Goal: Task Accomplishment & Management: Manage account settings

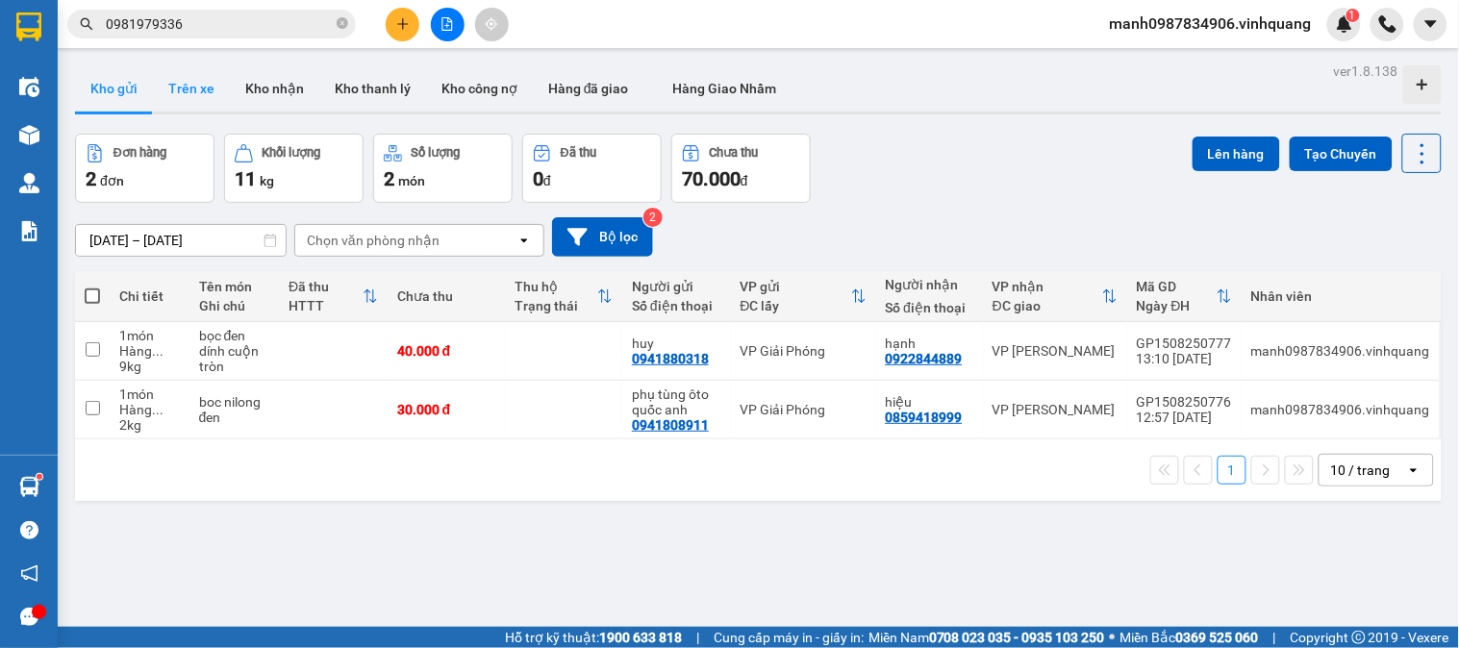
click at [200, 94] on button "Trên xe" at bounding box center [191, 88] width 77 height 46
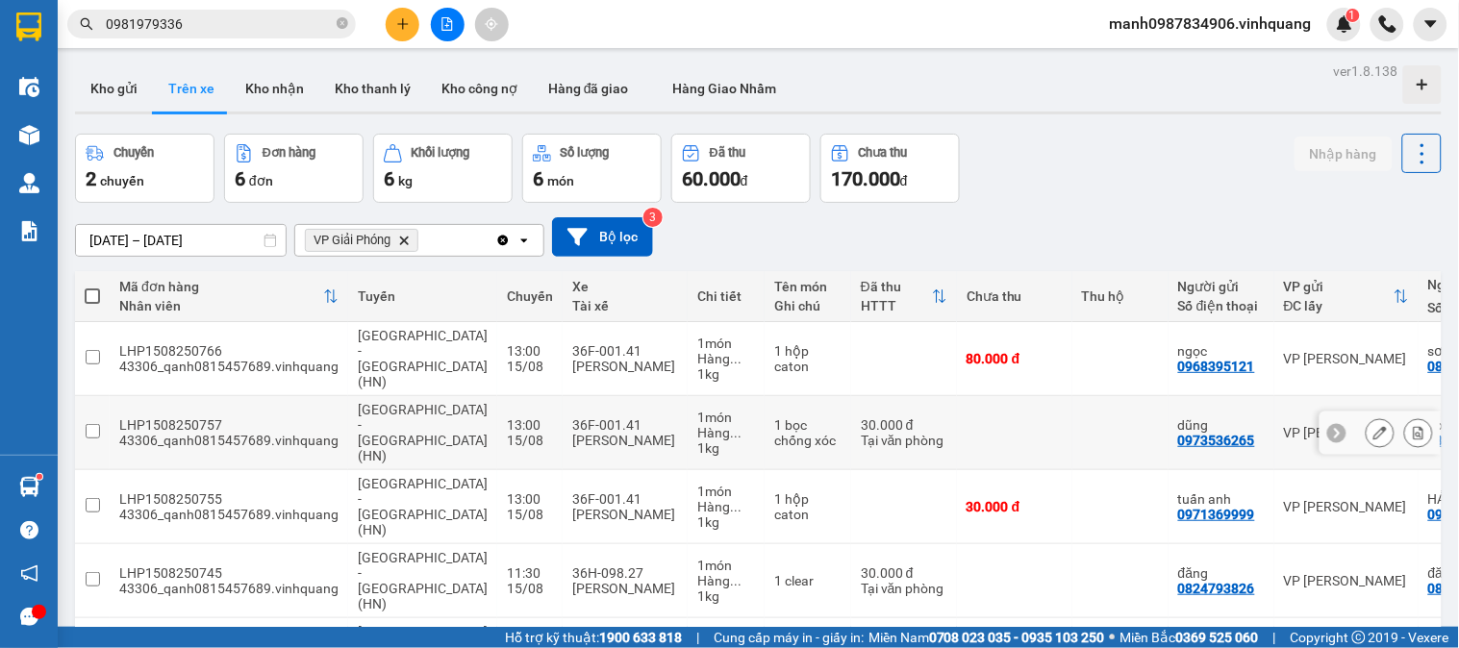
scroll to position [135, 0]
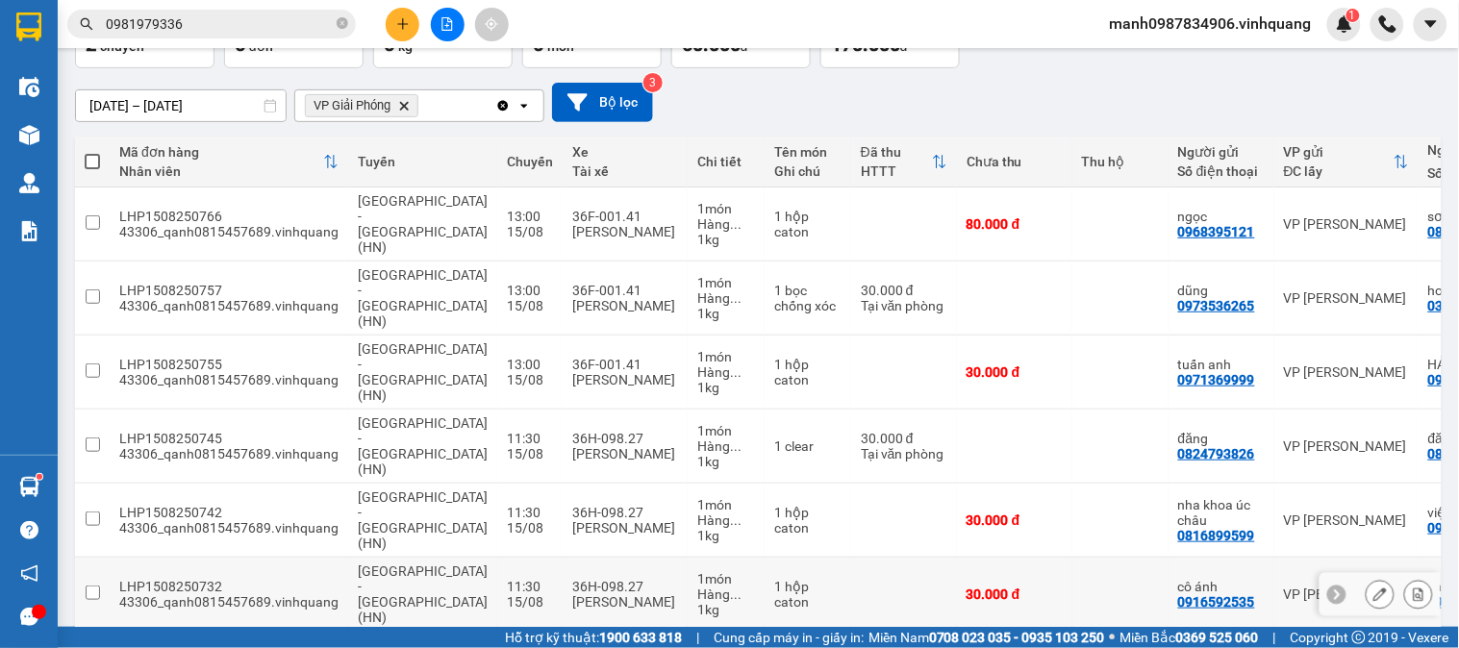
click at [86, 586] on input "checkbox" at bounding box center [93, 593] width 14 height 14
checkbox input "true"
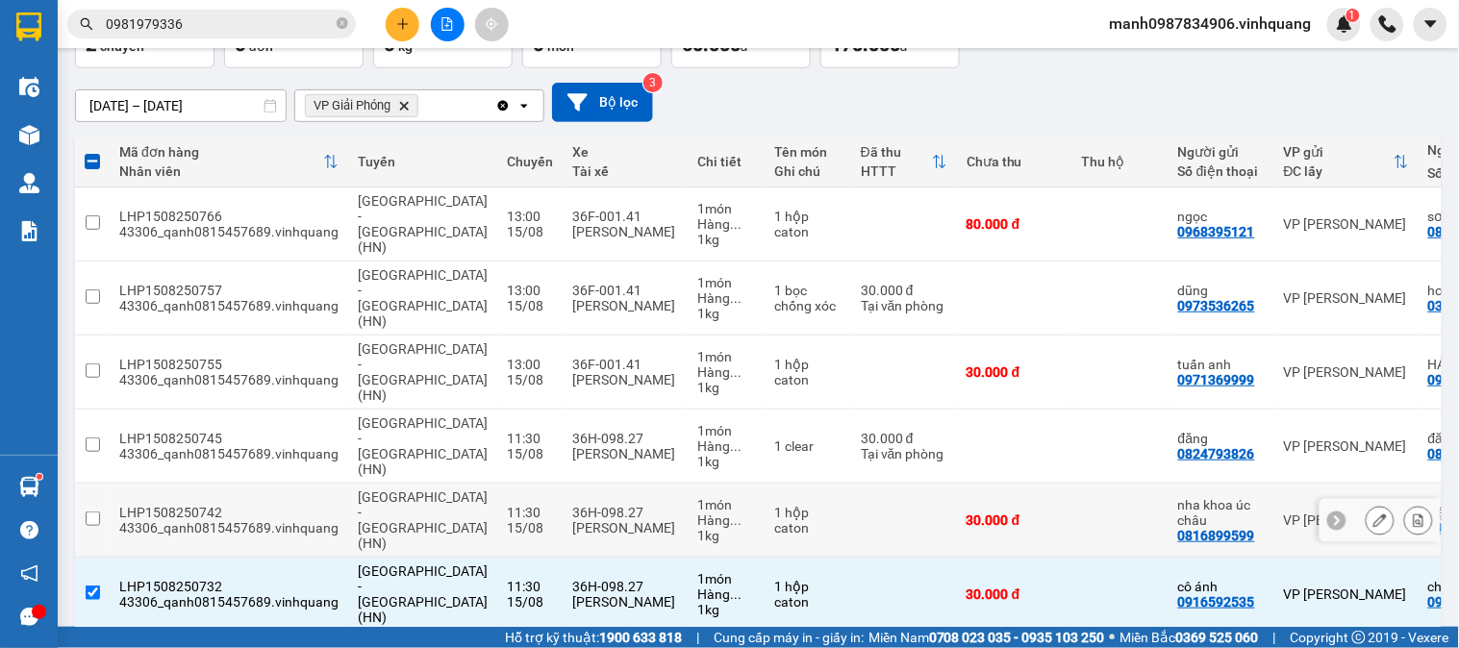
click at [92, 512] on input "checkbox" at bounding box center [93, 519] width 14 height 14
checkbox input "true"
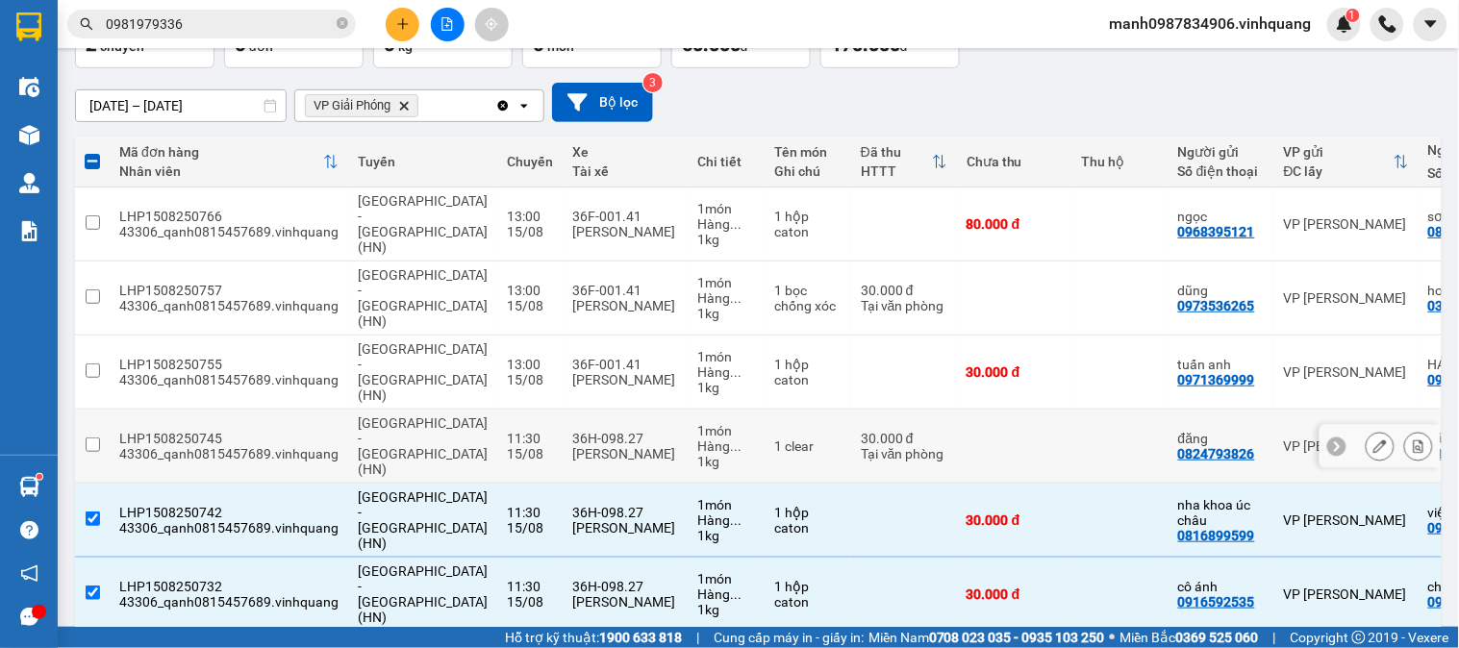
click at [88, 438] on input "checkbox" at bounding box center [93, 445] width 14 height 14
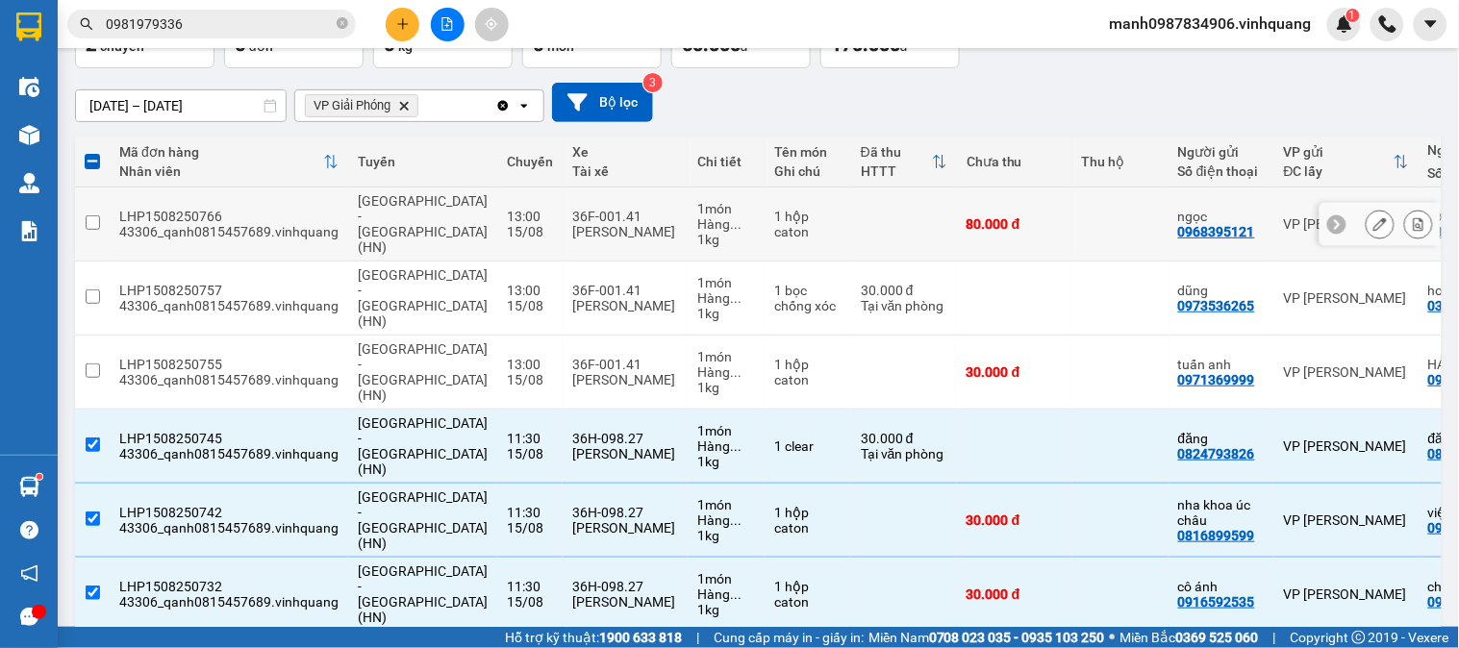
scroll to position [0, 0]
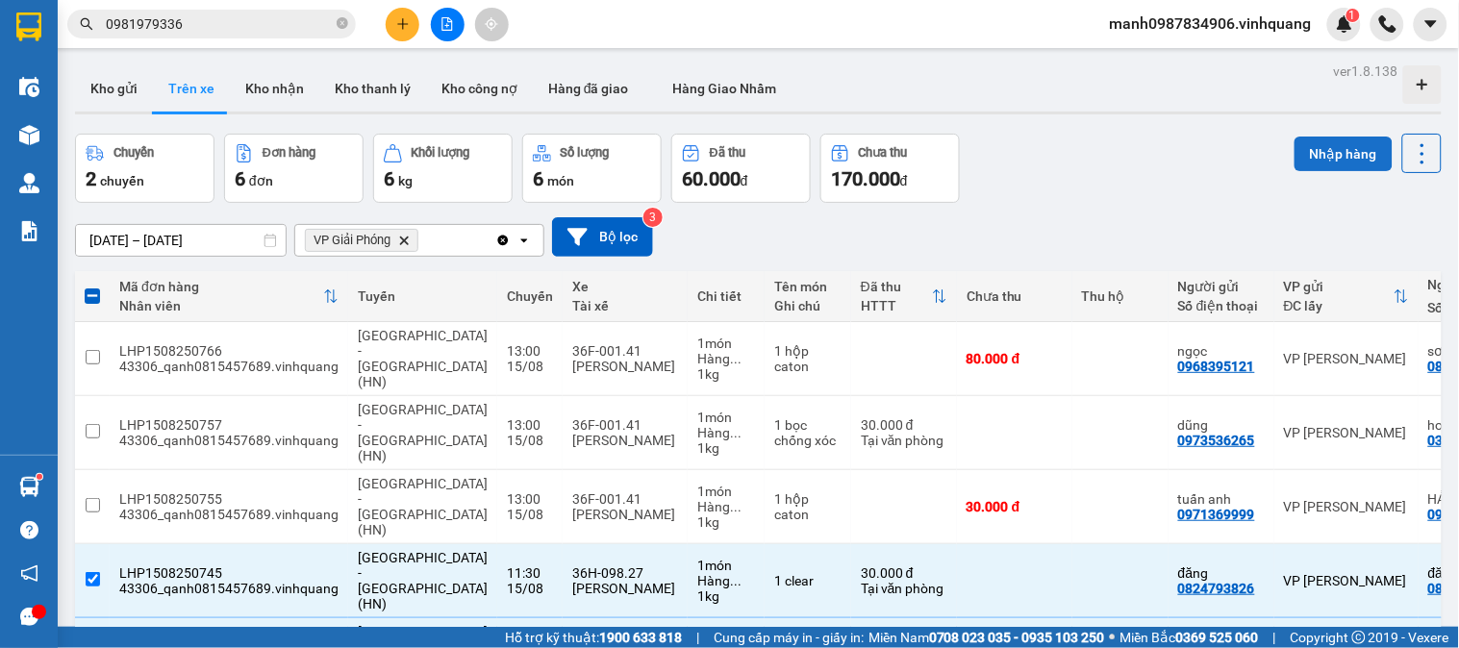
click at [1331, 147] on button "Nhập hàng" at bounding box center [1344, 154] width 98 height 35
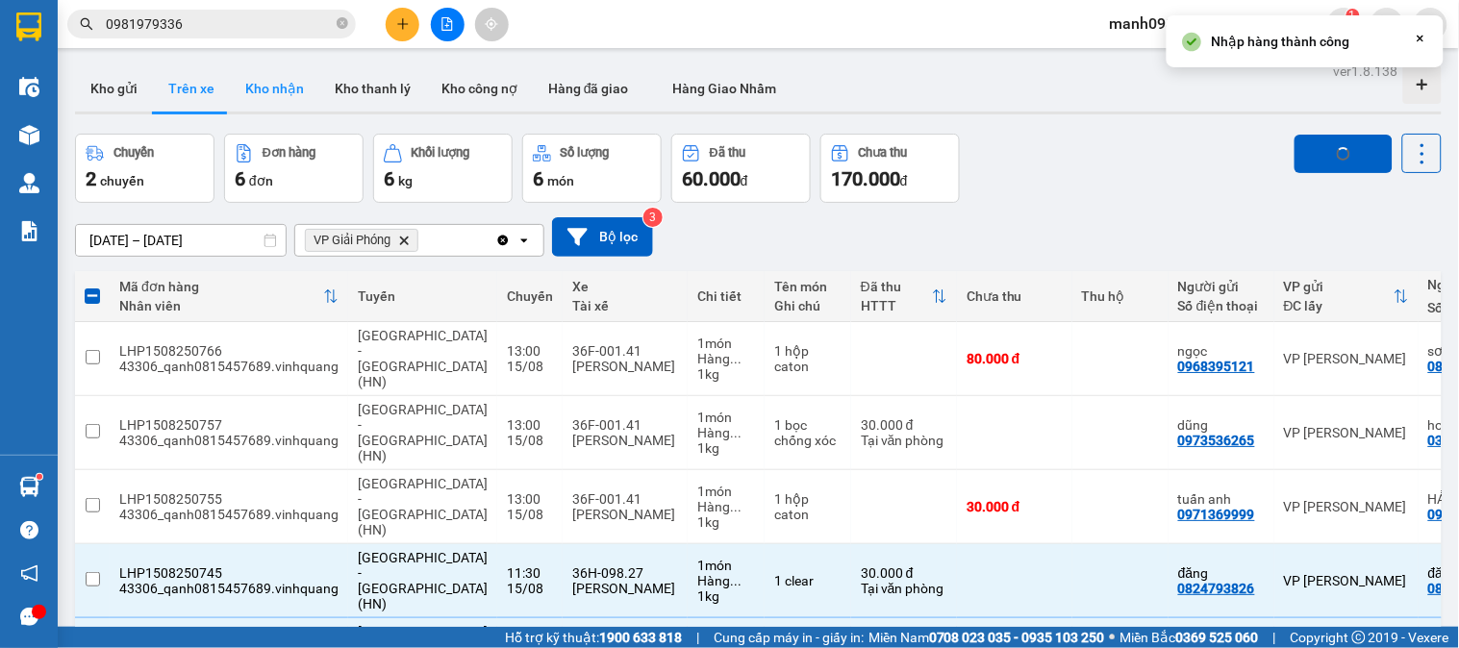
checkbox input "false"
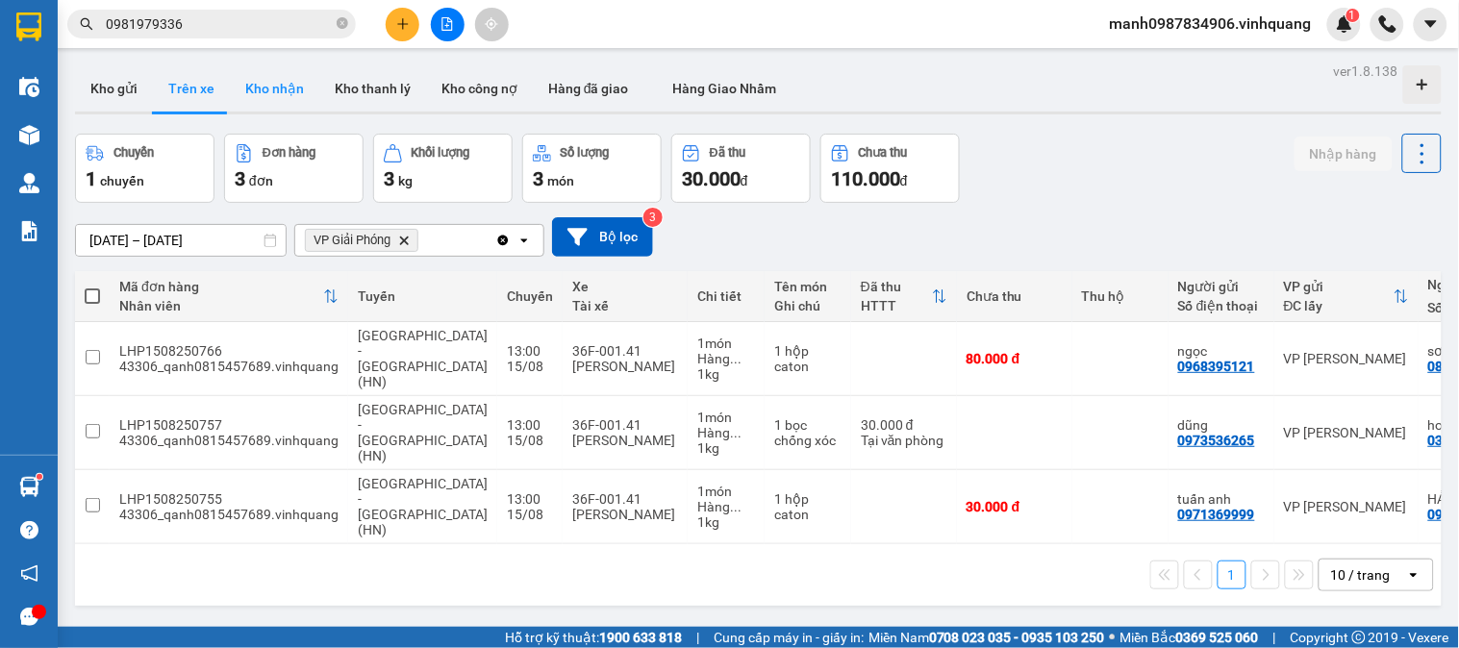
click at [290, 91] on button "Kho nhận" at bounding box center [274, 88] width 89 height 46
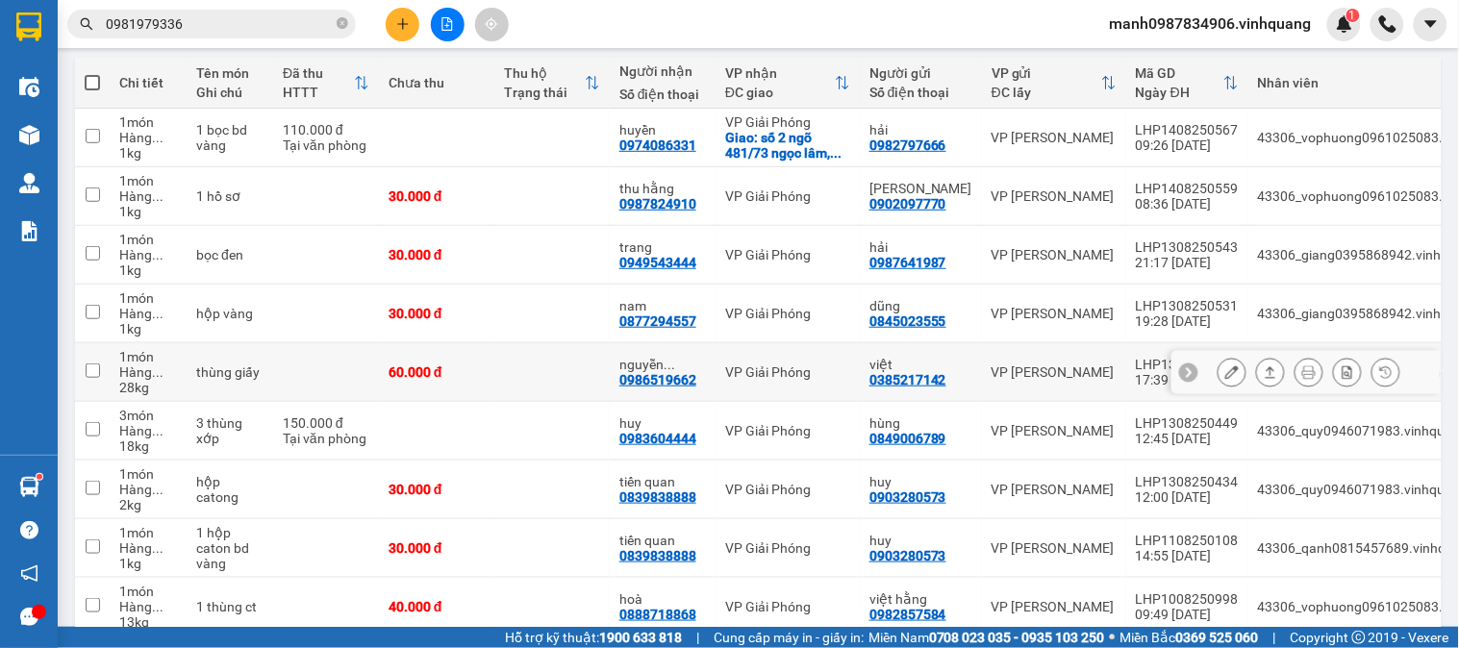
scroll to position [369, 0]
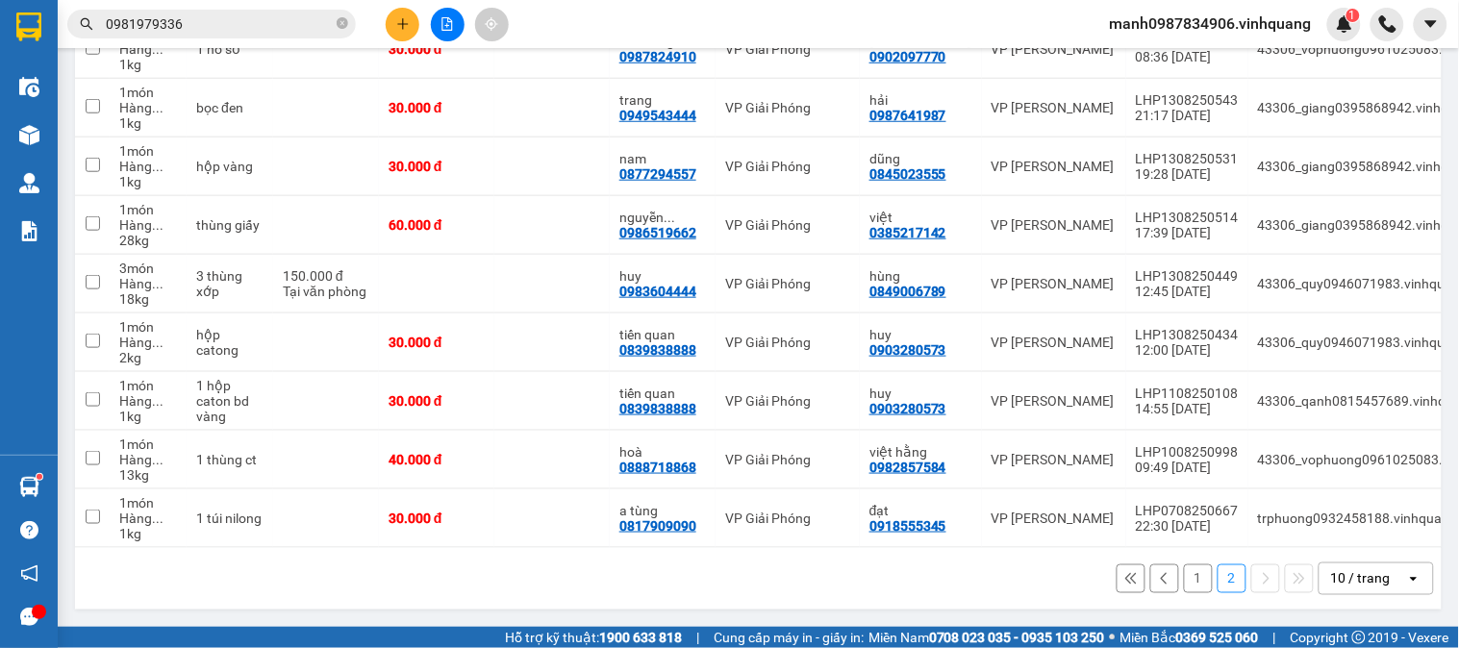
click at [1190, 578] on button "1" at bounding box center [1198, 579] width 29 height 29
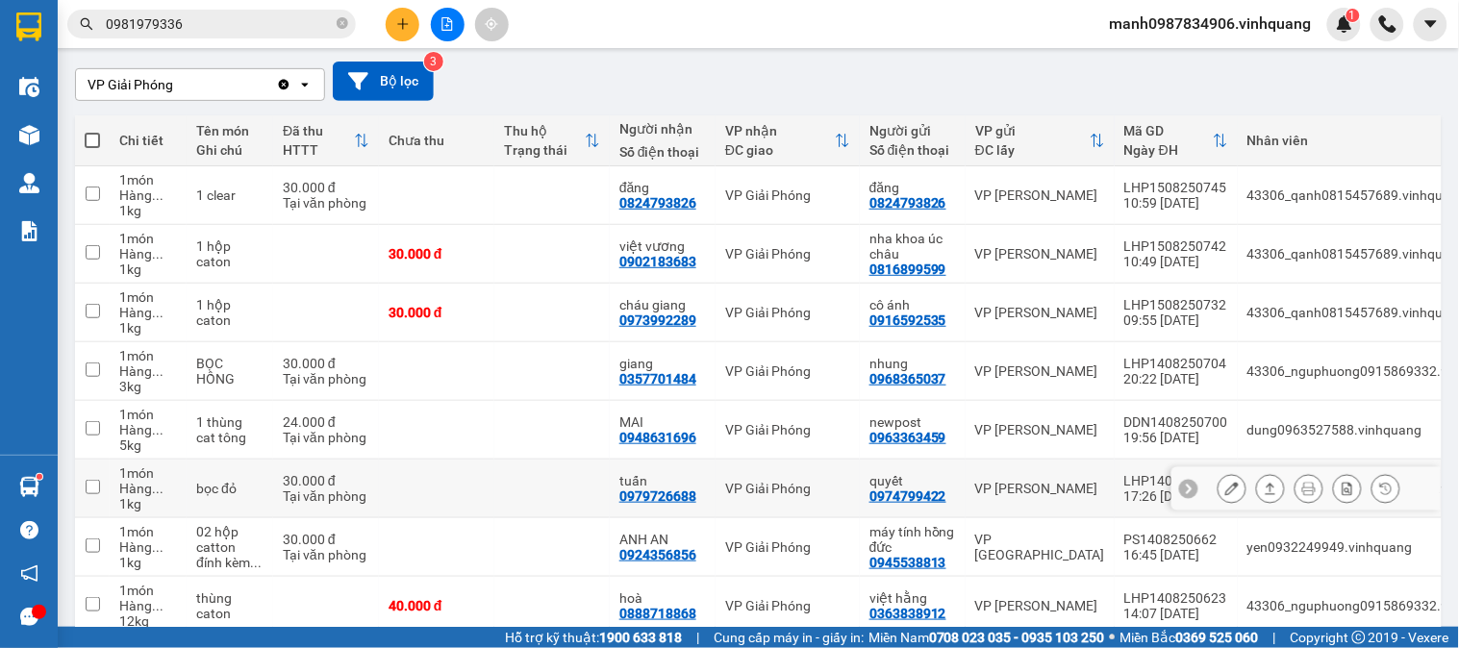
scroll to position [49, 0]
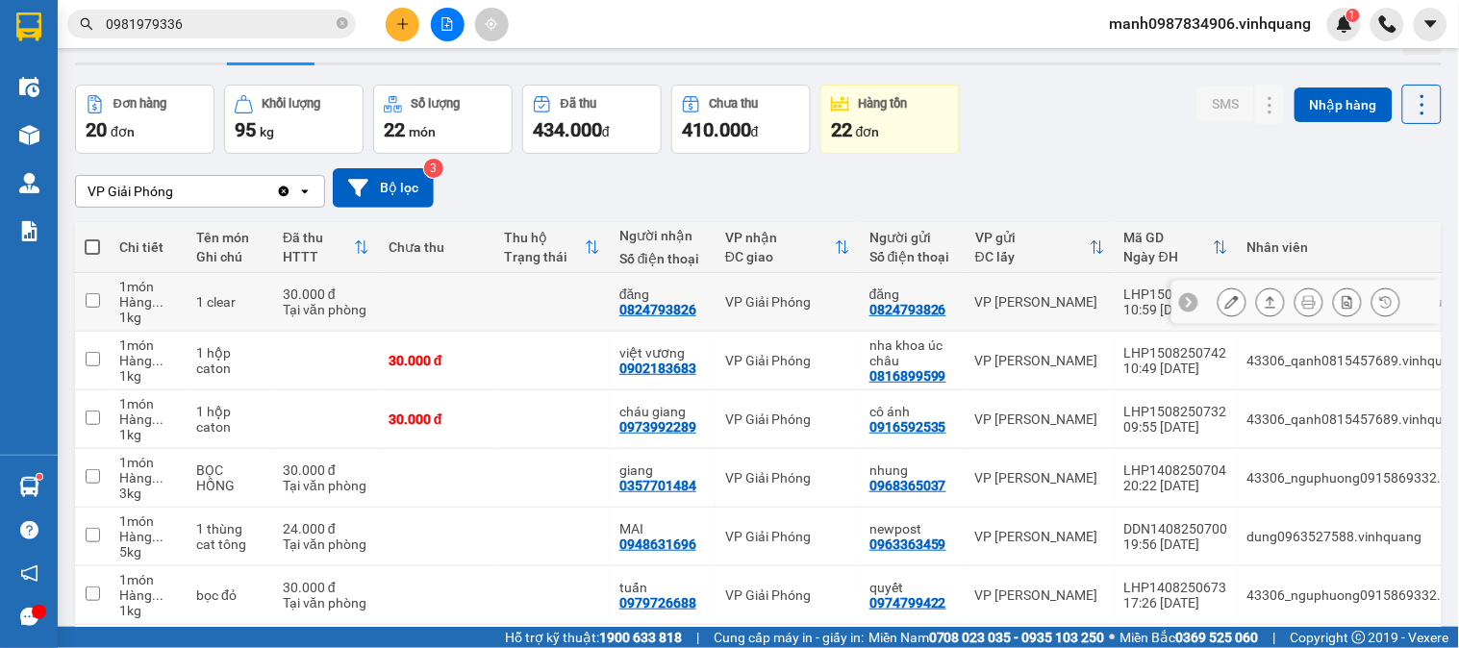
click at [662, 310] on div "0824793826" at bounding box center [657, 309] width 77 height 15
copy div "0824793826"
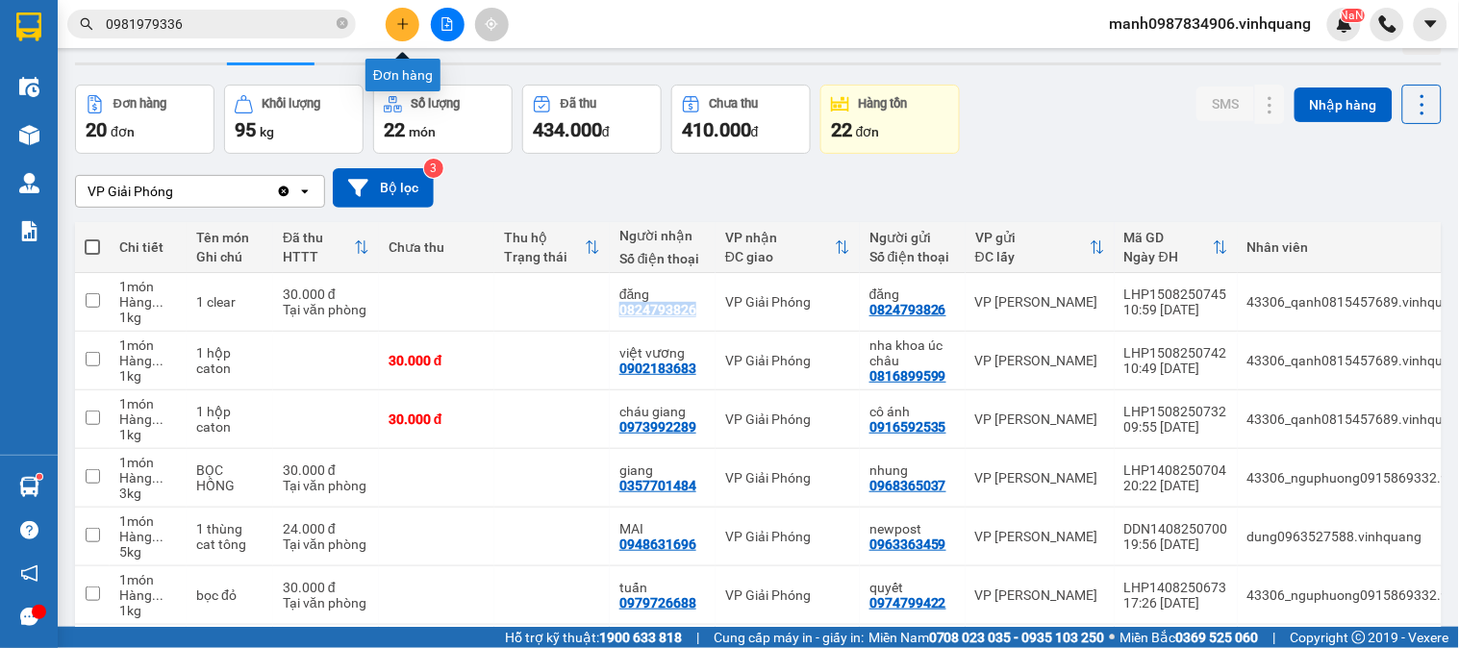
click at [400, 17] on icon "plus" at bounding box center [402, 23] width 13 height 13
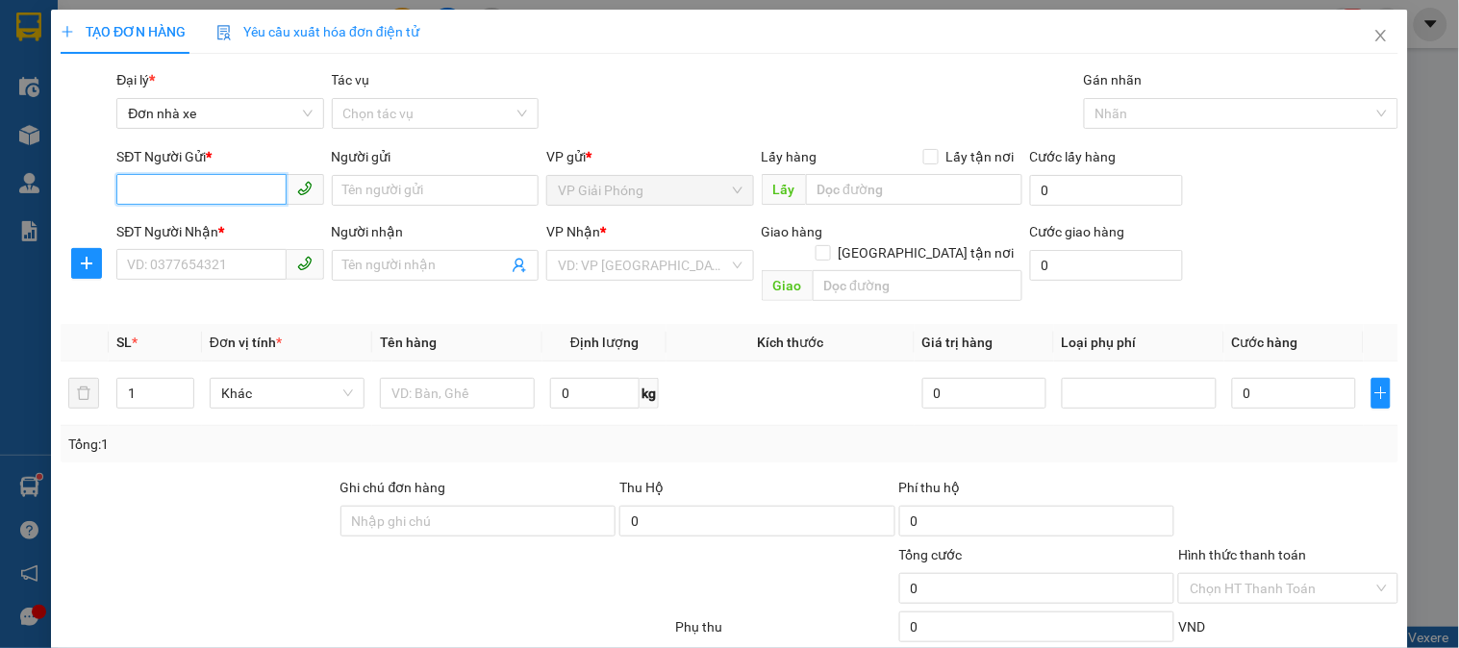
click at [175, 185] on input "SĐT Người Gửi *" at bounding box center [200, 189] width 169 height 31
type input "0335152221"
click at [170, 235] on div "0335152221 - sơn" at bounding box center [218, 228] width 182 height 21
type input "sơn"
type input "0967867789"
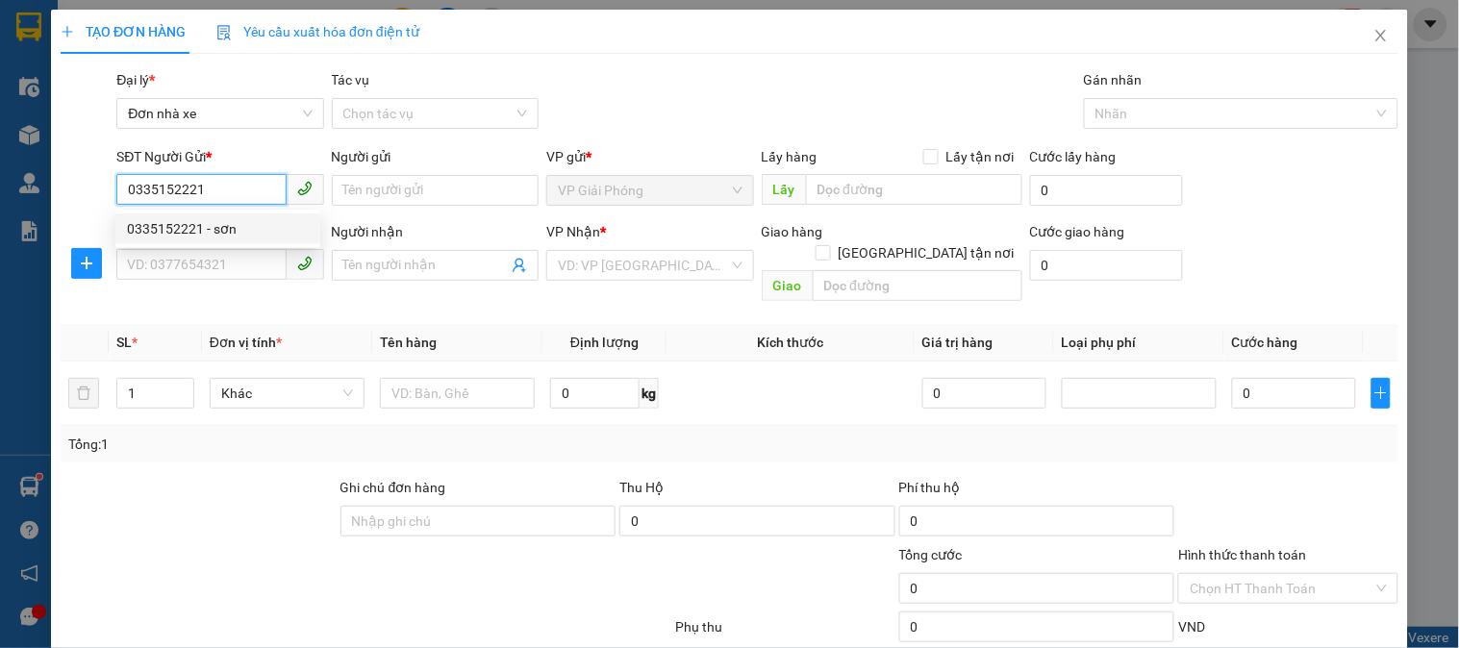
type input "tùng linh"
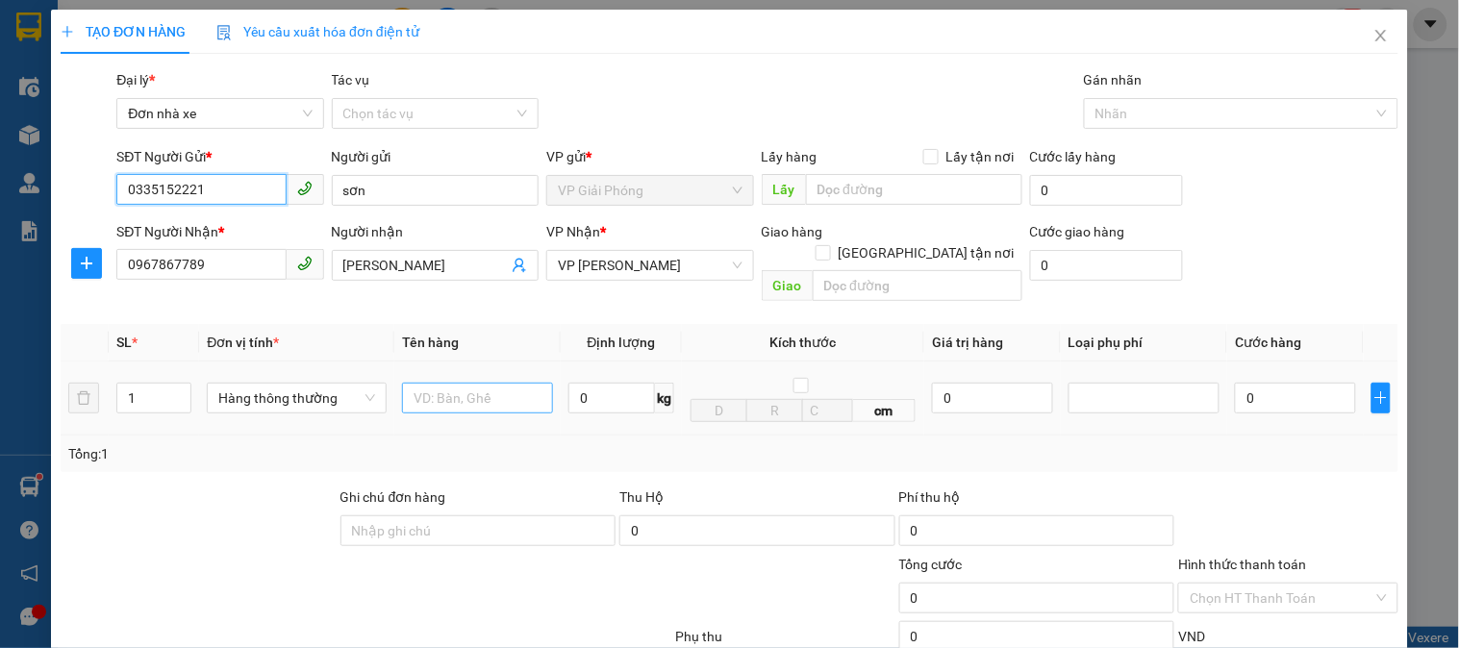
type input "0335152221"
click at [458, 383] on input "text" at bounding box center [477, 398] width 151 height 31
type input "hpo vàng"
click at [632, 383] on input "1" at bounding box center [611, 398] width 87 height 31
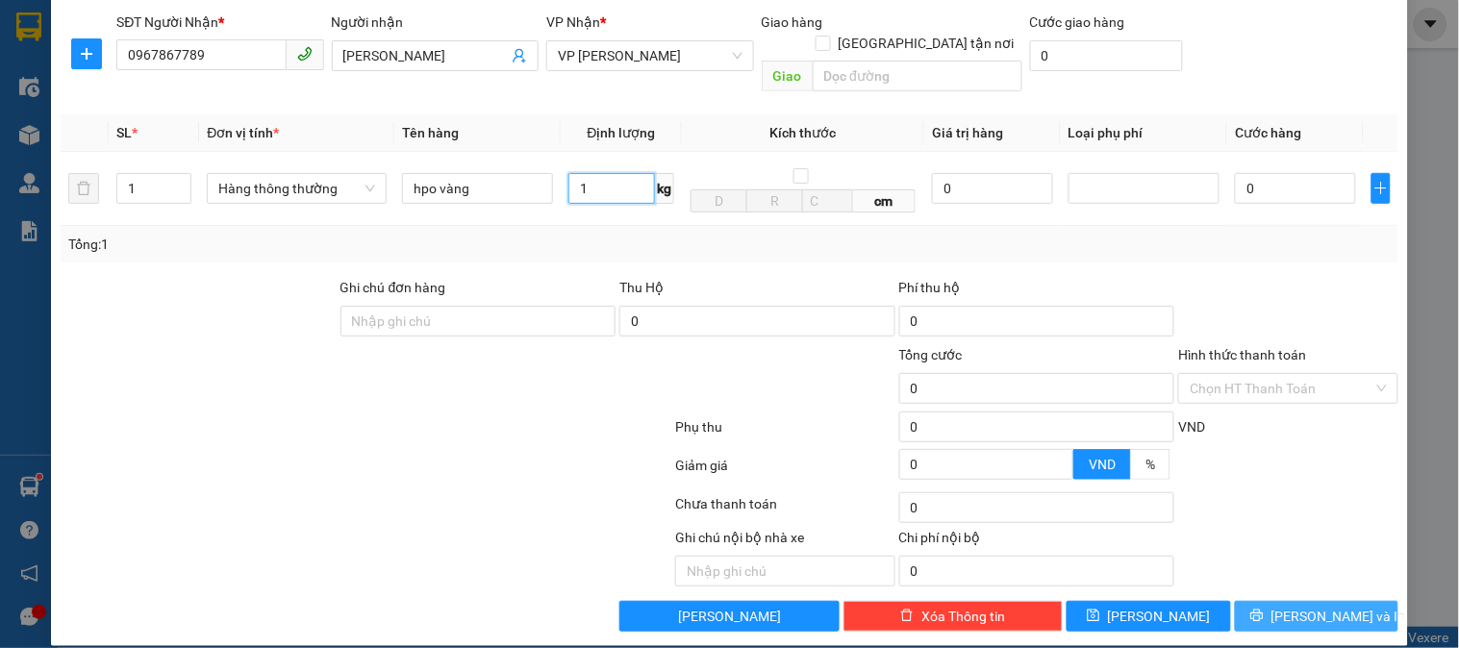
type input "1"
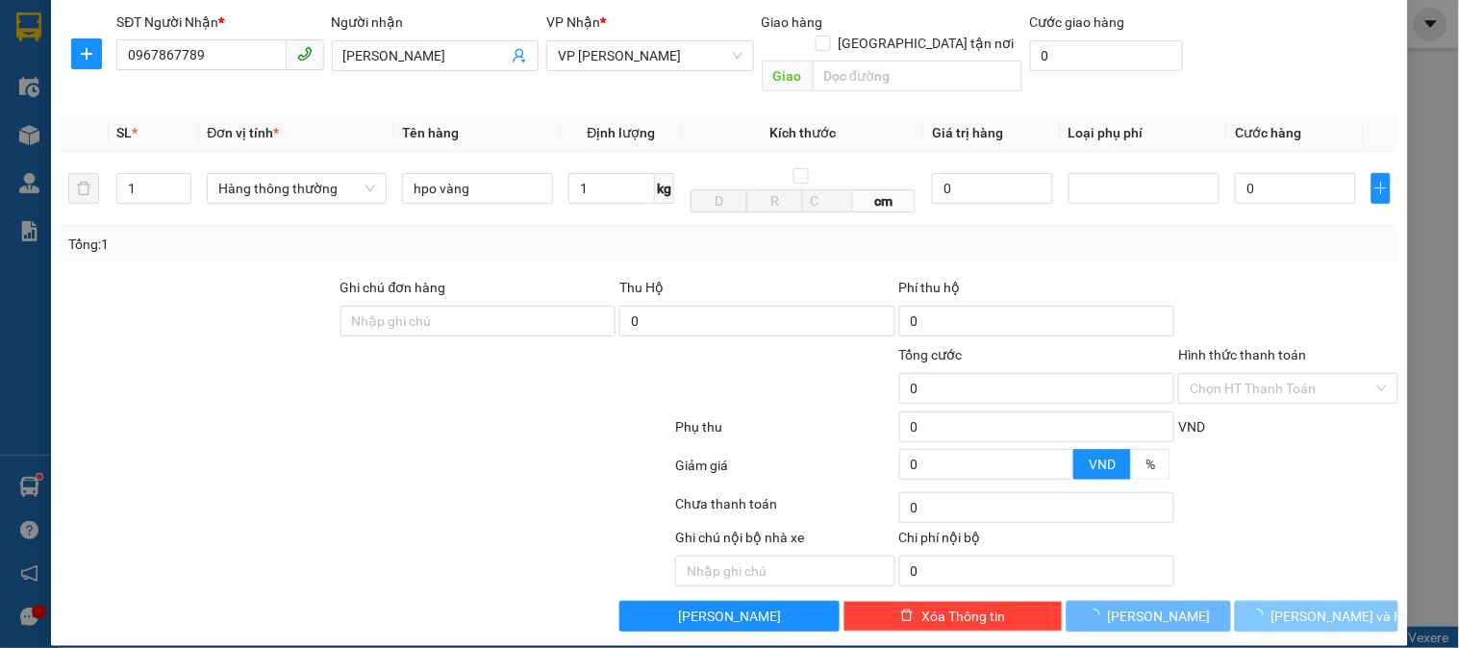
click at [1306, 606] on span "[PERSON_NAME] và In" at bounding box center [1339, 616] width 135 height 21
type input "30.000"
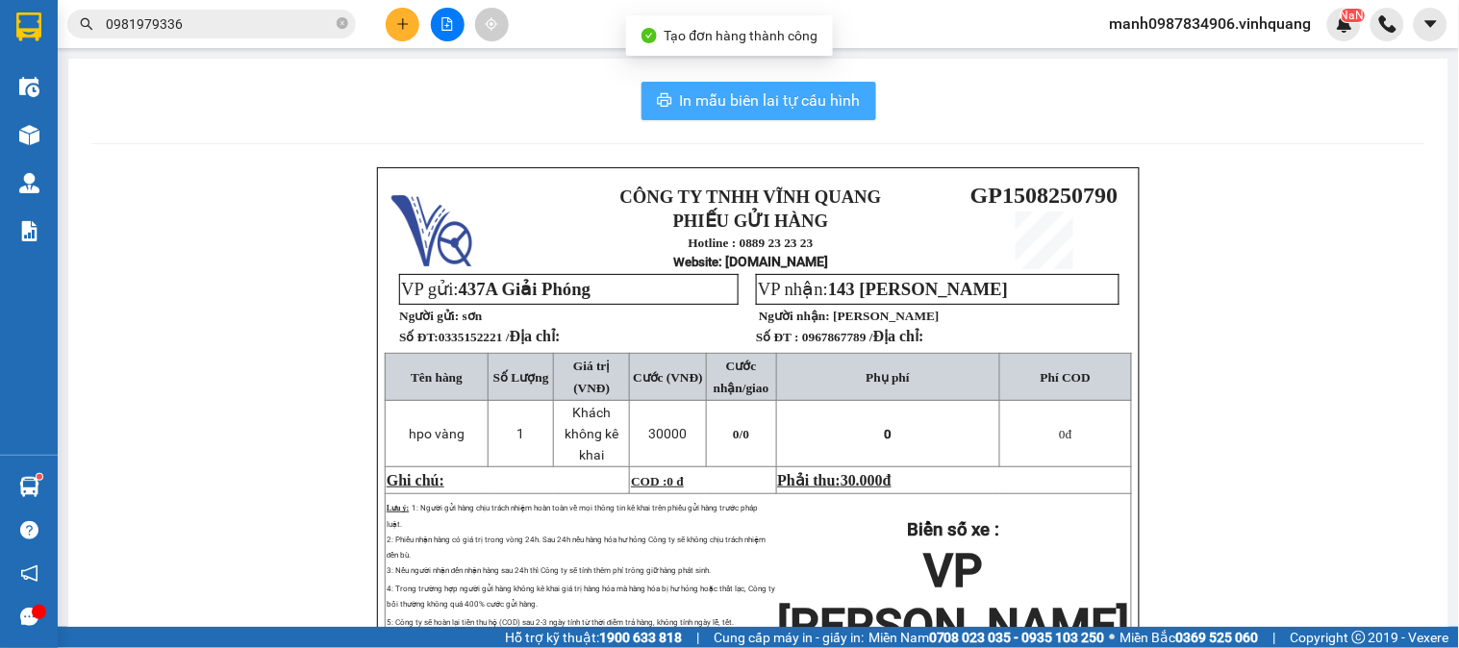
click at [756, 109] on span "In mẫu biên lai tự cấu hình" at bounding box center [770, 100] width 181 height 24
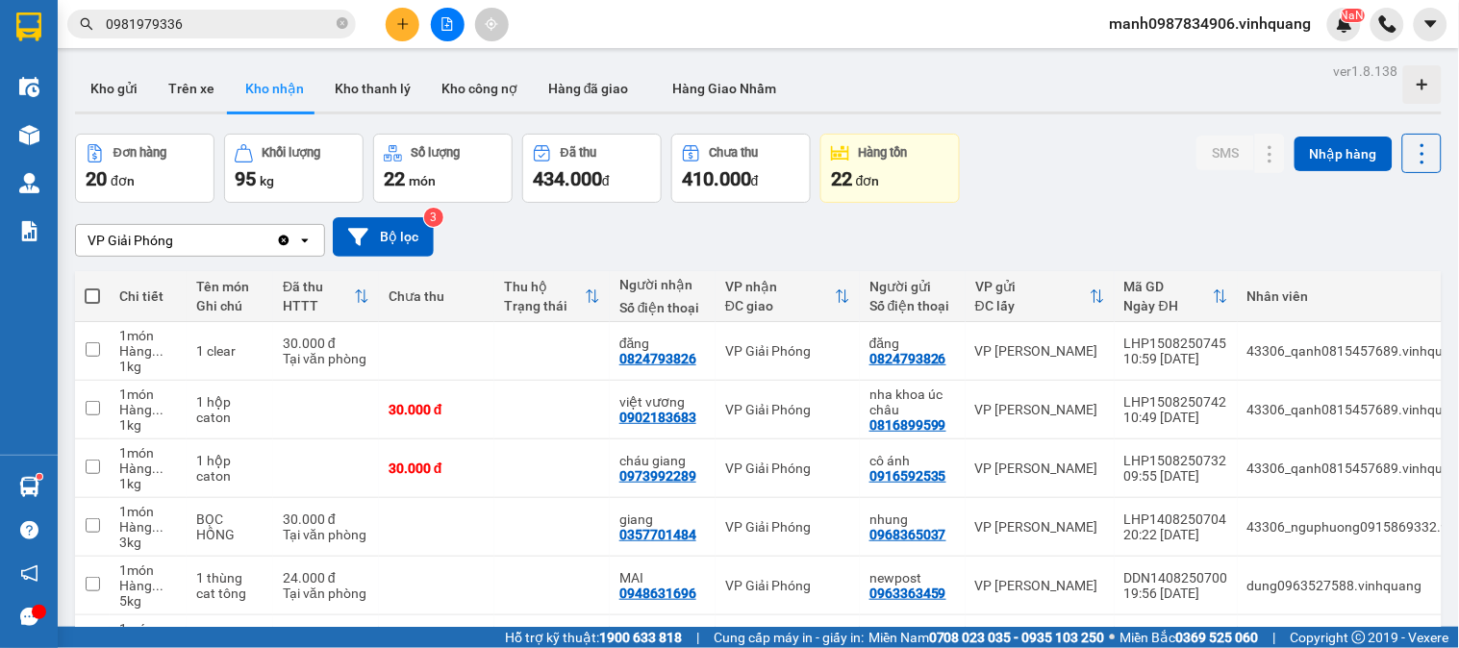
drag, startPoint x: 51, startPoint y: 42, endPoint x: 0, endPoint y: 50, distance: 51.6
click at [0, 50] on section "Kết quả tìm kiếm ( 1 ) Bộ lọc Mã ĐH Trạng thái Món hàng Thu hộ Tổng cước Chưa c…" at bounding box center [729, 324] width 1459 height 648
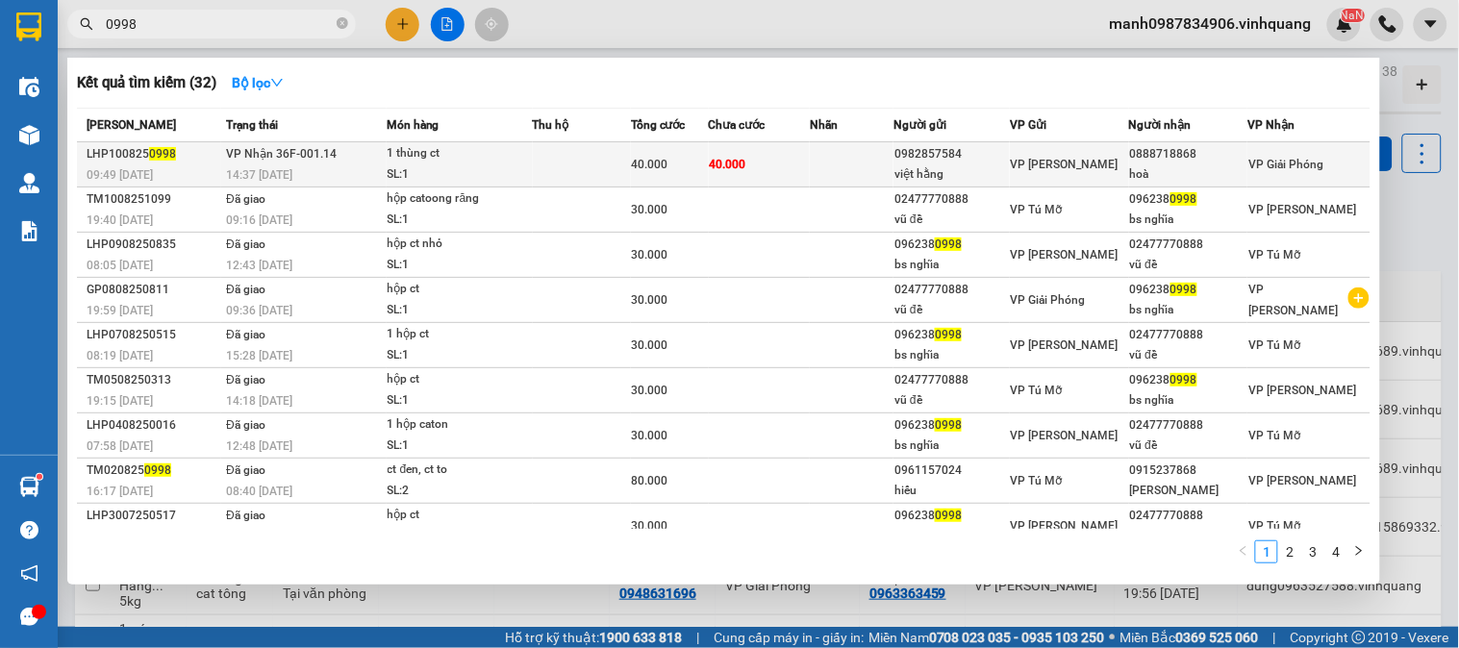
type input "0998"
click at [296, 150] on span "VP Nhận 36F-001.14" at bounding box center [281, 153] width 111 height 13
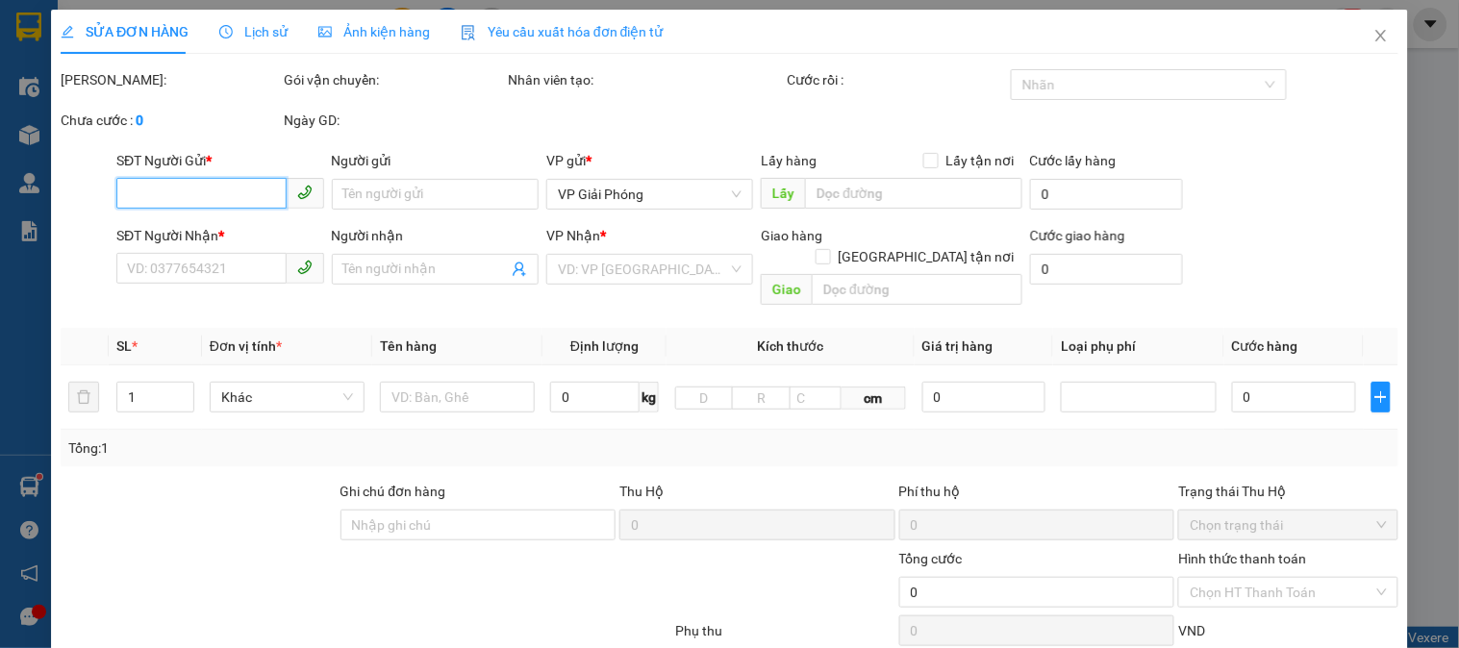
type input "0982857584"
type input "việt hằng"
type input "0888718868"
type input "hoà"
type input "40.000"
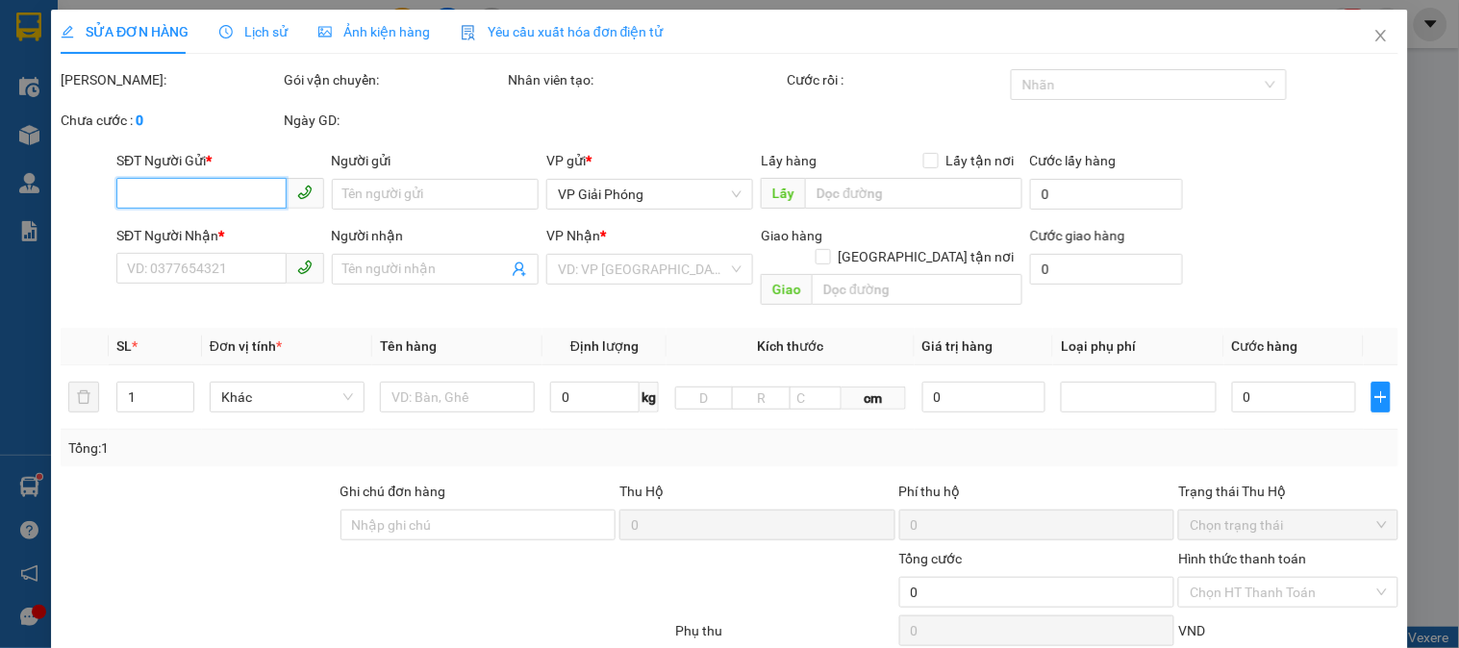
type input "40.000"
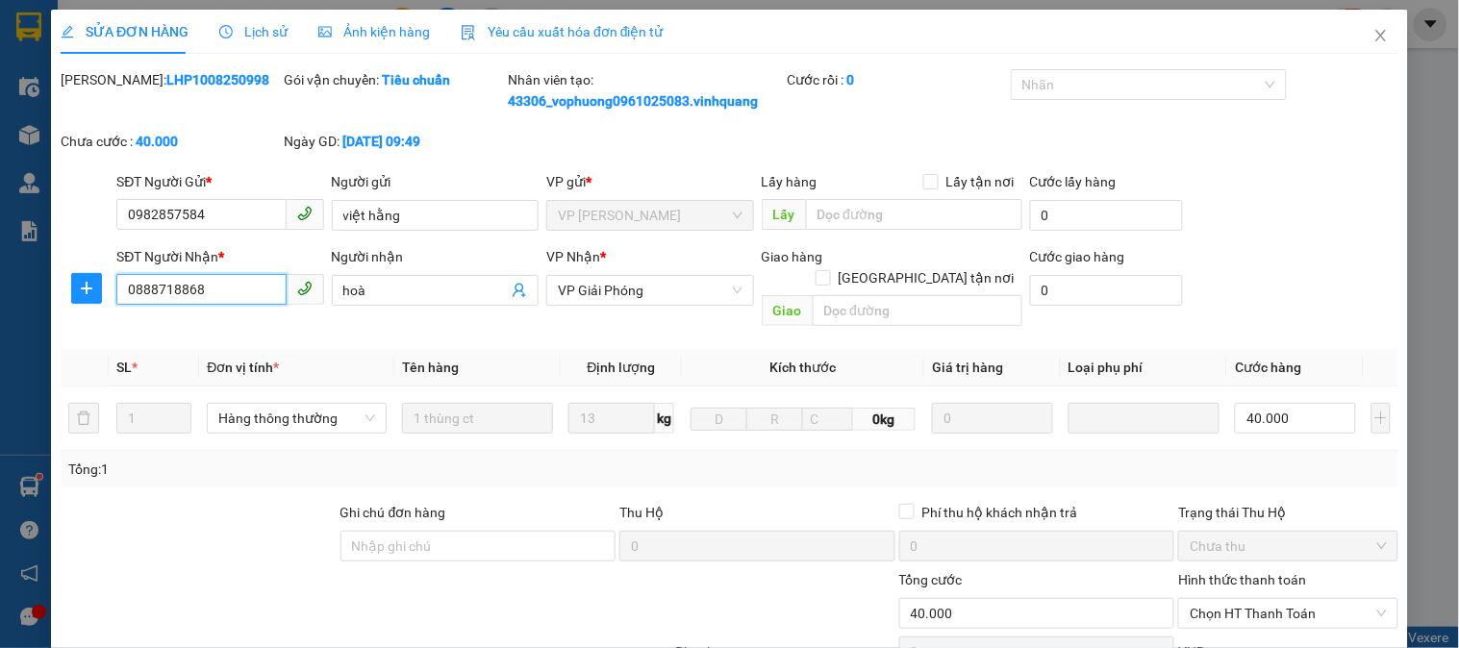
click at [168, 292] on input "0888718868" at bounding box center [200, 289] width 169 height 31
click at [177, 214] on input "0982857584" at bounding box center [200, 214] width 169 height 31
click at [1375, 33] on icon "close" at bounding box center [1380, 36] width 11 height 12
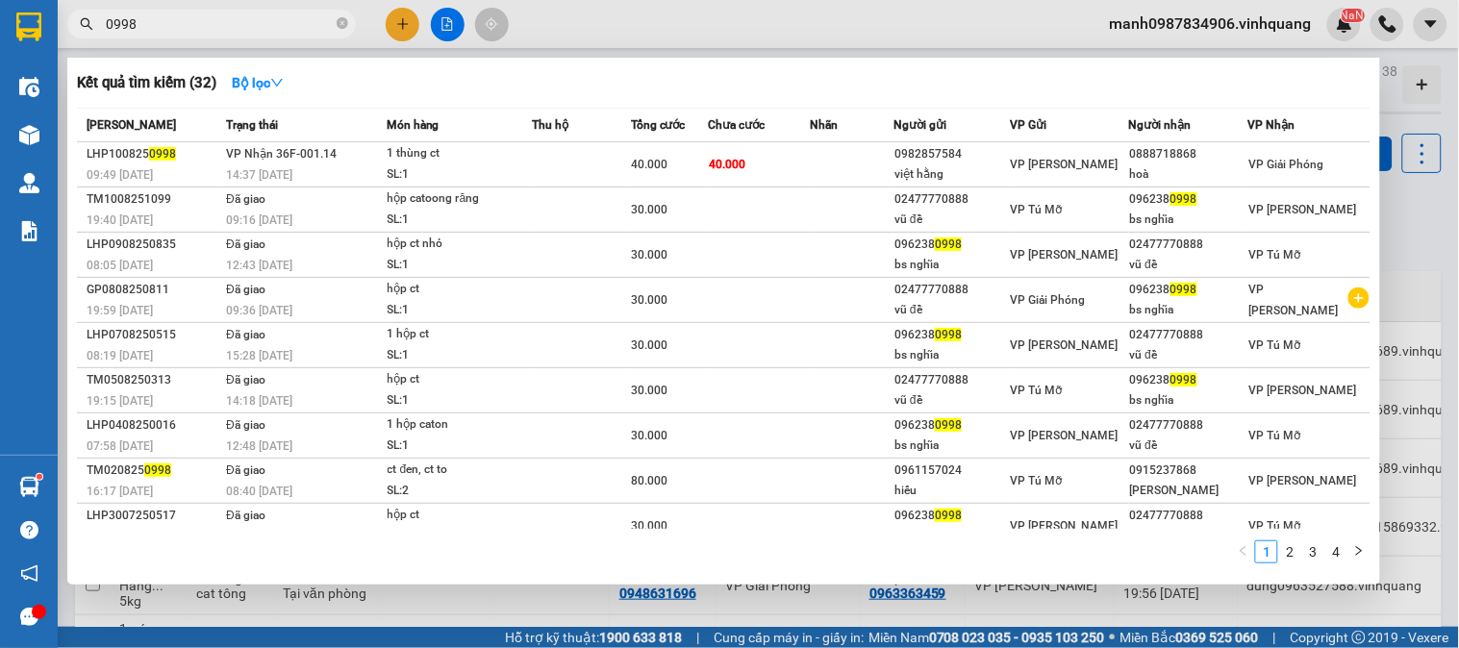
drag, startPoint x: 189, startPoint y: 21, endPoint x: 37, endPoint y: 32, distance: 153.3
click at [41, 32] on section "Kết quả tìm kiếm ( 32 ) Bộ lọc Mã ĐH Trạng thái Món hàng Thu hộ Tổng cước Chưa …" at bounding box center [729, 324] width 1459 height 648
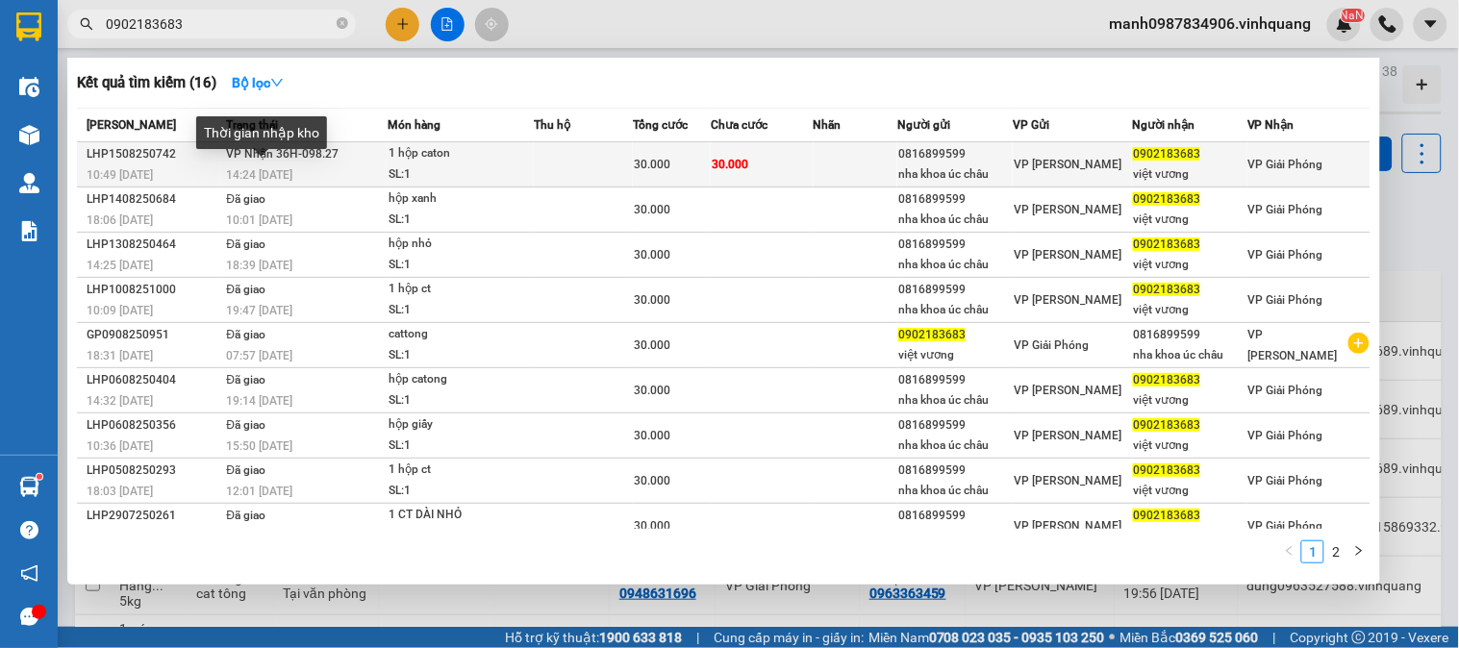
type input "0902183683"
click at [290, 151] on span "VP Nhận 36H-098.27" at bounding box center [282, 153] width 113 height 13
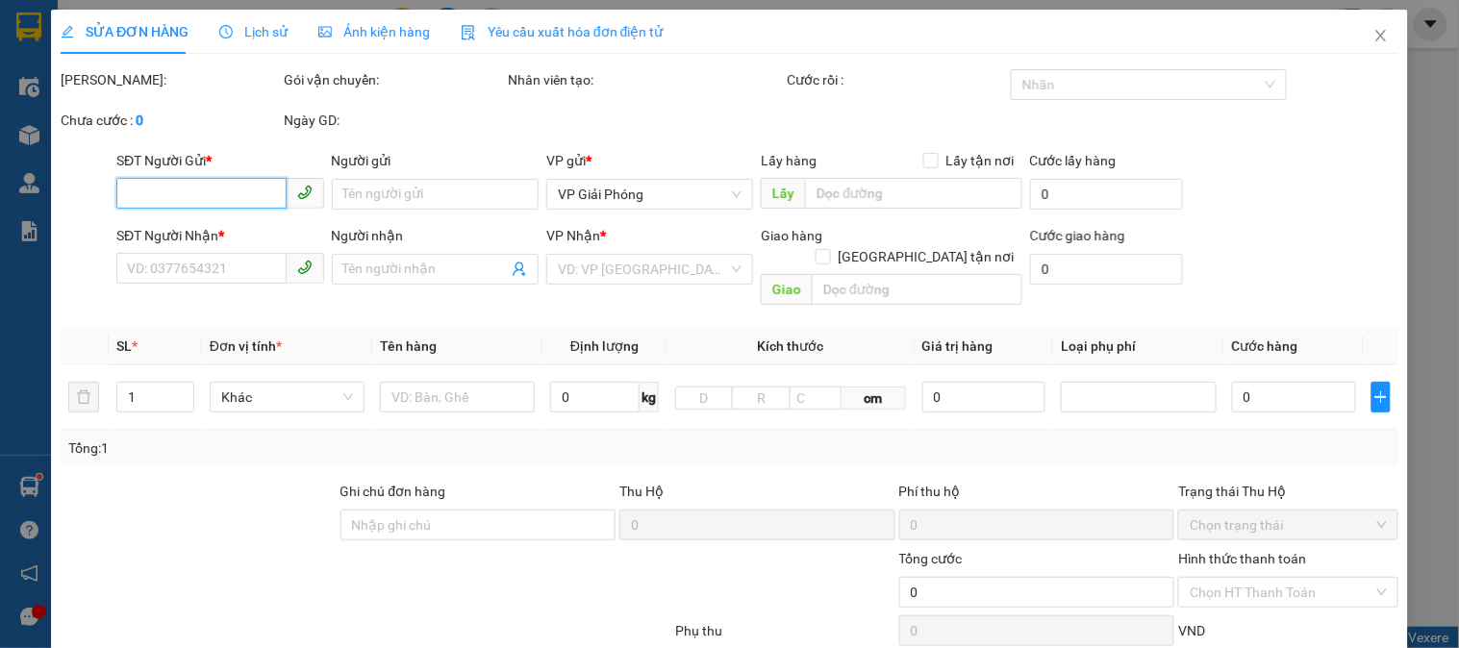
type input "0816899599"
type input "nha khoa úc châu"
type input "0902183683"
type input "việt vương"
type input "30.000"
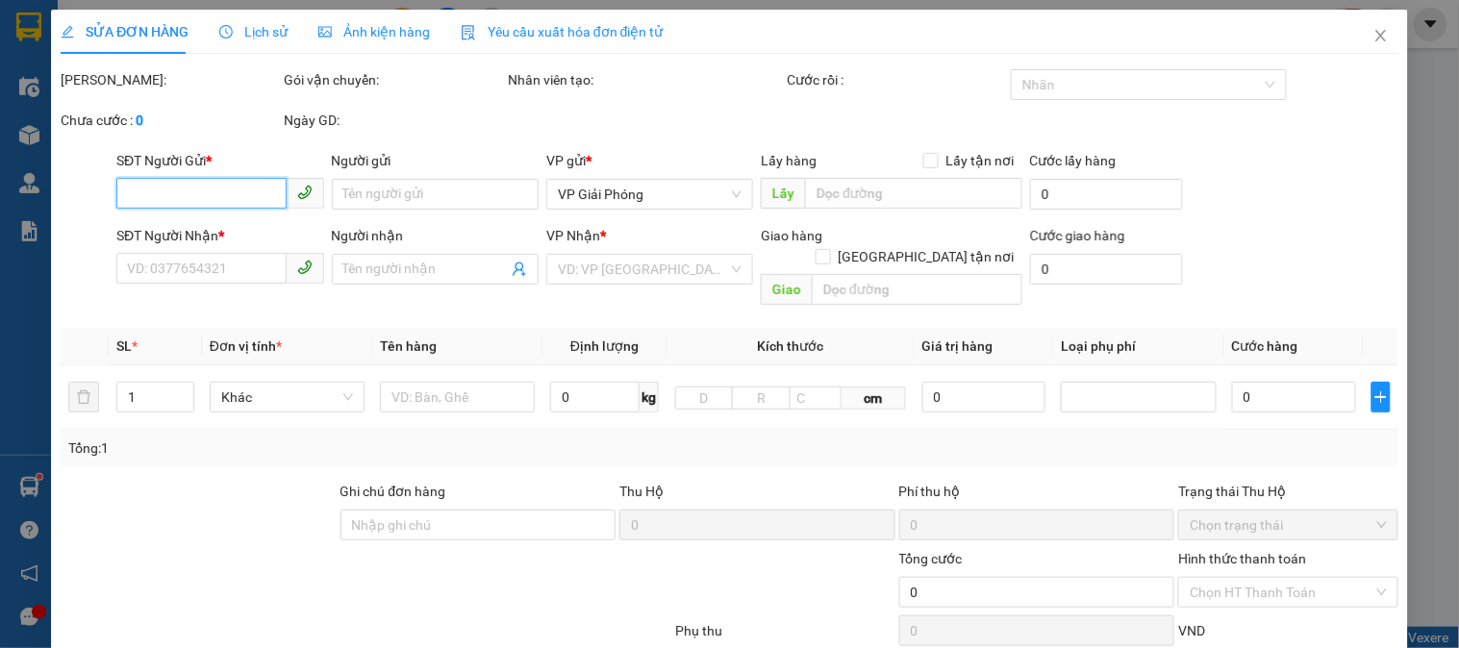
type input "30.000"
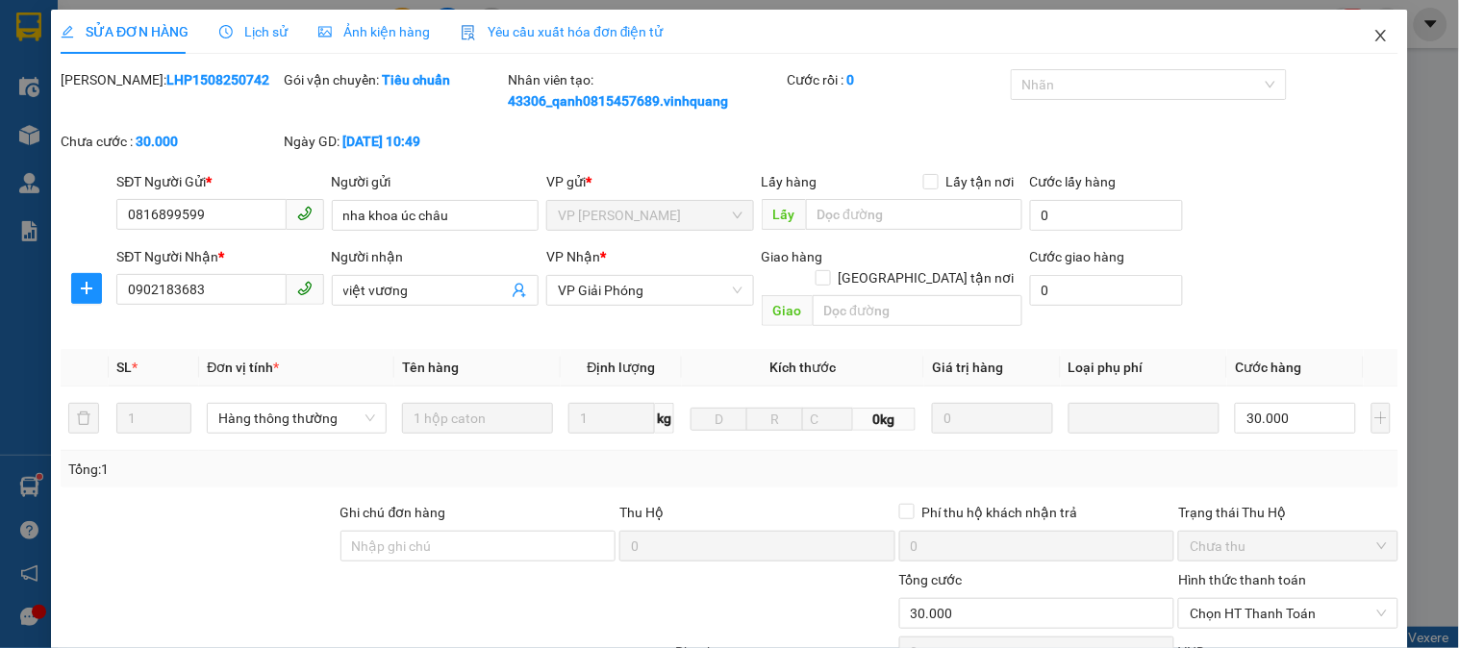
drag, startPoint x: 1364, startPoint y: 30, endPoint x: 1340, endPoint y: 27, distance: 24.2
click at [1373, 31] on icon "close" at bounding box center [1380, 35] width 15 height 15
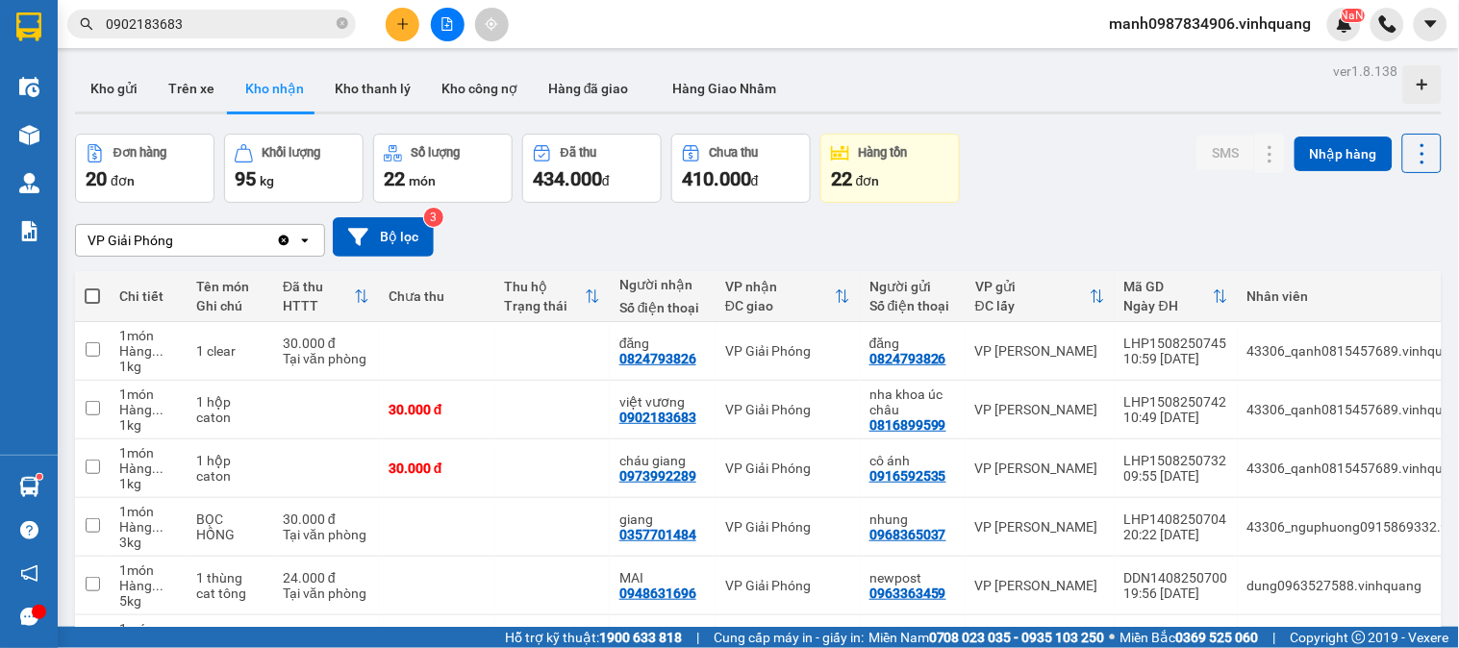
click at [405, 17] on icon "plus" at bounding box center [402, 23] width 13 height 13
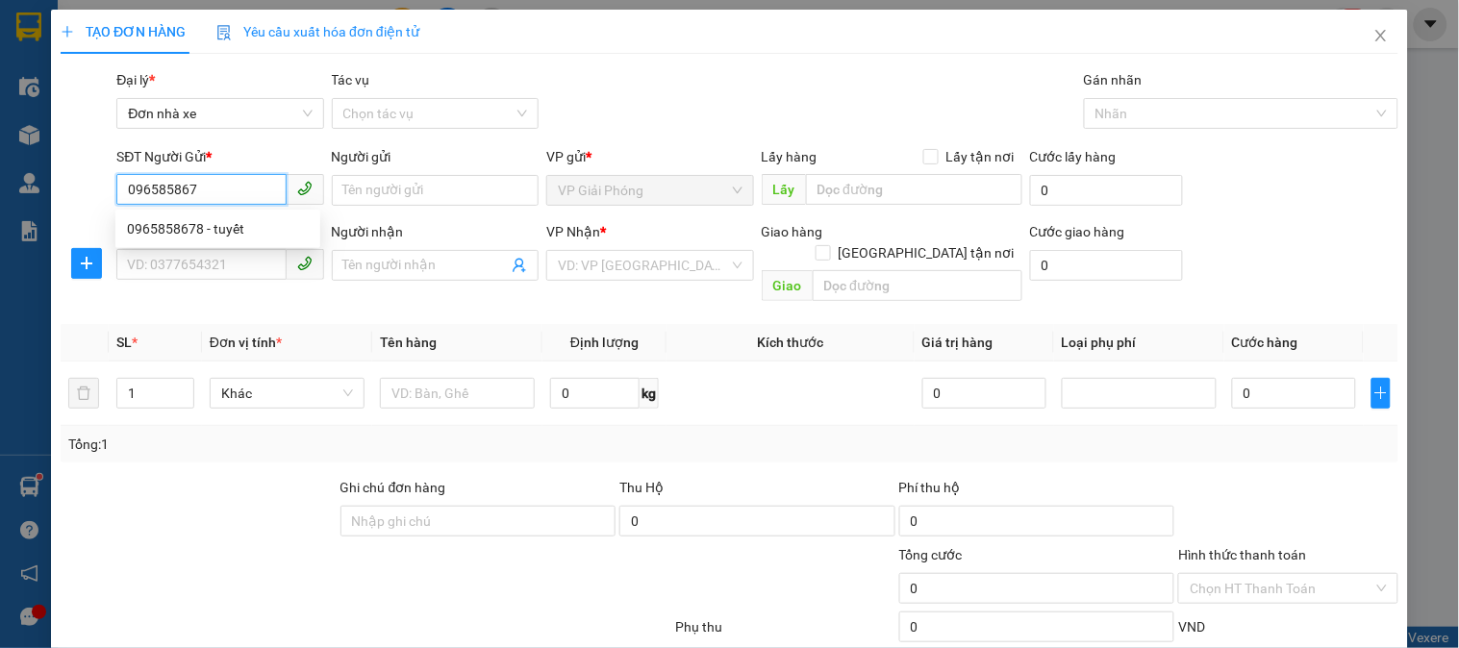
type input "0965858678"
click at [204, 236] on div "0965858678 - tuyết" at bounding box center [218, 228] width 182 height 21
type input "tuyết"
type input "0942195555"
type input "giáp thuý"
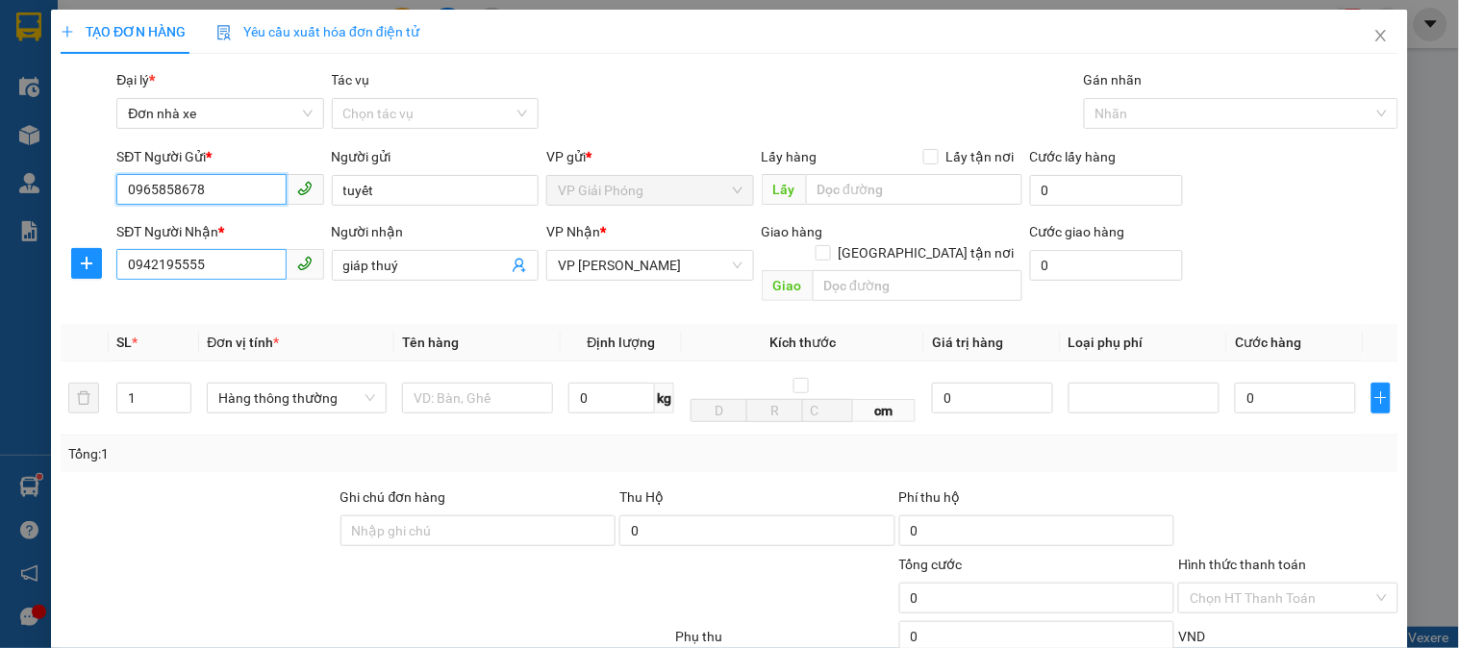
type input "0965858678"
drag, startPoint x: 216, startPoint y: 264, endPoint x: 289, endPoint y: 602, distance: 346.2
click at [36, 364] on div "TẠO ĐƠN HÀNG Yêu cầu xuất hóa đơn điện tử Transit Pickup Surcharge Ids Transit …" at bounding box center [729, 324] width 1459 height 648
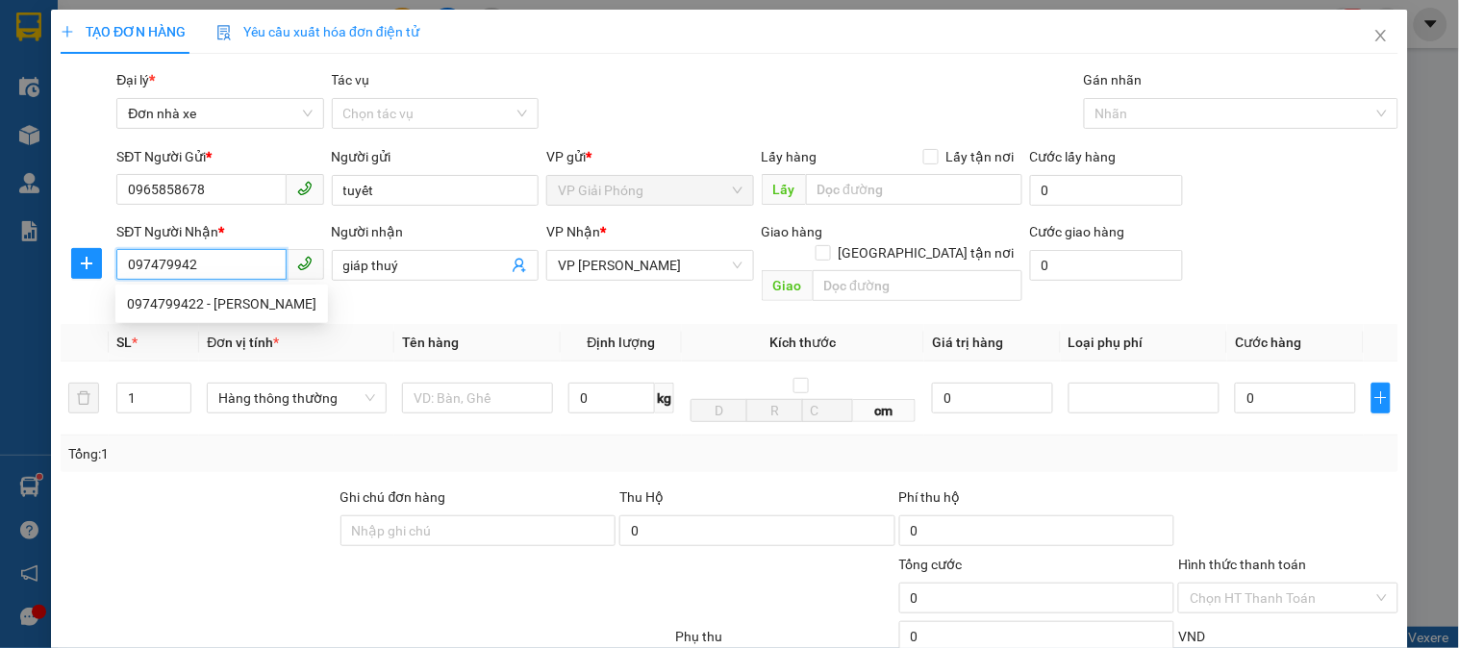
type input "0974799422"
click at [139, 309] on div "0974799422 - quyết" at bounding box center [218, 303] width 182 height 21
type input "quyết"
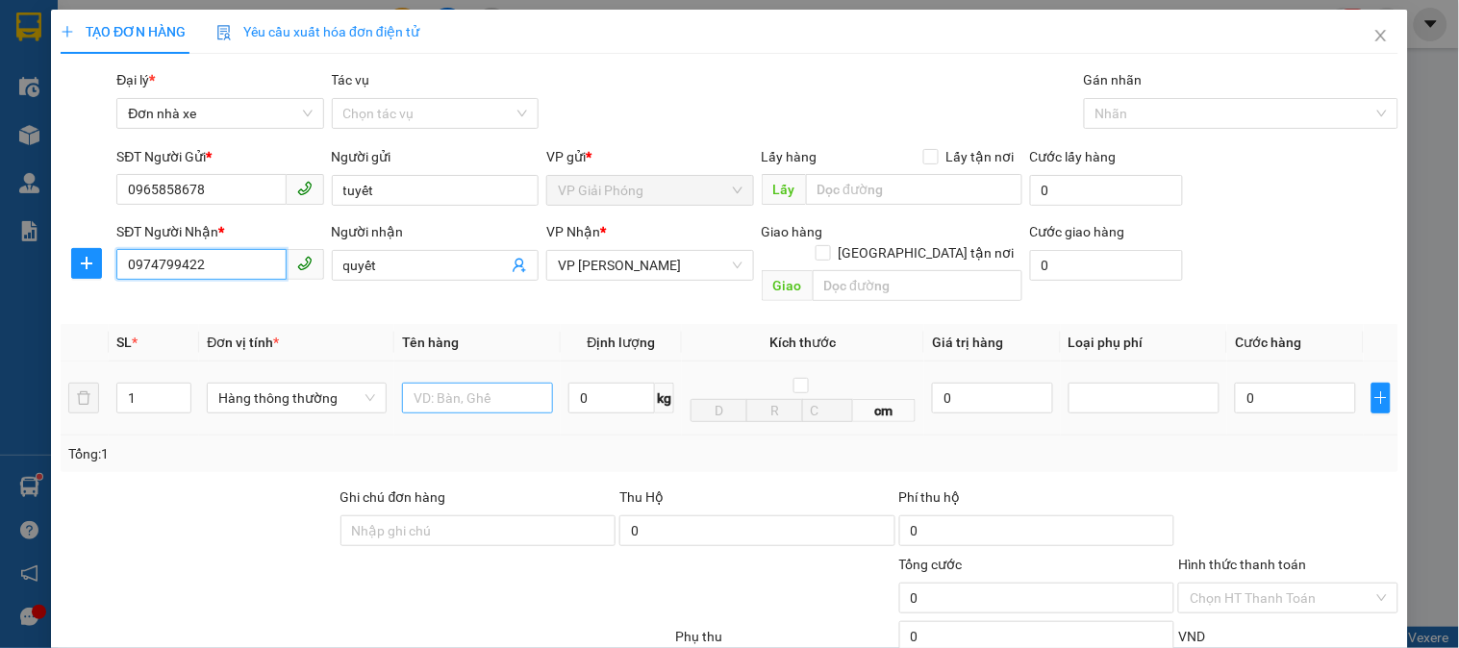
type input "0974799422"
click at [491, 383] on input "text" at bounding box center [477, 398] width 151 height 31
type input "cattong xanh"
click at [609, 385] on input "0" at bounding box center [611, 398] width 87 height 31
drag, startPoint x: 587, startPoint y: 372, endPoint x: 541, endPoint y: 386, distance: 48.1
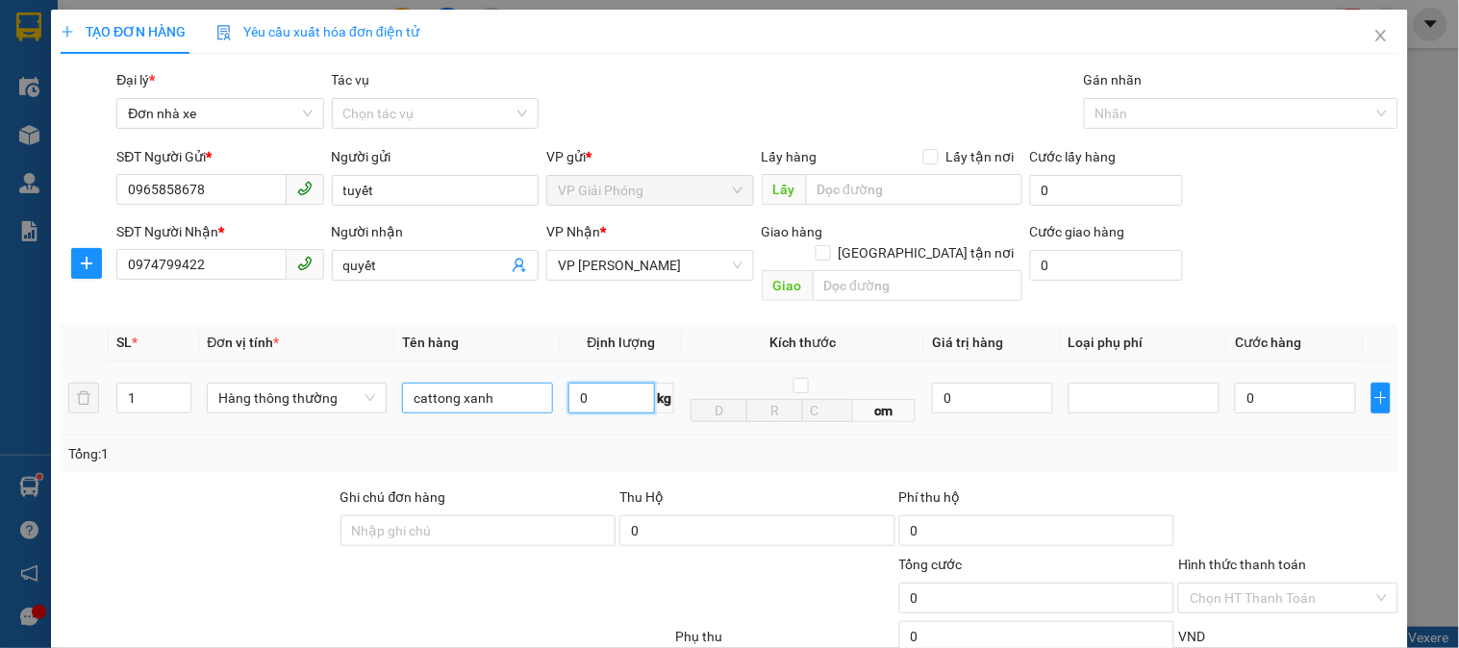
click at [543, 385] on tr "1 Hàng thông thường cattong xanh 0 kg cm 0 0" at bounding box center [730, 399] width 1338 height 74
click at [561, 391] on td "0 kg" at bounding box center [621, 399] width 121 height 74
click at [618, 383] on input "0" at bounding box center [611, 398] width 87 height 31
type input "0"
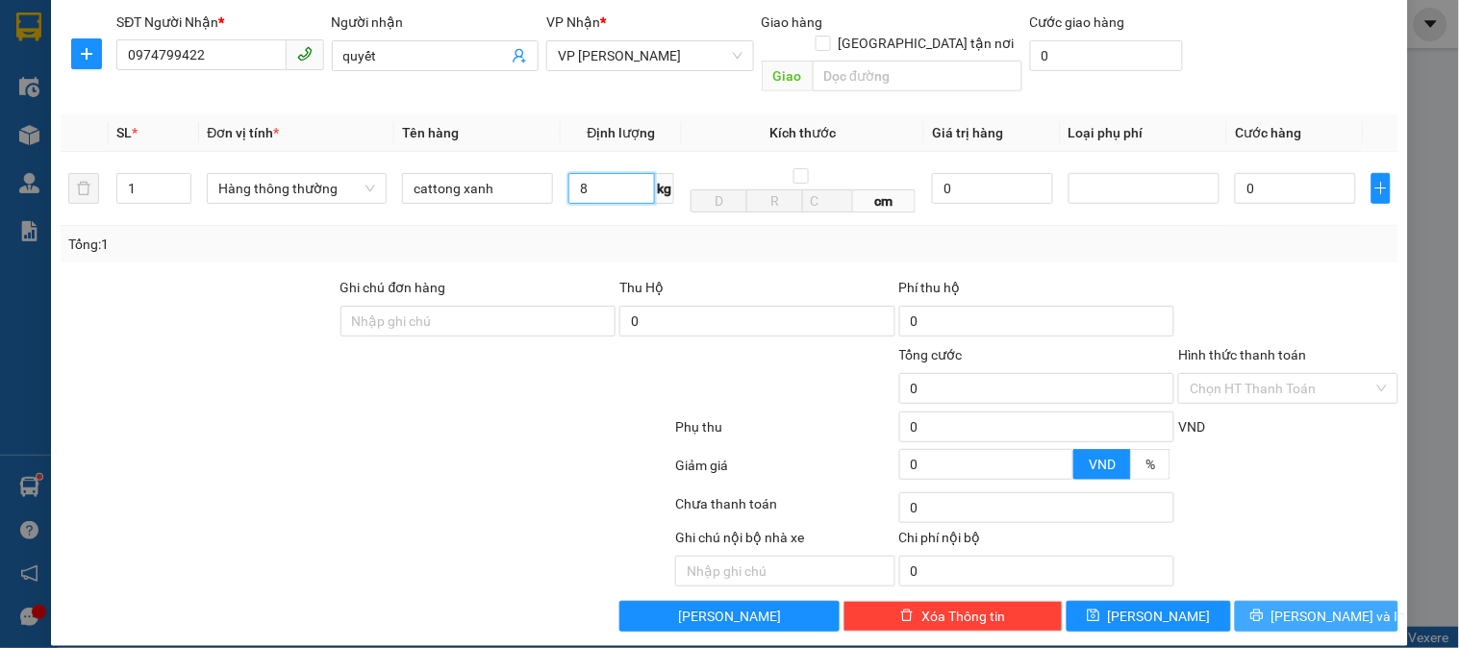
type input "8"
click at [1318, 606] on span "[PERSON_NAME] và In" at bounding box center [1339, 616] width 135 height 21
type input "40.000"
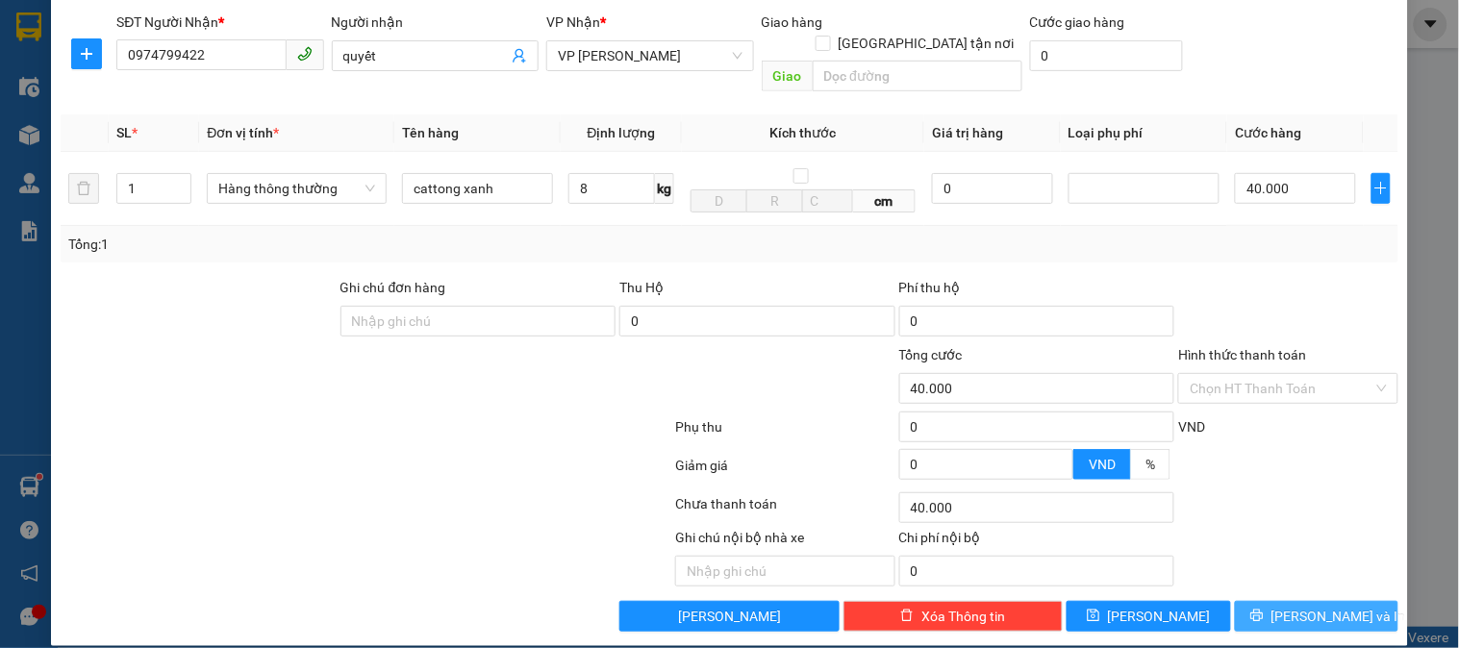
type input "40.000"
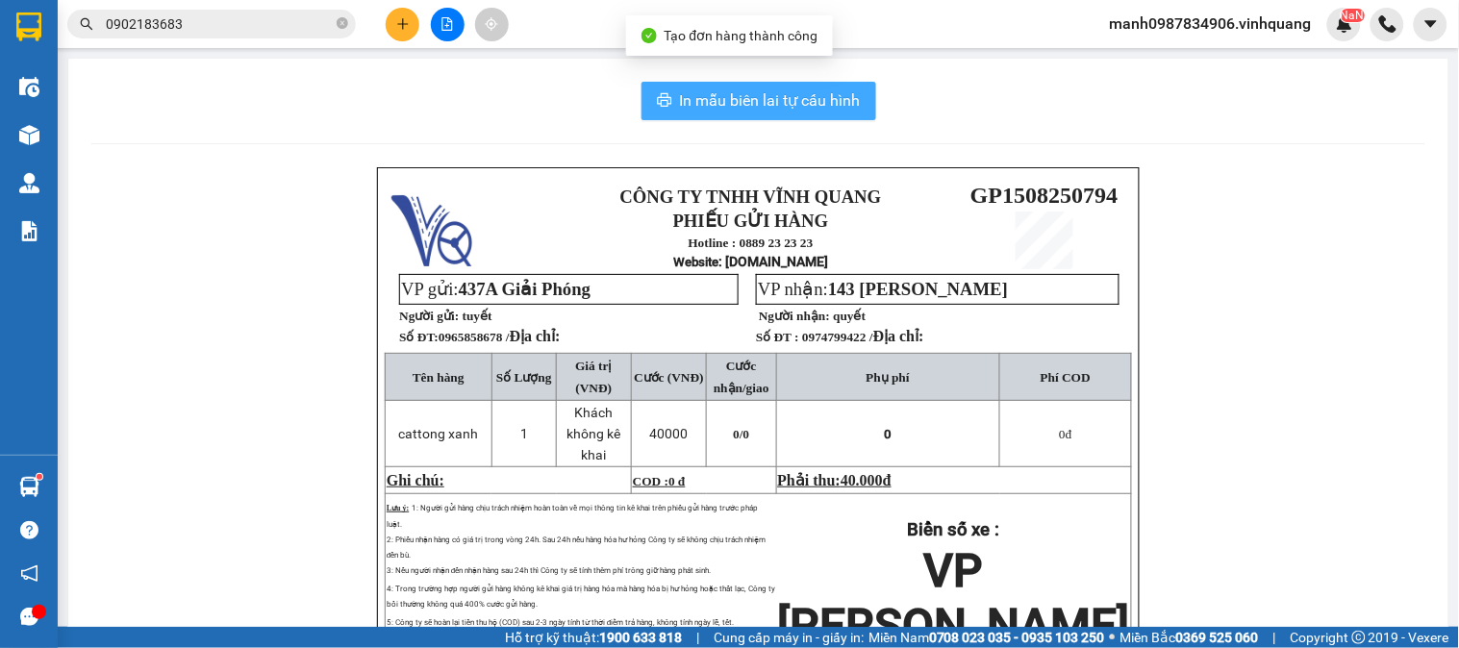
click at [762, 102] on span "In mẫu biên lai tự cấu hình" at bounding box center [770, 100] width 181 height 24
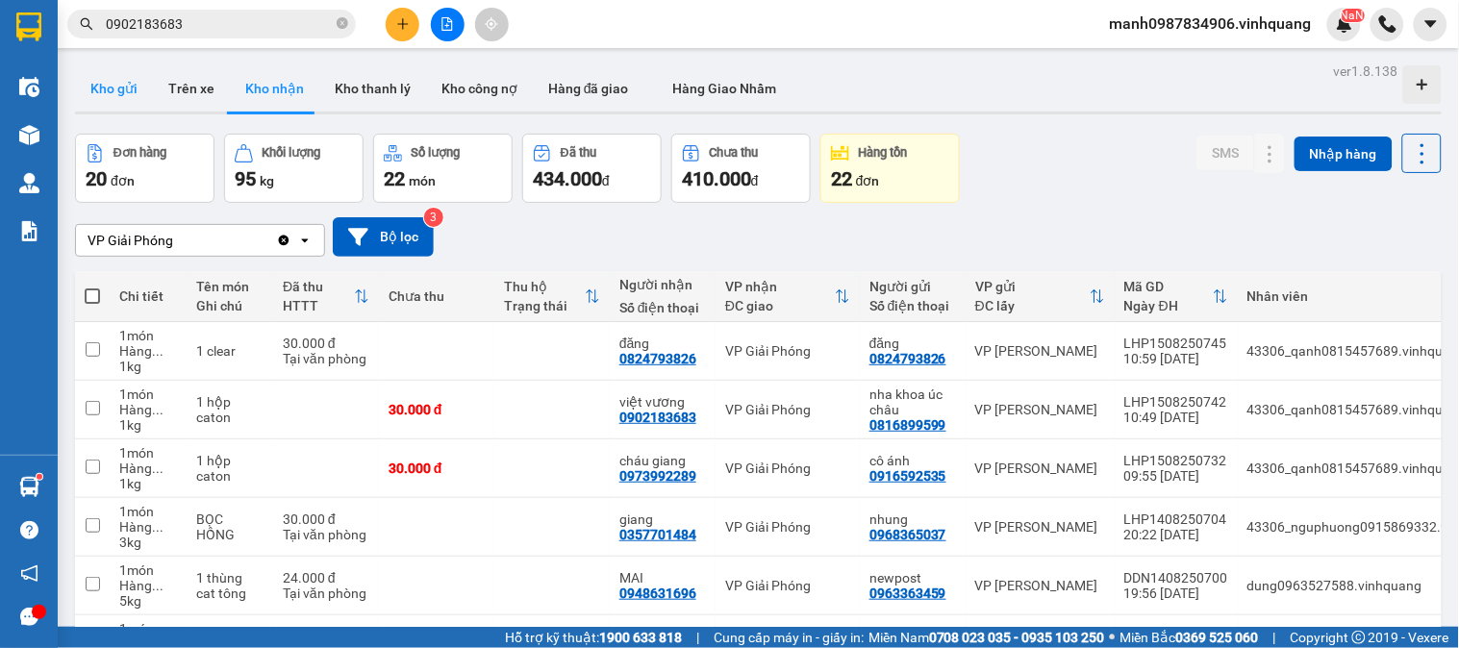
click at [118, 88] on button "Kho gửi" at bounding box center [114, 88] width 78 height 46
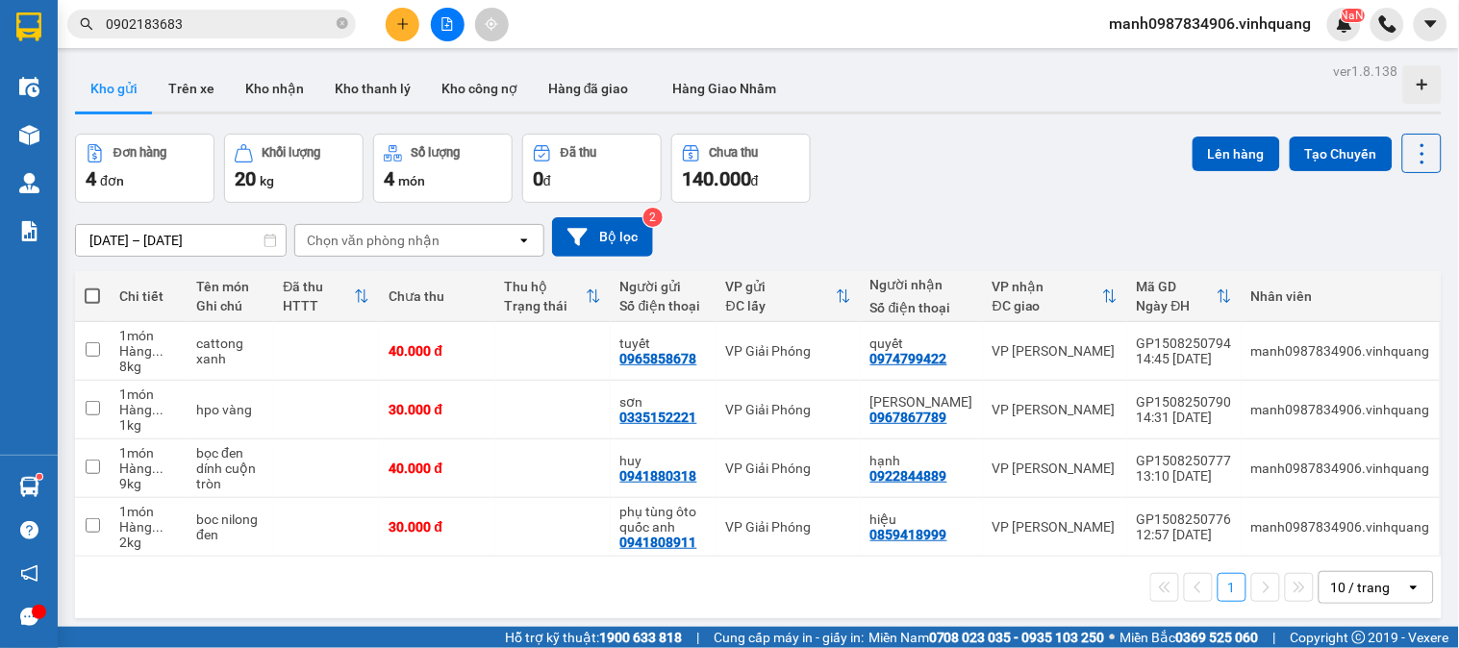
drag, startPoint x: 190, startPoint y: 26, endPoint x: 75, endPoint y: 23, distance: 115.5
click at [59, 25] on section "Kết quả tìm kiếm ( 16 ) Bộ lọc Mã ĐH Trạng thái Món hàng Thu hộ Tổng cước Chưa …" at bounding box center [729, 324] width 1459 height 648
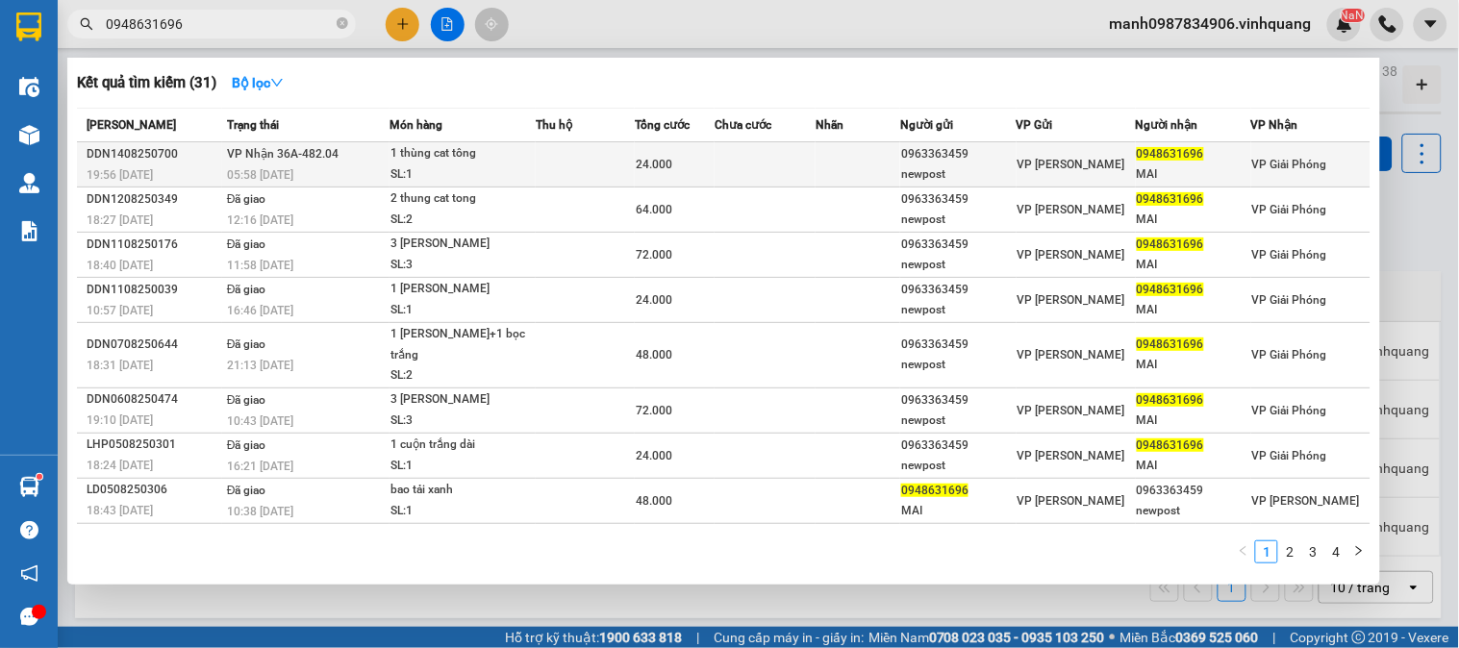
type input "0948631696"
click at [650, 167] on span "24.000" at bounding box center [654, 164] width 37 height 13
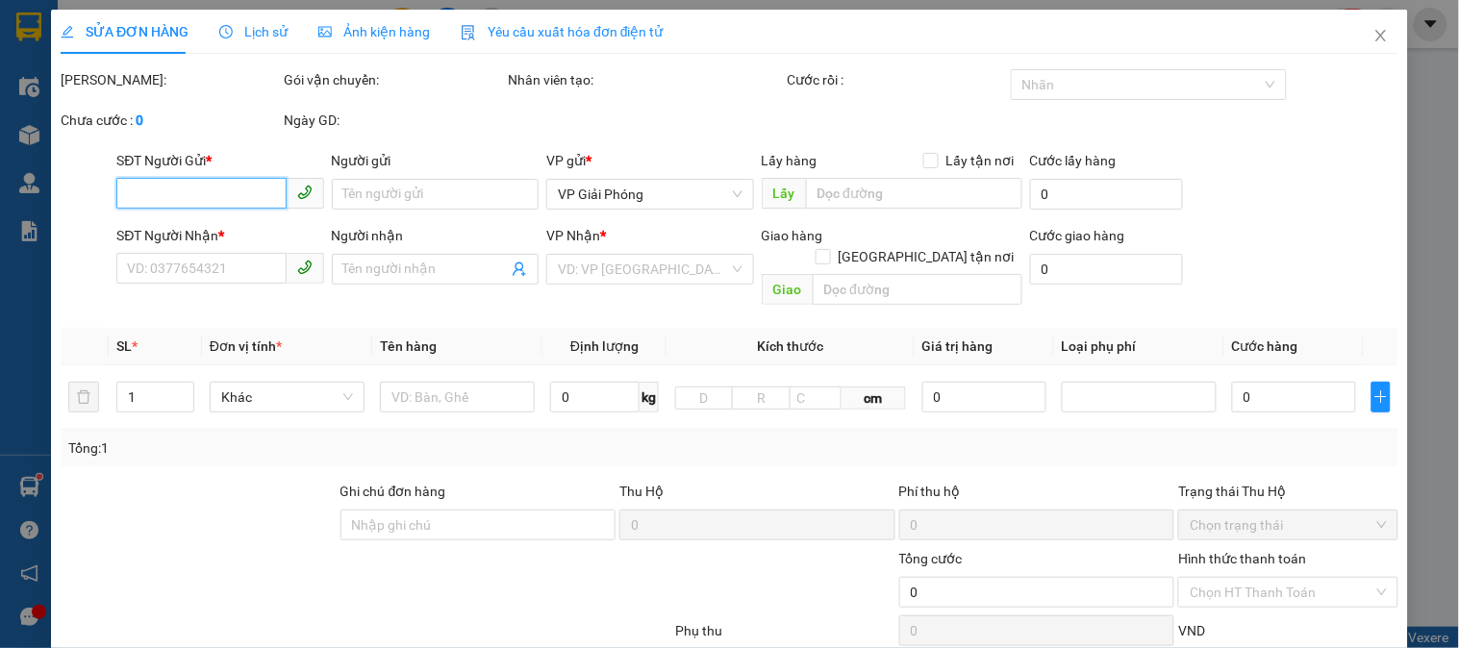
type input "0963363459"
type input "newpost"
type input "0948631696"
type input "MAI"
type input "24.000"
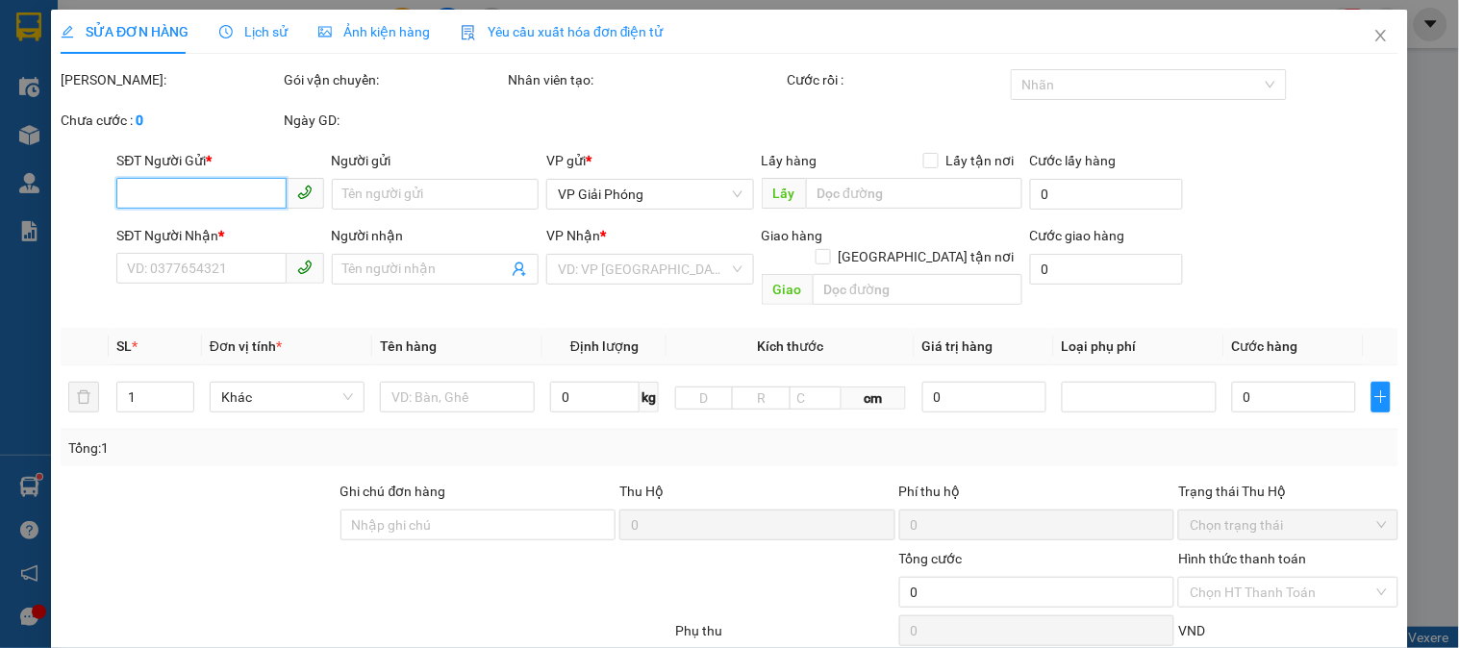
type input "20"
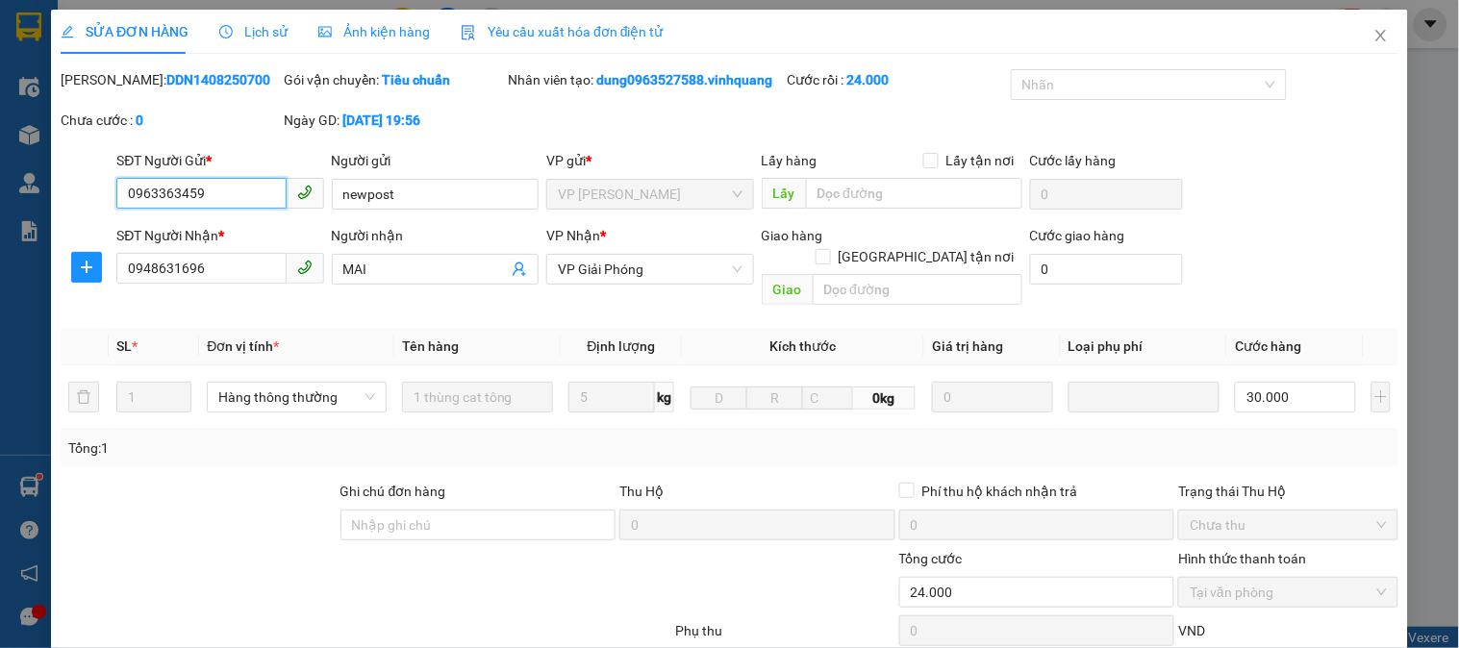
scroll to position [204, 0]
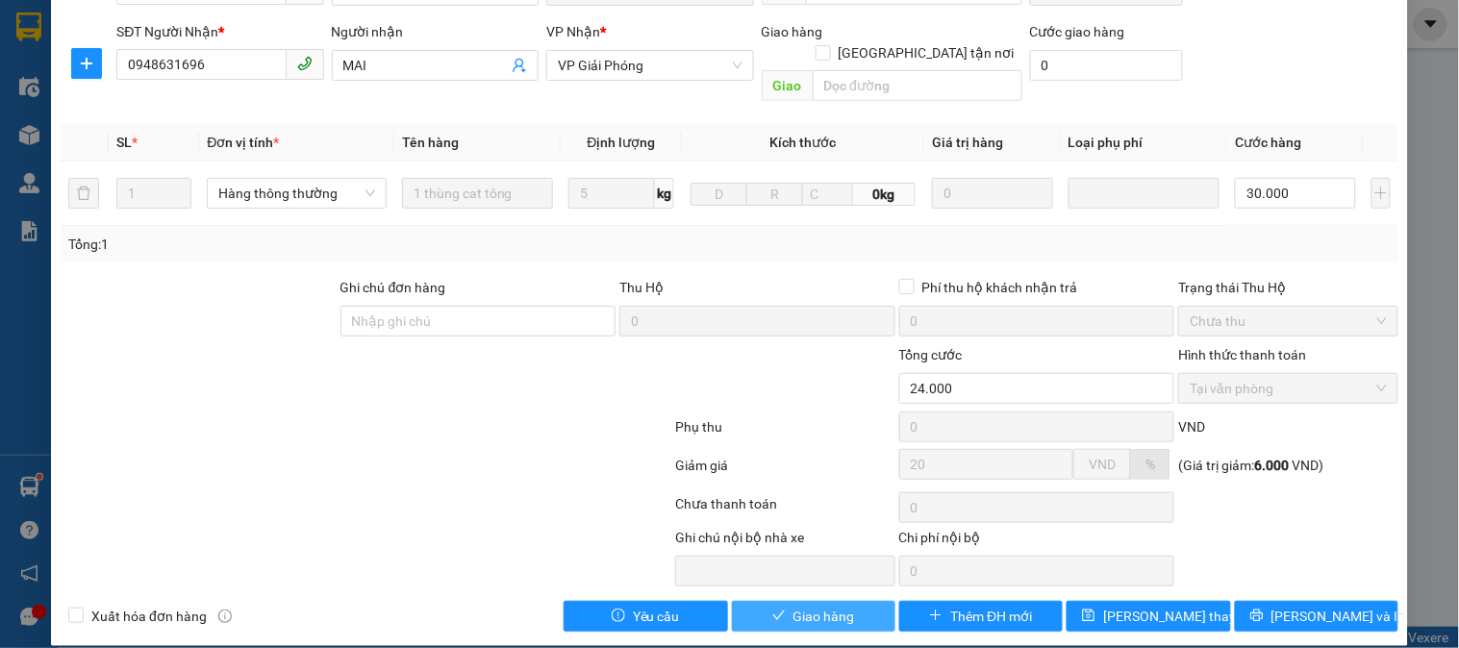
click at [810, 606] on span "Giao hàng" at bounding box center [825, 616] width 62 height 21
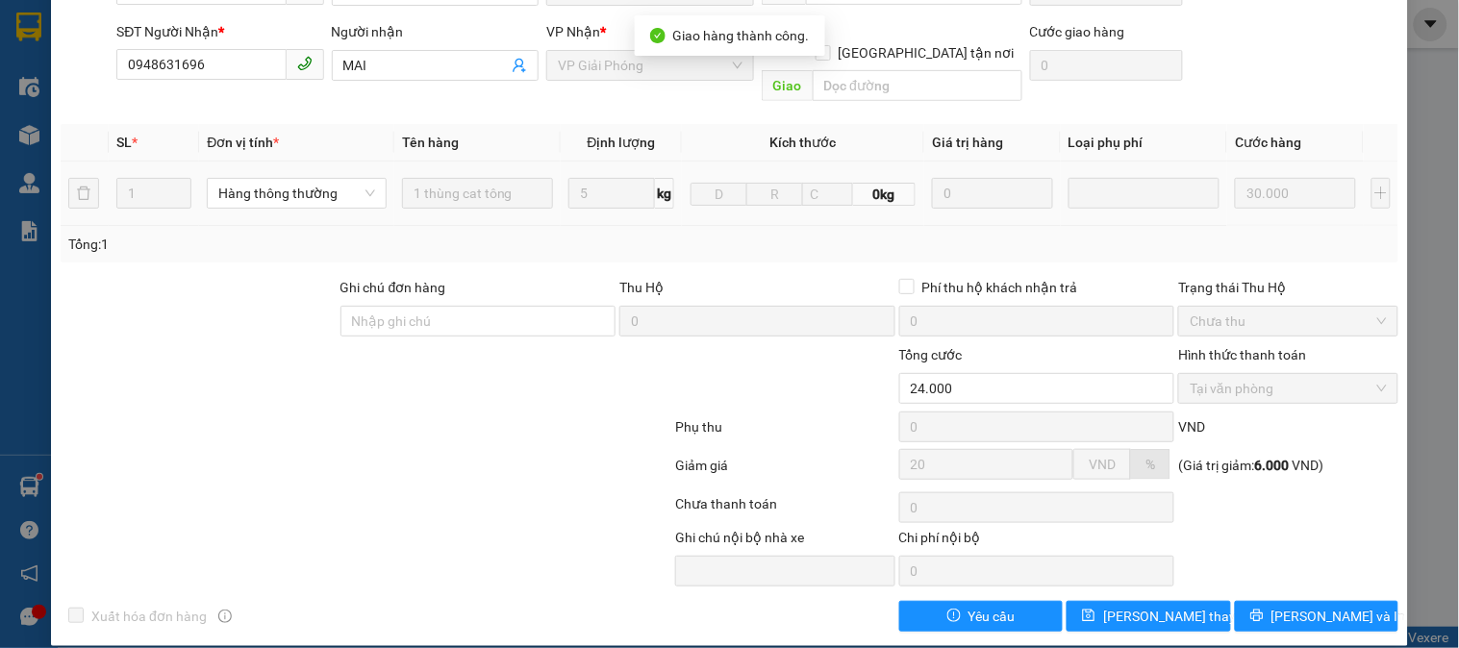
scroll to position [0, 0]
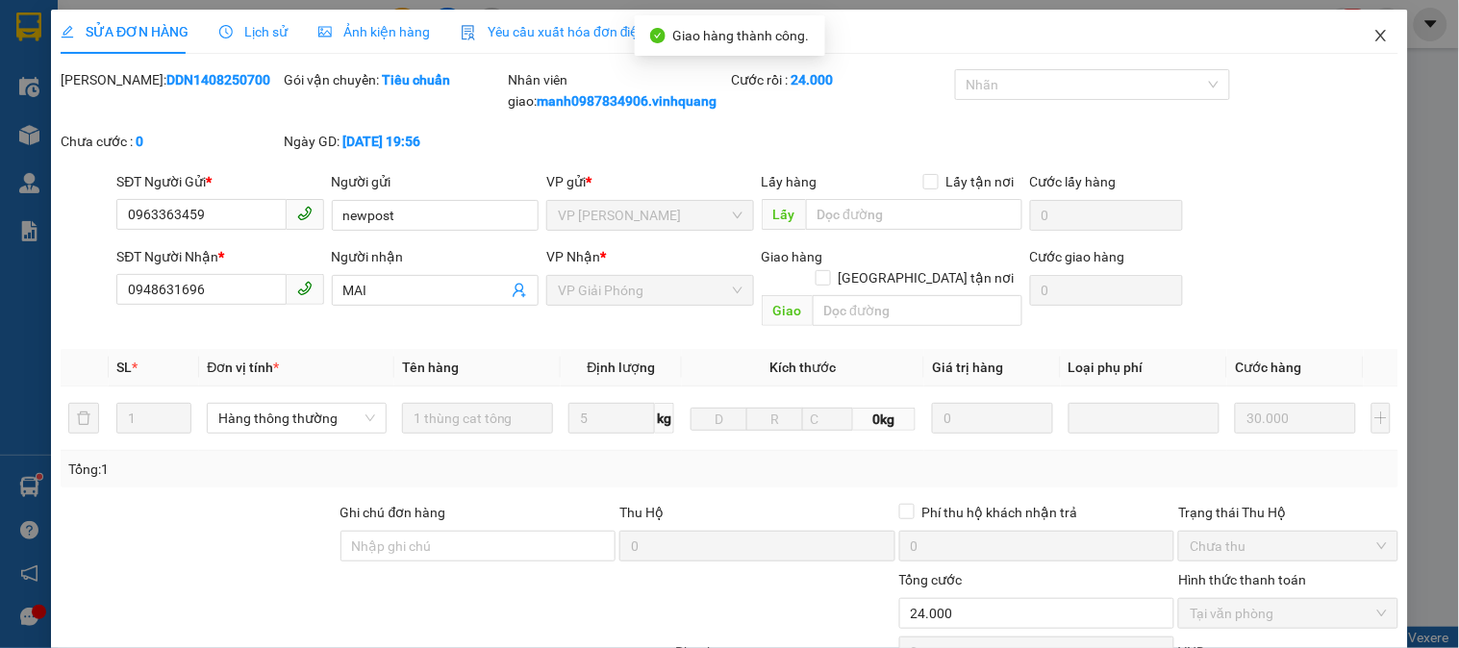
click at [1373, 34] on icon "close" at bounding box center [1380, 35] width 15 height 15
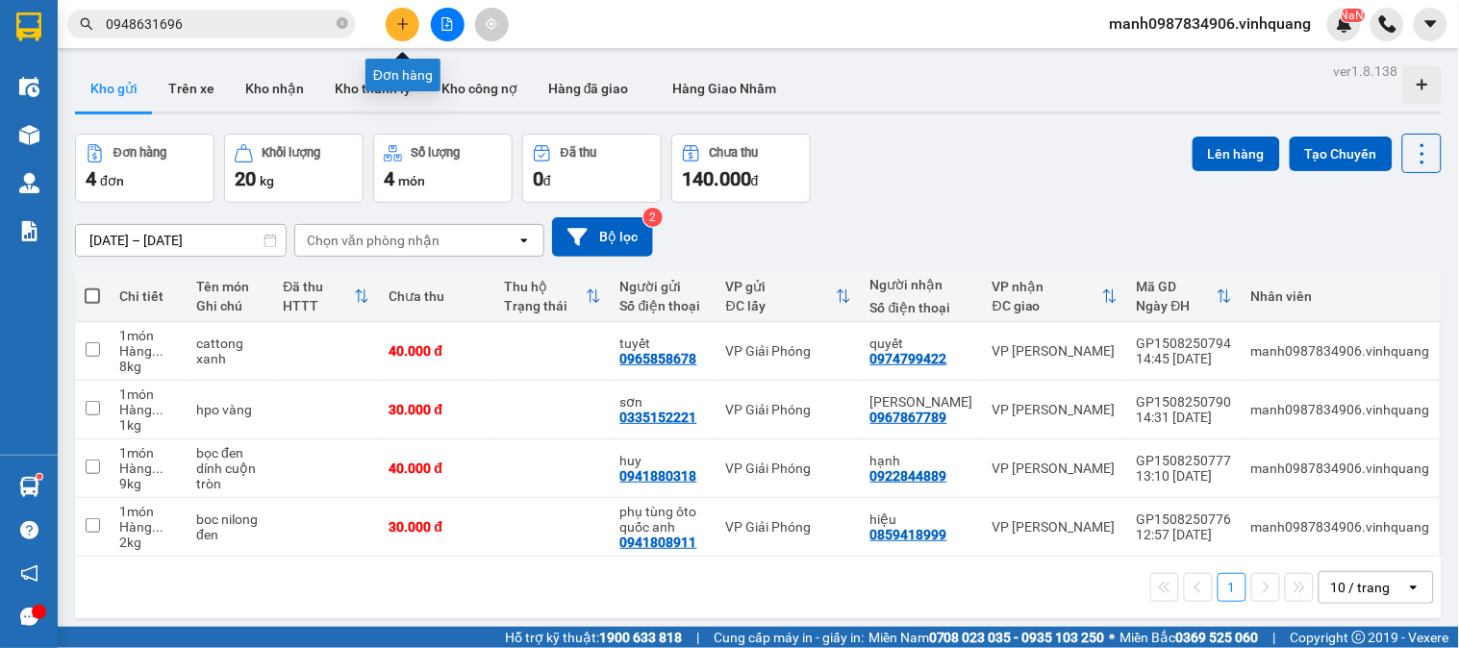
click at [404, 29] on icon "plus" at bounding box center [402, 23] width 13 height 13
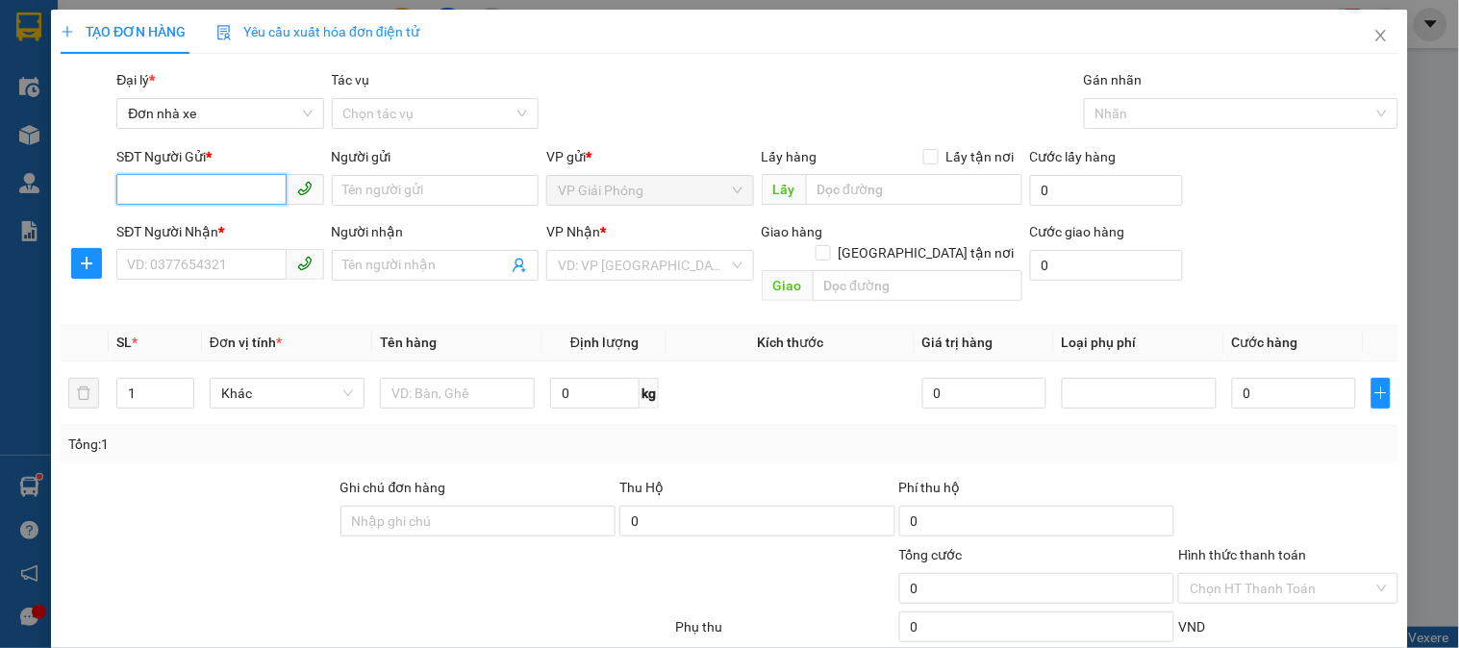
click at [164, 188] on input "SĐT Người Gửi *" at bounding box center [200, 189] width 169 height 31
type input "0931353999"
click at [465, 183] on input "Người gửi" at bounding box center [435, 190] width 207 height 31
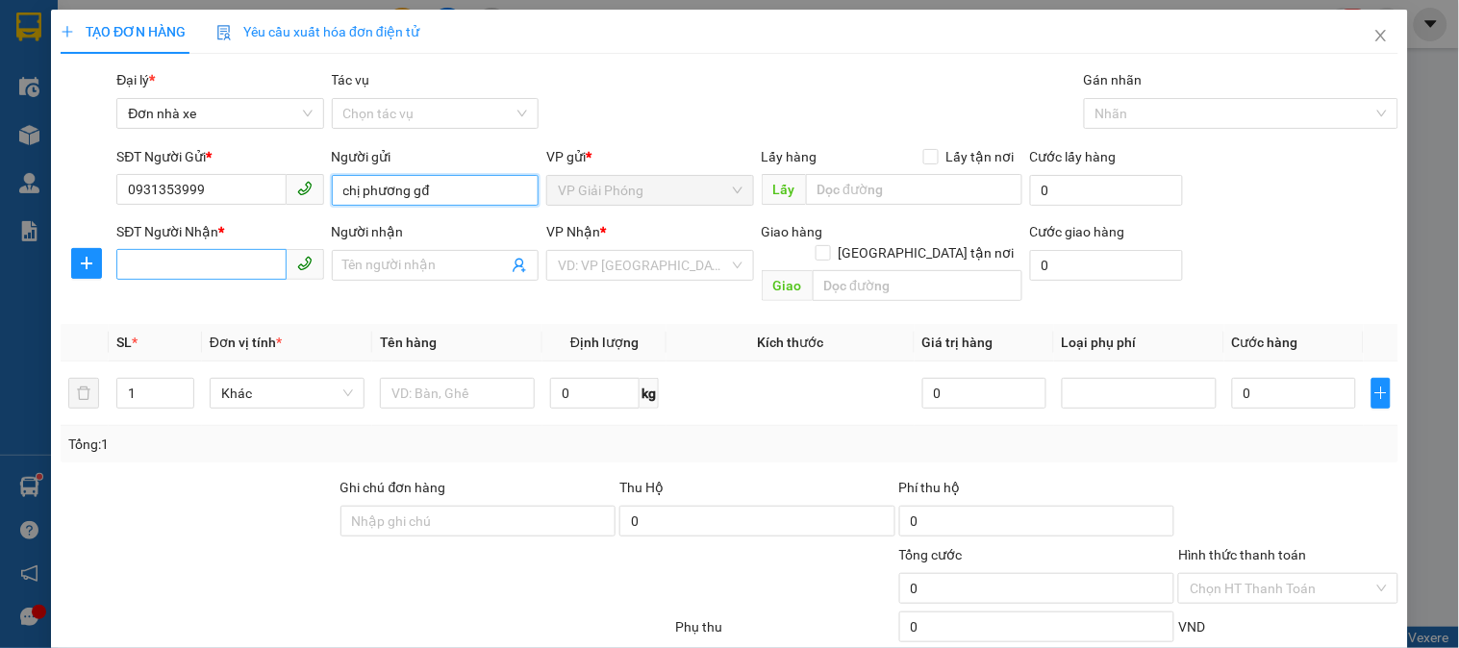
type input "chị phương gđ"
click at [157, 255] on input "SĐT Người Nhận *" at bounding box center [200, 264] width 169 height 31
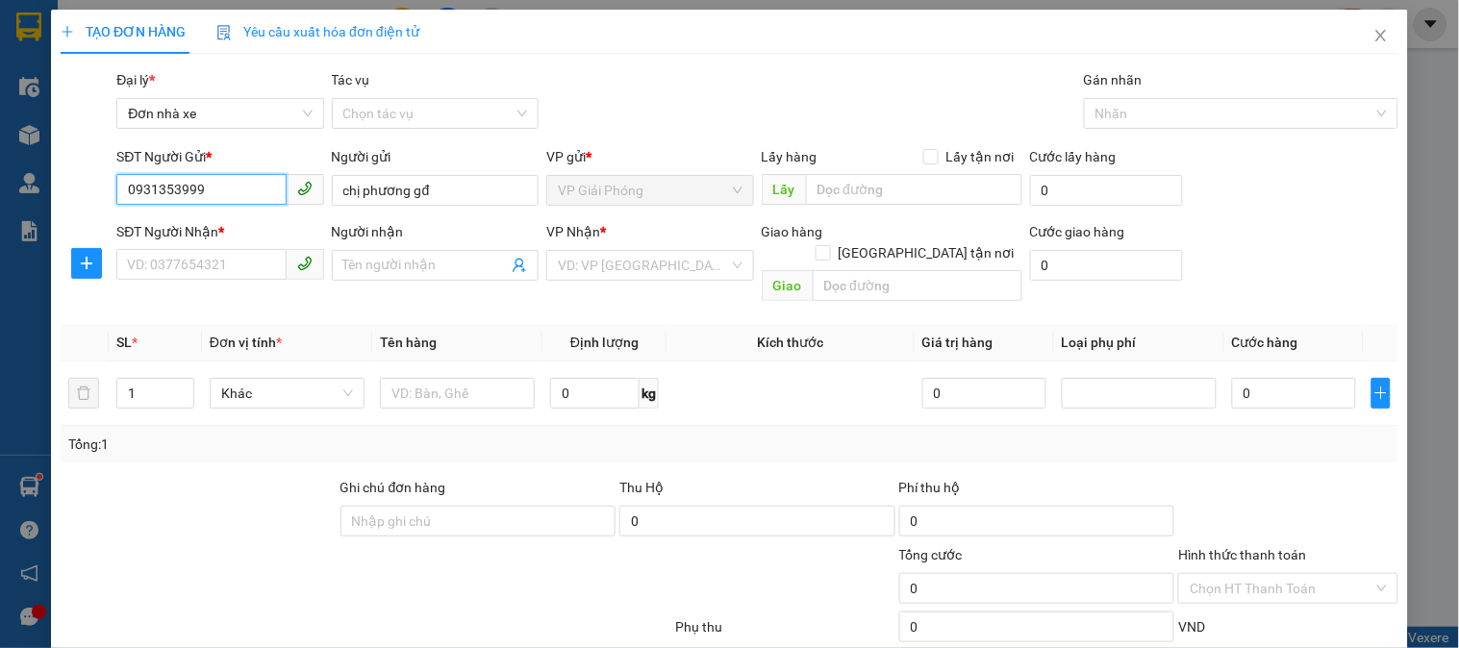
drag, startPoint x: 197, startPoint y: 196, endPoint x: 68, endPoint y: 214, distance: 130.0
click at [62, 214] on div "SĐT Người Gửi * 0931353999 0931353999 Người gửi chị phương gđ VP gửi * VP Giải …" at bounding box center [730, 179] width 1342 height 67
click at [157, 274] on input "SĐT Người Nhận *" at bounding box center [200, 264] width 169 height 31
paste input "0931353999"
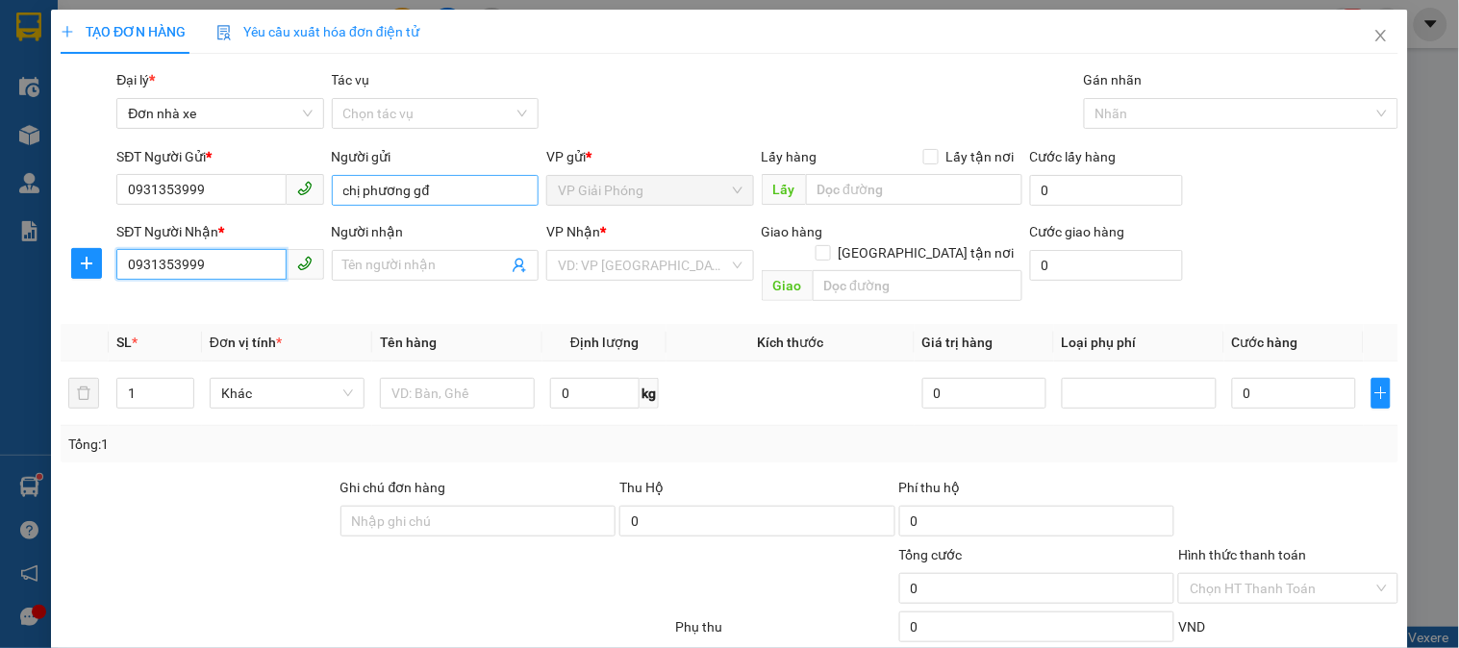
type input "0931353999"
drag, startPoint x: 370, startPoint y: 193, endPoint x: 314, endPoint y: 188, distance: 57.0
click at [266, 194] on div "SĐT Người Gửi * 0931353999 Người gửi chị phương gđ chị phương gđ VP gửi * VP Gi…" at bounding box center [758, 179] width 1290 height 67
click at [398, 270] on input "Người nhận" at bounding box center [425, 265] width 164 height 21
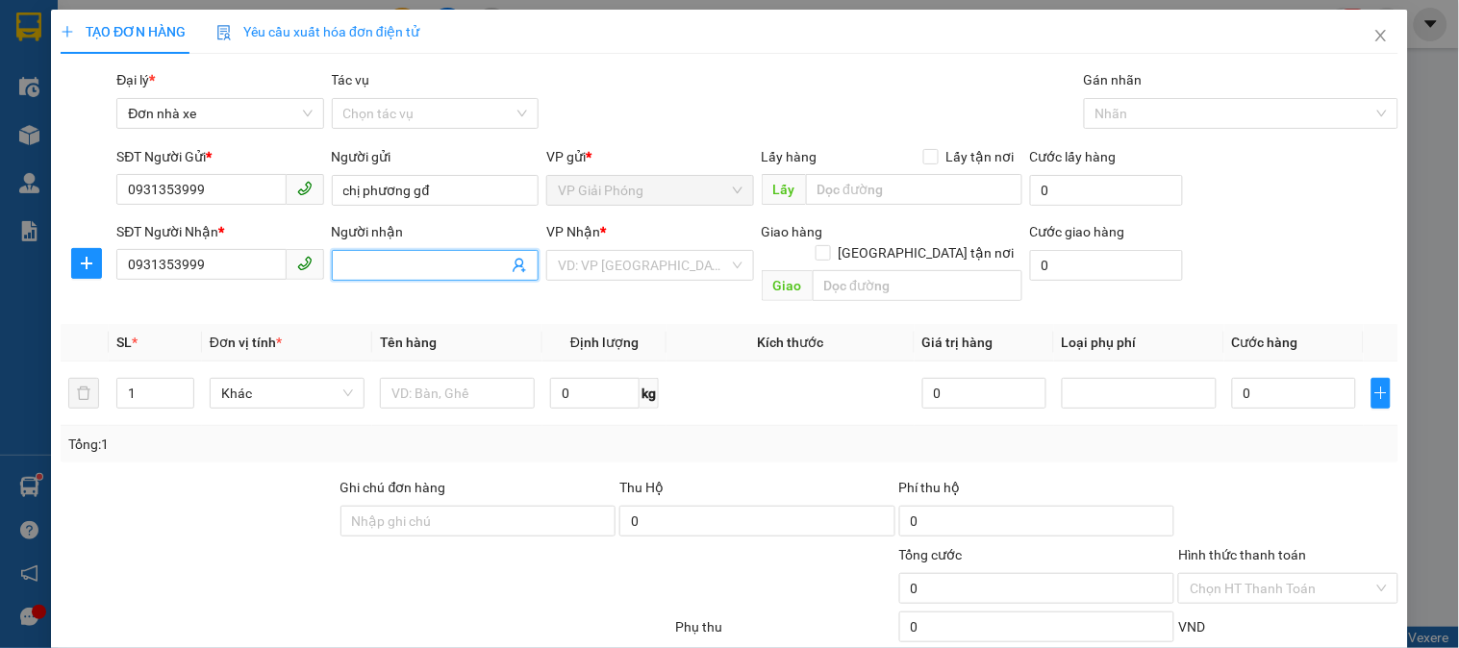
paste input "chị phương gđ"
type input "chị phương gđ"
click at [608, 257] on input "search" at bounding box center [643, 265] width 170 height 29
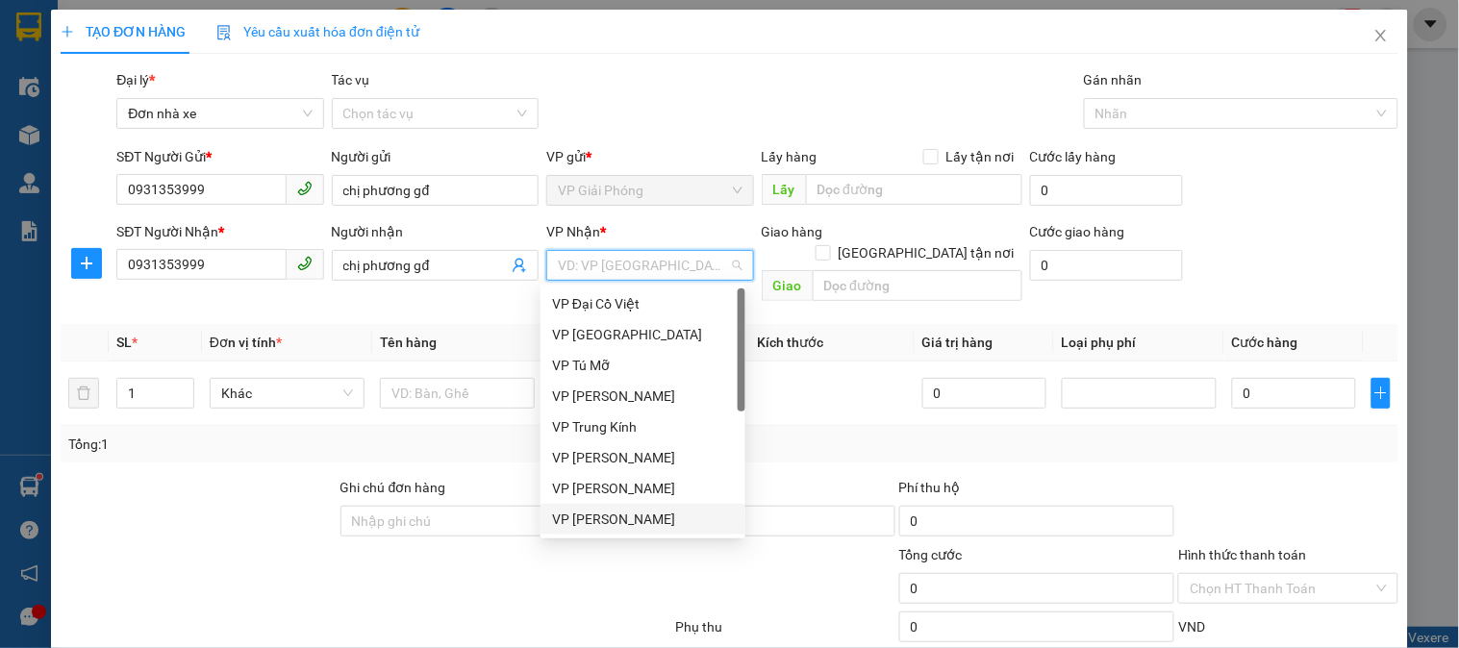
click at [621, 522] on div "VP [PERSON_NAME]" at bounding box center [643, 519] width 182 height 21
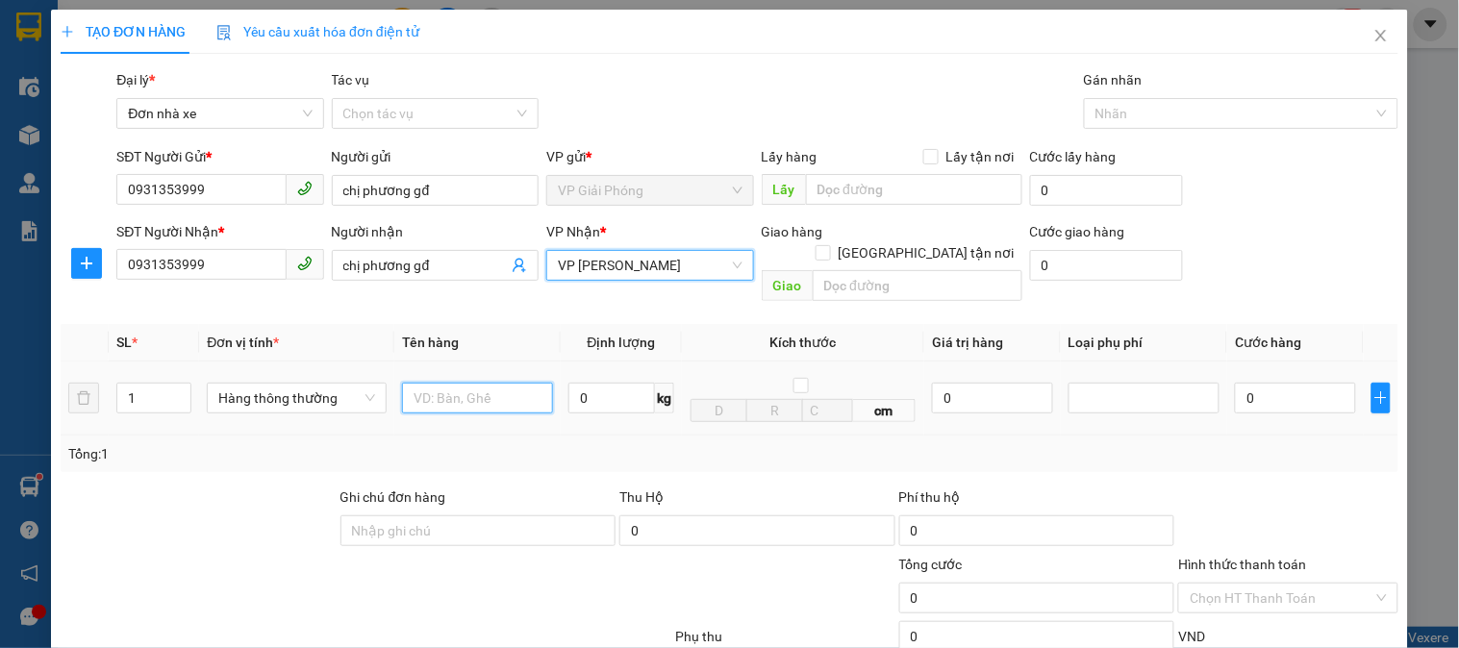
click at [483, 383] on input "text" at bounding box center [477, 398] width 151 height 31
type input "túi trắng"
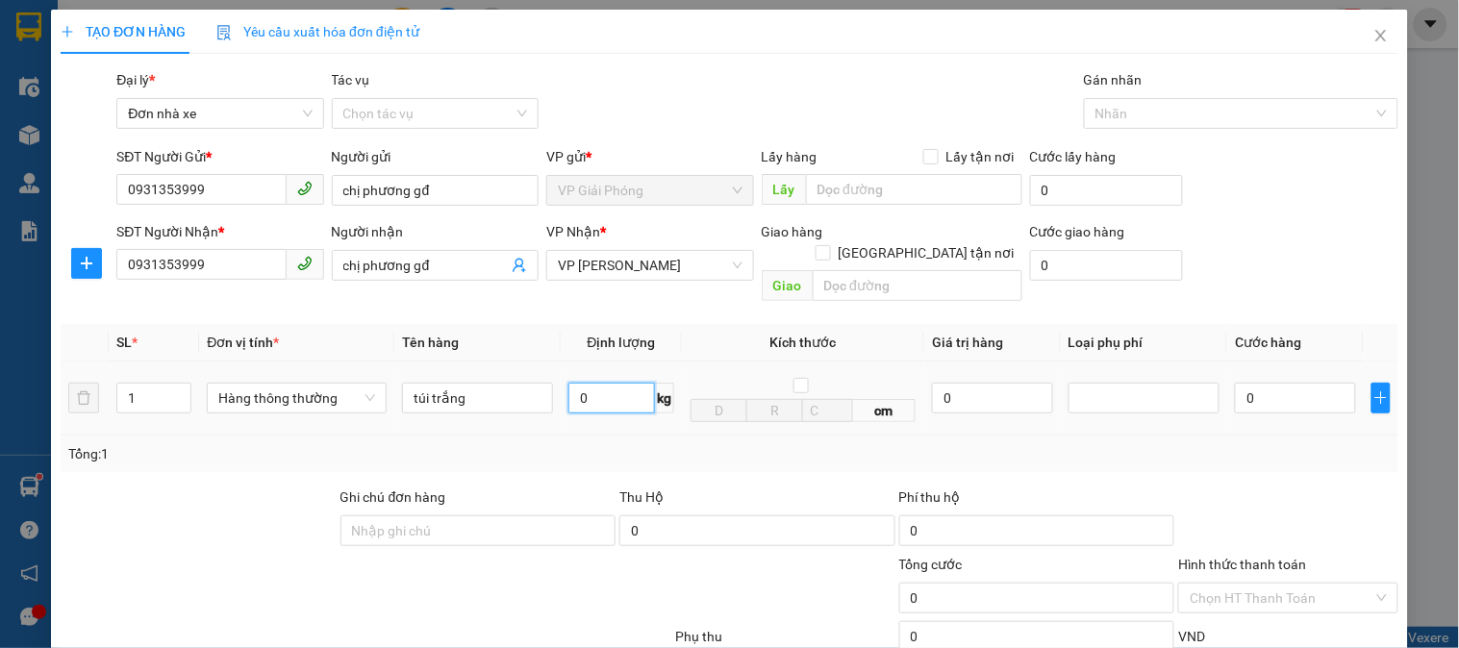
click at [588, 383] on input "0" at bounding box center [611, 398] width 87 height 31
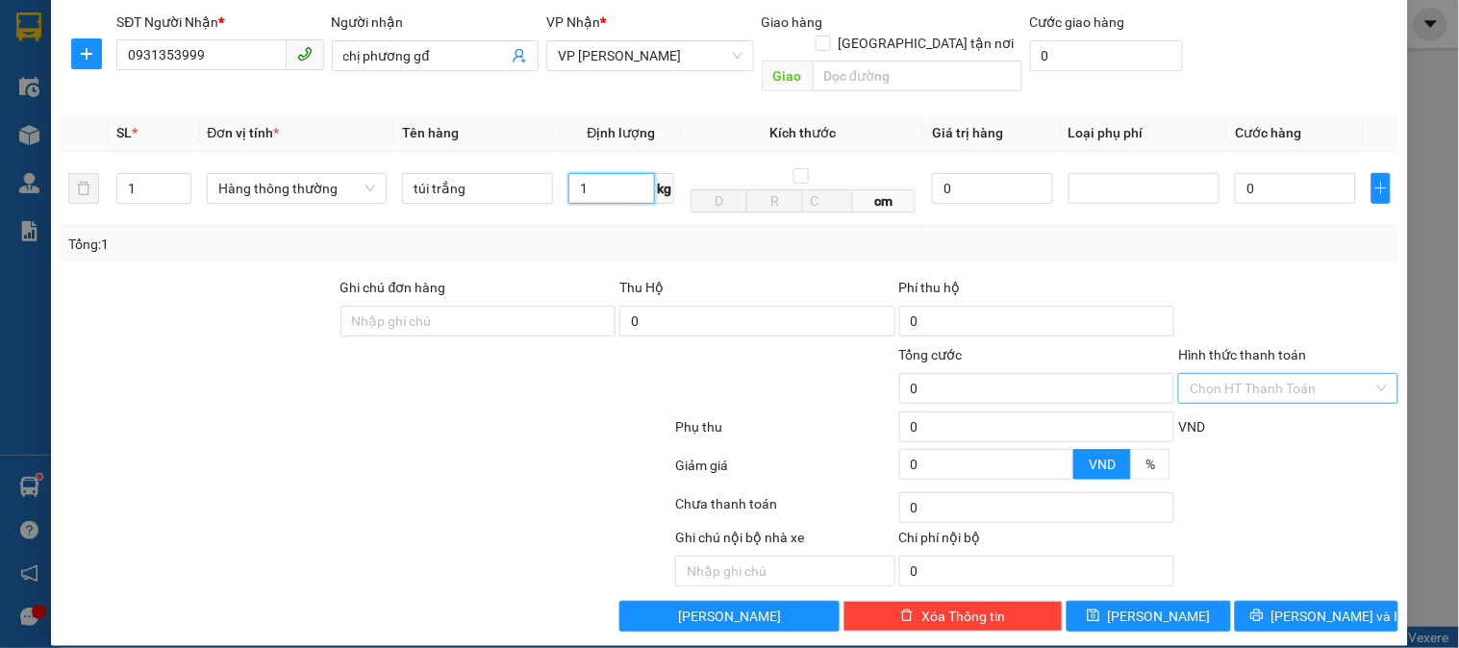
type input "1"
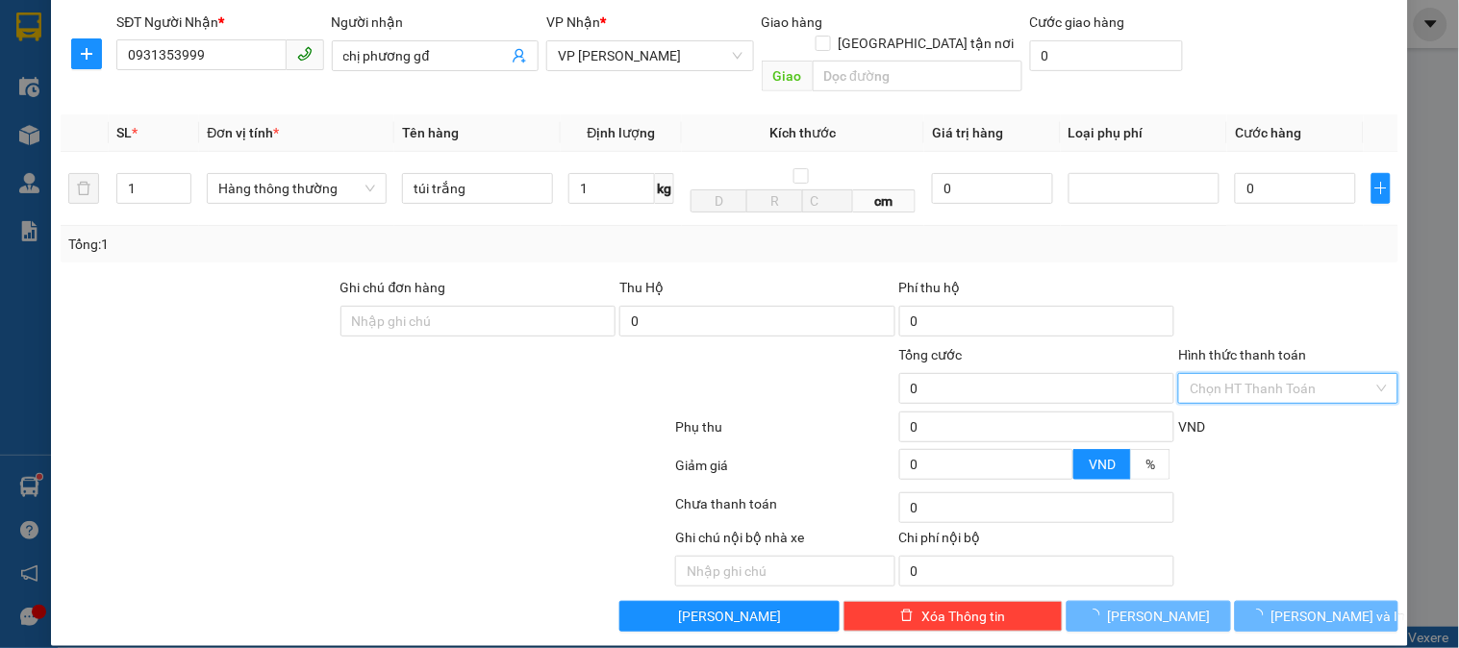
click at [1247, 374] on input "Hình thức thanh toán" at bounding box center [1281, 388] width 183 height 29
type input "30.000"
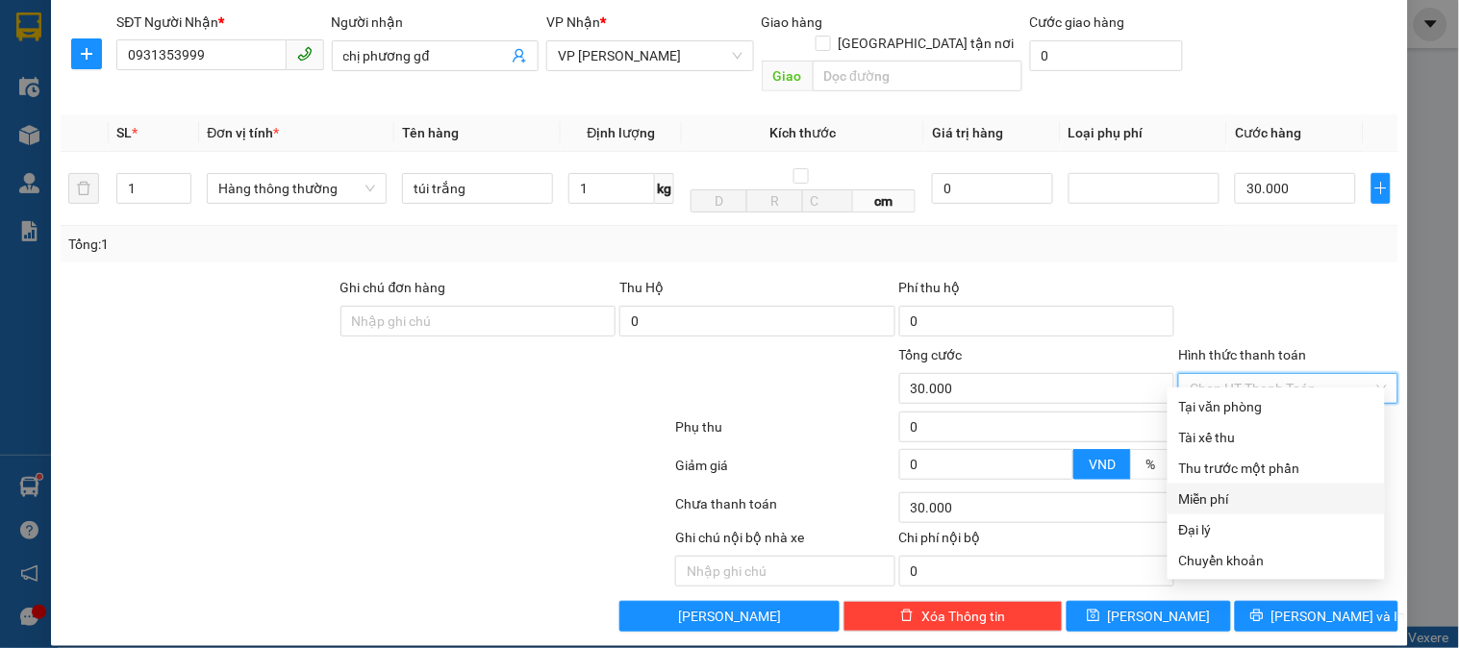
click at [1215, 494] on div "Miễn phí" at bounding box center [1276, 499] width 194 height 21
type input "0"
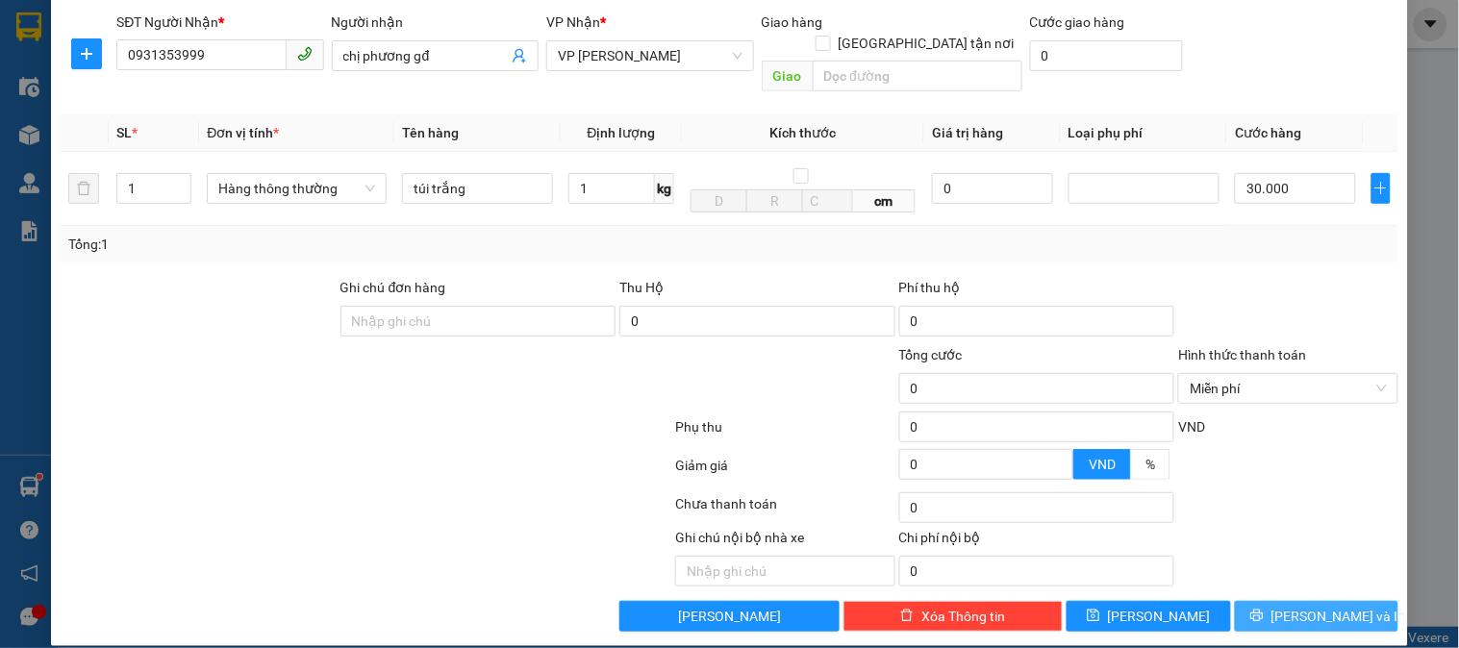
click at [1311, 606] on span "[PERSON_NAME] và In" at bounding box center [1339, 616] width 135 height 21
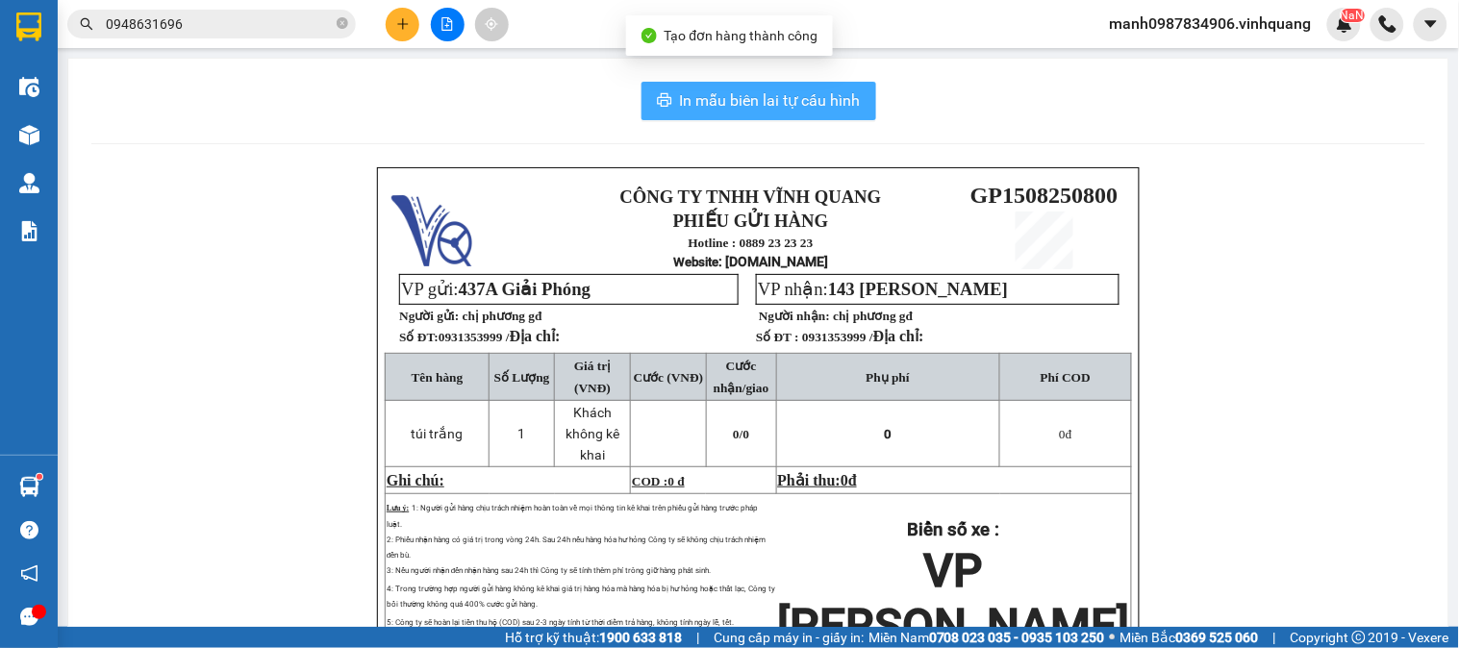
click at [748, 90] on span "In mẫu biên lai tự cấu hình" at bounding box center [770, 100] width 181 height 24
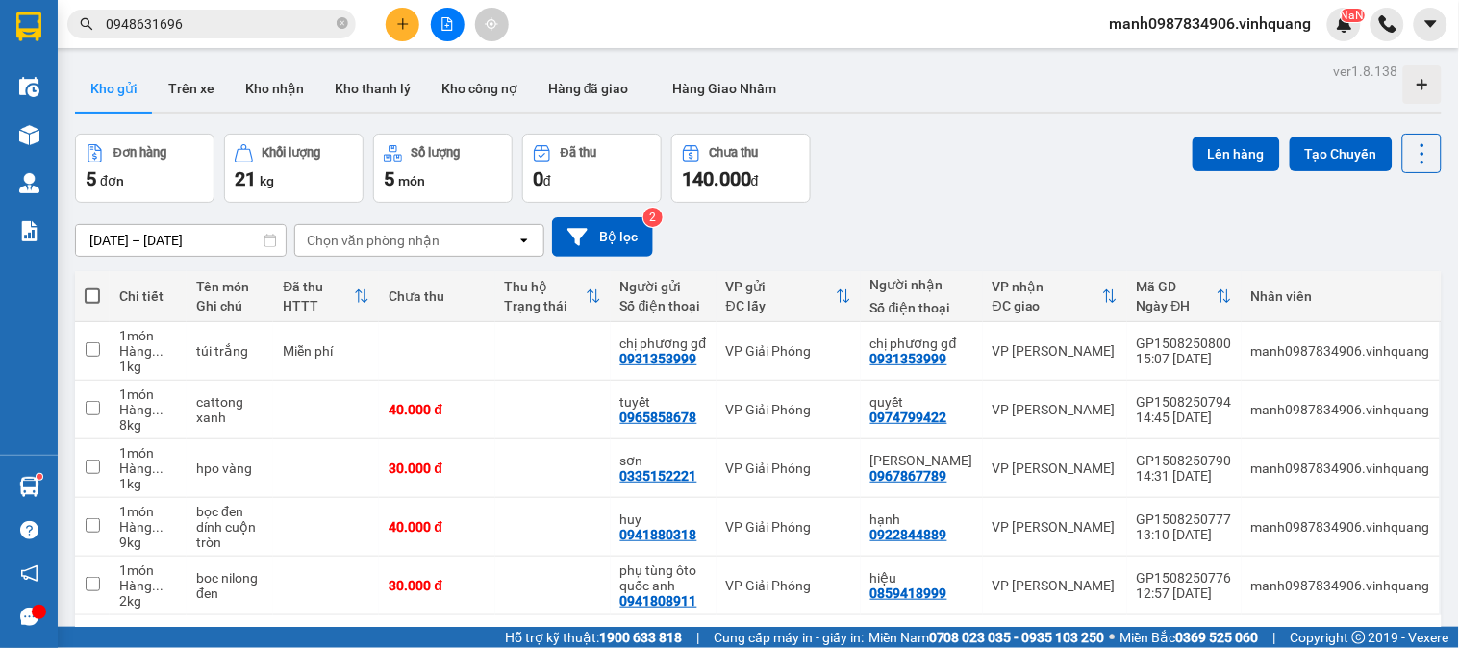
click at [14, 23] on section "Kết quả tìm kiếm ( 31 ) Bộ lọc Mã ĐH Trạng thái Món hàng Thu hộ Tổng cước Chưa …" at bounding box center [729, 324] width 1459 height 648
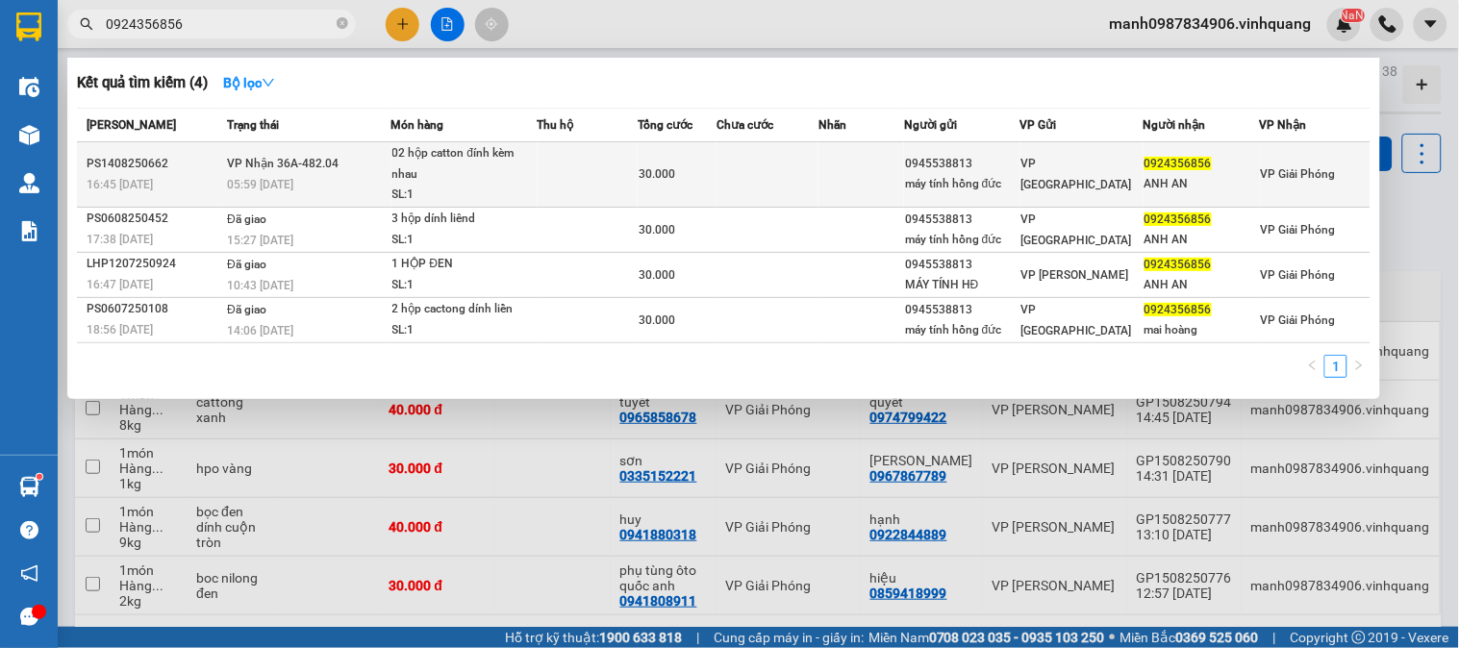
type input "0924356856"
click at [440, 159] on div "02 hộp catton đính kèm nhau" at bounding box center [464, 163] width 144 height 41
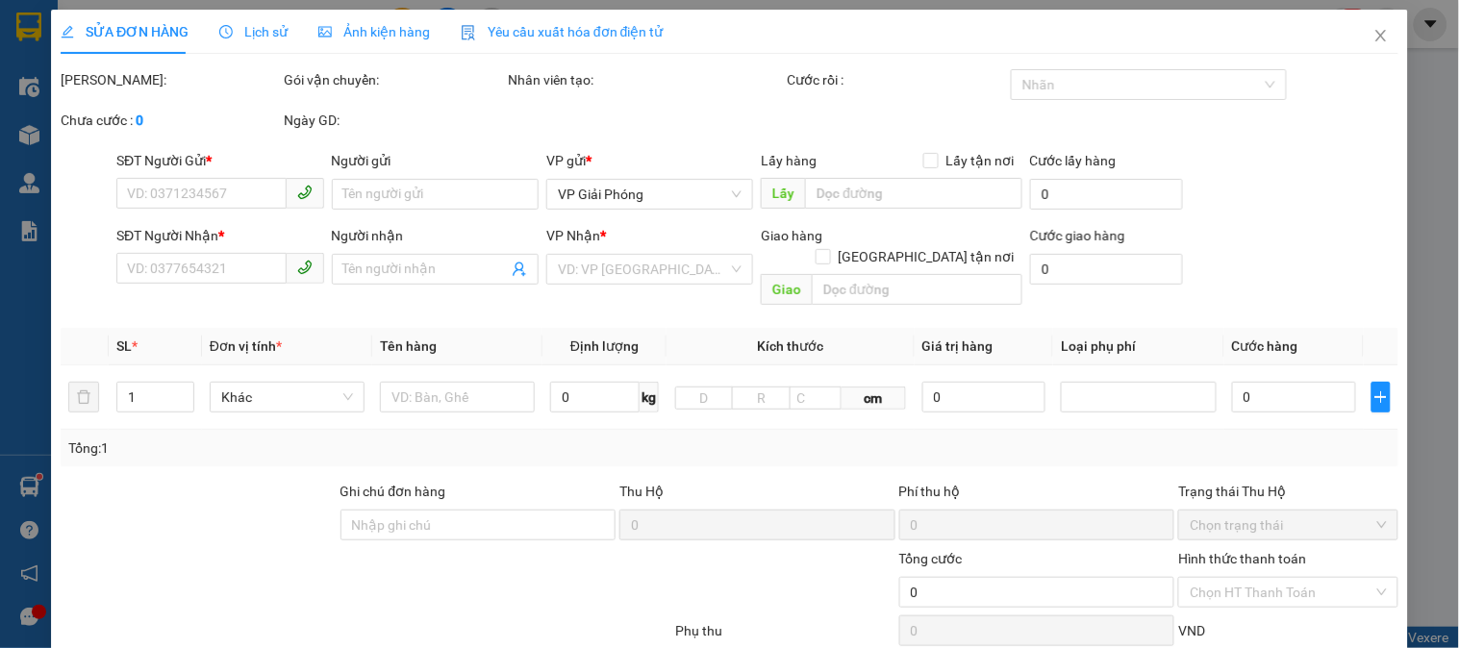
type input "0945538813"
type input "máy tính hồng đức"
type input "0924356856"
type input "ANH AN"
type input "30.000"
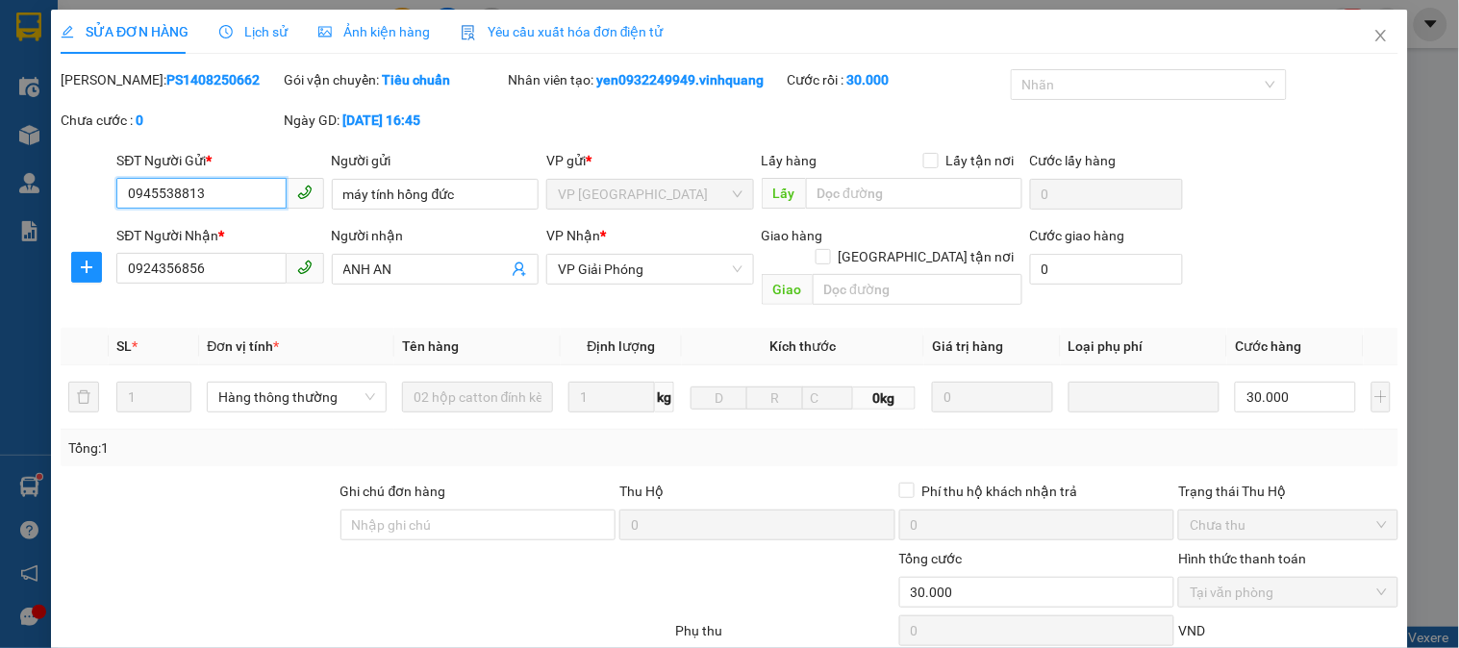
scroll to position [204, 0]
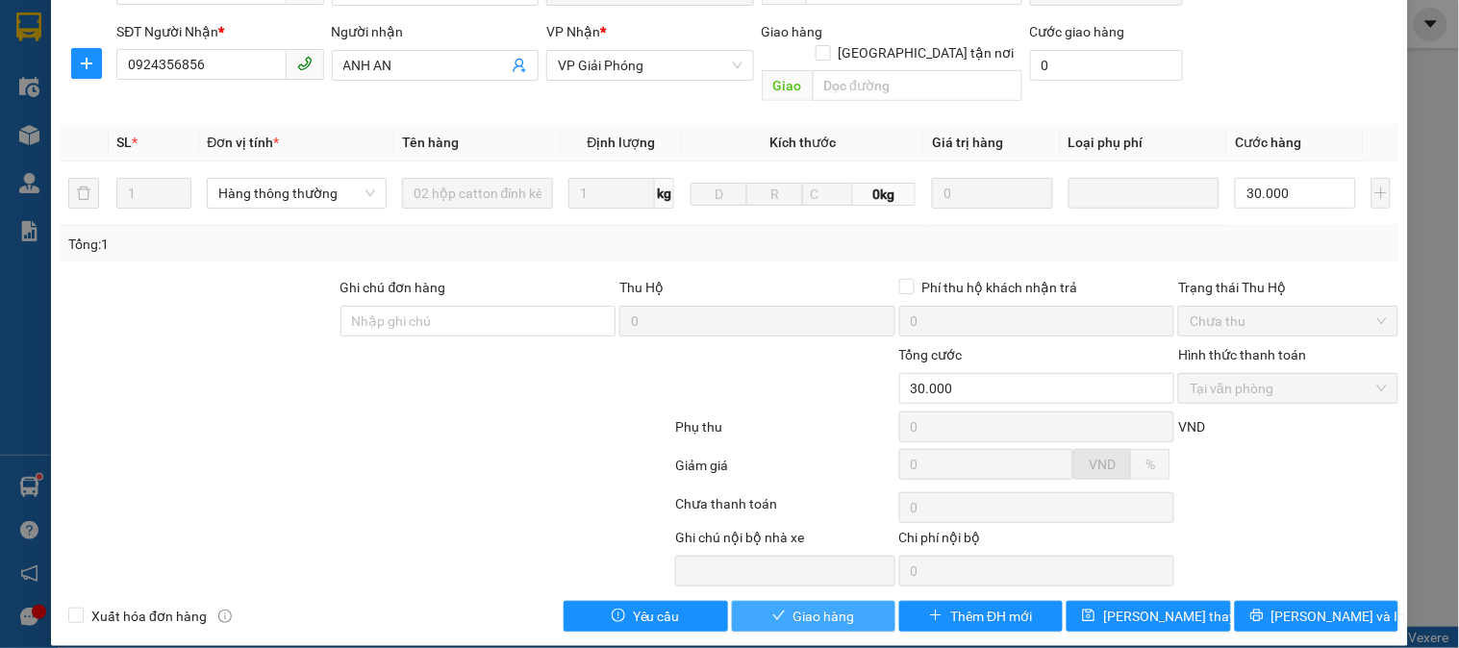
click at [794, 606] on span "Giao hàng" at bounding box center [825, 616] width 62 height 21
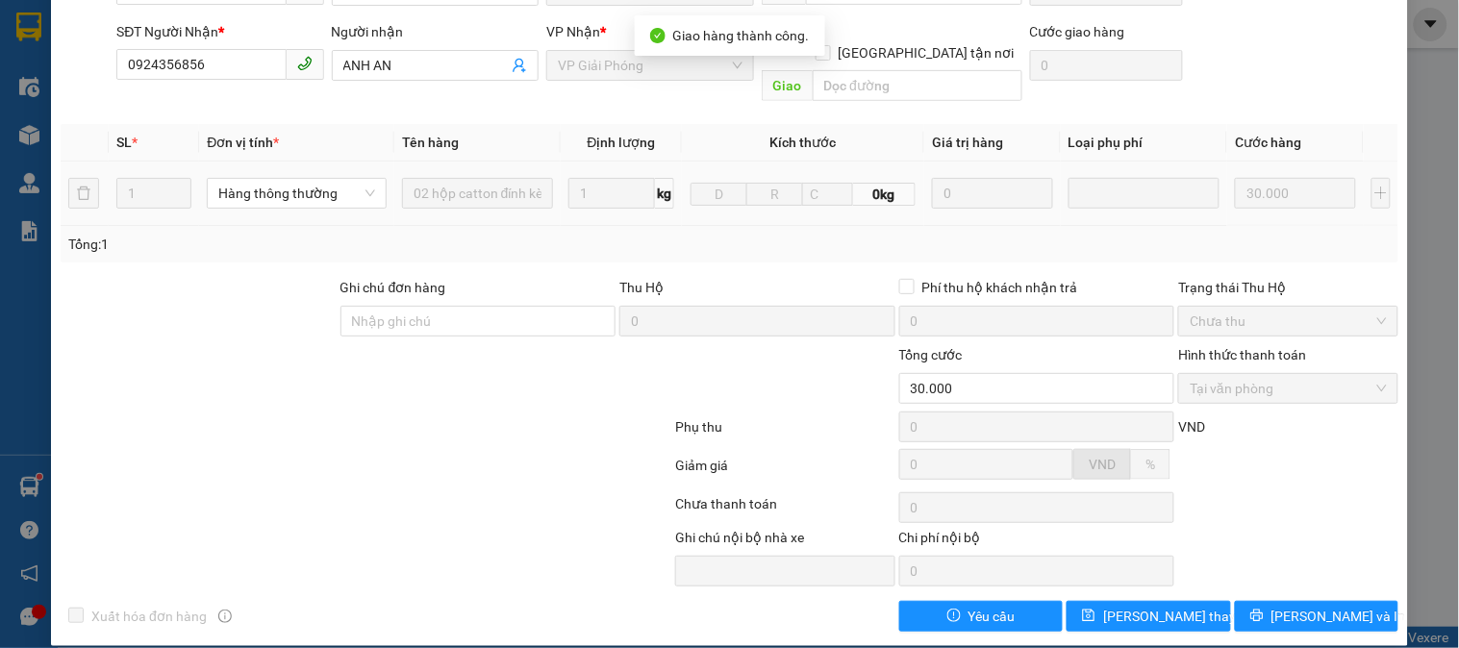
scroll to position [0, 0]
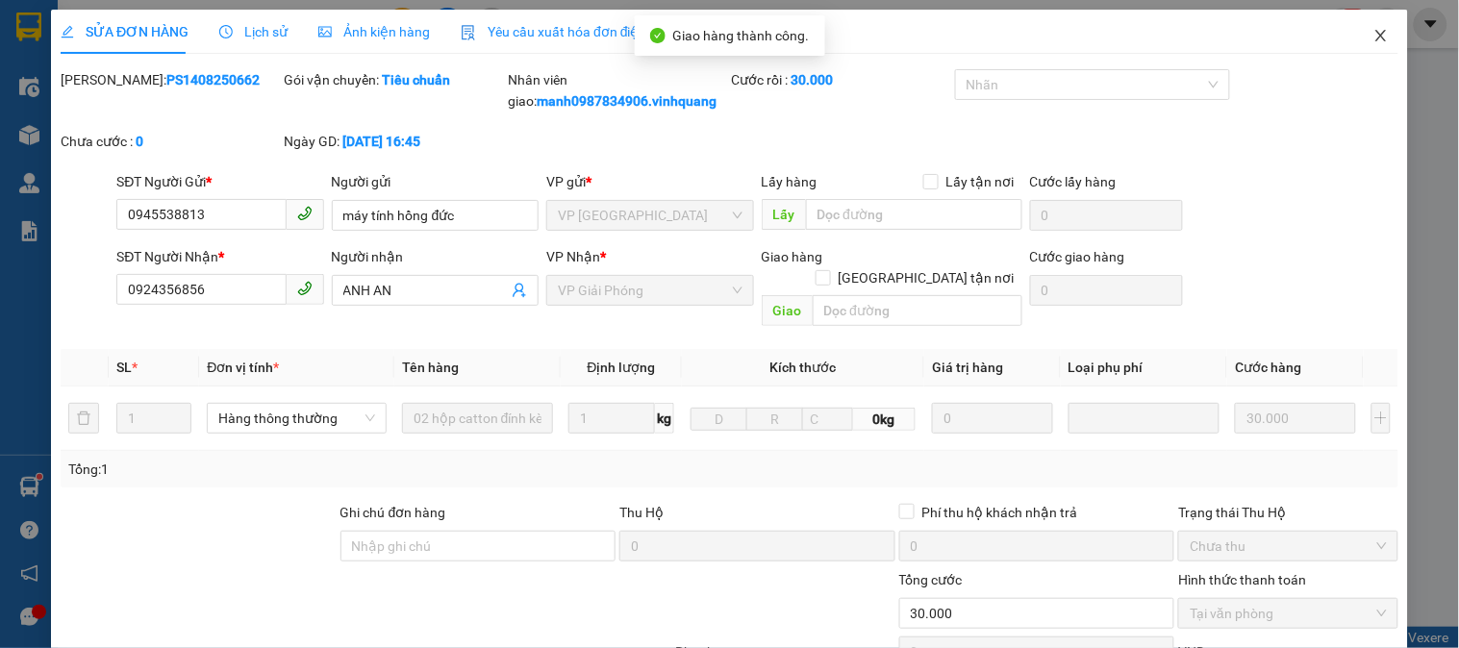
click at [1375, 34] on icon "close" at bounding box center [1380, 36] width 11 height 12
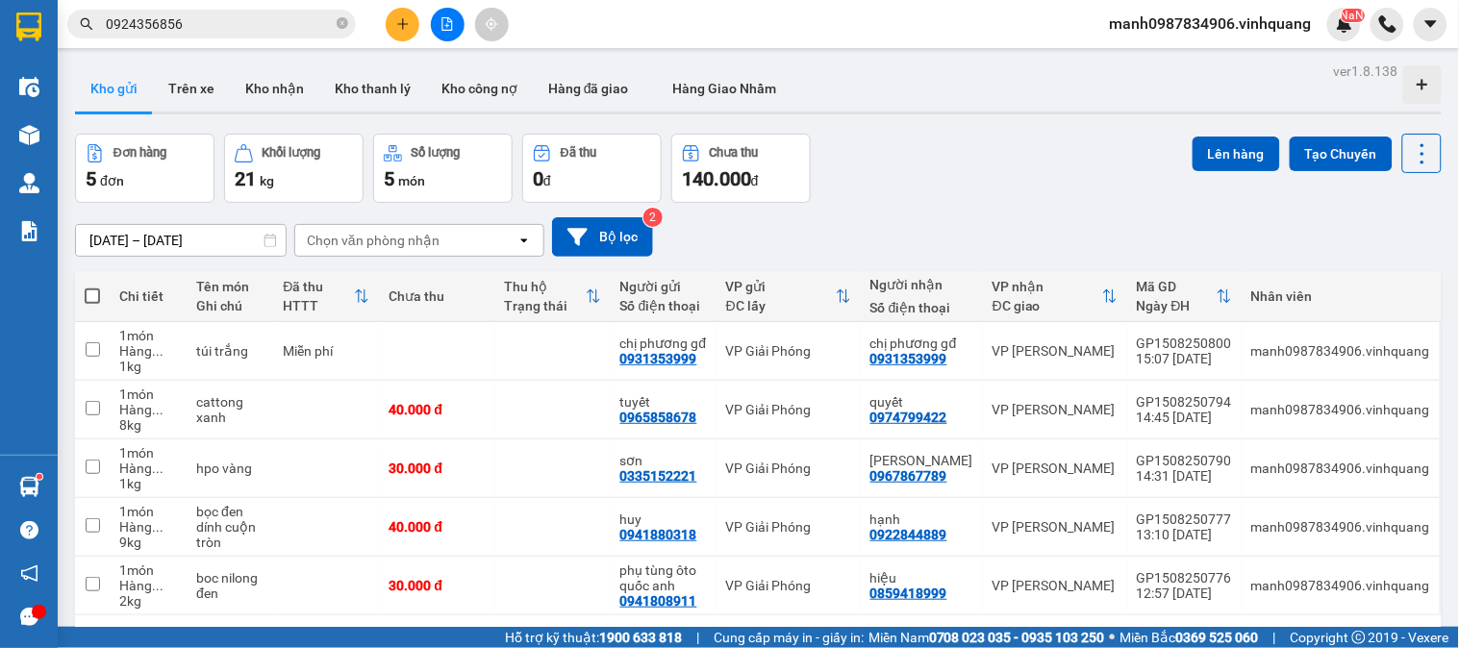
click at [400, 25] on icon "plus" at bounding box center [402, 23] width 13 height 13
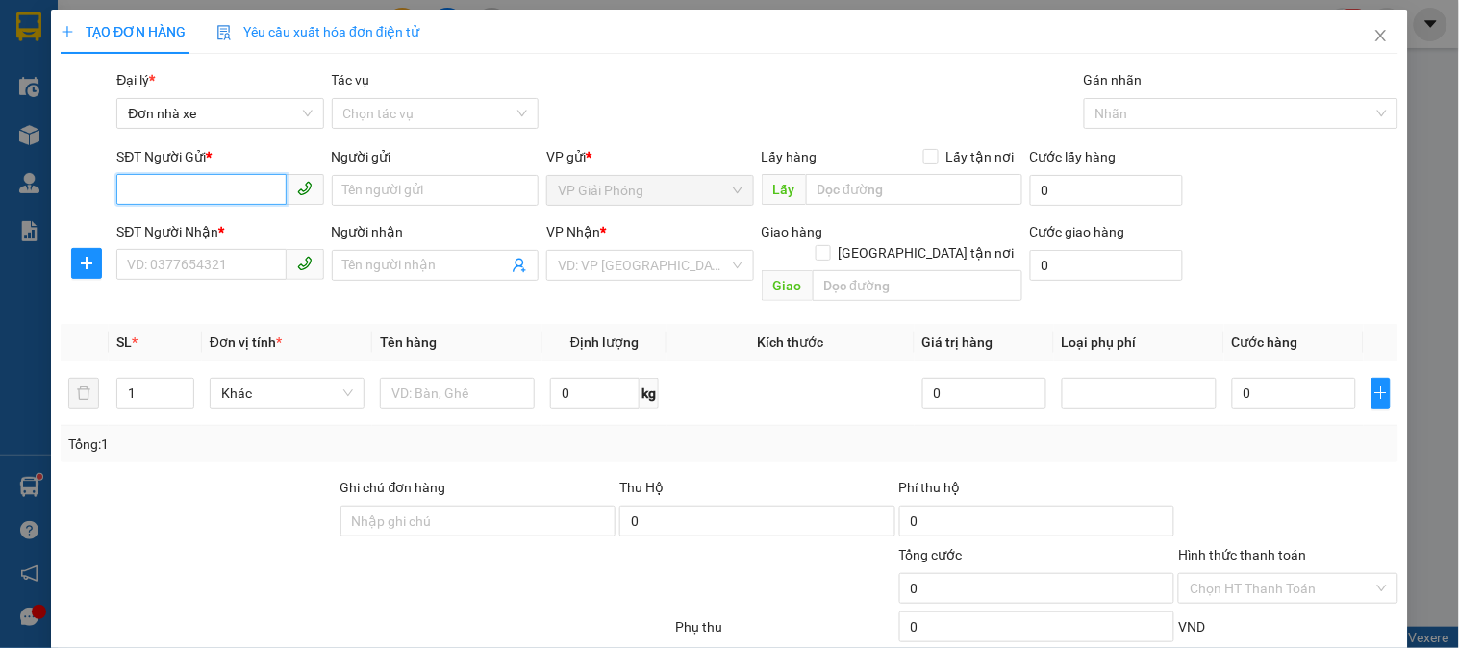
click at [127, 192] on input "SĐT Người Gửi *" at bounding box center [200, 189] width 169 height 31
type input "0977004188"
click at [168, 225] on div "0977004188 - lý" at bounding box center [218, 228] width 182 height 21
type input "lý"
type input "0776797777"
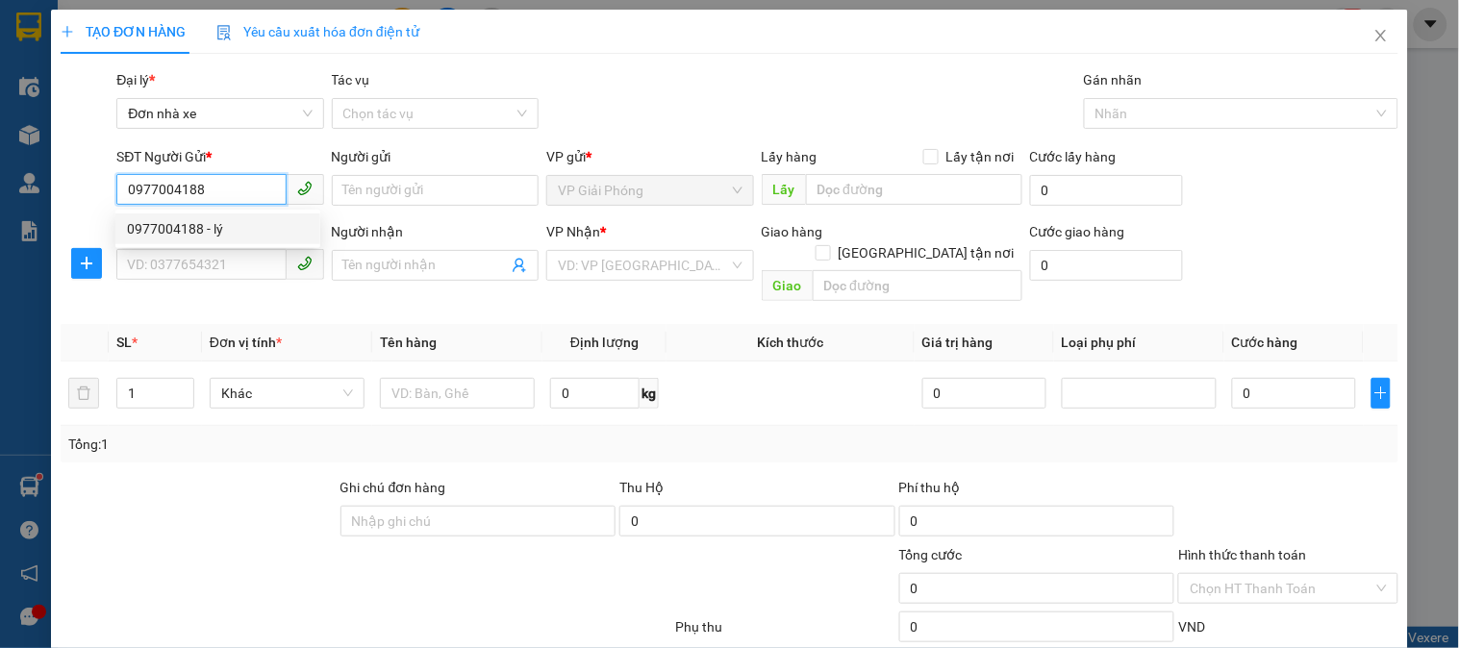
type input "lực"
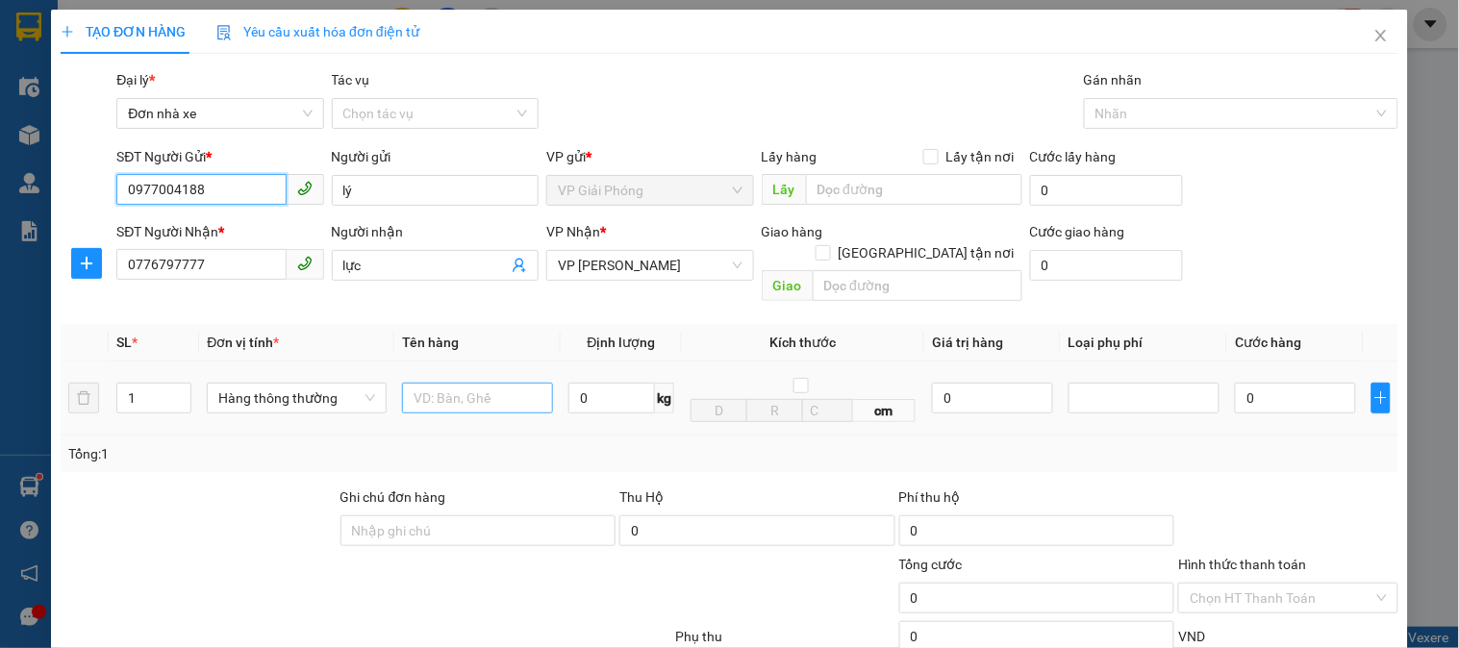
type input "0977004188"
click at [478, 383] on input "text" at bounding box center [477, 398] width 151 height 31
type input "boc vàng"
click at [608, 383] on input "0" at bounding box center [611, 398] width 87 height 31
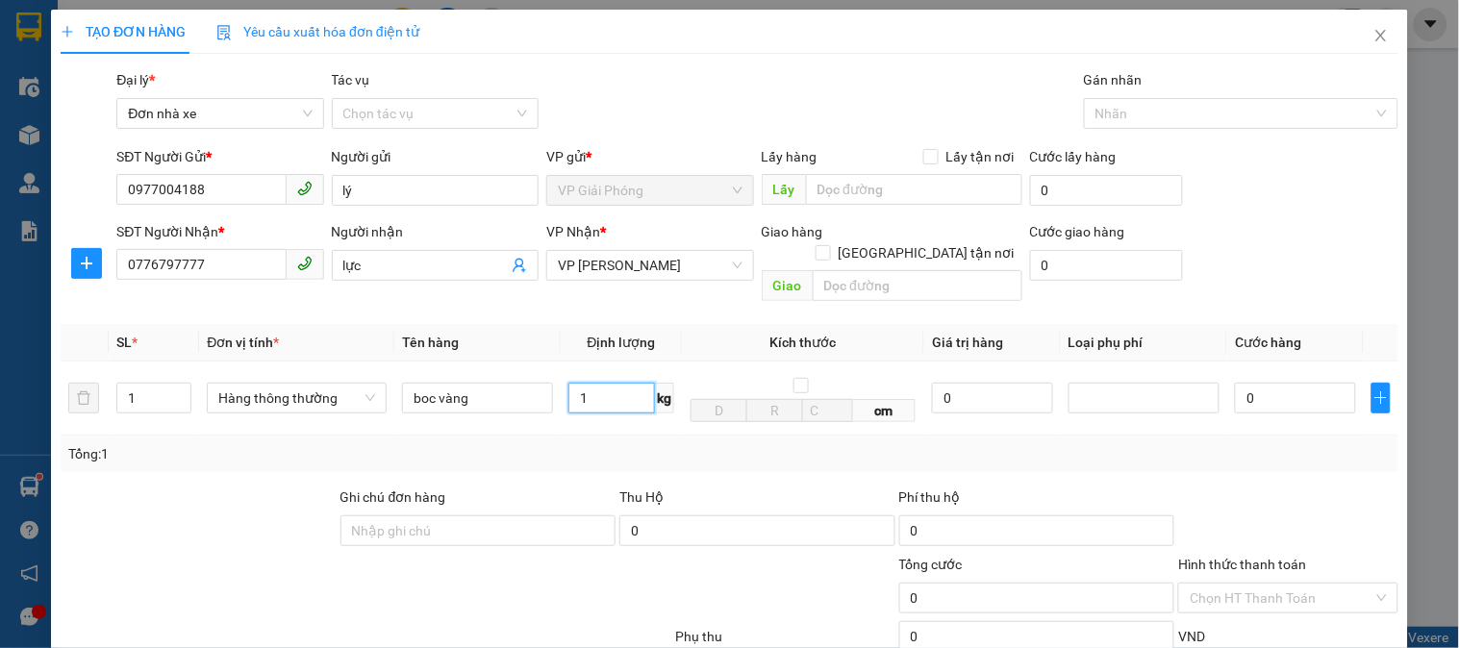
scroll to position [210, 0]
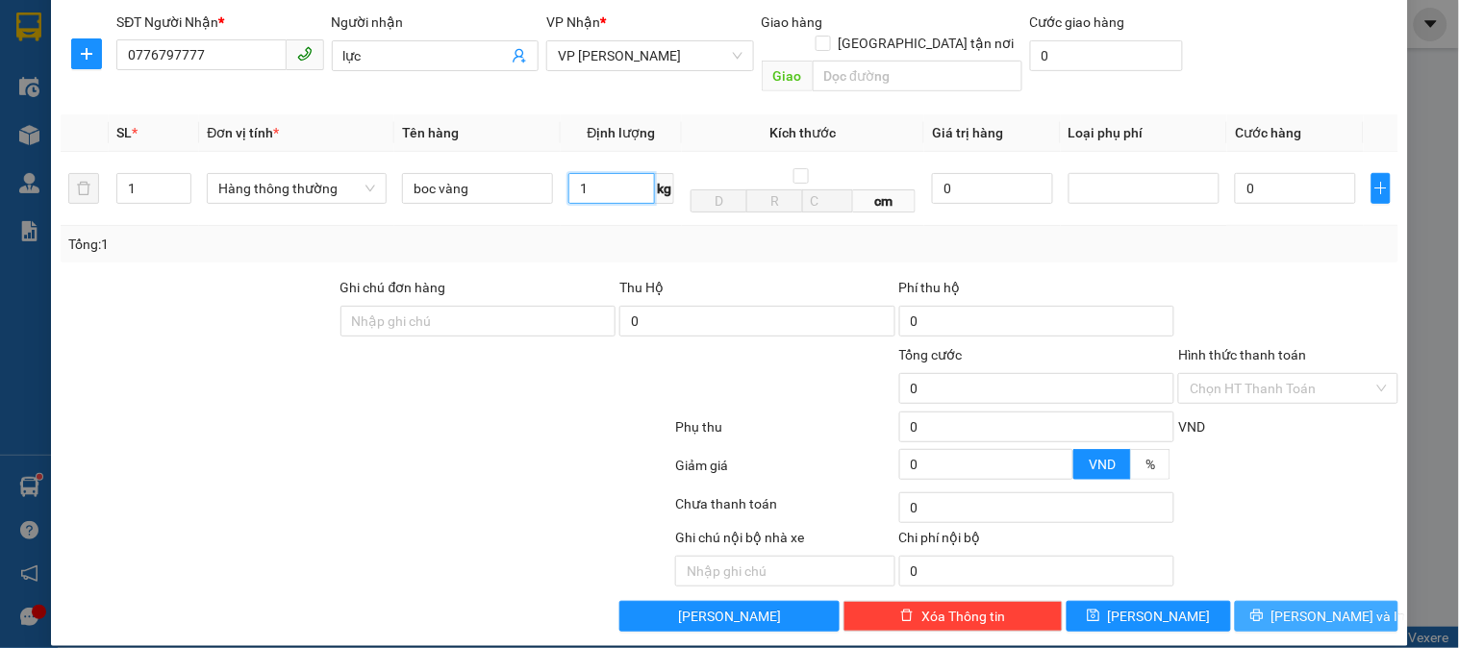
type input "1"
drag, startPoint x: 1311, startPoint y: 584, endPoint x: 1303, endPoint y: 577, distance: 10.2
click at [1312, 606] on span "[PERSON_NAME] và In" at bounding box center [1339, 616] width 135 height 21
type input "30.000"
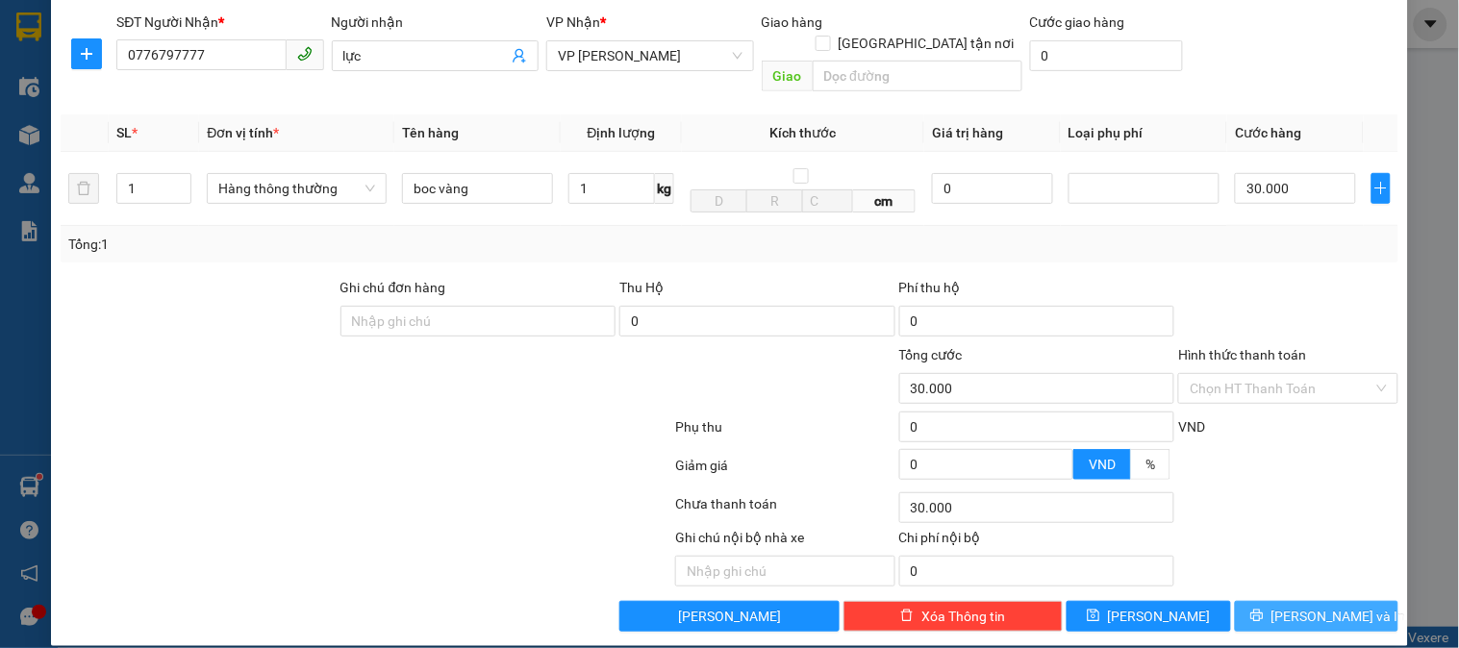
type input "30.000"
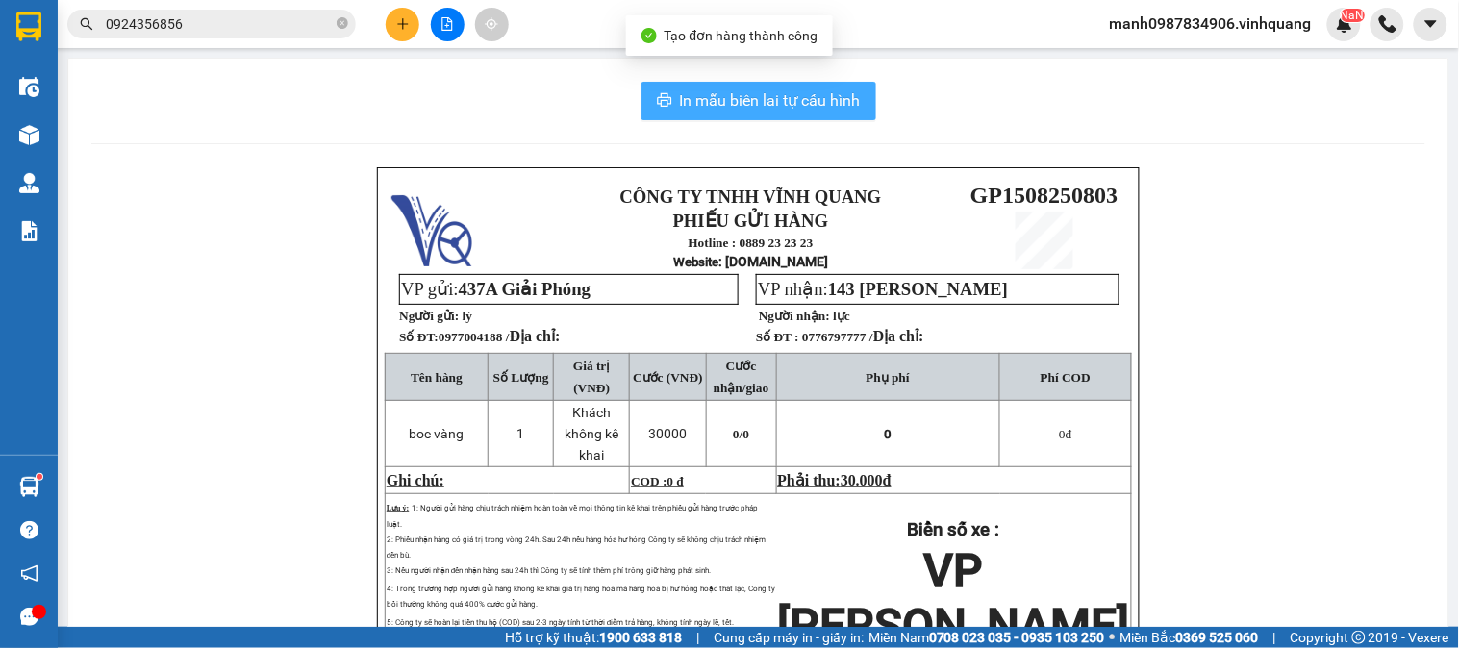
click at [781, 96] on span "In mẫu biên lai tự cấu hình" at bounding box center [770, 100] width 181 height 24
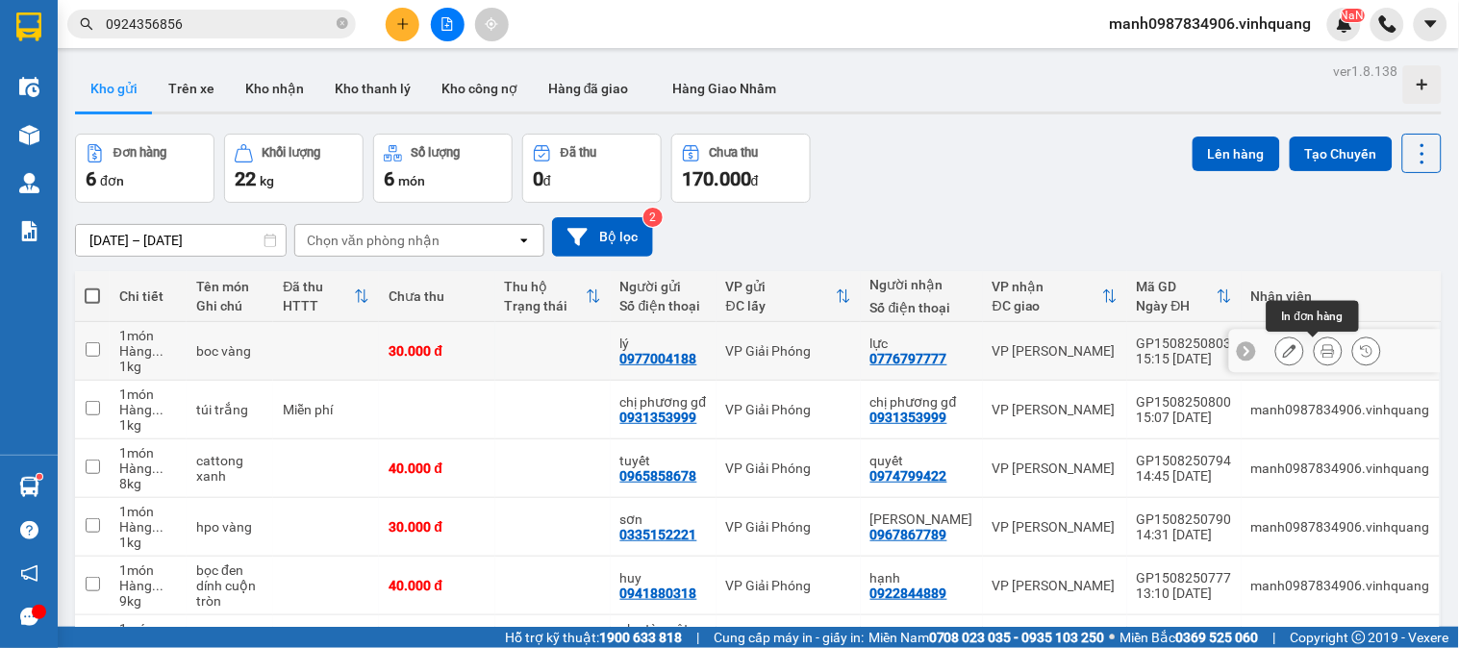
click at [1322, 353] on icon at bounding box center [1328, 350] width 13 height 13
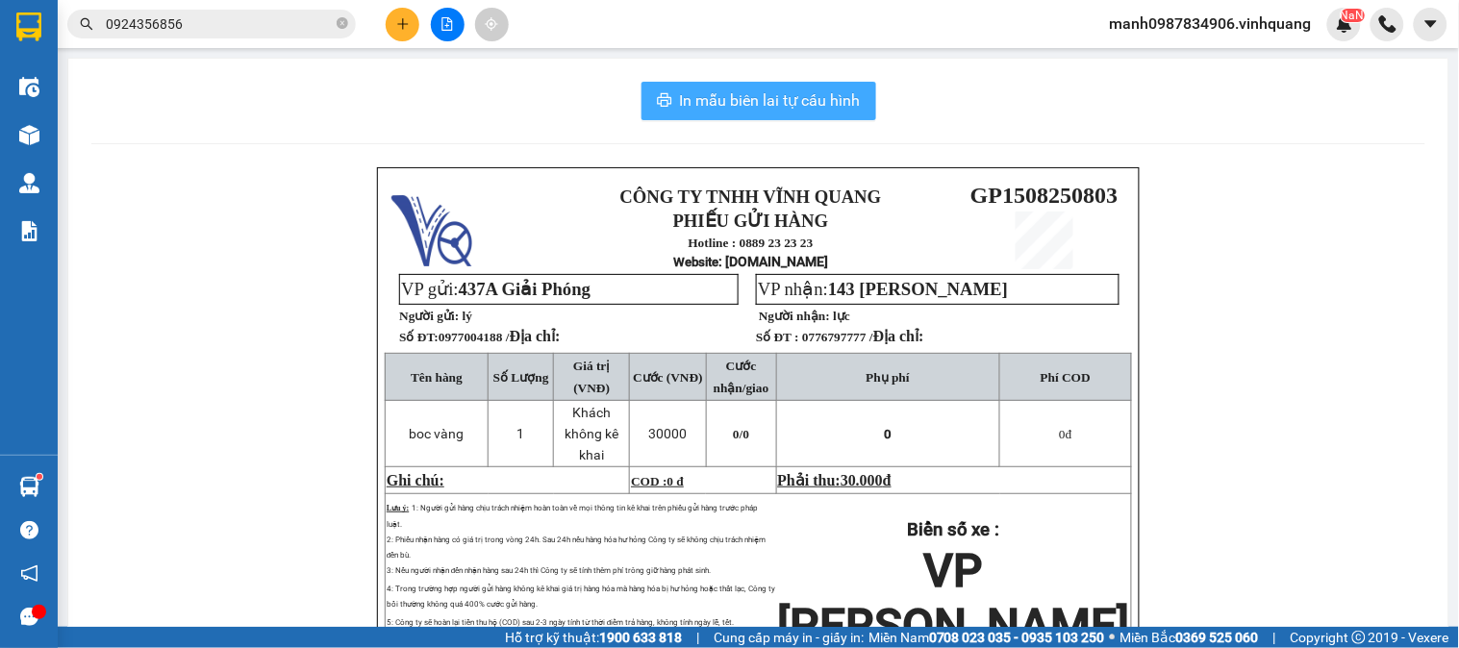
click at [763, 110] on span "In mẫu biên lai tự cấu hình" at bounding box center [770, 100] width 181 height 24
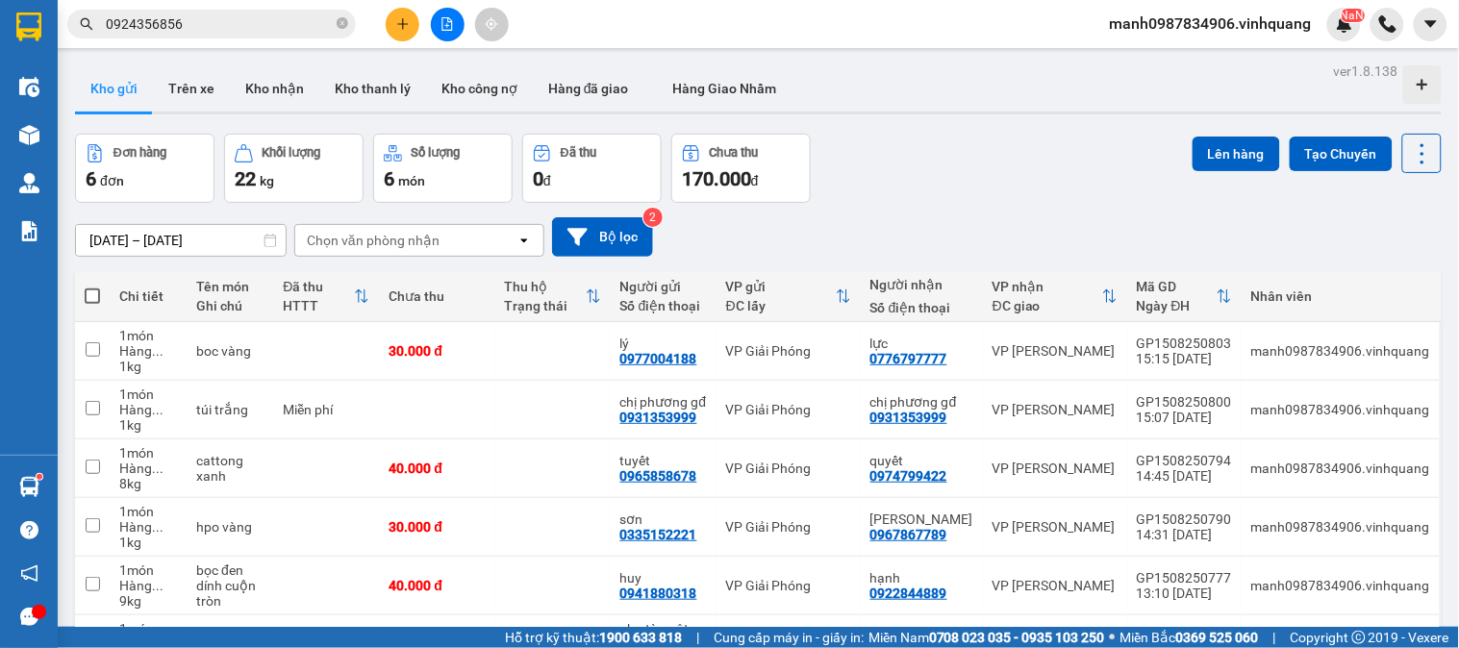
click at [402, 27] on icon "plus" at bounding box center [402, 23] width 1 height 11
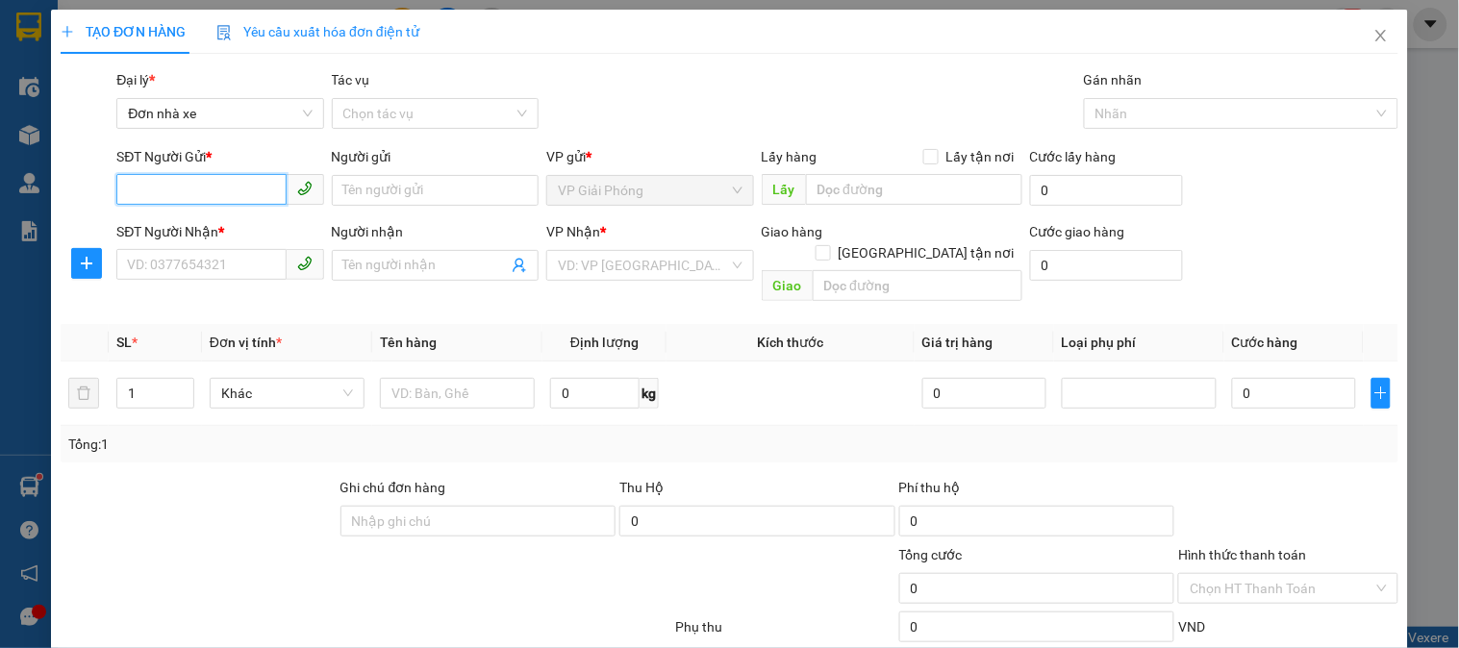
click at [154, 193] on input "SĐT Người Gửi *" at bounding box center [200, 189] width 169 height 31
type input "0858912888"
click at [184, 234] on div "0858912888 - tiến" at bounding box center [218, 228] width 182 height 21
type input "tiến"
type input "0849006789"
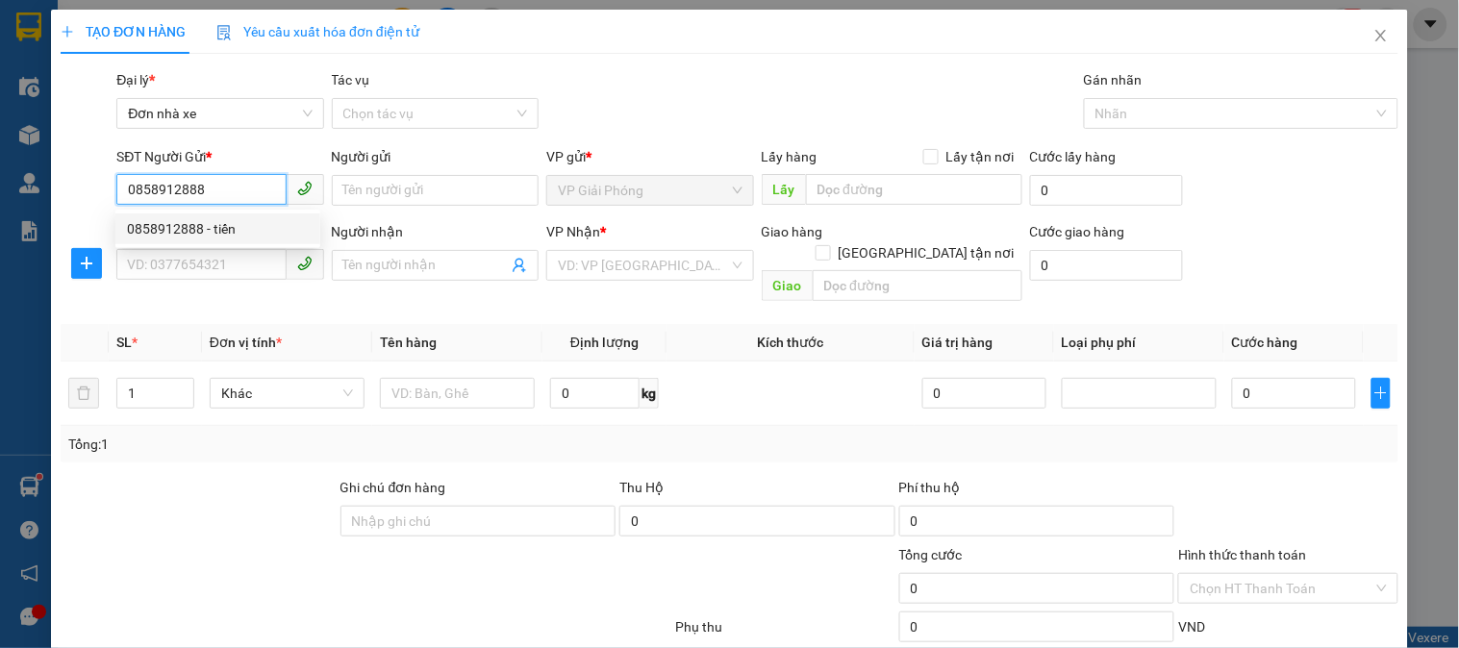
type input "hùng"
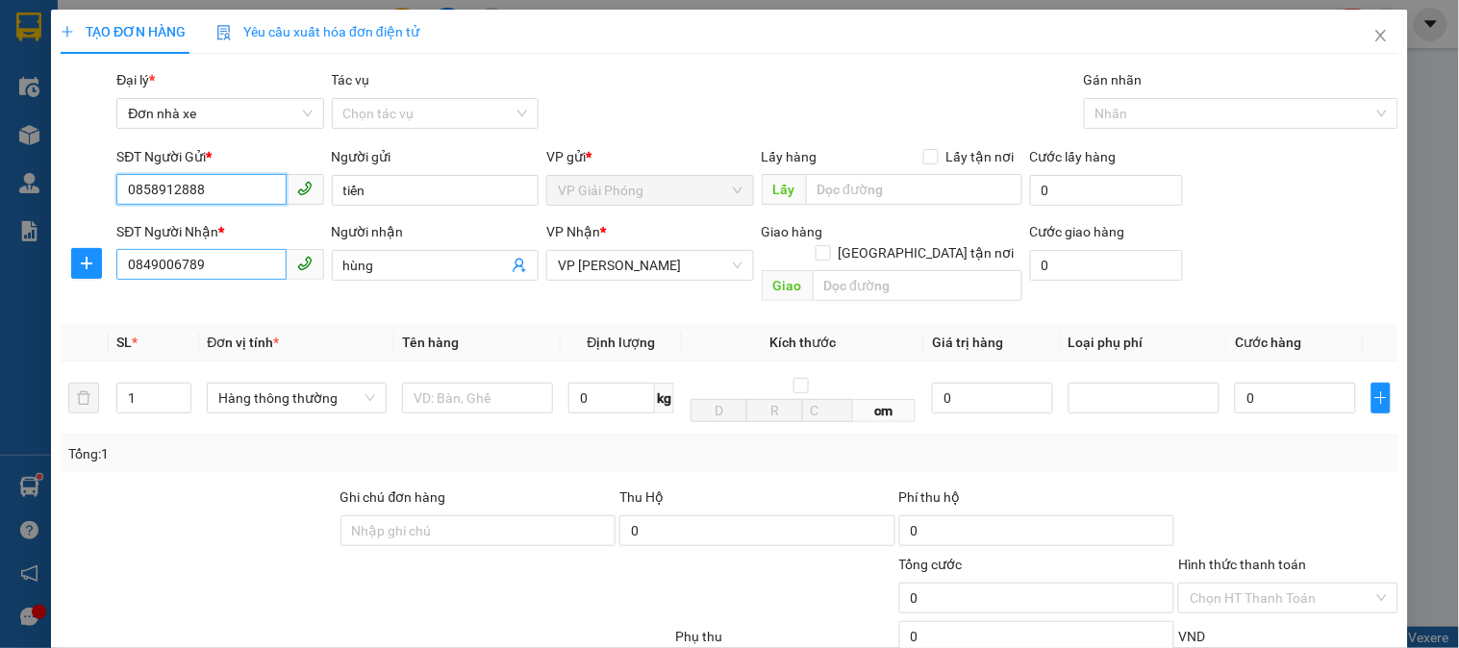
type input "0858912888"
drag, startPoint x: 174, startPoint y: 267, endPoint x: 72, endPoint y: 304, distance: 108.3
click at [73, 284] on div "SĐT Người Nhận * 0849006789 Người nhận hùng VP Nhận * VP LÊ HỒNG PHONG Giao hàn…" at bounding box center [730, 265] width 1342 height 88
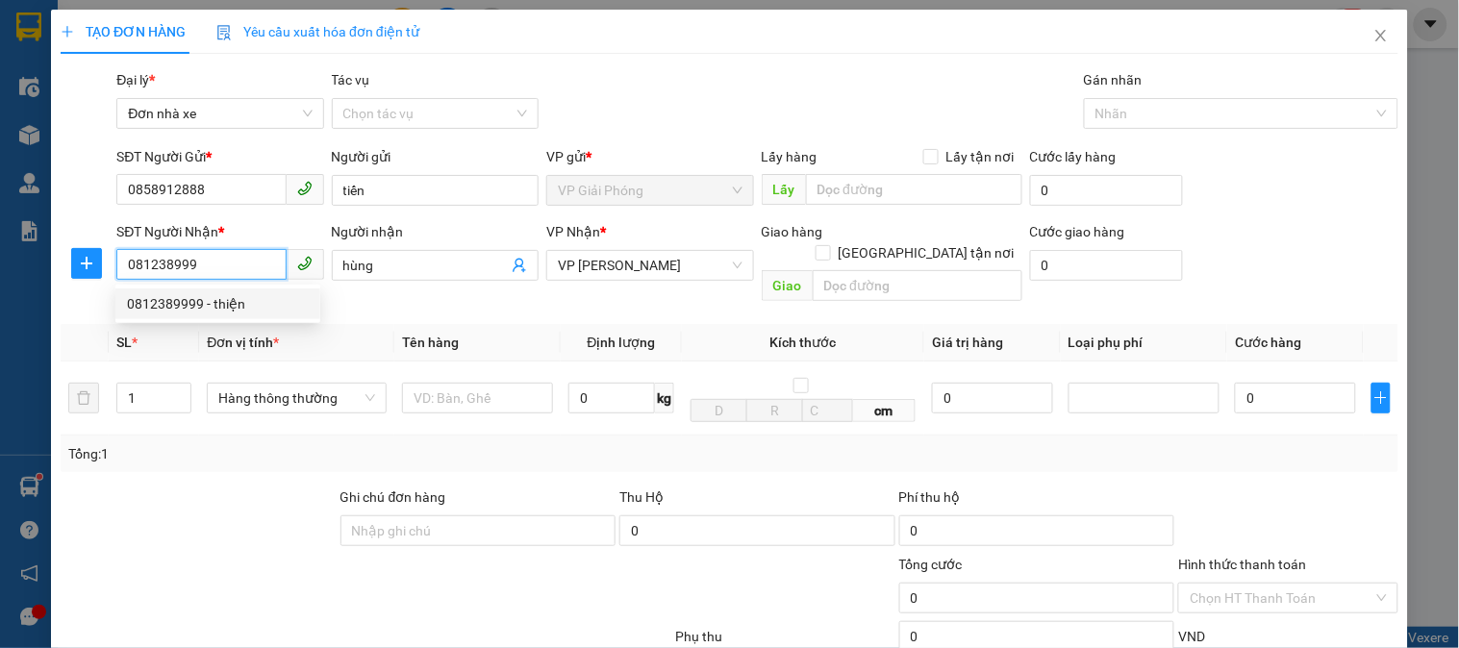
click at [177, 302] on div "0812389999 - thiện" at bounding box center [218, 303] width 182 height 21
type input "0812389999"
type input "thiện"
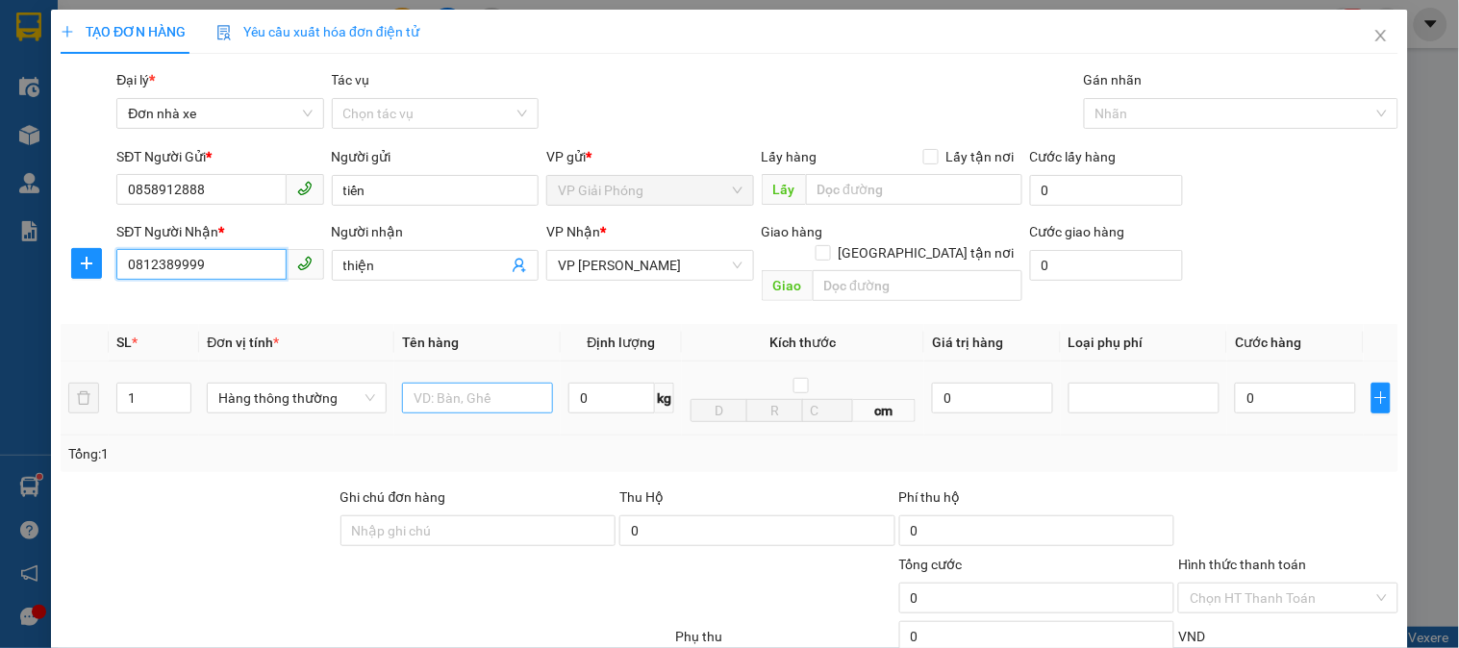
type input "0812389999"
click at [482, 383] on input "text" at bounding box center [477, 398] width 151 height 31
type input "boc avngf"
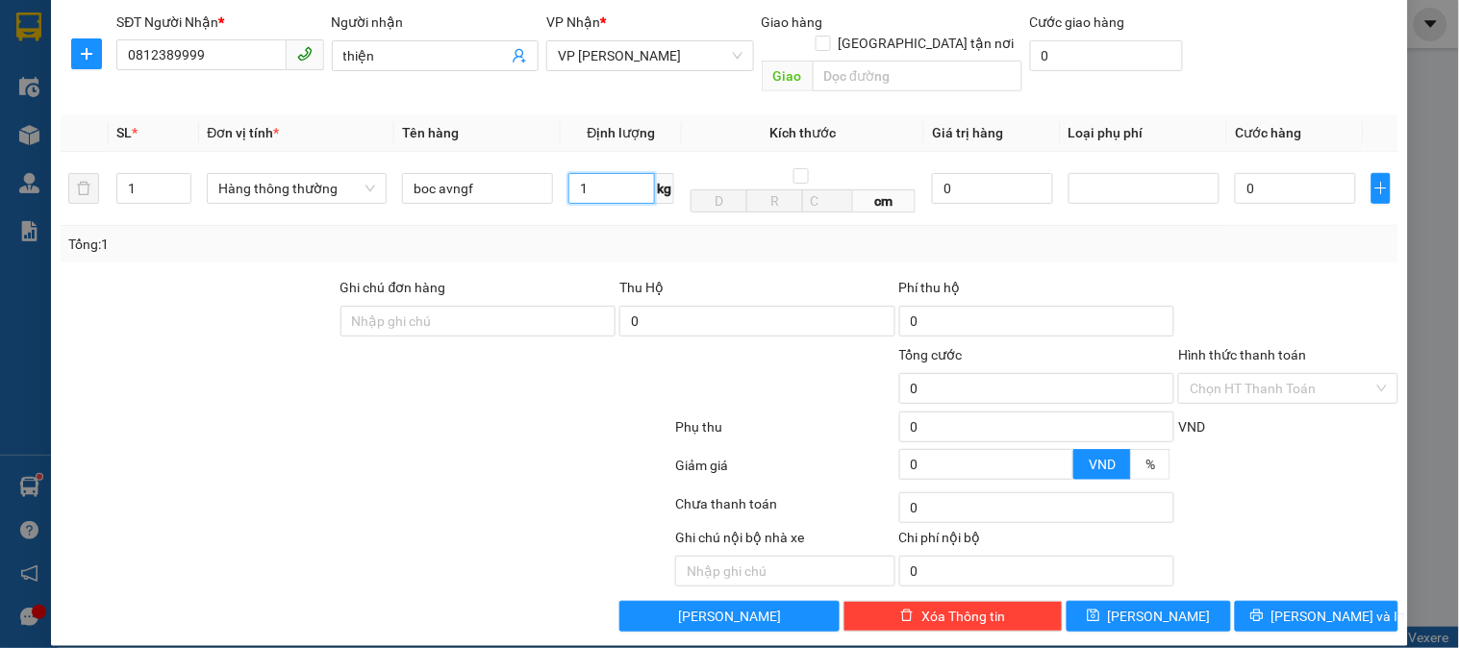
type input "1"
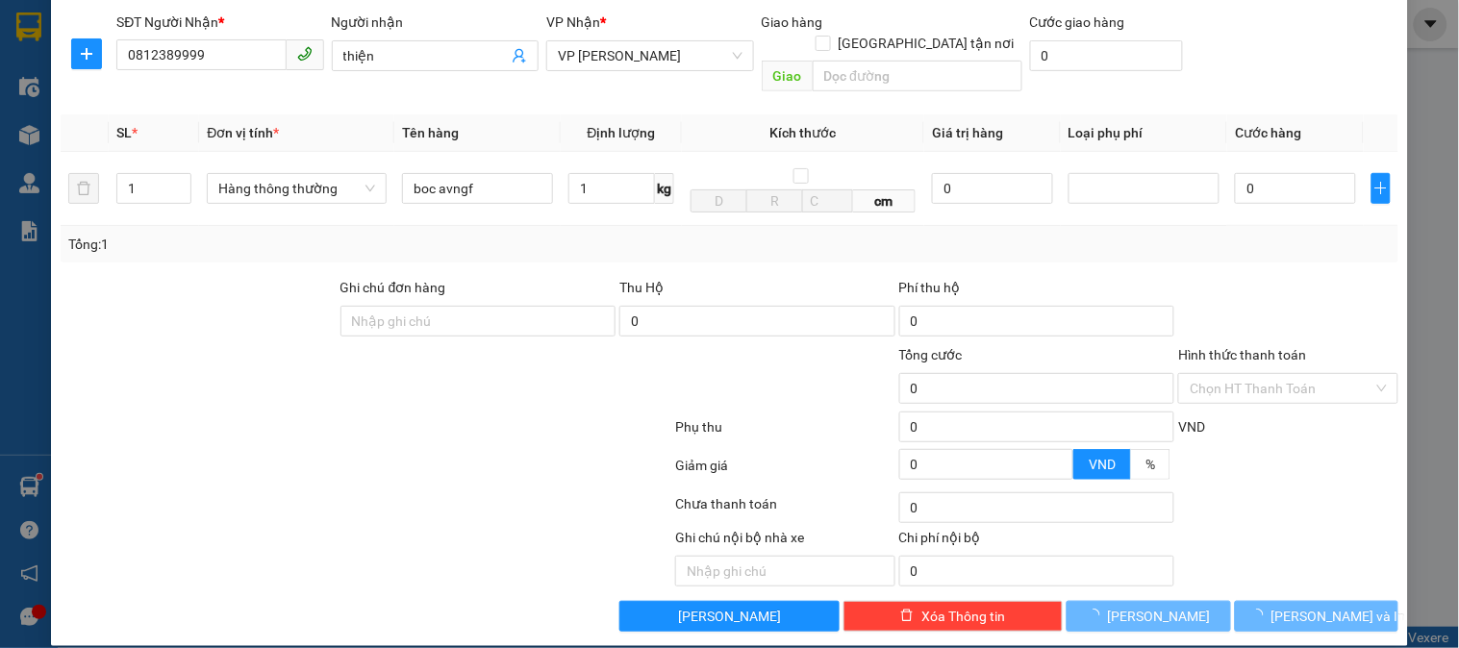
click at [1320, 577] on div "Transit Pickup Surcharge Ids Transit Deliver Surcharge Ids Transit Deliver Surc…" at bounding box center [730, 246] width 1338 height 772
click at [1320, 601] on button "[PERSON_NAME] và In" at bounding box center [1317, 616] width 164 height 31
type input "30.000"
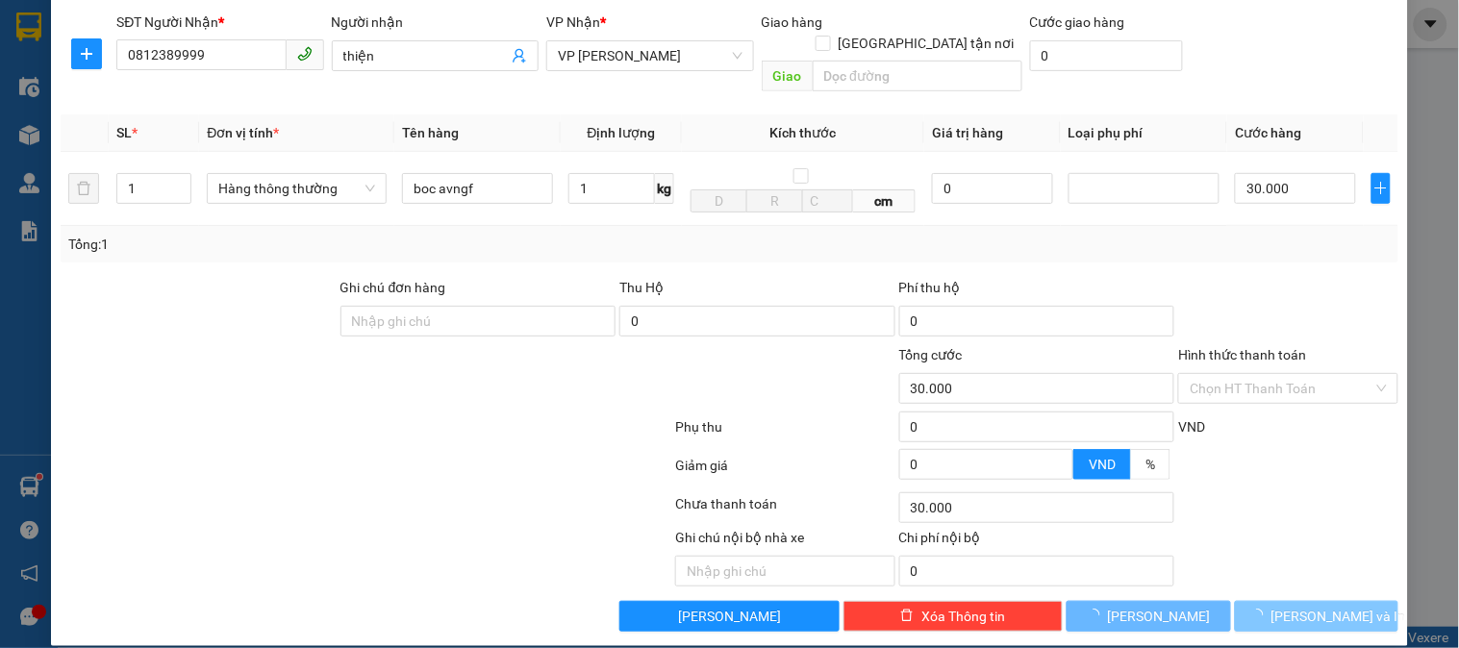
type input "30.000"
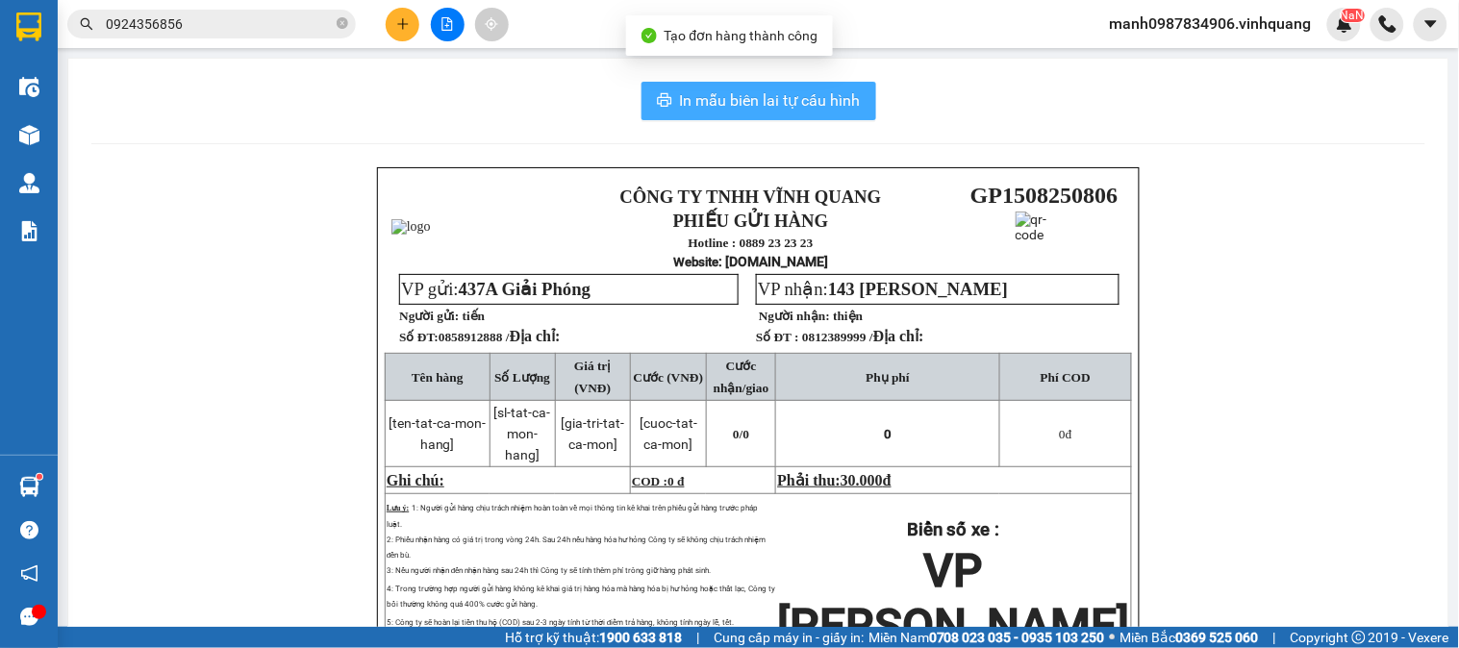
click at [774, 99] on span "In mẫu biên lai tự cấu hình" at bounding box center [770, 100] width 181 height 24
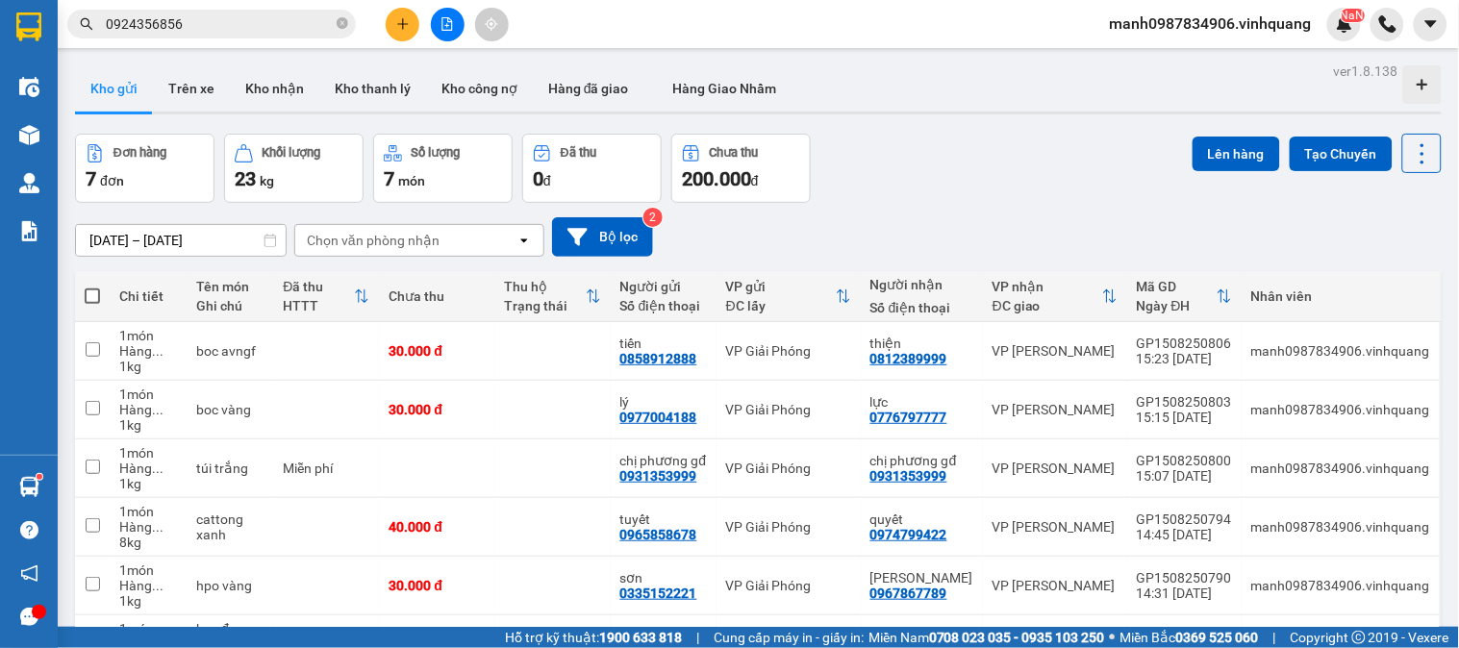
click at [409, 21] on icon "plus" at bounding box center [402, 23] width 13 height 13
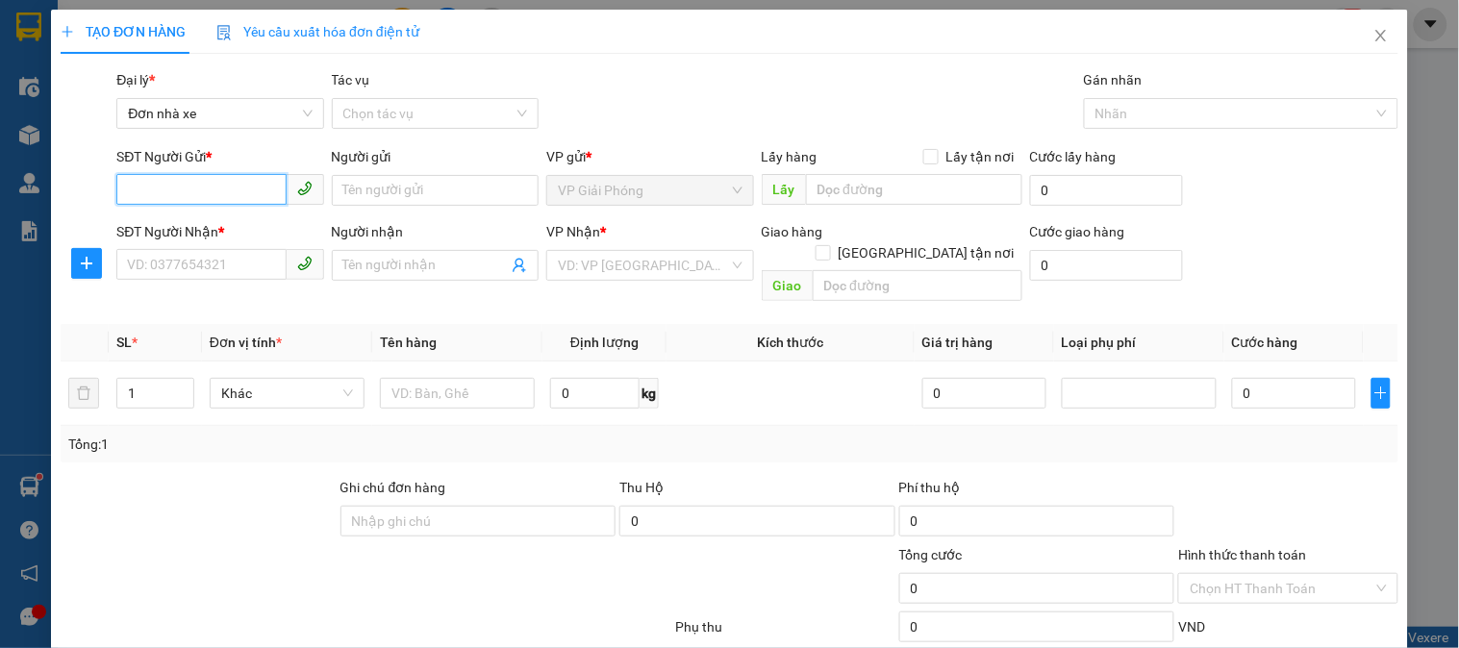
click at [184, 187] on input "SĐT Người Gửi *" at bounding box center [200, 189] width 169 height 31
click at [362, 200] on div "SĐT Người Gửi * VD: 0371234567 Người gửi Tên người gửi VP gửi * VP Giải Phóng L…" at bounding box center [758, 179] width 1290 height 67
click at [221, 187] on input "SĐT Người Gửi *" at bounding box center [200, 189] width 169 height 31
click at [200, 258] on div "0988118444 - thắng" at bounding box center [218, 259] width 182 height 21
type input "0988118444"
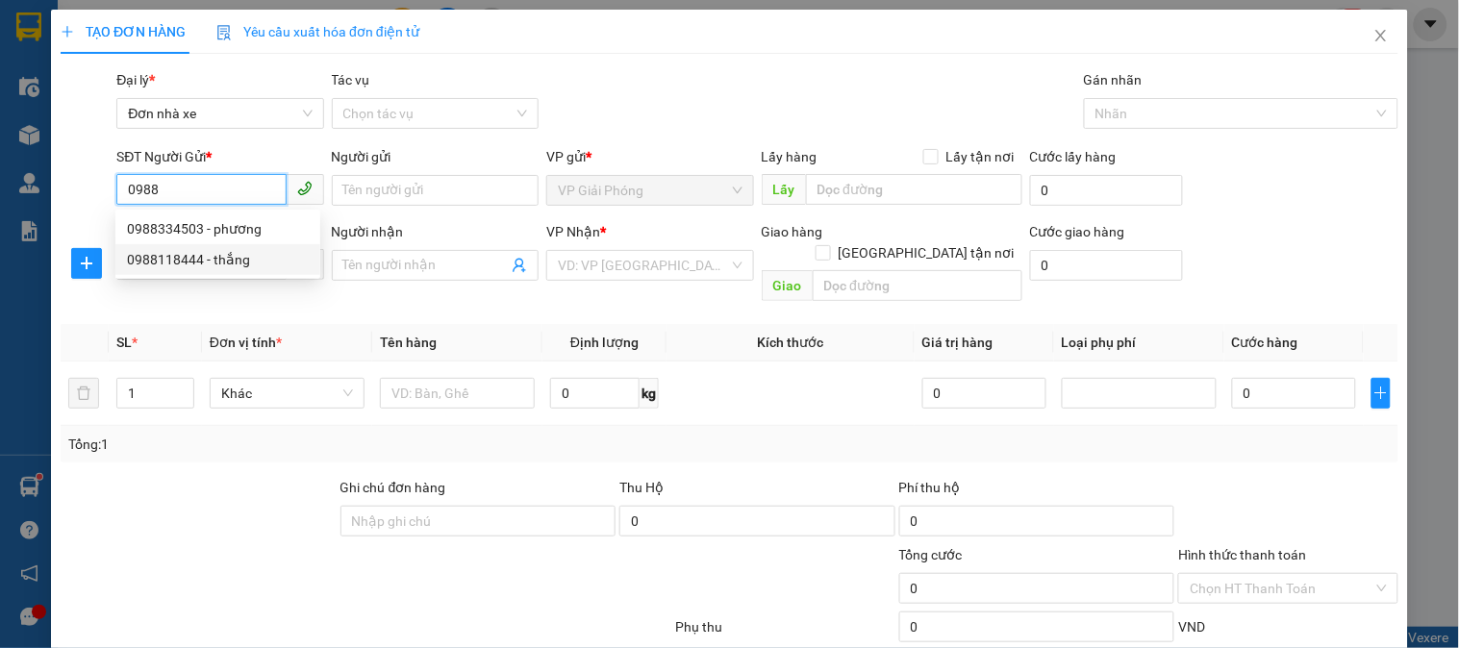
type input "thắng"
type input "0836989779"
type input "minh"
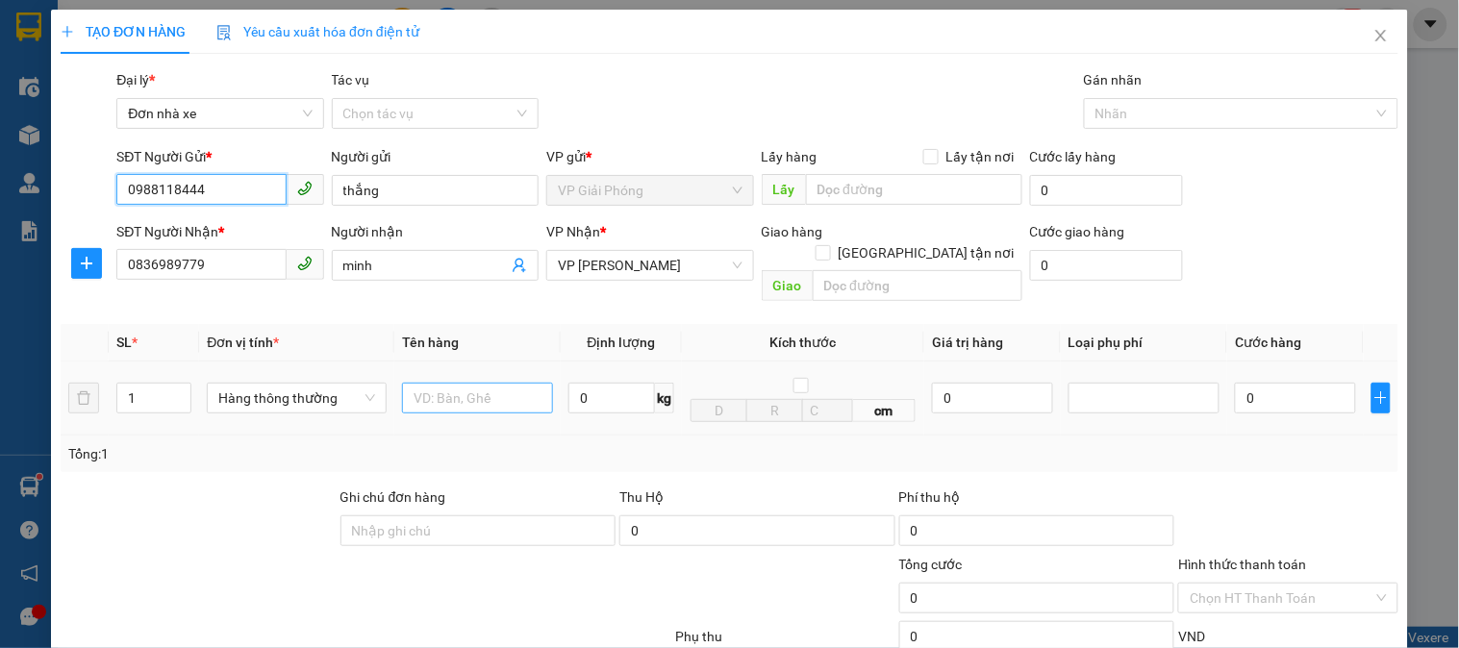
type input "0988118444"
click at [465, 383] on input "text" at bounding box center [477, 398] width 151 height 31
type input "cattong bd vàng"
click at [603, 389] on input "0" at bounding box center [611, 398] width 87 height 31
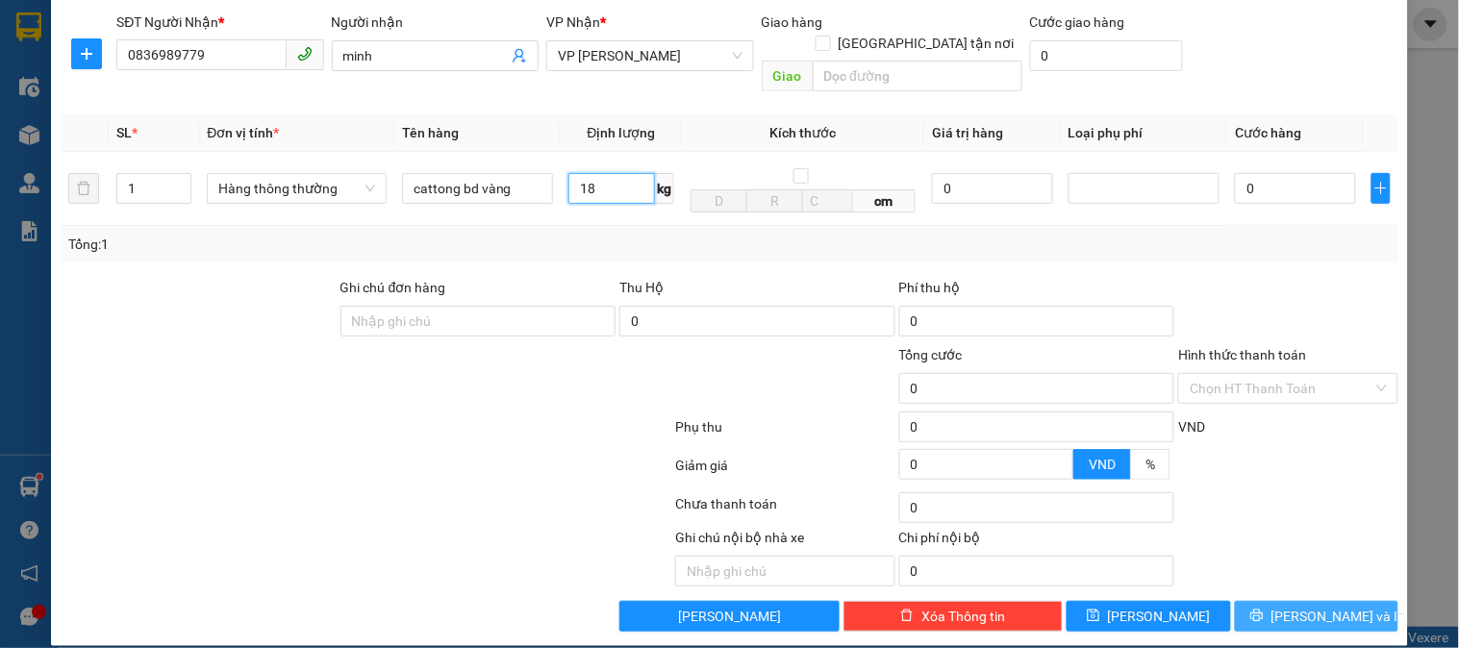
type input "18"
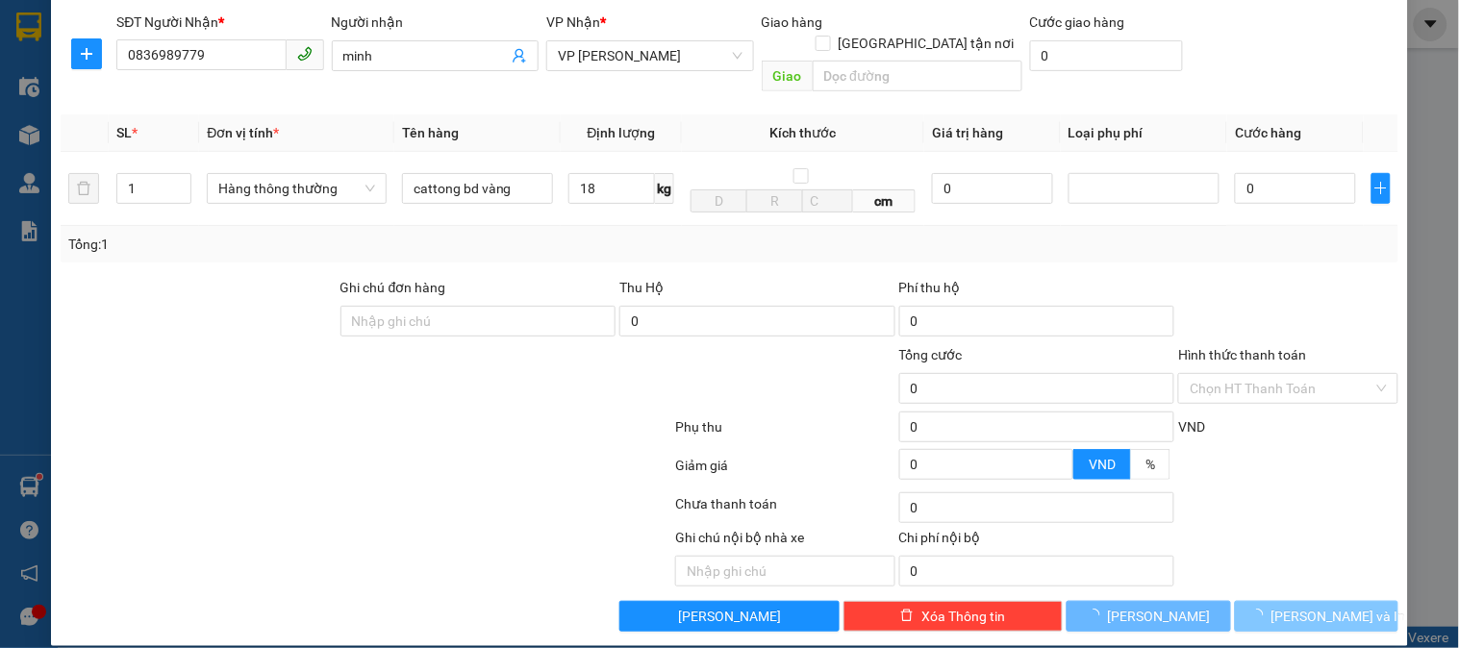
click at [1304, 606] on span "[PERSON_NAME] và In" at bounding box center [1339, 616] width 135 height 21
type input "50.000"
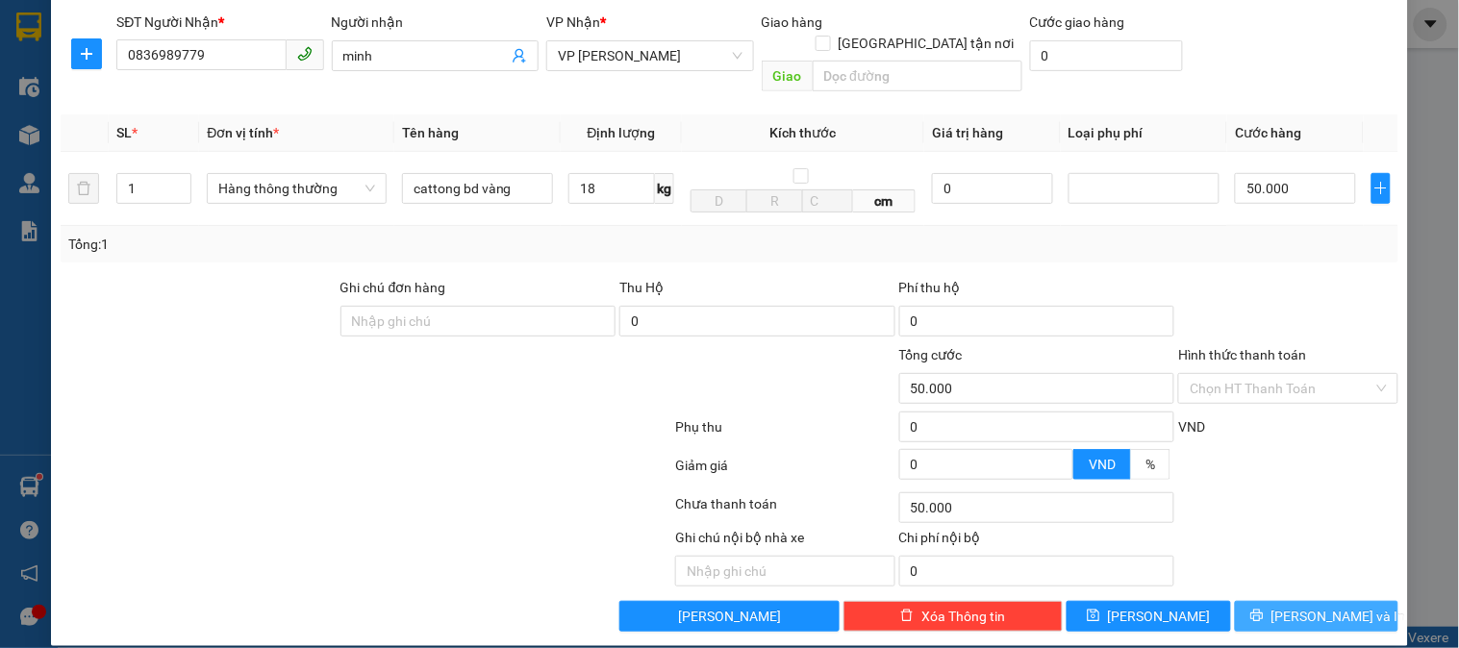
click at [1316, 606] on span "[PERSON_NAME] và In" at bounding box center [1339, 616] width 135 height 21
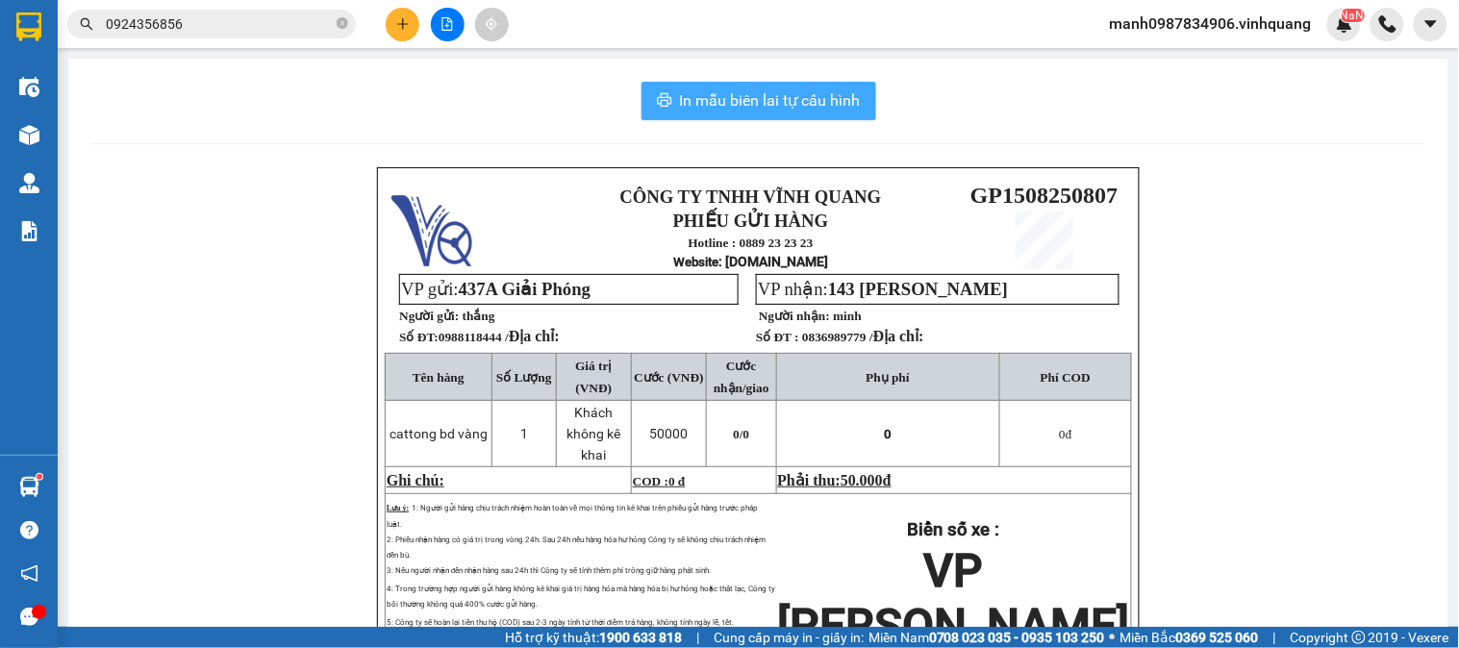
click at [735, 100] on span "In mẫu biên lai tự cấu hình" at bounding box center [770, 100] width 181 height 24
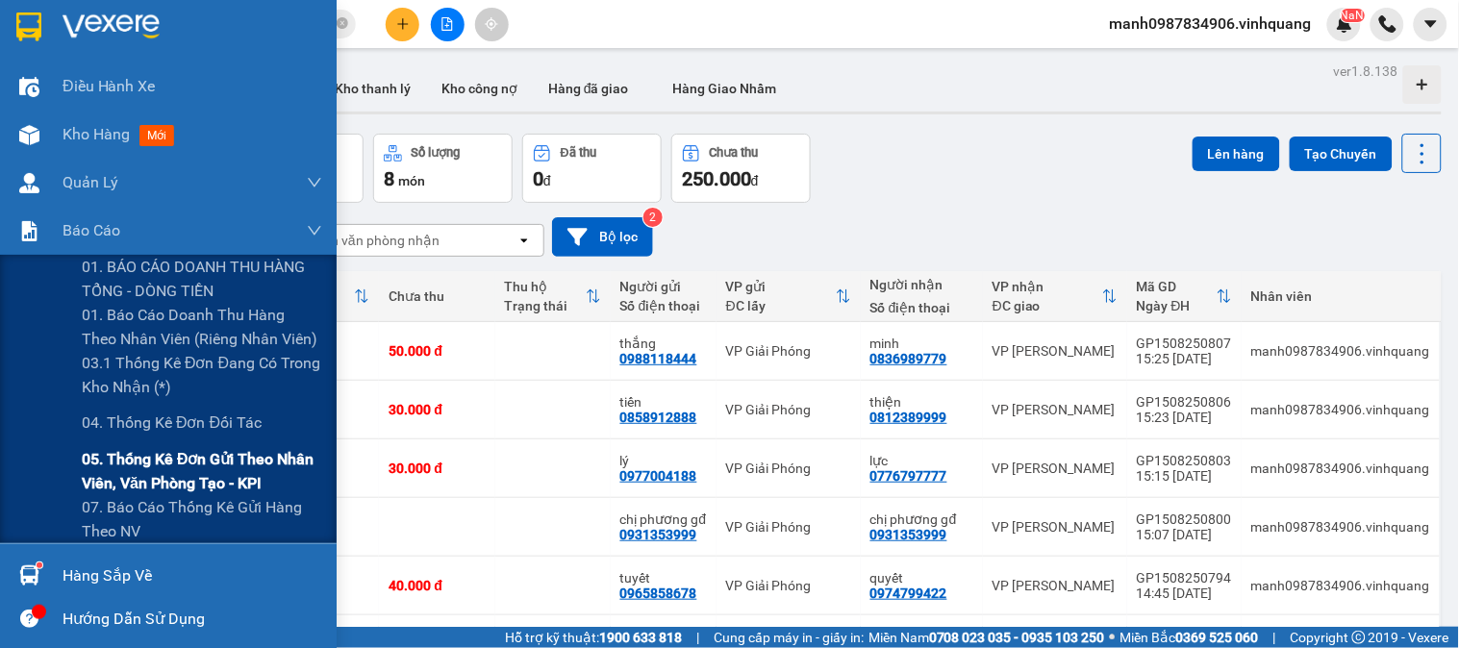
click at [193, 469] on span "05. Thống kê đơn gửi theo nhân viên, văn phòng tạo - KPI" at bounding box center [202, 471] width 240 height 48
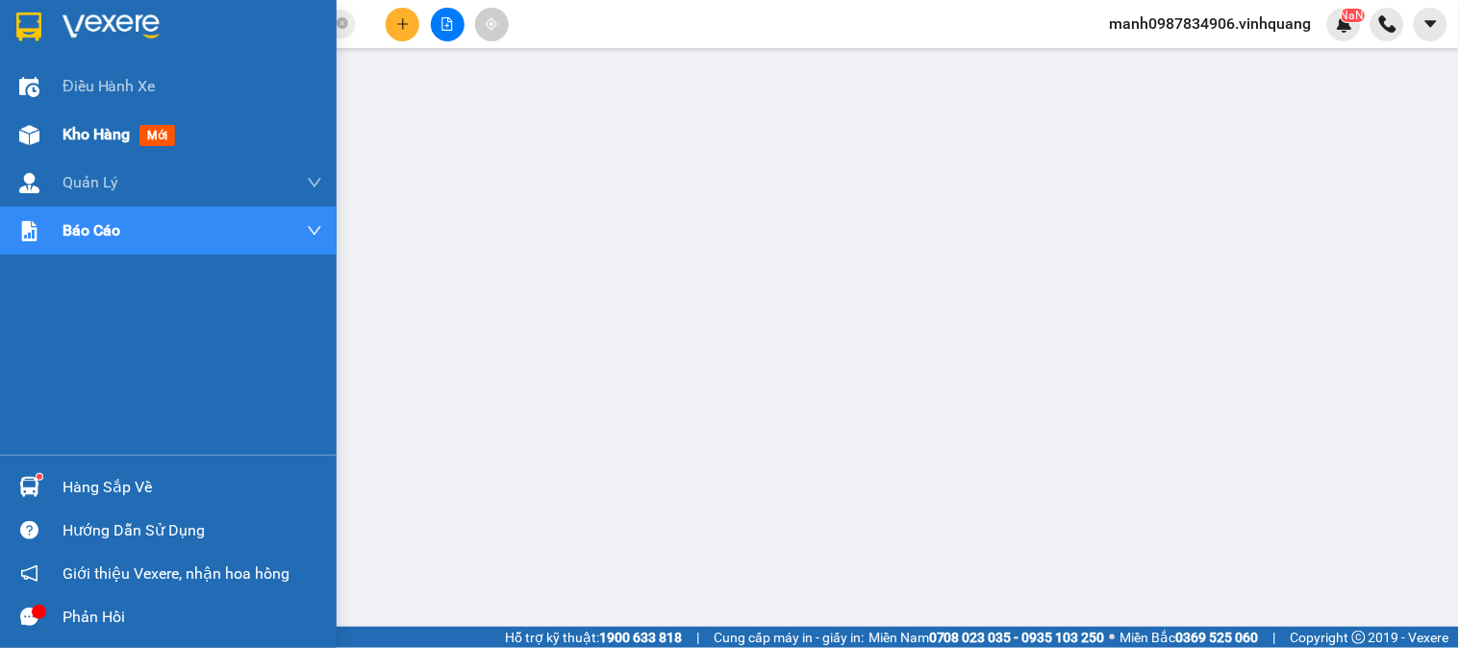
click at [15, 118] on div at bounding box center [30, 135] width 34 height 34
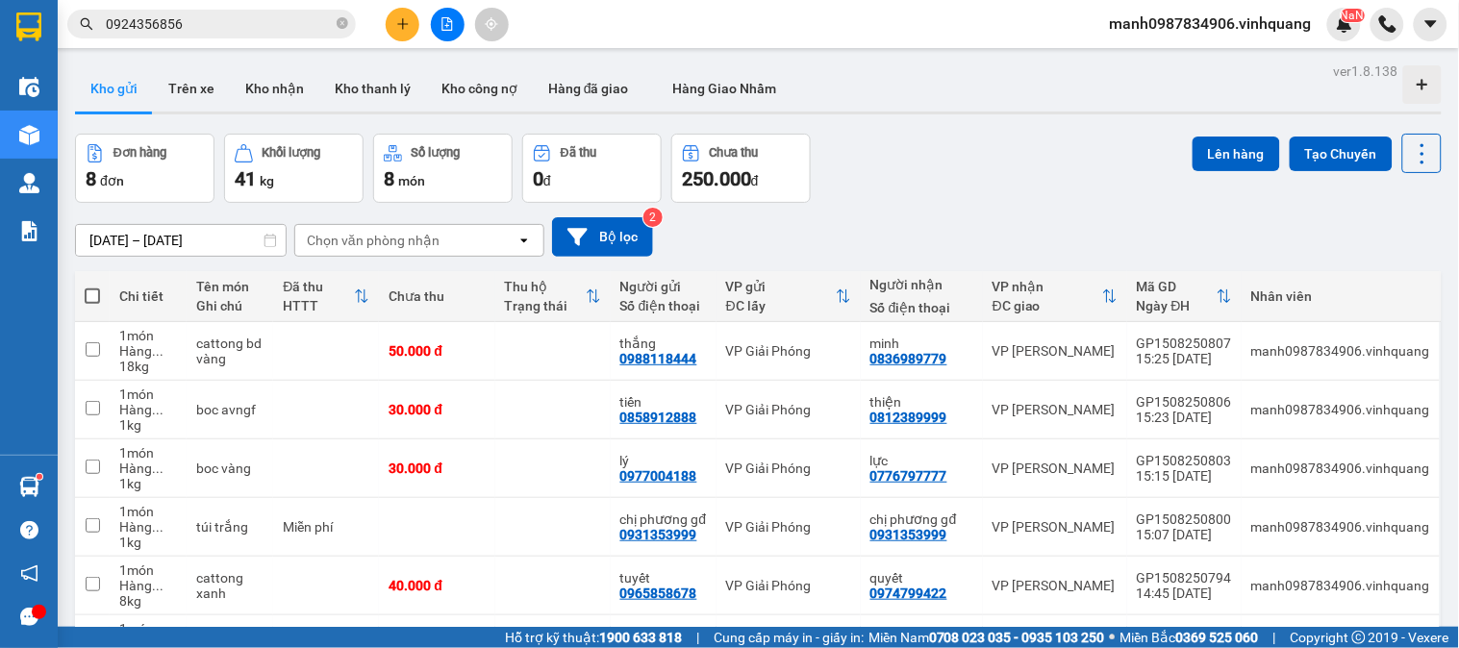
drag, startPoint x: 214, startPoint y: 22, endPoint x: 48, endPoint y: 39, distance: 167.3
click at [48, 39] on section "Kết quả tìm kiếm ( 4 ) Bộ lọc Mã ĐH Trạng thái Món hàng Thu hộ Tổng cước Chưa c…" at bounding box center [729, 324] width 1459 height 648
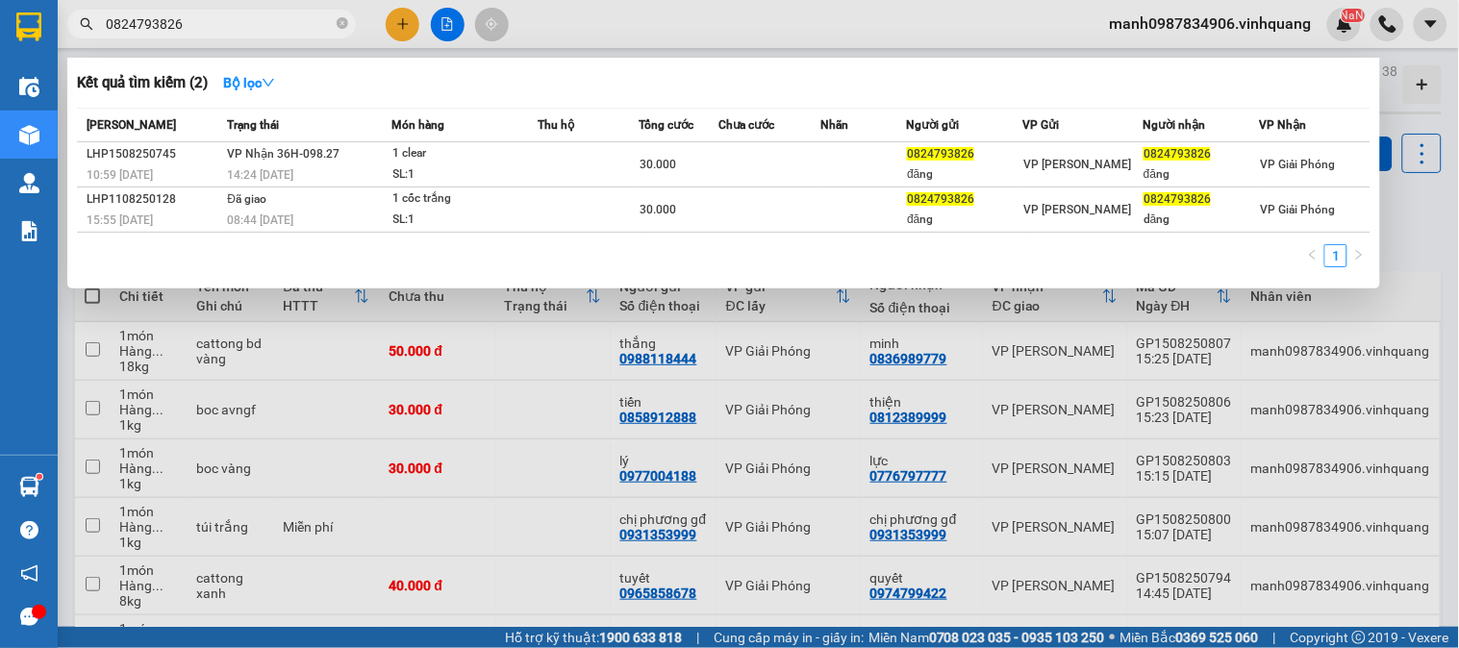
type input "0824793826"
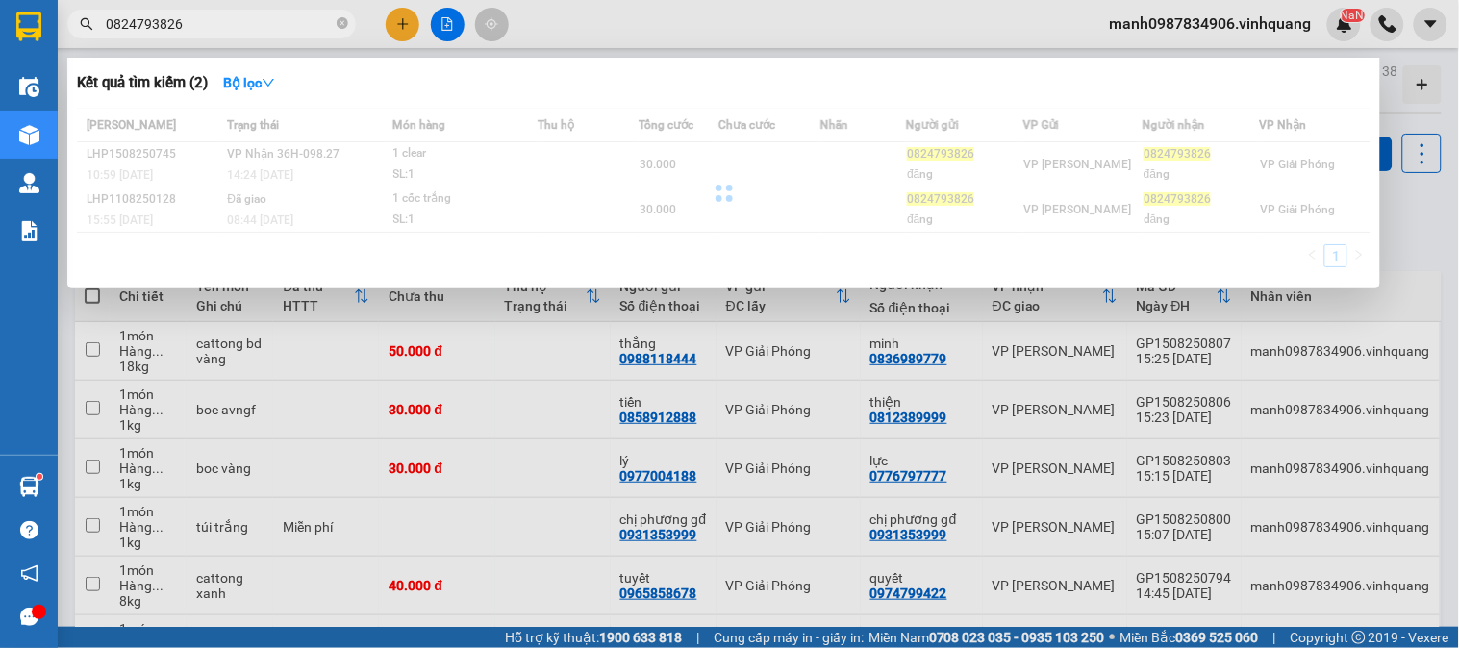
drag, startPoint x: 1450, startPoint y: 63, endPoint x: 1445, endPoint y: 40, distance: 23.8
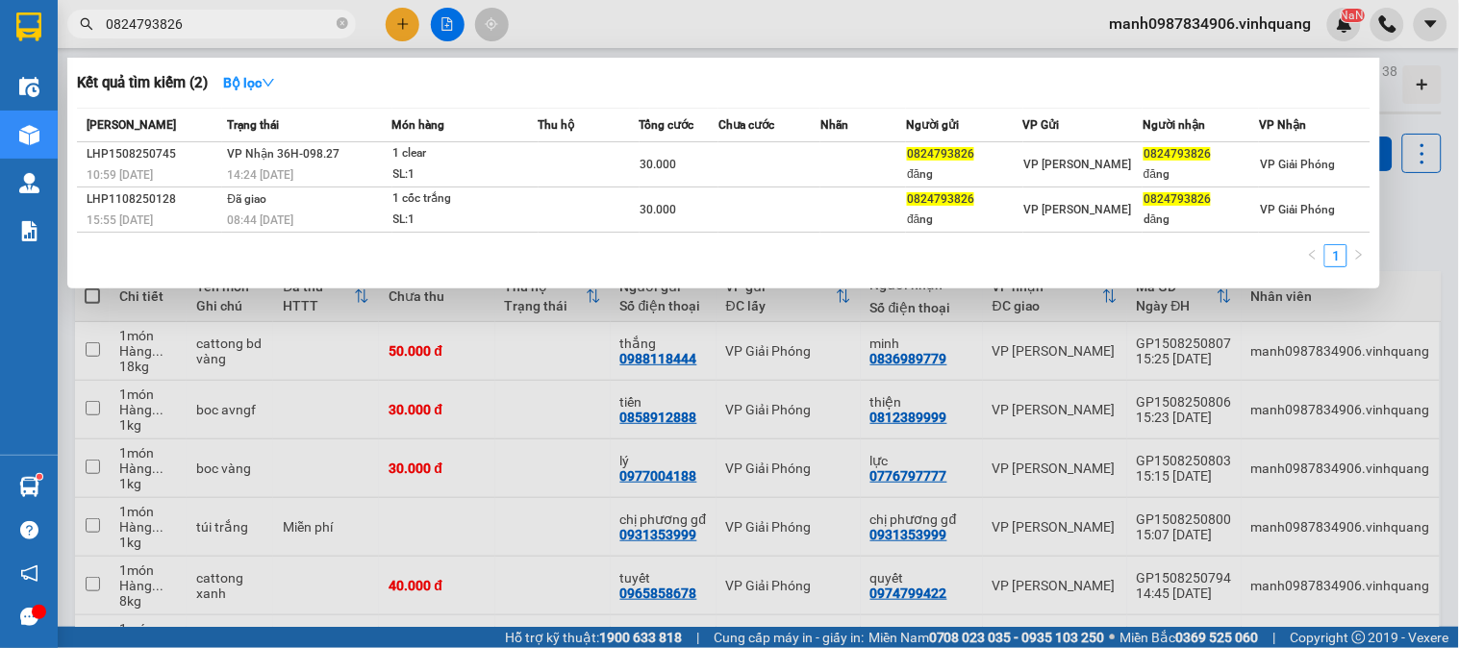
drag, startPoint x: 1445, startPoint y: 40, endPoint x: 254, endPoint y: 139, distance: 1194.9
click at [254, 139] on th "Trạng thái" at bounding box center [306, 126] width 169 height 34
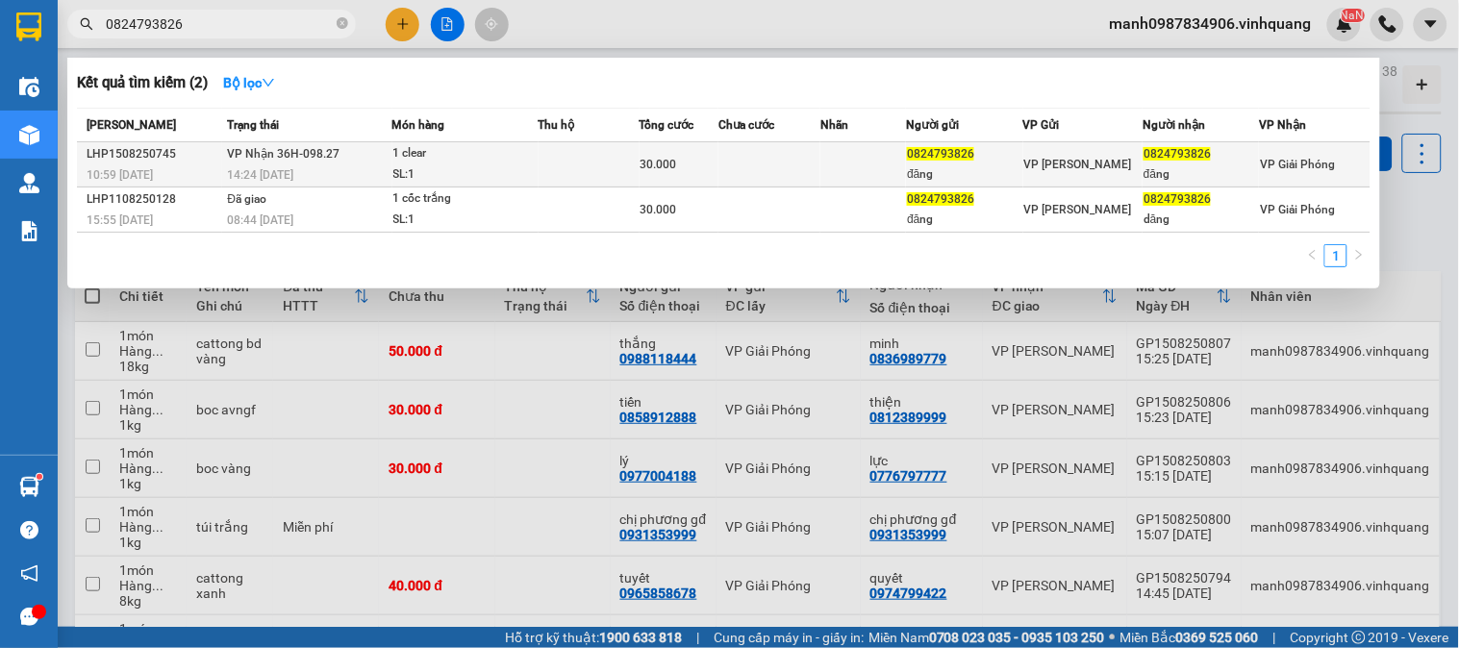
click at [263, 155] on span "VP Nhận 36H-098.27" at bounding box center [283, 153] width 113 height 13
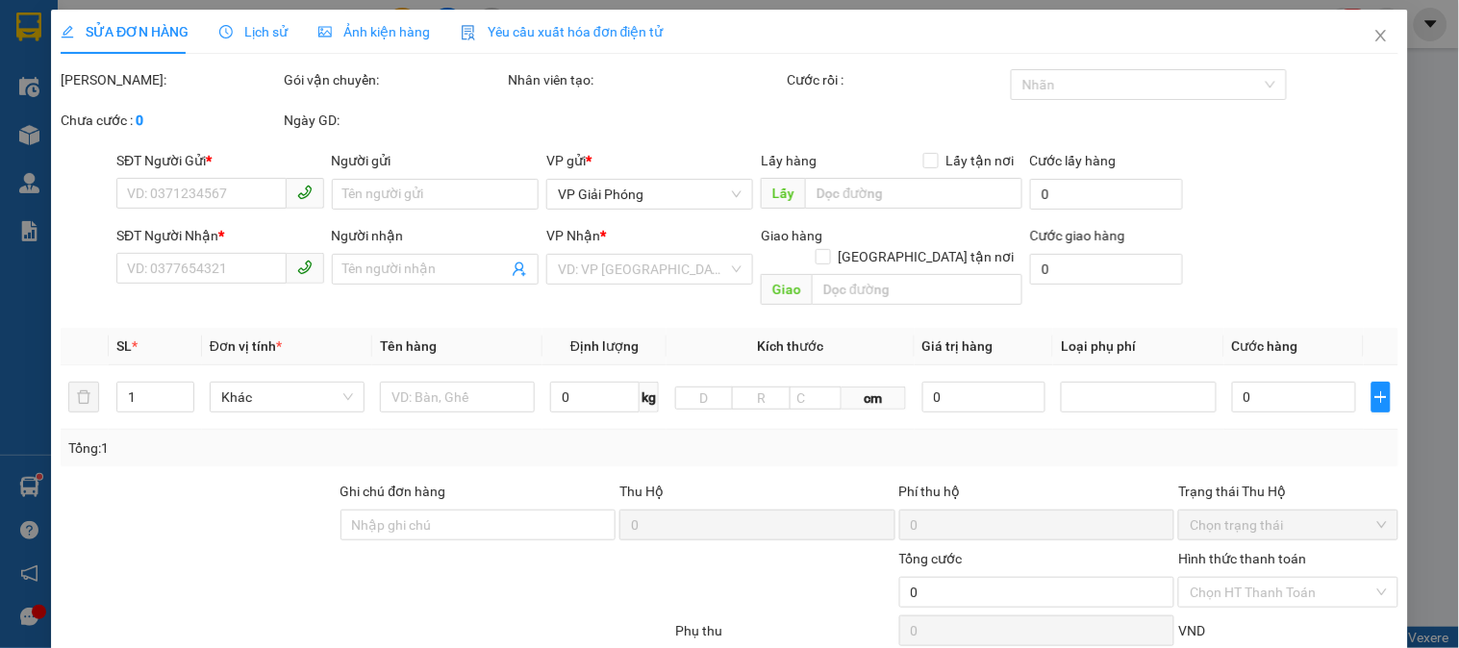
type input "0824793826"
type input "đăng"
type input "0824793826"
type input "đăng"
type input "30.000"
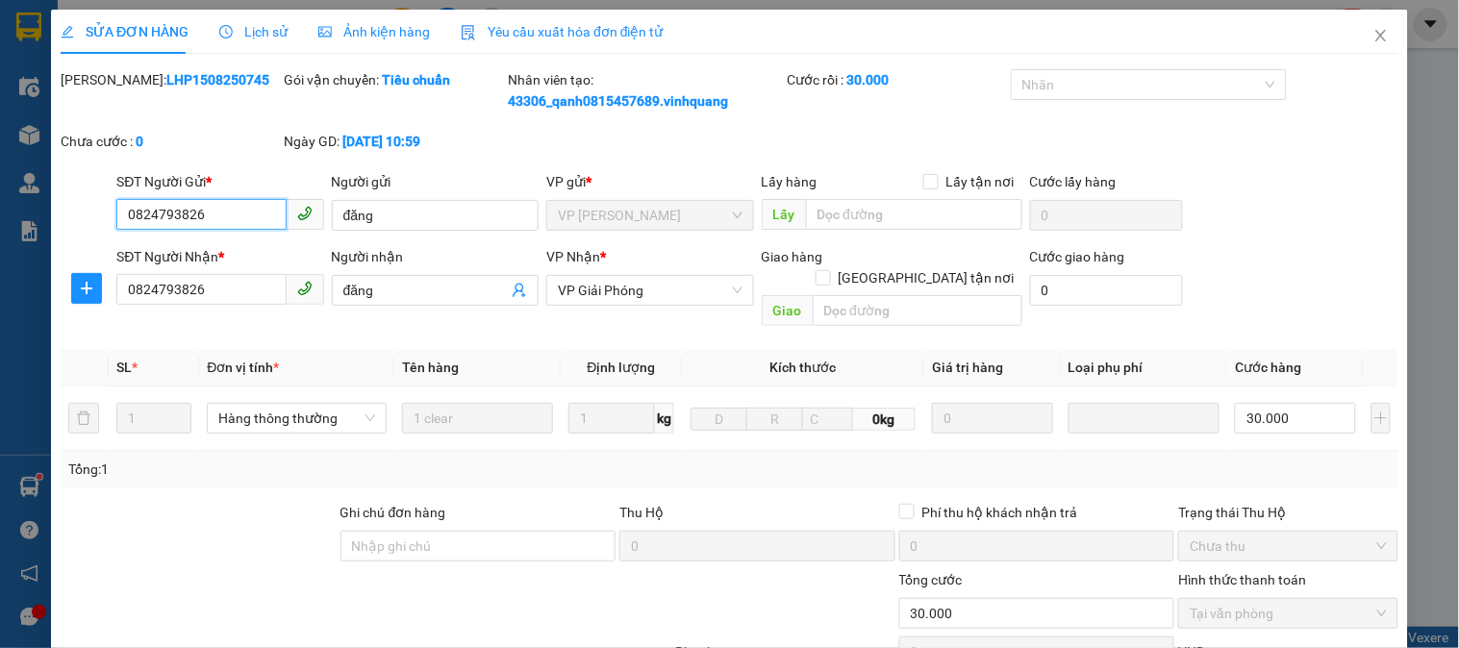
scroll to position [225, 0]
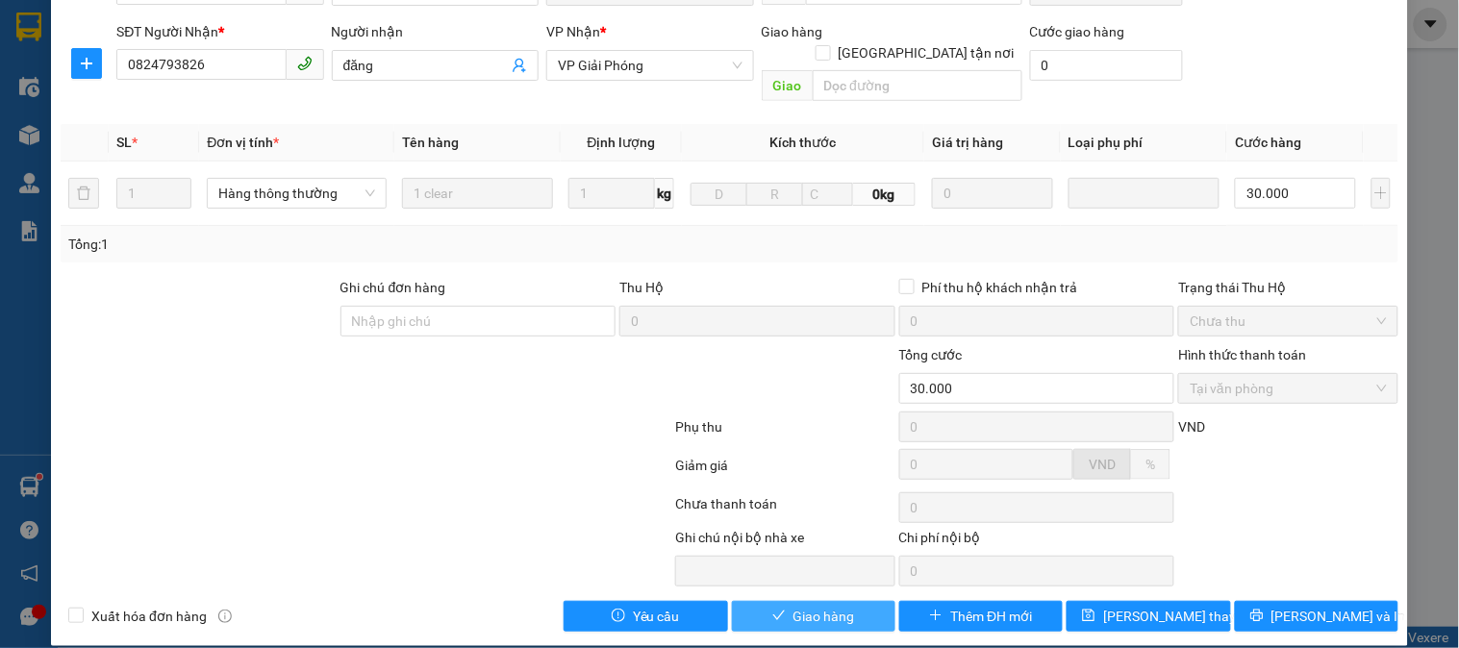
click at [823, 606] on span "Giao hàng" at bounding box center [825, 616] width 62 height 21
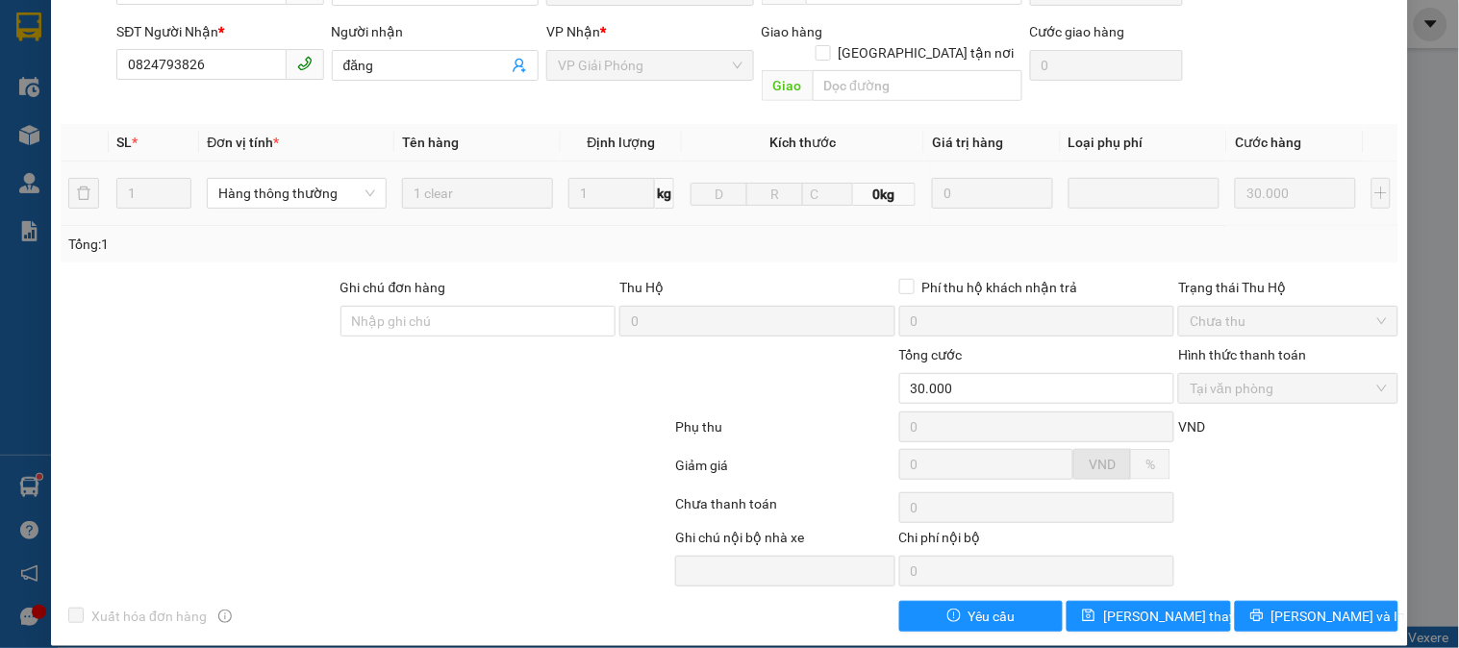
scroll to position [0, 0]
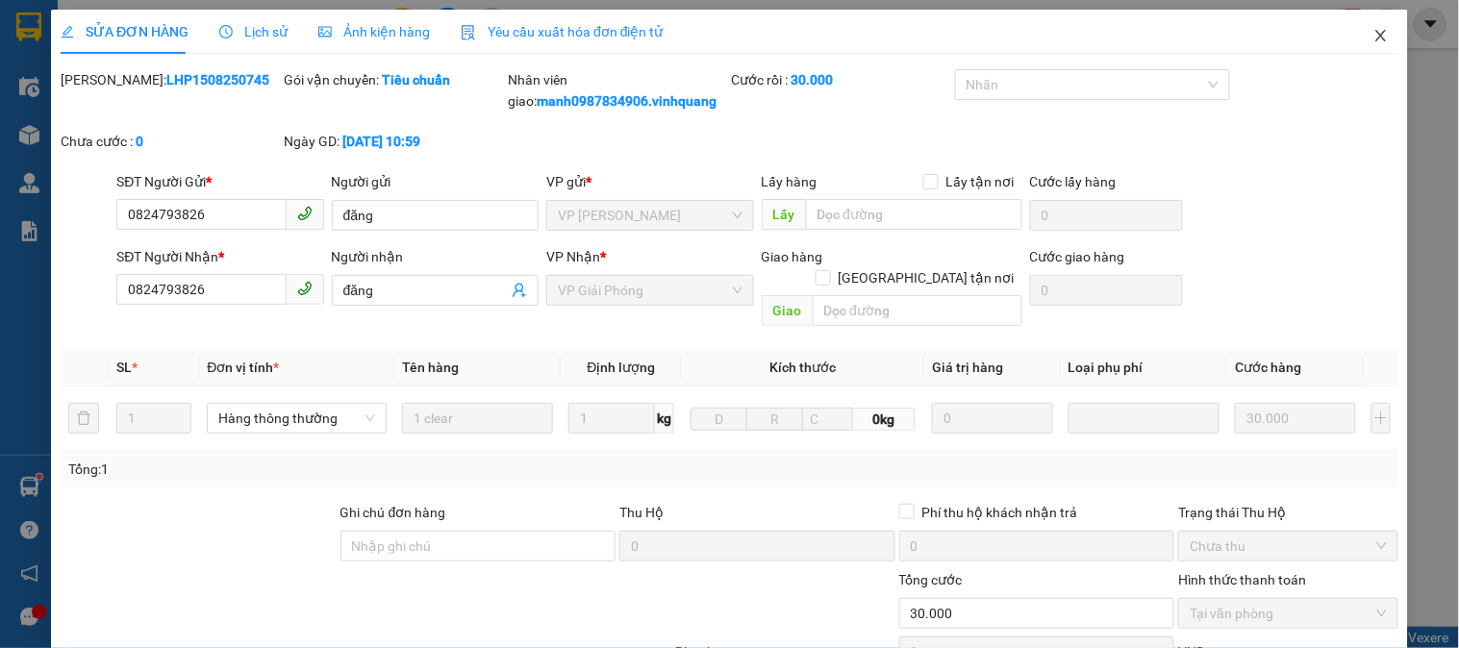
click at [1373, 41] on icon "close" at bounding box center [1380, 35] width 15 height 15
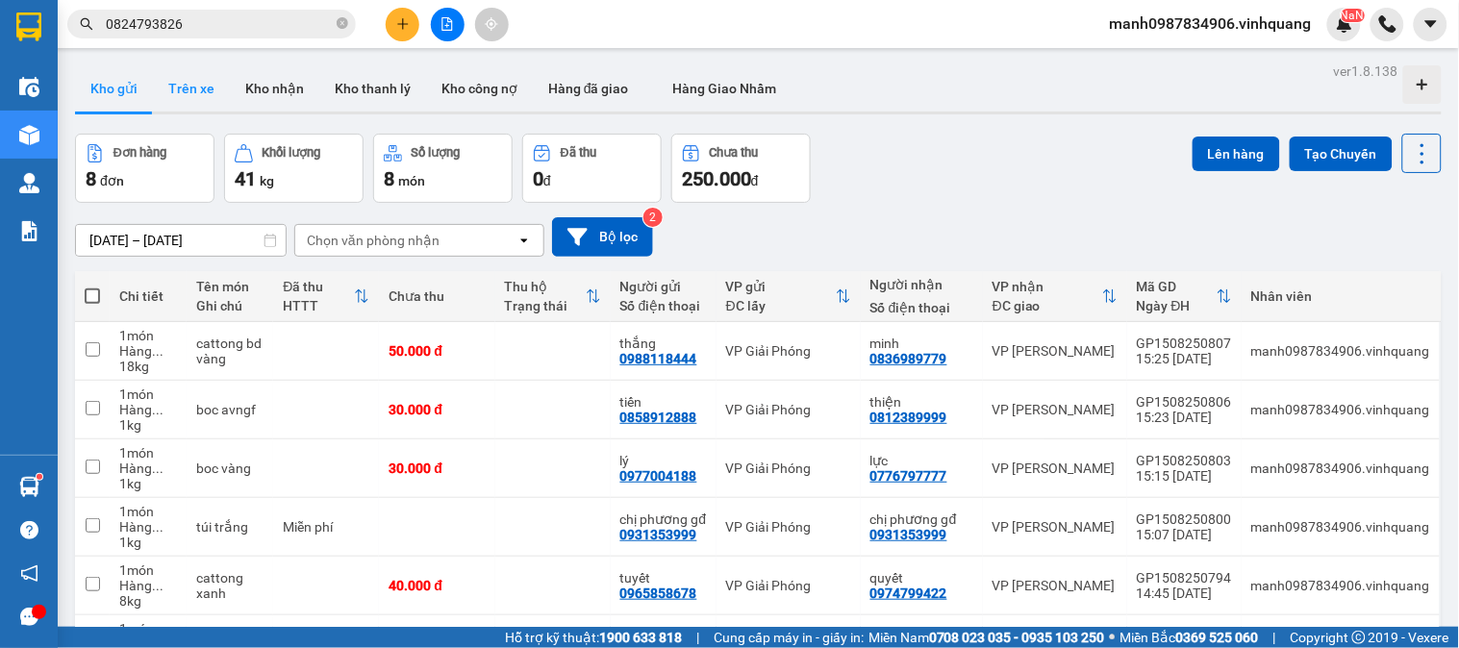
click at [214, 88] on button "Trên xe" at bounding box center [191, 88] width 77 height 46
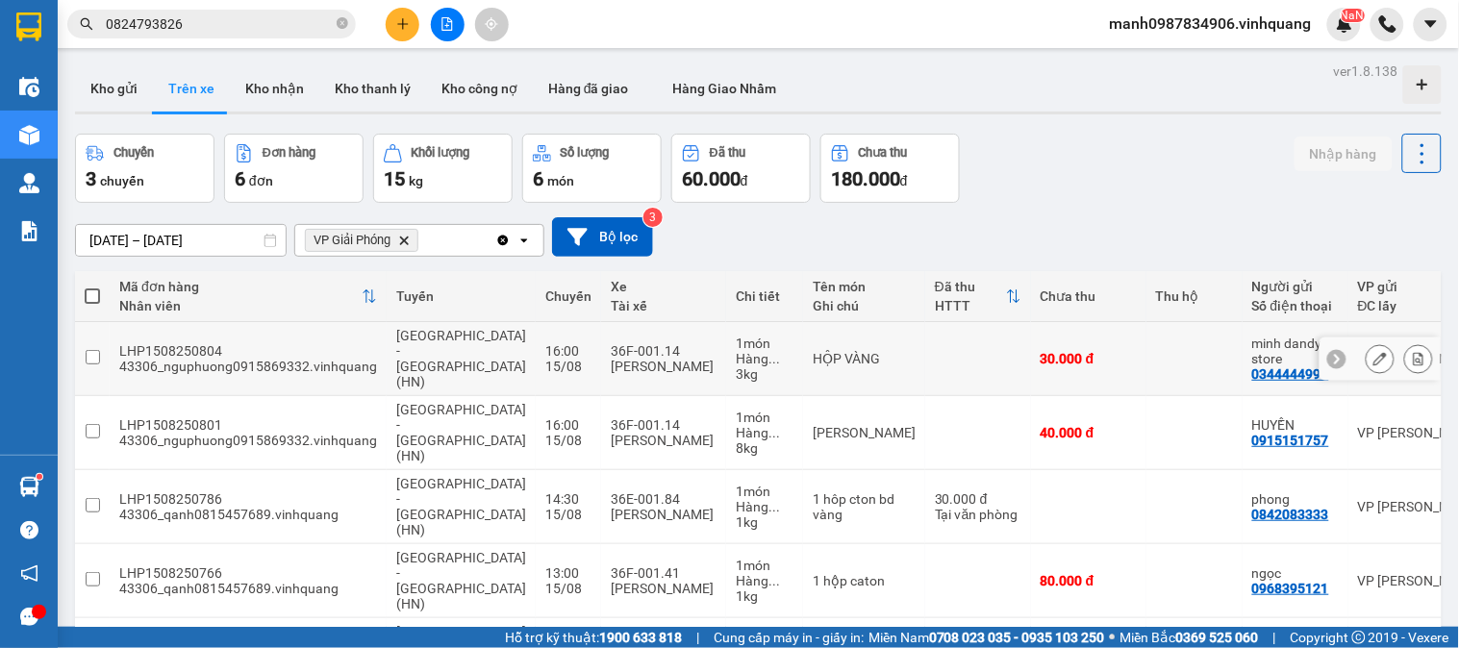
scroll to position [135, 0]
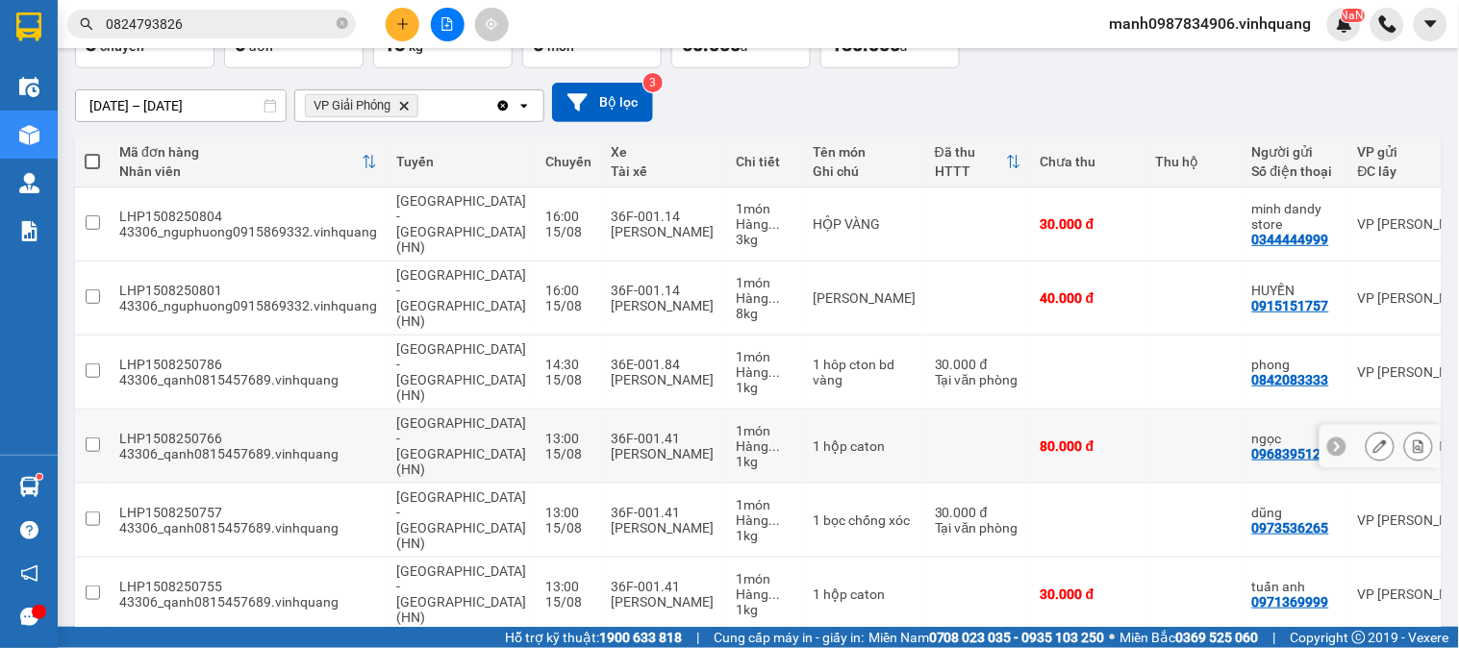
drag, startPoint x: 91, startPoint y: 392, endPoint x: 93, endPoint y: 420, distance: 28.0
click at [92, 438] on input "checkbox" at bounding box center [93, 445] width 14 height 14
checkbox input "true"
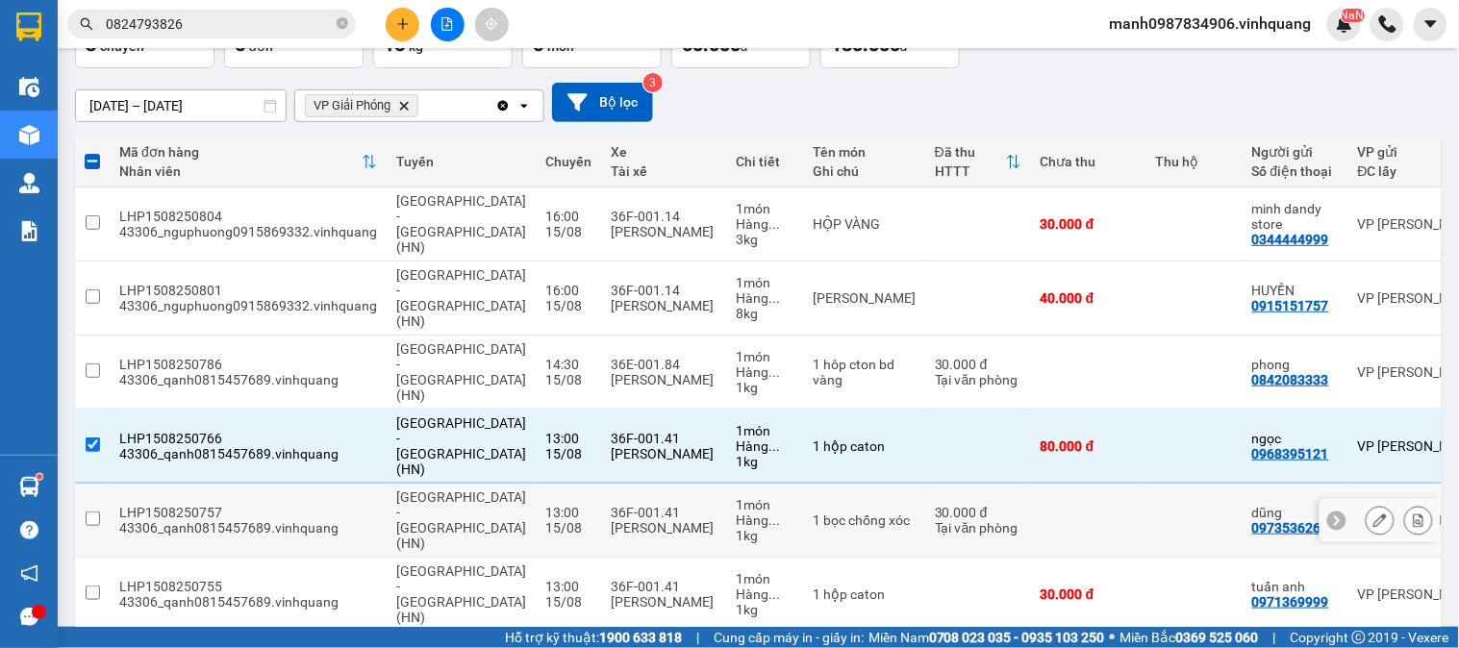
click at [94, 512] on input "checkbox" at bounding box center [93, 519] width 14 height 14
checkbox input "true"
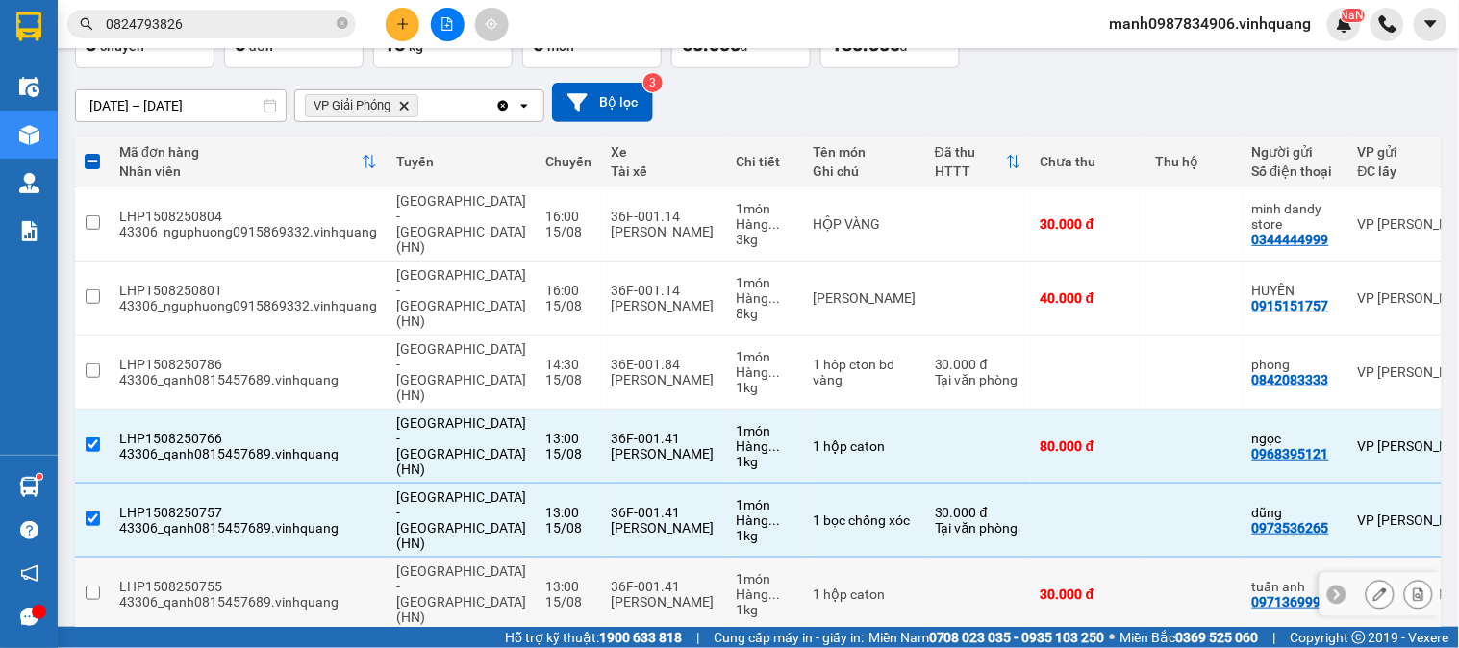
click at [88, 586] on input "checkbox" at bounding box center [93, 593] width 14 height 14
checkbox input "true"
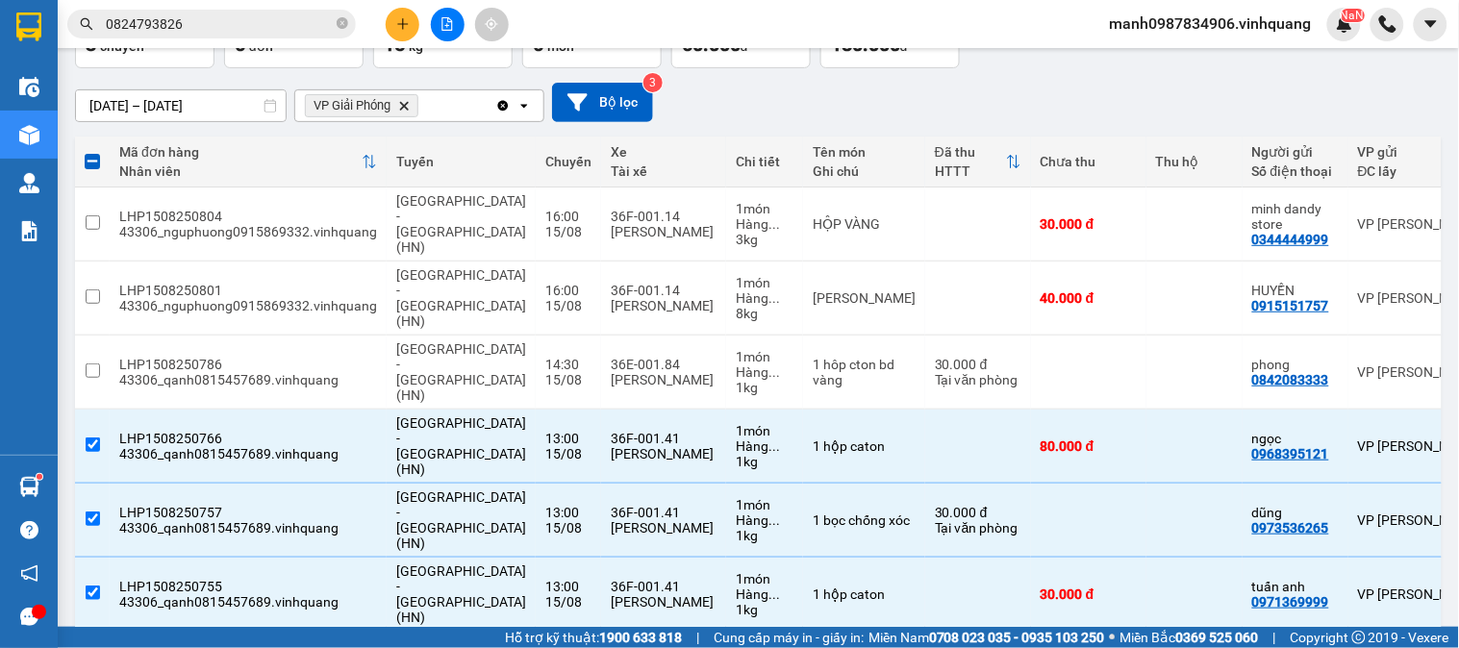
scroll to position [0, 0]
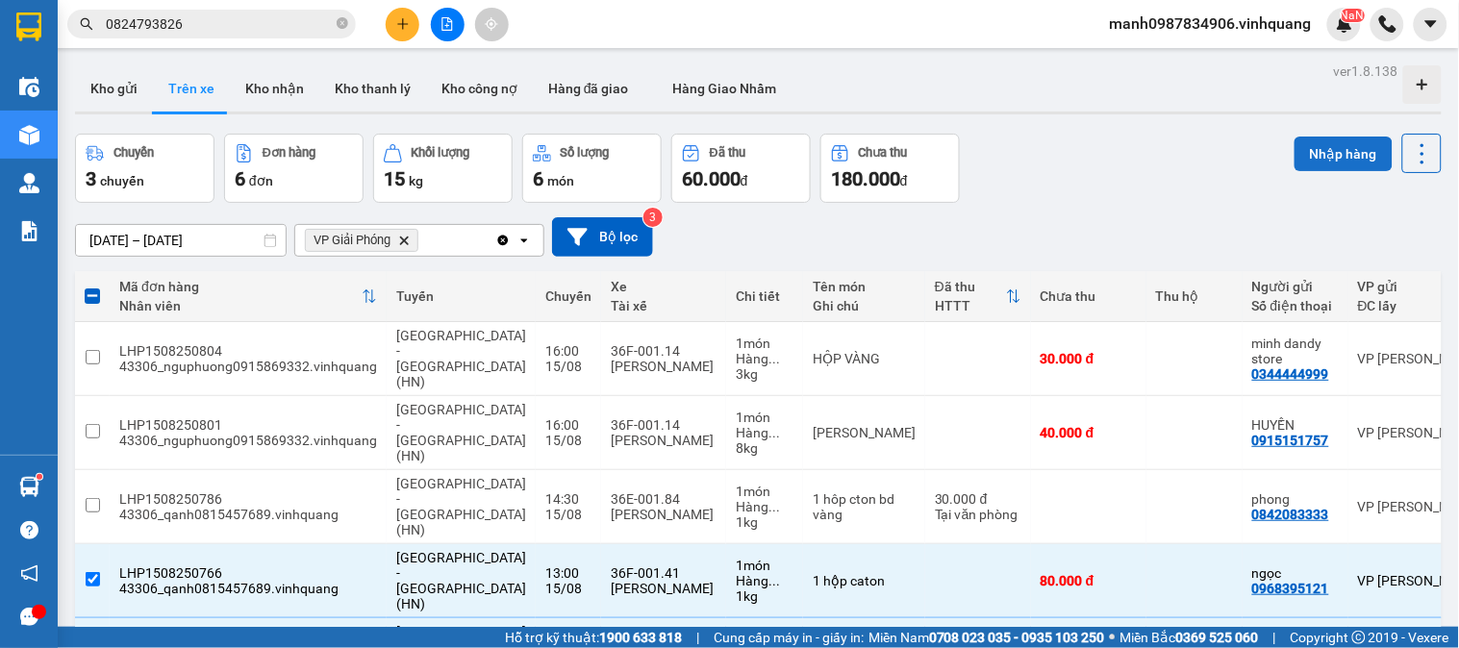
click at [1339, 159] on button "Nhập hàng" at bounding box center [1344, 154] width 98 height 35
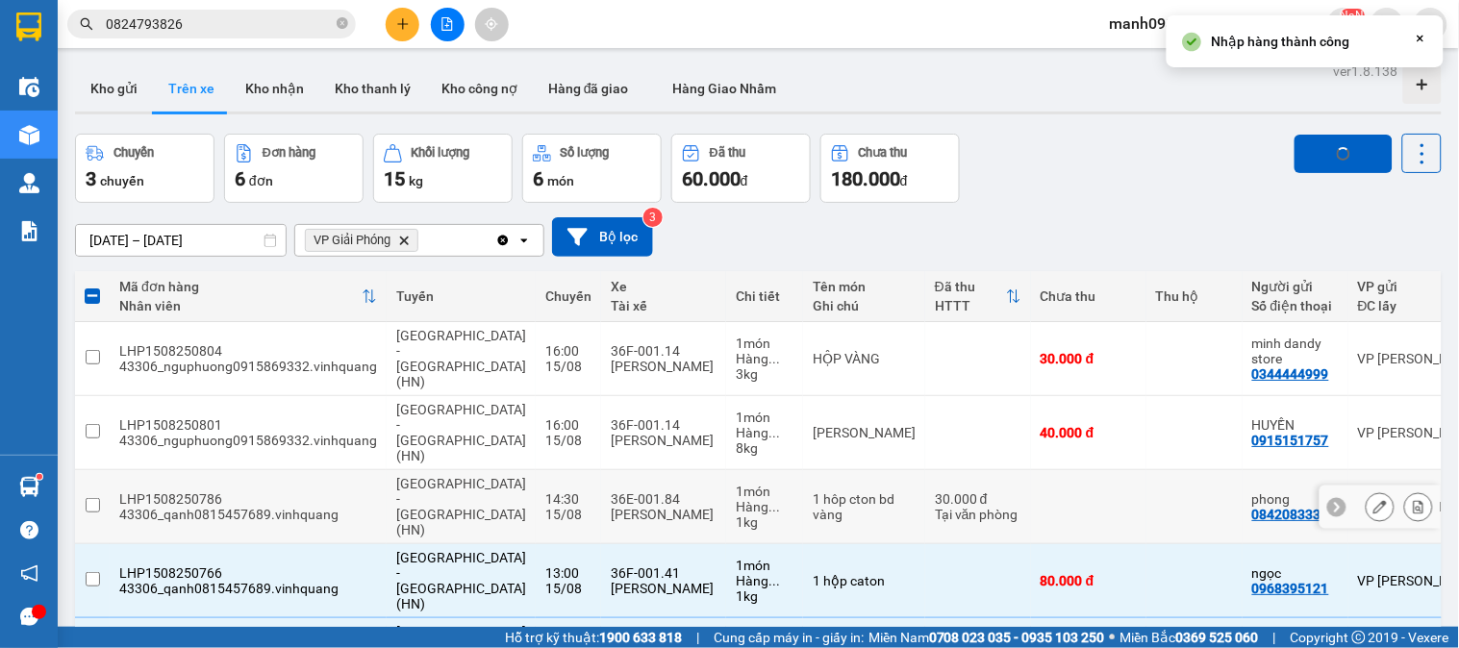
checkbox input "false"
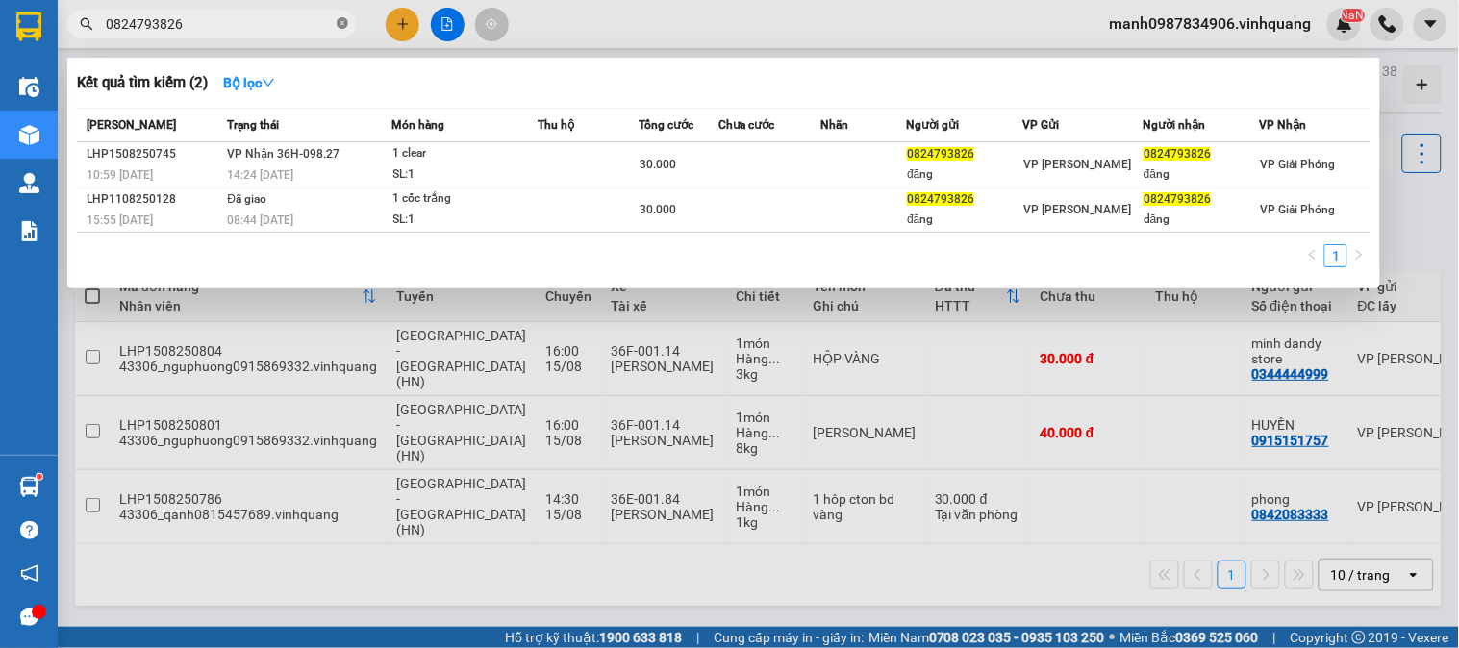
click at [342, 25] on icon "close-circle" at bounding box center [343, 23] width 12 height 12
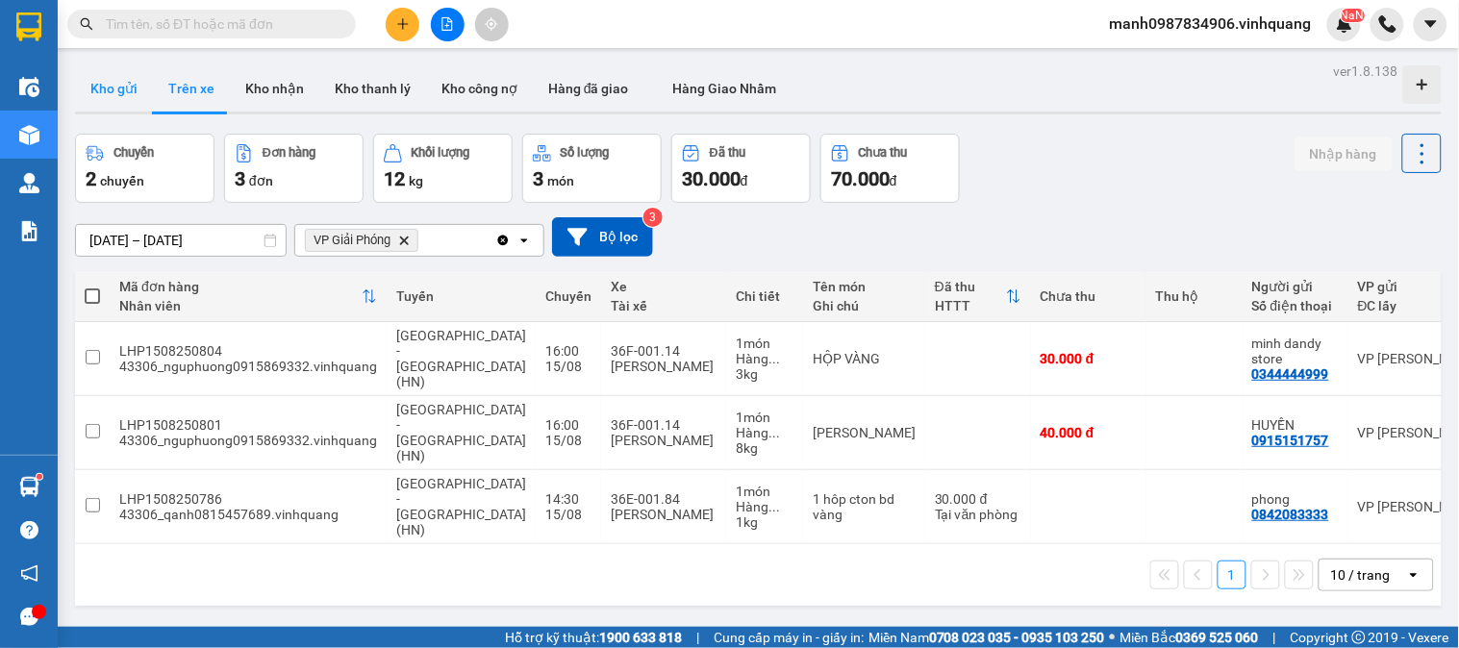
click at [104, 88] on button "Kho gửi" at bounding box center [114, 88] width 78 height 46
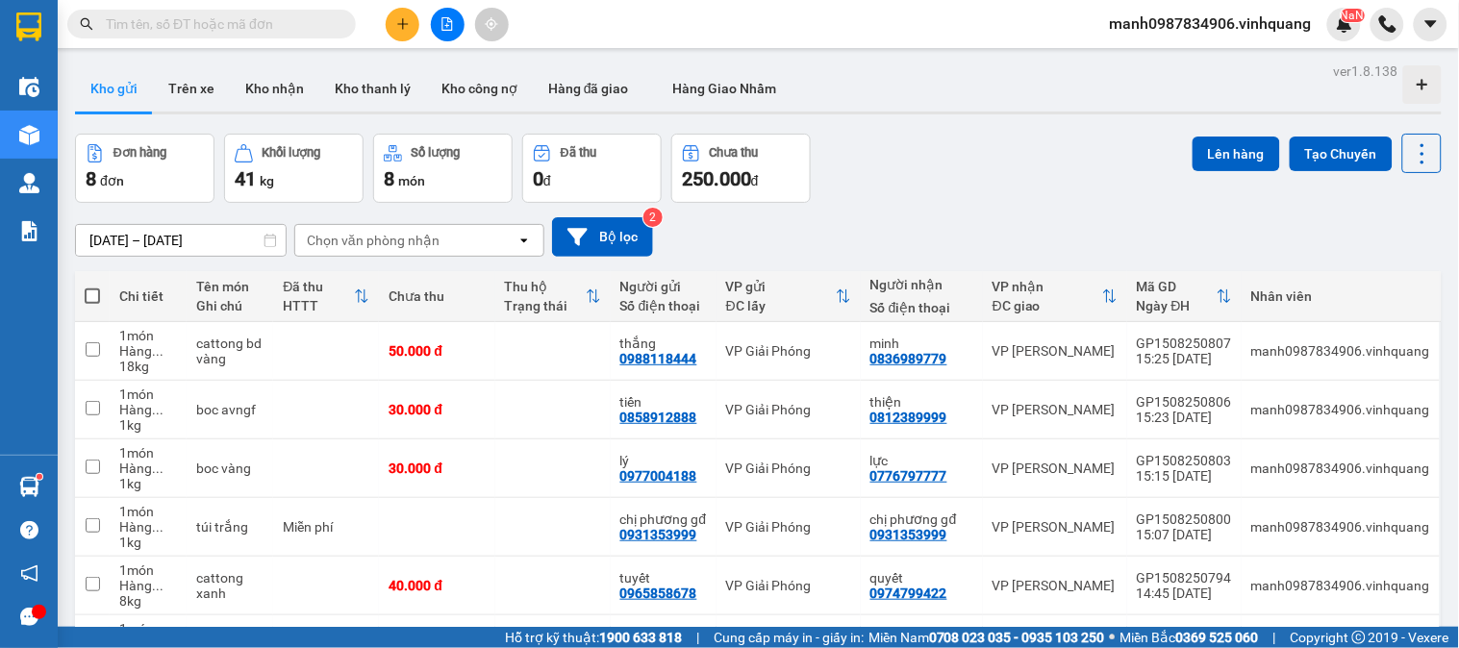
drag, startPoint x: 91, startPoint y: 294, endPoint x: 159, endPoint y: 290, distance: 67.5
click at [94, 294] on span at bounding box center [92, 296] width 15 height 15
click at [92, 287] on input "checkbox" at bounding box center [92, 287] width 0 height 0
checkbox input "true"
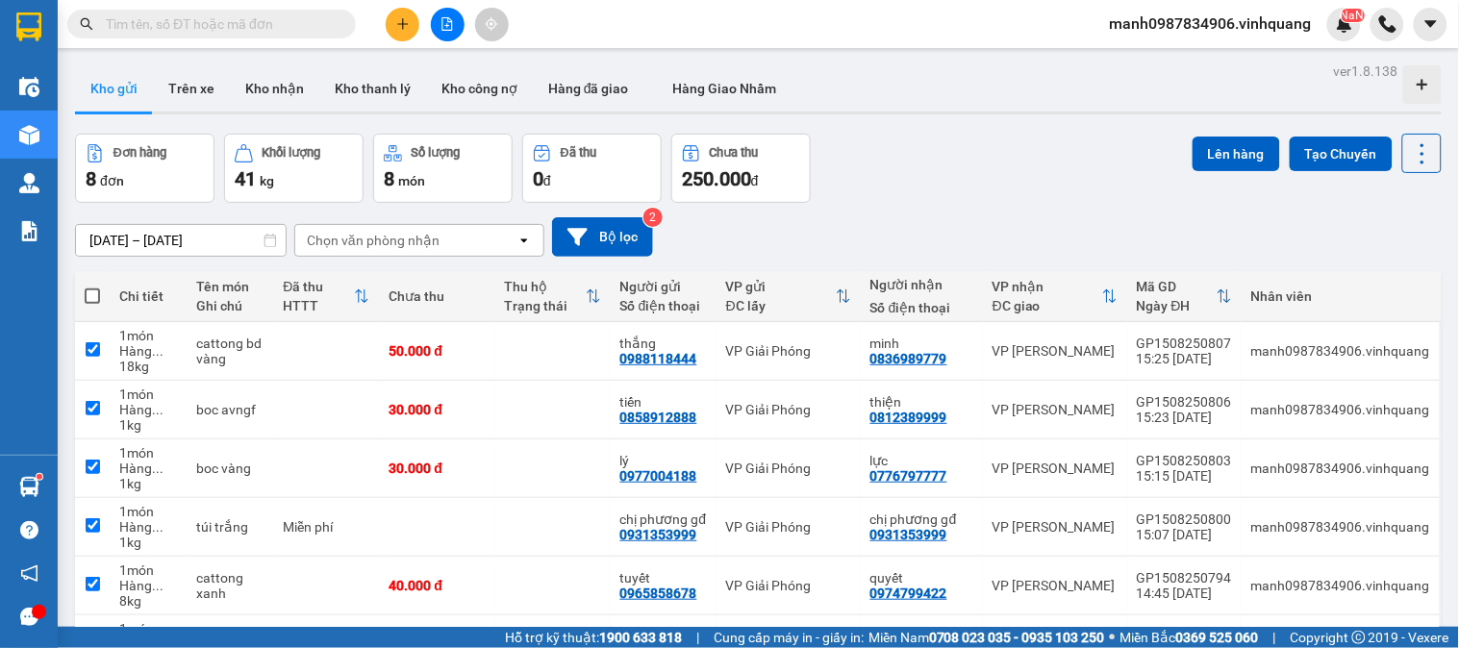
checkbox input "true"
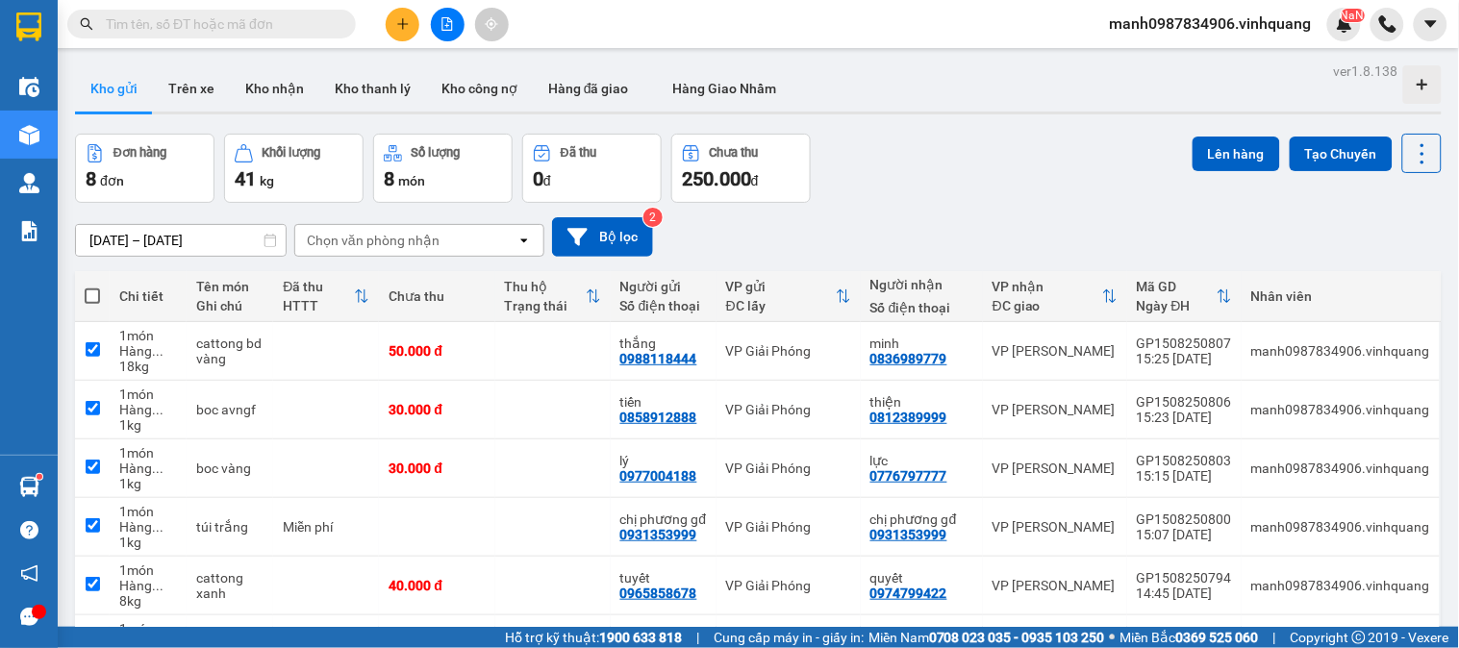
checkbox input "true"
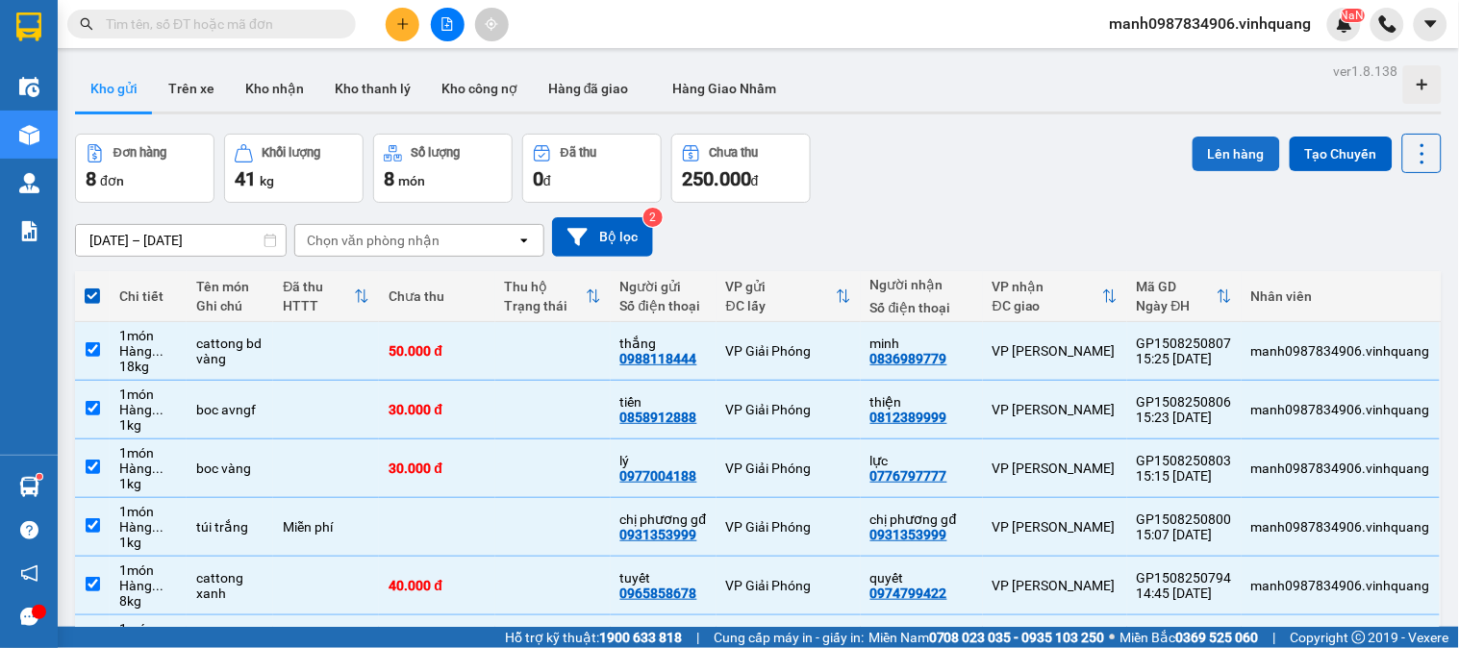
click at [1219, 150] on button "Lên hàng" at bounding box center [1237, 154] width 88 height 35
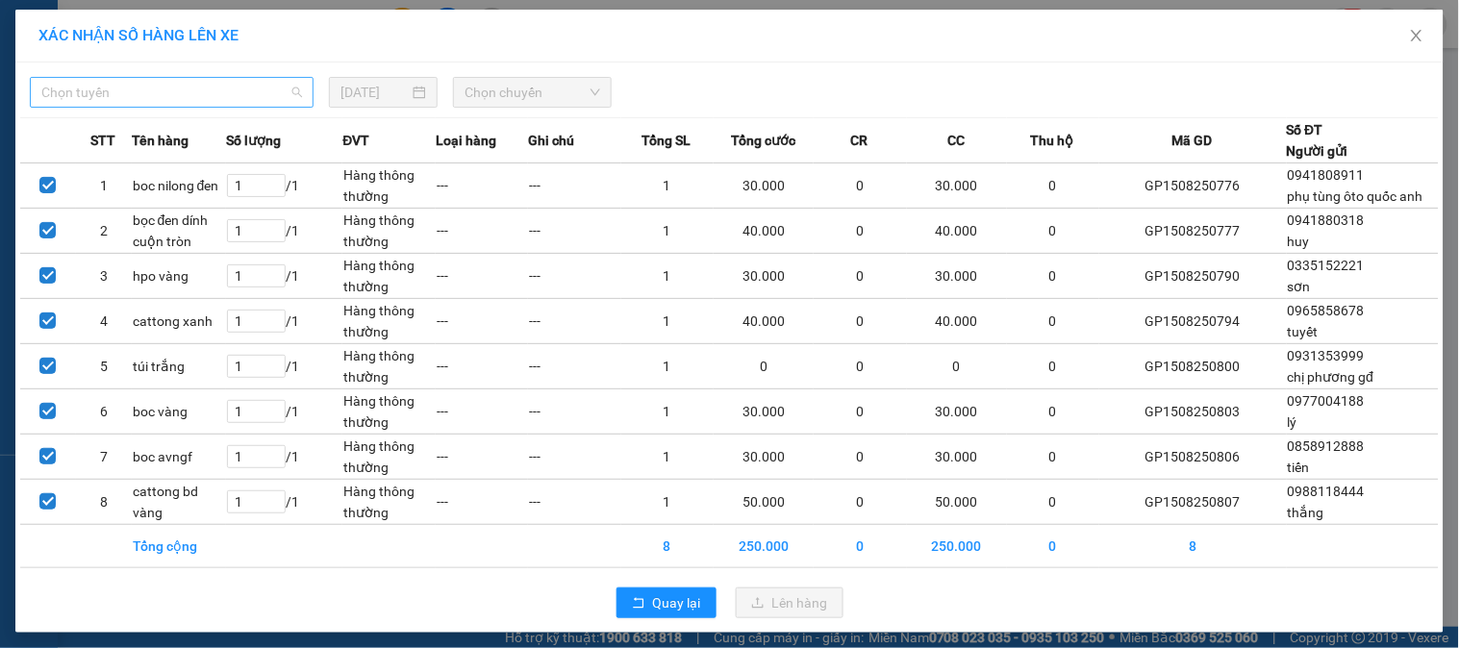
click at [147, 91] on span "Chọn tuyến" at bounding box center [171, 92] width 261 height 29
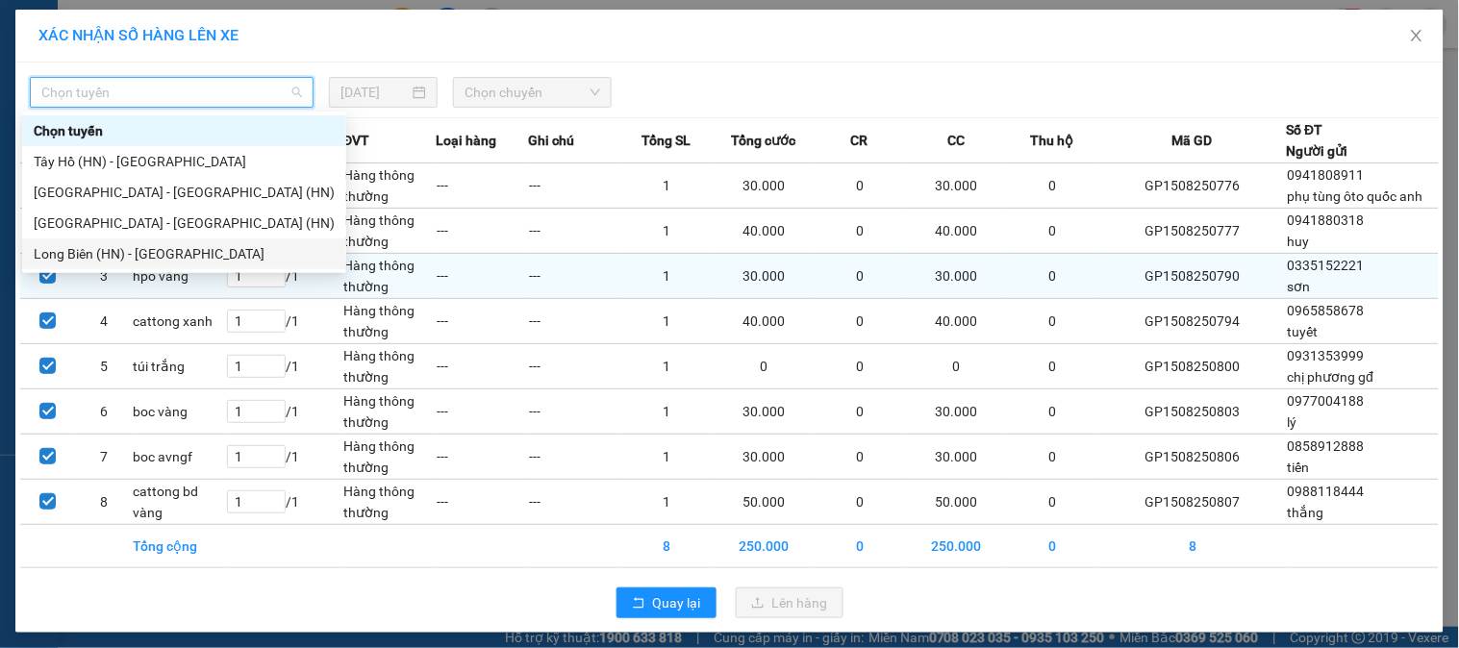
click at [71, 262] on div "Long Biên (HN) - [GEOGRAPHIC_DATA]" at bounding box center [184, 253] width 301 height 21
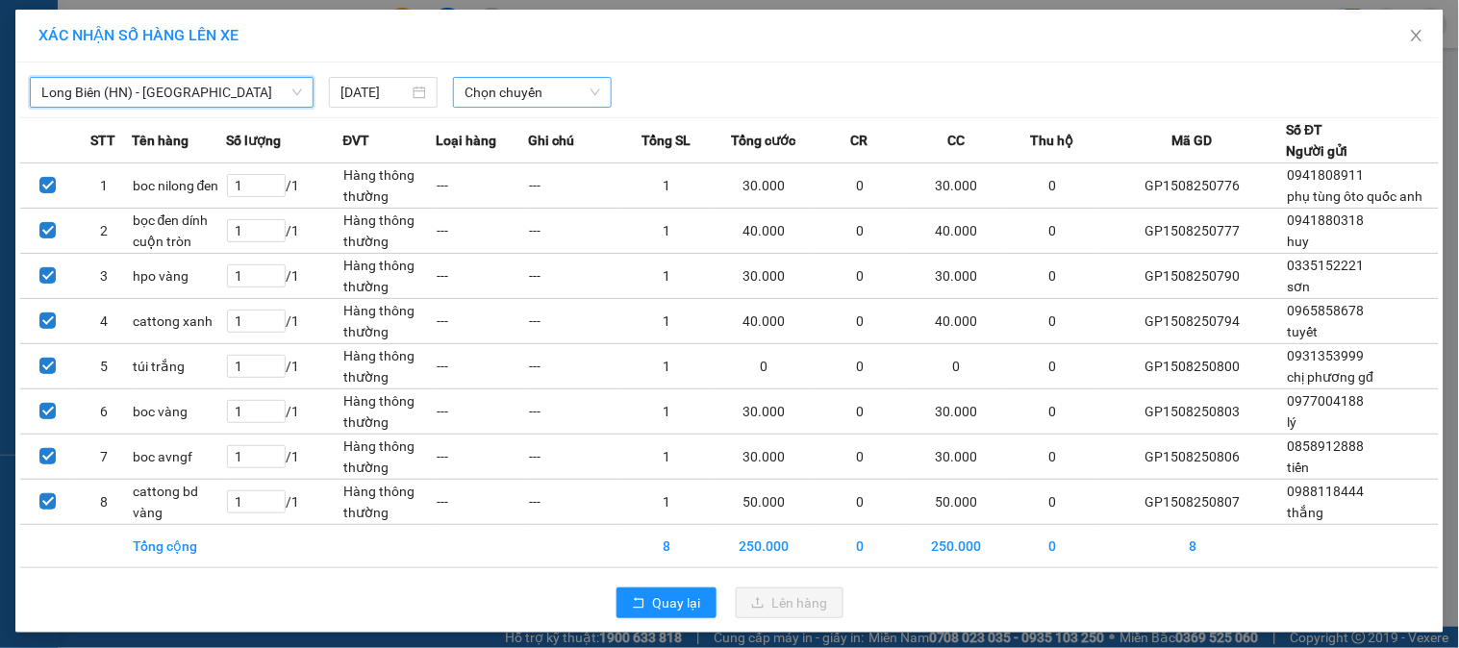
click at [526, 94] on span "Chọn chuyến" at bounding box center [533, 92] width 136 height 29
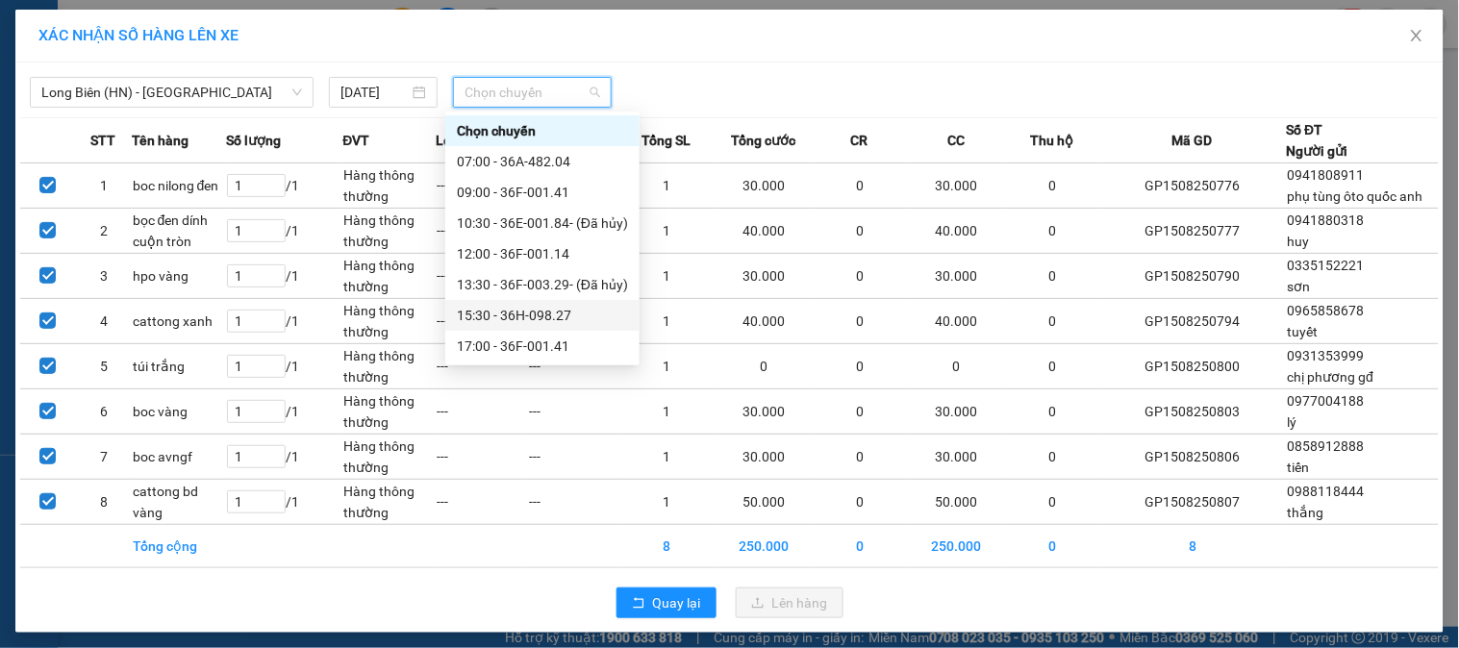
click at [553, 309] on div "15:30 - 36H-098.27" at bounding box center [542, 315] width 171 height 21
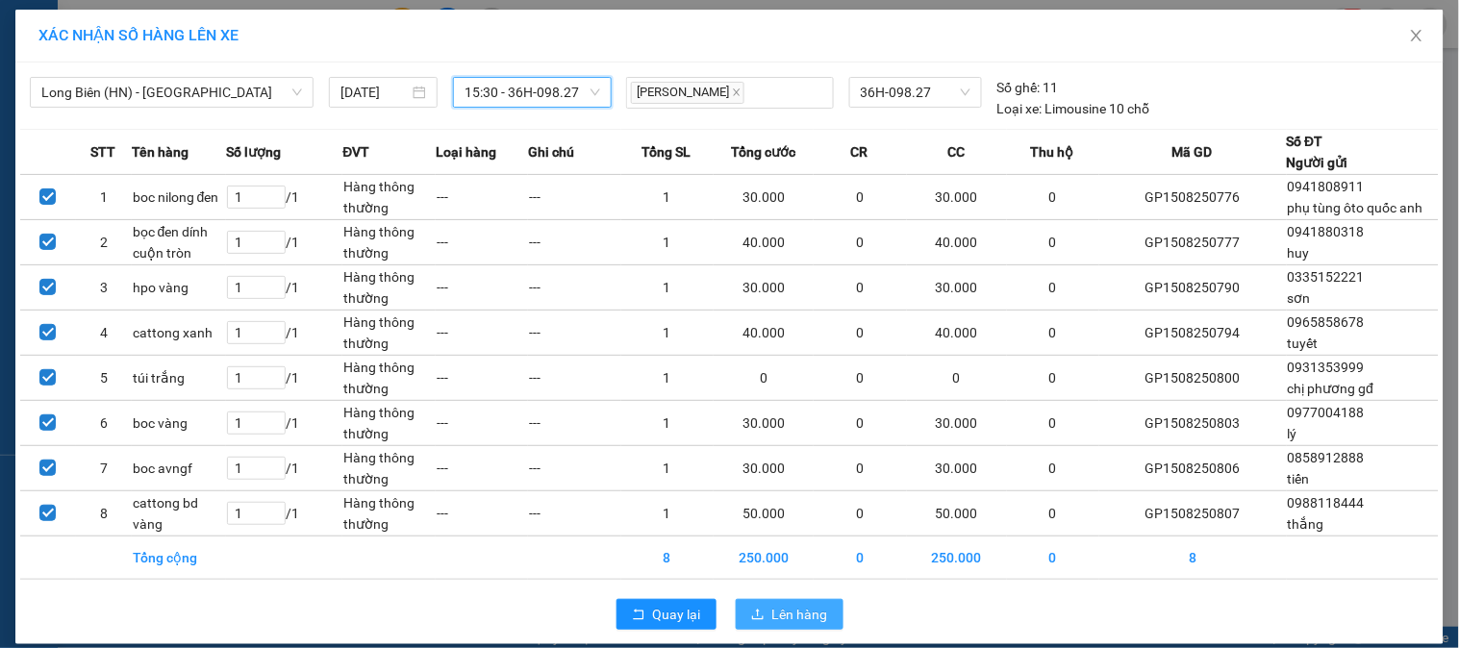
click at [809, 613] on span "Lên hàng" at bounding box center [800, 614] width 56 height 21
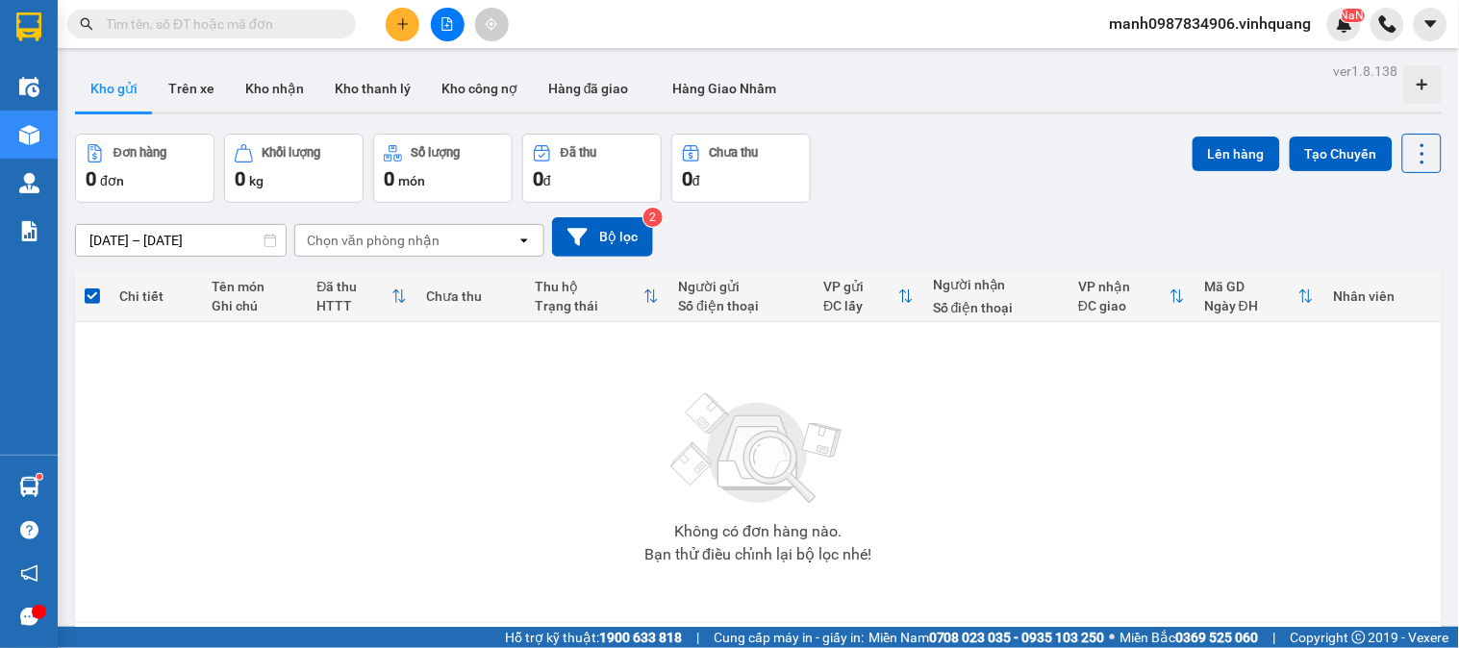
click at [167, 17] on input "text" at bounding box center [219, 23] width 227 height 21
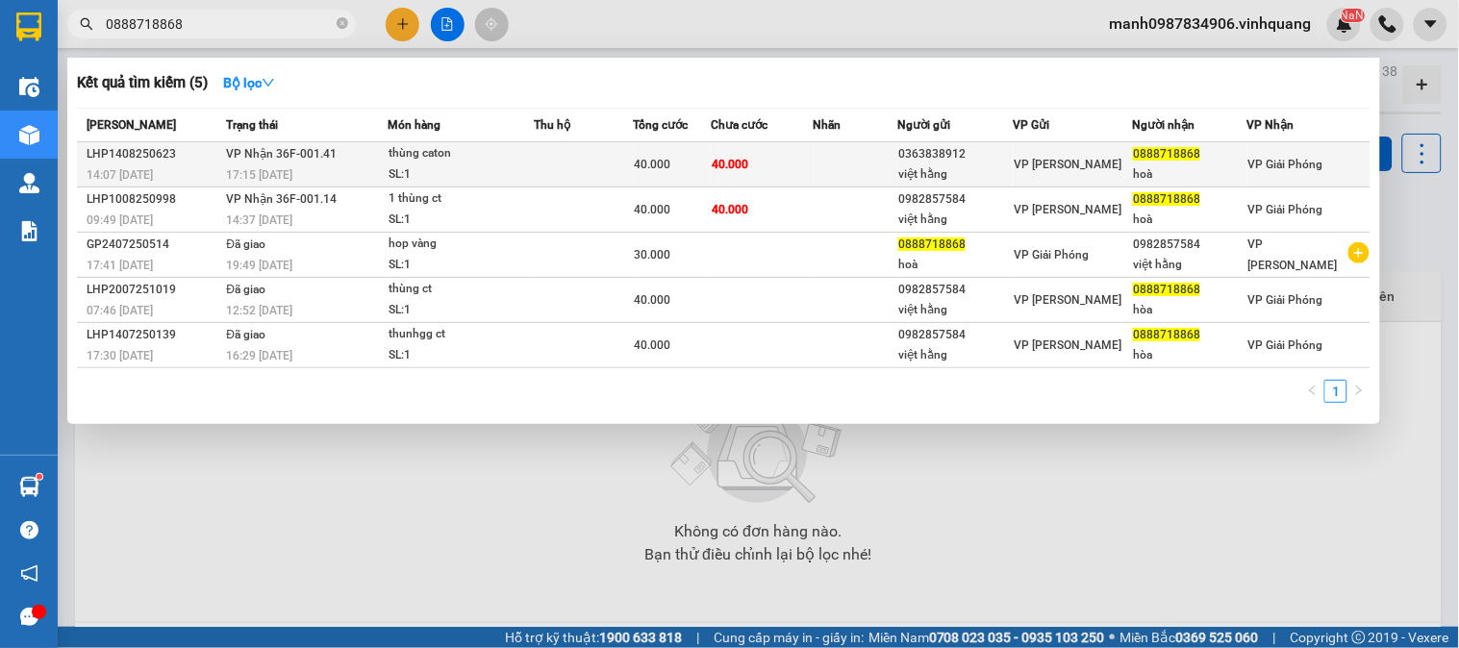
type input "0888718868"
click at [299, 156] on span "VP Nhận 36F-001.41" at bounding box center [281, 153] width 111 height 13
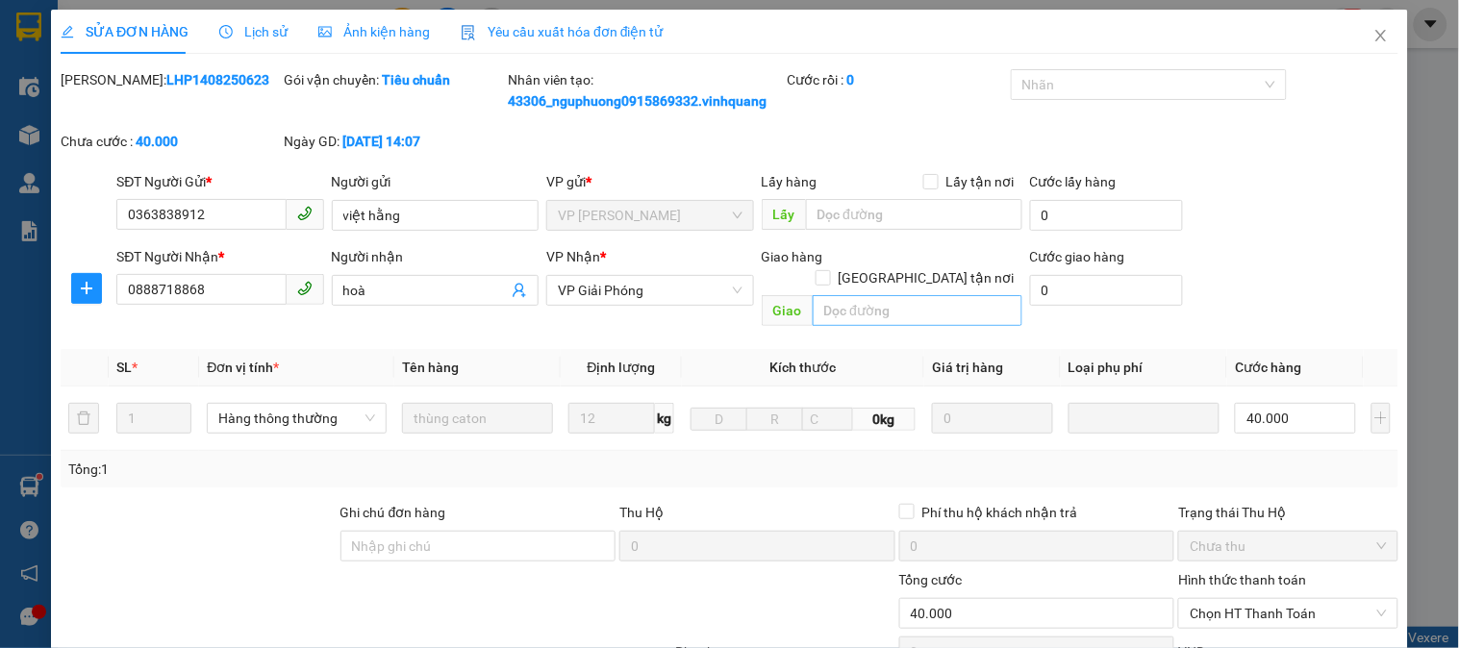
type input "0363838912"
type input "việt hằng"
type input "0888718868"
type input "hoà"
type input "40.000"
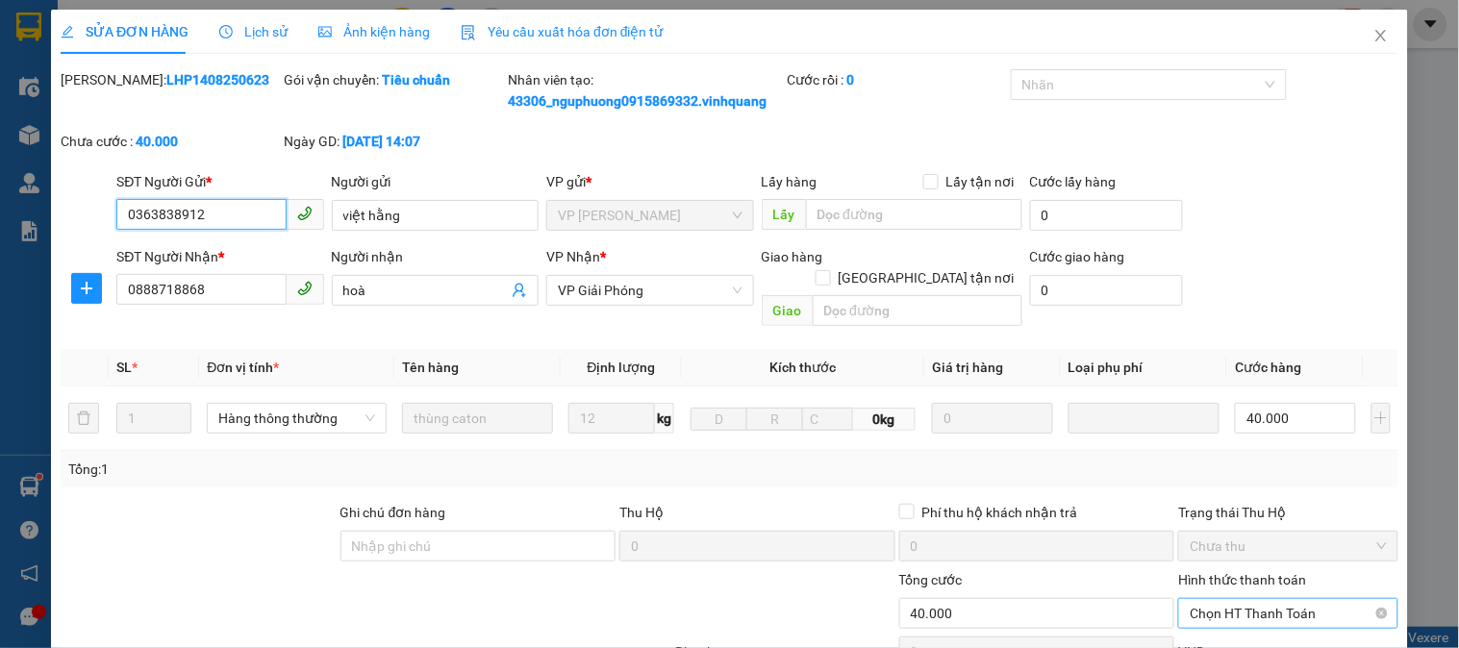
scroll to position [225, 0]
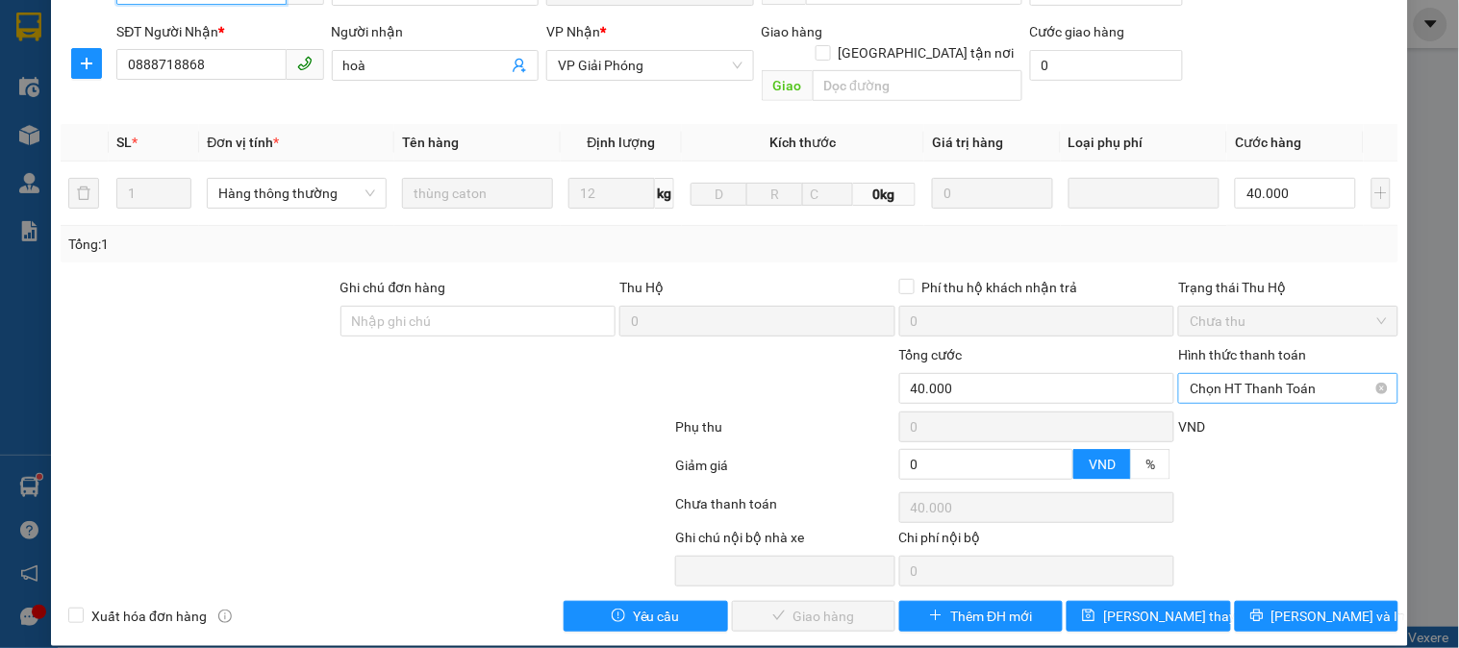
click at [1274, 374] on span "Chọn HT Thanh Toán" at bounding box center [1288, 388] width 196 height 29
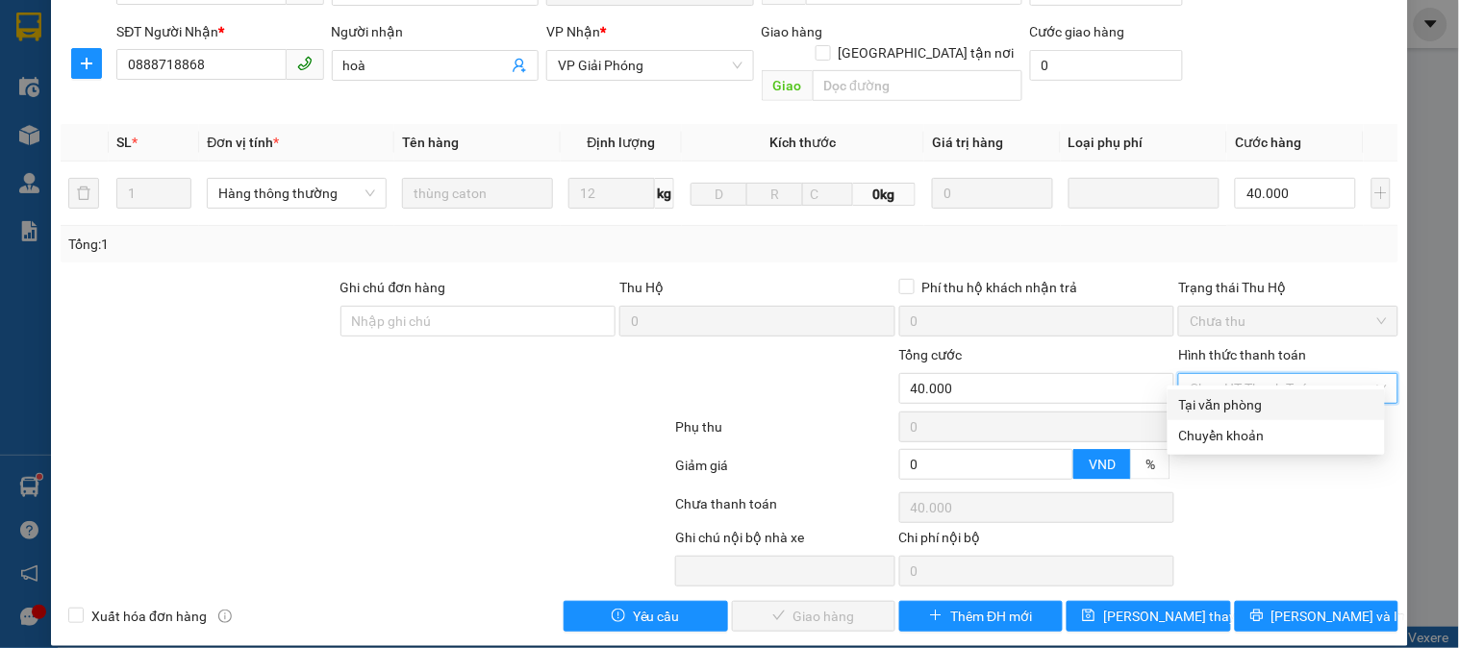
click at [1236, 404] on div "Tại văn phòng" at bounding box center [1276, 404] width 194 height 21
type input "0"
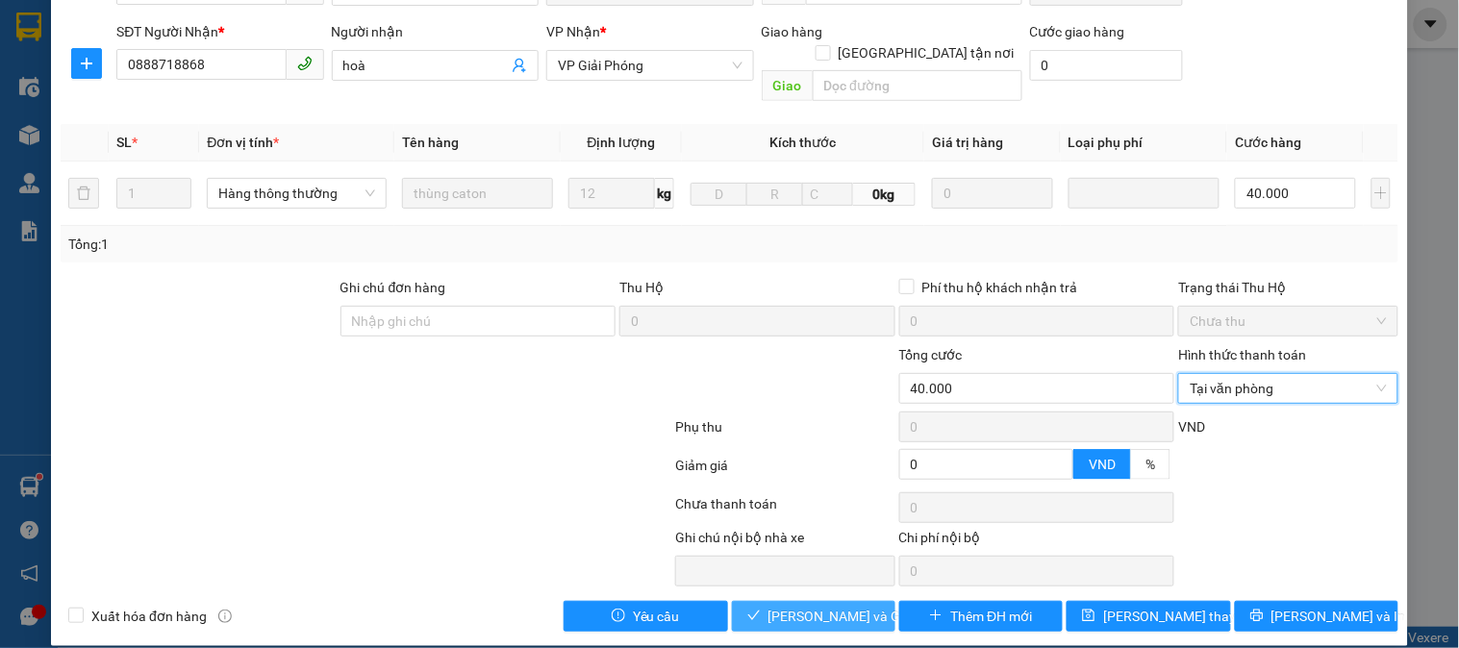
click at [806, 606] on span "[PERSON_NAME] và Giao hàng" at bounding box center [861, 616] width 185 height 21
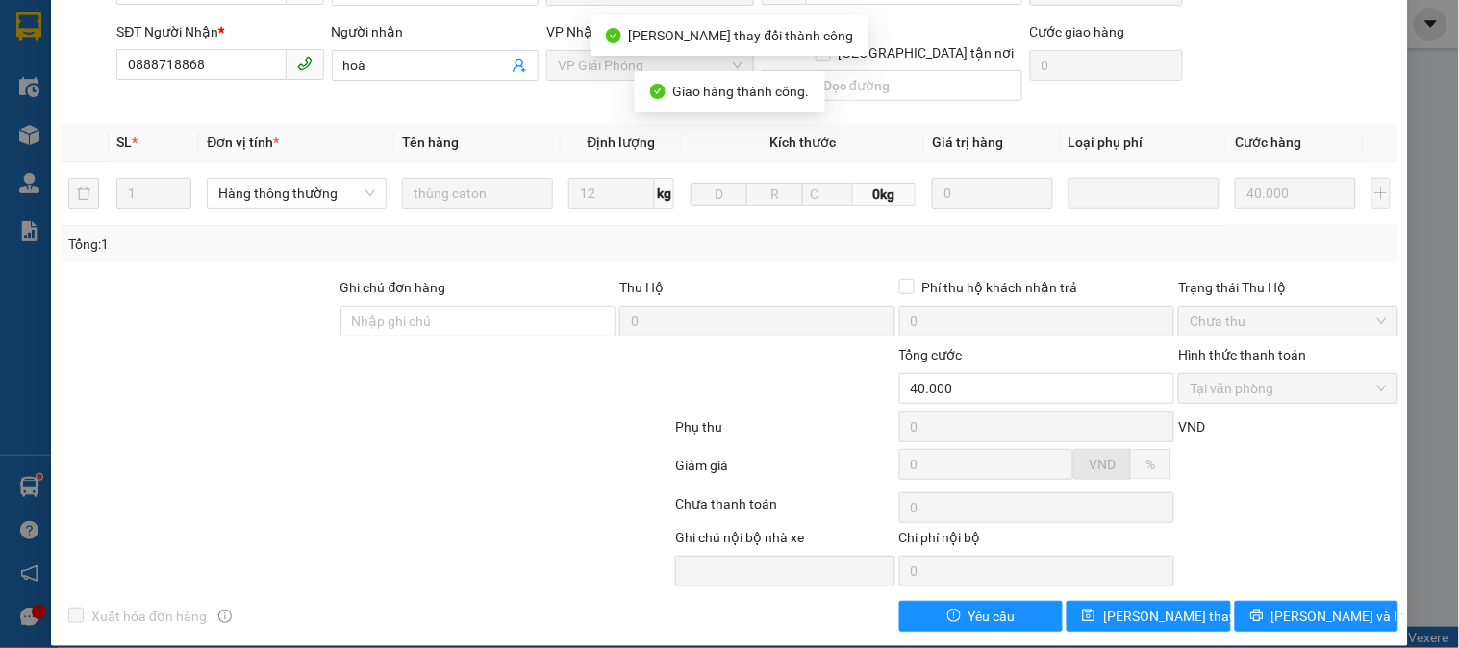
scroll to position [0, 0]
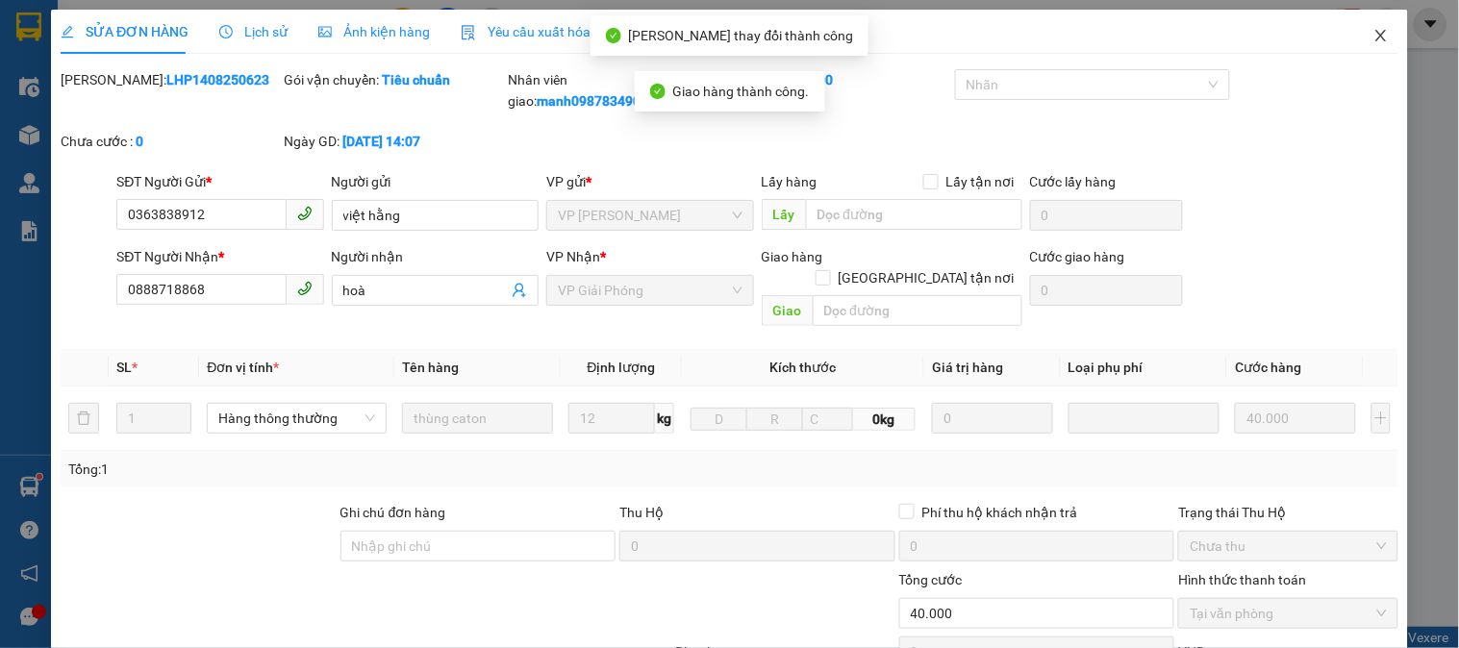
click at [1373, 31] on icon "close" at bounding box center [1380, 35] width 15 height 15
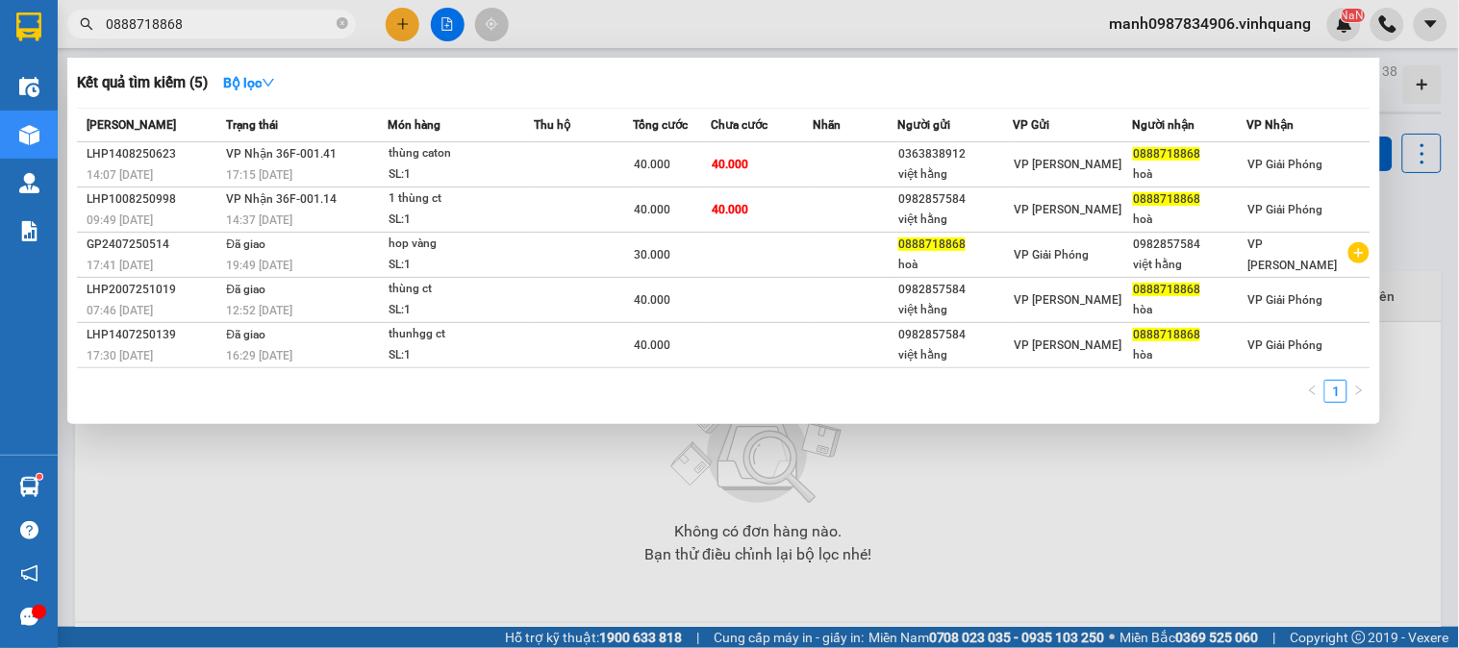
click at [192, 24] on input "0888718868" at bounding box center [219, 23] width 227 height 21
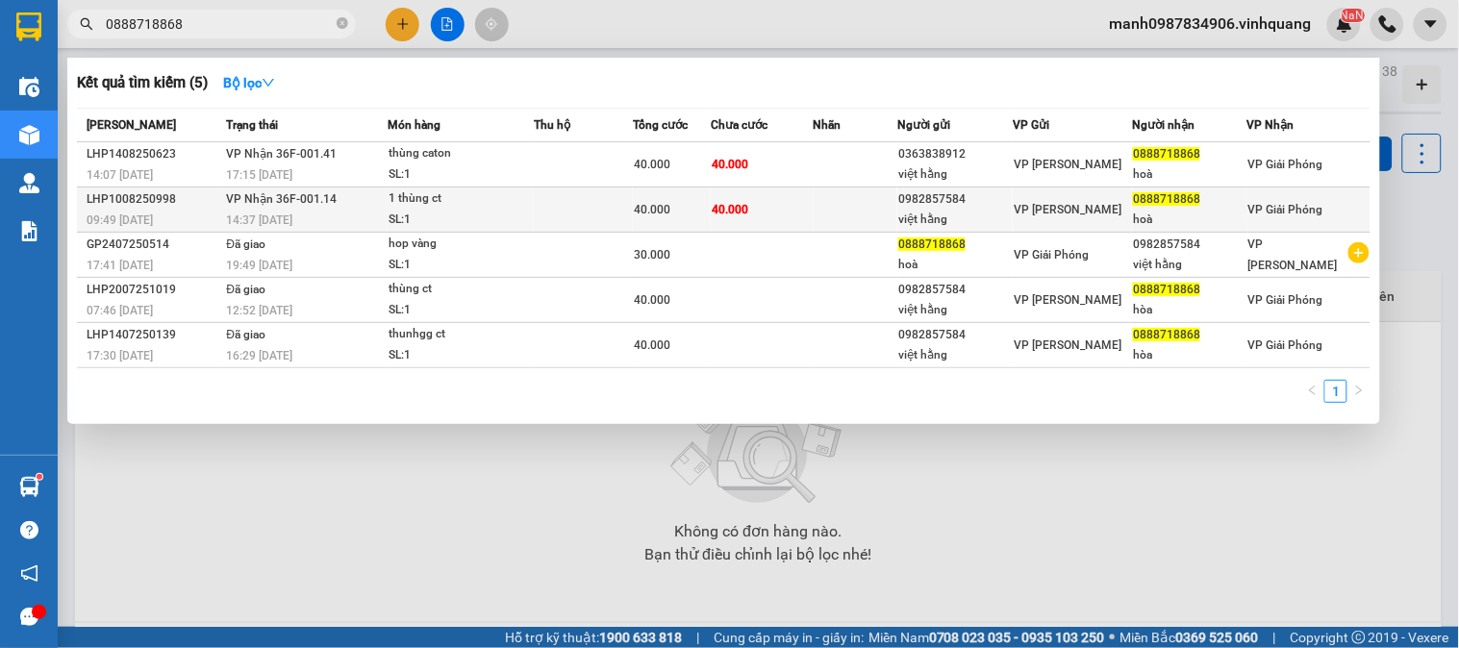
click at [158, 203] on div "LHP1008250998" at bounding box center [154, 199] width 134 height 20
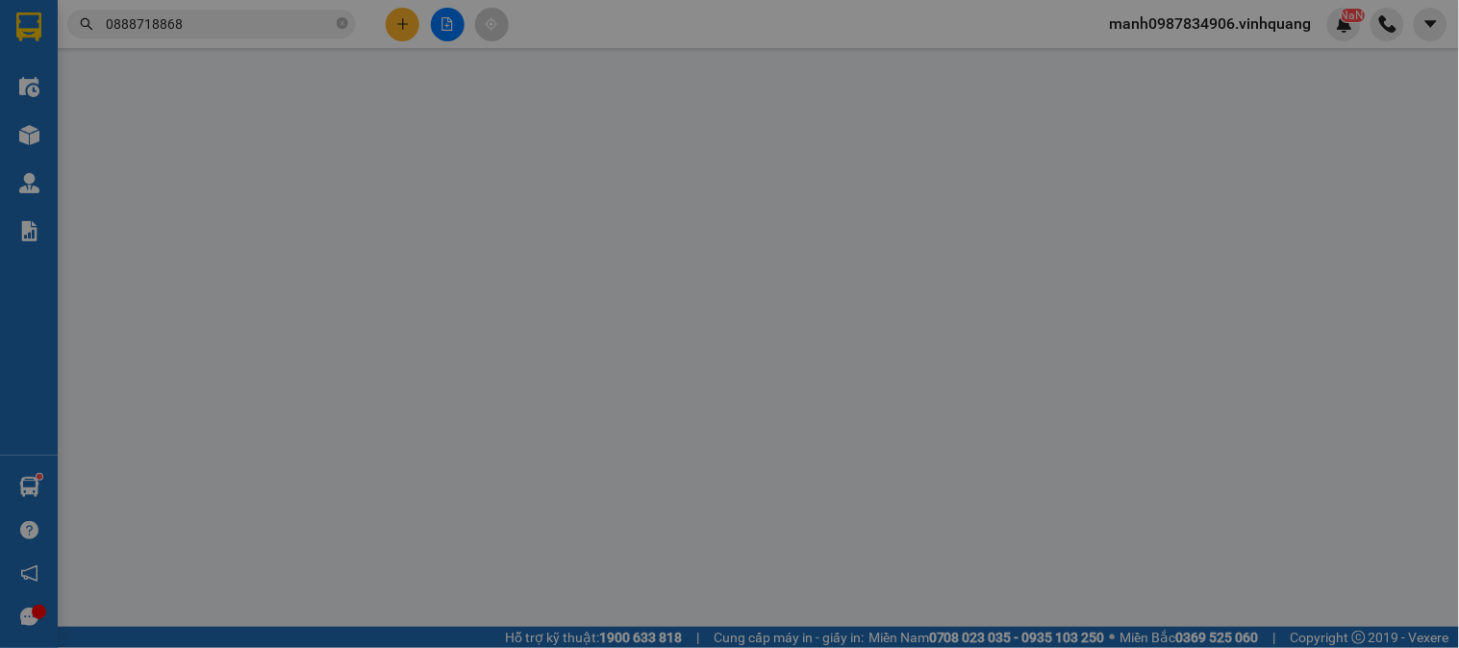
type input "0982857584"
type input "việt hằng"
type input "0888718868"
type input "hoà"
type input "40.000"
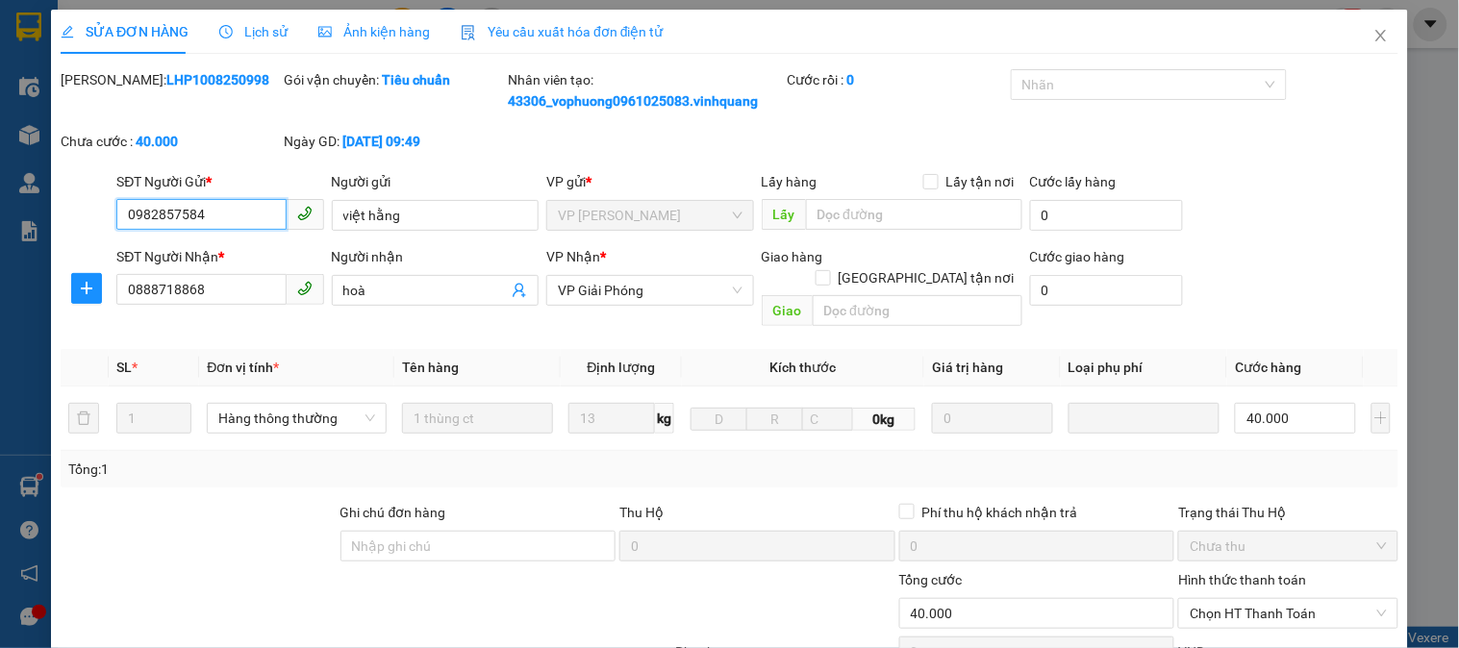
scroll to position [225, 0]
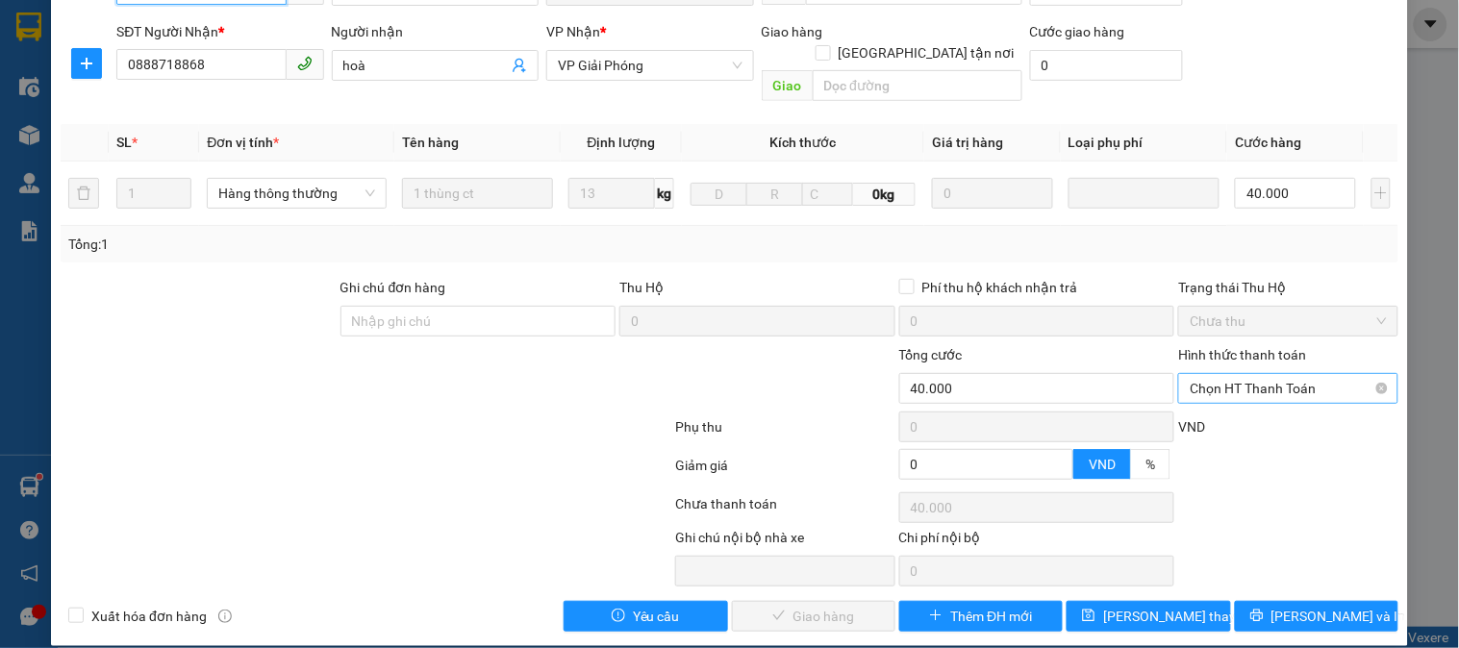
click at [1290, 374] on span "Chọn HT Thanh Toán" at bounding box center [1288, 388] width 196 height 29
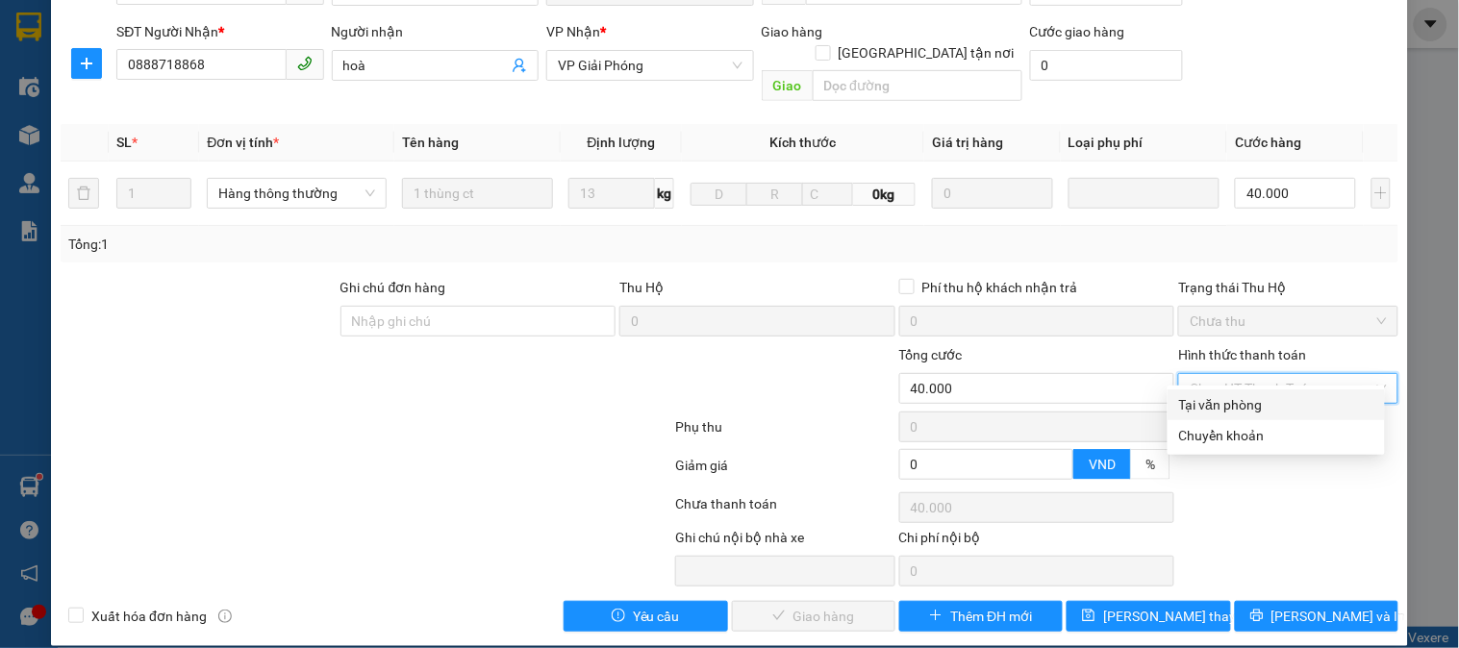
click at [1229, 402] on div "Tại văn phòng" at bounding box center [1276, 404] width 194 height 21
type input "0"
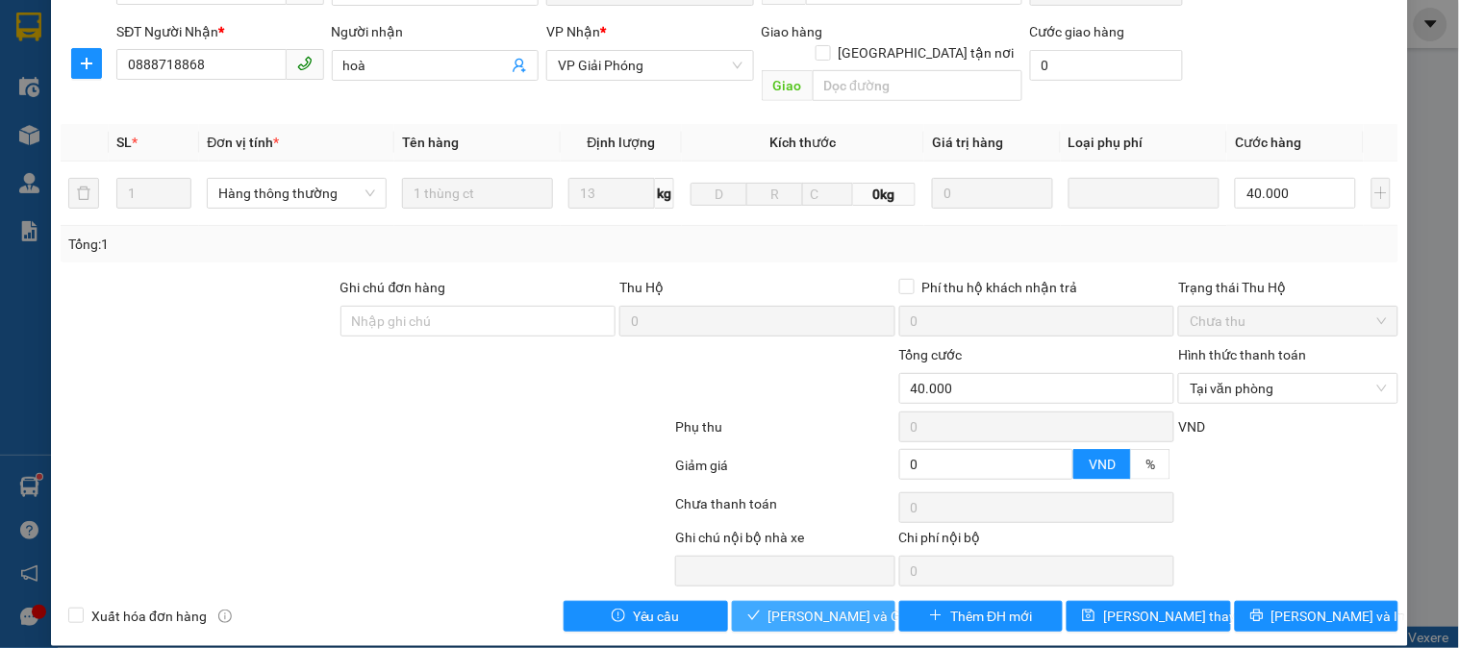
click at [810, 606] on span "[PERSON_NAME] và Giao hàng" at bounding box center [861, 616] width 185 height 21
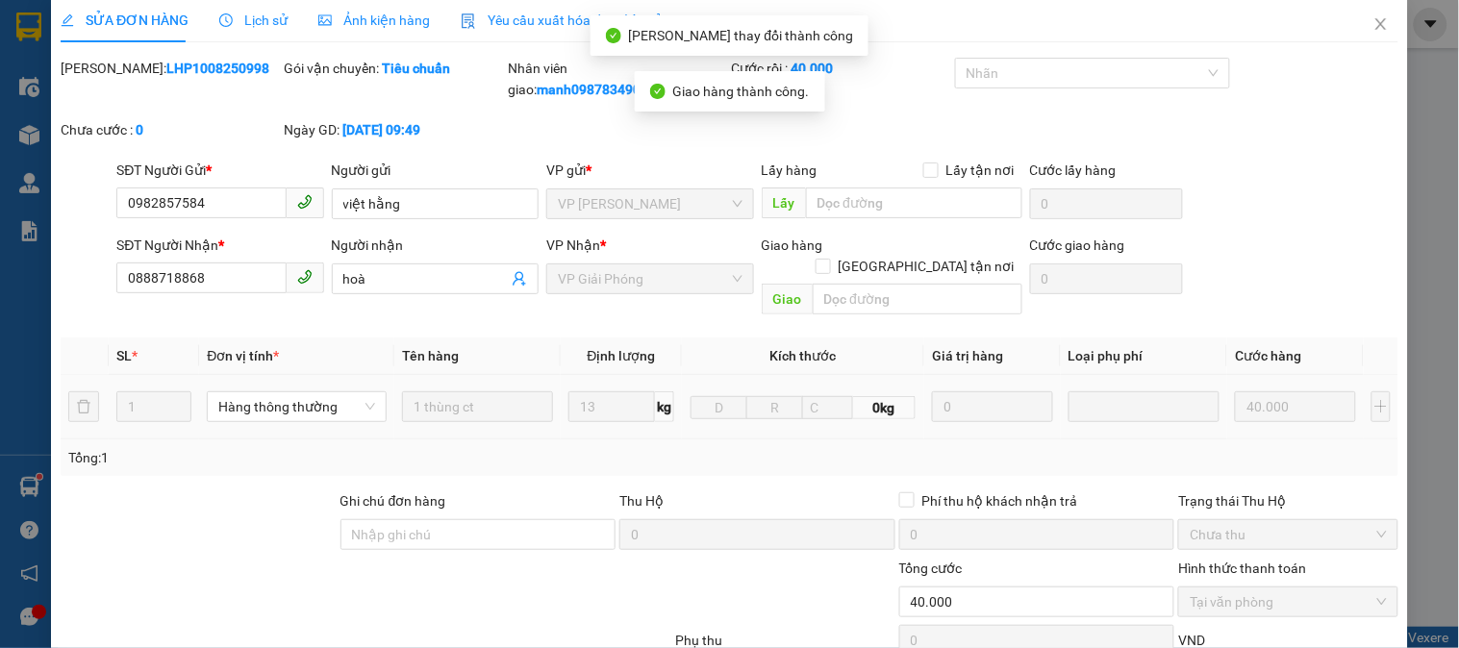
scroll to position [0, 0]
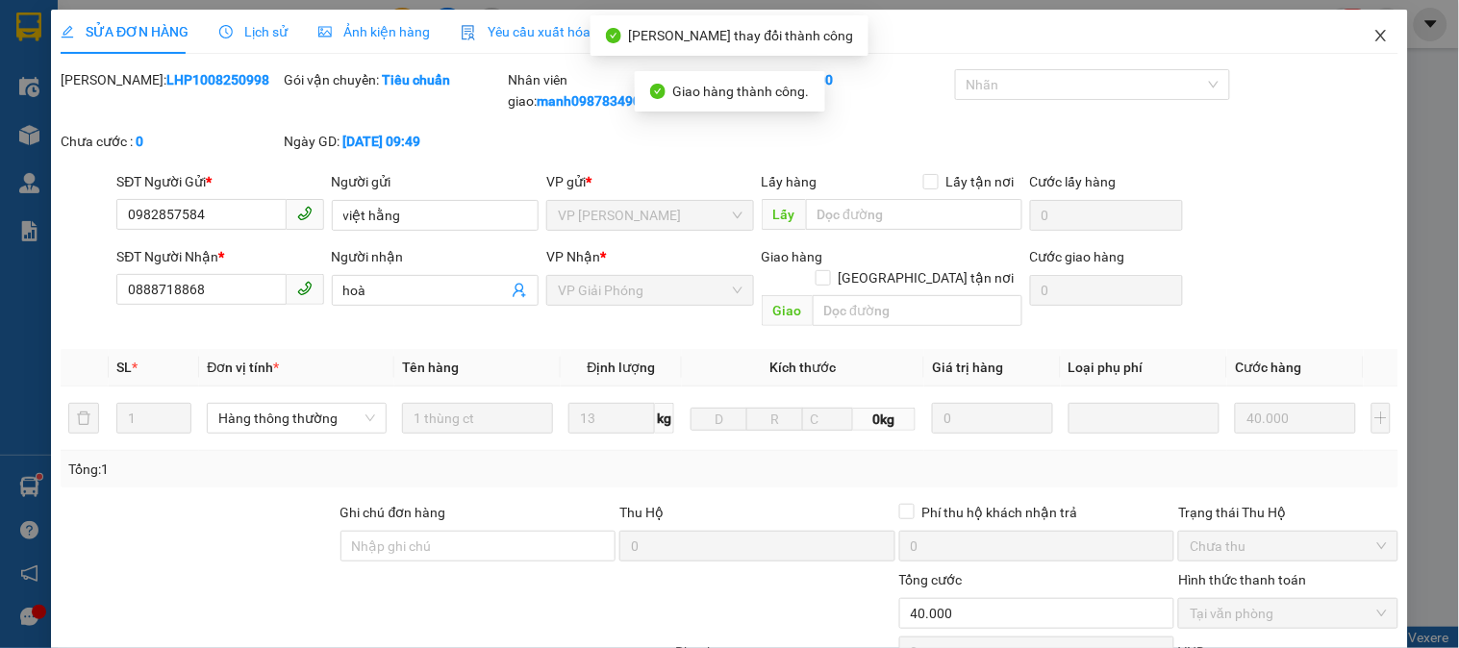
click at [1373, 33] on icon "close" at bounding box center [1380, 35] width 15 height 15
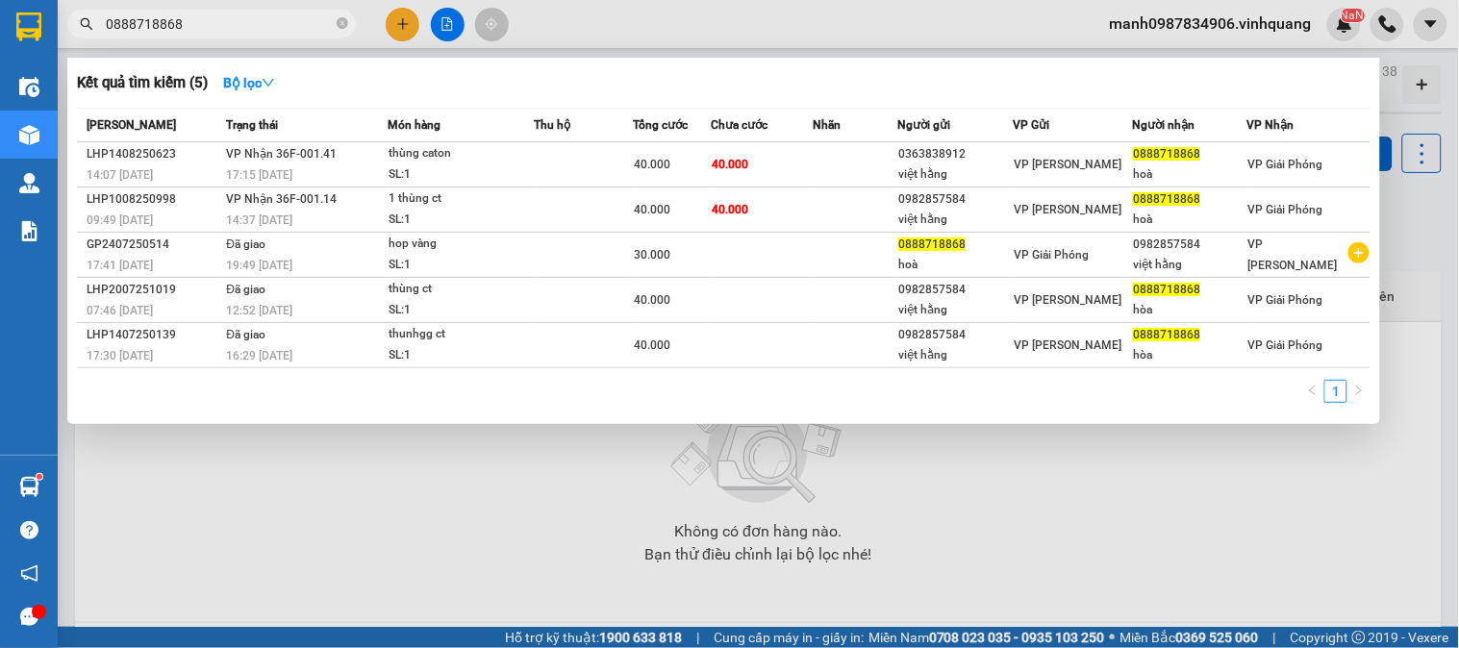
drag, startPoint x: 185, startPoint y: 26, endPoint x: 0, endPoint y: 39, distance: 185.2
click at [0, 31] on section "Kết quả tìm kiếm ( 5 ) Bộ lọc Mã ĐH Trạng thái Món hàng Thu hộ Tổng cước Chưa c…" at bounding box center [729, 324] width 1459 height 648
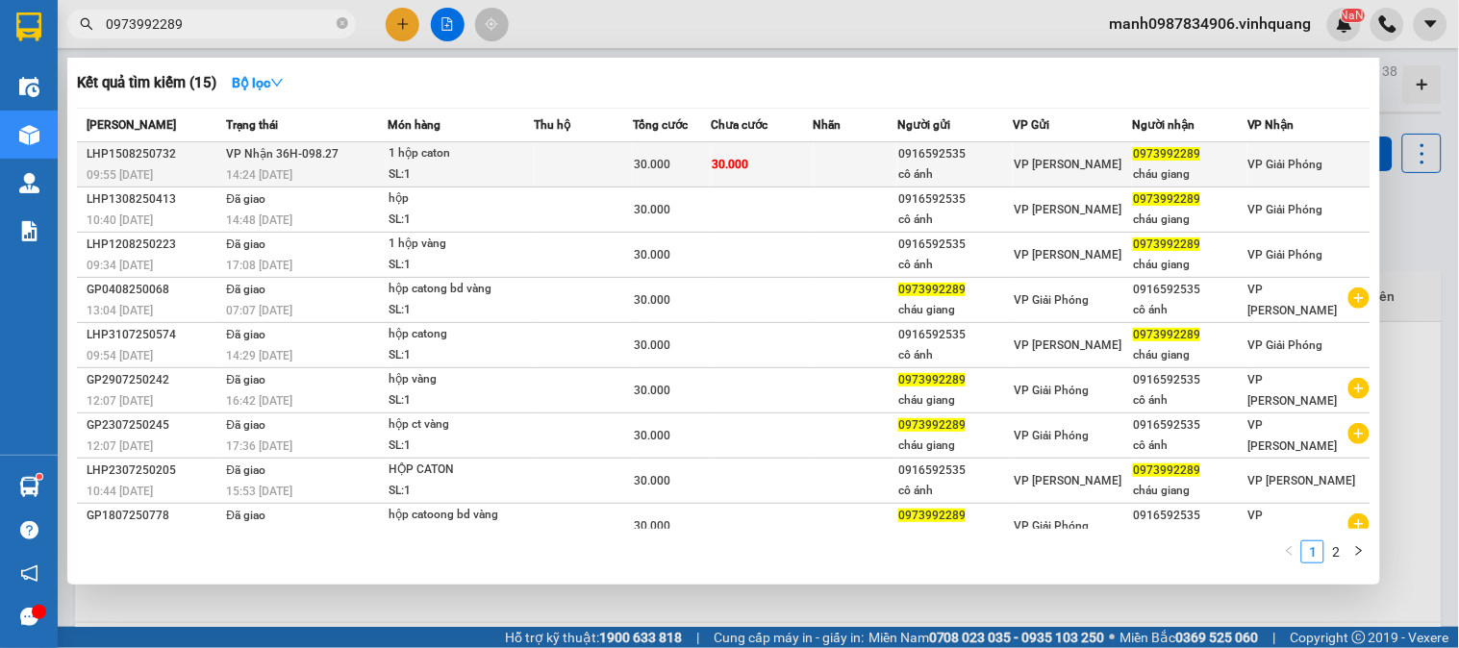
type input "0973992289"
click at [450, 159] on div "1 hộp caton" at bounding box center [461, 153] width 144 height 21
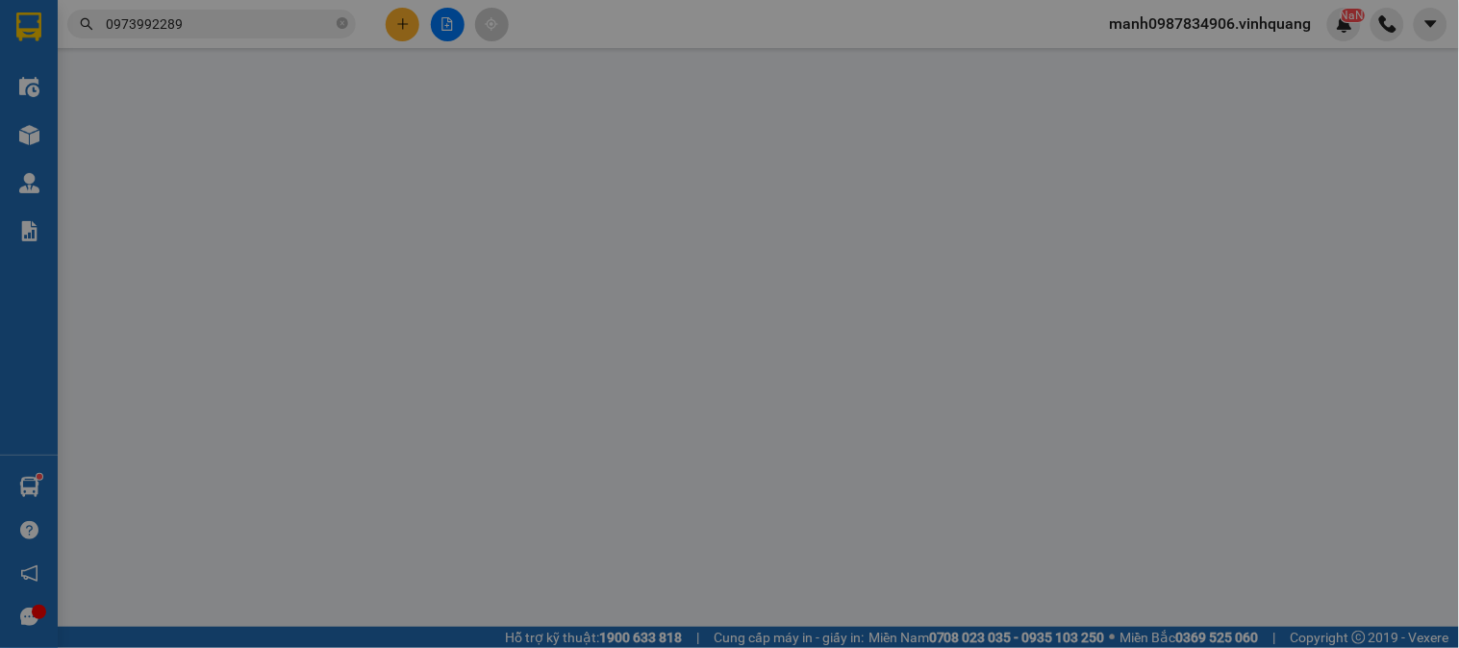
type input "0916592535"
type input "cô ánh"
type input "0973992289"
type input "cháu giang"
type input "30.000"
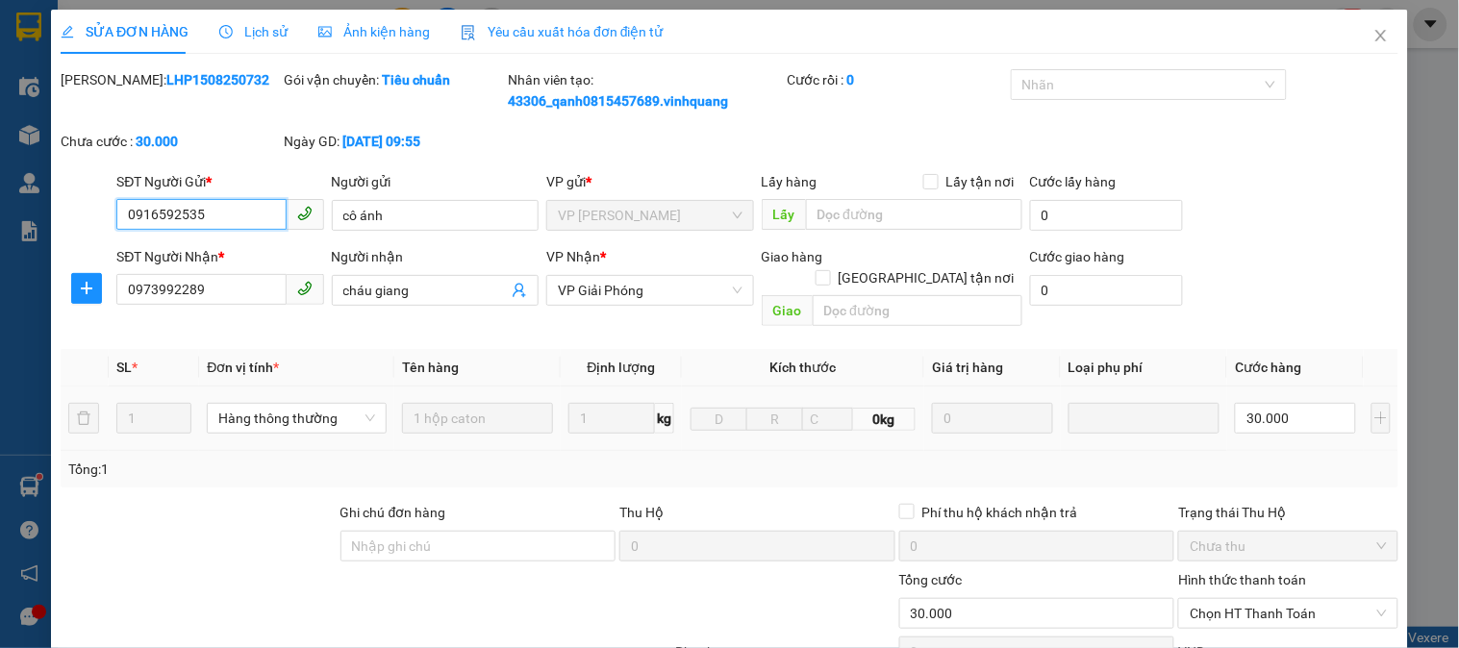
scroll to position [225, 0]
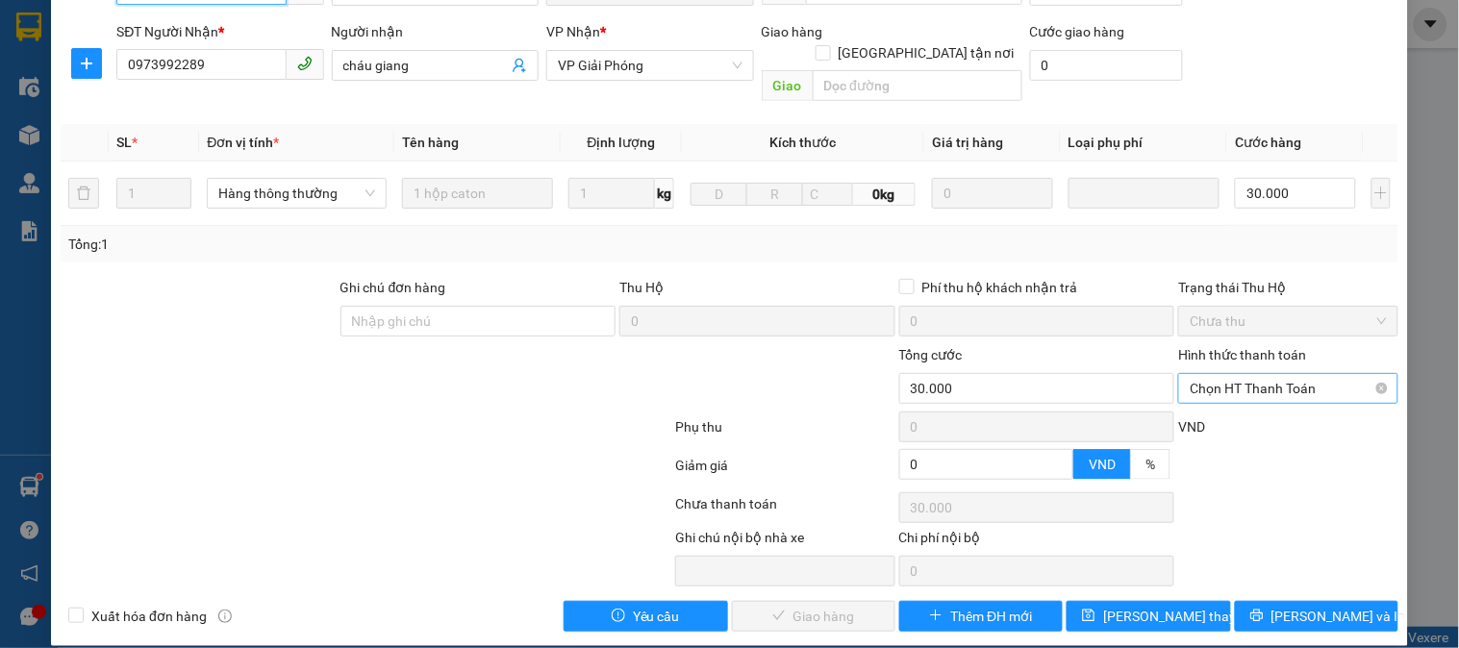
click at [1229, 374] on span "Chọn HT Thanh Toán" at bounding box center [1288, 388] width 196 height 29
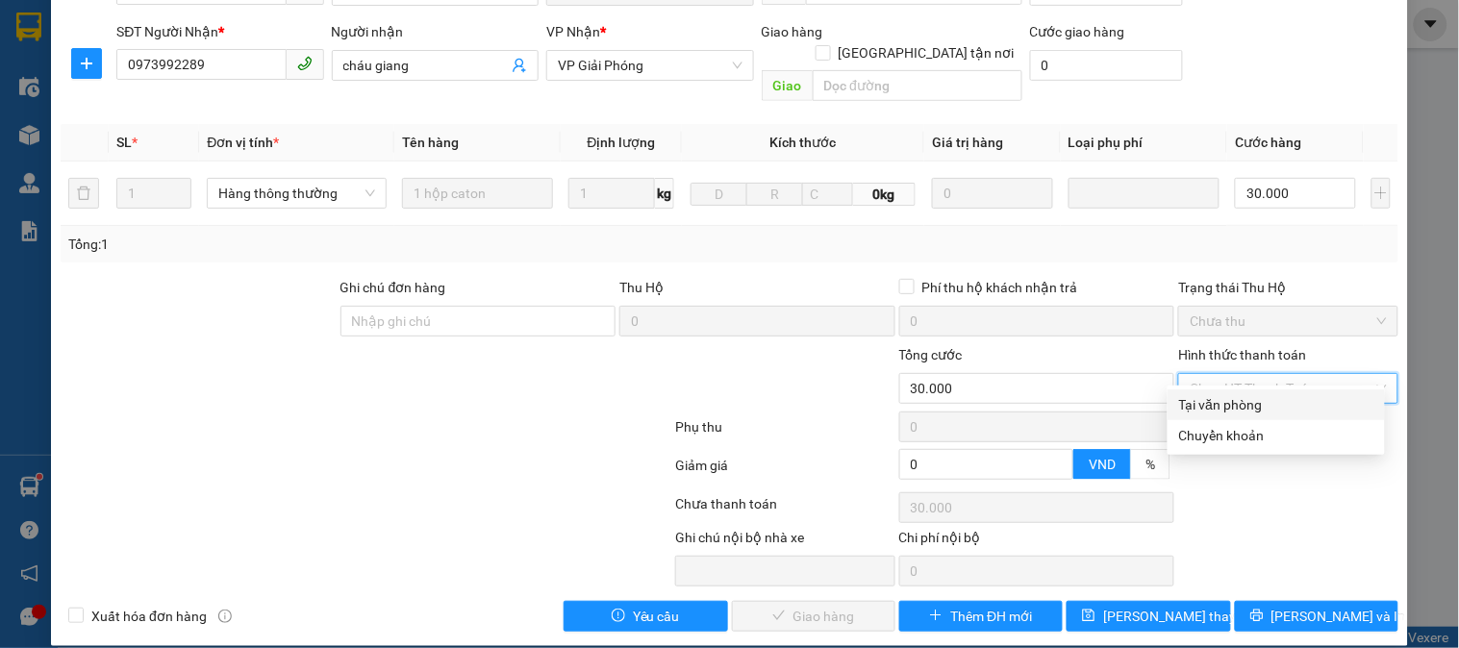
click at [1226, 406] on div "Tại văn phòng" at bounding box center [1276, 404] width 194 height 21
type input "0"
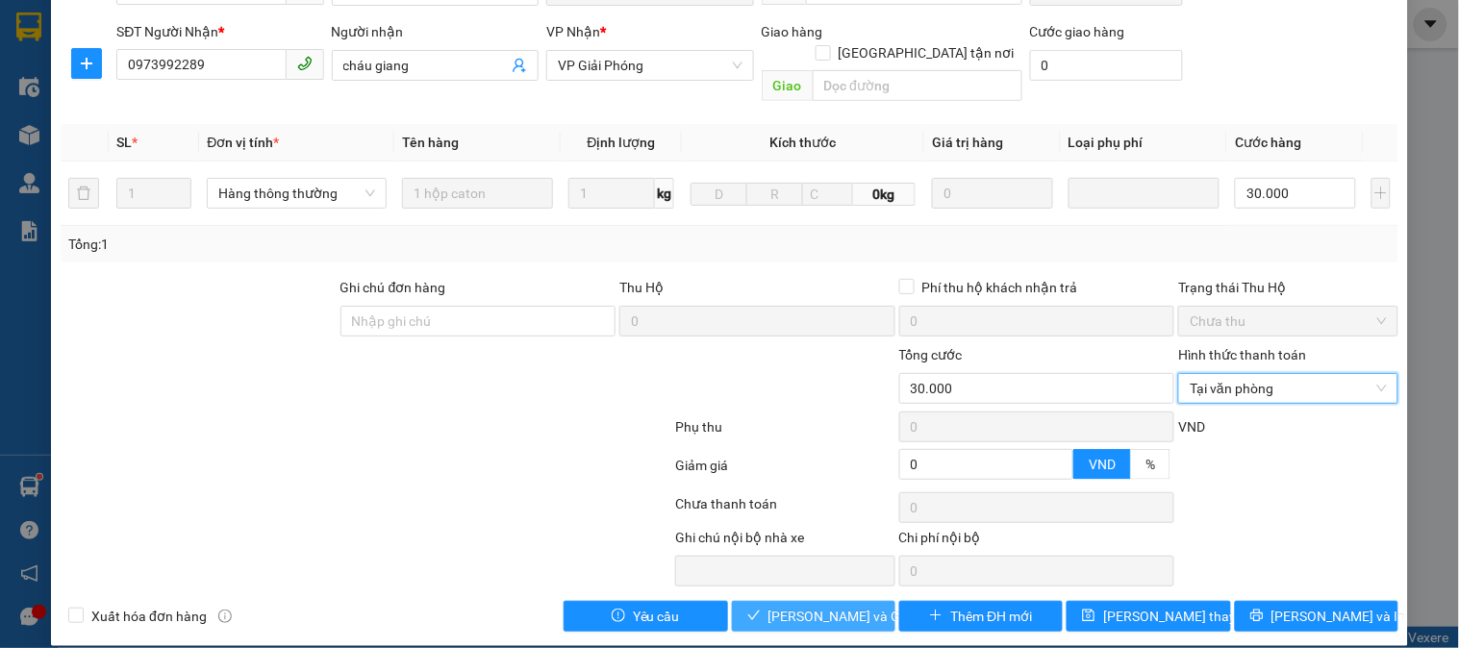
click at [833, 606] on span "[PERSON_NAME] và Giao hàng" at bounding box center [861, 616] width 185 height 21
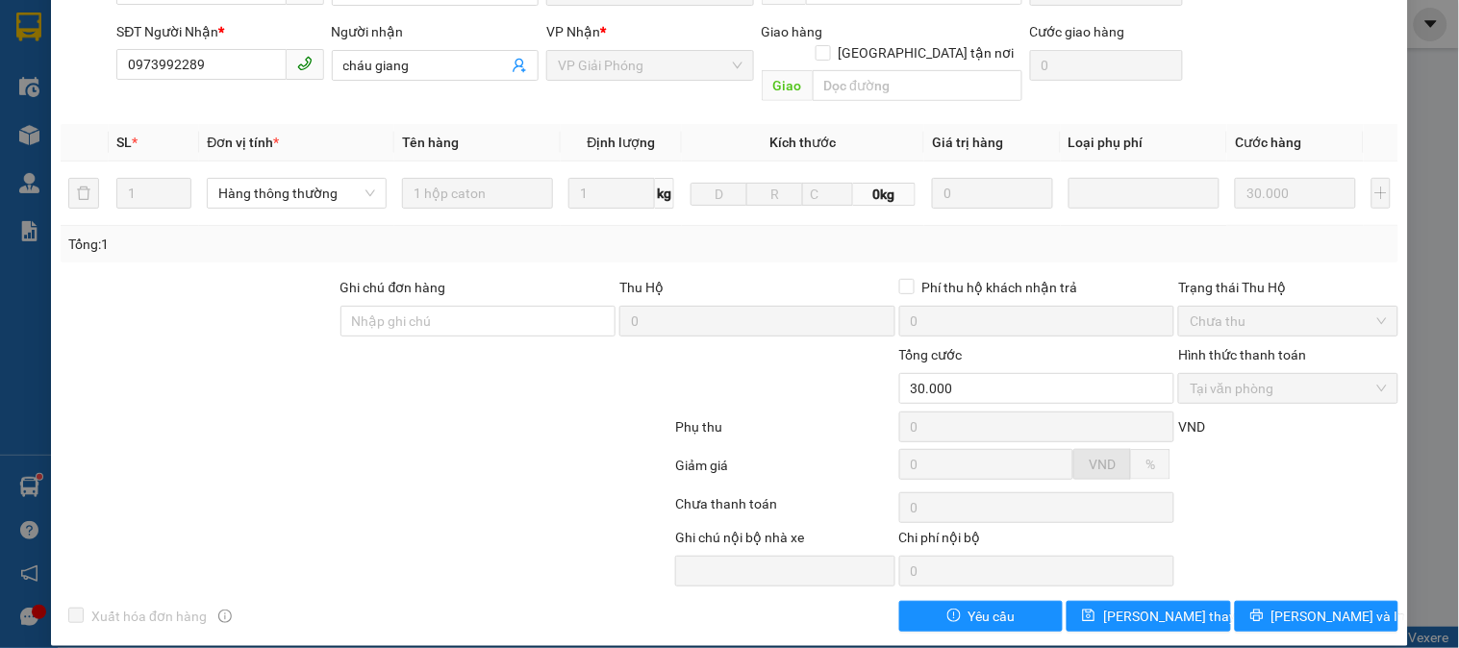
scroll to position [0, 0]
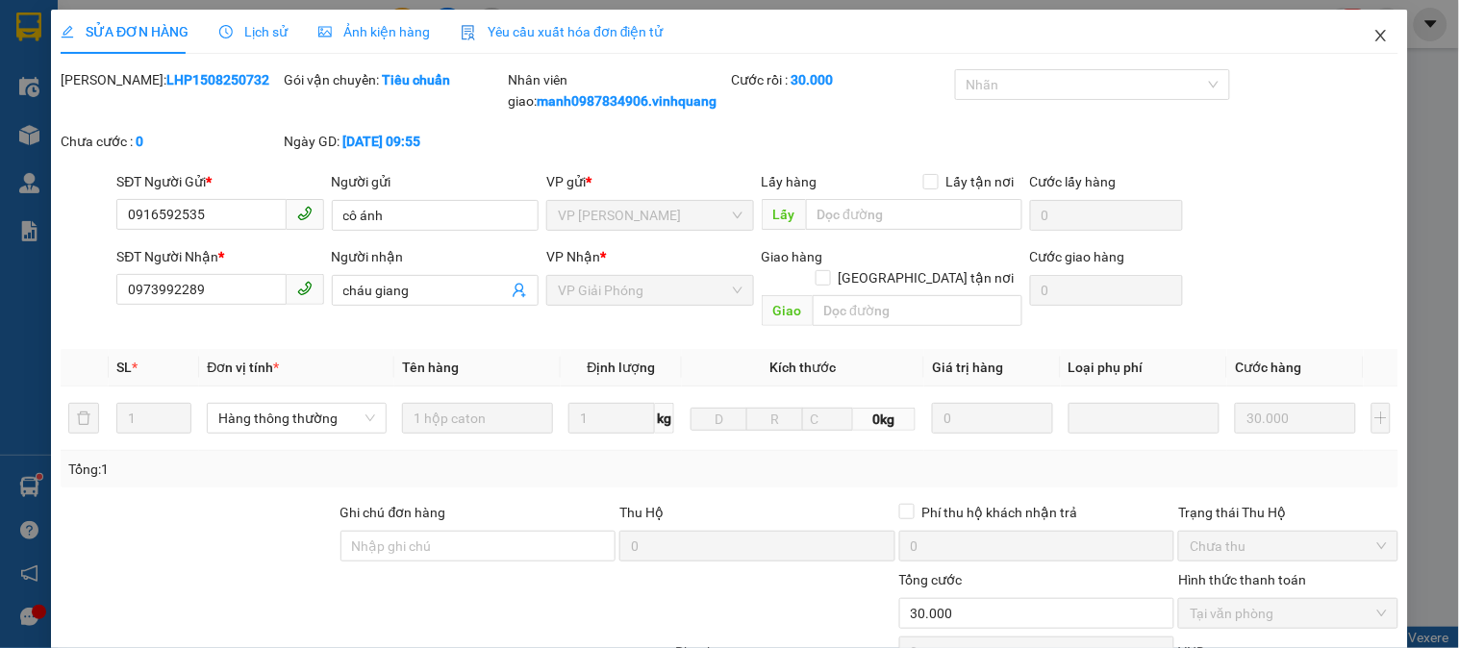
click at [1373, 34] on icon "close" at bounding box center [1380, 35] width 15 height 15
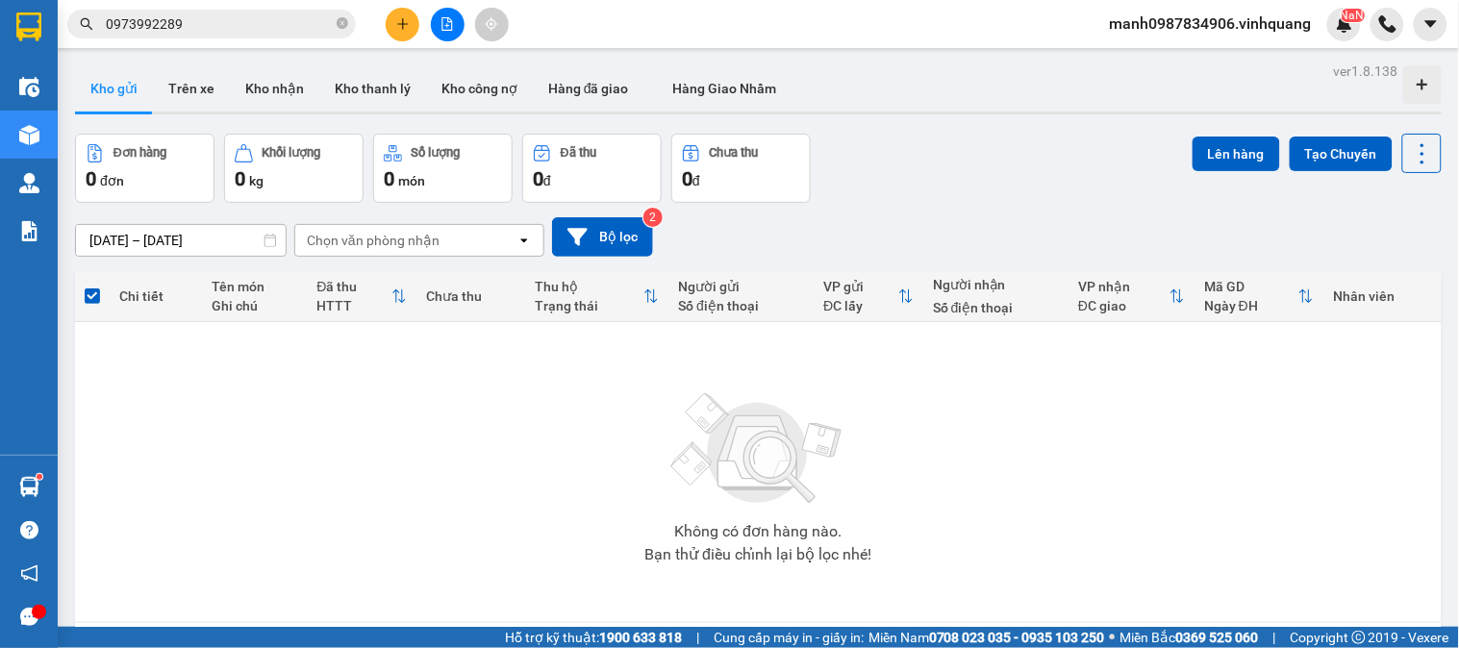
drag, startPoint x: 118, startPoint y: 22, endPoint x: 0, endPoint y: 56, distance: 123.0
click at [0, 50] on section "Kết quả tìm kiếm ( 15 ) Bộ lọc Mã ĐH Trạng thái Món hàng Thu hộ Tổng cước Chưa …" at bounding box center [729, 324] width 1459 height 648
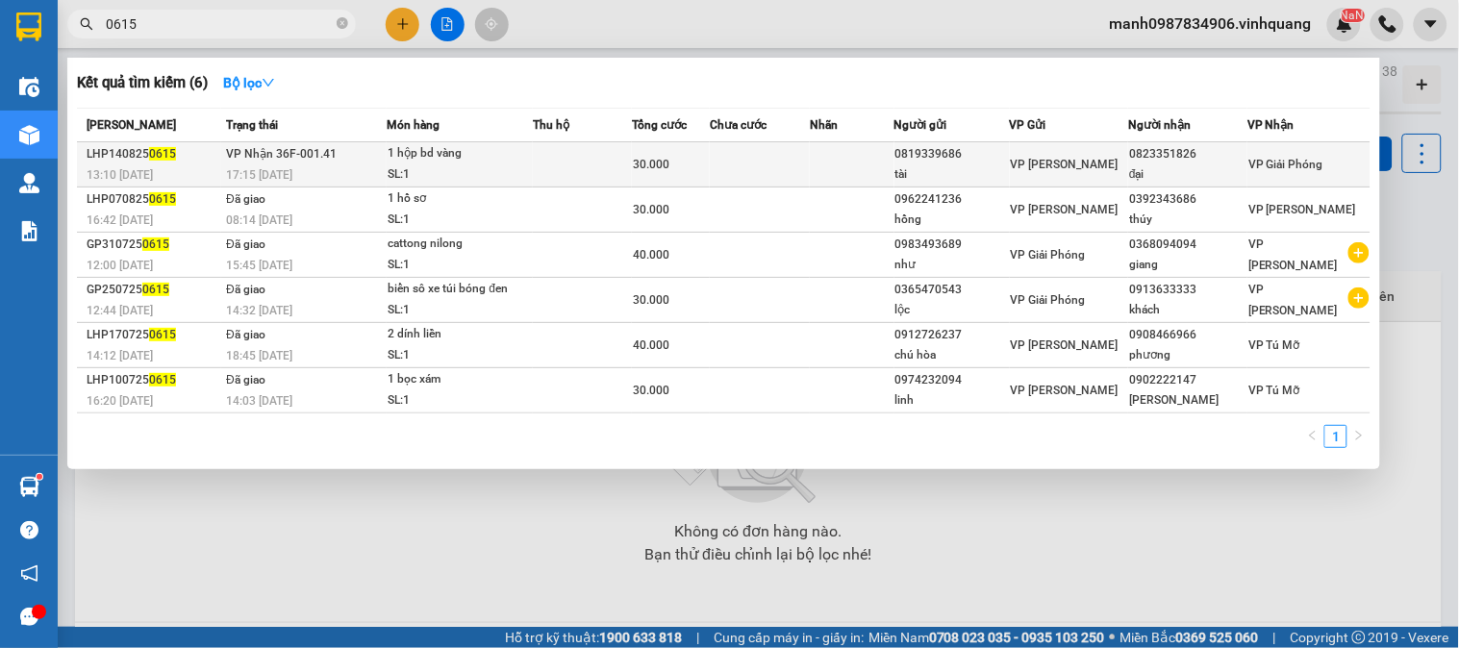
type input "0615"
click at [302, 155] on span "VP Nhận 36F-001.41" at bounding box center [281, 153] width 111 height 13
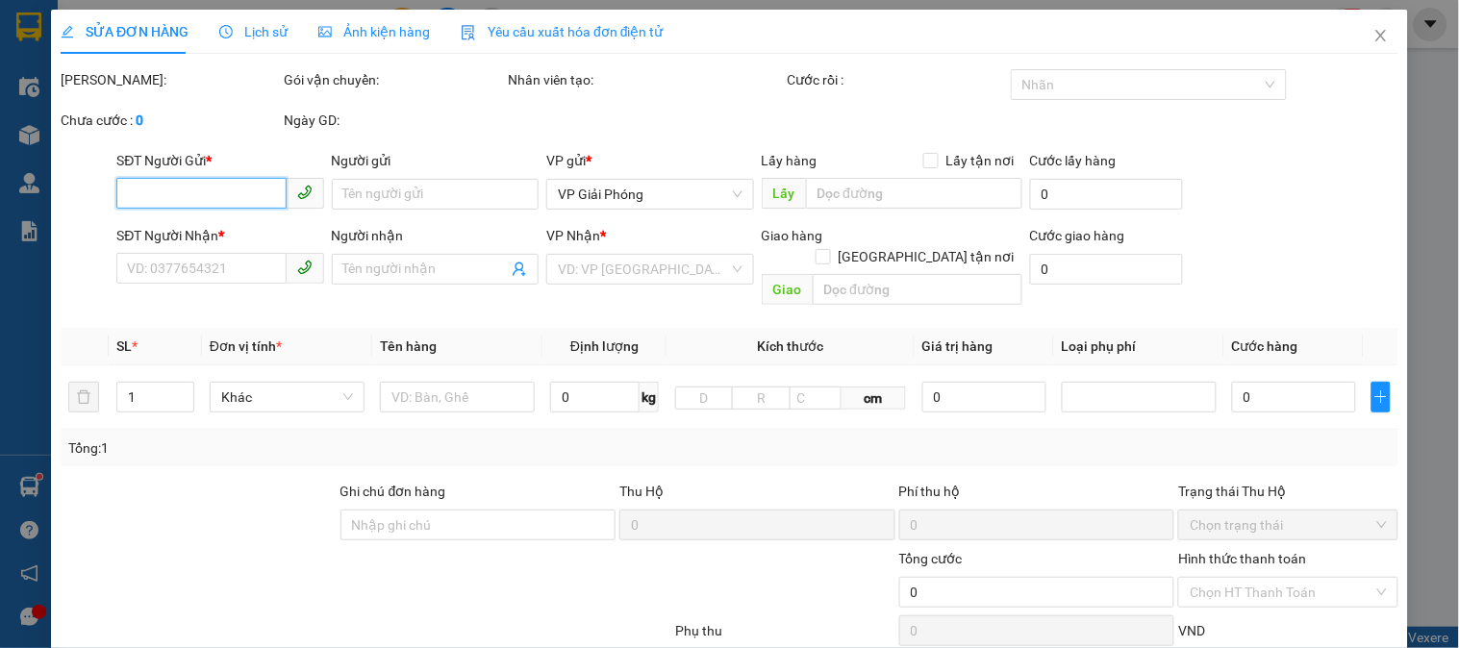
type input "0819339686"
type input "tài"
type input "0823351826"
type input "đại"
type input "30.000"
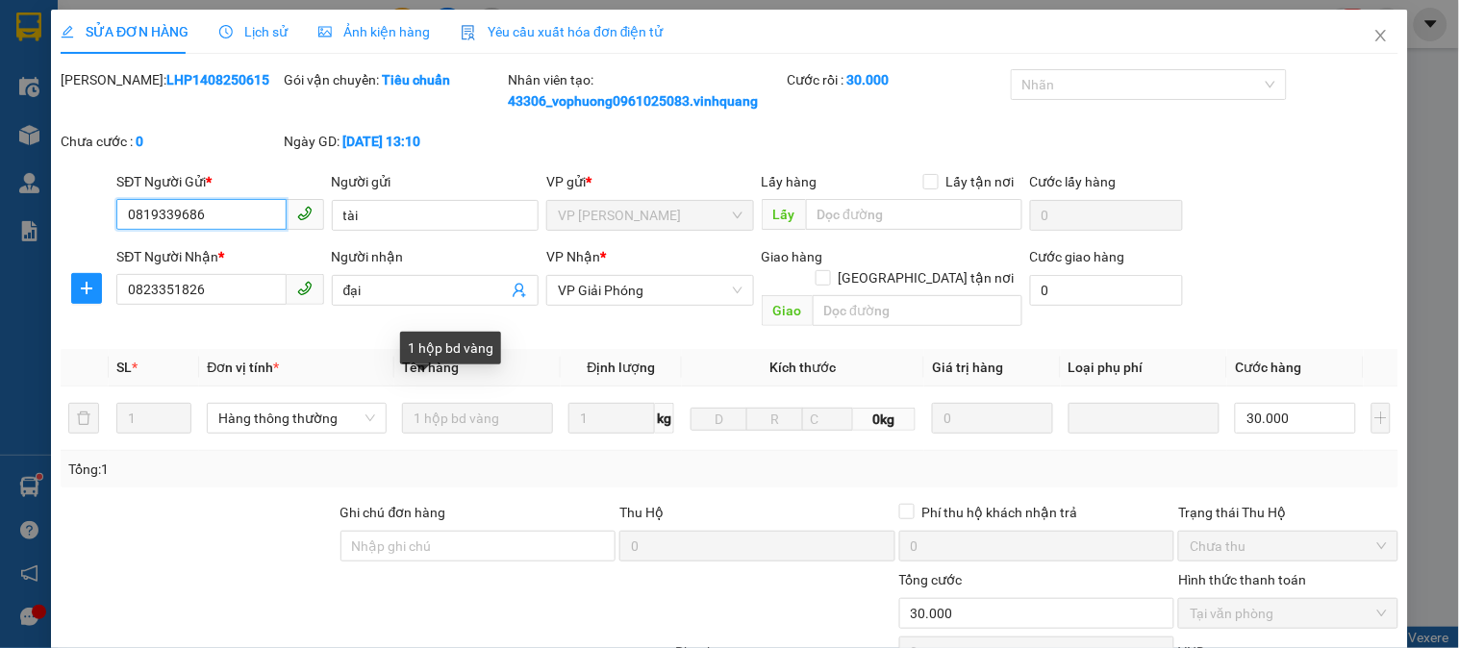
scroll to position [225, 0]
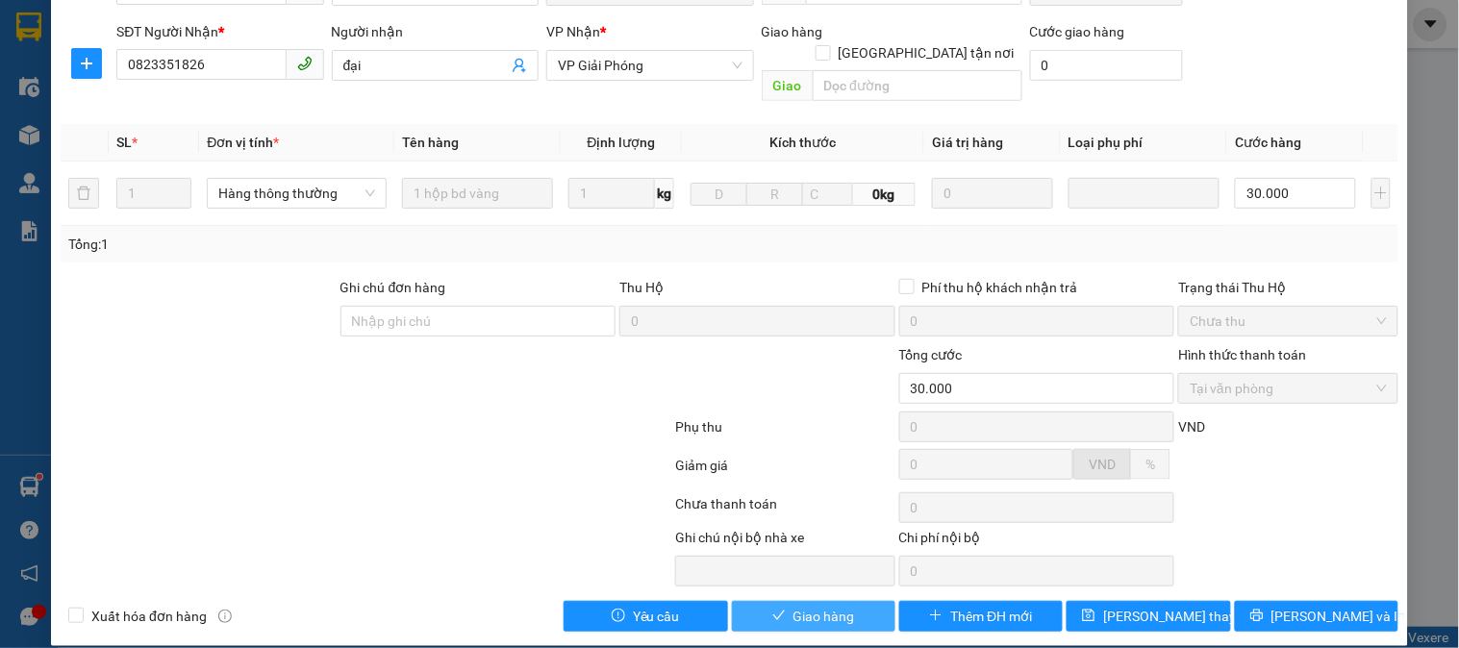
click at [830, 606] on span "Giao hàng" at bounding box center [825, 616] width 62 height 21
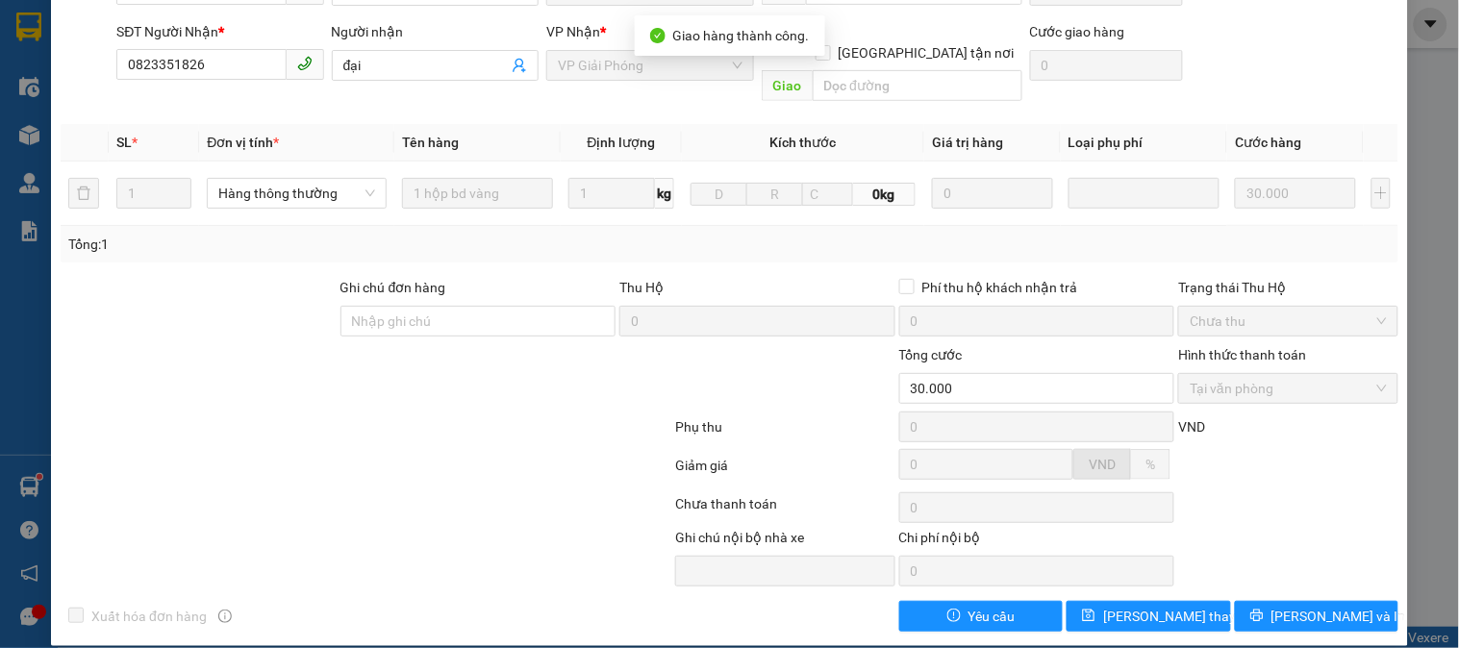
scroll to position [0, 0]
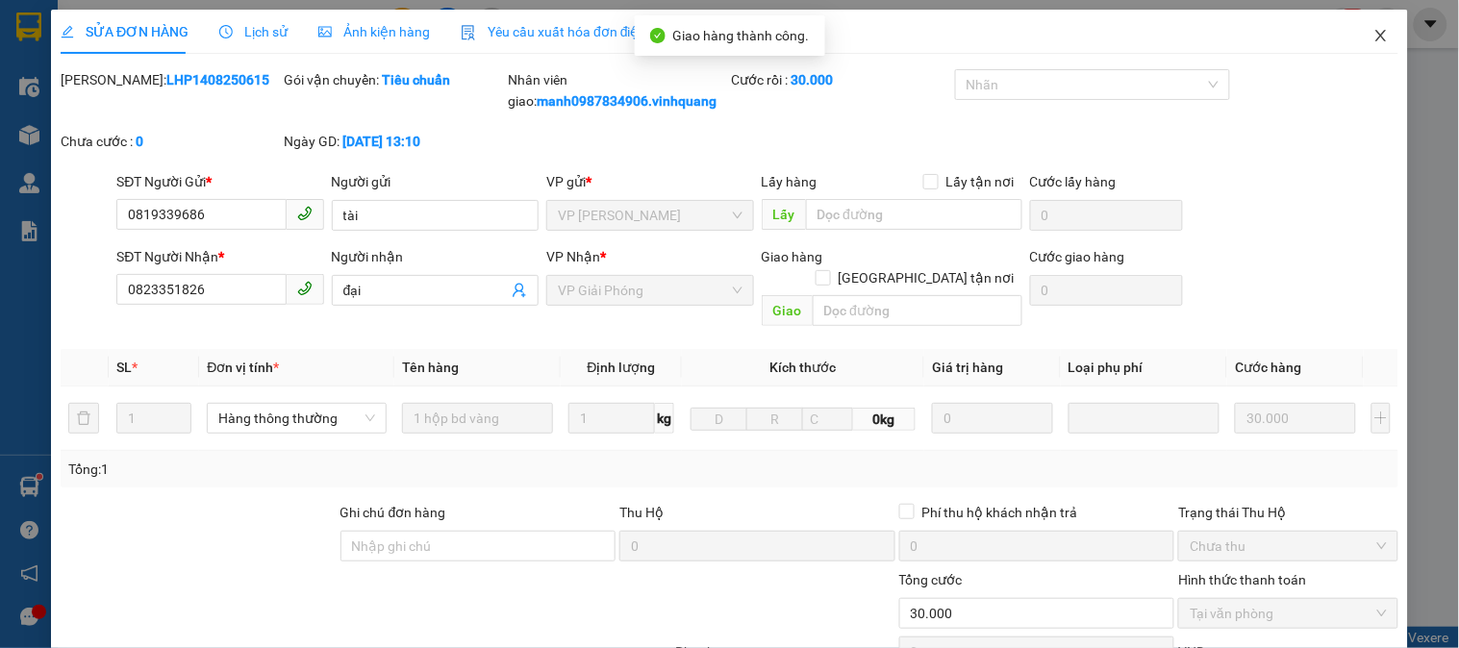
click at [1373, 36] on icon "close" at bounding box center [1380, 35] width 15 height 15
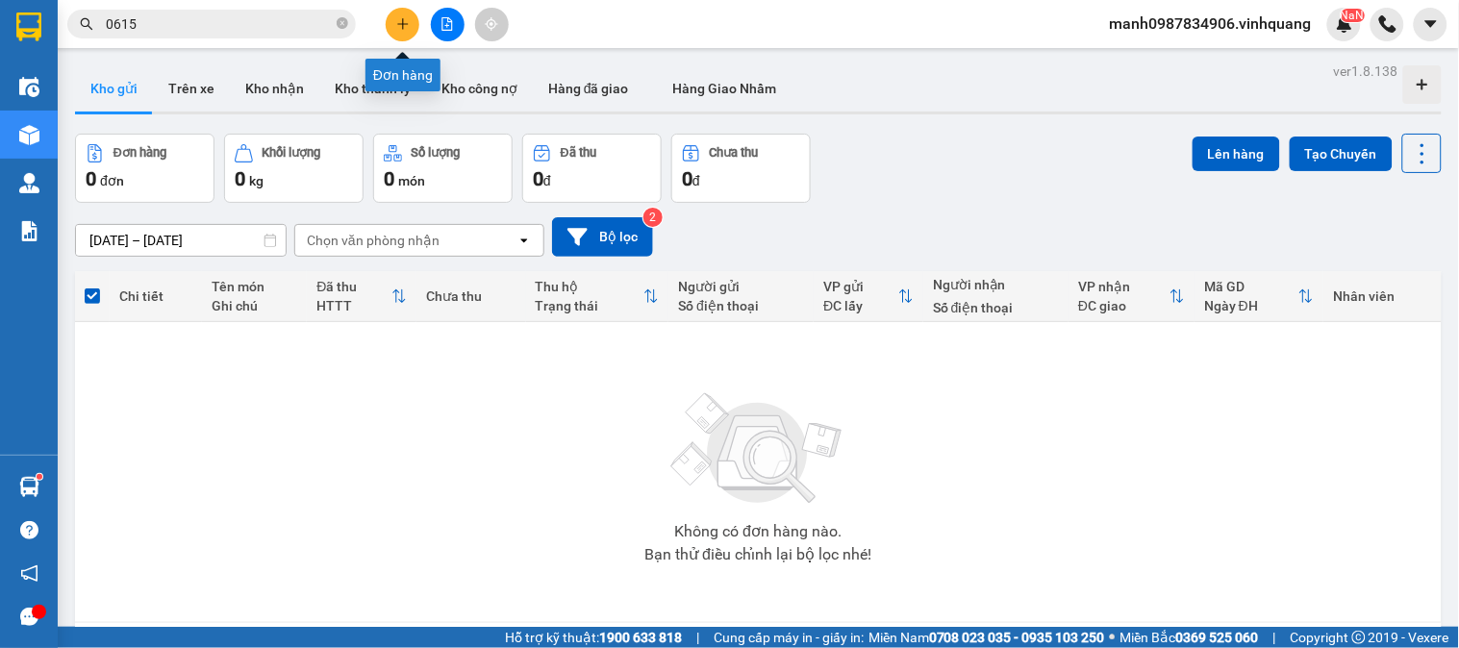
click at [406, 26] on icon "plus" at bounding box center [402, 23] width 13 height 13
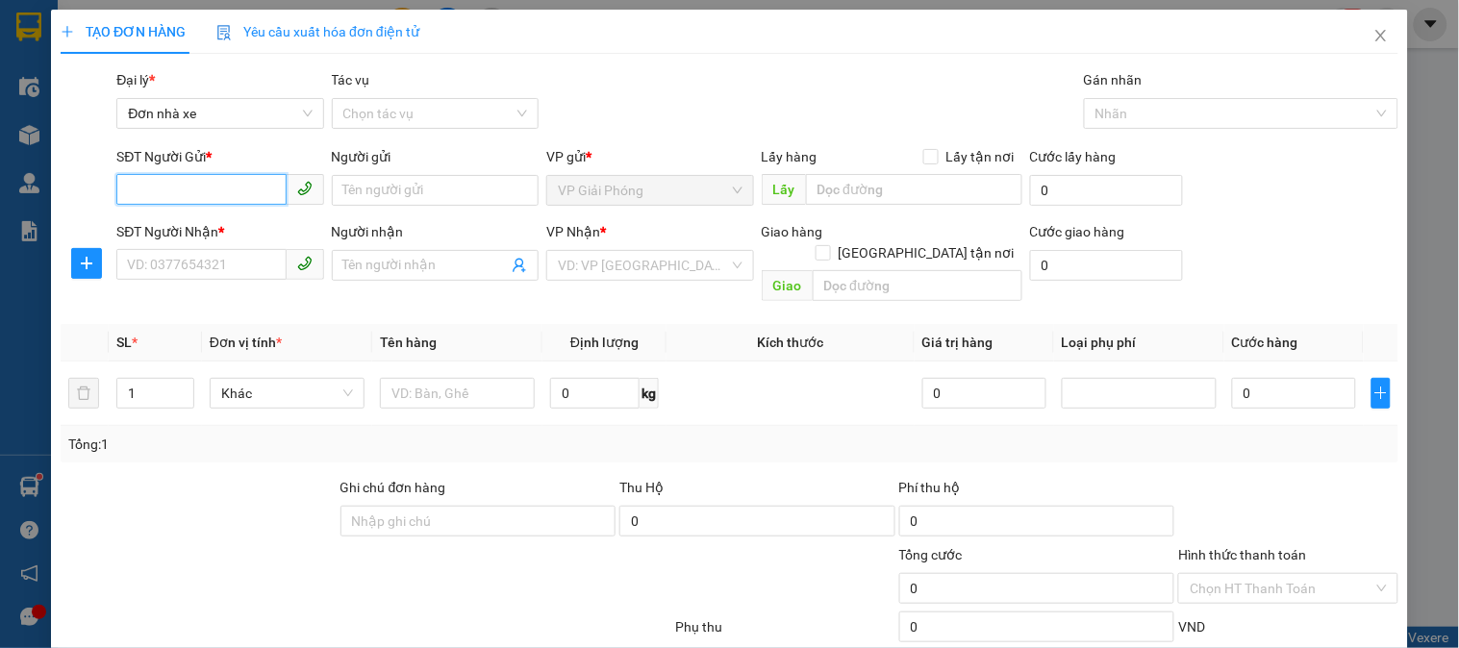
click at [190, 185] on input "SĐT Người Gửi *" at bounding box center [200, 189] width 169 height 31
type input "0989057442"
click at [214, 233] on div "0989057442 - vân anh" at bounding box center [221, 228] width 189 height 21
type input "vân anh"
type input "0967488919"
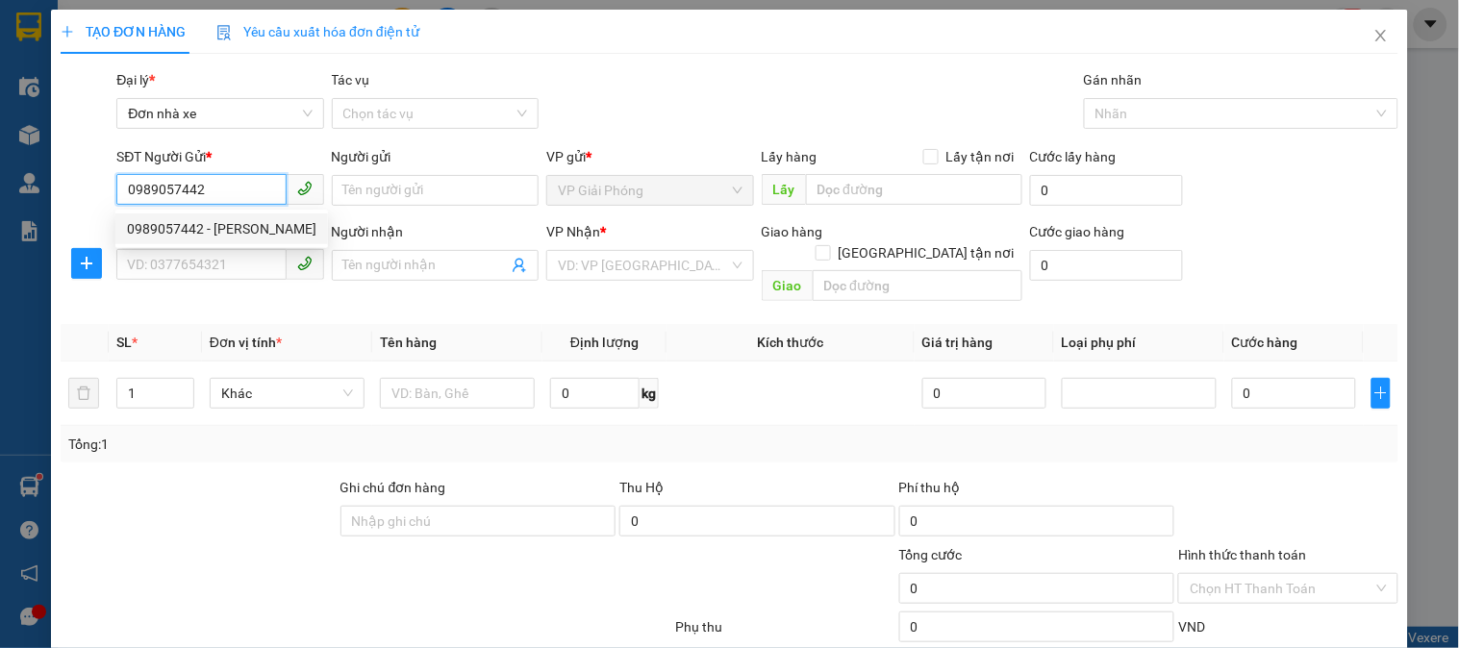
type input "dũng hương"
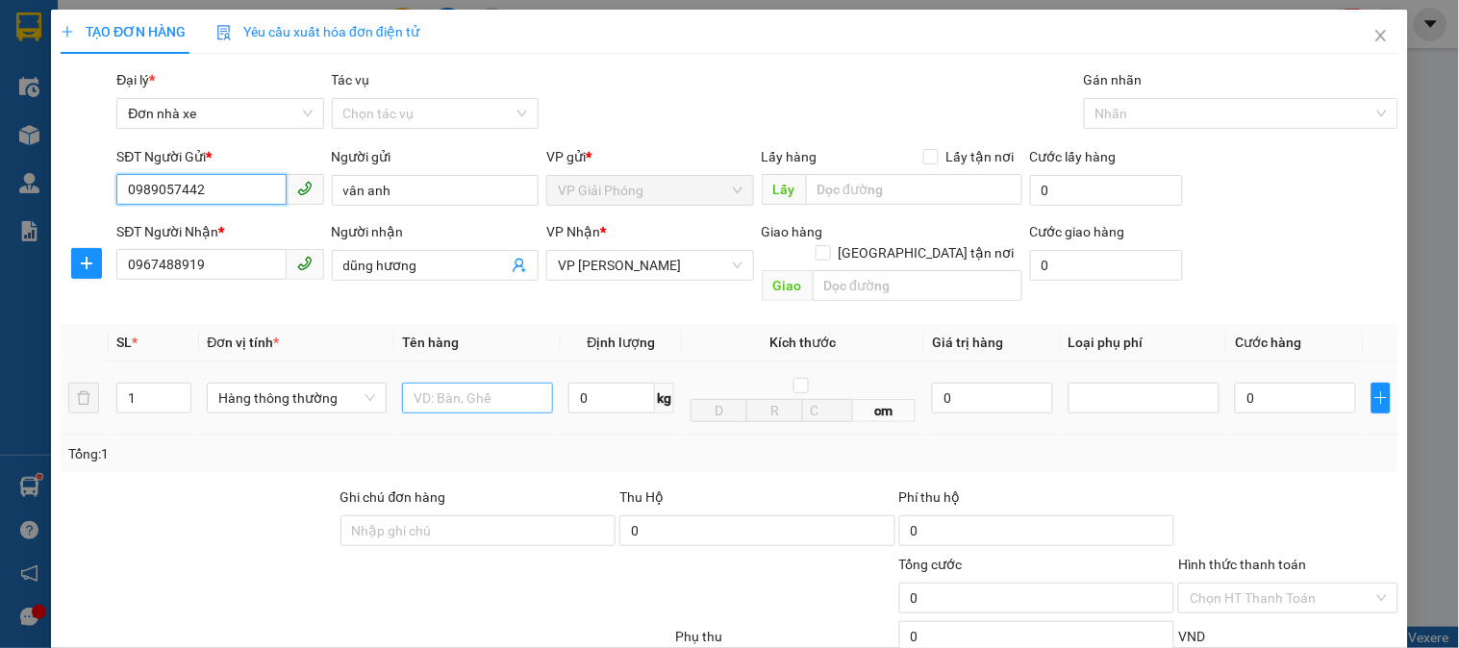
type input "0989057442"
click at [508, 383] on input "text" at bounding box center [477, 398] width 151 height 31
type input "cattong bd vàng"
click at [622, 383] on input "0" at bounding box center [611, 398] width 87 height 31
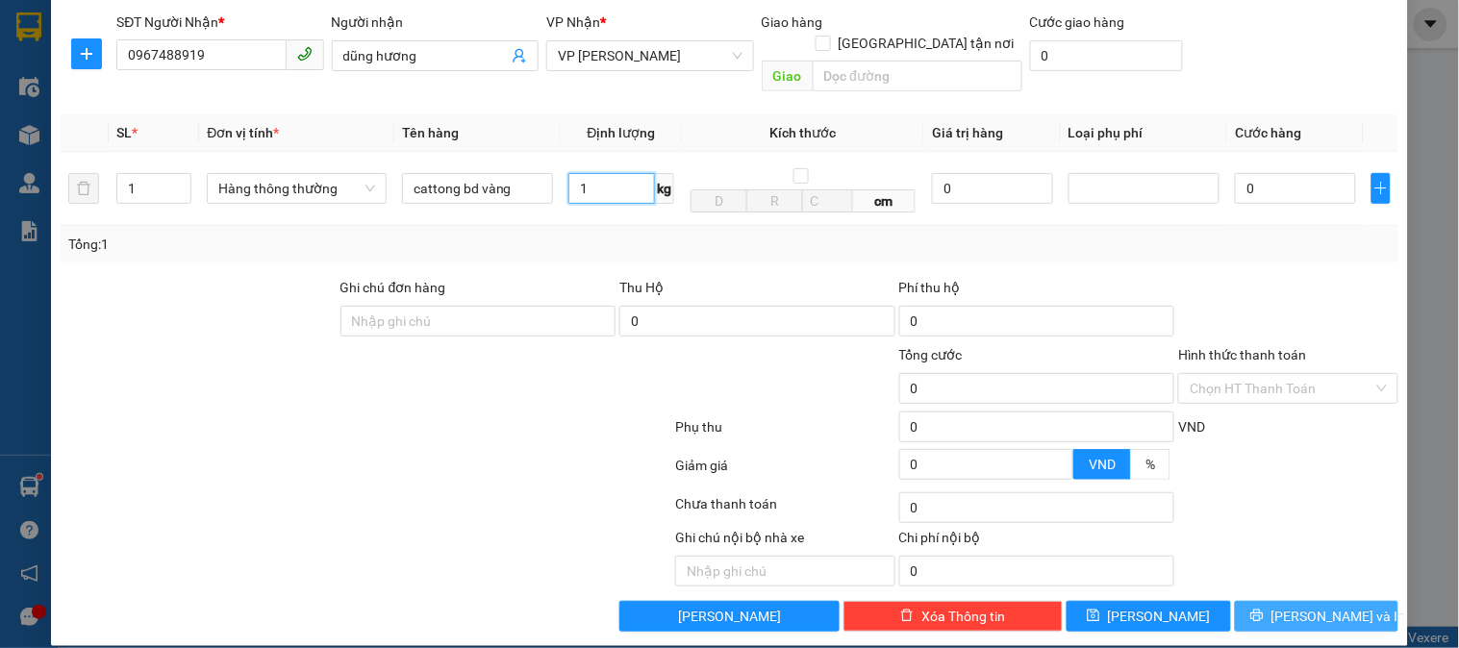
type input "1"
click at [1310, 606] on span "[PERSON_NAME] và In" at bounding box center [1339, 616] width 135 height 21
type input "30.000"
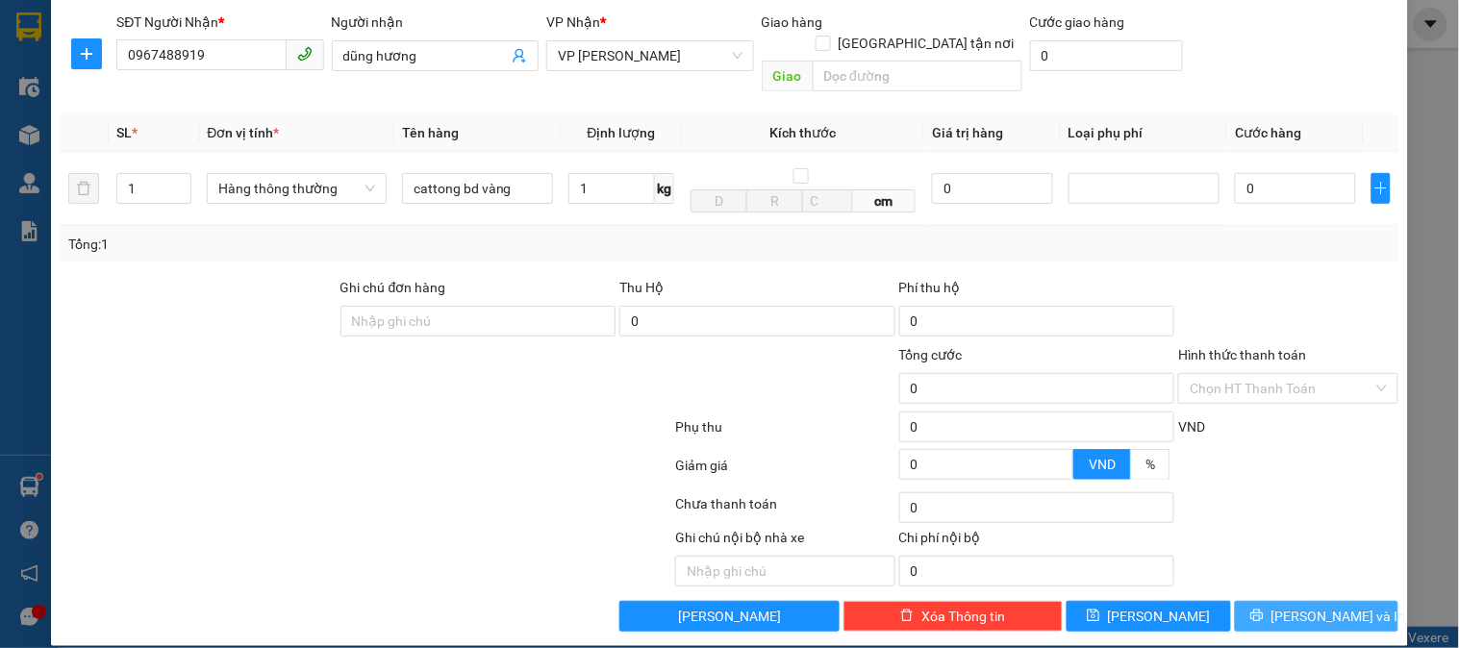
type input "30.000"
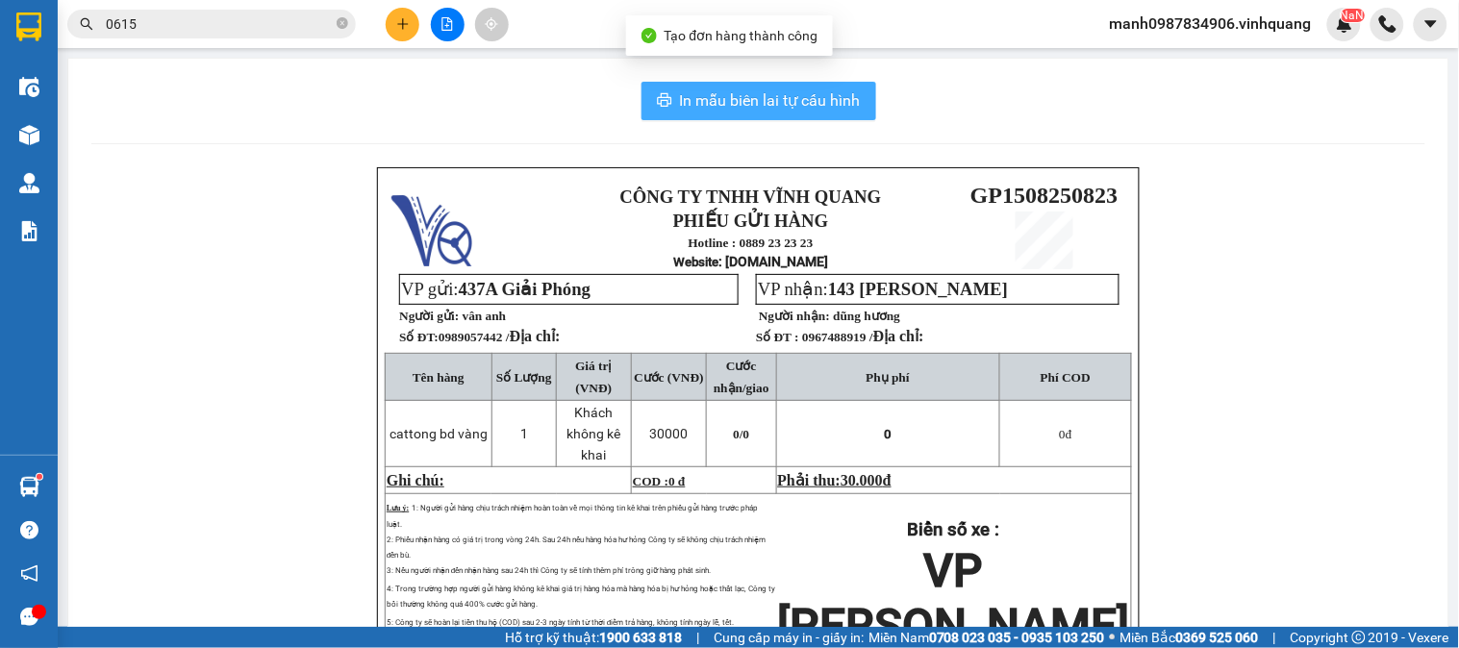
click at [772, 111] on span "In mẫu biên lai tự cấu hình" at bounding box center [770, 100] width 181 height 24
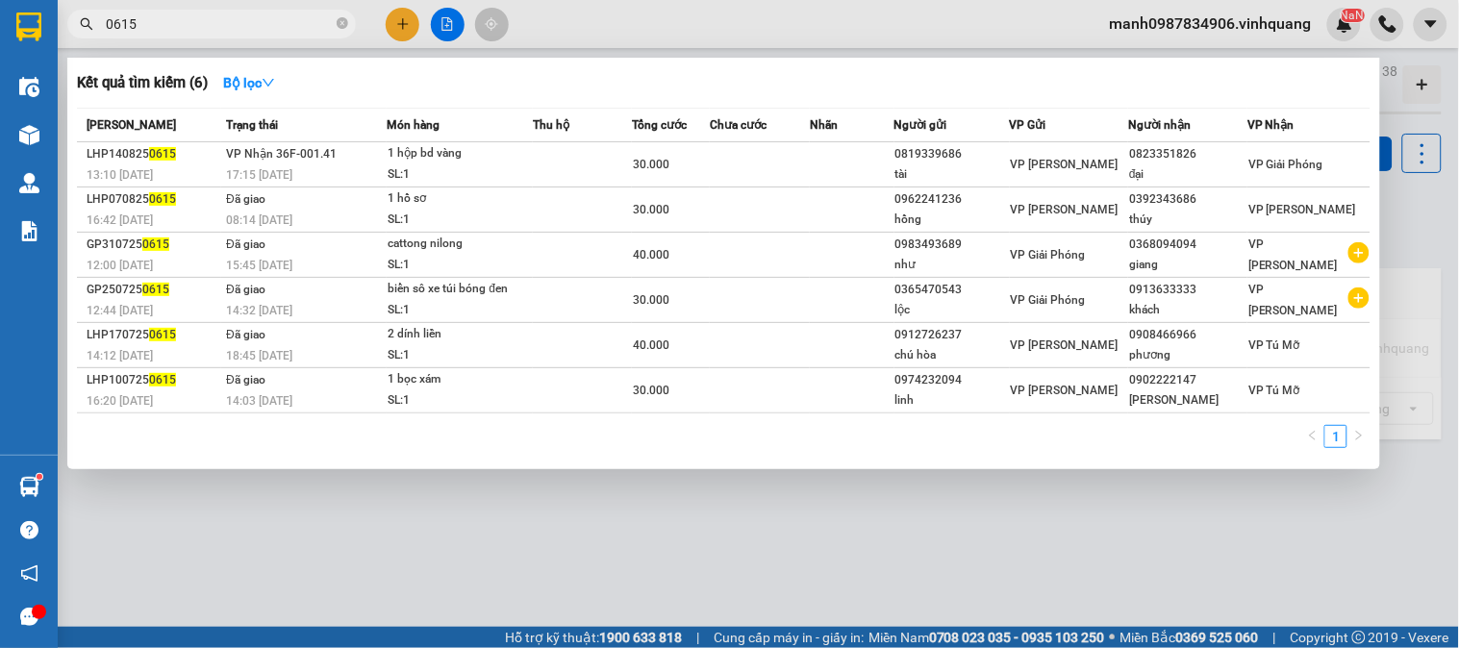
drag, startPoint x: 174, startPoint y: 27, endPoint x: 87, endPoint y: 27, distance: 87.5
click at [89, 27] on div "0615" at bounding box center [187, 24] width 375 height 29
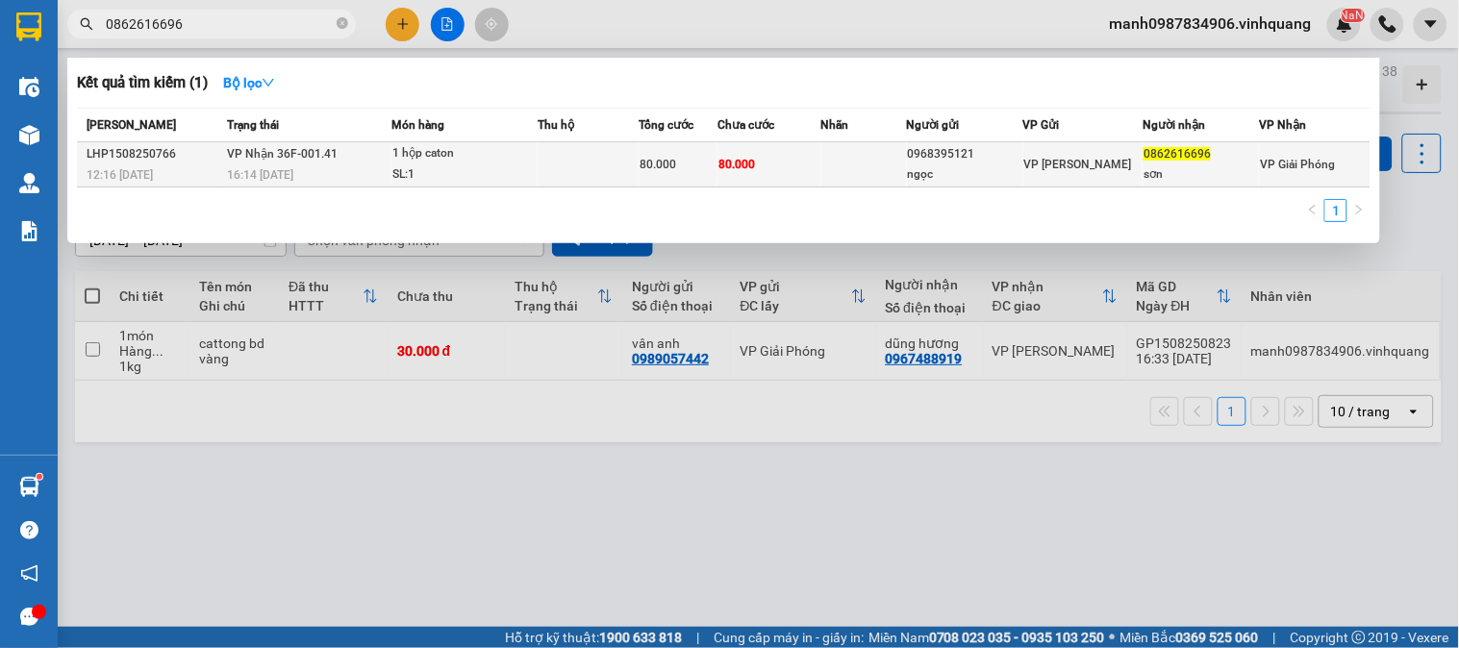
type input "0862616696"
click at [417, 149] on div "1 hộp caton" at bounding box center [464, 153] width 144 height 21
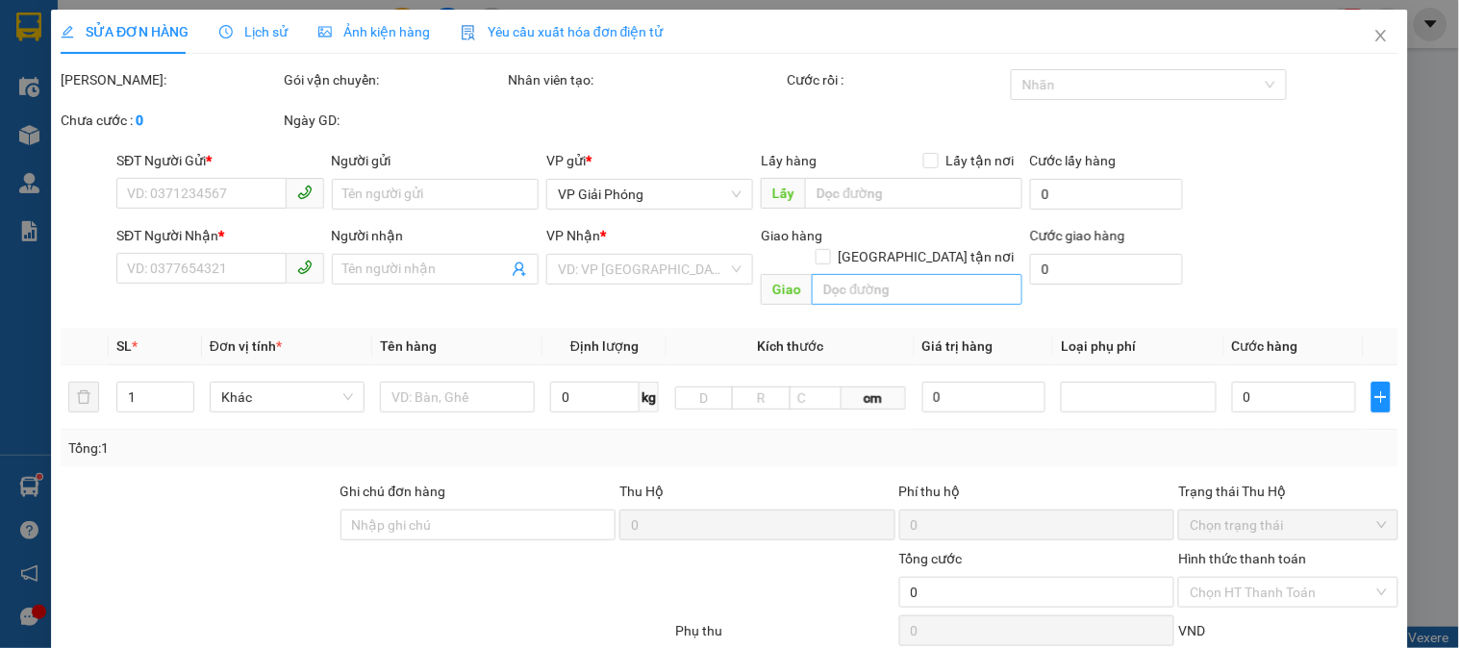
type input "0968395121"
type input "ngọc"
type input "0862616696"
type input "sơn"
type input "80.000"
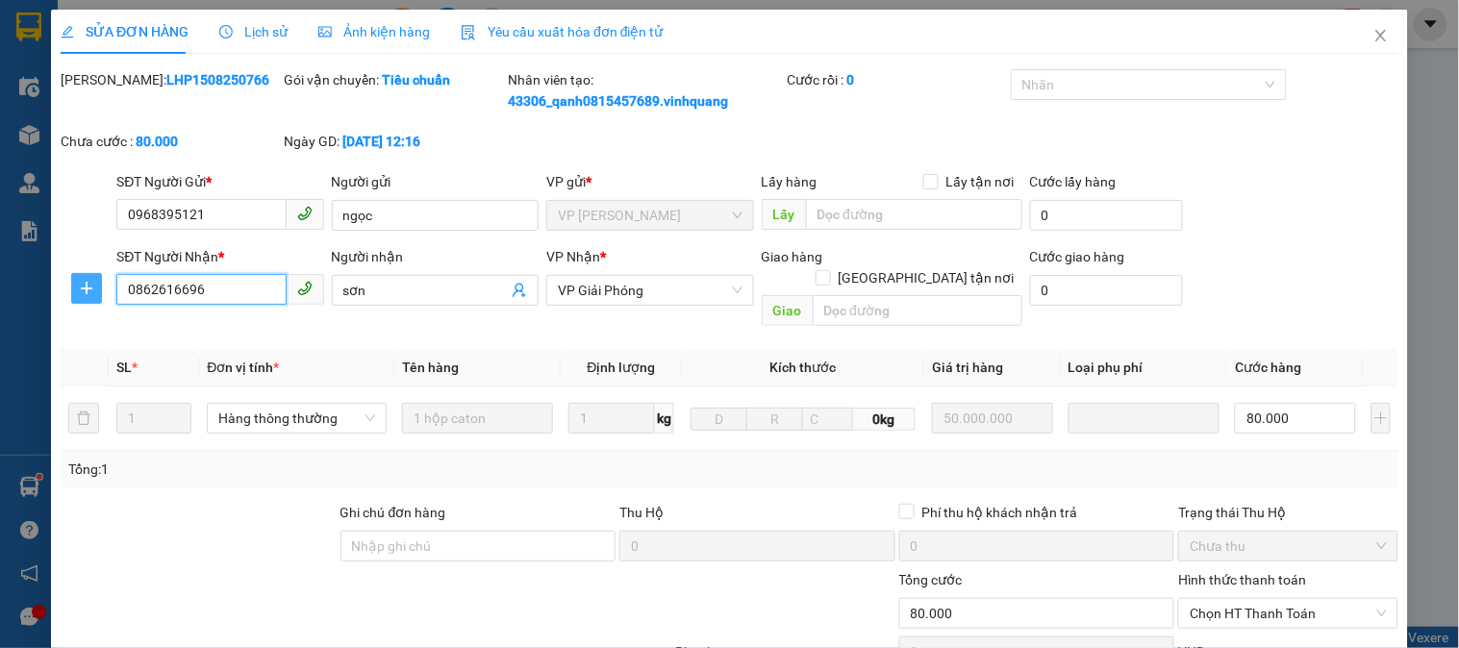
drag, startPoint x: 205, startPoint y: 291, endPoint x: 80, endPoint y: 298, distance: 125.2
click at [81, 291] on div "SĐT Người Nhận * 0862616696 0862616696 Người nhận sơn VP Nhận * VP Giải Phóng G…" at bounding box center [730, 290] width 1342 height 88
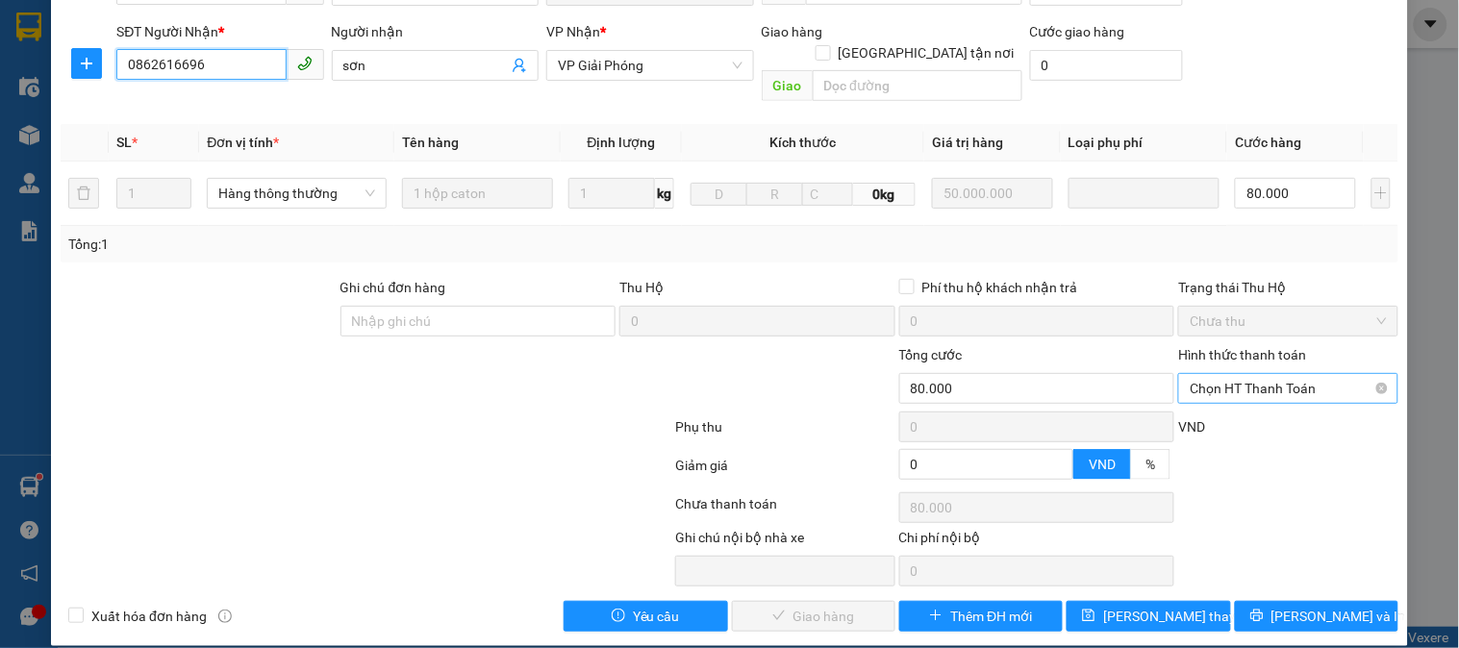
click at [1258, 374] on span "Chọn HT Thanh Toán" at bounding box center [1288, 388] width 196 height 29
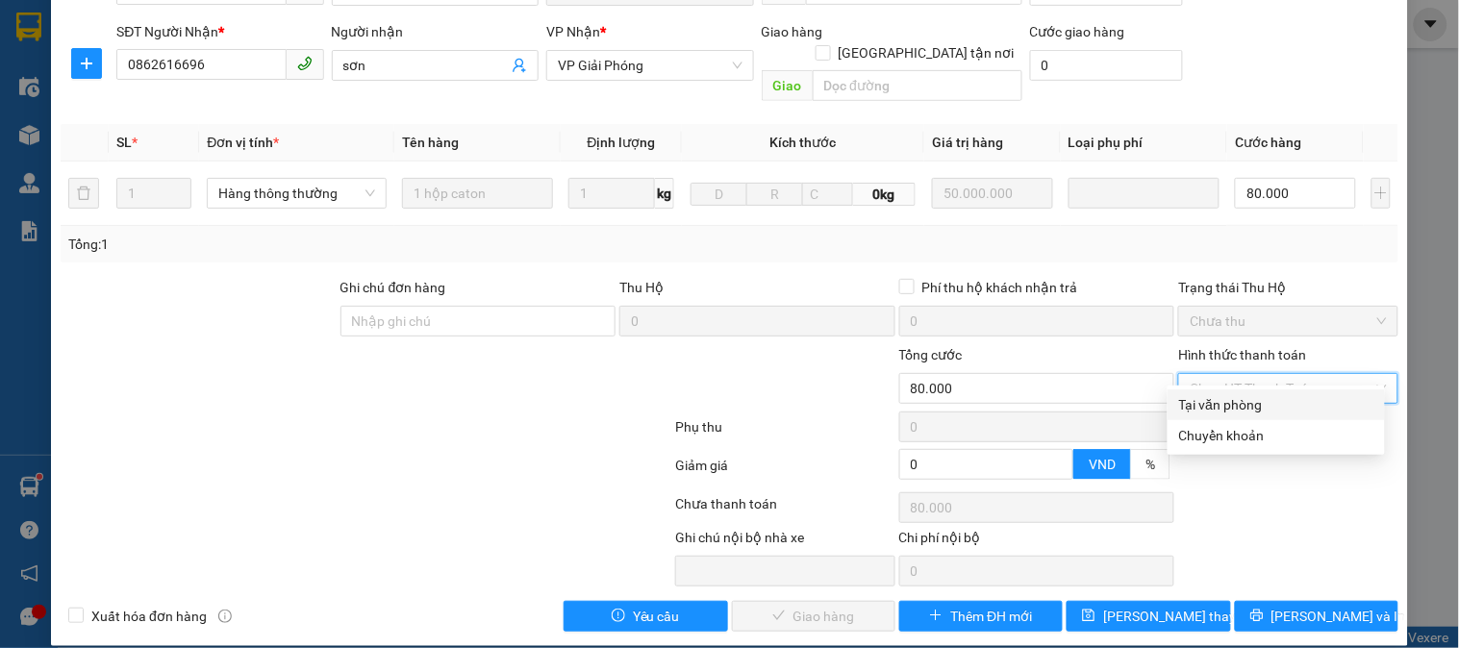
click at [1247, 404] on div "Tại văn phòng" at bounding box center [1276, 404] width 194 height 21
type input "0"
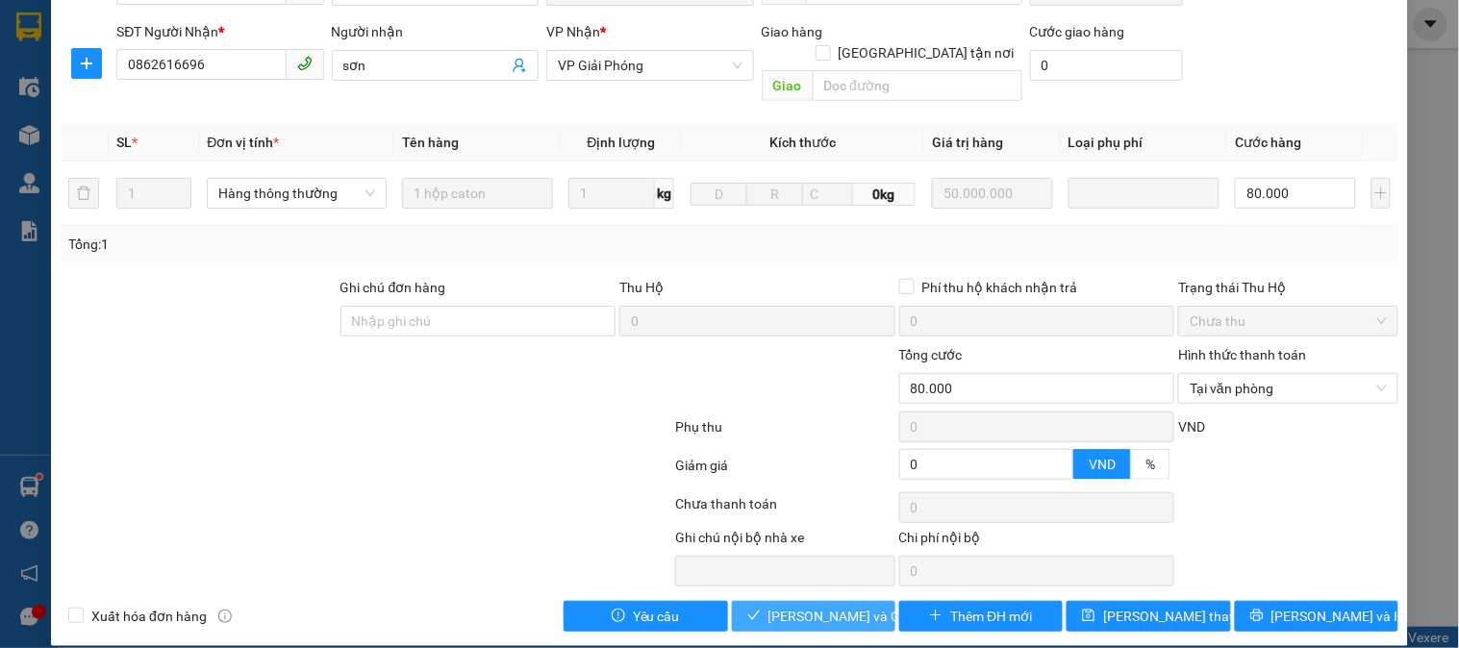
click at [829, 606] on span "[PERSON_NAME] và Giao hàng" at bounding box center [861, 616] width 185 height 21
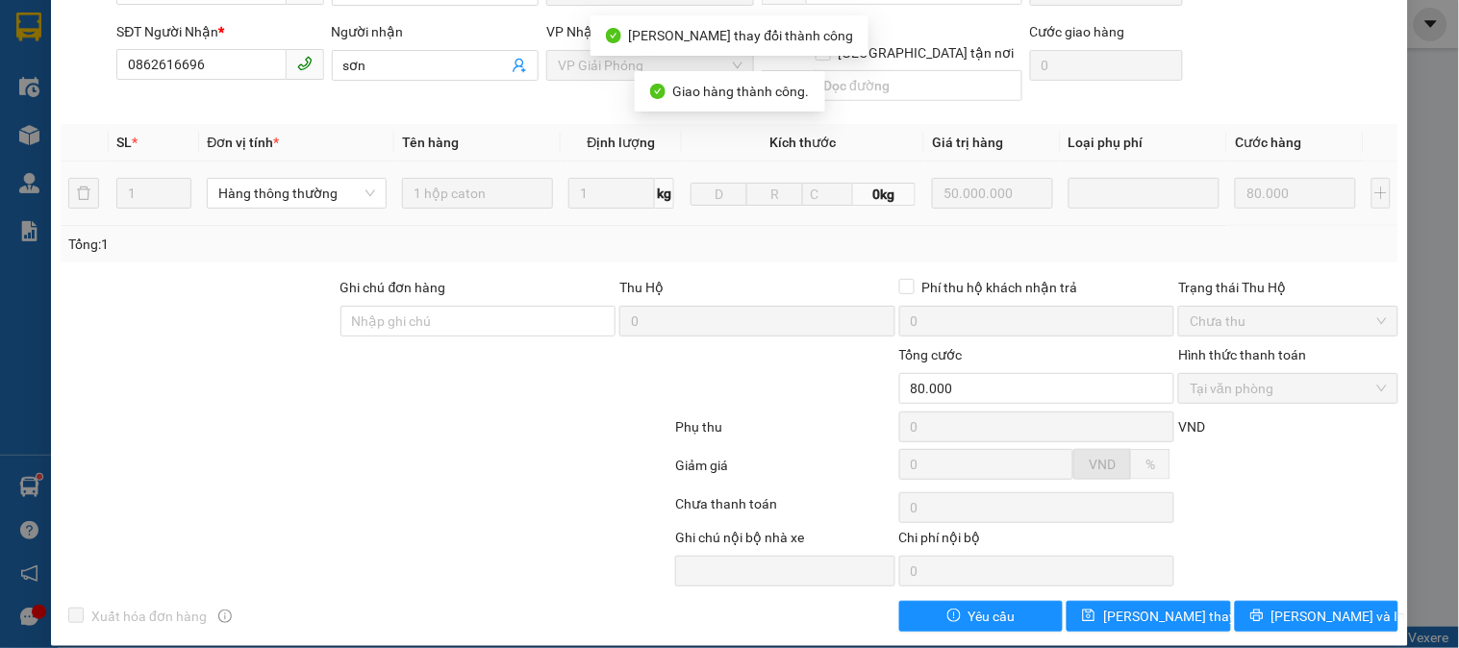
scroll to position [0, 0]
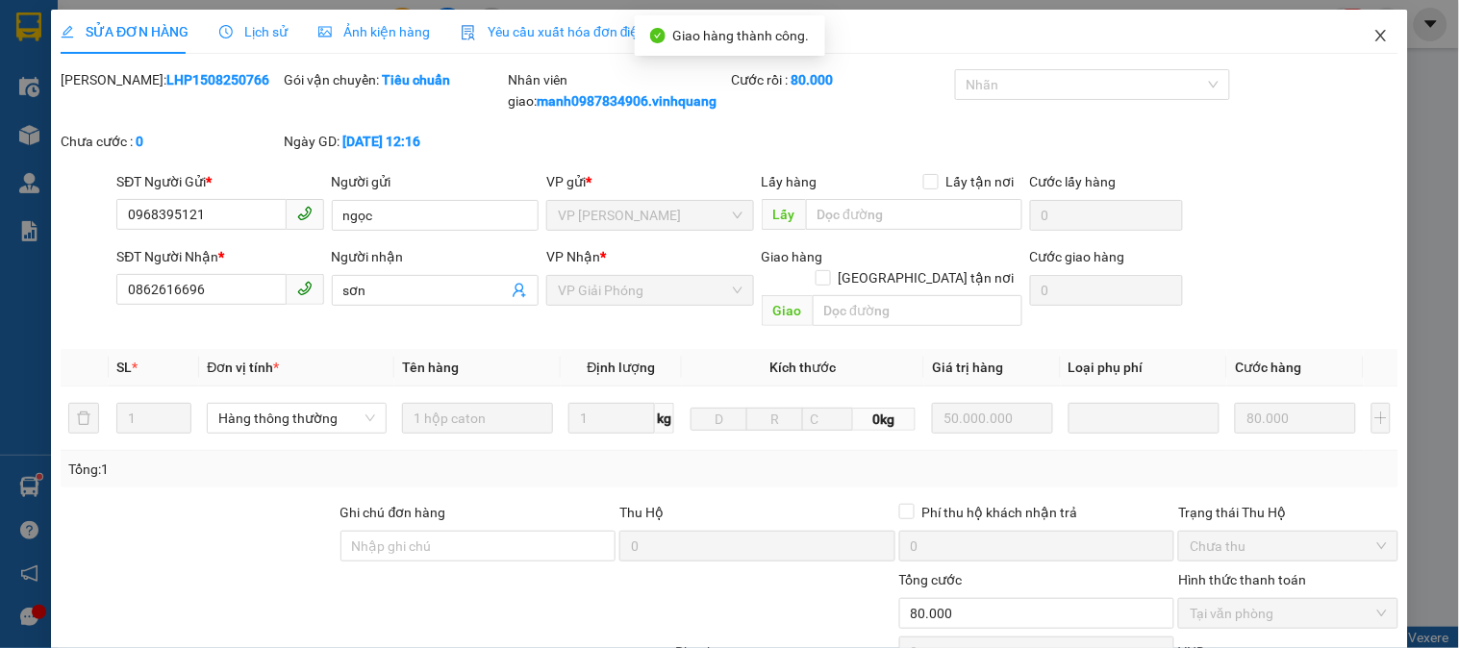
click at [1375, 39] on icon "close" at bounding box center [1380, 36] width 11 height 12
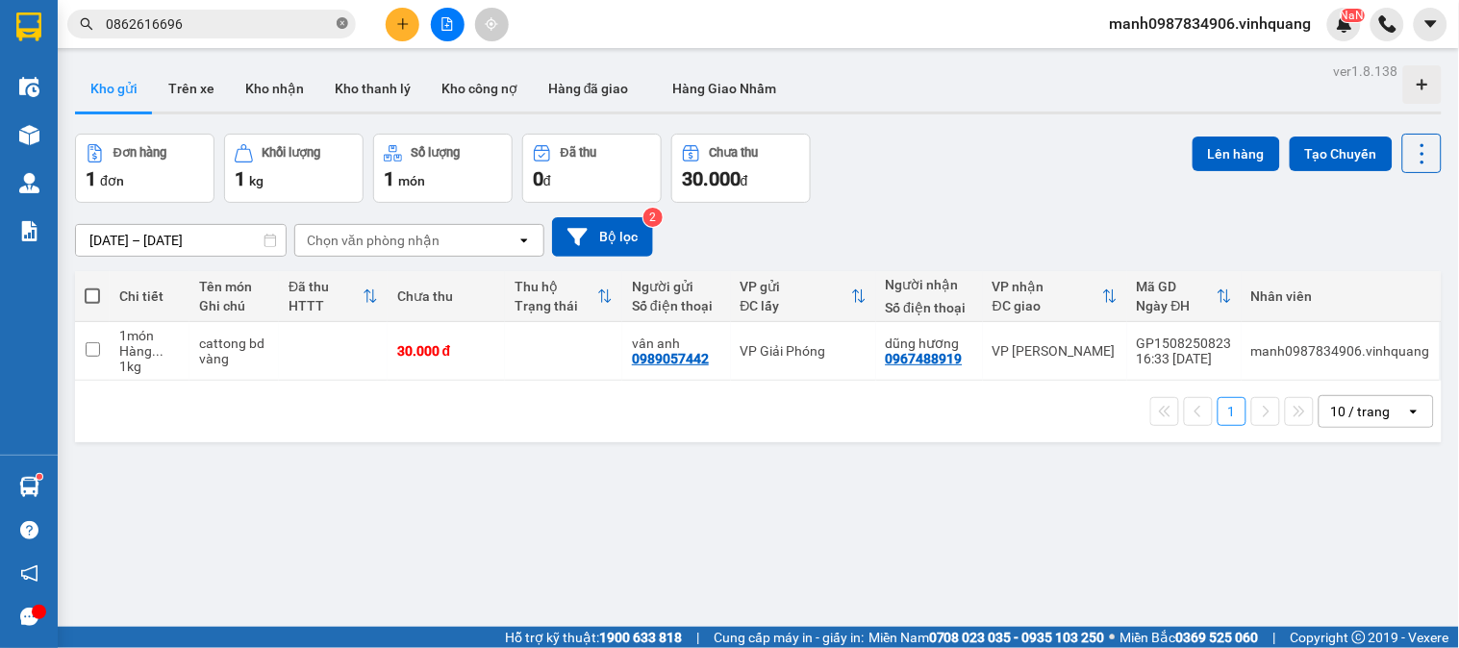
click at [343, 23] on icon "close-circle" at bounding box center [343, 23] width 12 height 12
click at [159, 17] on input "text" at bounding box center [219, 23] width 227 height 21
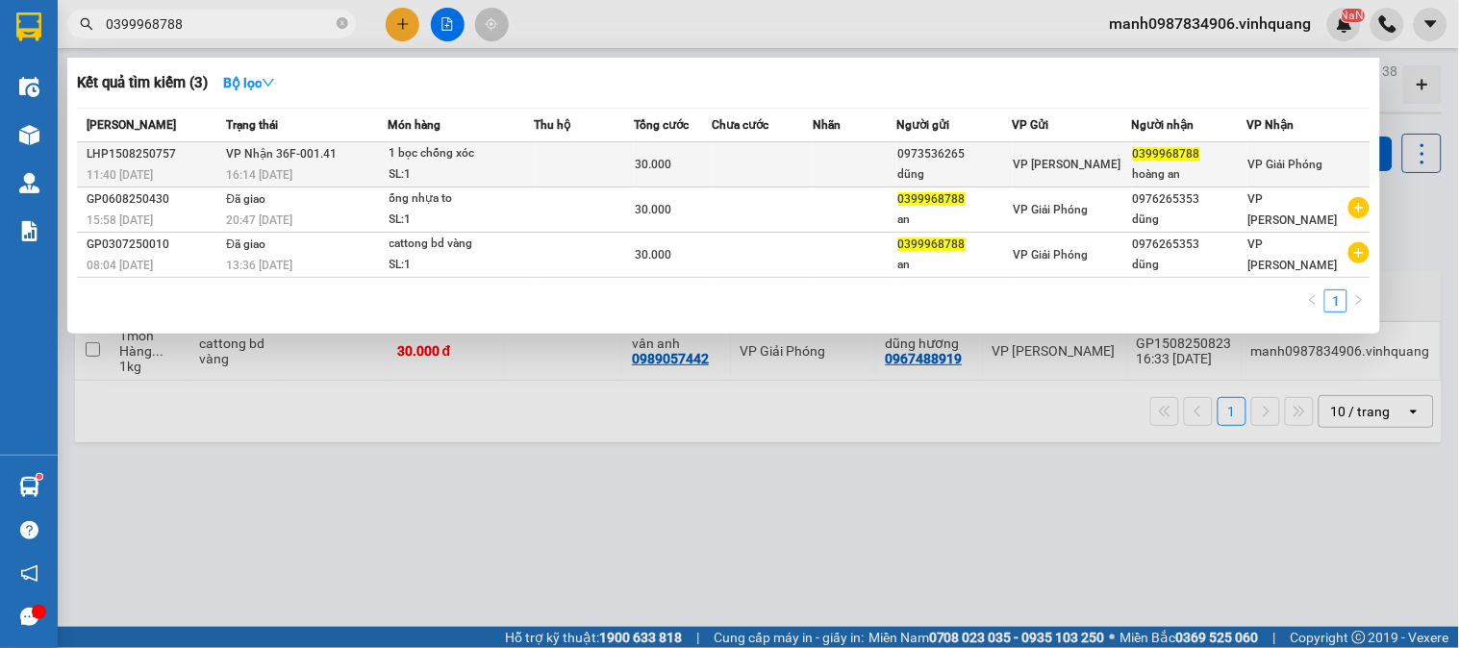
type input "0399968788"
click at [306, 151] on span "VP Nhận 36F-001.41" at bounding box center [281, 153] width 111 height 13
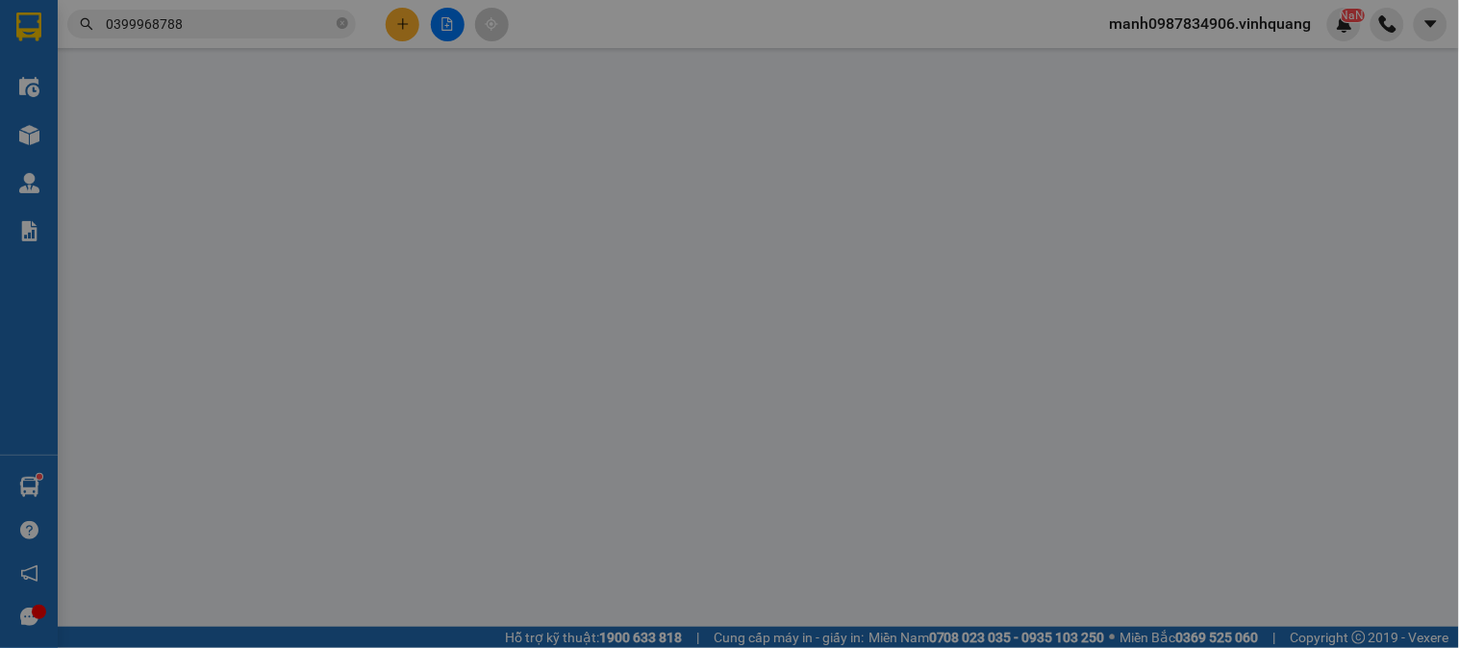
type input "0973536265"
type input "dũng"
type input "0399968788"
type input "hoàng an"
type input "30.000"
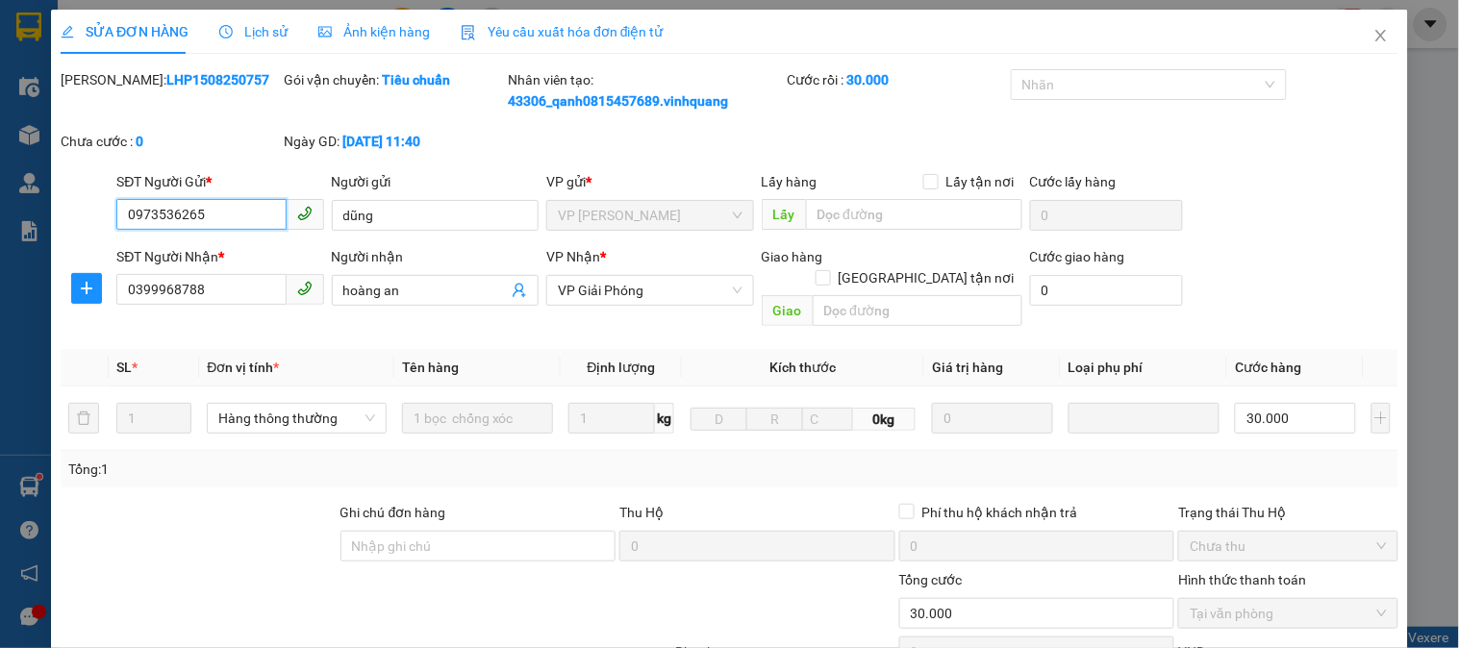
scroll to position [225, 0]
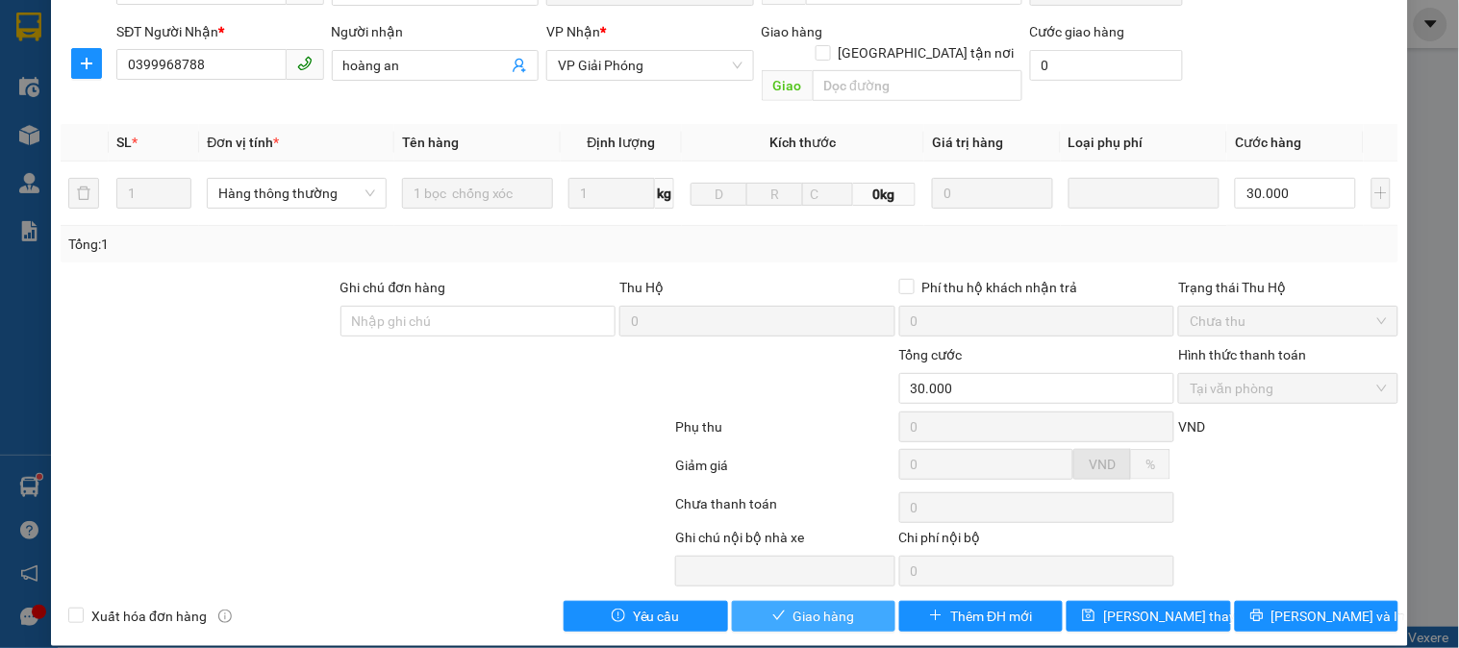
click at [815, 606] on span "Giao hàng" at bounding box center [825, 616] width 62 height 21
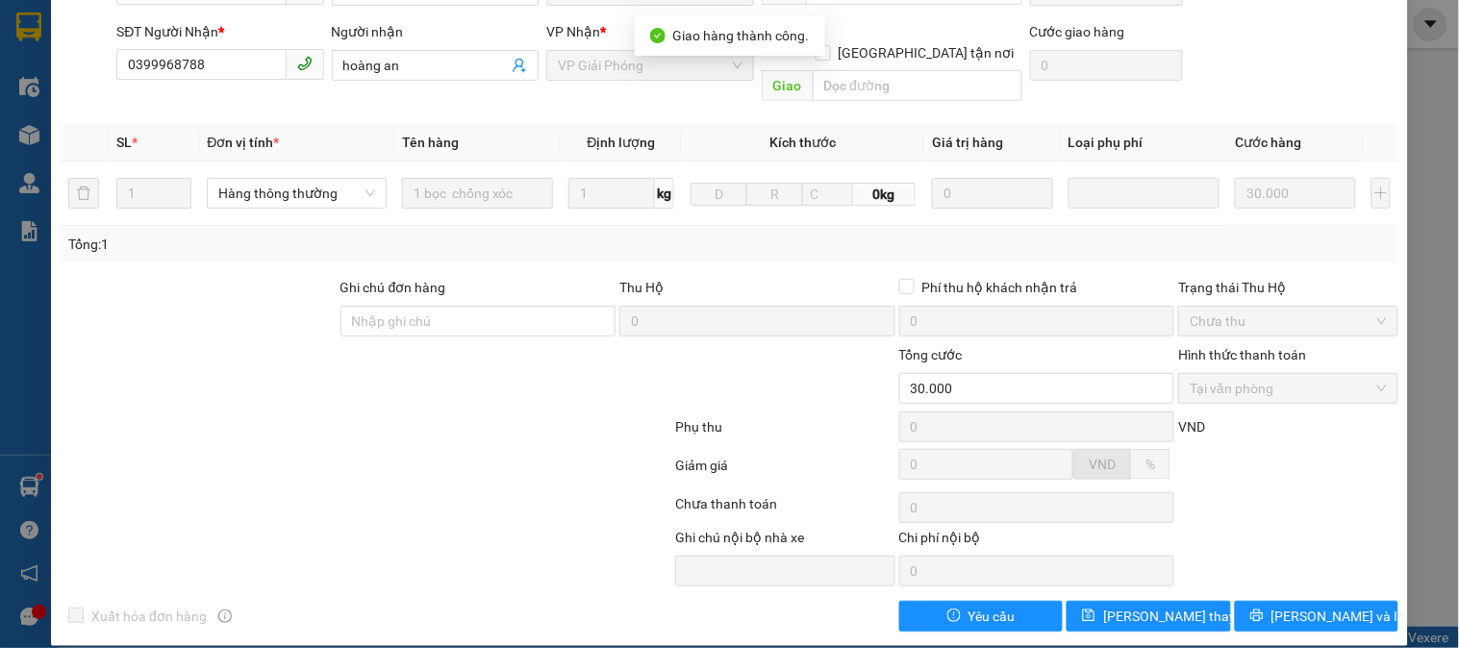
scroll to position [0, 0]
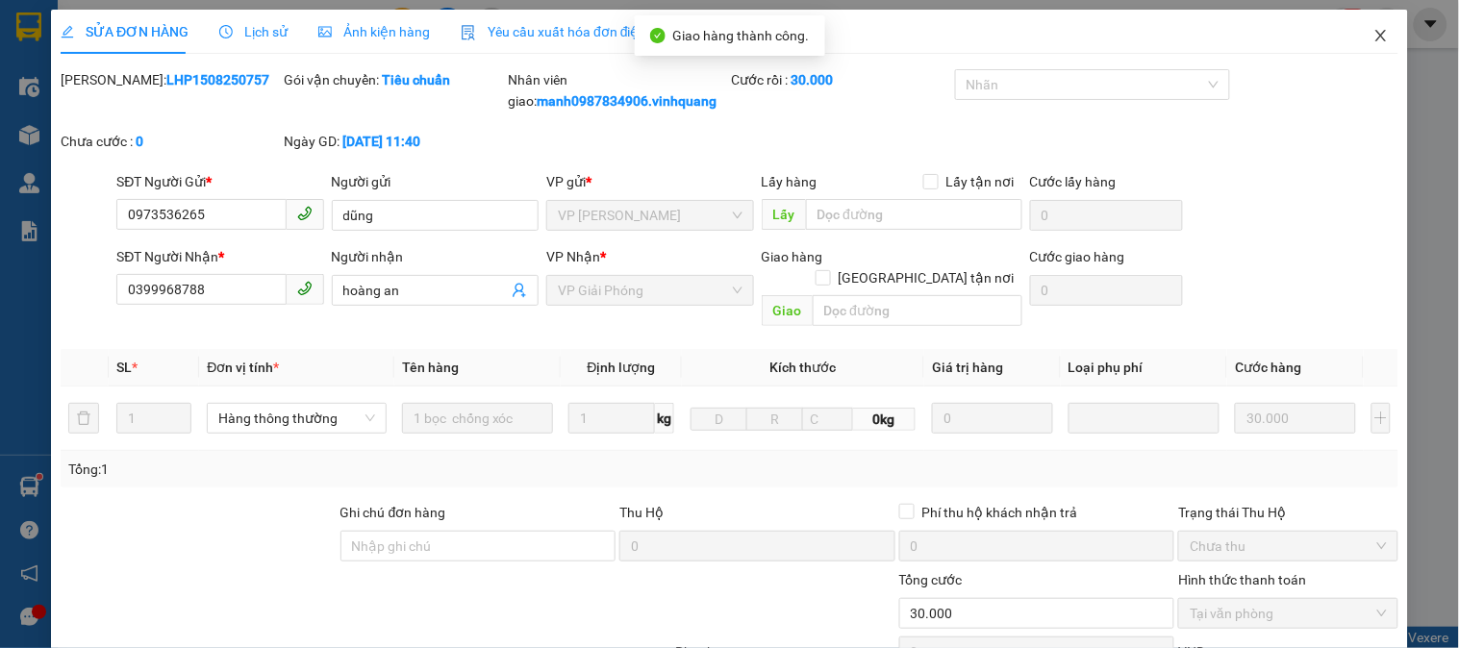
click at [1379, 34] on span "Close" at bounding box center [1381, 37] width 54 height 54
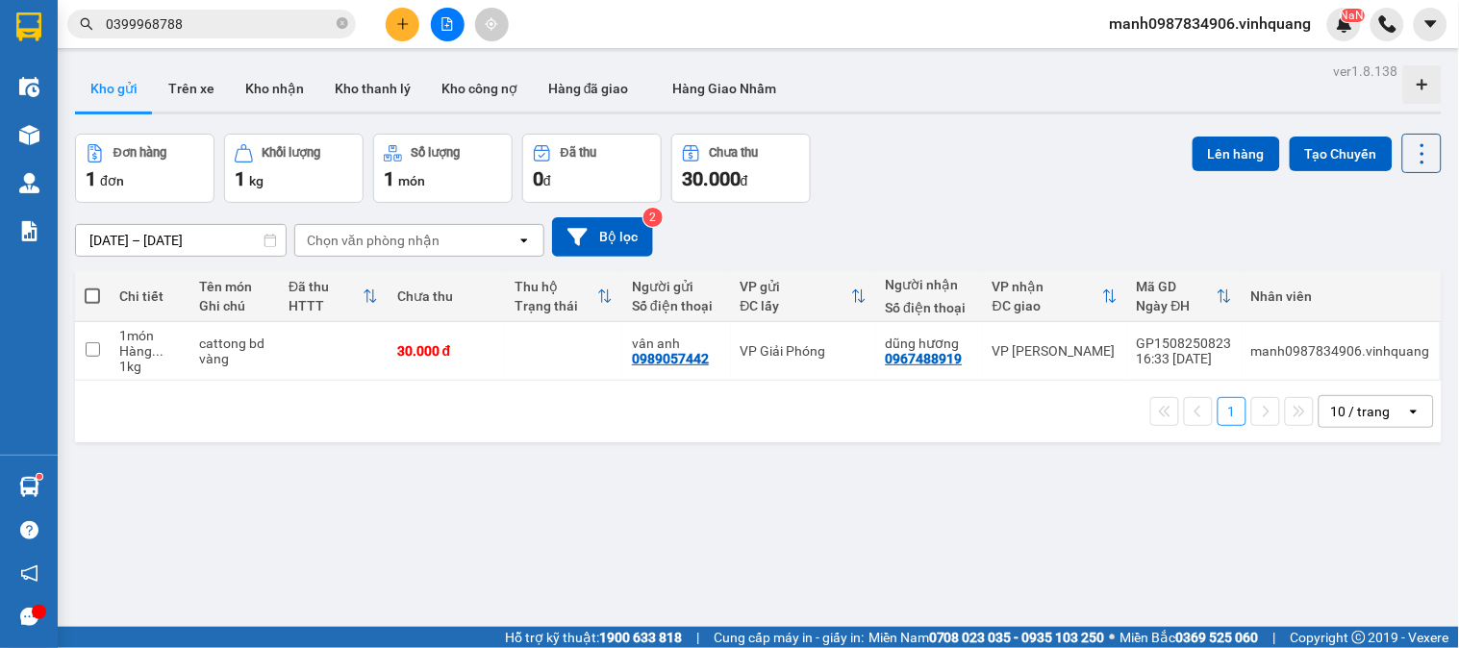
click at [407, 30] on button at bounding box center [403, 25] width 34 height 34
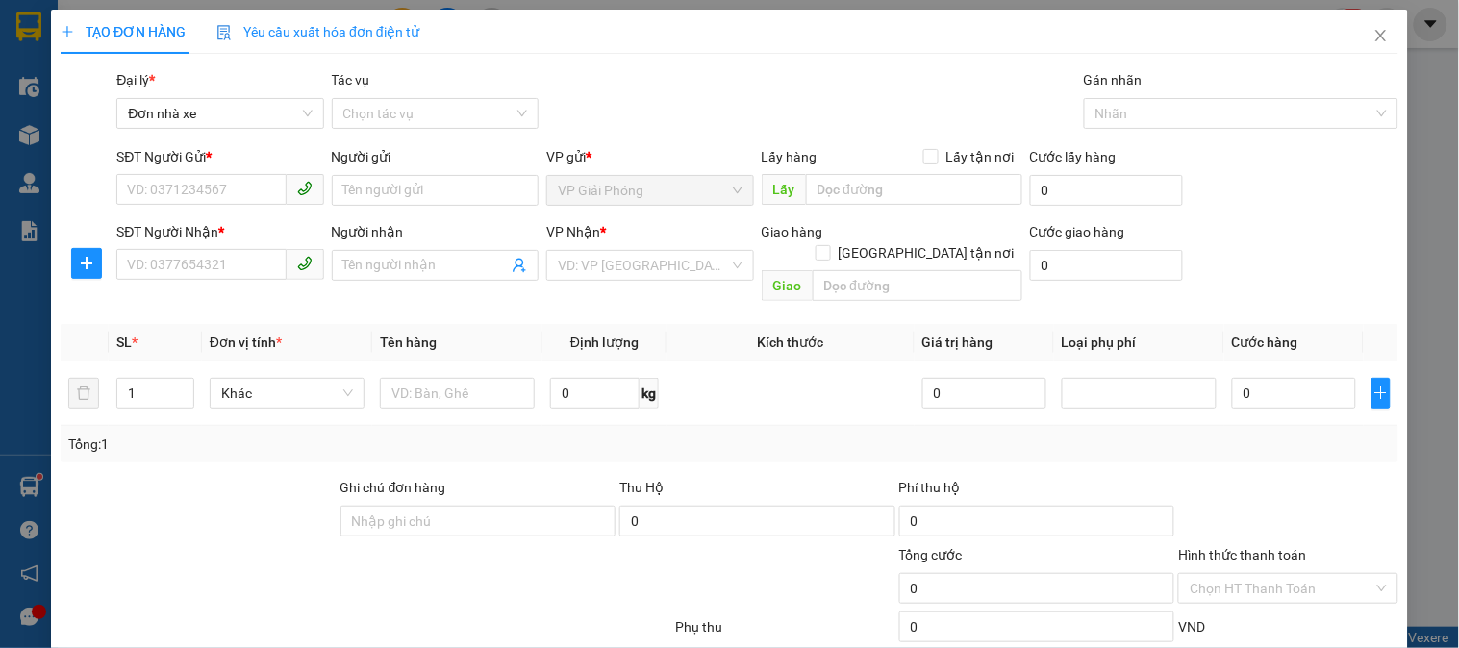
click at [181, 208] on div "SĐT Người Gửi * VD: 0371234567" at bounding box center [219, 179] width 207 height 67
click at [185, 174] on input "SĐT Người Gửi *" at bounding box center [200, 189] width 169 height 31
type input "0975079546"
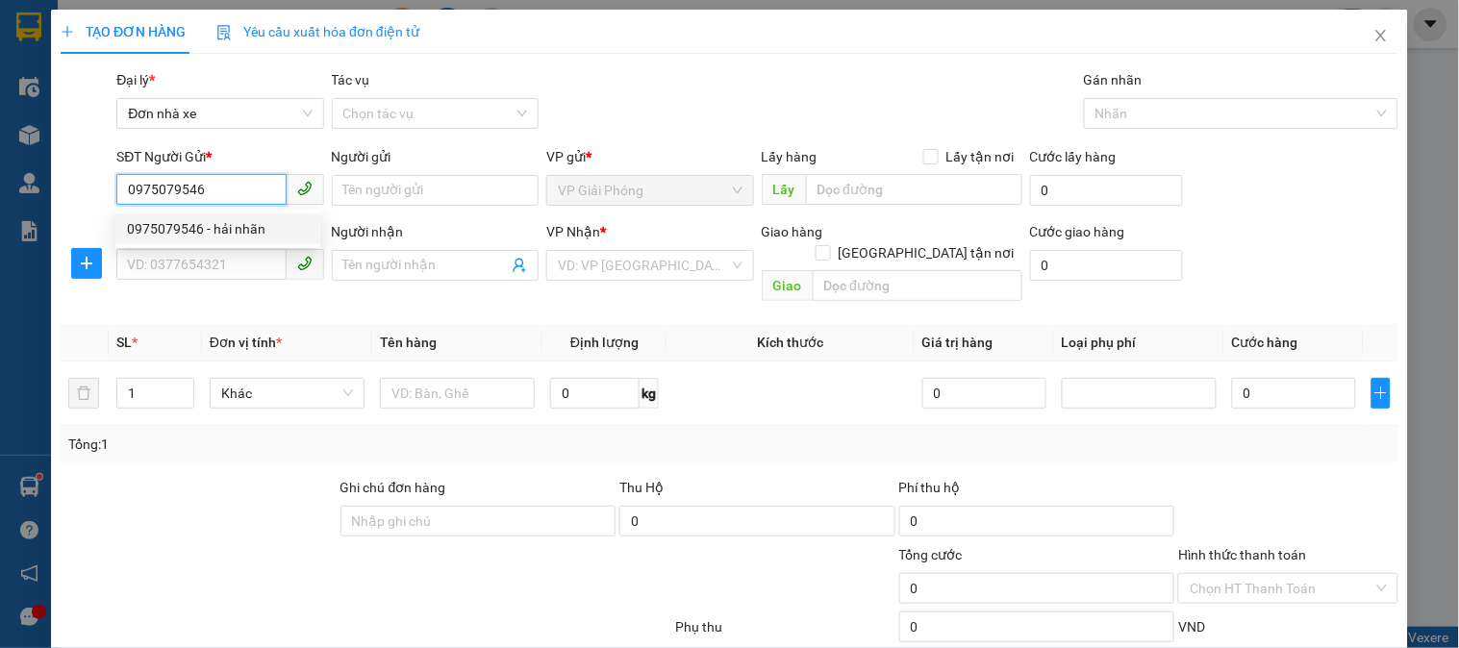
click at [238, 232] on div "0975079546 - hải nhãn" at bounding box center [218, 228] width 182 height 21
type input "hải nhãn"
type input "0915164160"
type input "hiền"
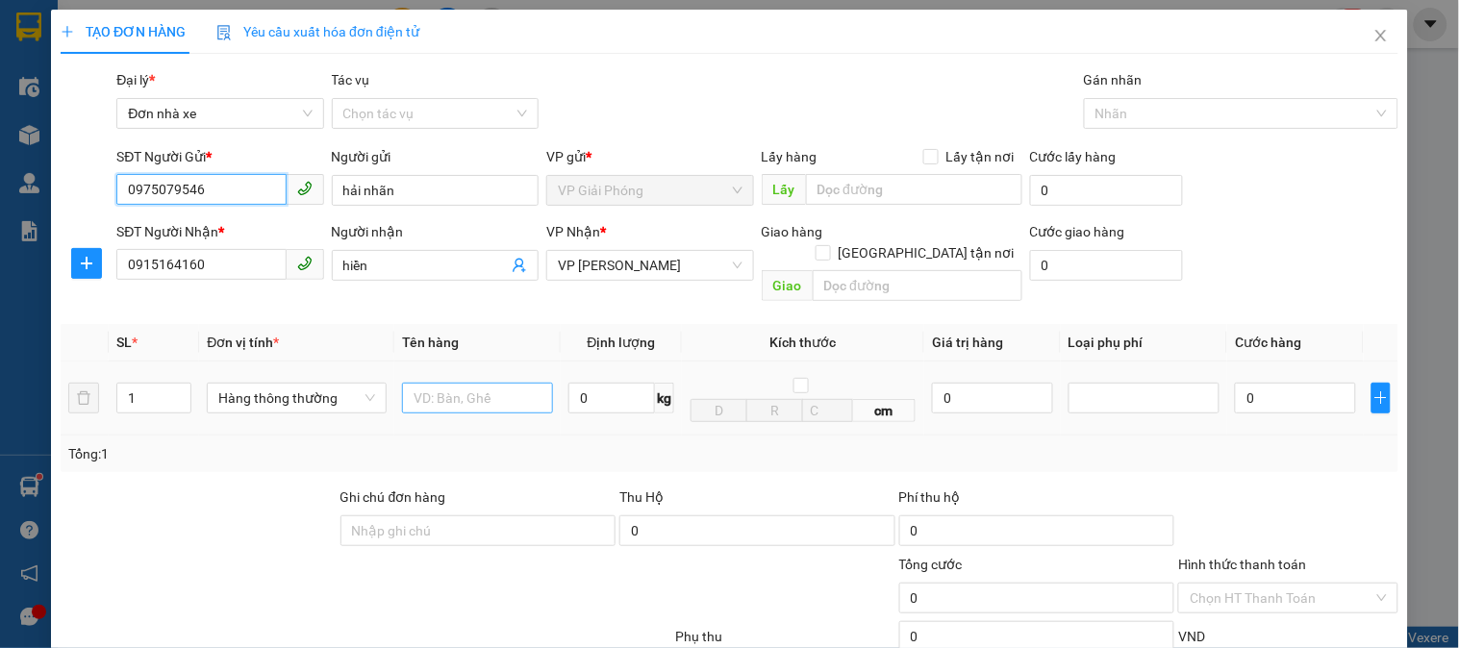
type input "0975079546"
click at [468, 383] on input "text" at bounding box center [477, 398] width 151 height 31
type input "hpo tramgw nhỏ"
click at [583, 383] on input "0" at bounding box center [611, 398] width 87 height 31
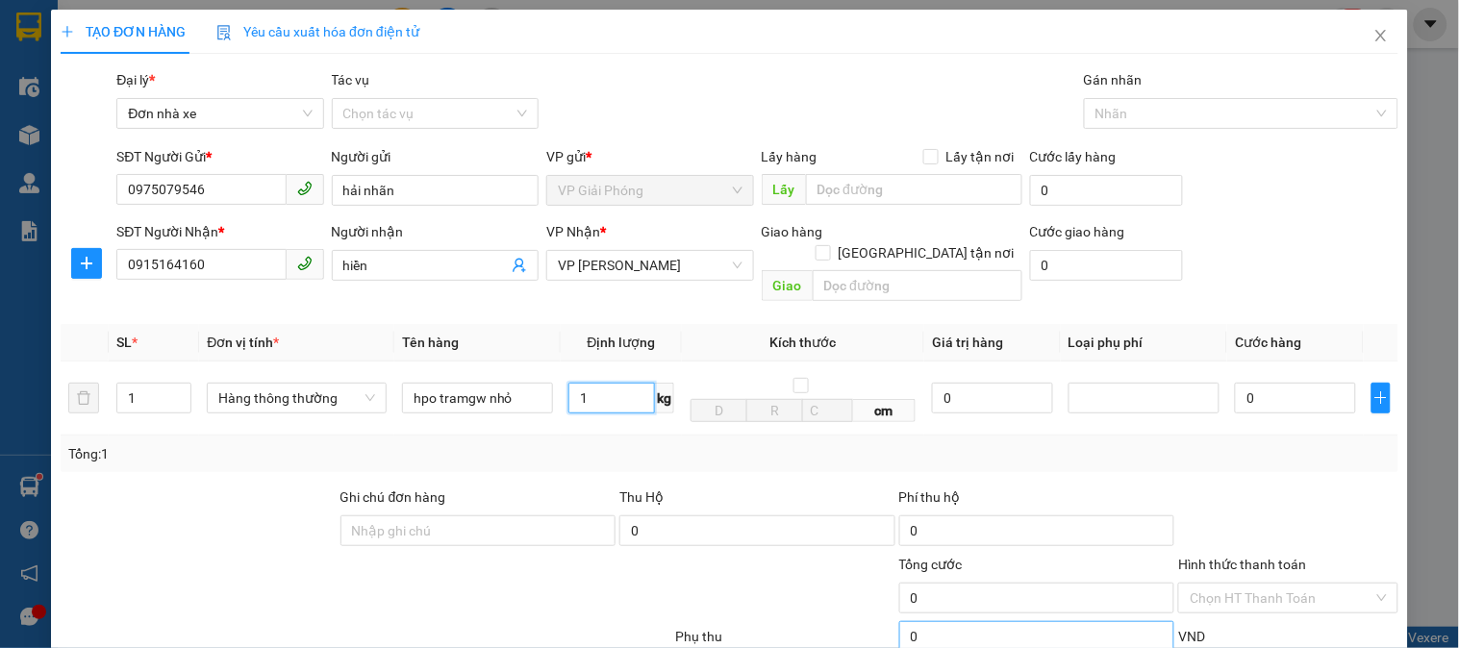
scroll to position [210, 0]
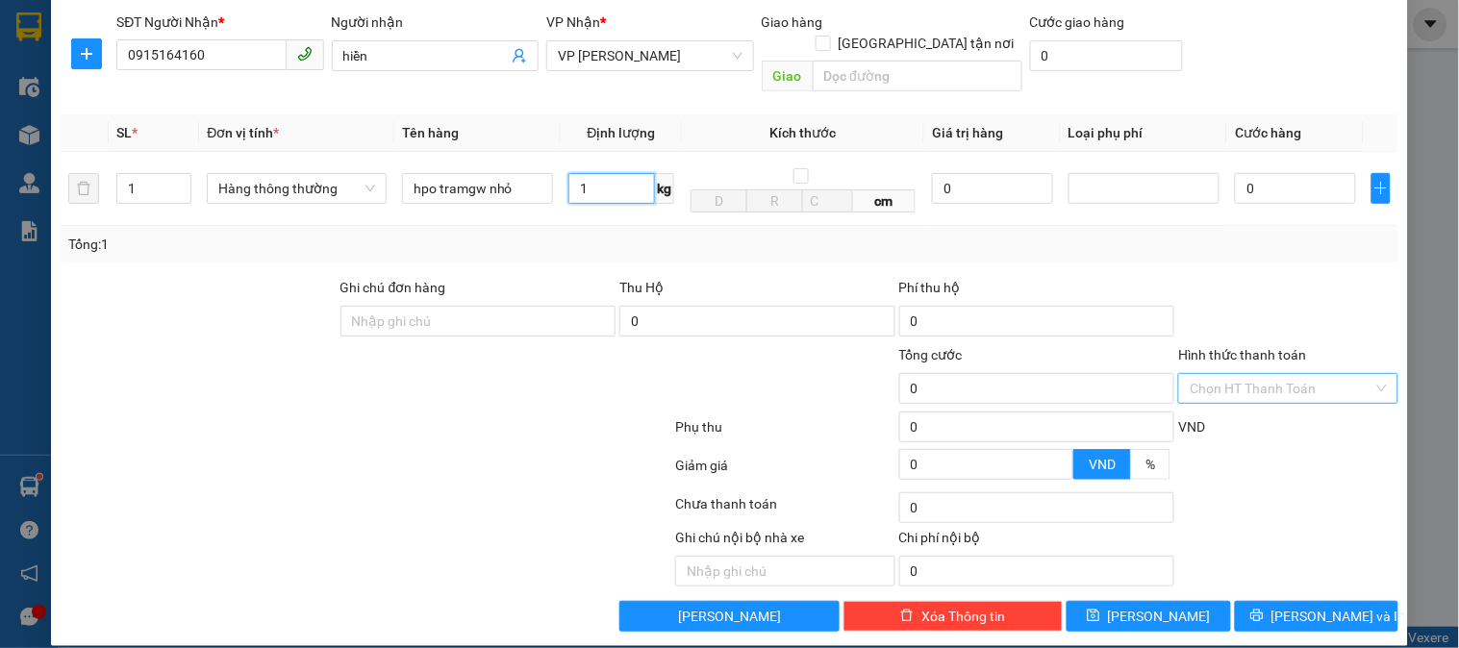
type input "1"
click at [1247, 374] on input "Hình thức thanh toán" at bounding box center [1281, 388] width 183 height 29
type input "30.000"
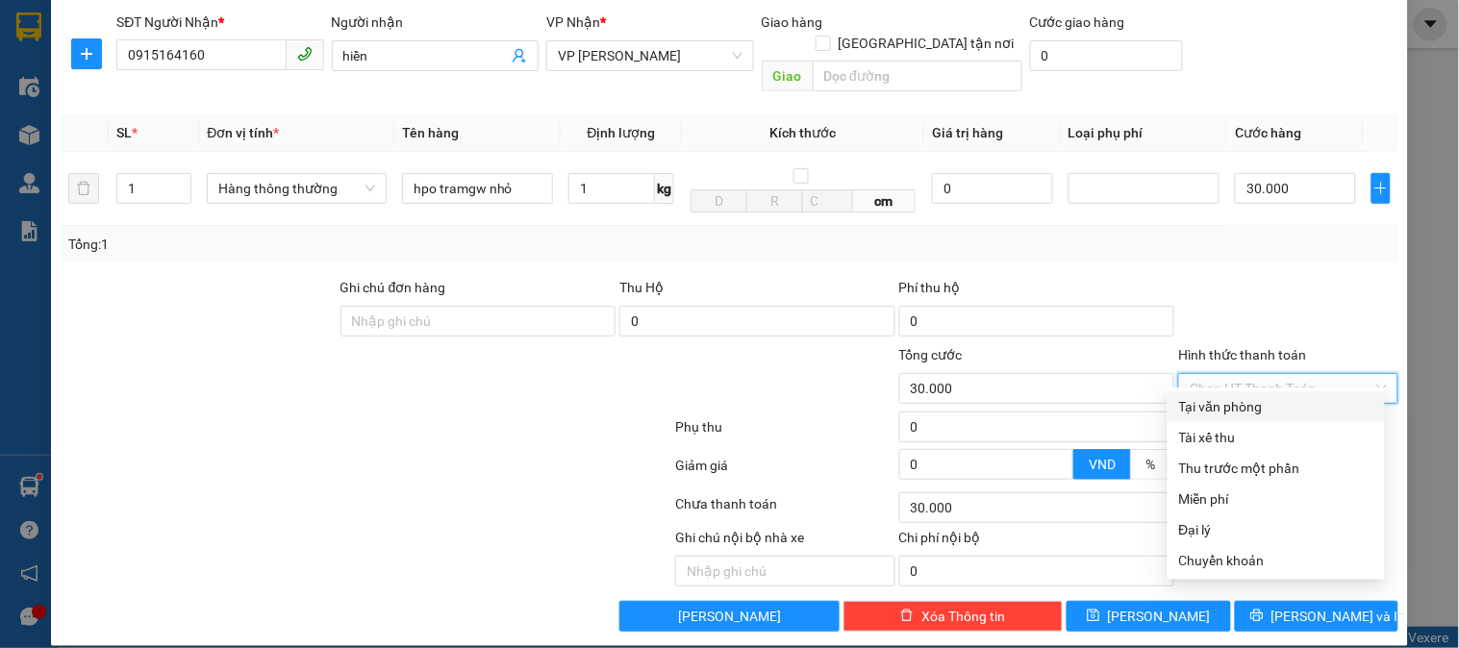
click at [1238, 402] on div "Tại văn phòng" at bounding box center [1276, 406] width 194 height 21
type input "0"
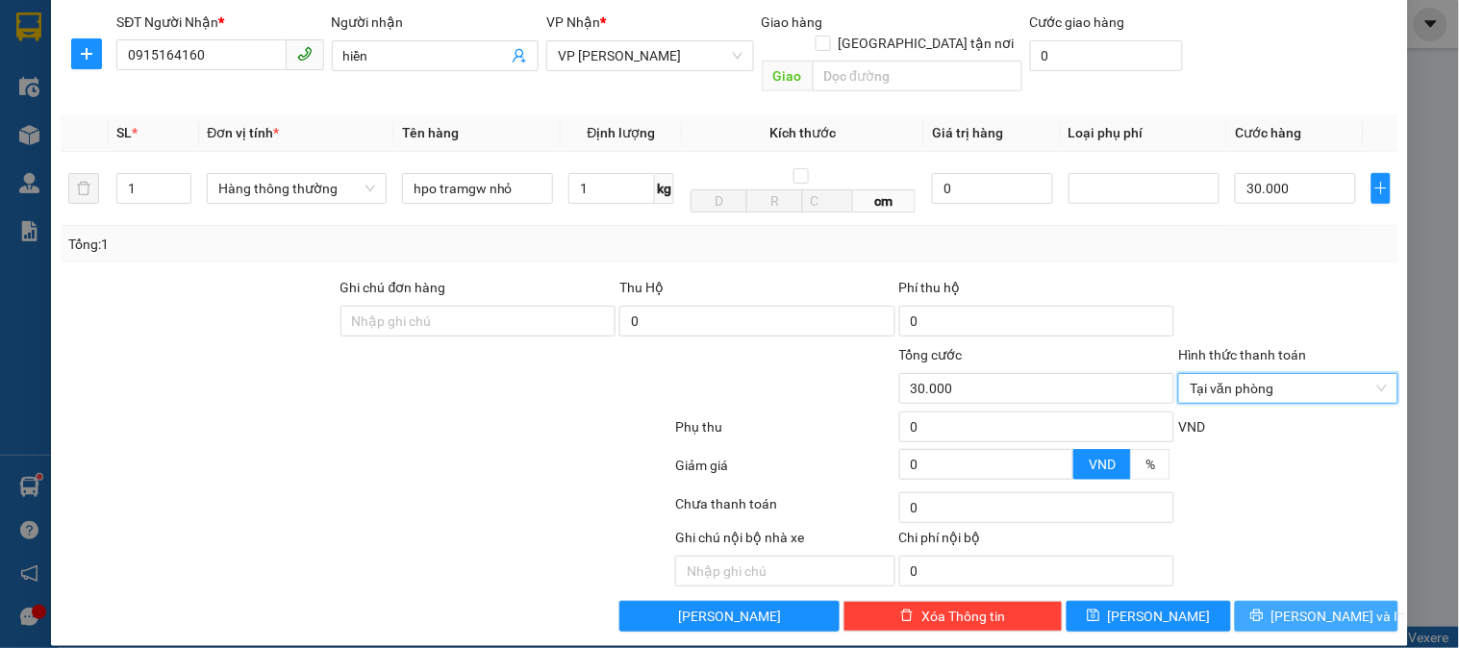
click at [1329, 606] on span "[PERSON_NAME] và In" at bounding box center [1339, 616] width 135 height 21
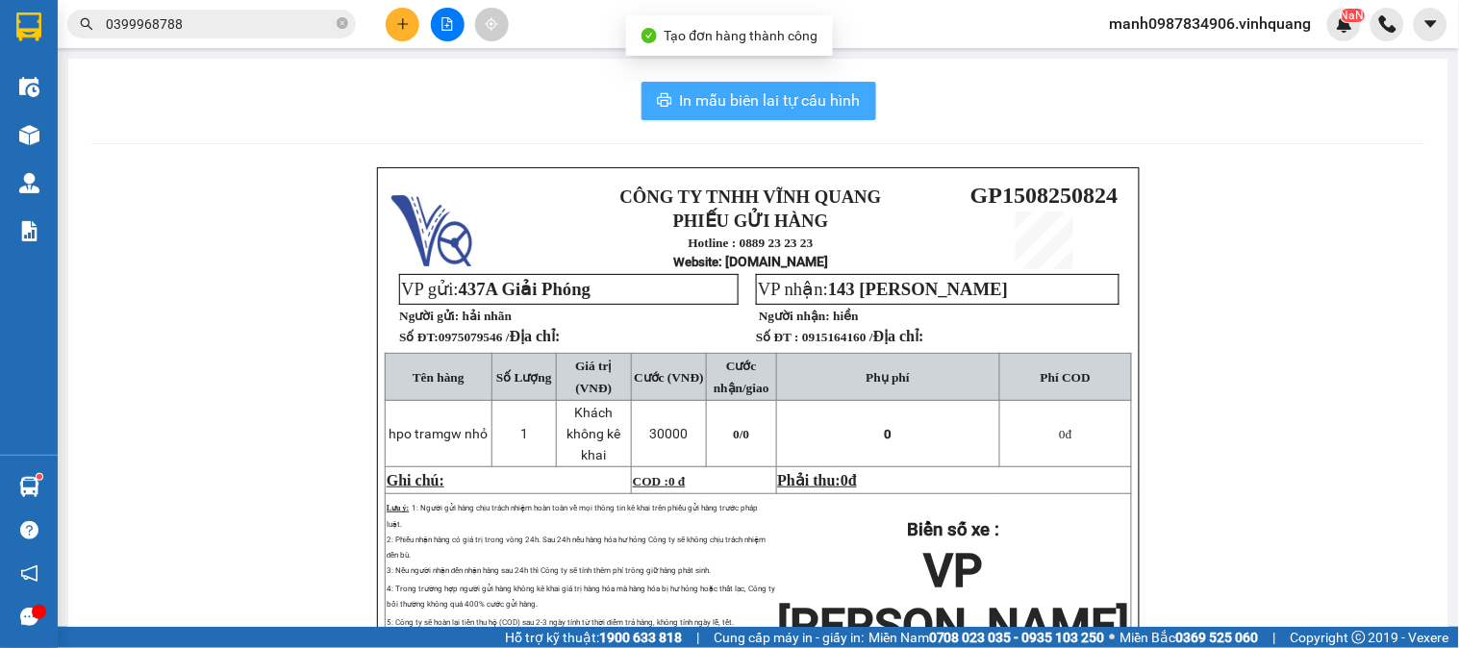
click at [751, 107] on span "In mẫu biên lai tự cấu hình" at bounding box center [770, 100] width 181 height 24
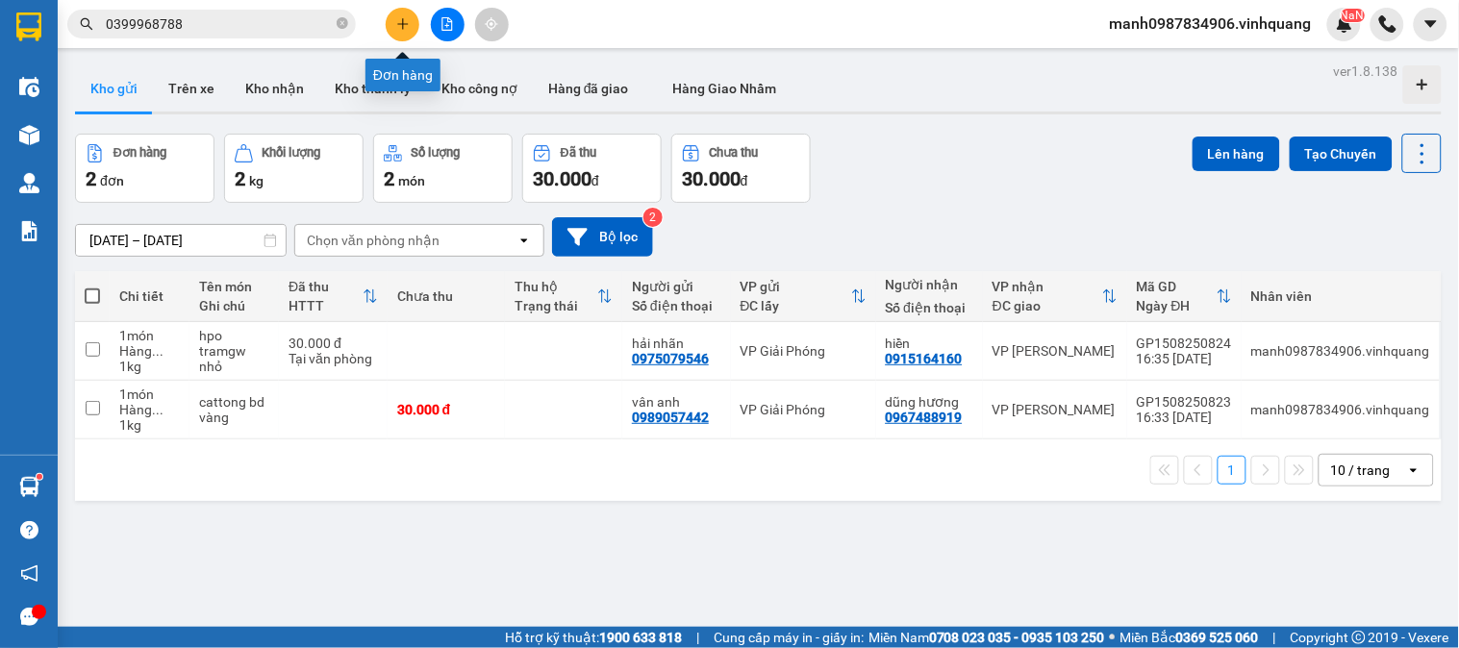
click at [409, 17] on icon "plus" at bounding box center [402, 23] width 13 height 13
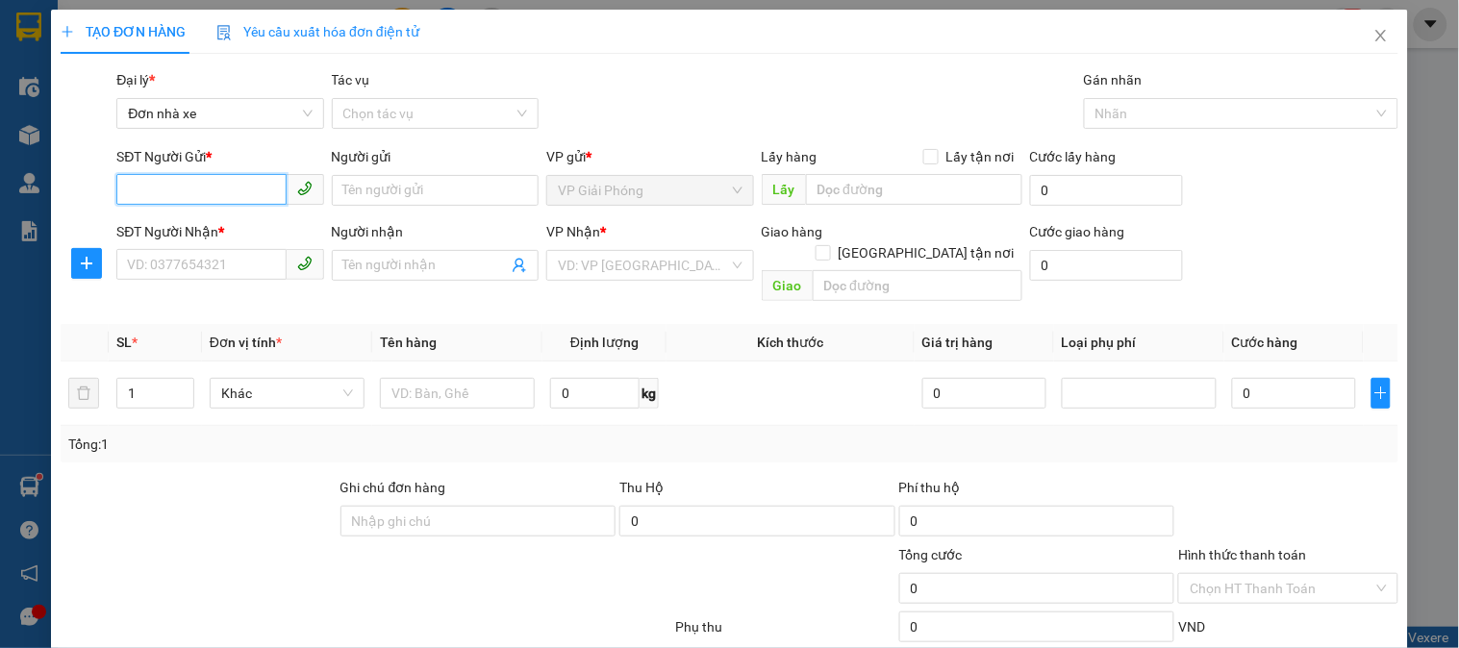
click at [138, 196] on input "SĐT Người Gửi *" at bounding box center [200, 189] width 169 height 31
type input "0973235270"
click at [210, 219] on div "0973235270 - chí" at bounding box center [218, 228] width 182 height 21
type input "chí"
type input "0373949789"
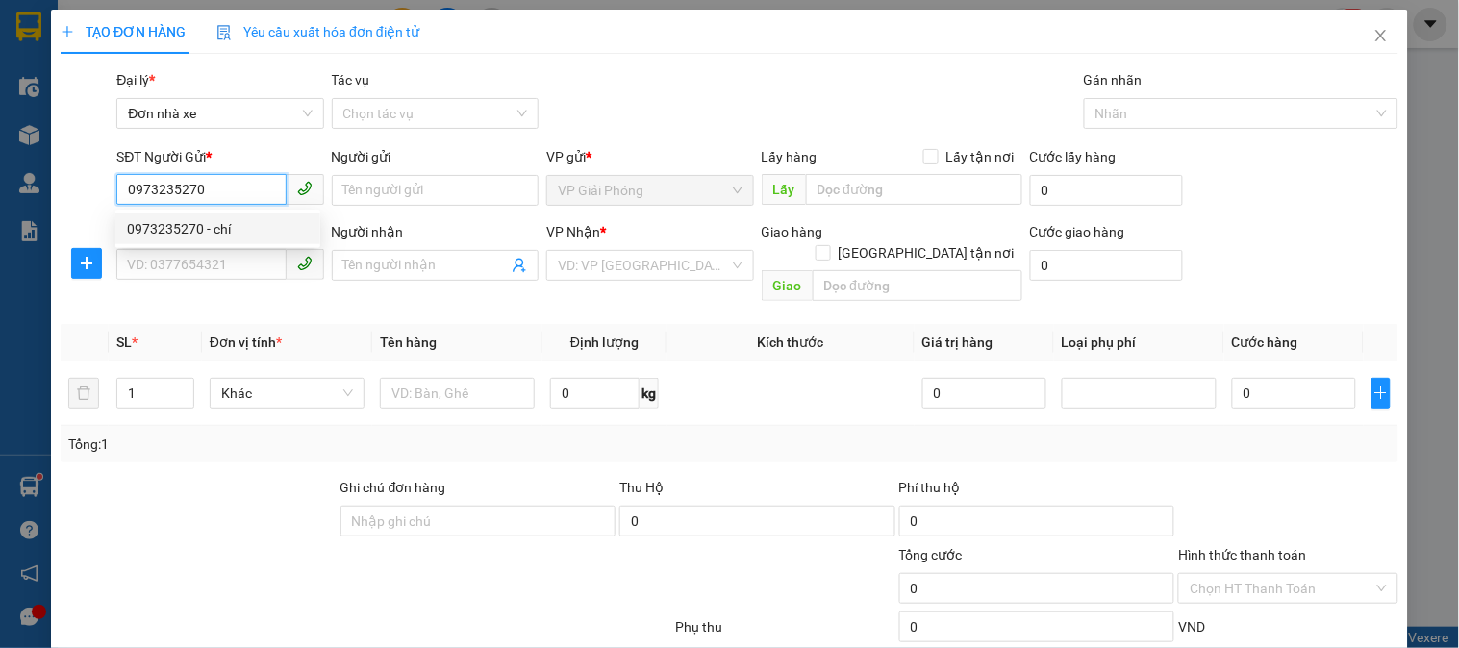
type input "tuấn"
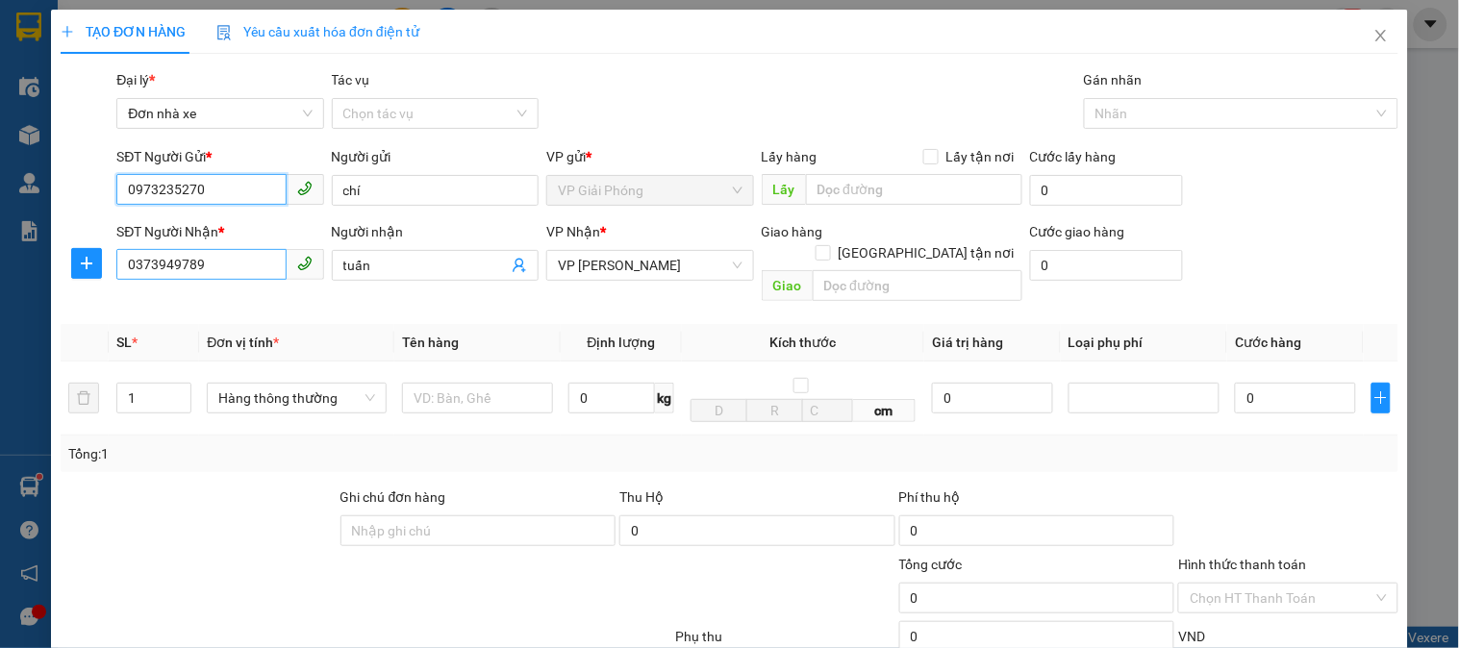
type input "0973235270"
drag, startPoint x: 209, startPoint y: 260, endPoint x: 72, endPoint y: 313, distance: 146.5
click at [64, 308] on div "Transit Pickup Surcharge Ids Transit Deliver Surcharge Ids Transit Deliver Surc…" at bounding box center [730, 455] width 1338 height 772
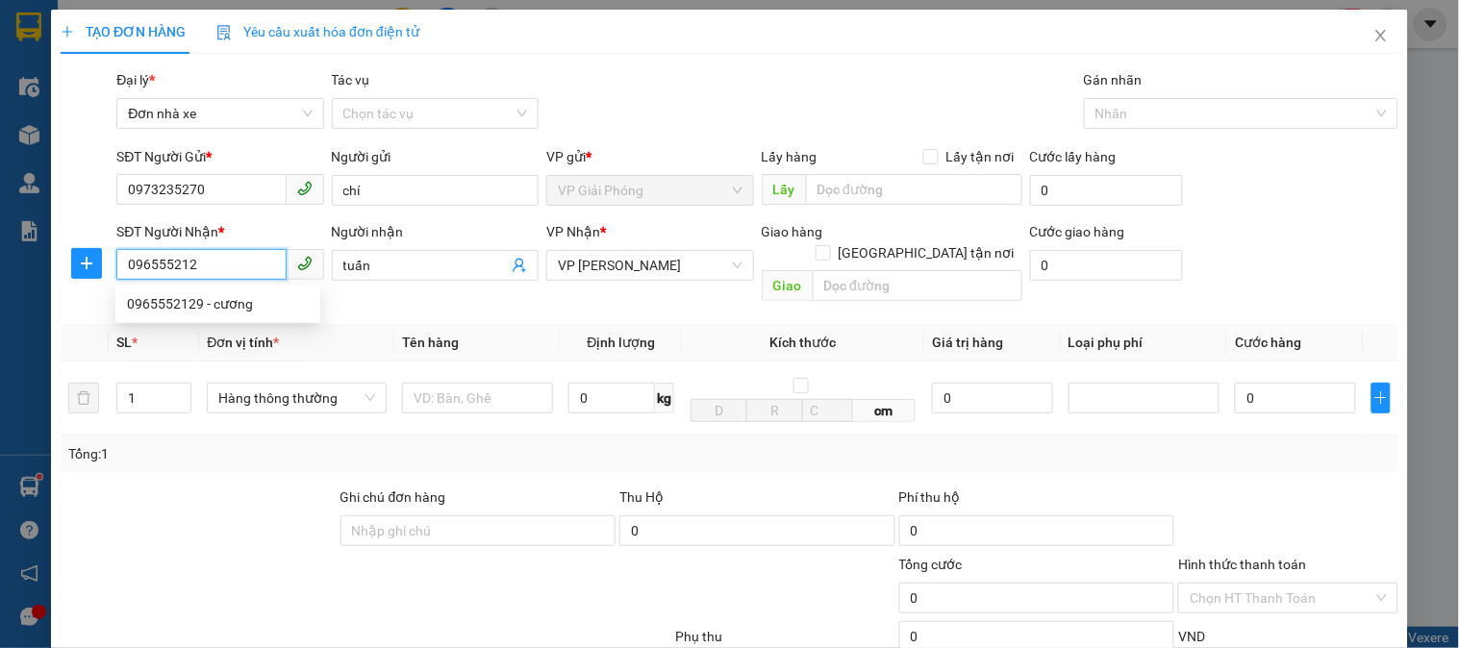
type input "0965552129"
click at [185, 304] on div "0965552129 - cương" at bounding box center [218, 303] width 182 height 21
type input "cương"
type input "0965552129"
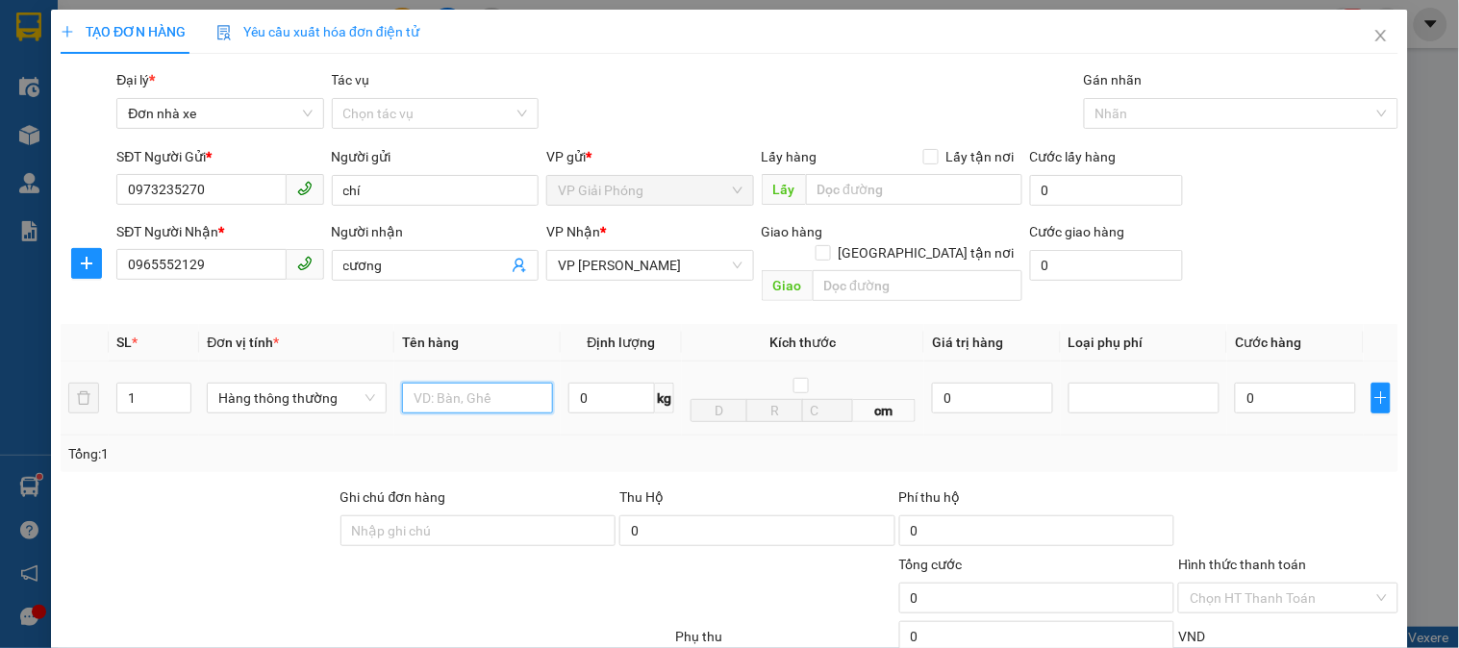
click at [457, 383] on input "text" at bounding box center [477, 398] width 151 height 31
type input "nhiều hộp dính nhau"
drag, startPoint x: 593, startPoint y: 343, endPoint x: 597, endPoint y: 369, distance: 26.3
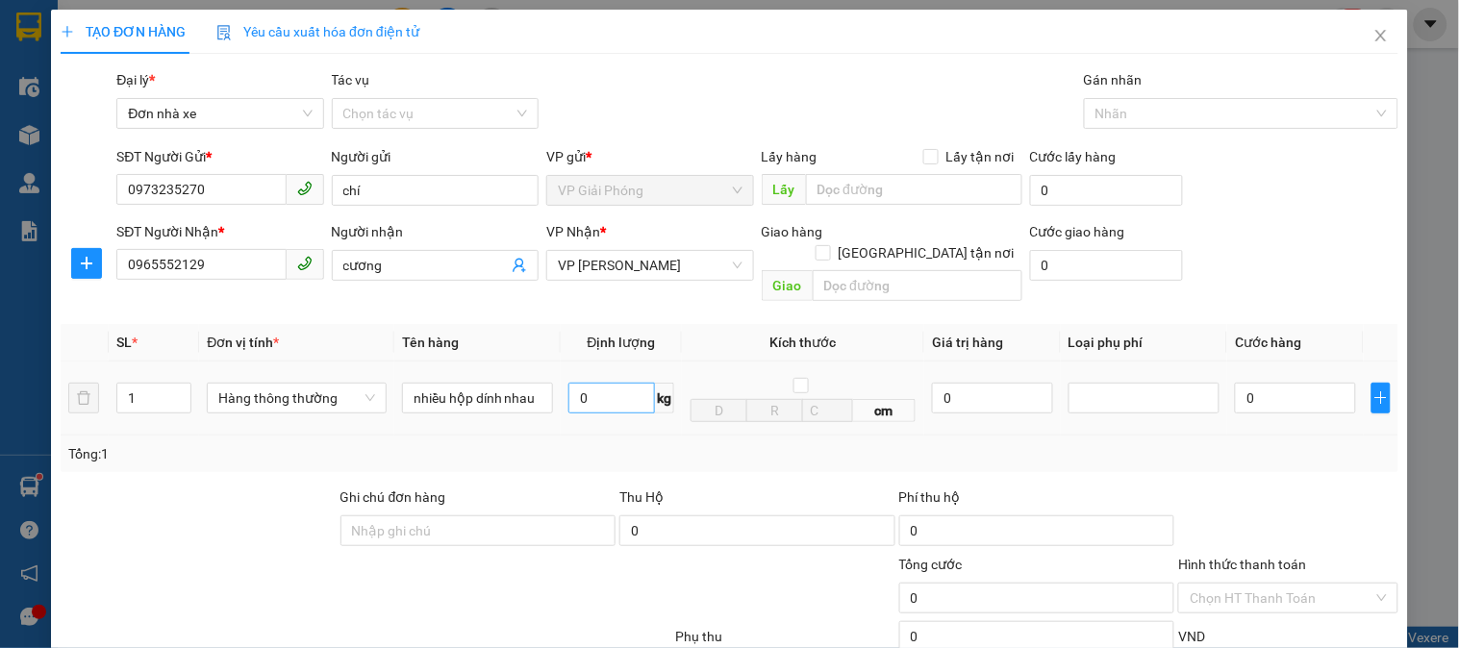
click at [596, 362] on td "0 kg" at bounding box center [621, 399] width 121 height 74
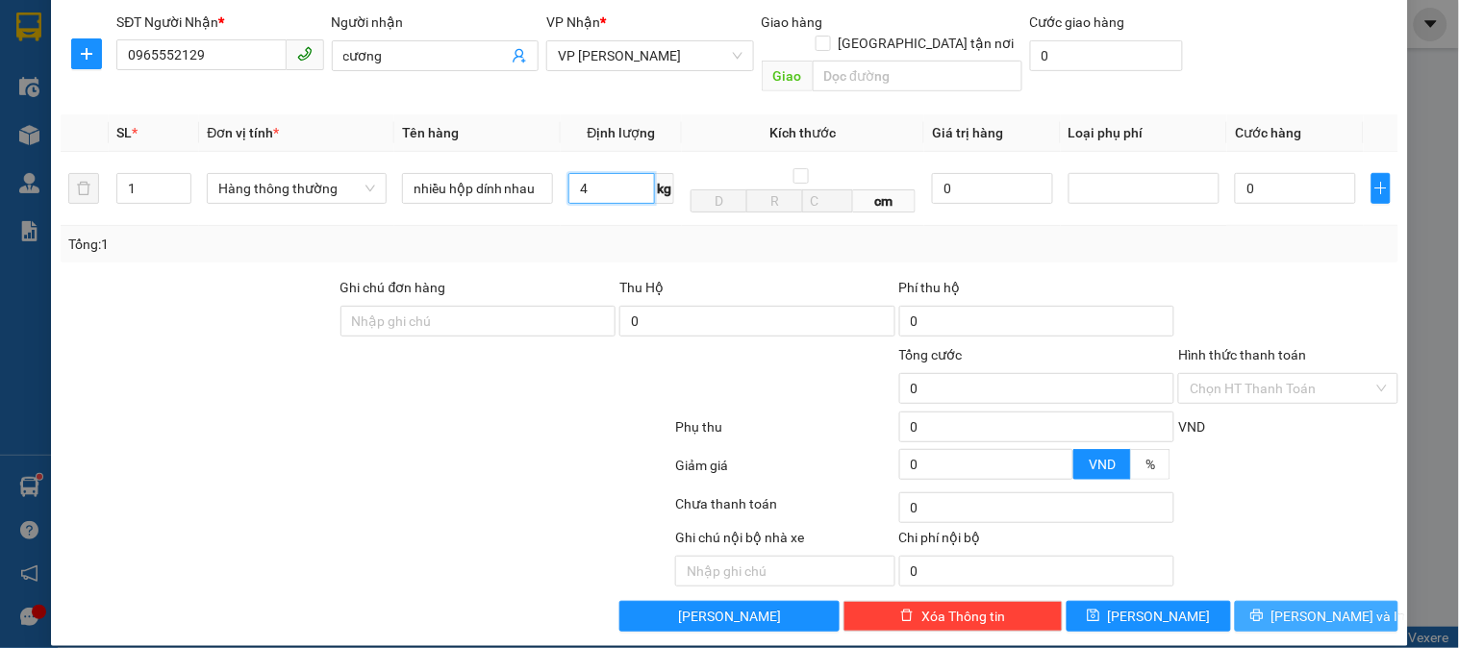
type input "4"
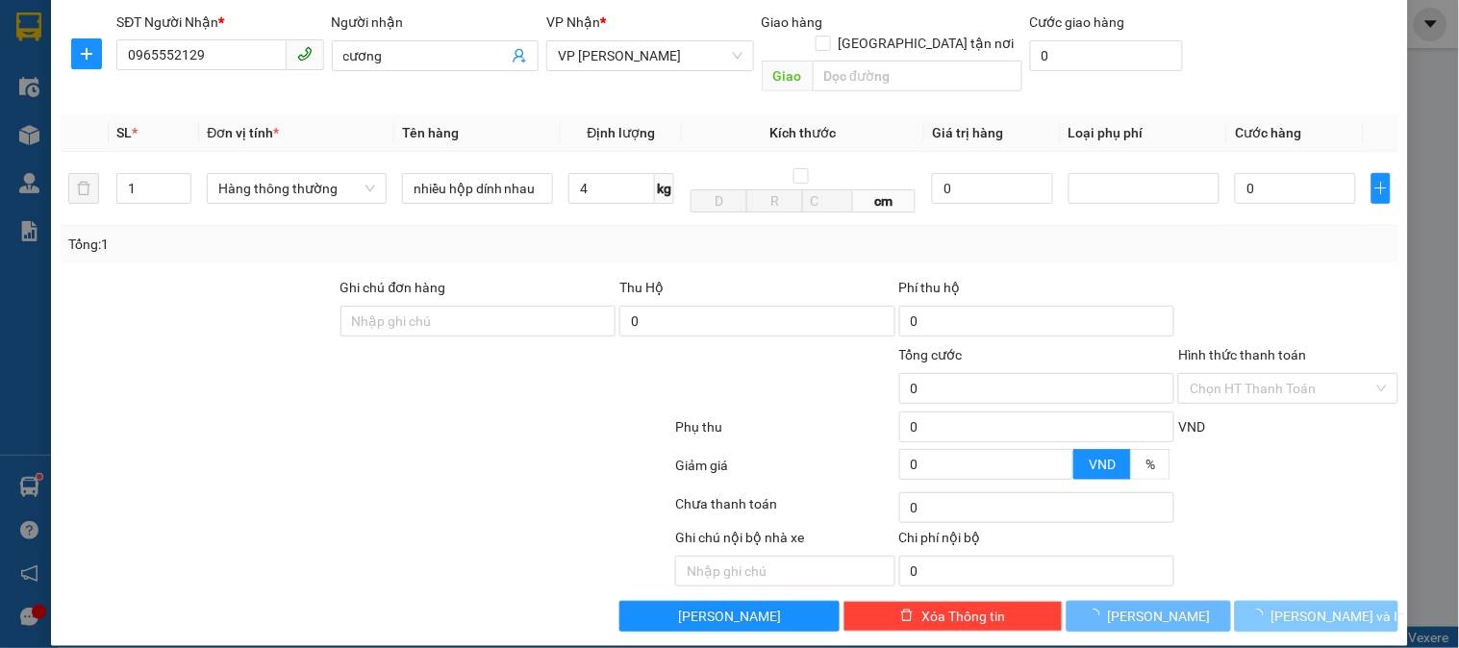
click at [1318, 606] on span "[PERSON_NAME] và In" at bounding box center [1339, 616] width 135 height 21
type input "30.000"
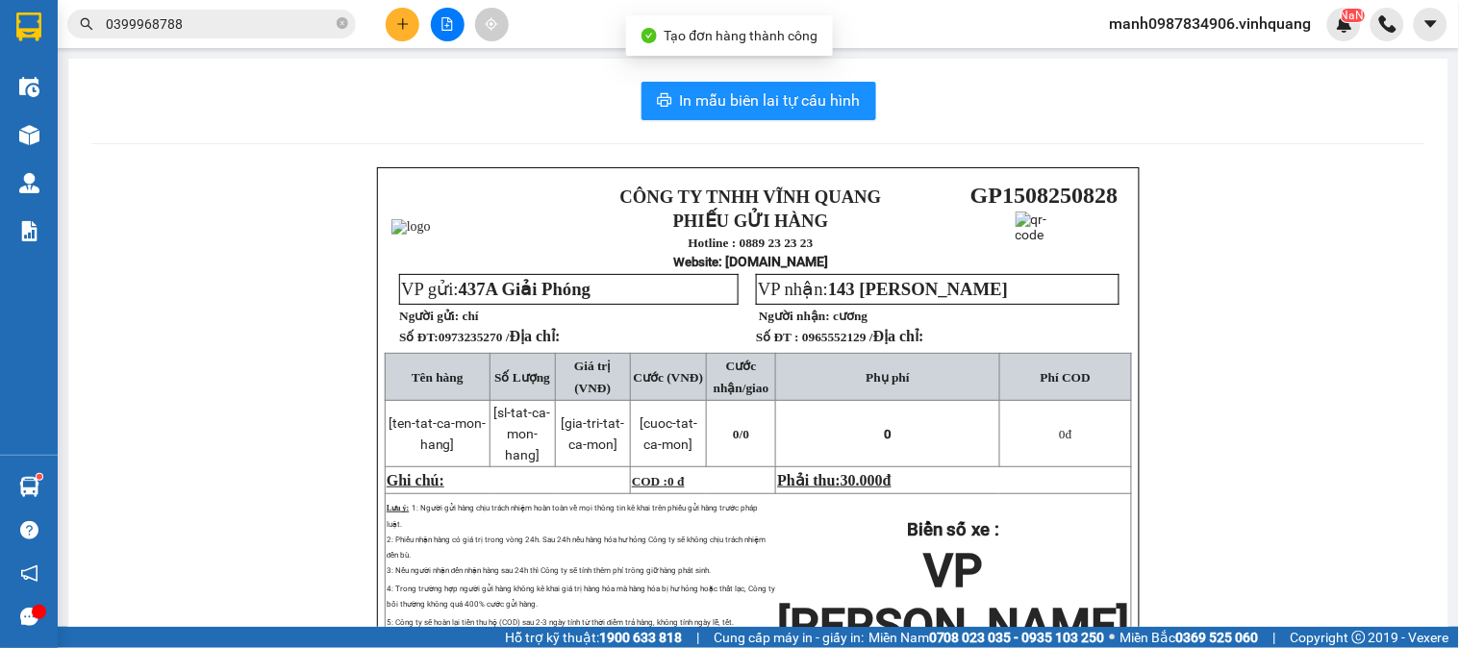
click at [781, 73] on div "In mẫu biên lai tự cấu hình CÔNG TY TNHH VĨNH QUANG PHIẾU GỬI HÀNG Hotline : 08…" at bounding box center [758, 437] width 1380 height 756
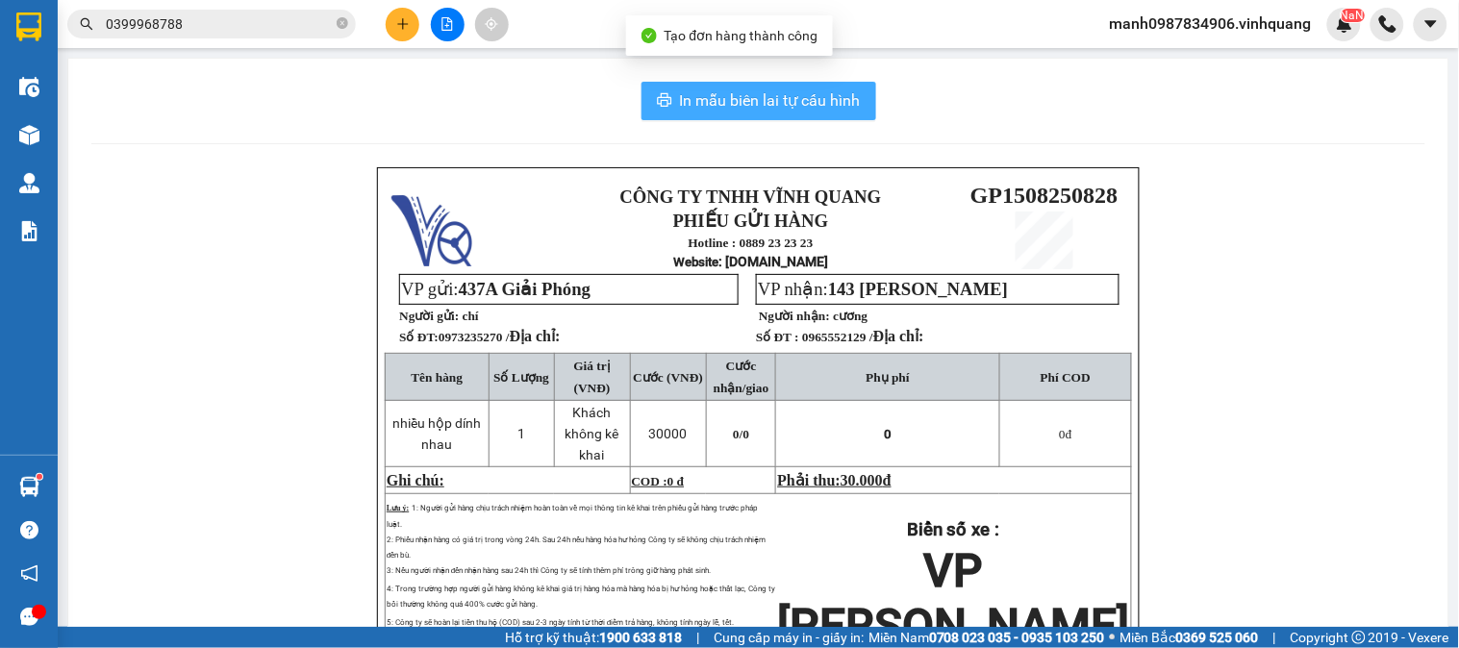
click at [782, 92] on span "In mẫu biên lai tự cấu hình" at bounding box center [770, 100] width 181 height 24
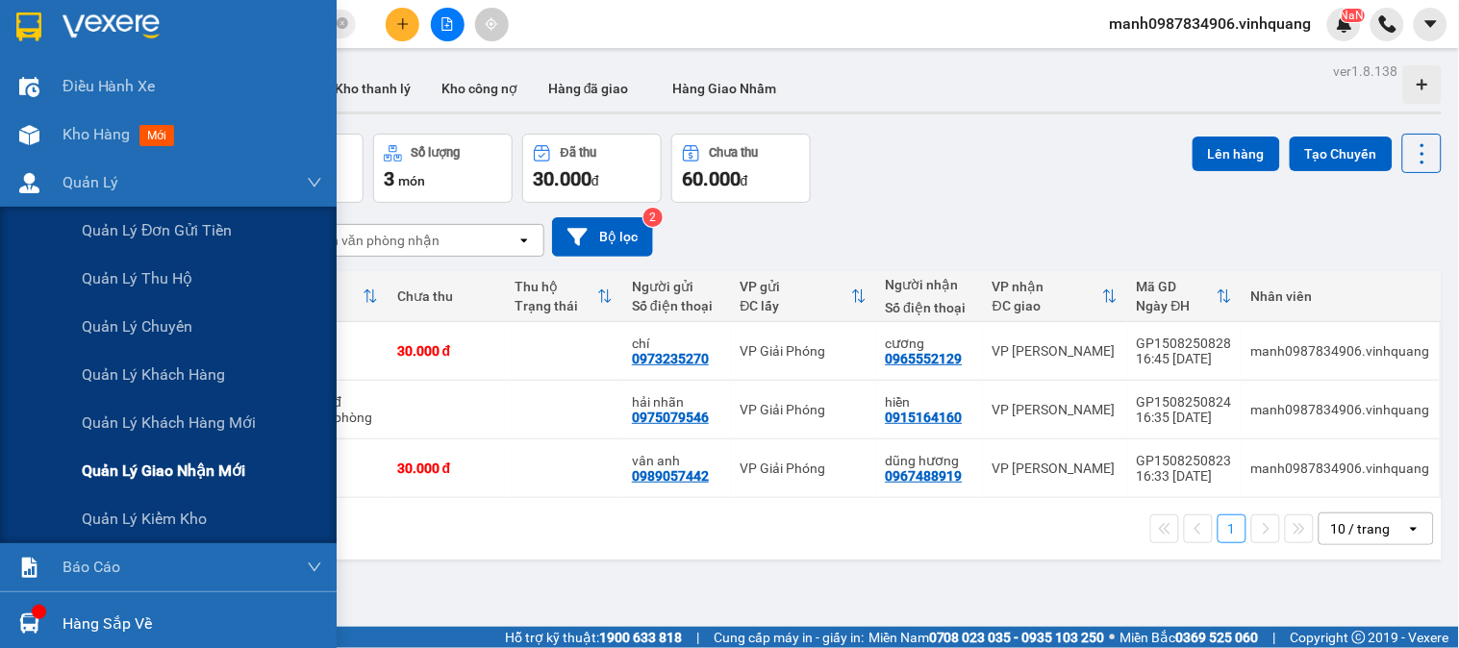
drag, startPoint x: 190, startPoint y: 472, endPoint x: 225, endPoint y: 469, distance: 34.7
click at [196, 472] on span "Quản lý giao nhận mới" at bounding box center [164, 471] width 164 height 24
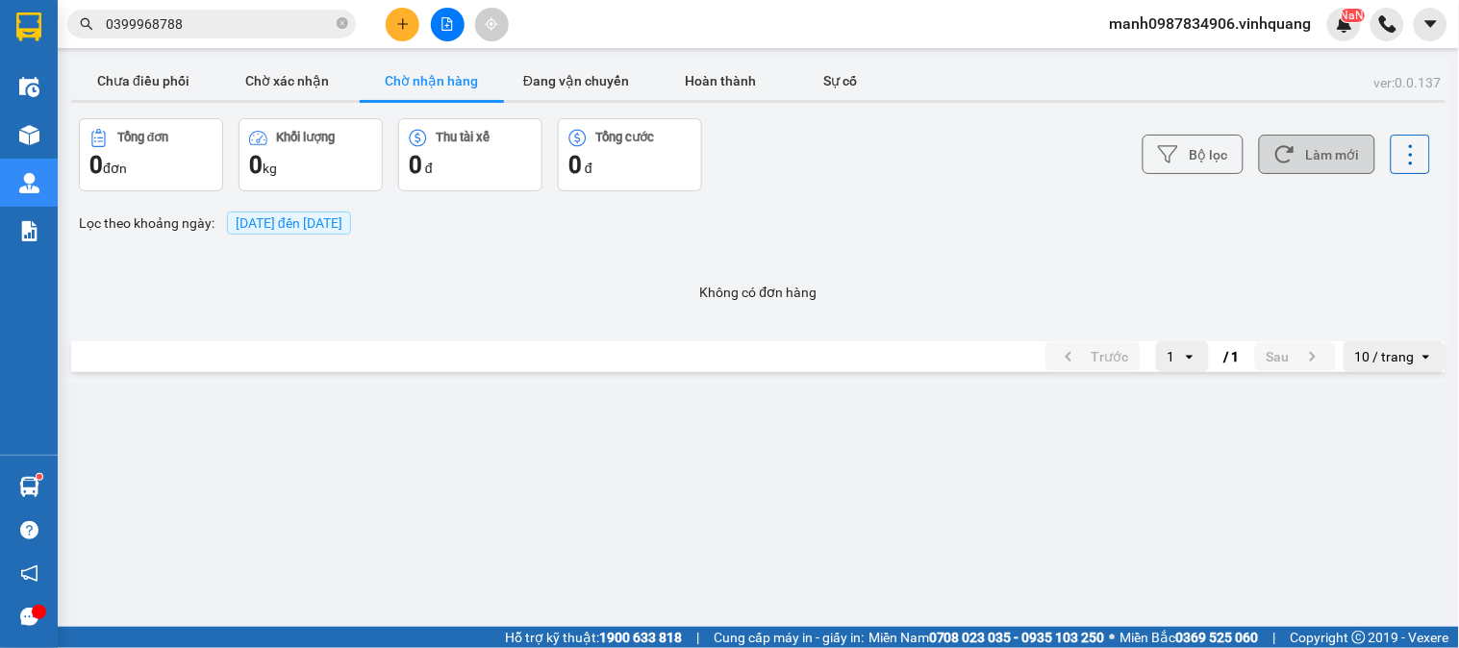
click at [1306, 151] on button "Làm mới" at bounding box center [1317, 154] width 116 height 39
click at [1216, 157] on button "Bộ lọc" at bounding box center [1193, 154] width 101 height 39
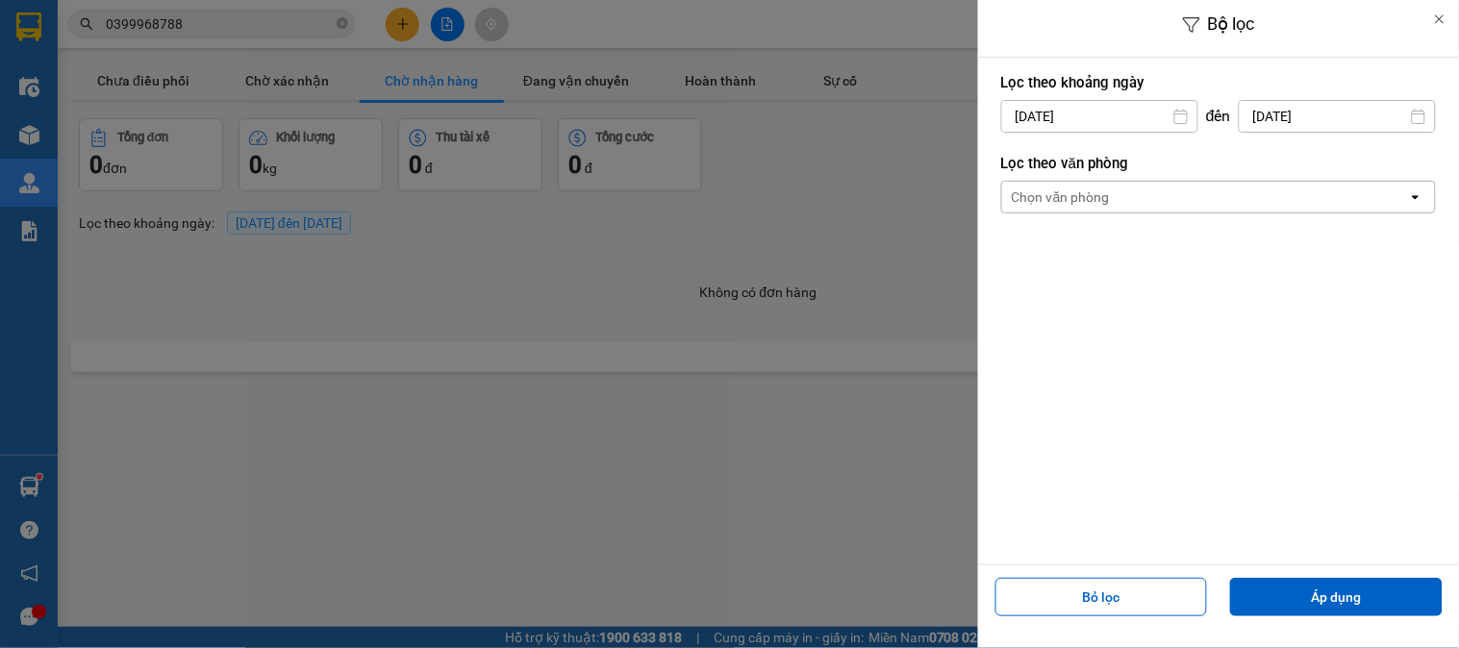
click at [1068, 188] on div "Chọn văn phòng" at bounding box center [1061, 197] width 98 height 19
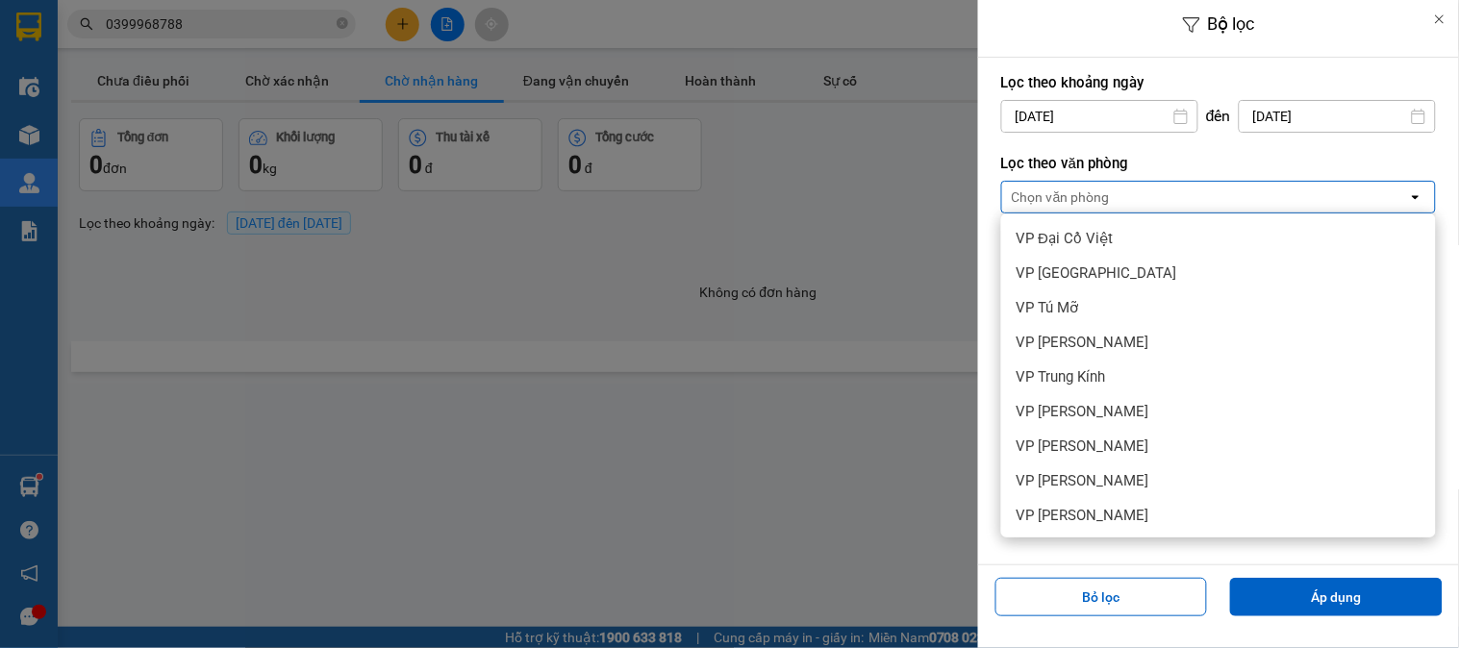
scroll to position [106, 0]
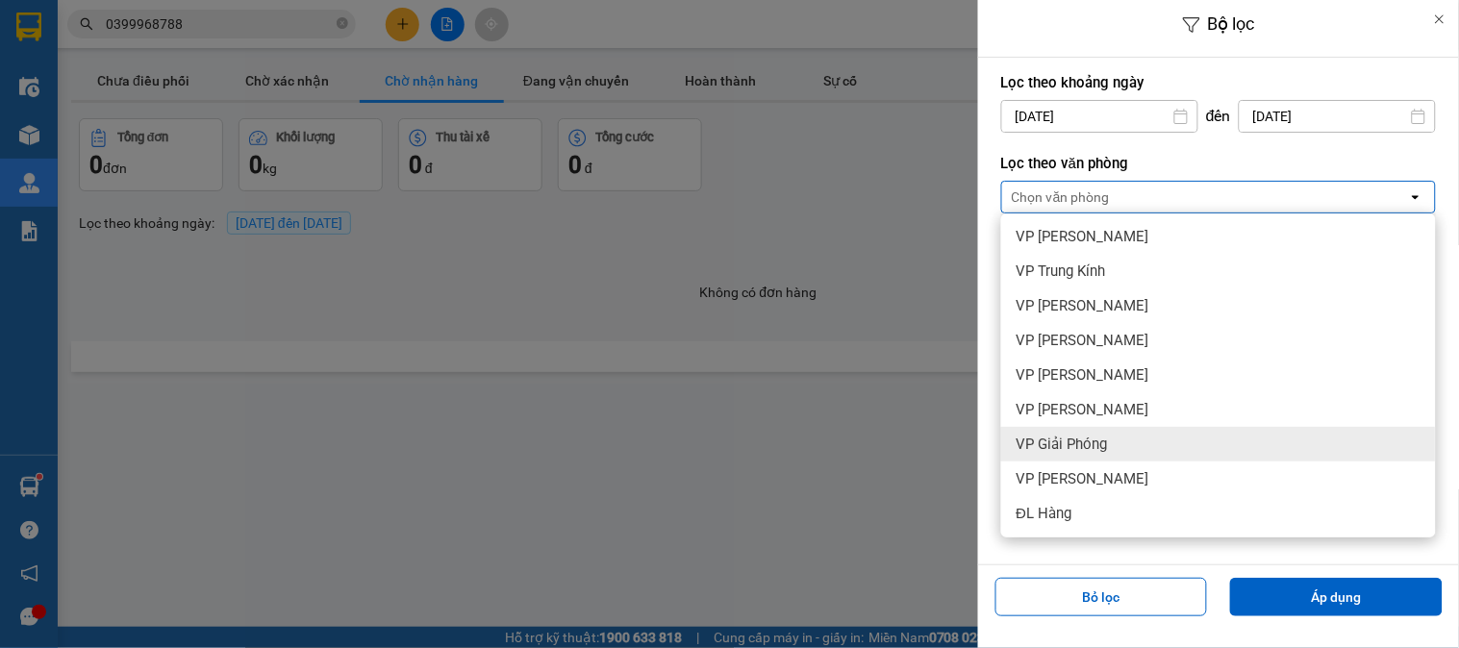
click at [1087, 438] on span "VP Giải Phóng" at bounding box center [1062, 444] width 91 height 19
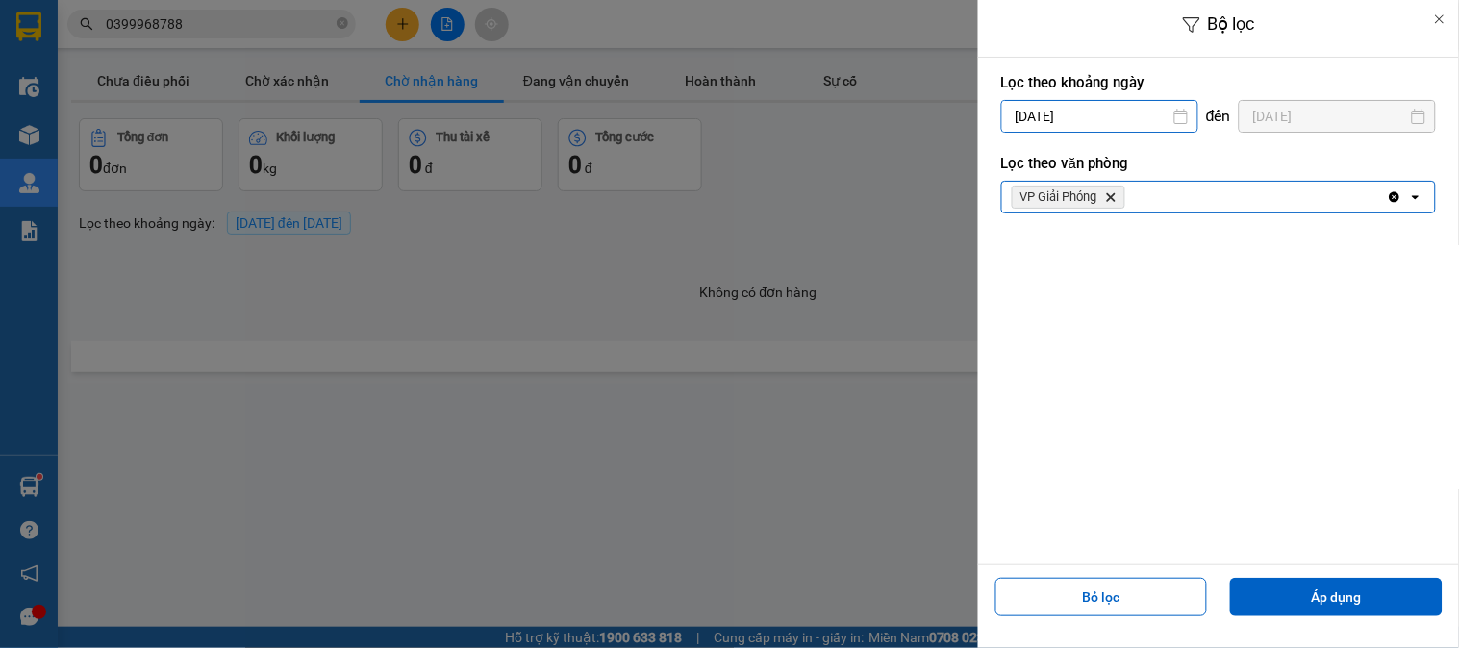
click at [1070, 111] on input "[DATE]" at bounding box center [1099, 116] width 195 height 31
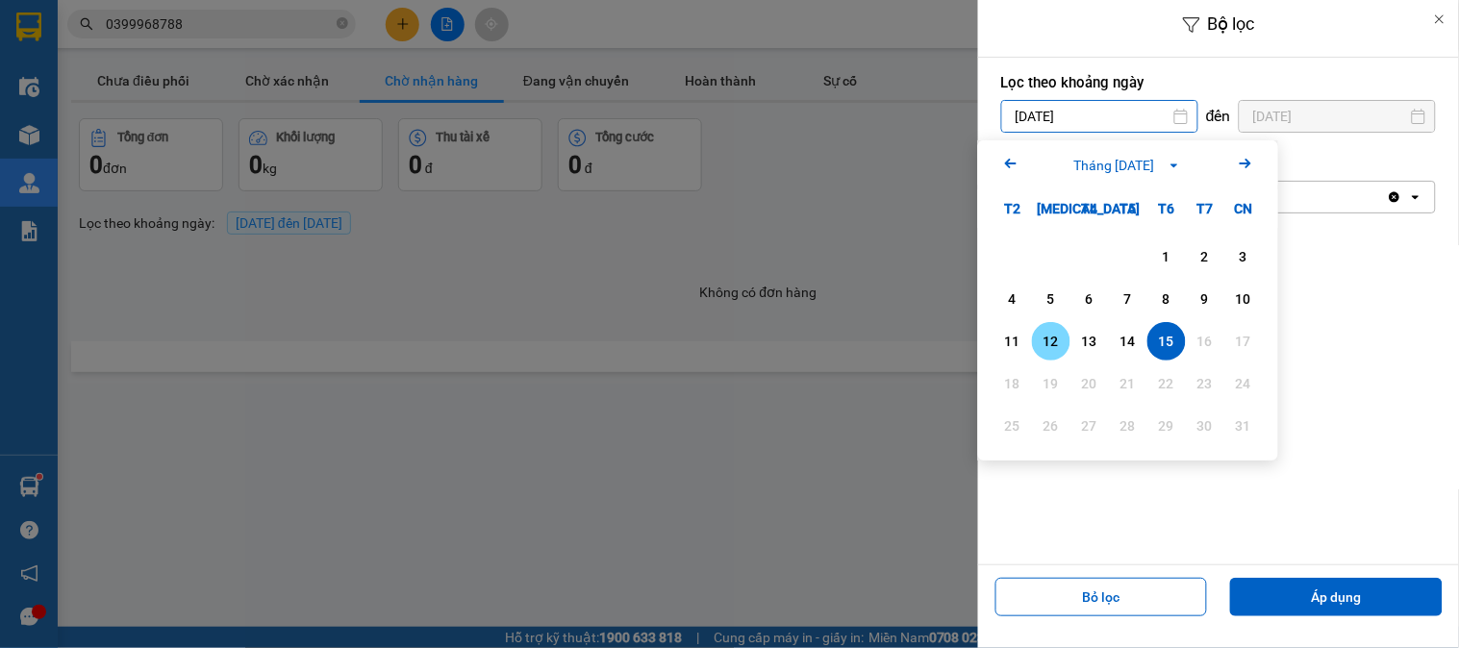
click at [1130, 343] on div "14" at bounding box center [1128, 341] width 27 height 23
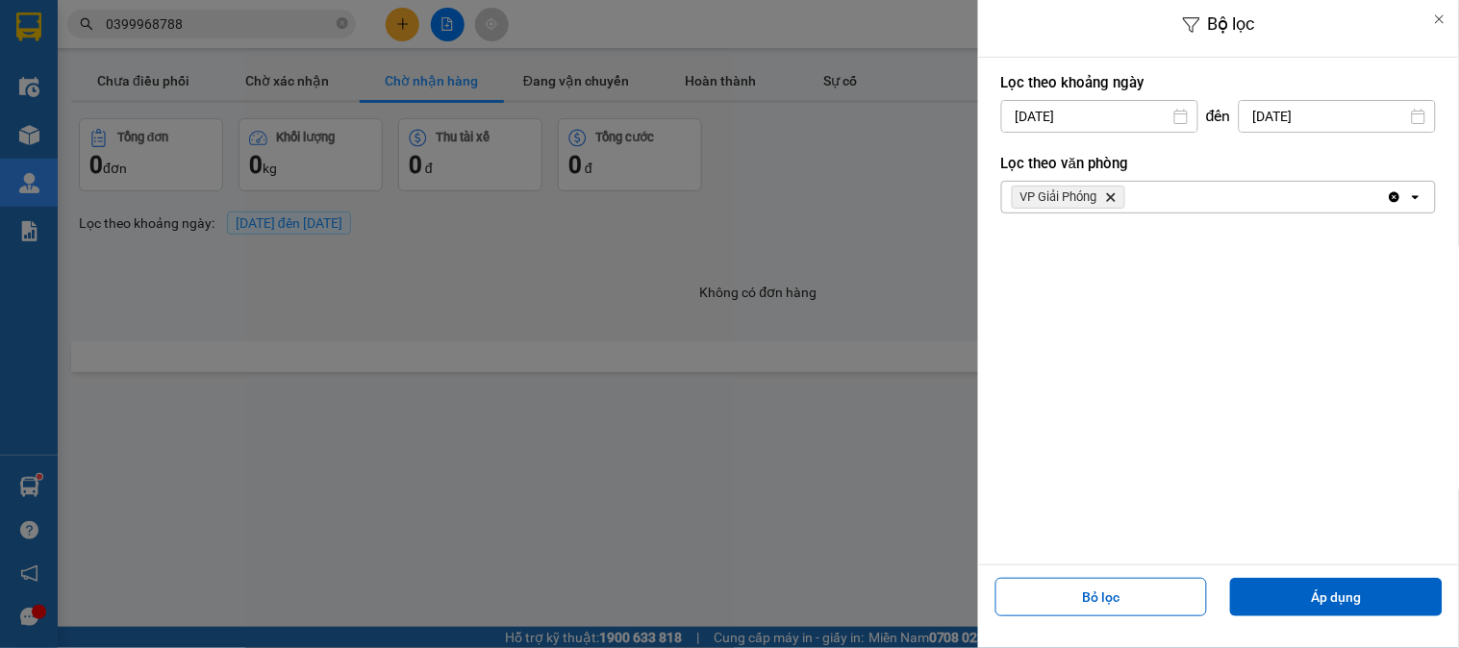
type input "14/08/2025"
click at [1333, 600] on button "Áp dụng" at bounding box center [1336, 597] width 213 height 38
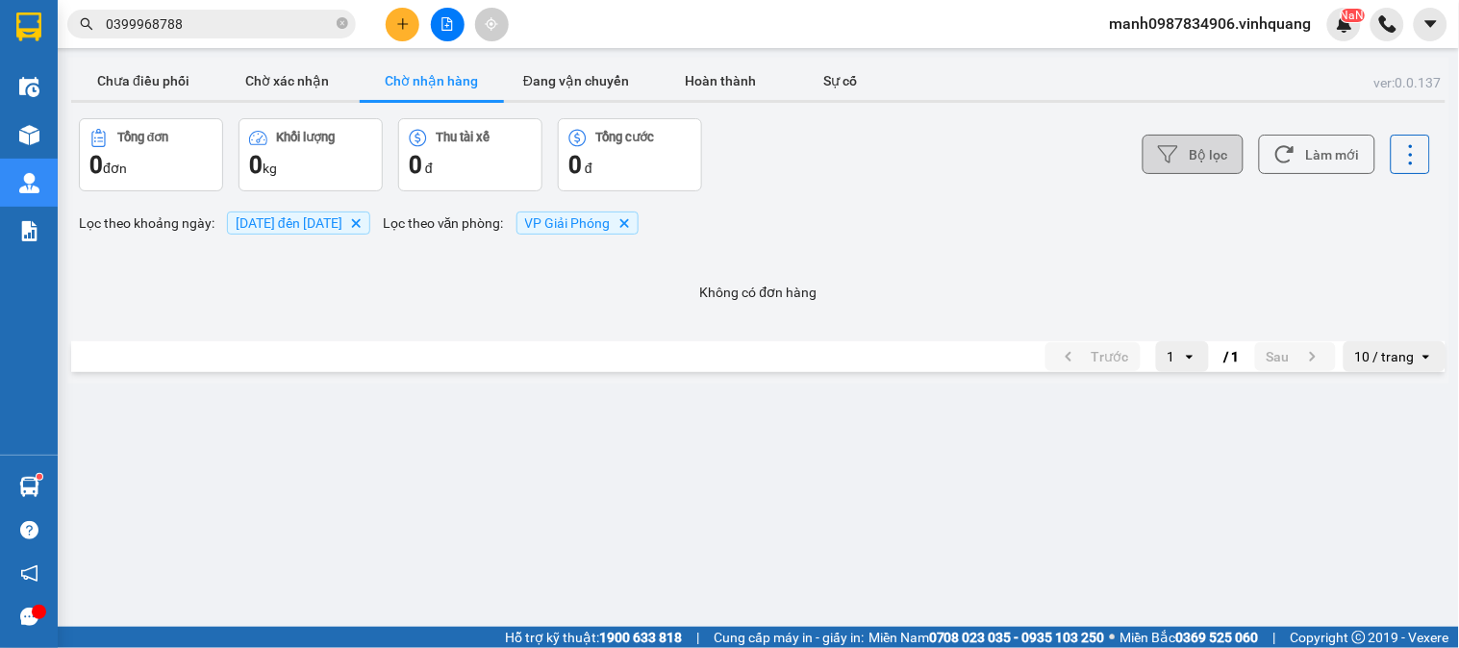
click at [1202, 150] on button "Bộ lọc" at bounding box center [1193, 154] width 101 height 39
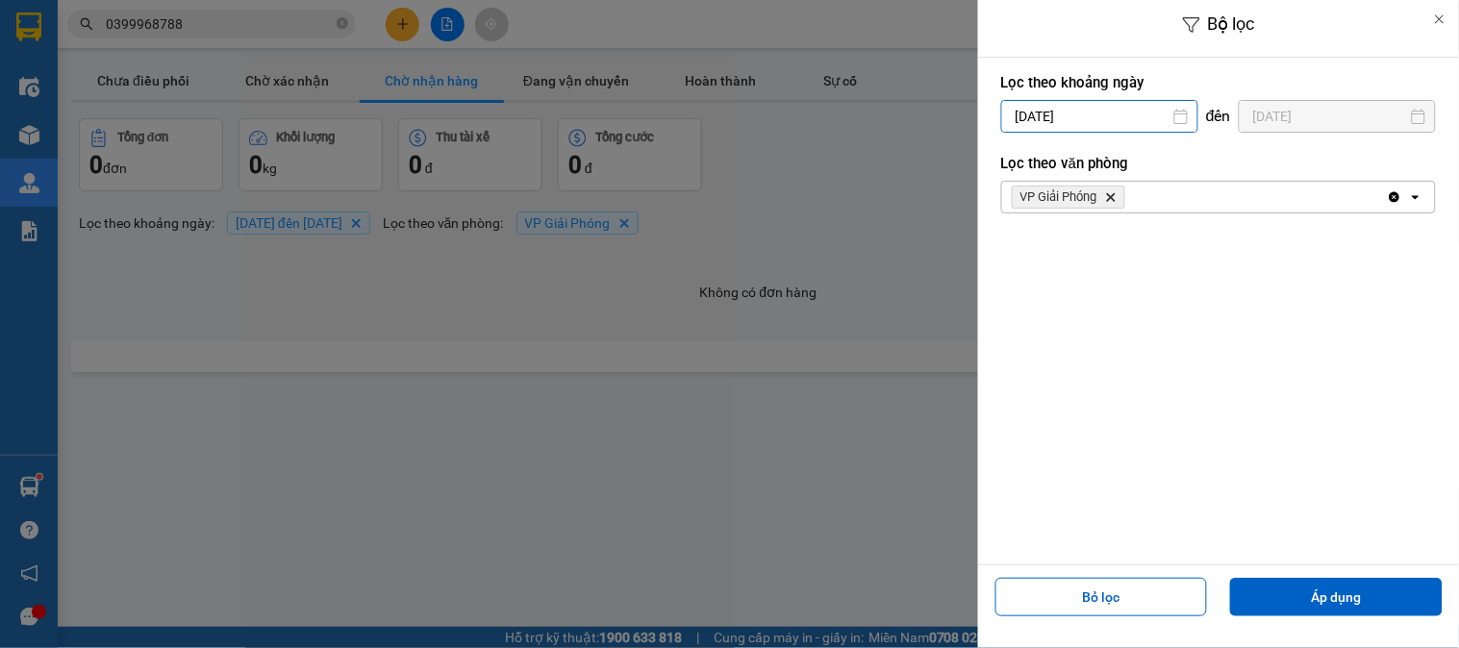
click at [1078, 113] on input "14/08/2025" at bounding box center [1099, 116] width 195 height 31
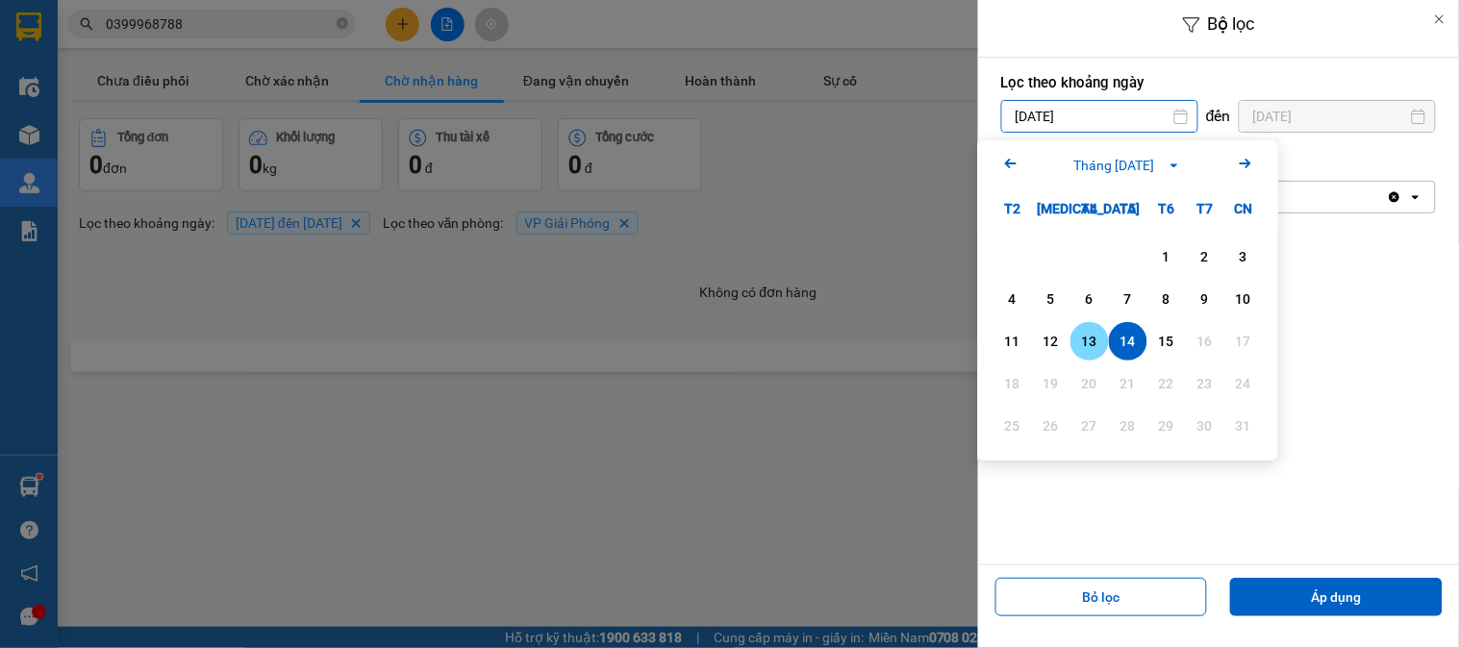
click at [1084, 342] on div "13" at bounding box center [1089, 341] width 27 height 23
type input "13/08/2025"
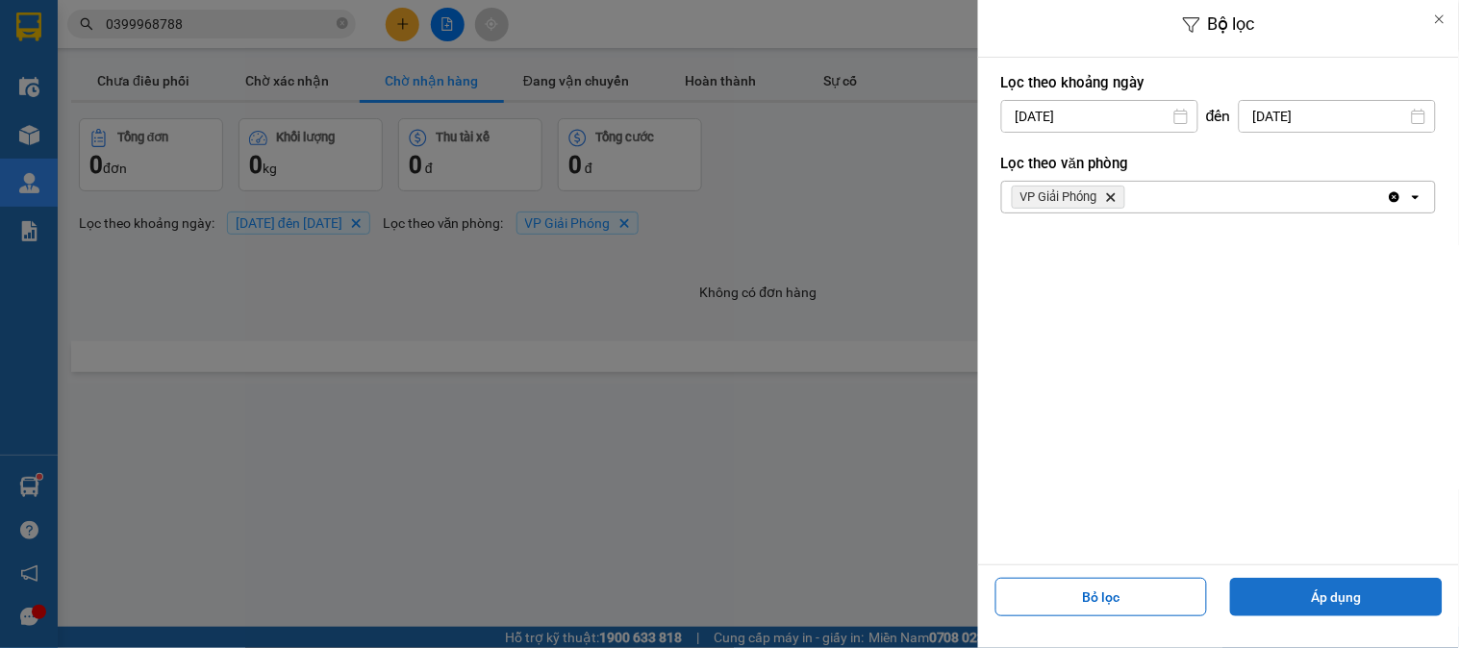
click at [1339, 599] on button "Áp dụng" at bounding box center [1336, 597] width 213 height 38
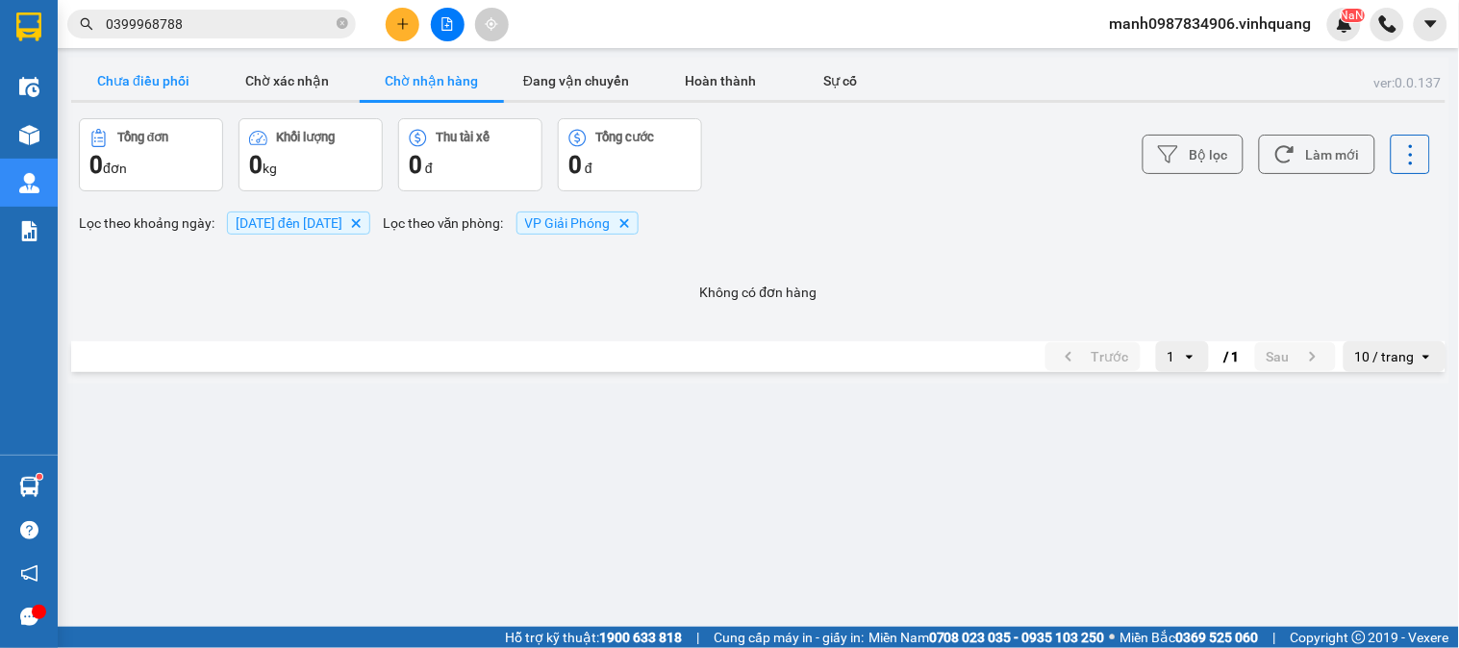
click at [151, 77] on button "Chưa điều phối" at bounding box center [143, 81] width 144 height 38
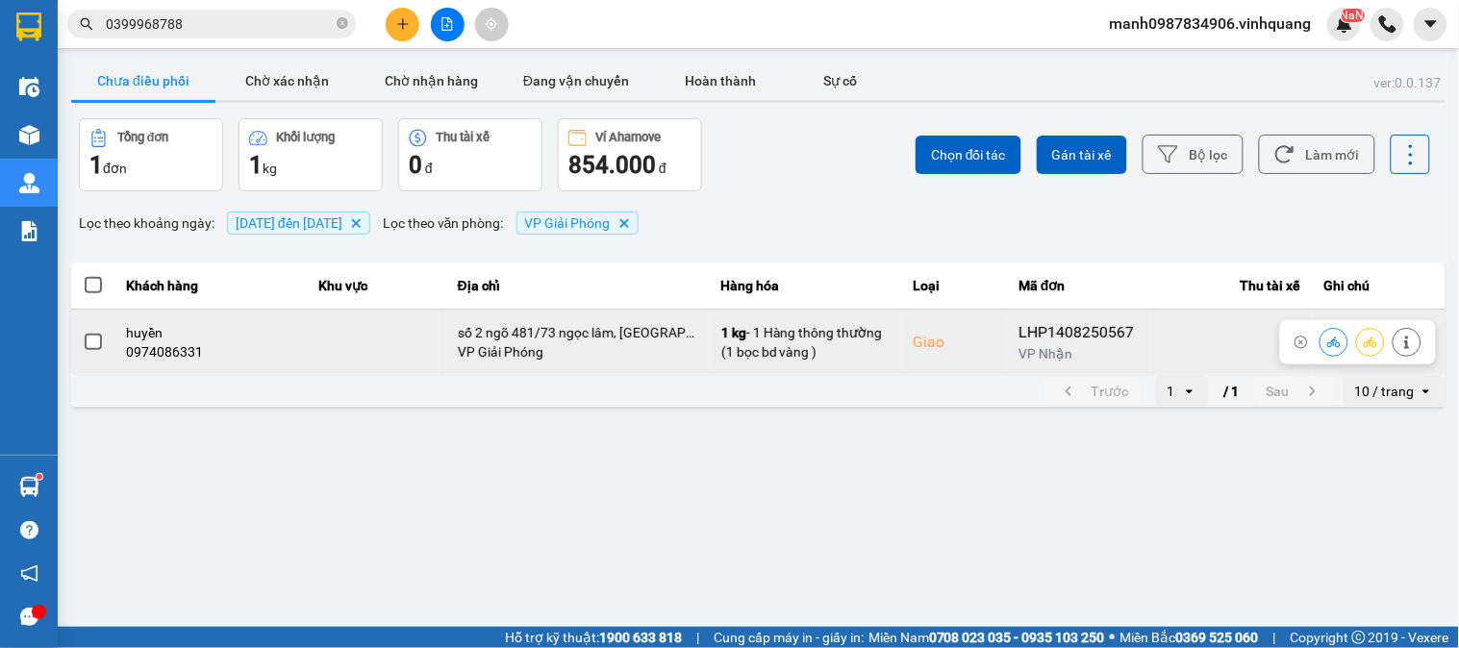
click at [173, 354] on div "0974086331" at bounding box center [211, 351] width 169 height 19
copy div "0974086331"
click at [1331, 342] on icon at bounding box center [1333, 342] width 13 height 11
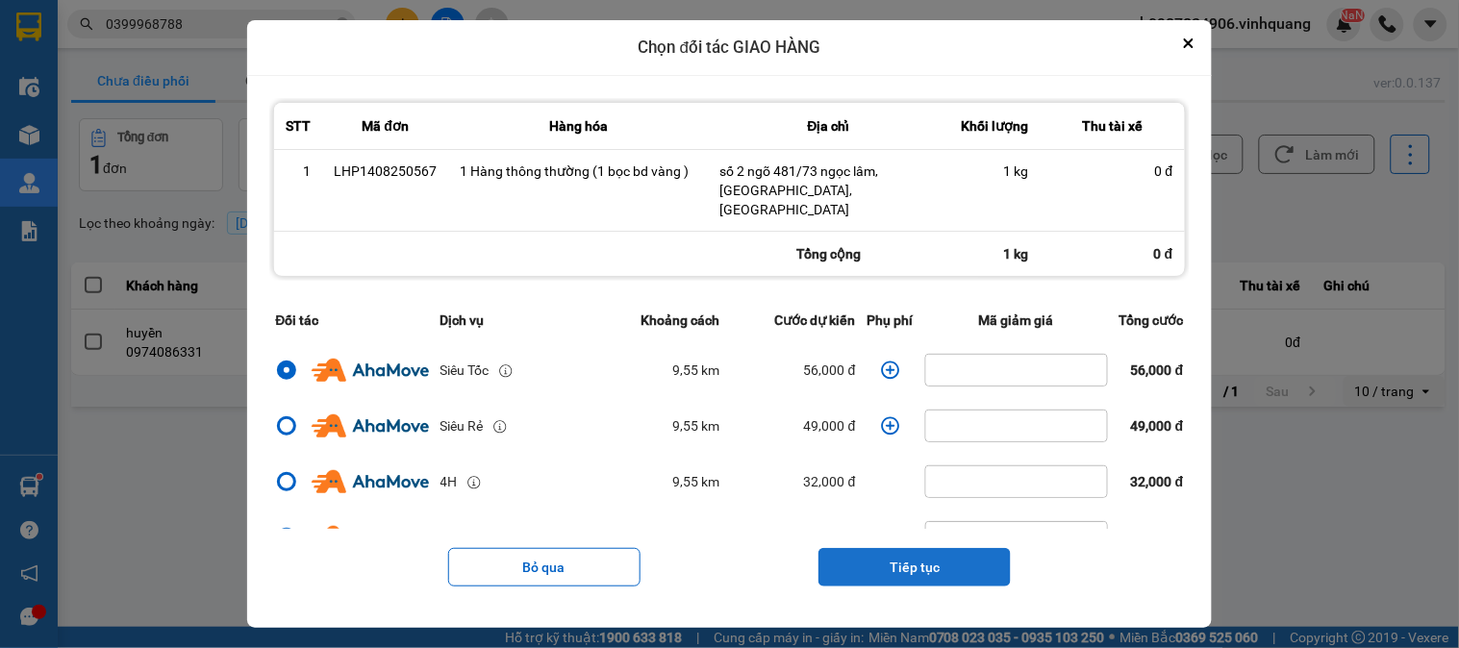
click at [929, 560] on button "Tiếp tục" at bounding box center [915, 567] width 192 height 38
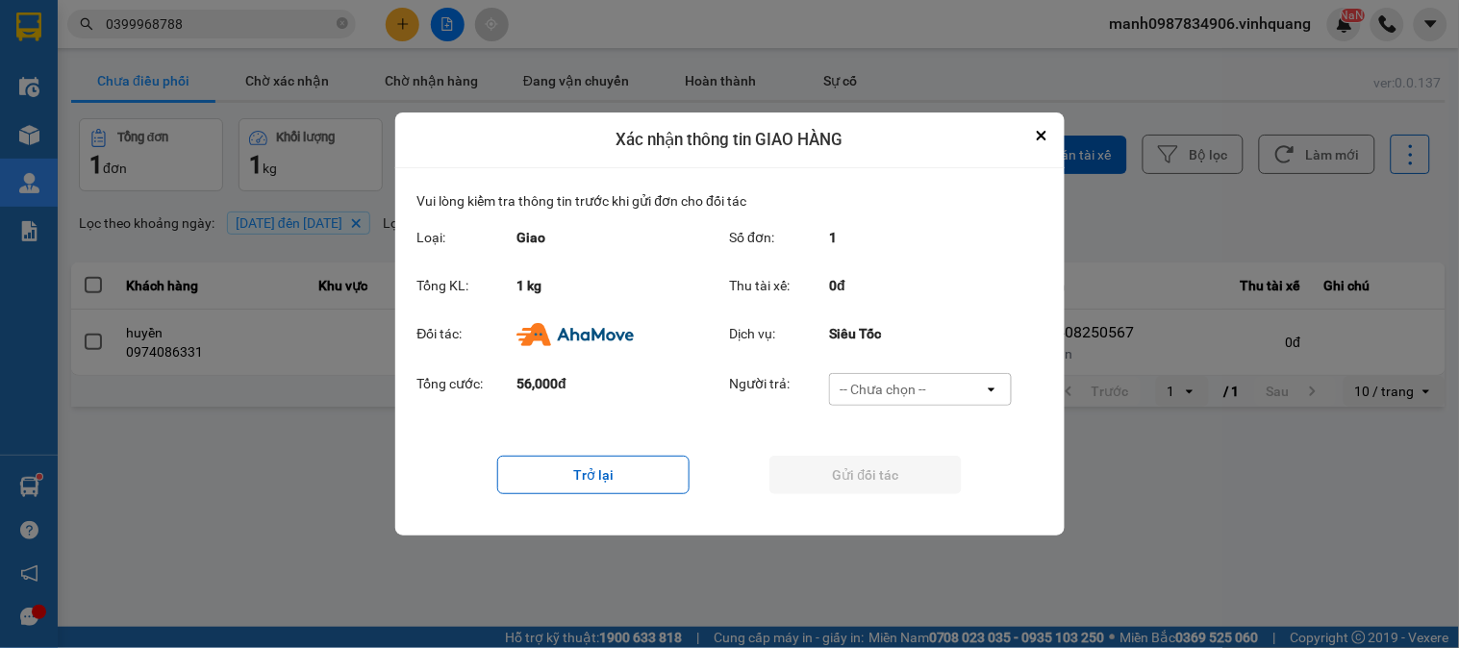
click at [920, 389] on div "-- Chưa chọn --" at bounding box center [883, 389] width 87 height 19
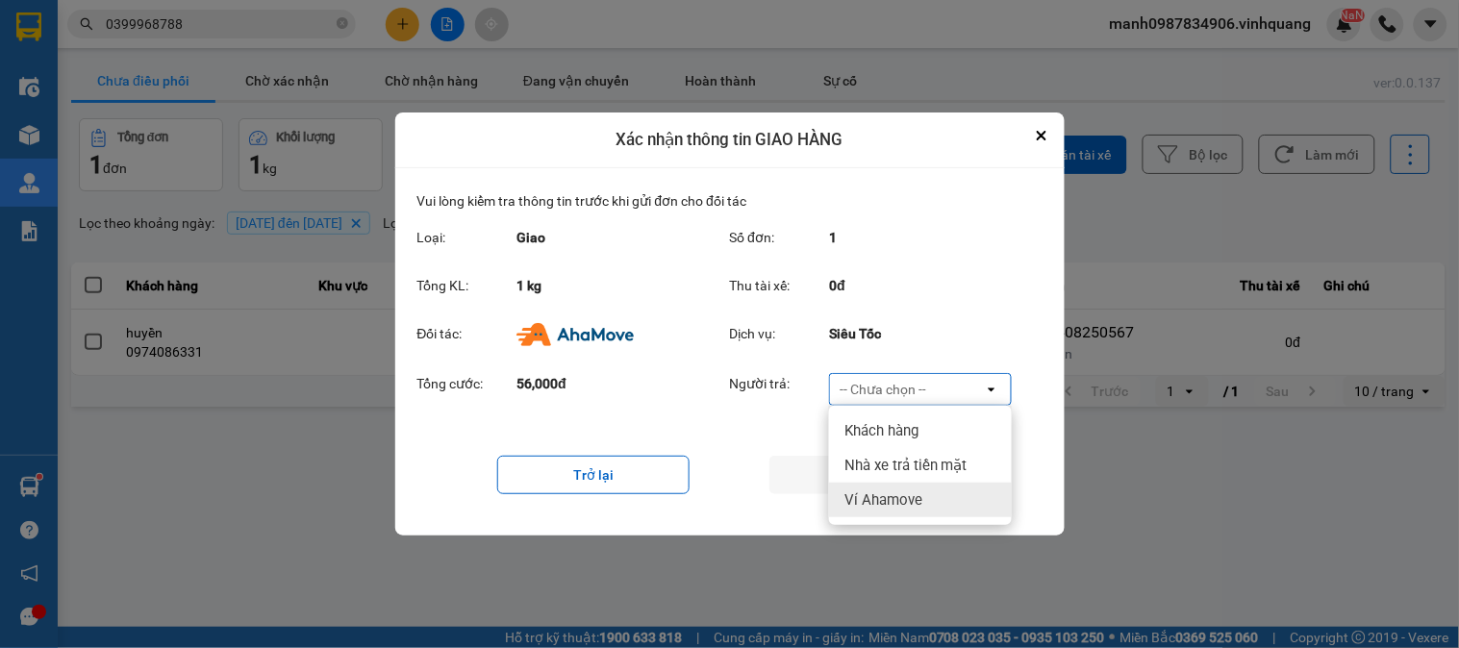
click at [886, 500] on span "Ví Ahamove" at bounding box center [883, 500] width 78 height 19
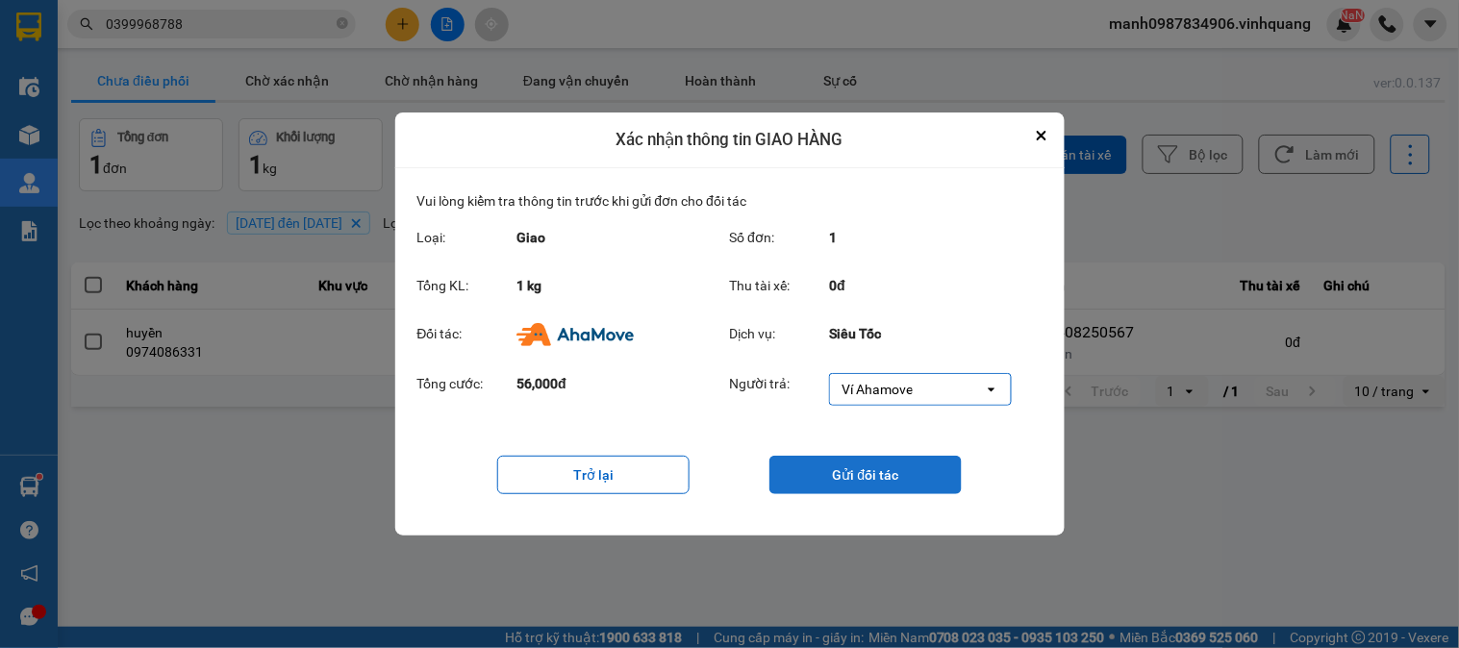
click at [886, 471] on button "Gửi đối tác" at bounding box center [865, 475] width 192 height 38
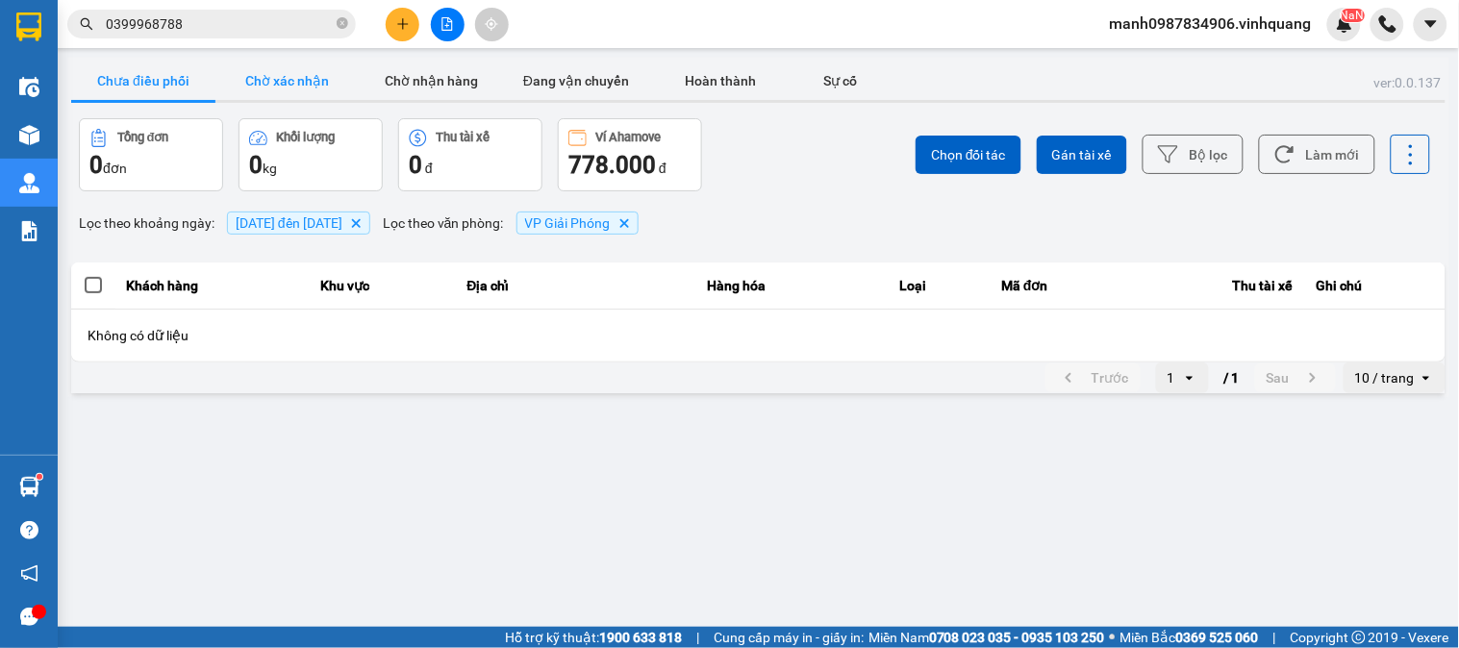
click at [301, 82] on button "Chờ xác nhận" at bounding box center [287, 81] width 144 height 38
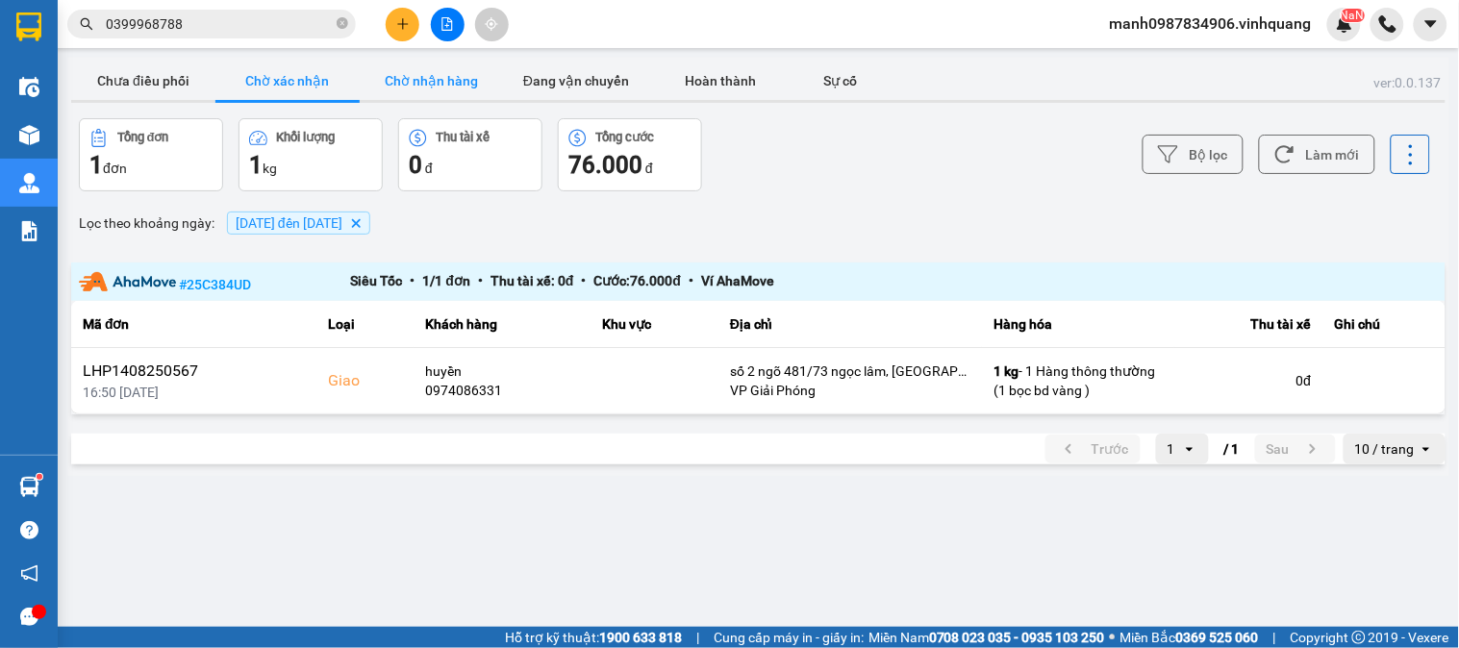
click at [460, 81] on button "Chờ nhận hàng" at bounding box center [432, 81] width 144 height 38
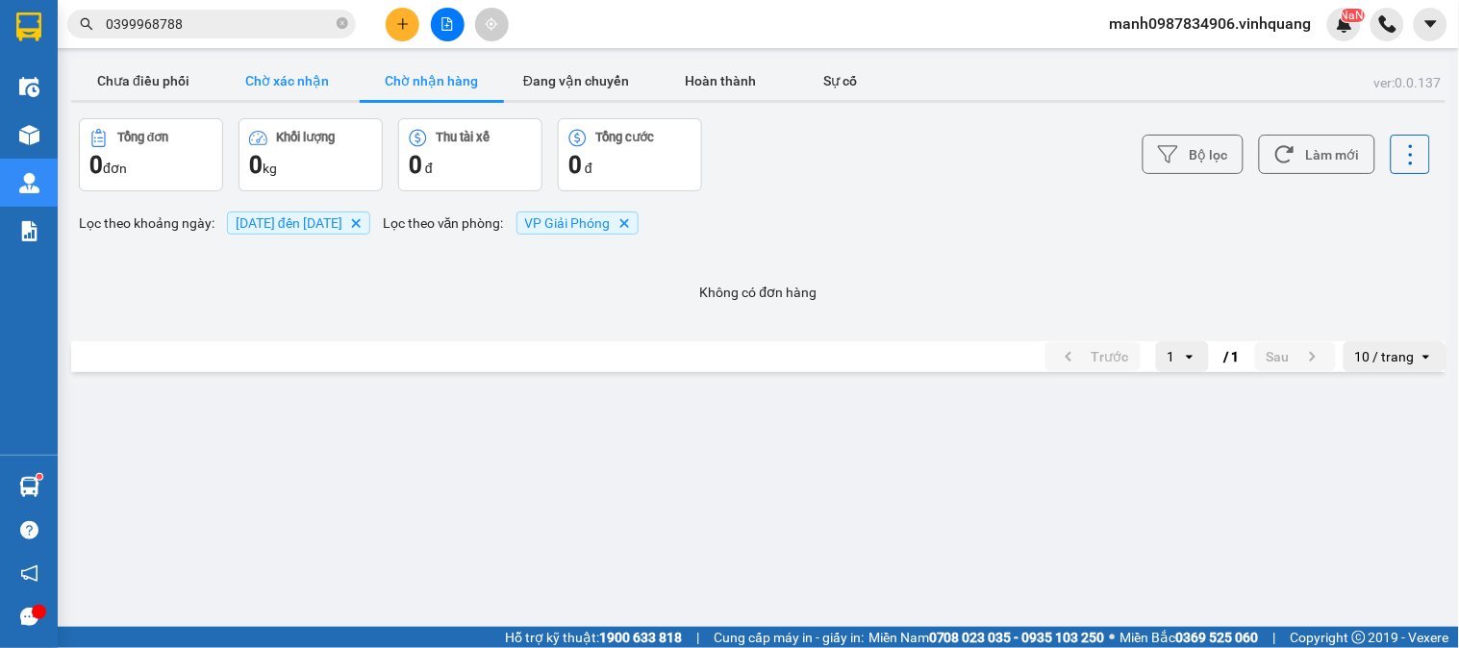
click at [284, 85] on button "Chờ xác nhận" at bounding box center [287, 81] width 144 height 38
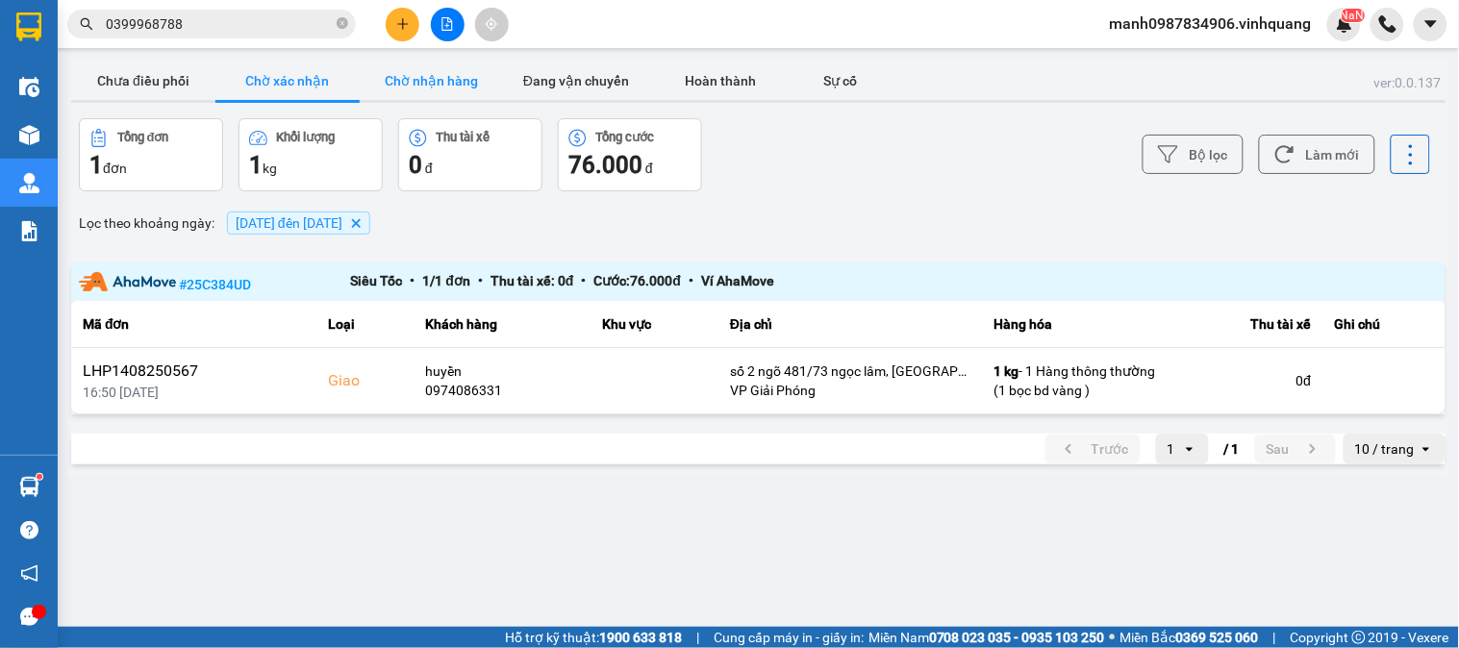
click at [437, 72] on button "Chờ nhận hàng" at bounding box center [432, 81] width 144 height 38
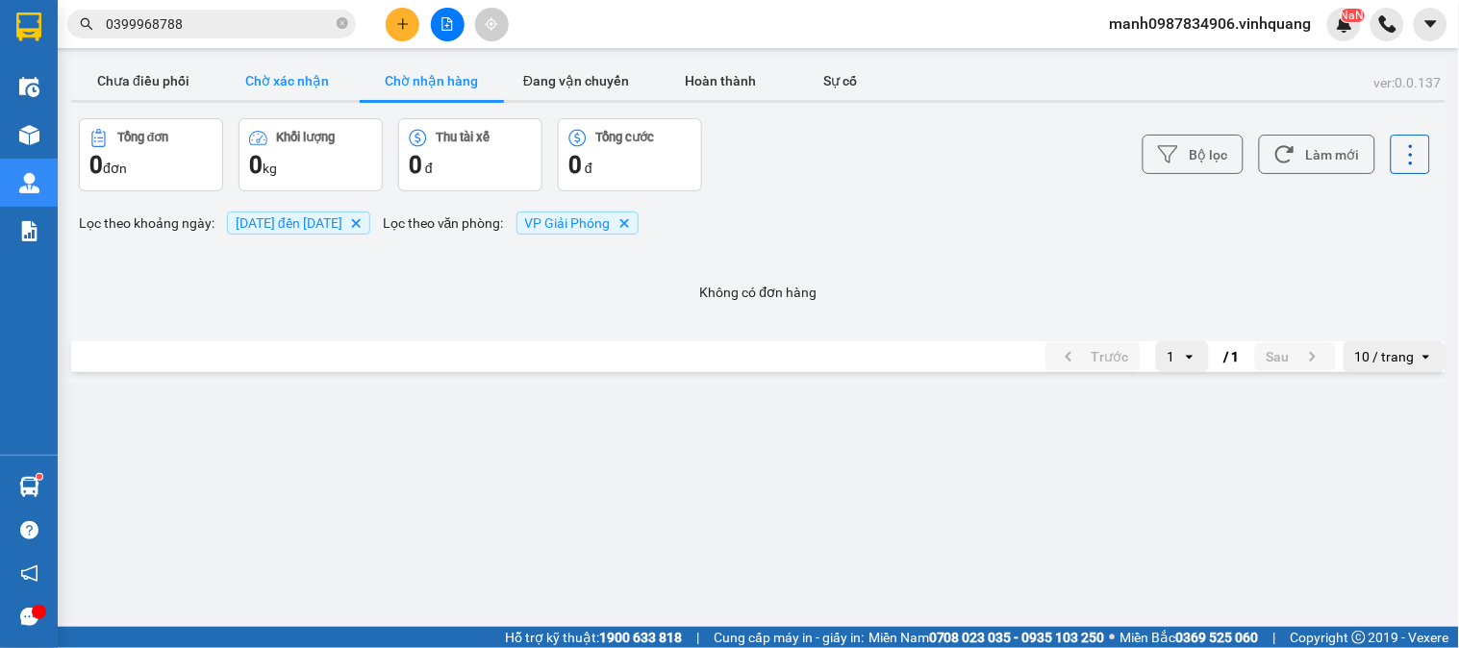
click at [295, 84] on button "Chờ xác nhận" at bounding box center [287, 81] width 144 height 38
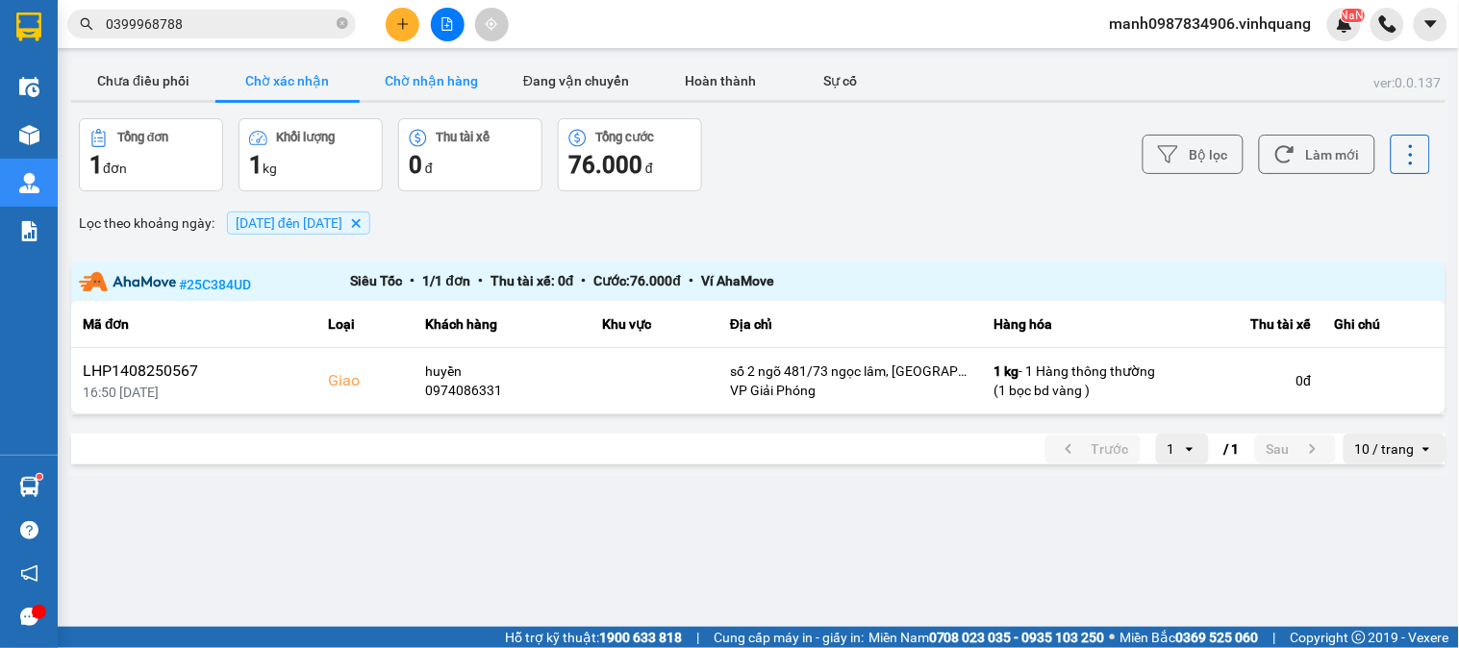
click at [440, 84] on button "Chờ nhận hàng" at bounding box center [432, 81] width 144 height 38
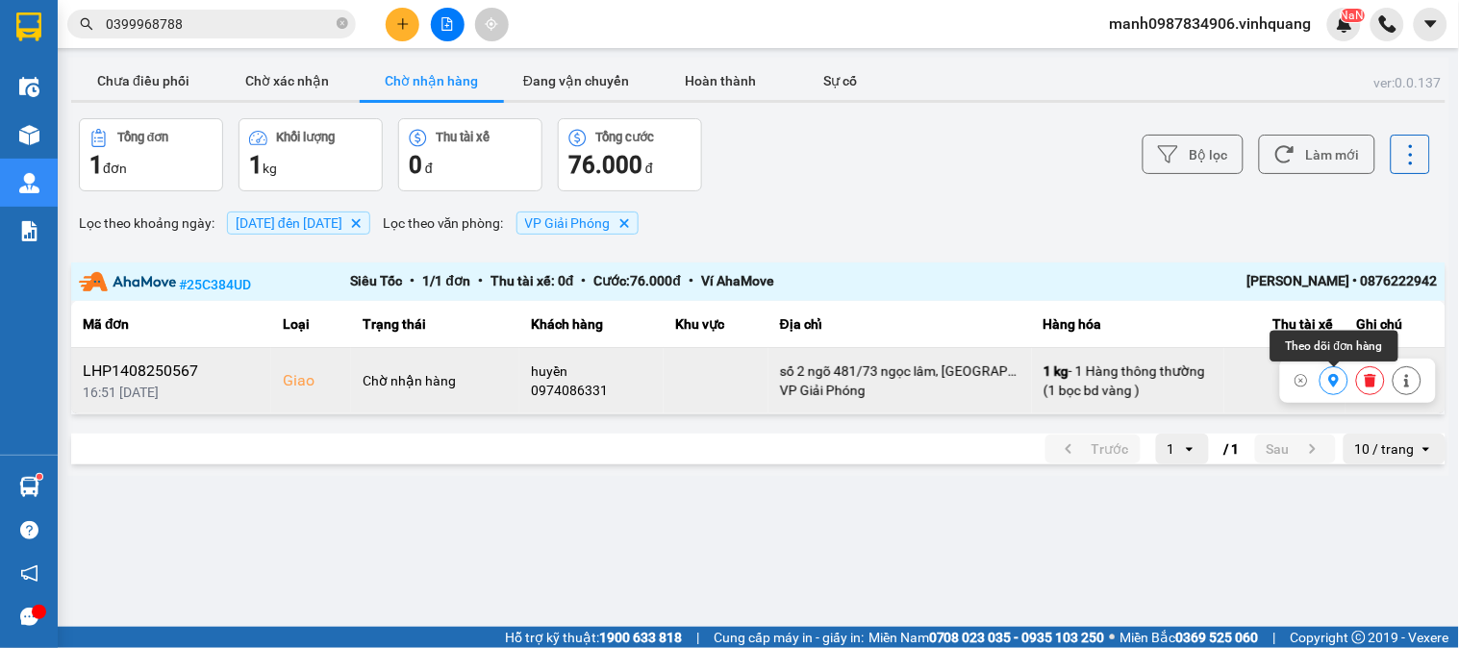
click at [1335, 386] on icon at bounding box center [1334, 380] width 11 height 13
click at [401, 22] on icon "plus" at bounding box center [402, 23] width 13 height 13
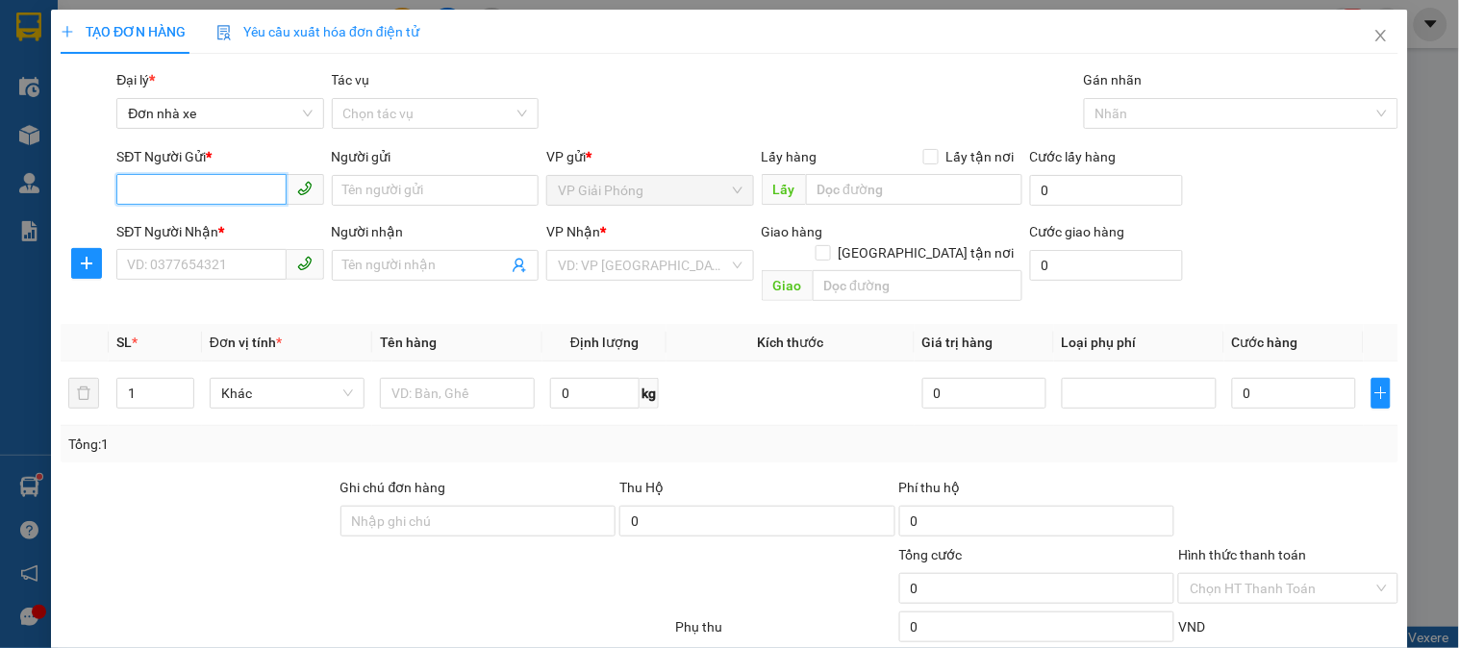
click at [181, 192] on input "SĐT Người Gửi *" at bounding box center [200, 189] width 169 height 31
type input "0383685222"
click at [161, 226] on div "0383685222 - TÙNG" at bounding box center [218, 228] width 182 height 21
type input "TÙNG"
type input "0963364568"
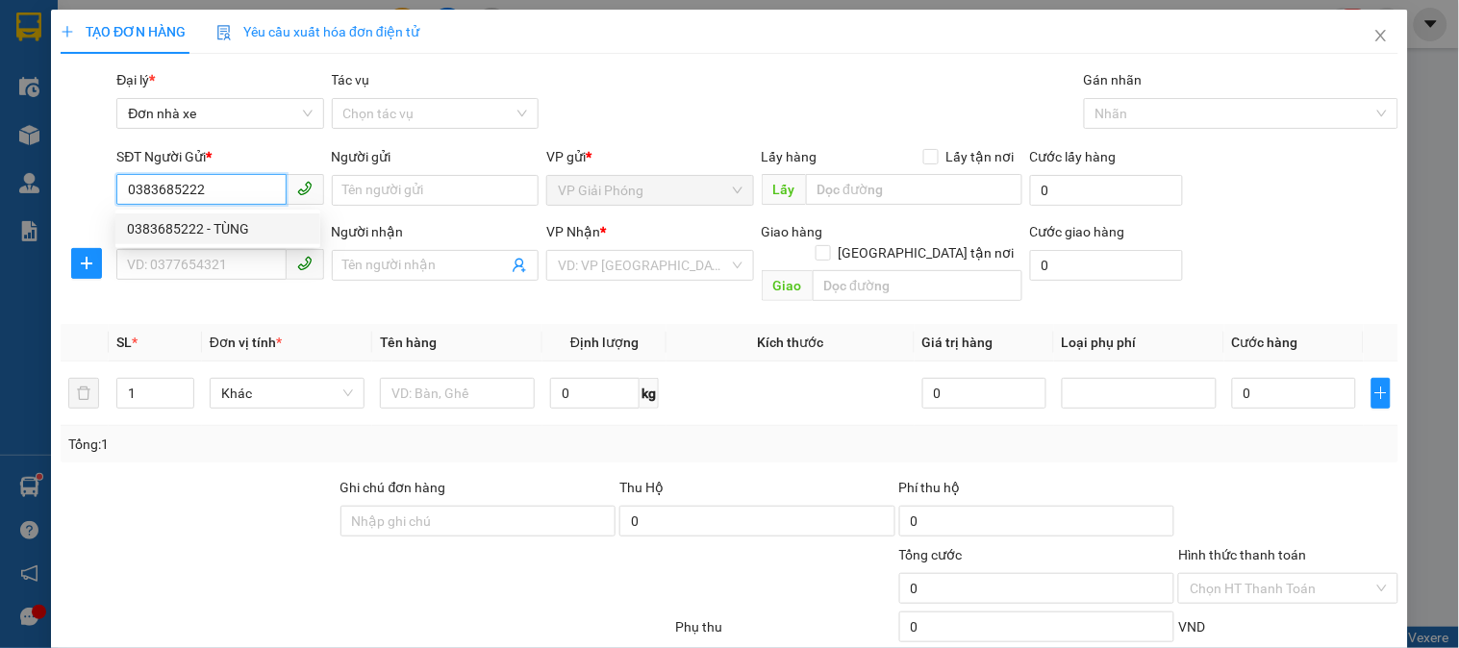
type input "CHỊ HOÀNG"
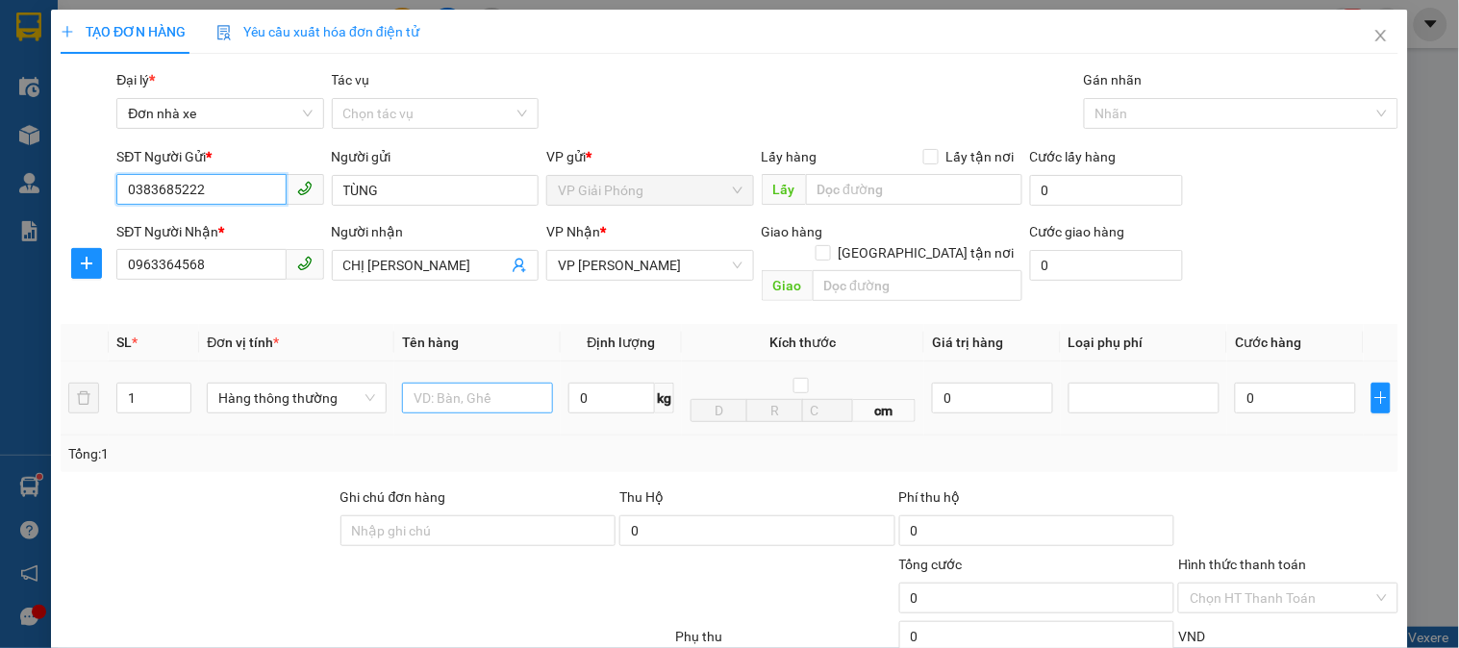
type input "0383685222"
click at [472, 383] on input "text" at bounding box center [477, 398] width 151 height 31
type input "boc den"
click at [629, 391] on input "0" at bounding box center [611, 398] width 87 height 31
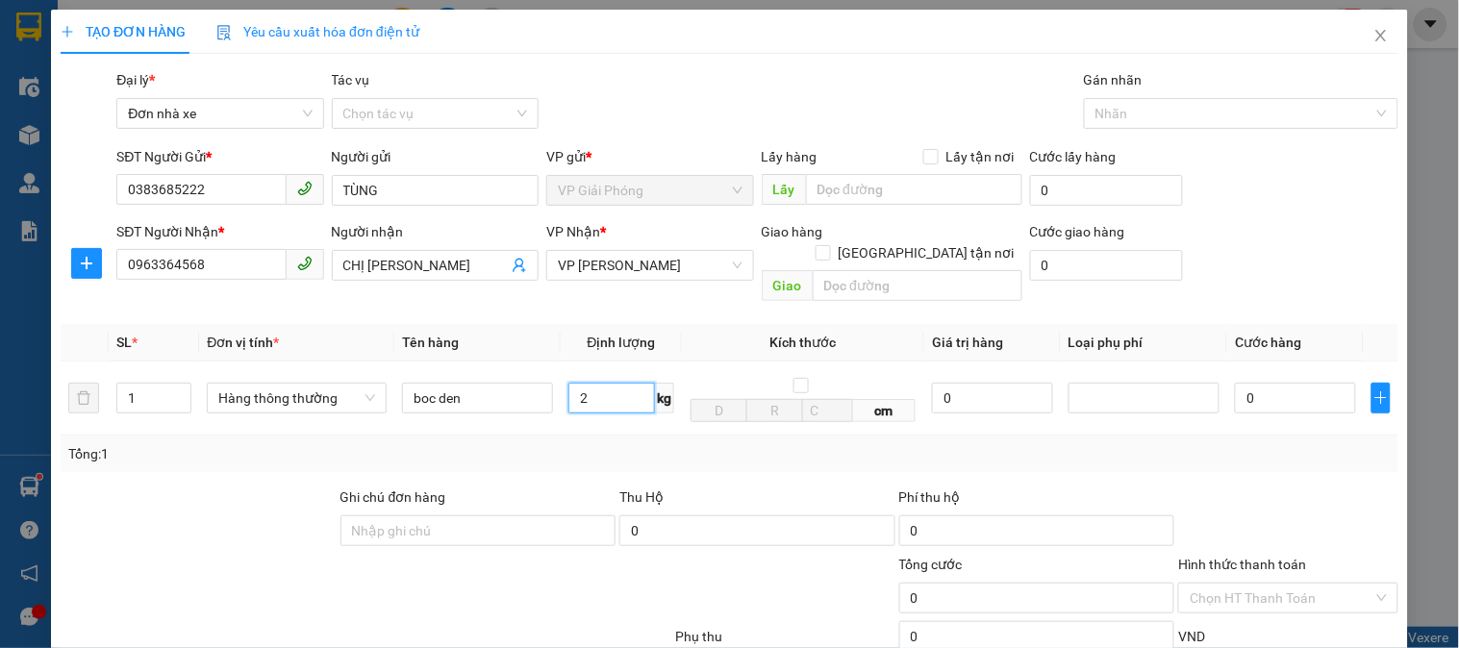
scroll to position [210, 0]
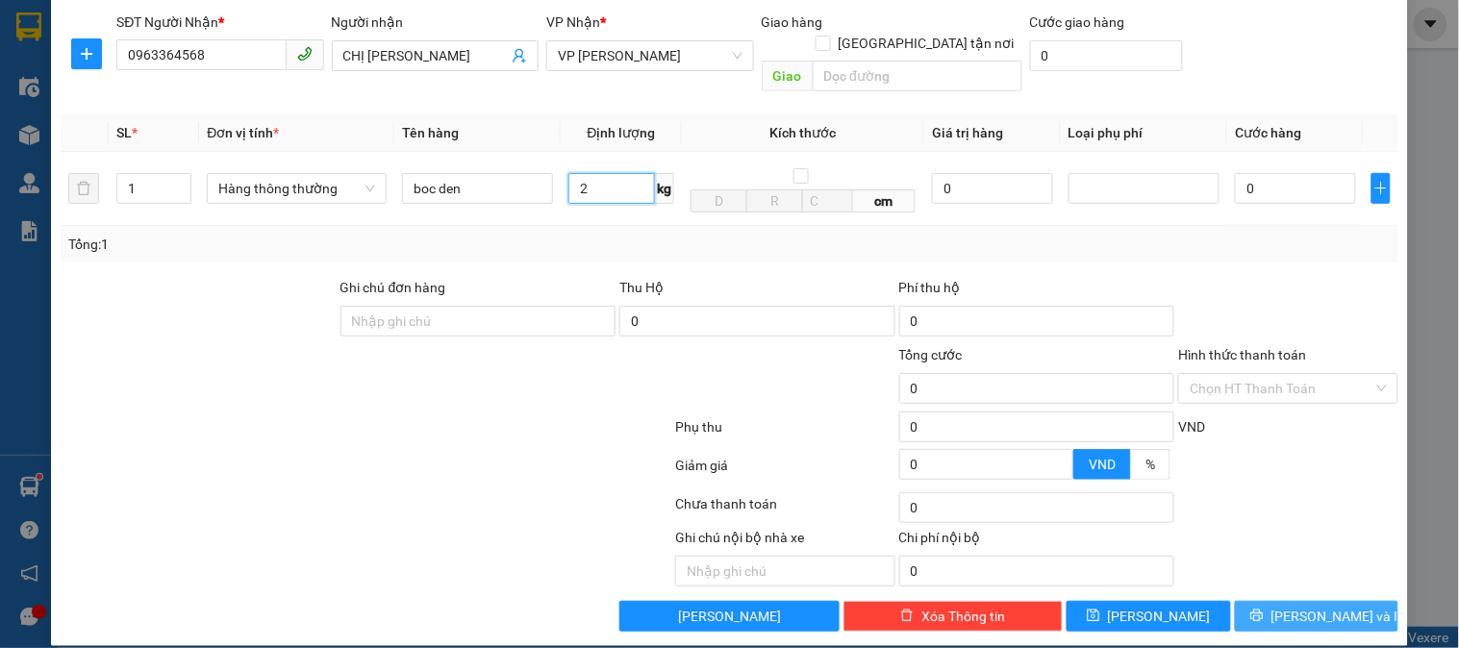
type input "2"
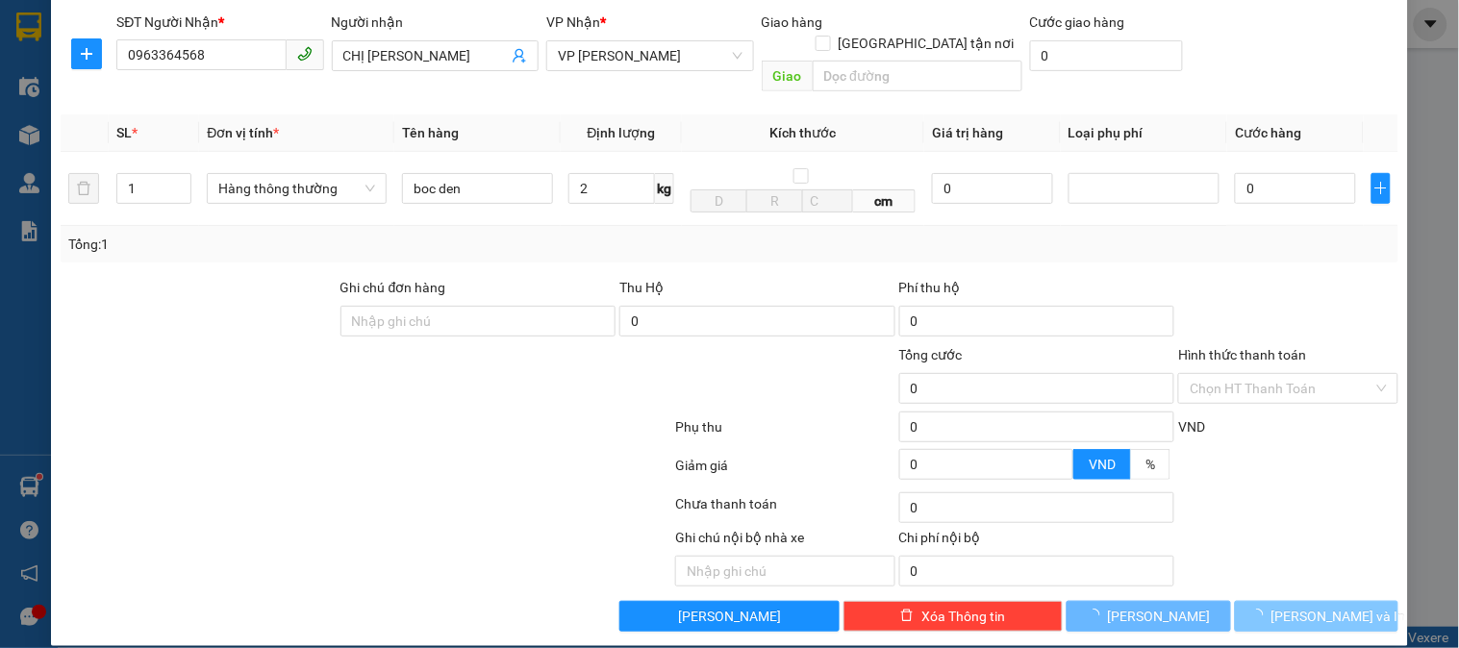
click at [1370, 601] on button "[PERSON_NAME] và In" at bounding box center [1317, 616] width 164 height 31
type input "30.000"
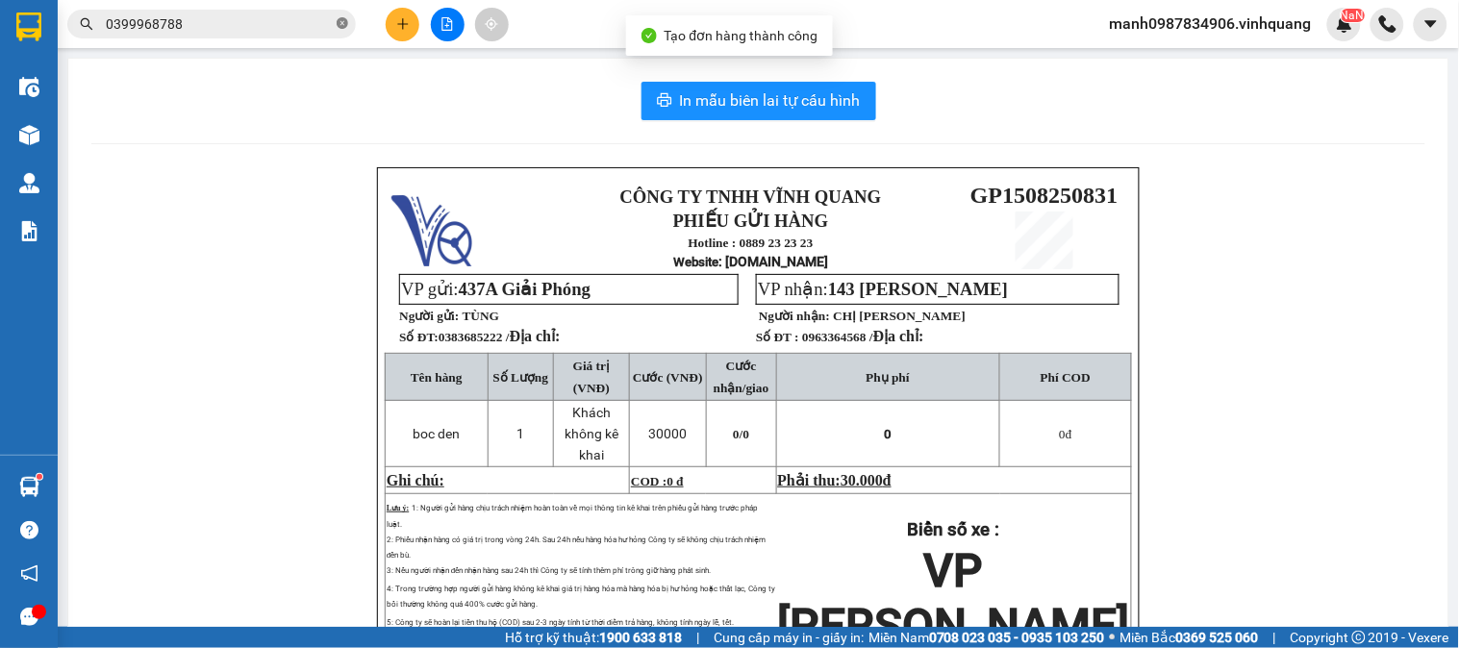
click at [340, 27] on icon "close-circle" at bounding box center [343, 23] width 12 height 12
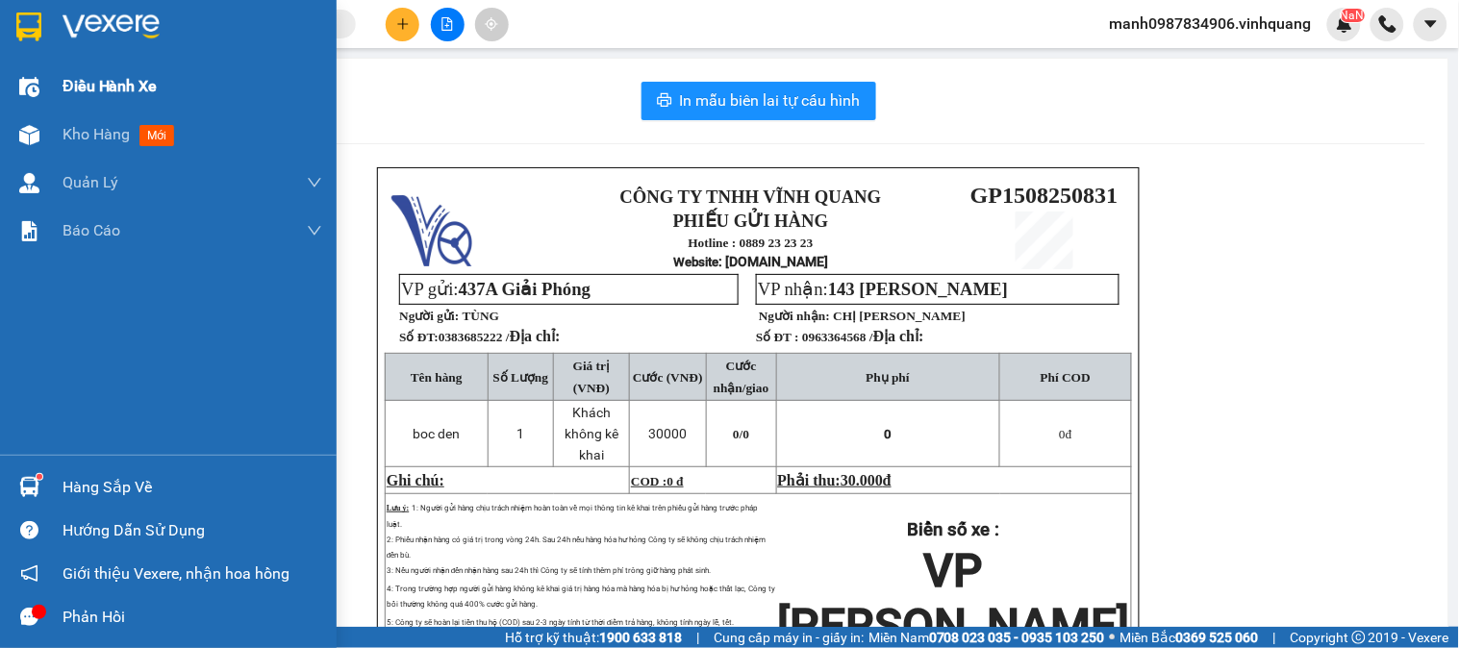
click at [20, 84] on img at bounding box center [29, 87] width 20 height 20
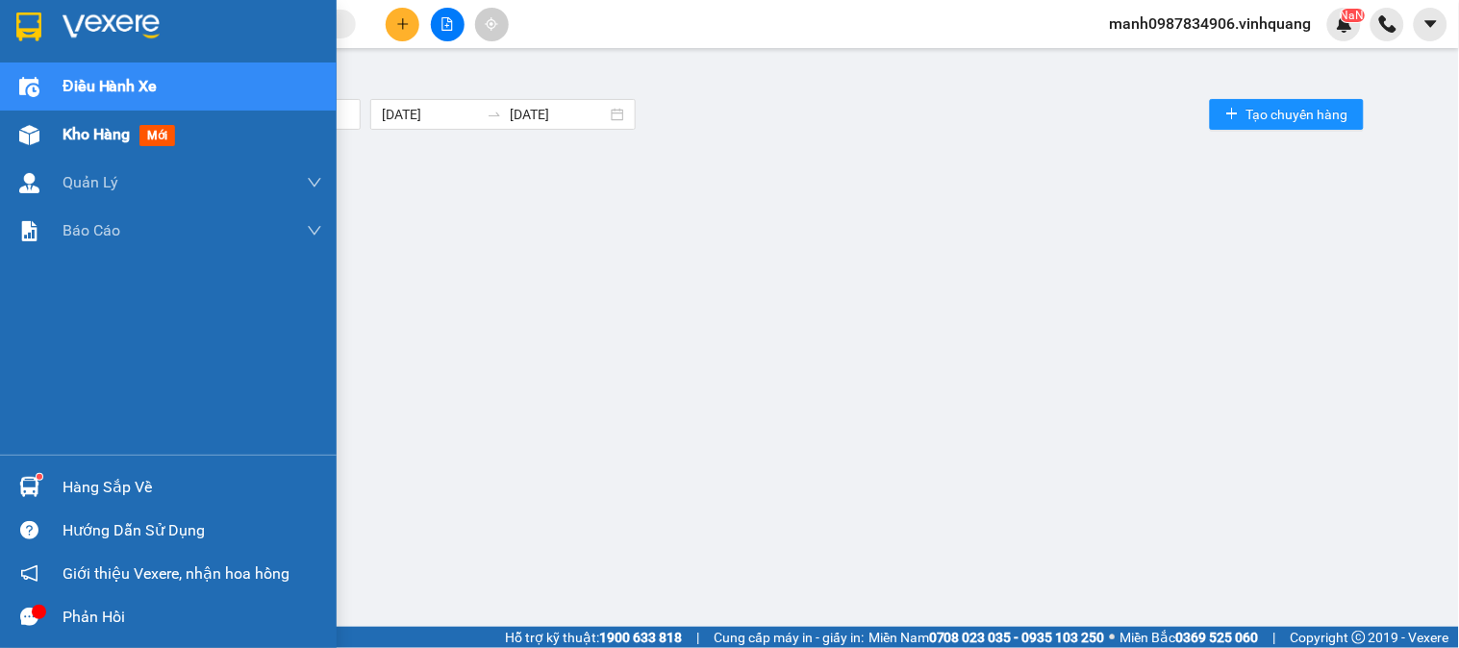
click at [33, 133] on img at bounding box center [29, 135] width 20 height 20
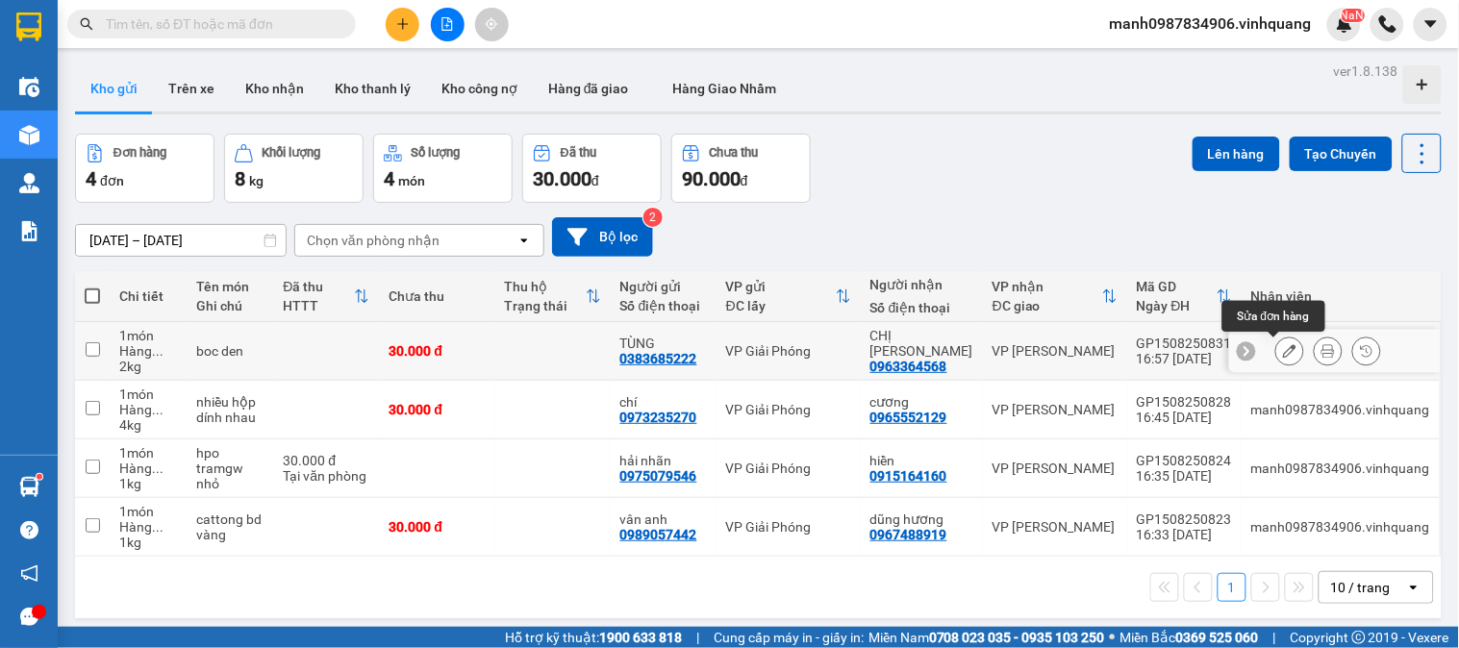
click at [1283, 346] on icon at bounding box center [1289, 350] width 13 height 13
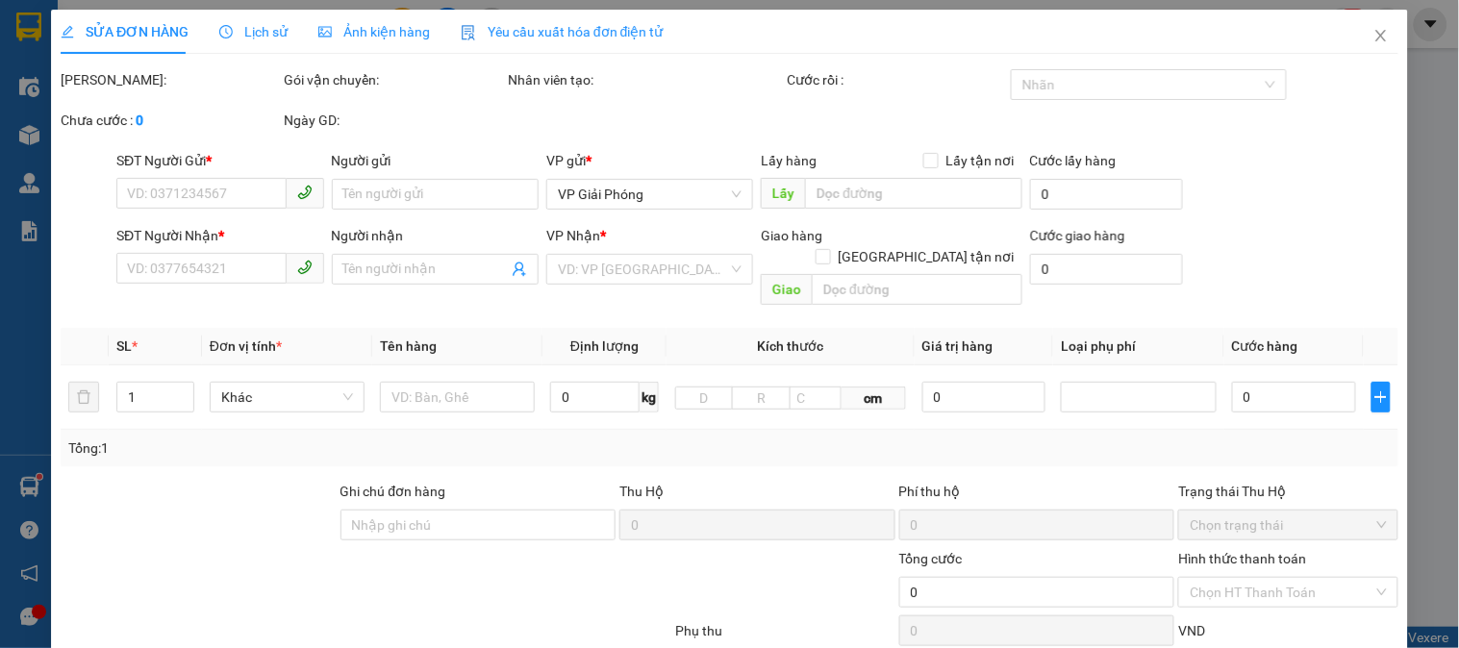
type input "0383685222"
type input "TÙNG"
type input "0963364568"
type input "CHỊ HOÀNG"
type input "30.000"
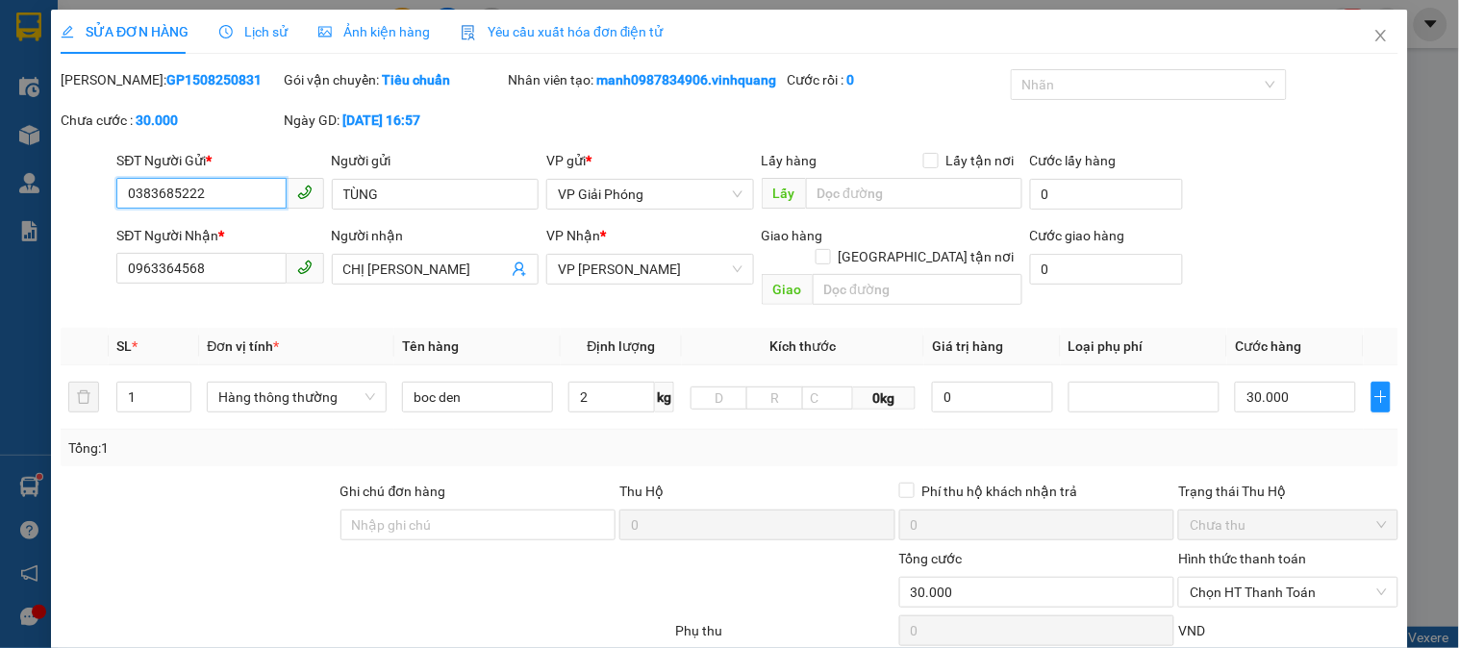
scroll to position [225, 0]
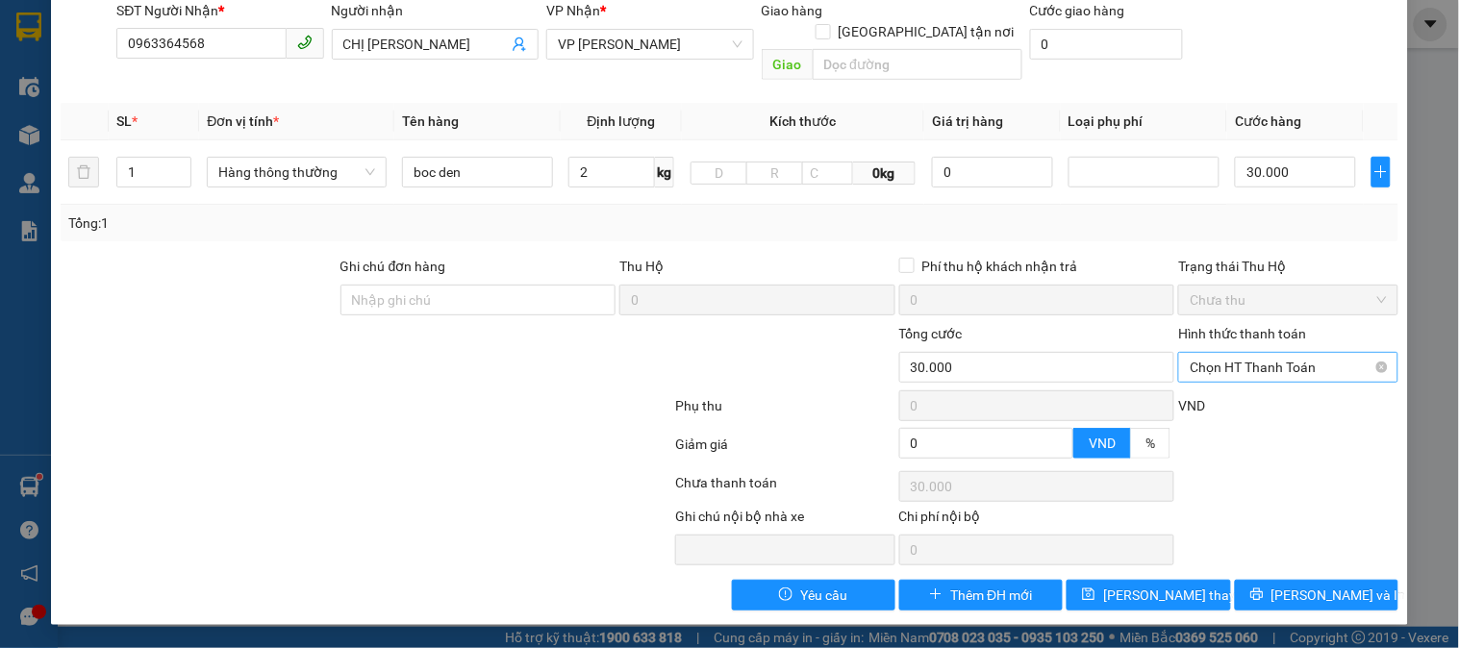
click at [1266, 360] on span "Chọn HT Thanh Toán" at bounding box center [1288, 367] width 196 height 29
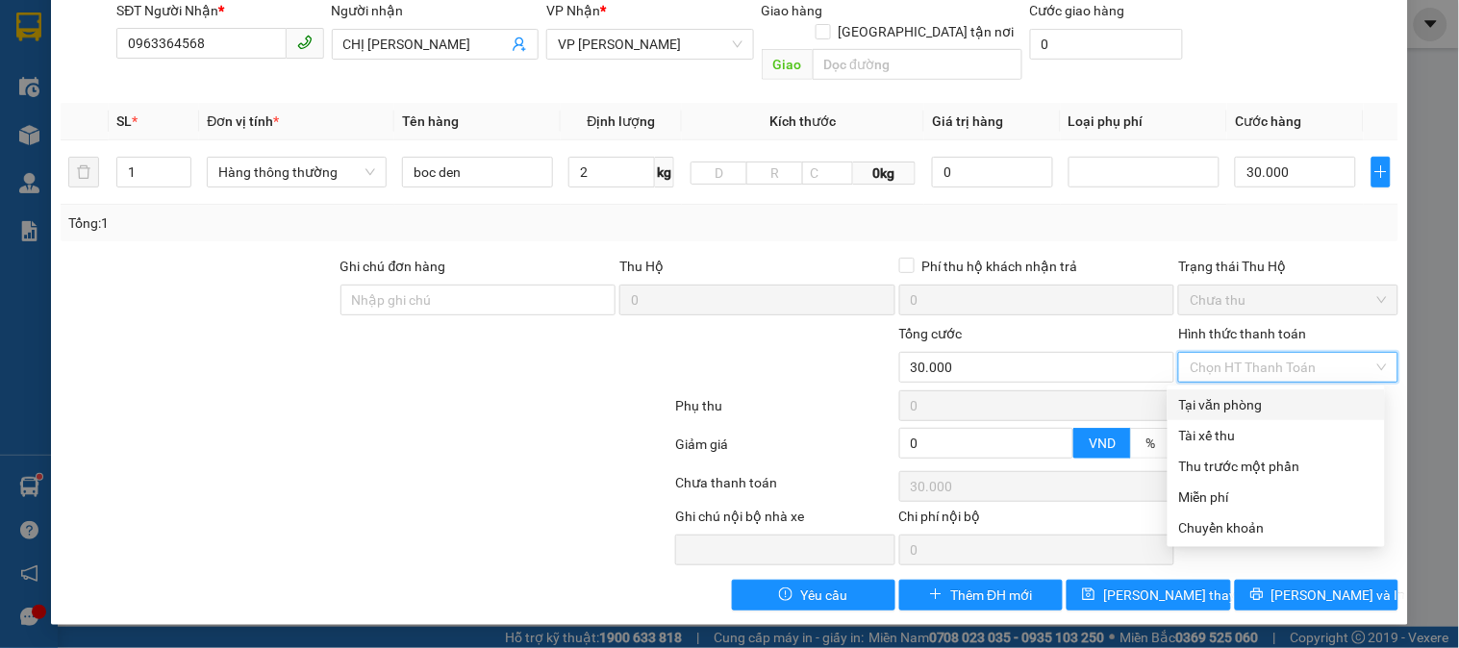
drag, startPoint x: 1241, startPoint y: 401, endPoint x: 1246, endPoint y: 443, distance: 42.6
click at [1242, 401] on div "Tại văn phòng" at bounding box center [1276, 404] width 194 height 21
type input "0"
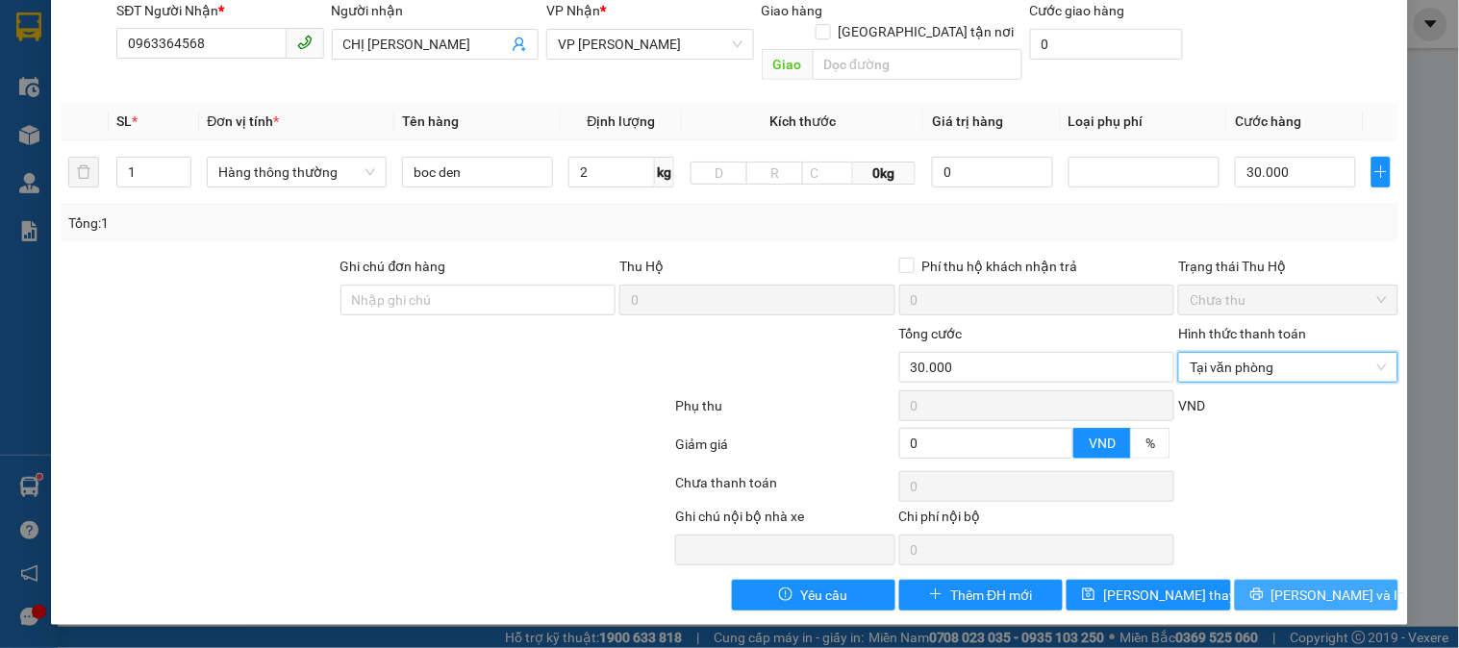
click at [1295, 594] on span "[PERSON_NAME] và In" at bounding box center [1339, 595] width 135 height 21
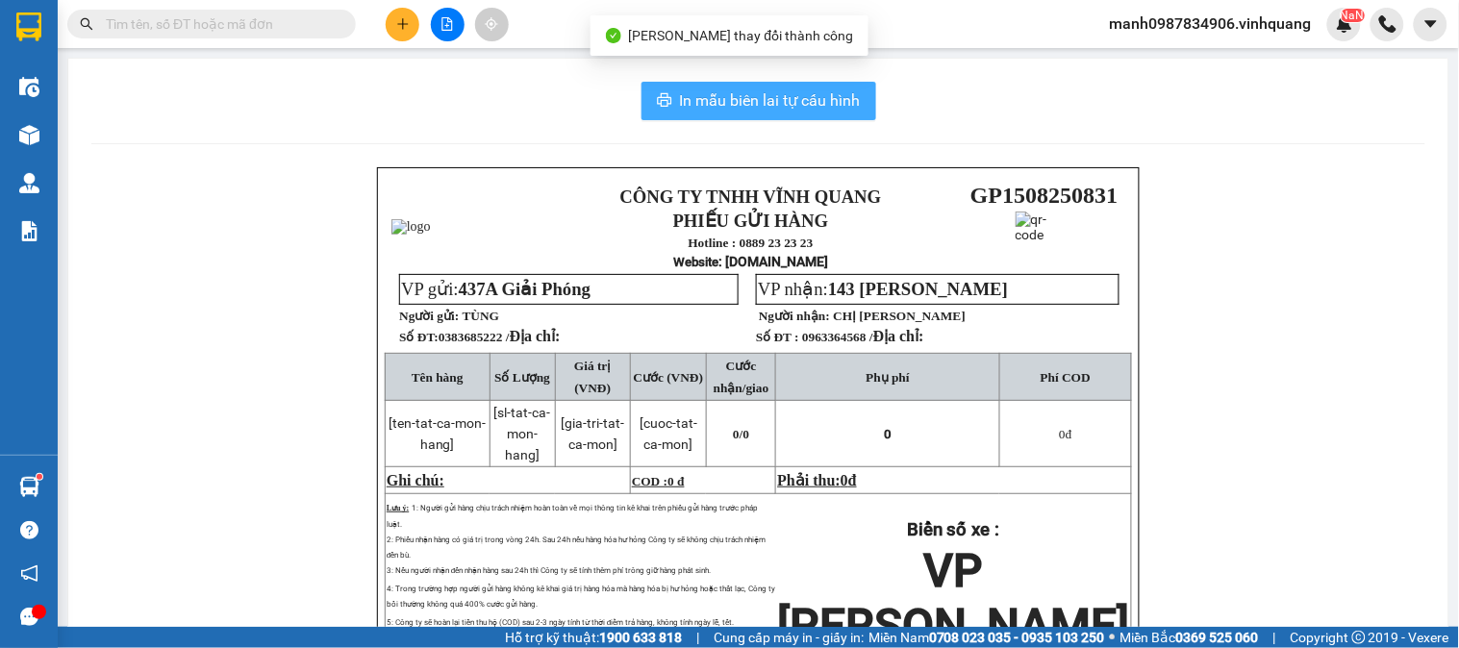
click at [731, 98] on span "In mẫu biên lai tự cấu hình" at bounding box center [770, 100] width 181 height 24
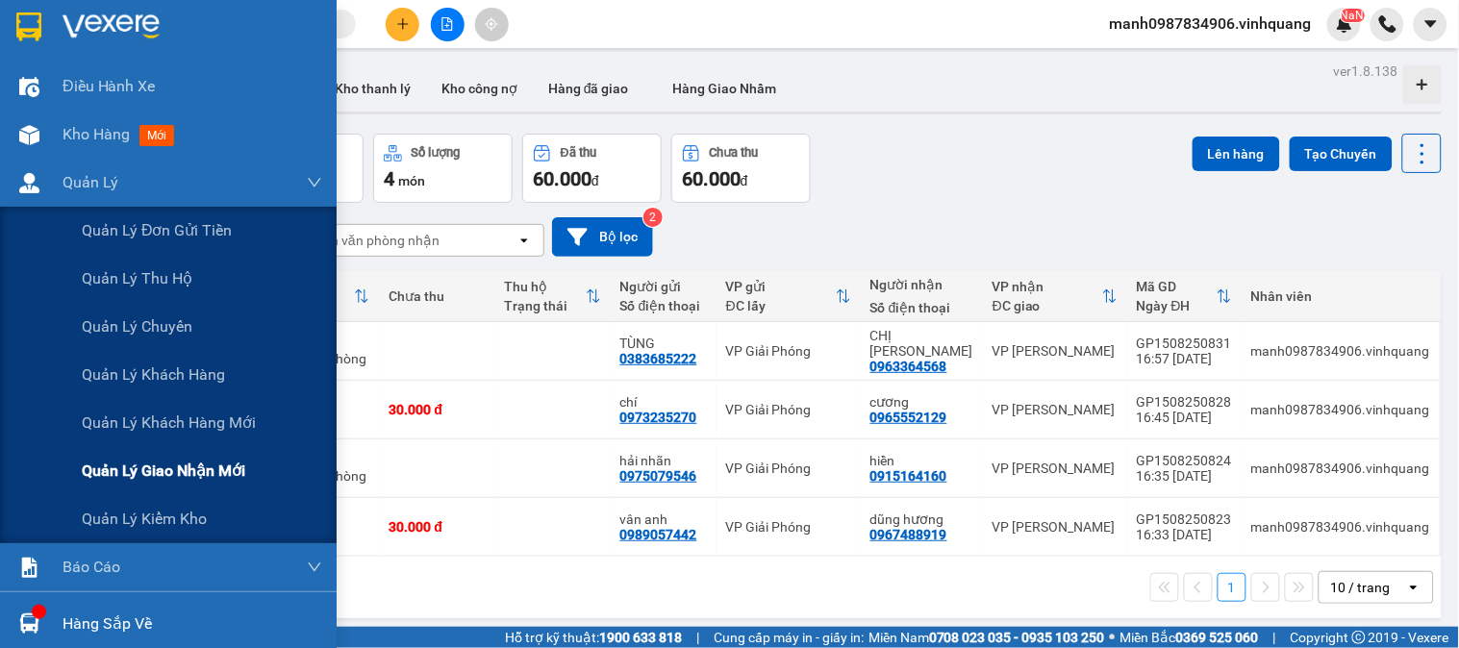
click at [142, 472] on span "Quản lý giao nhận mới" at bounding box center [164, 471] width 164 height 24
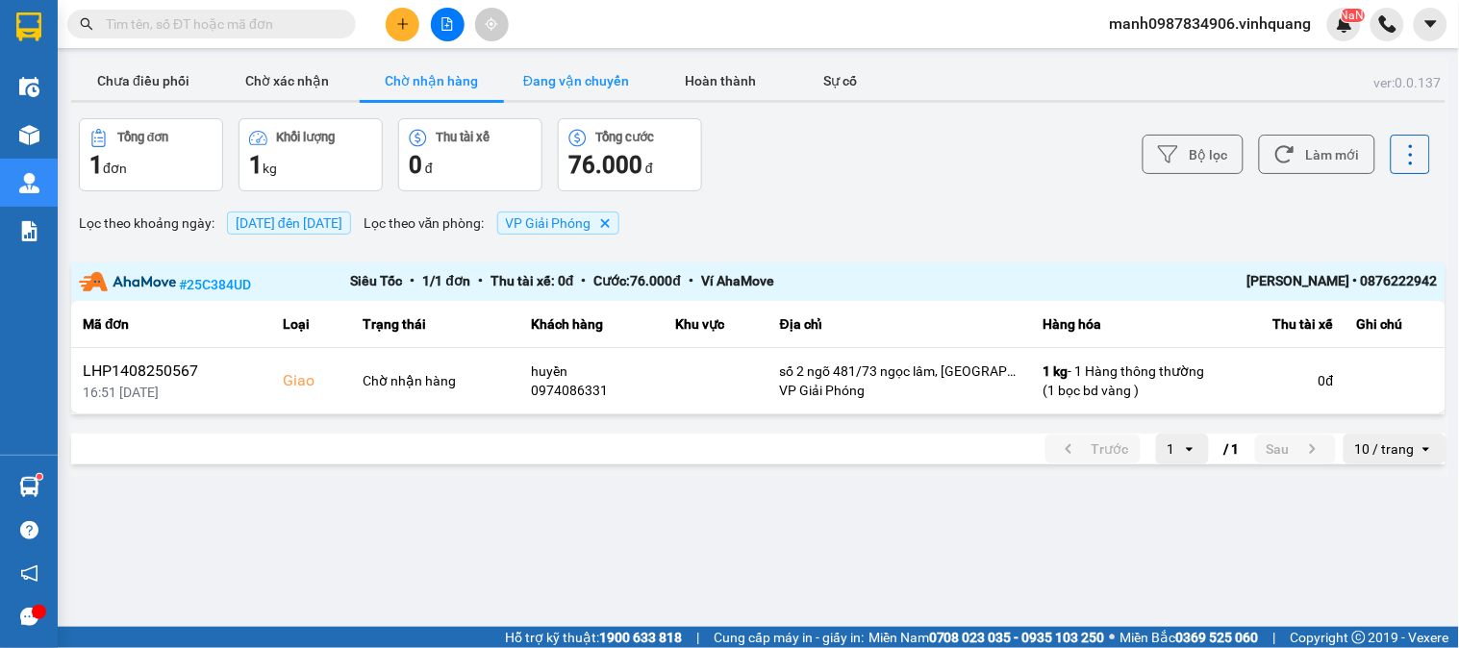
click at [572, 83] on button "Đang vận chuyển" at bounding box center [576, 81] width 144 height 38
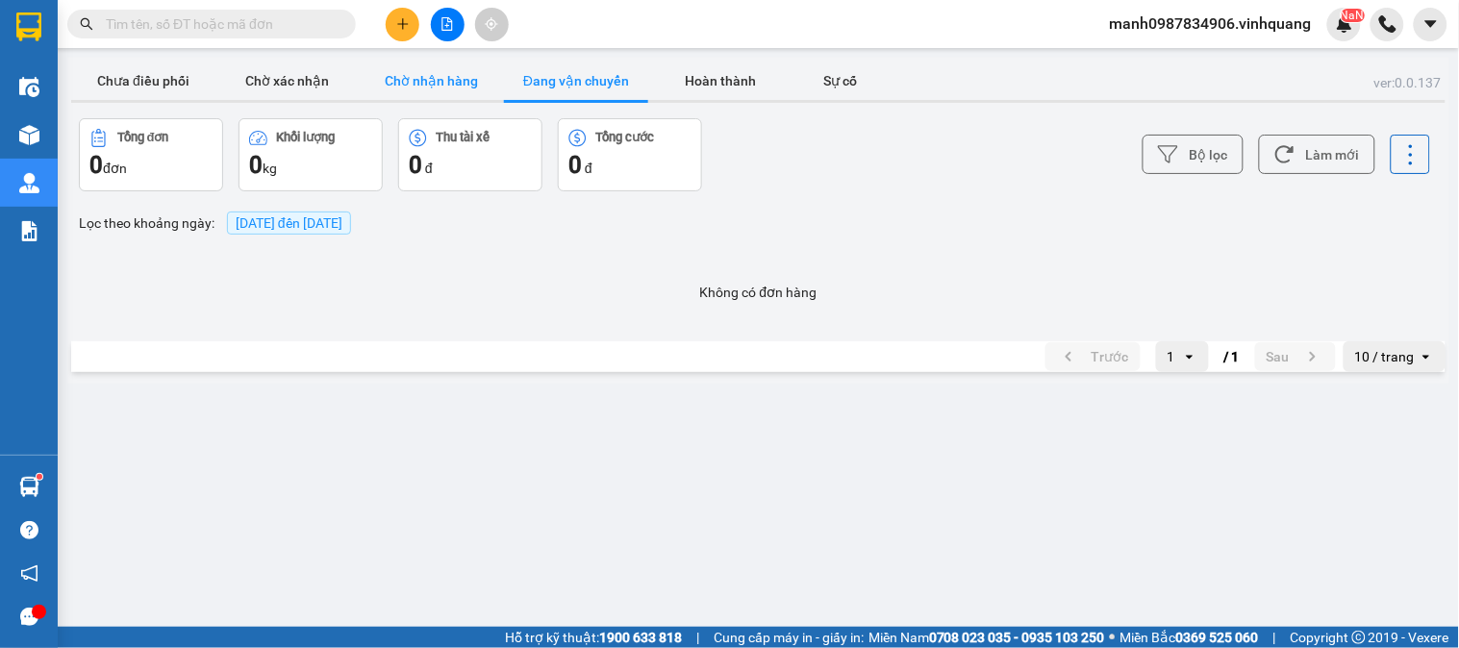
click at [444, 82] on button "Chờ nhận hàng" at bounding box center [432, 81] width 144 height 38
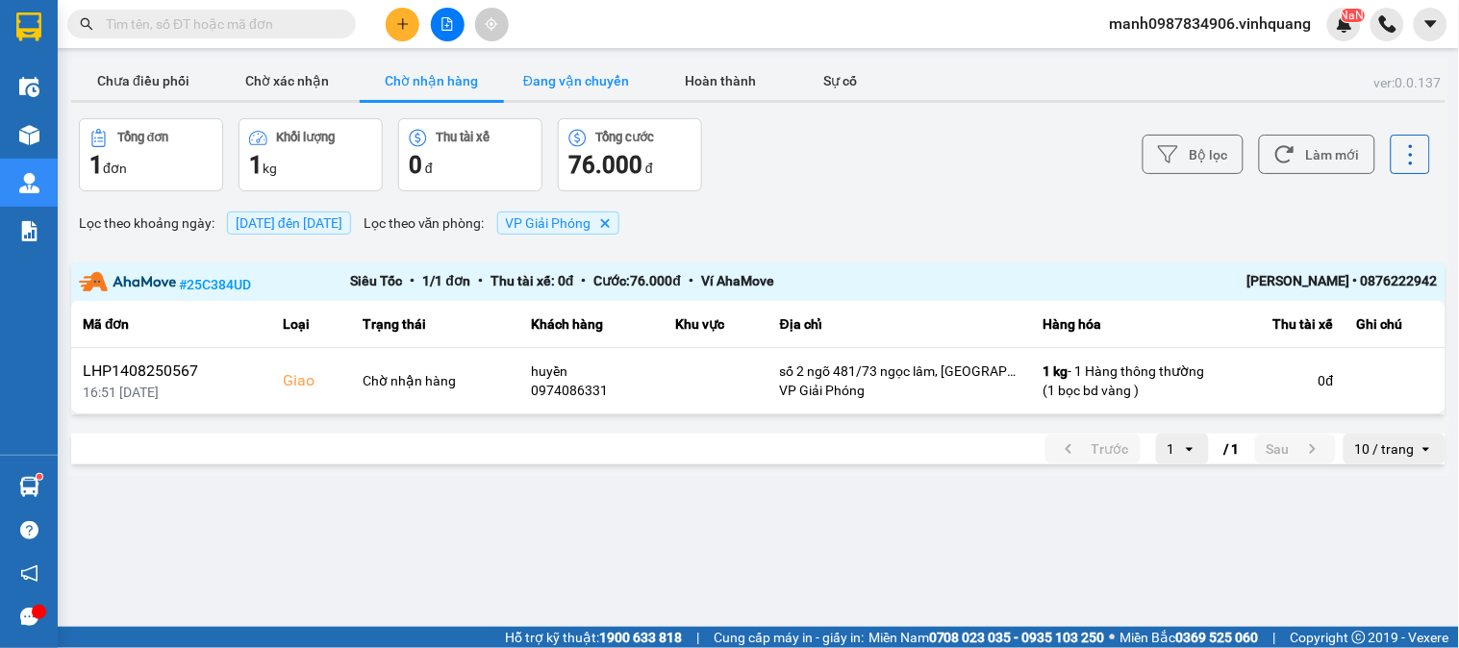
click at [580, 67] on button "Đang vận chuyển" at bounding box center [576, 81] width 144 height 38
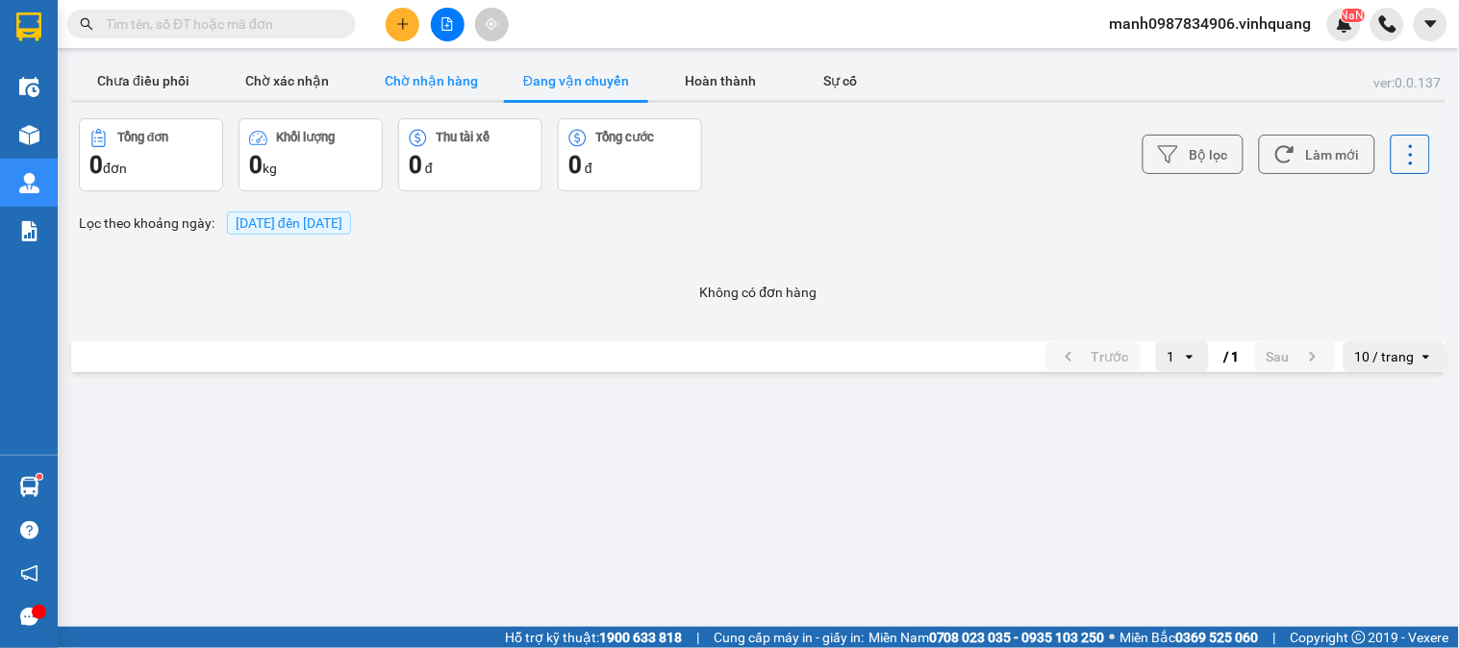
click at [445, 82] on button "Chờ nhận hàng" at bounding box center [432, 81] width 144 height 38
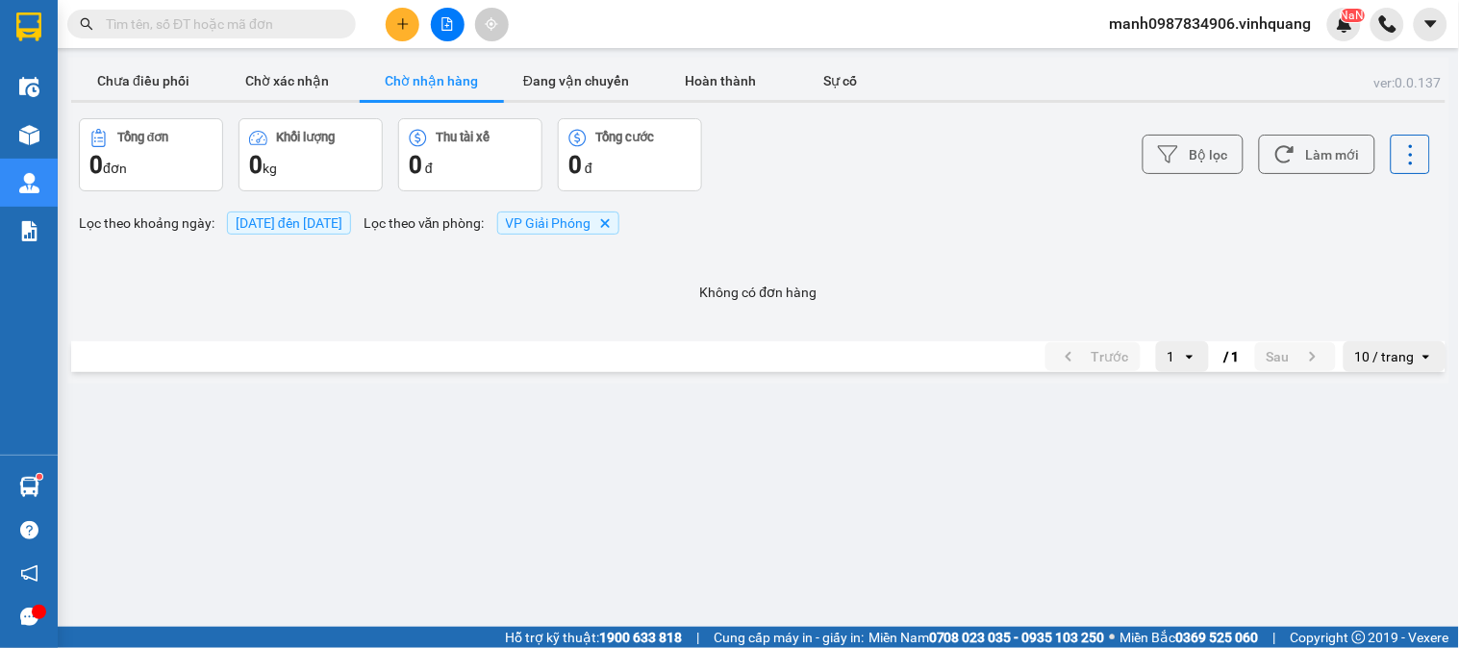
click at [585, 59] on div "ver: 0.0.137 Chưa điều phối Chờ xác nhận Chờ nhận hàng Đang vận chuyển Hoàn thà…" at bounding box center [758, 221] width 1382 height 326
click at [585, 71] on button "Đang vận chuyển" at bounding box center [576, 81] width 144 height 38
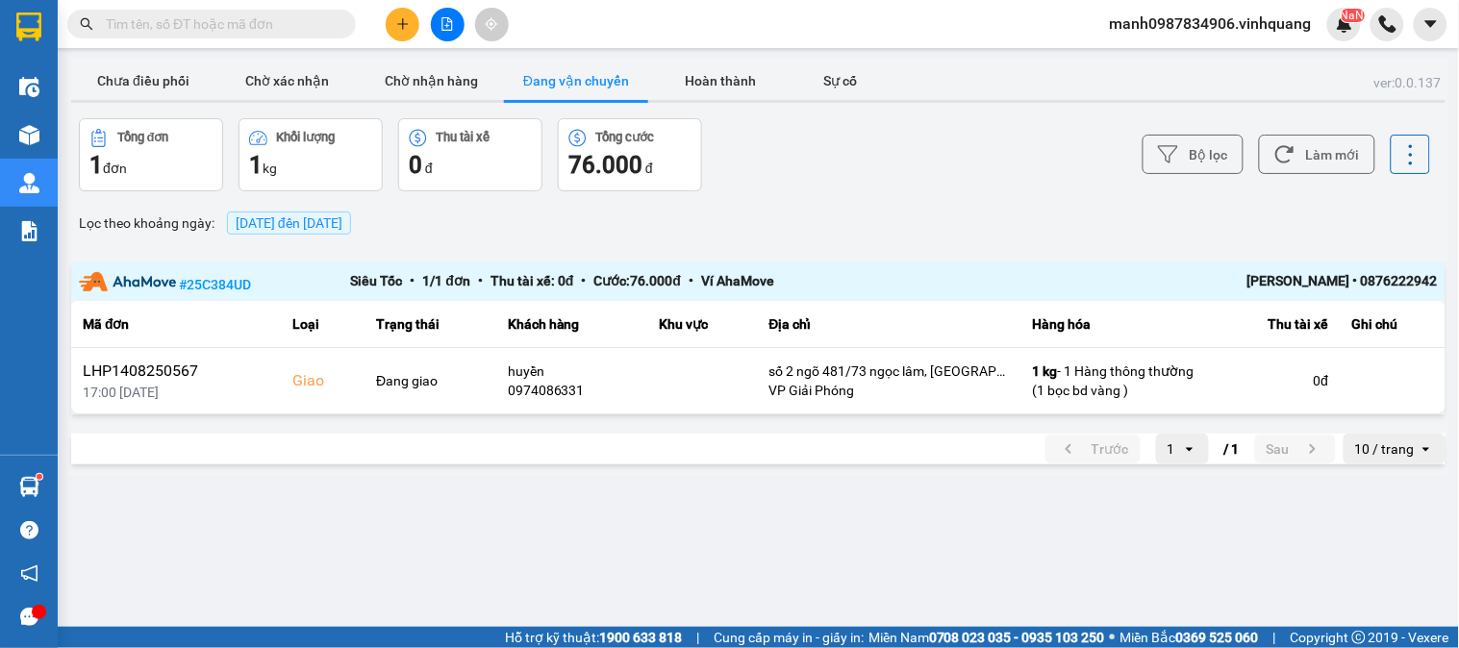
drag, startPoint x: 227, startPoint y: 13, endPoint x: 213, endPoint y: 23, distance: 17.3
click at [224, 13] on input "text" at bounding box center [219, 23] width 227 height 21
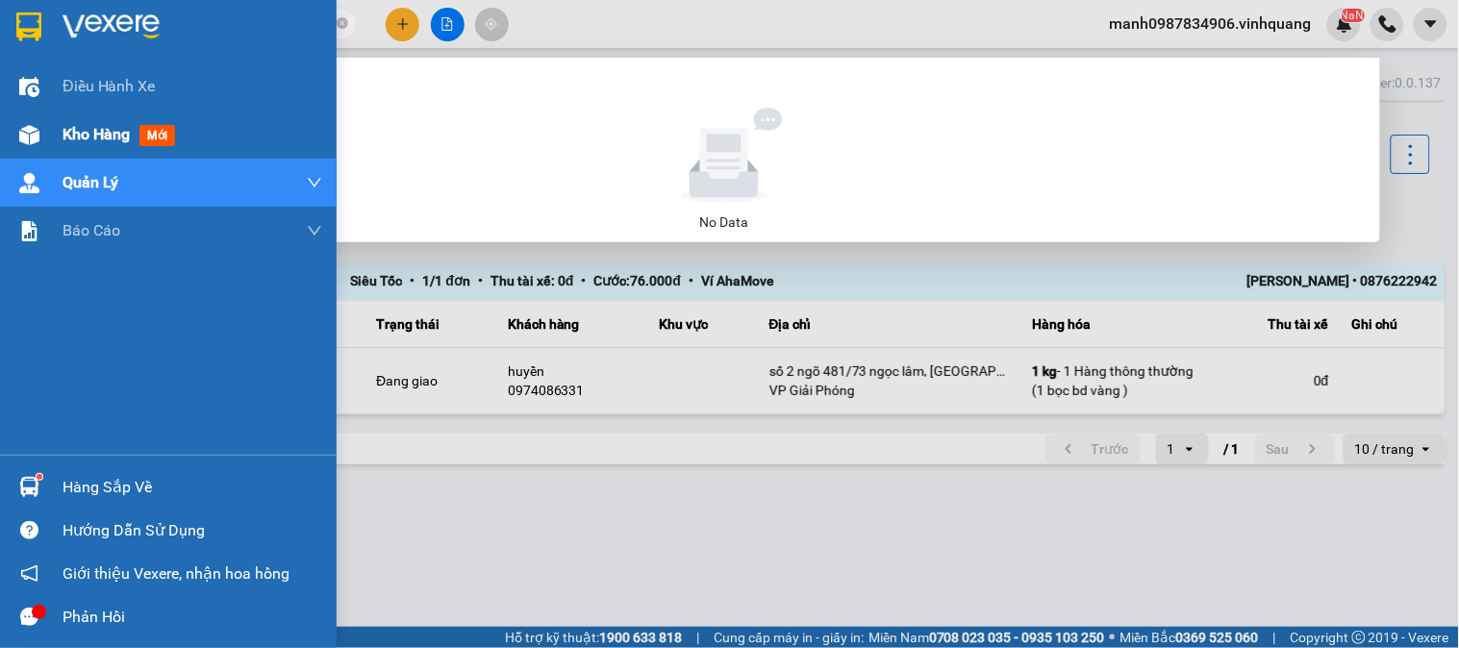
click at [29, 121] on div at bounding box center [30, 135] width 34 height 34
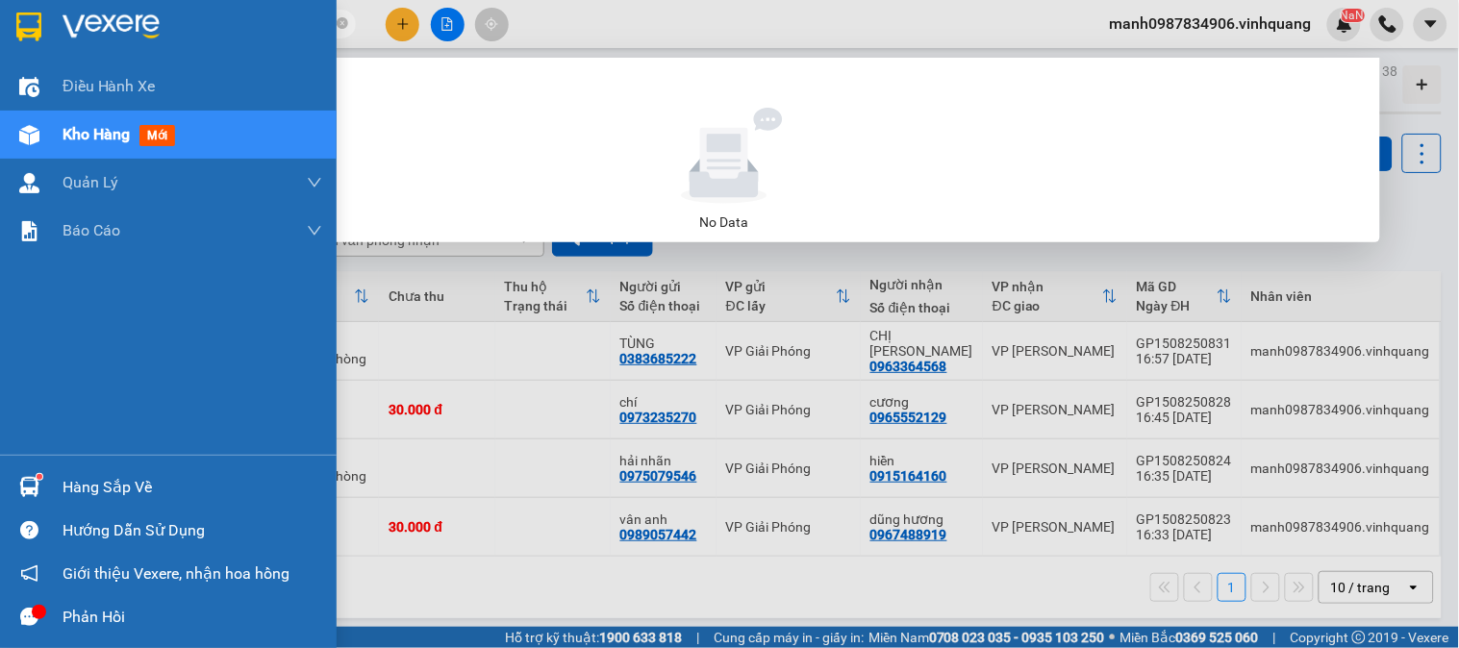
drag, startPoint x: 210, startPoint y: 21, endPoint x: 0, endPoint y: 14, distance: 209.8
click at [0, 14] on section "Kết quả tìm kiếm ( 0 ) Bộ lọc No Data 0879726688 manh0987834906.vinhquang NaN Đ…" at bounding box center [729, 324] width 1459 height 648
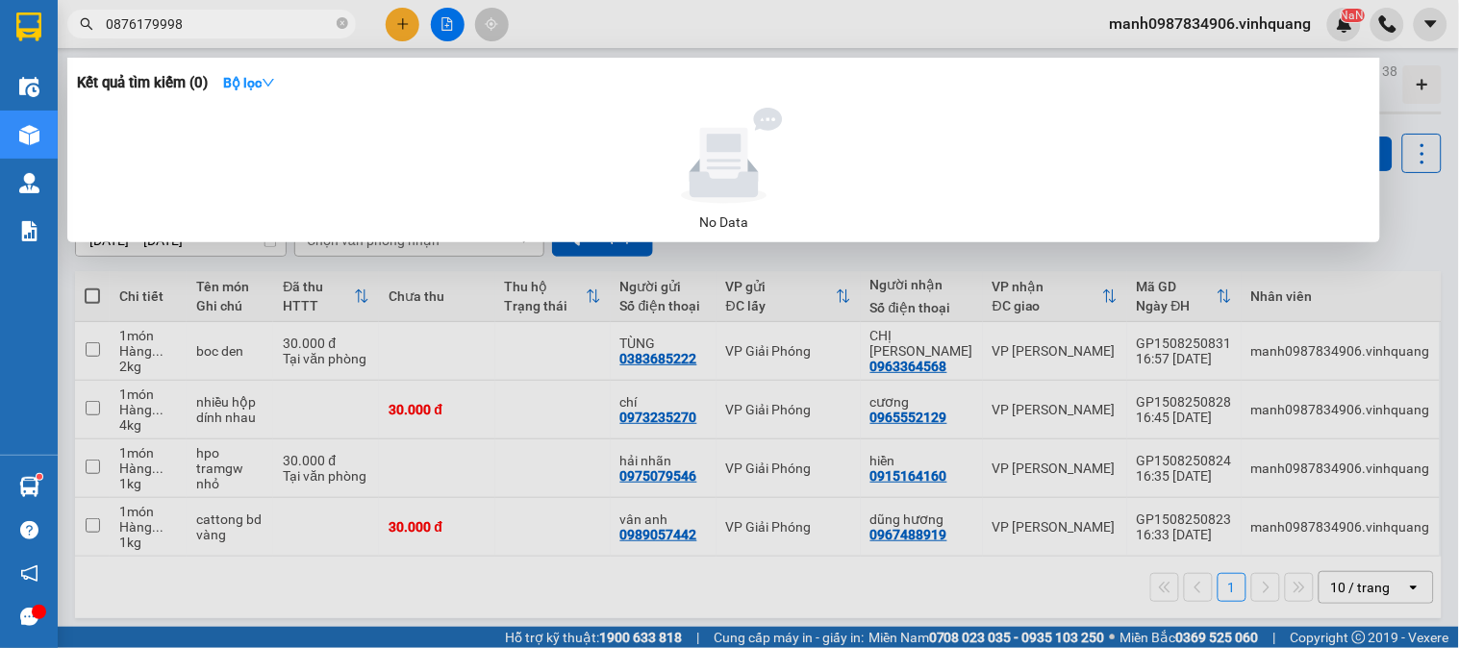
drag, startPoint x: 187, startPoint y: 17, endPoint x: 0, endPoint y: 64, distance: 192.5
click at [0, 64] on section "Kết quả tìm kiếm ( 0 ) Bộ lọc No Data 0876179998 manh0987834906.vinhquang NaN Đ…" at bounding box center [729, 324] width 1459 height 648
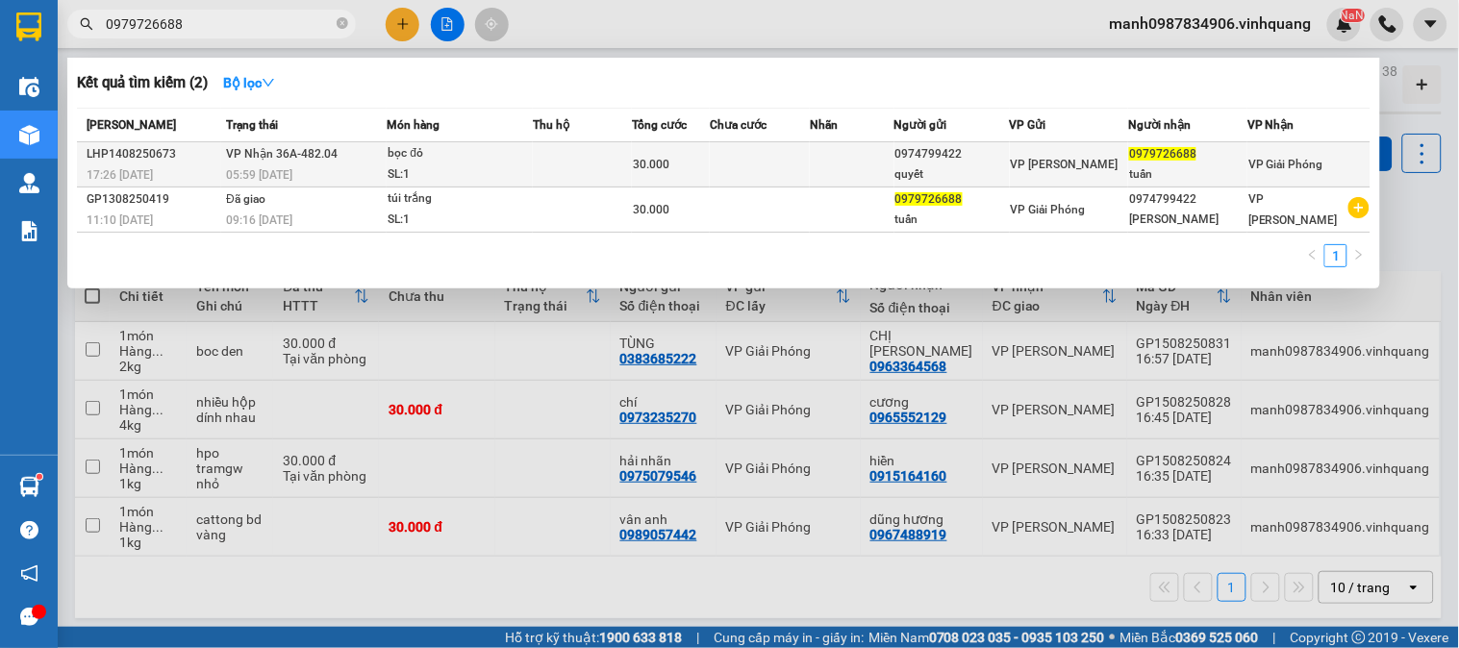
type input "0979726688"
click at [320, 156] on span "VP Nhận 36A-482.04" at bounding box center [282, 153] width 112 height 13
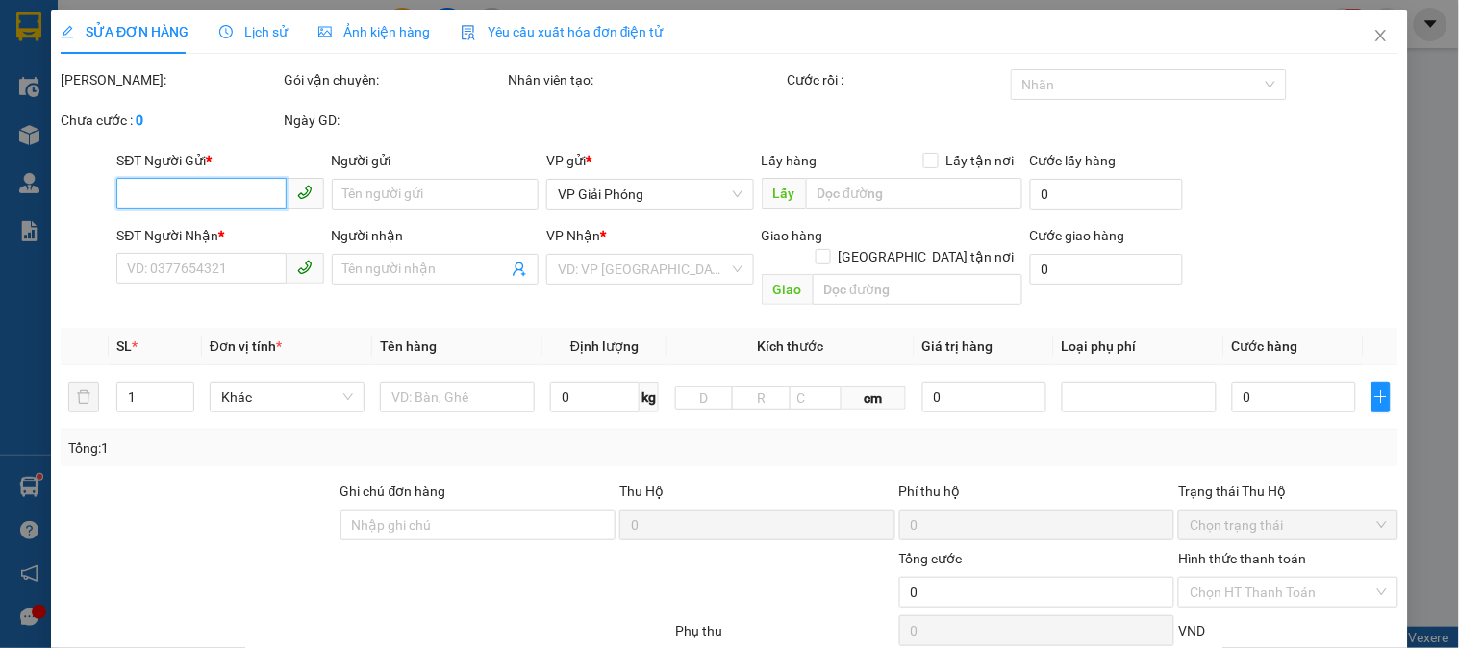
type input "0974799422"
type input "quyết"
type input "0979726688"
type input "tuấn"
type input "30.000"
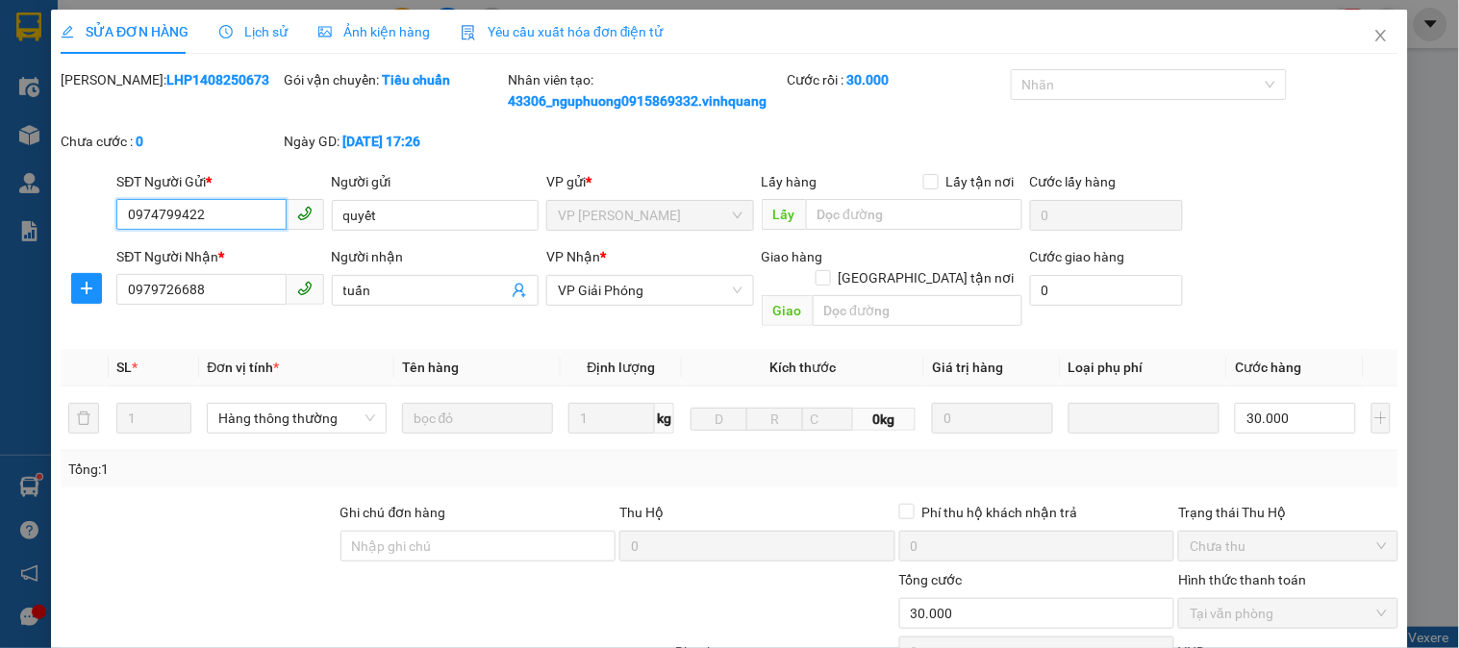
scroll to position [225, 0]
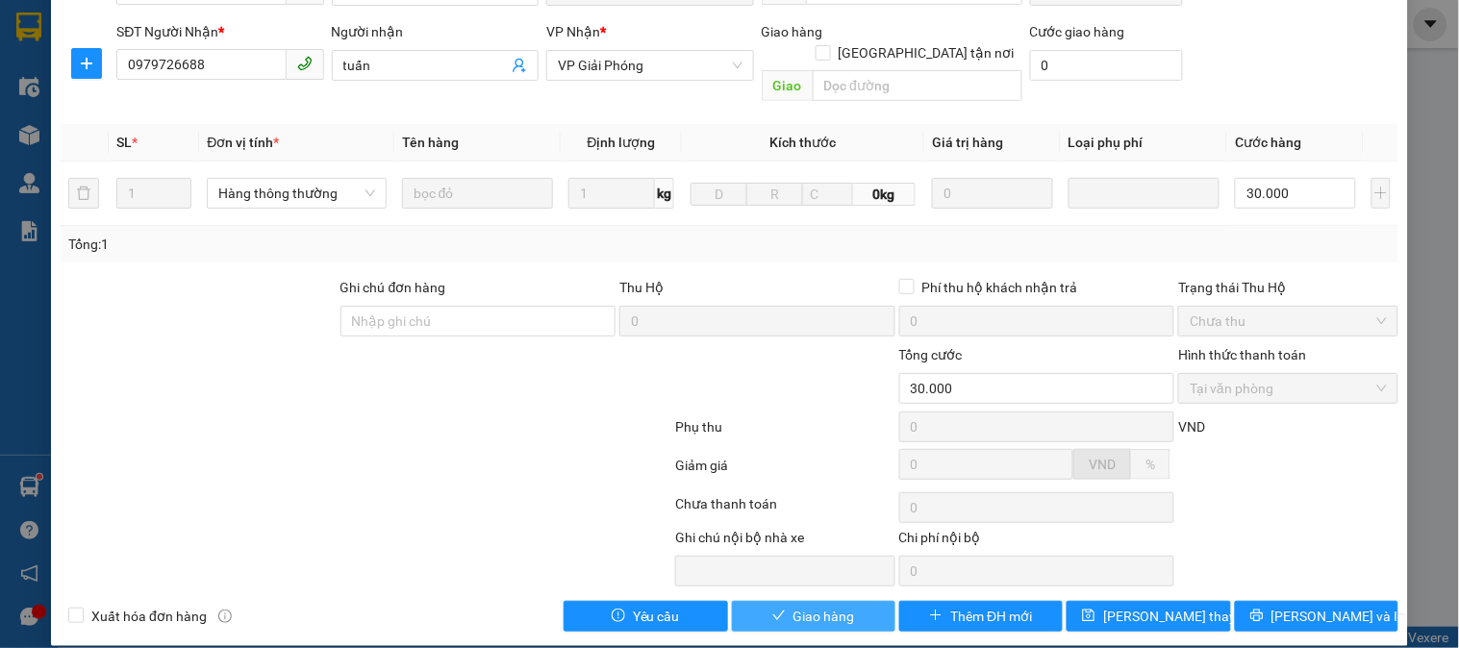
click at [819, 606] on span "Giao hàng" at bounding box center [825, 616] width 62 height 21
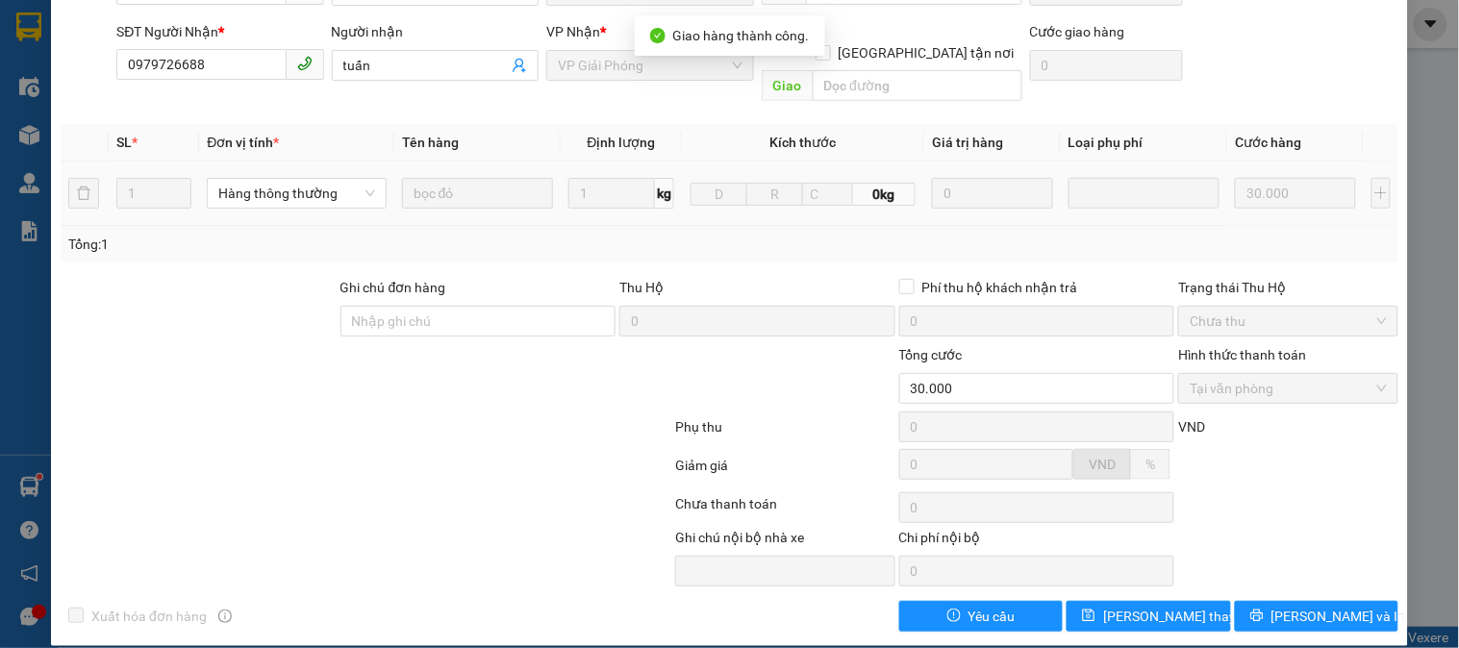
scroll to position [0, 0]
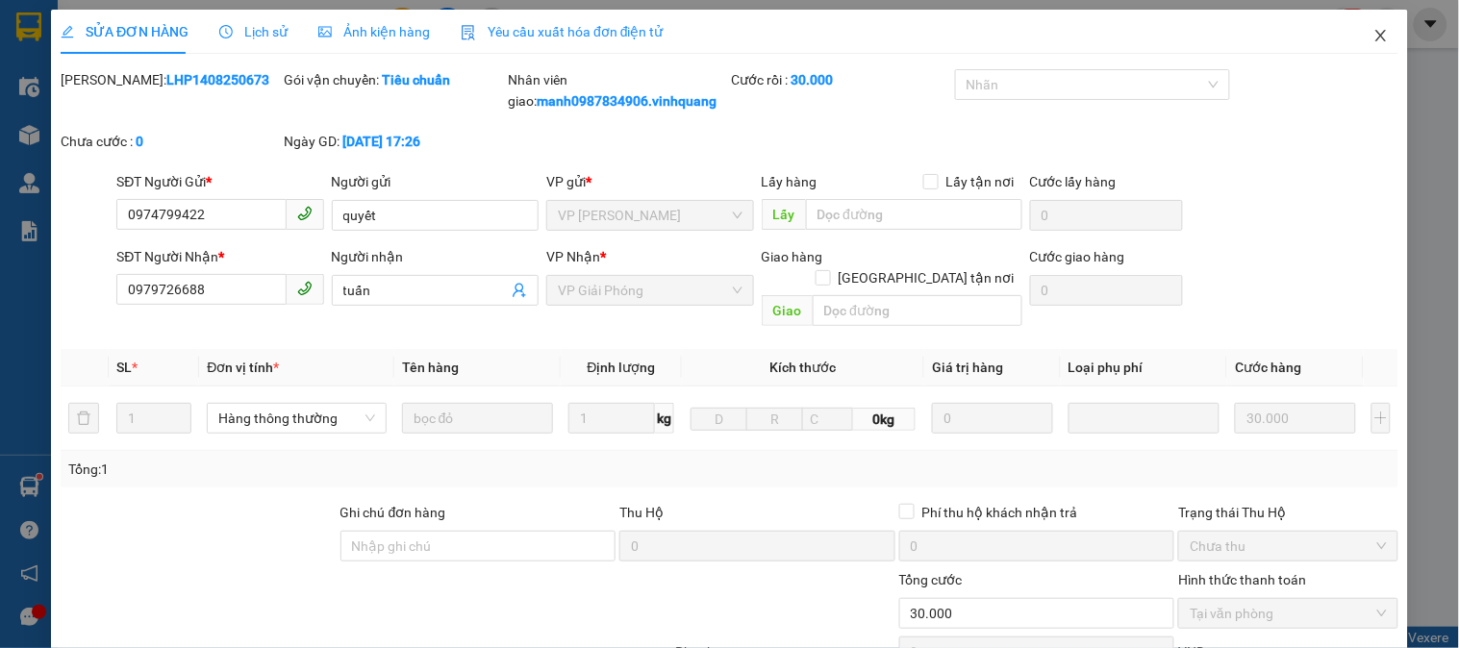
click at [1373, 35] on icon "close" at bounding box center [1380, 35] width 15 height 15
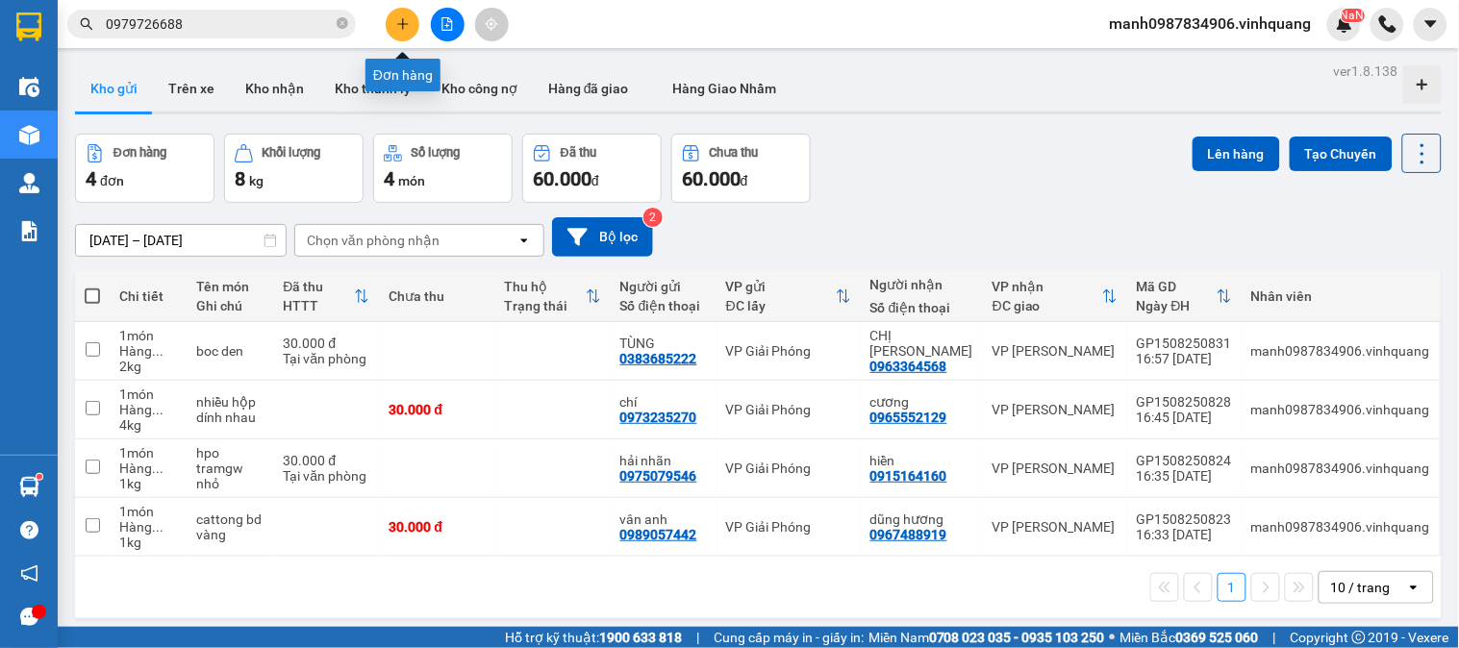
click at [401, 17] on icon "plus" at bounding box center [402, 23] width 13 height 13
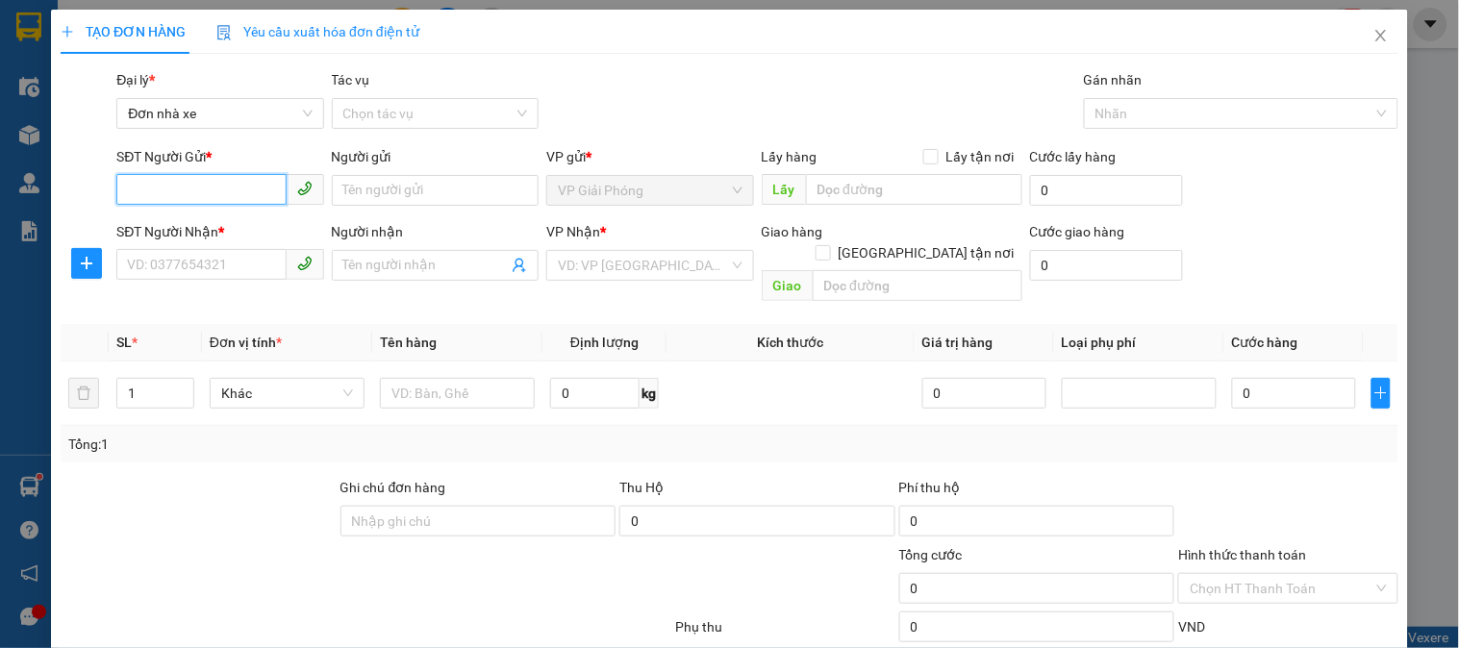
click at [187, 194] on input "SĐT Người Gửi *" at bounding box center [200, 189] width 169 height 31
type input "0987495686"
click at [217, 234] on div "0987495686 - đông" at bounding box center [218, 228] width 182 height 21
type input "đông"
type input "0814362222"
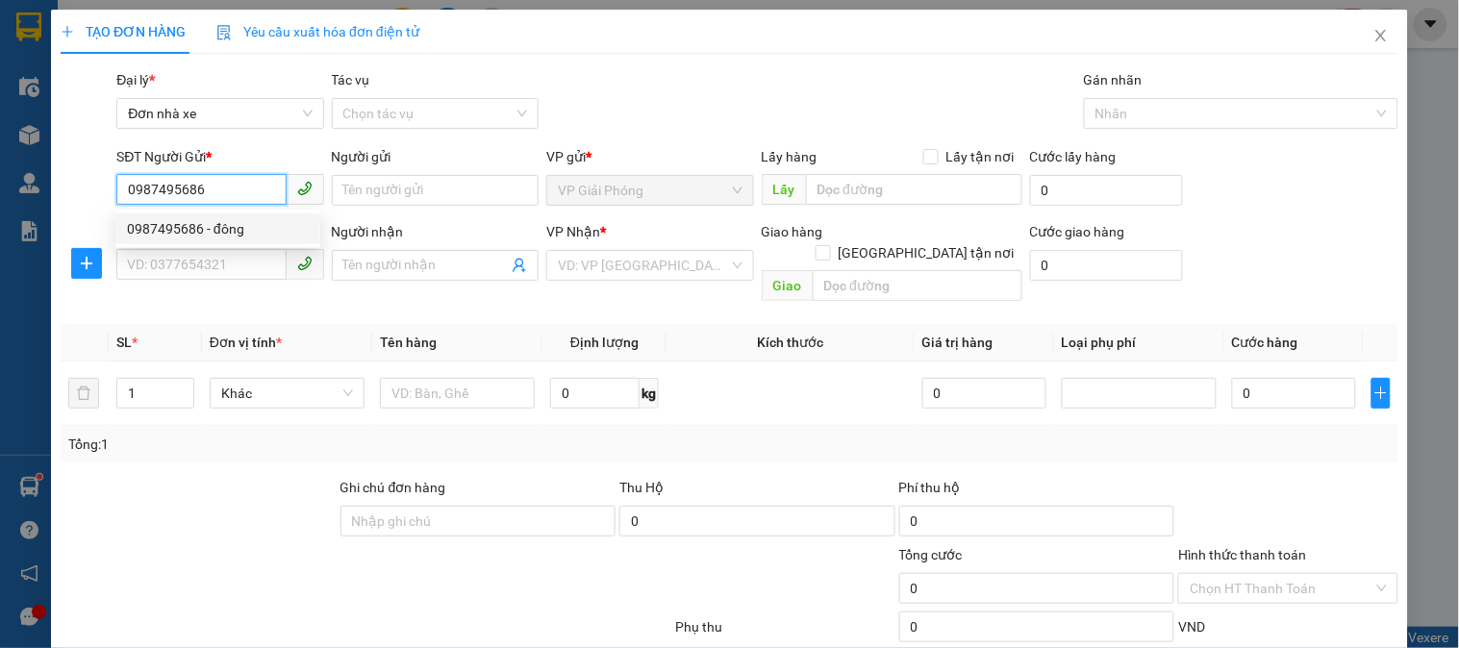
type input "quân"
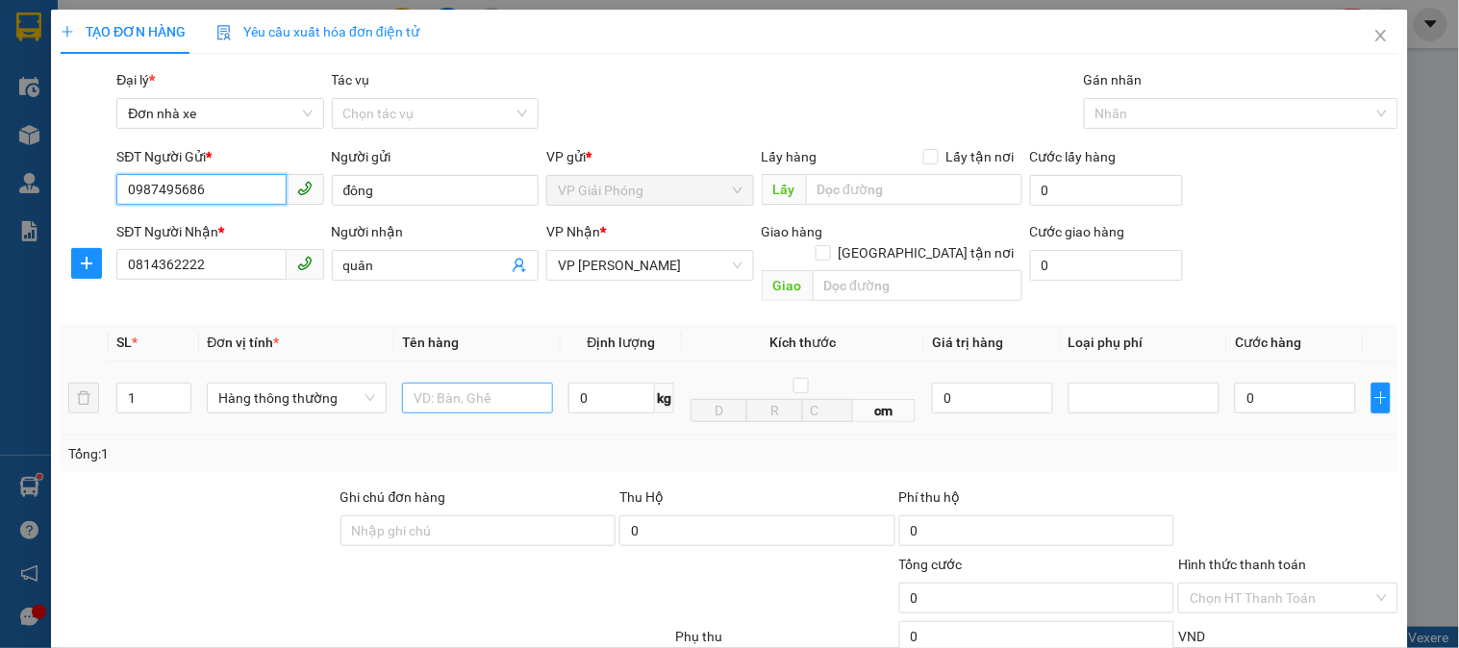
type input "0987495686"
click at [459, 383] on input "text" at bounding box center [477, 398] width 151 height 31
type input "catong bf vzbf"
drag, startPoint x: 632, startPoint y: 391, endPoint x: 616, endPoint y: 378, distance: 21.2
click at [616, 378] on td "0 kg" at bounding box center [621, 399] width 121 height 74
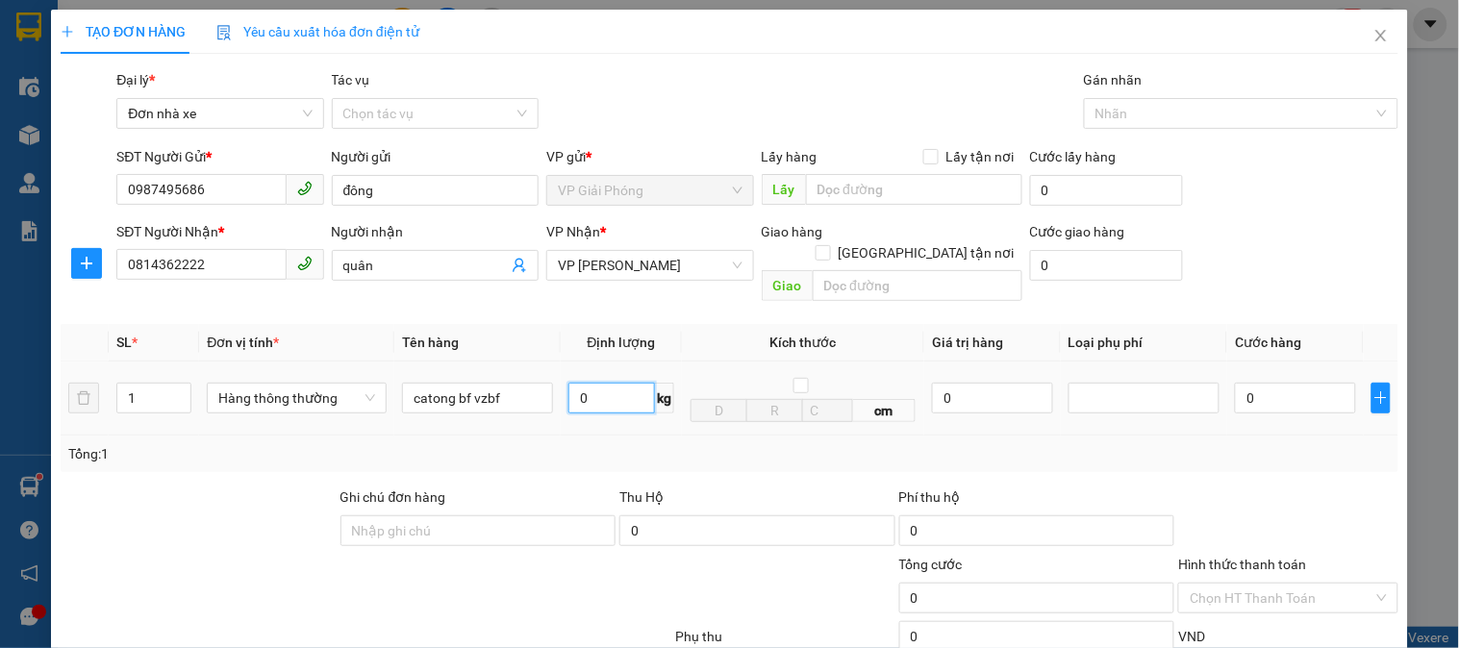
click at [612, 383] on input "0" at bounding box center [611, 398] width 87 height 31
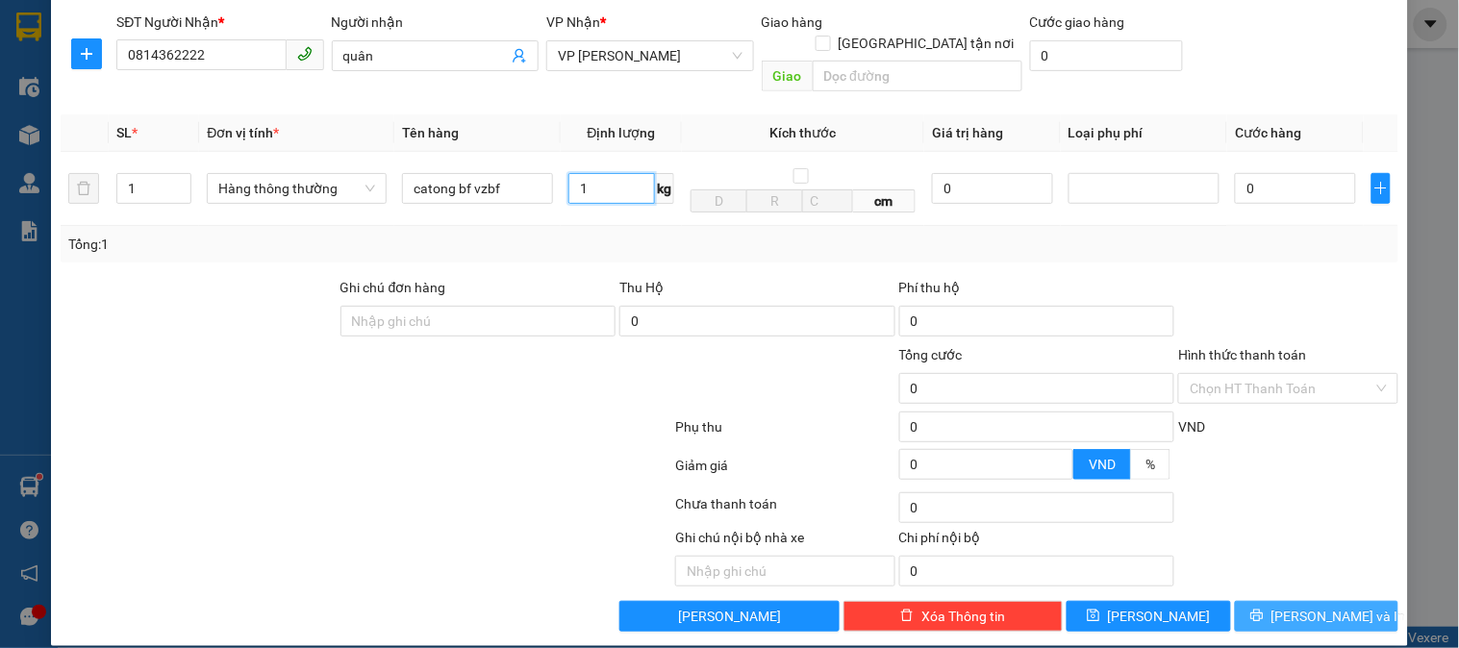
type input "1"
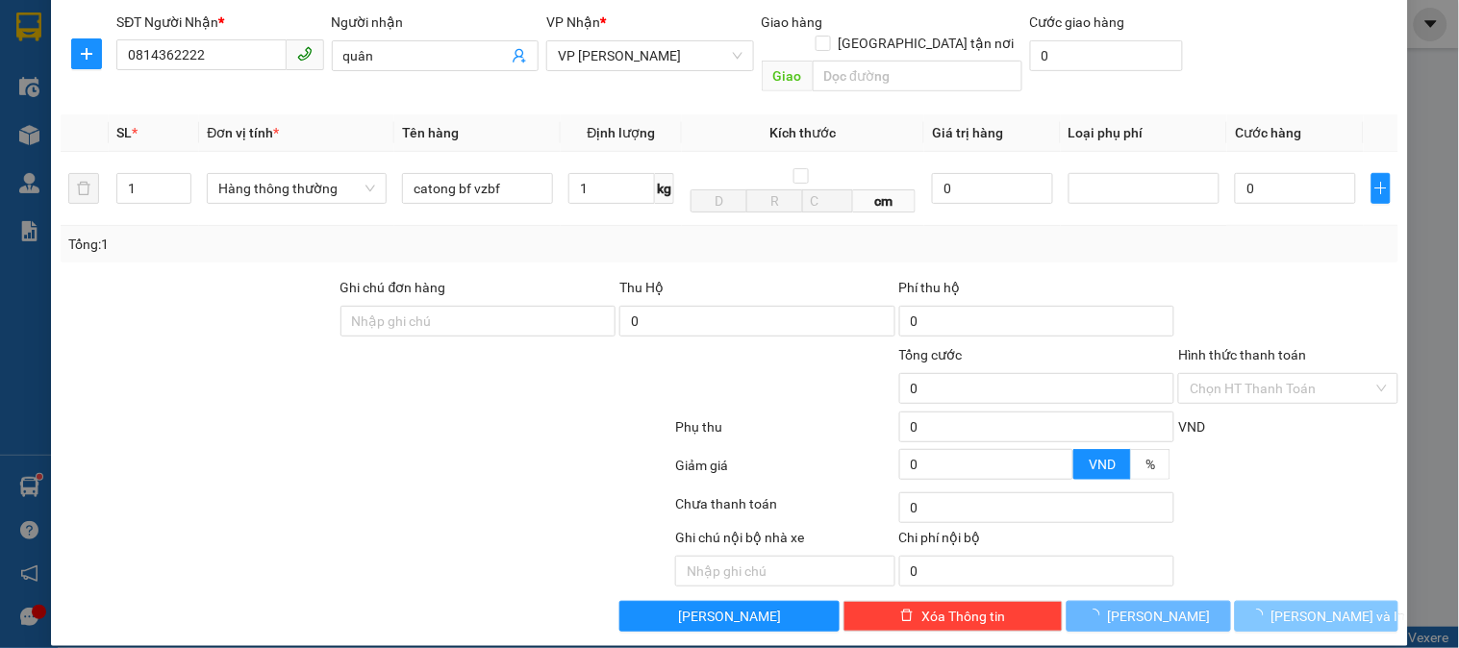
click at [1293, 606] on span "[PERSON_NAME] và In" at bounding box center [1339, 616] width 135 height 21
type input "30.000"
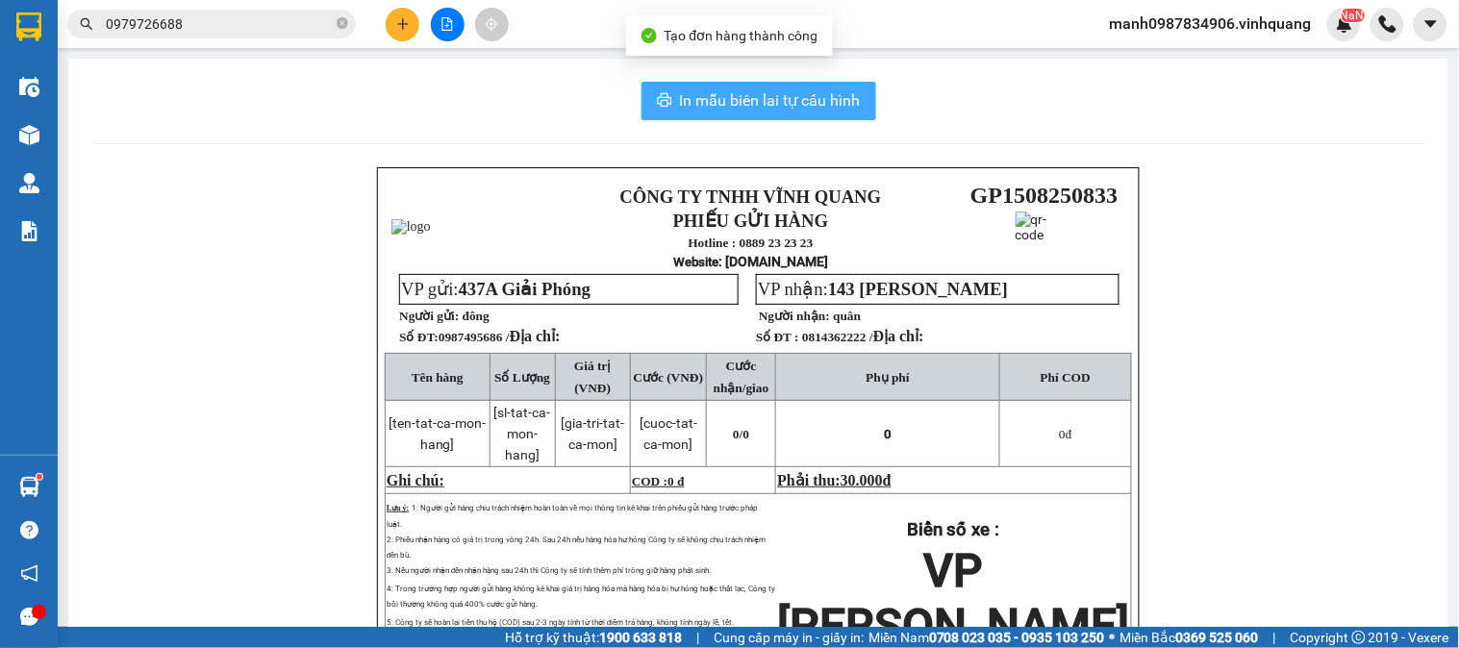
click at [741, 101] on span "In mẫu biên lai tự cấu hình" at bounding box center [770, 100] width 181 height 24
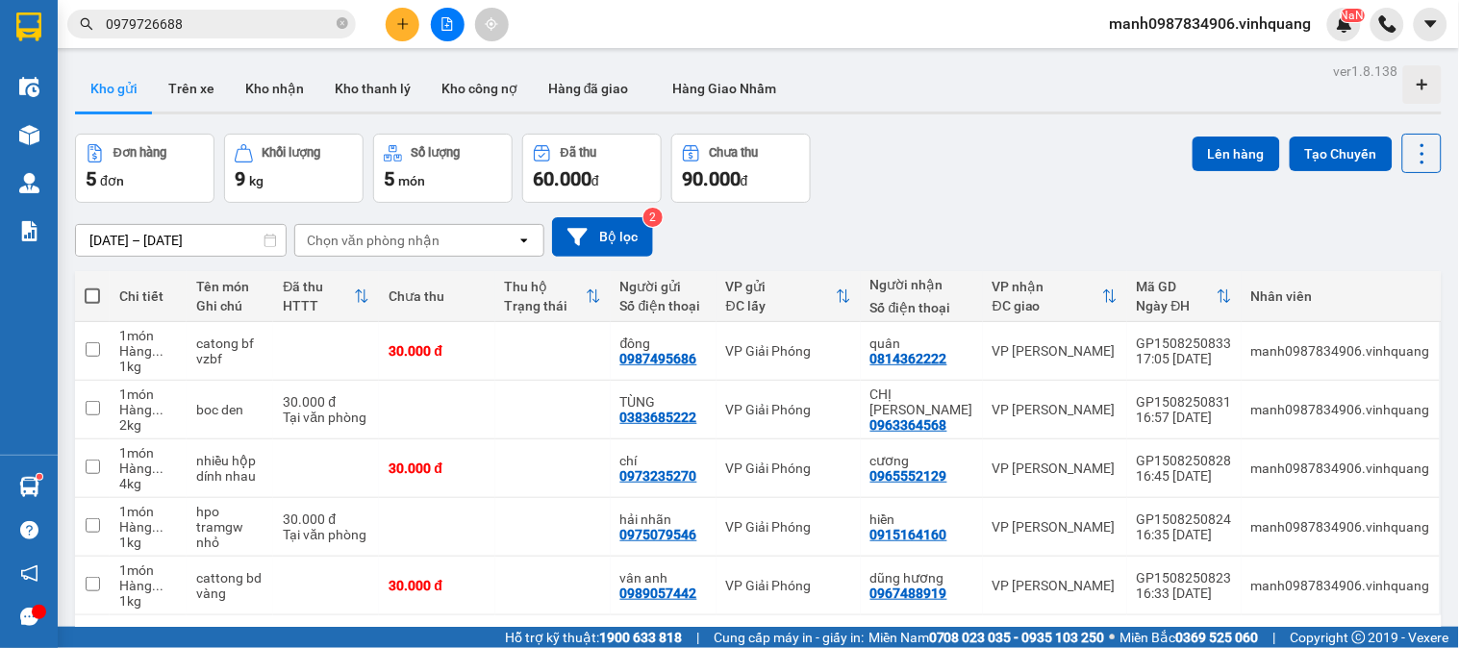
click at [415, 26] on button at bounding box center [403, 25] width 34 height 34
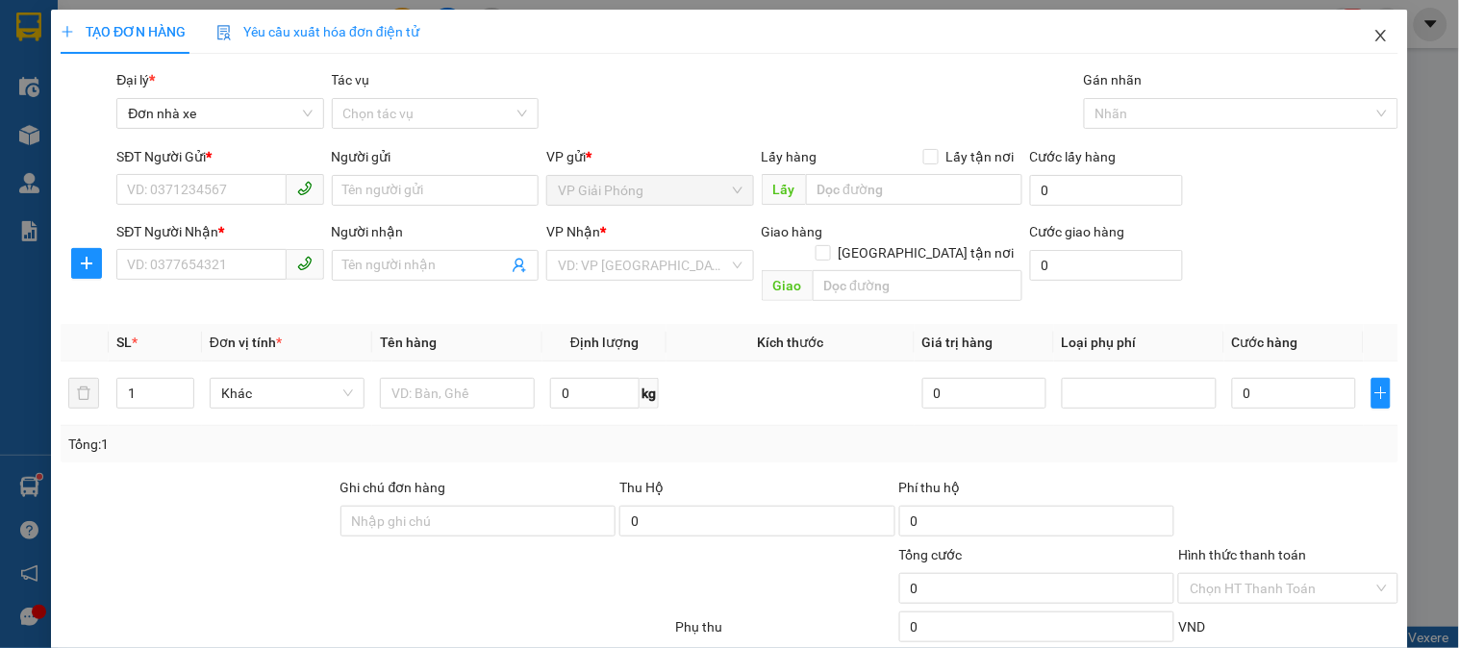
click at [1373, 32] on icon "close" at bounding box center [1380, 35] width 15 height 15
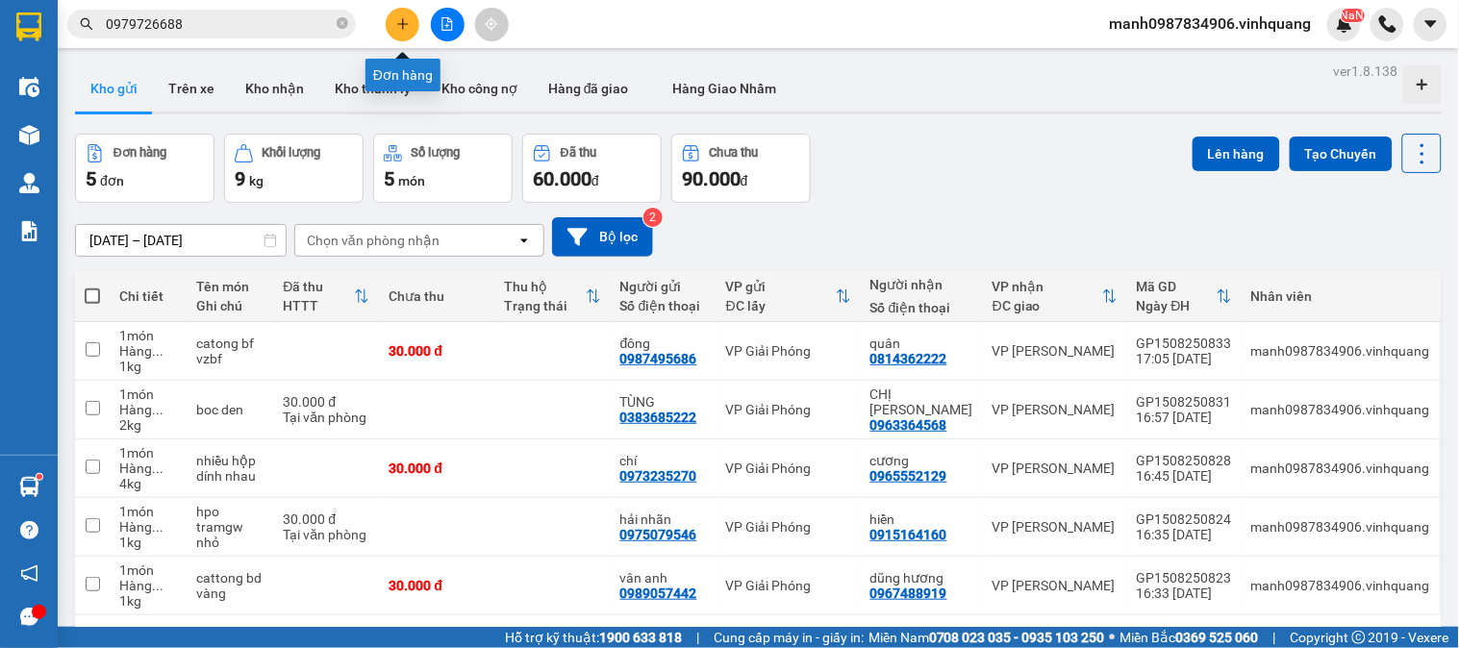
click at [410, 27] on button at bounding box center [403, 25] width 34 height 34
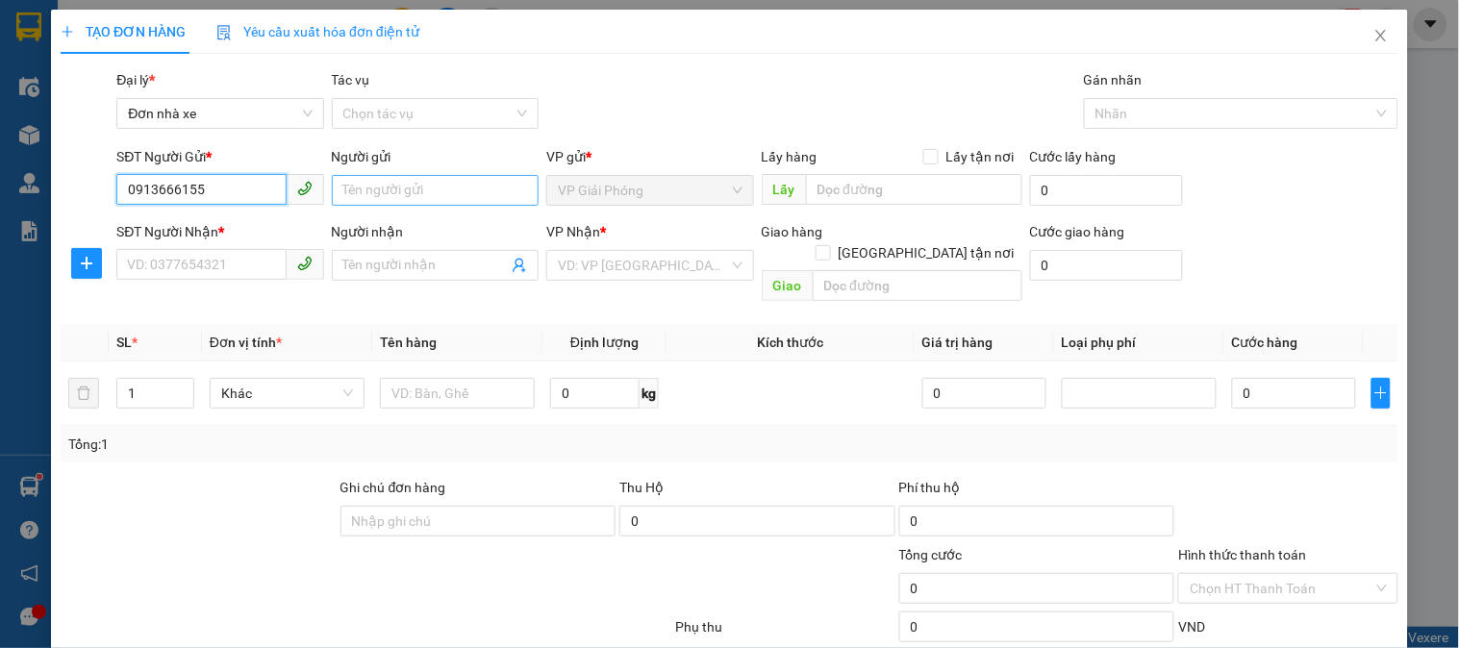
type input "0913666155"
click at [387, 188] on input "Người gửi" at bounding box center [435, 190] width 207 height 31
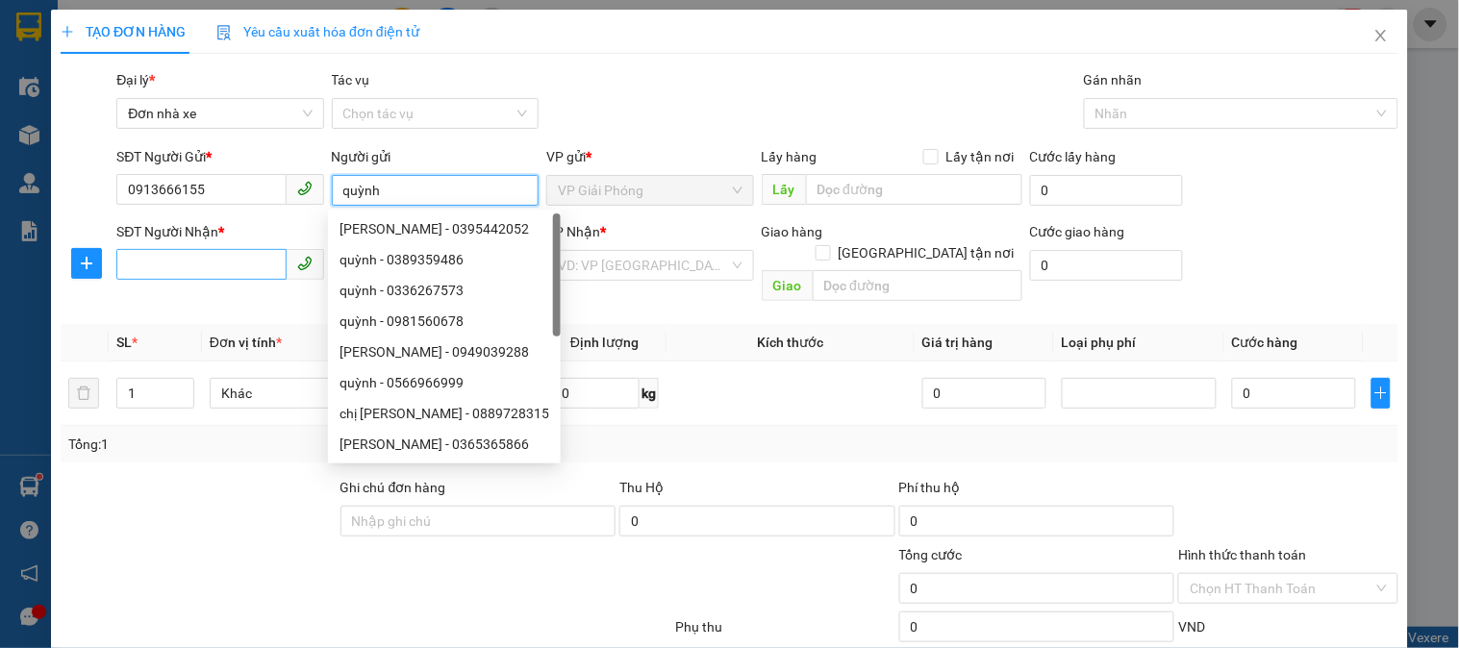
type input "quỳnh"
click at [192, 262] on input "SĐT Người Nhận *" at bounding box center [200, 264] width 169 height 31
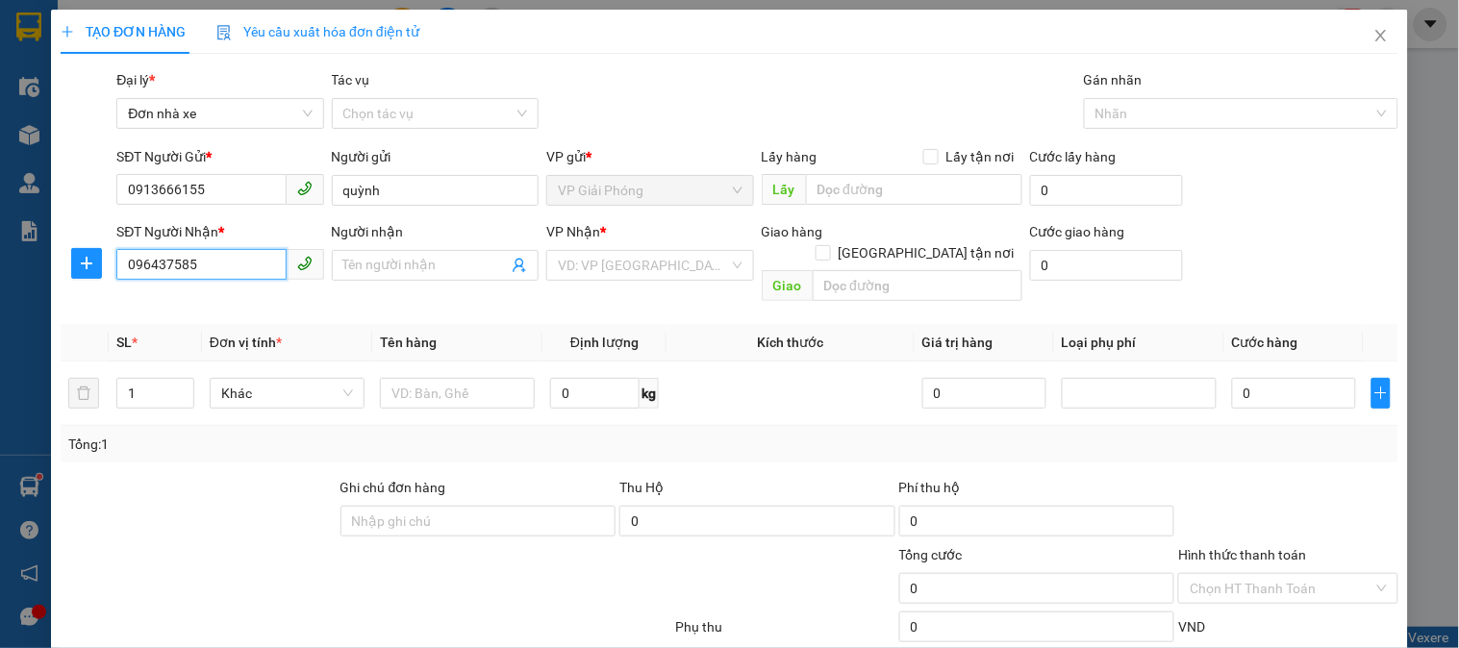
click at [138, 263] on input "096437585" at bounding box center [200, 264] width 169 height 31
click at [141, 260] on input "096437585" at bounding box center [200, 264] width 169 height 31
type input "0916437585"
click at [219, 302] on div "0916437585 - tiến" at bounding box center [218, 303] width 182 height 21
type input "tiến"
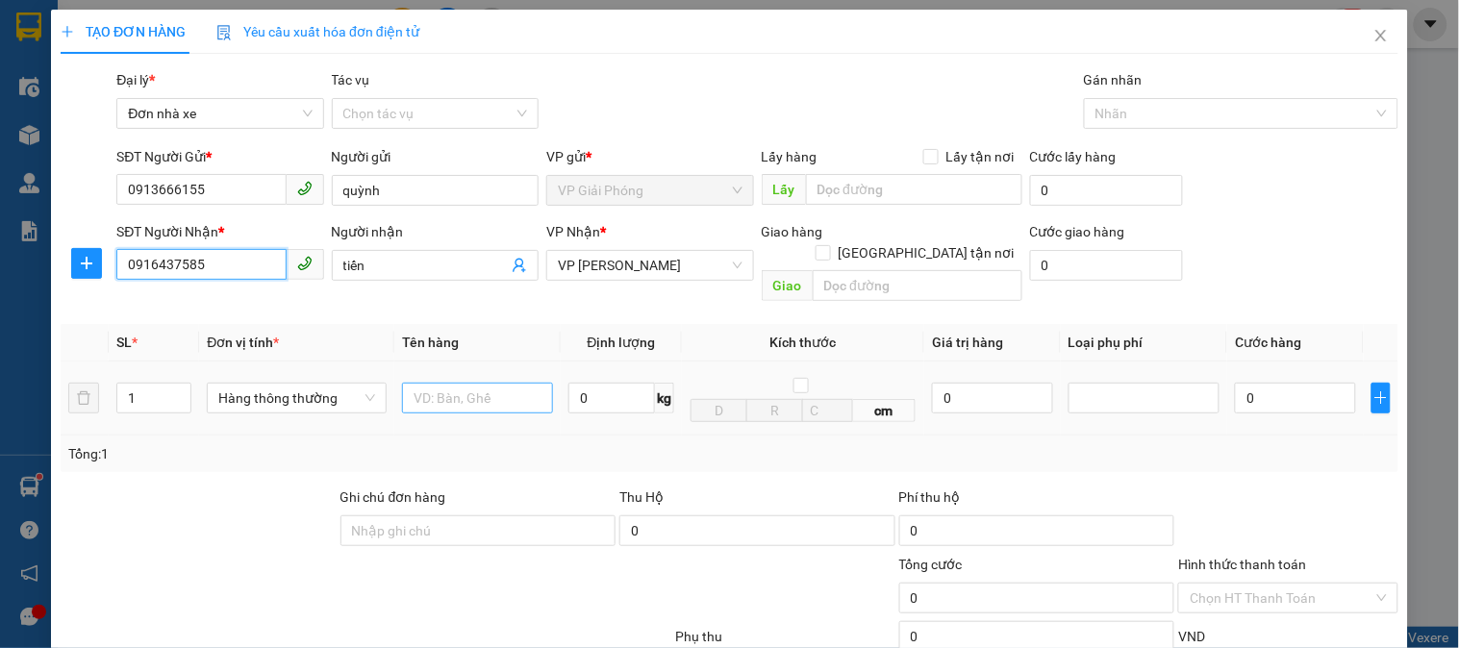
type input "0916437585"
drag, startPoint x: 475, startPoint y: 376, endPoint x: 477, endPoint y: 362, distance: 14.6
click at [475, 383] on input "text" at bounding box center [477, 398] width 151 height 31
type input "cattong trắng"
click at [591, 385] on input "0" at bounding box center [611, 398] width 87 height 31
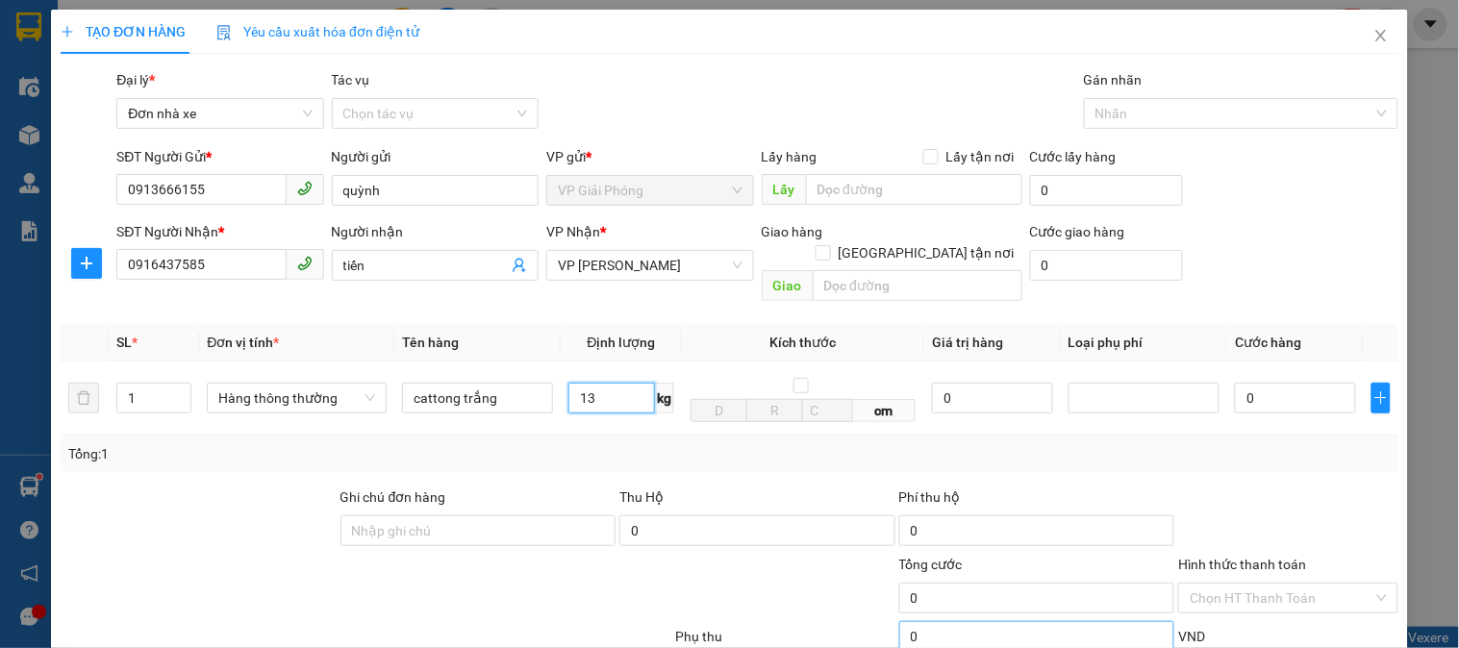
scroll to position [210, 0]
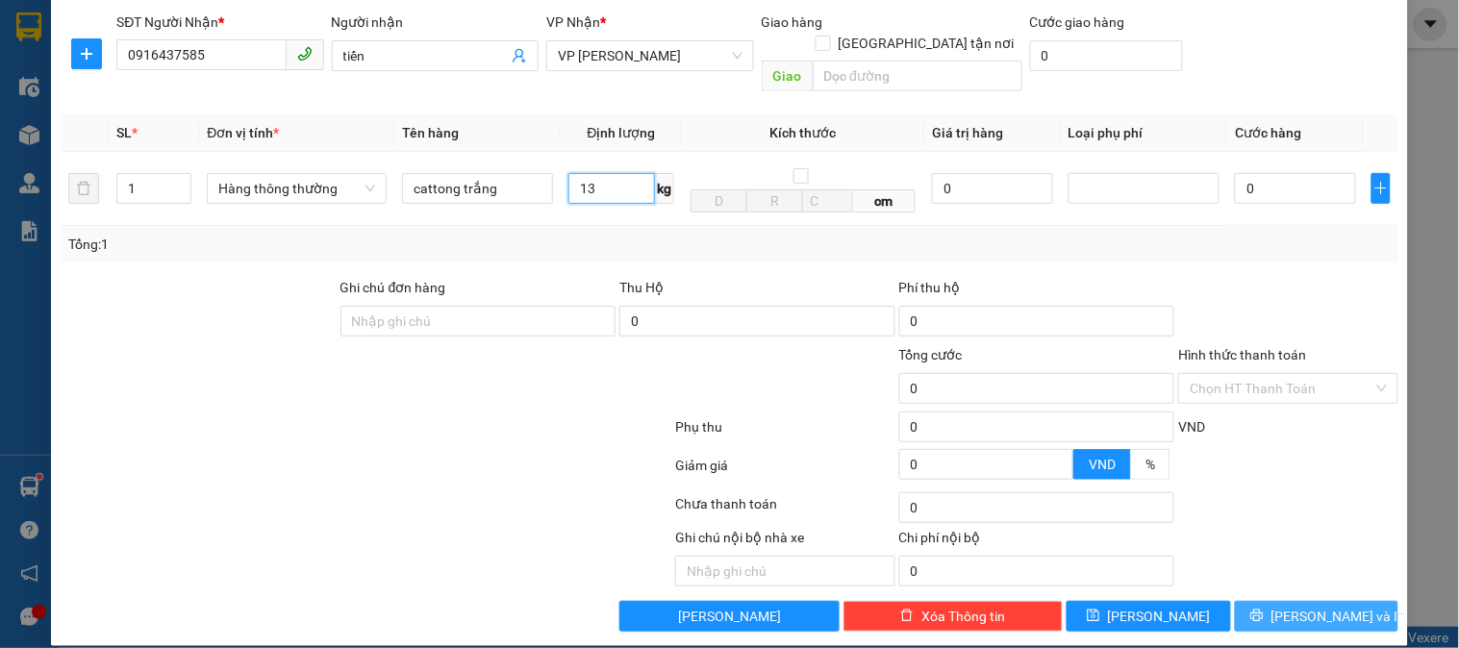
type input "13"
click at [1309, 606] on span "[PERSON_NAME] và In" at bounding box center [1339, 616] width 135 height 21
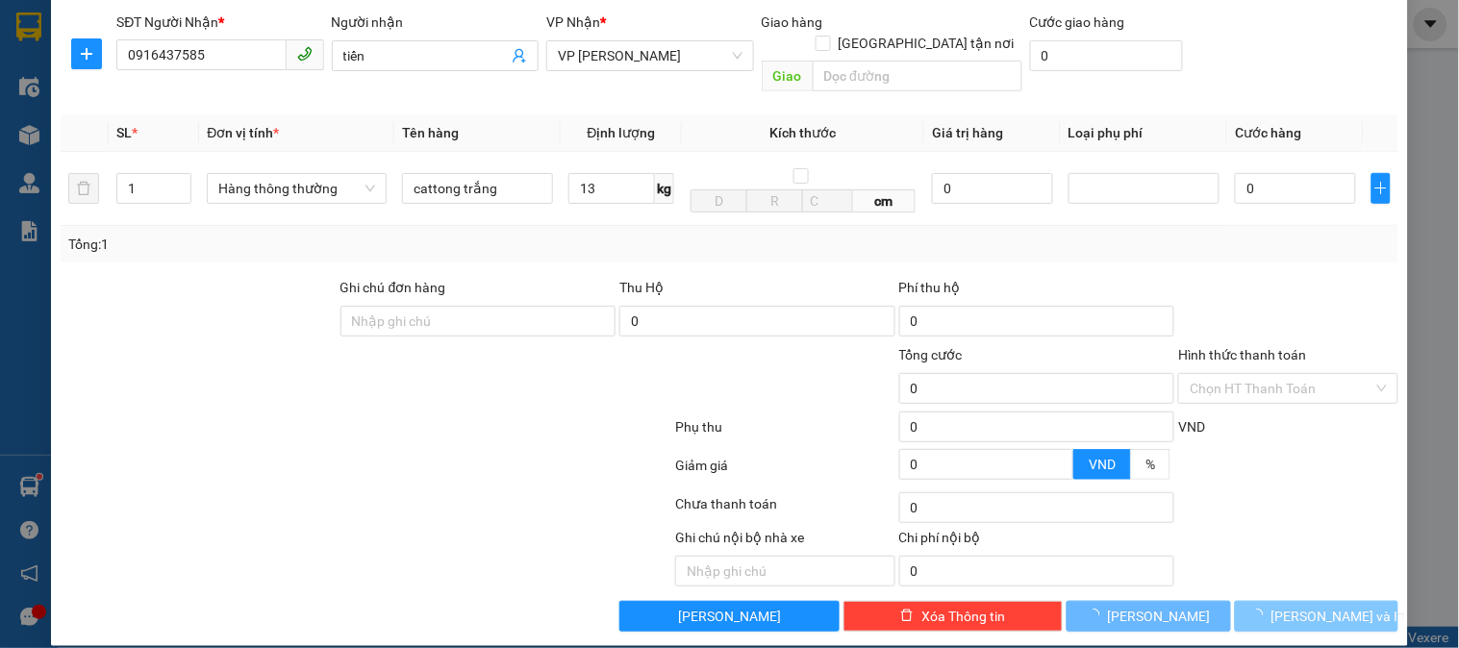
drag, startPoint x: 1309, startPoint y: 600, endPoint x: 1295, endPoint y: 567, distance: 35.7
click at [1309, 606] on span "[PERSON_NAME] và In" at bounding box center [1339, 616] width 135 height 21
type input "40.000"
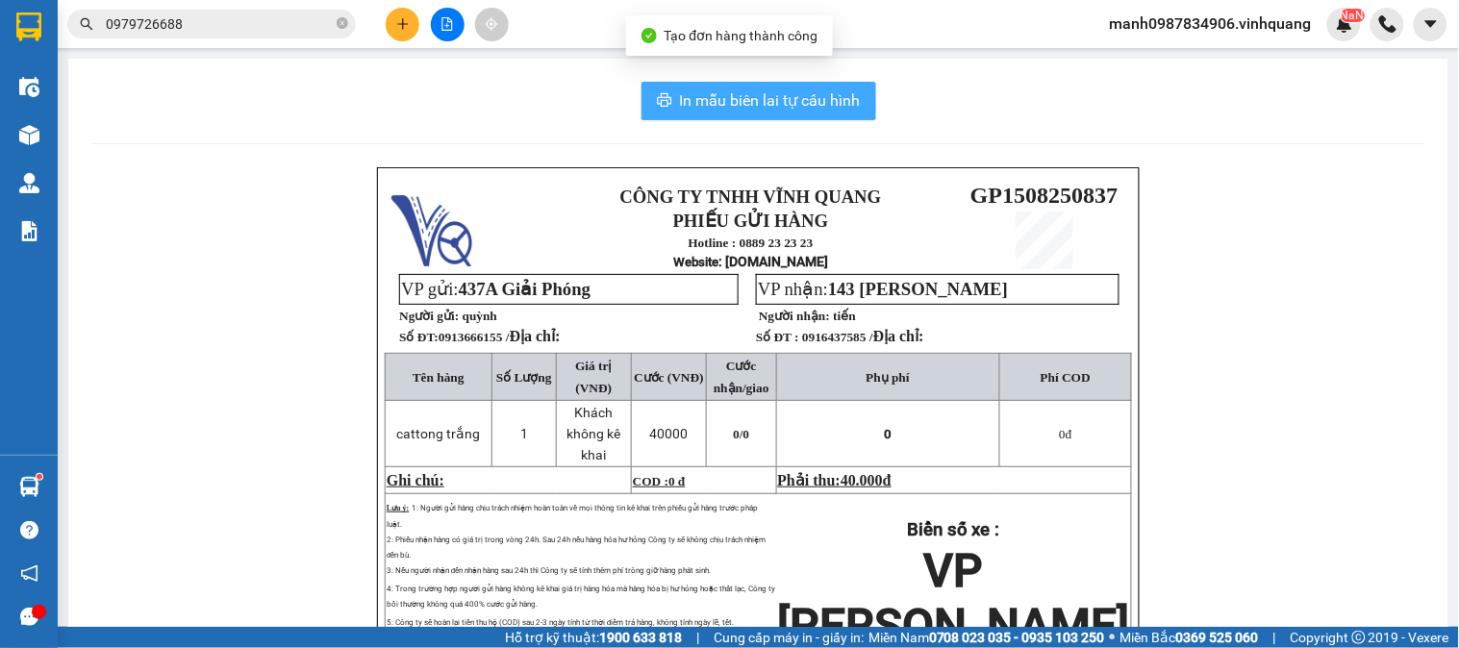
click at [752, 96] on span "In mẫu biên lai tự cấu hình" at bounding box center [770, 100] width 181 height 24
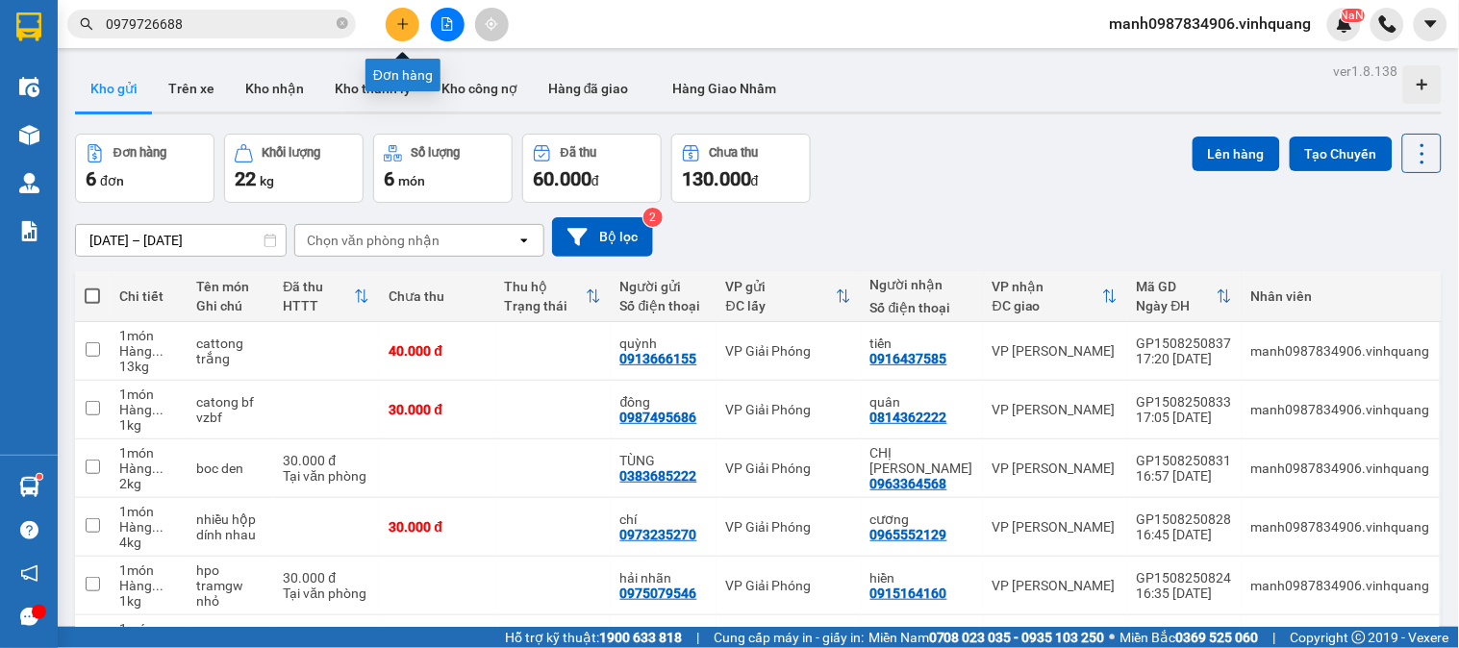
click at [392, 27] on button at bounding box center [403, 25] width 34 height 34
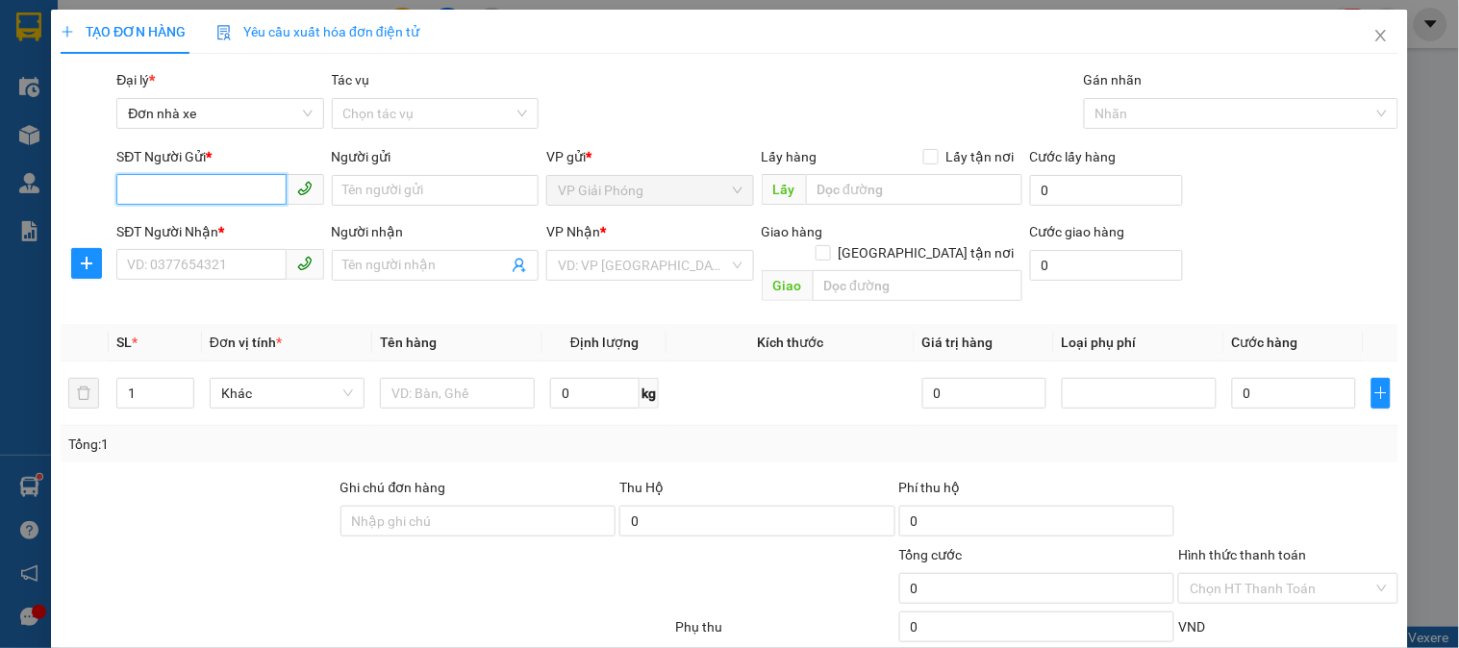
click at [159, 188] on input "SĐT Người Gửi *" at bounding box center [200, 189] width 169 height 31
click at [144, 175] on input "SĐT Người Gửi *" at bounding box center [200, 189] width 169 height 31
type input "0911254456"
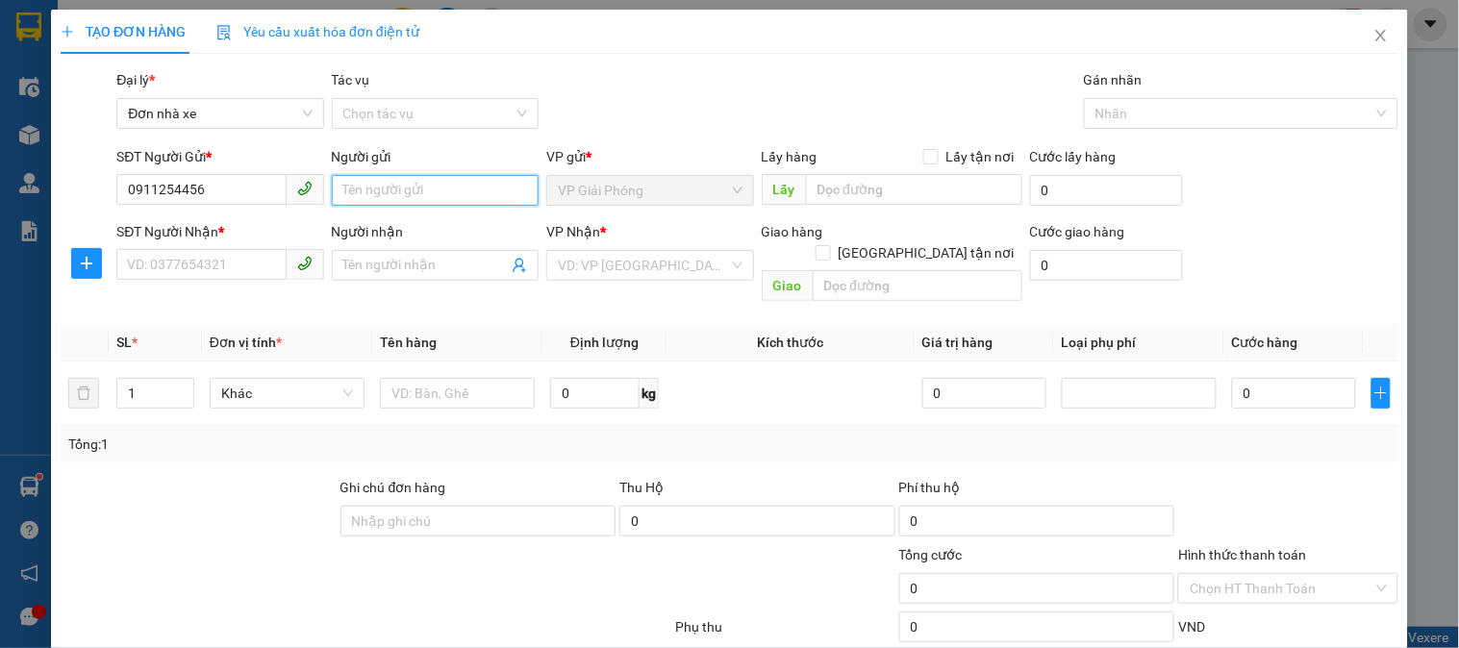
click at [401, 195] on input "Người gửi" at bounding box center [435, 190] width 207 height 31
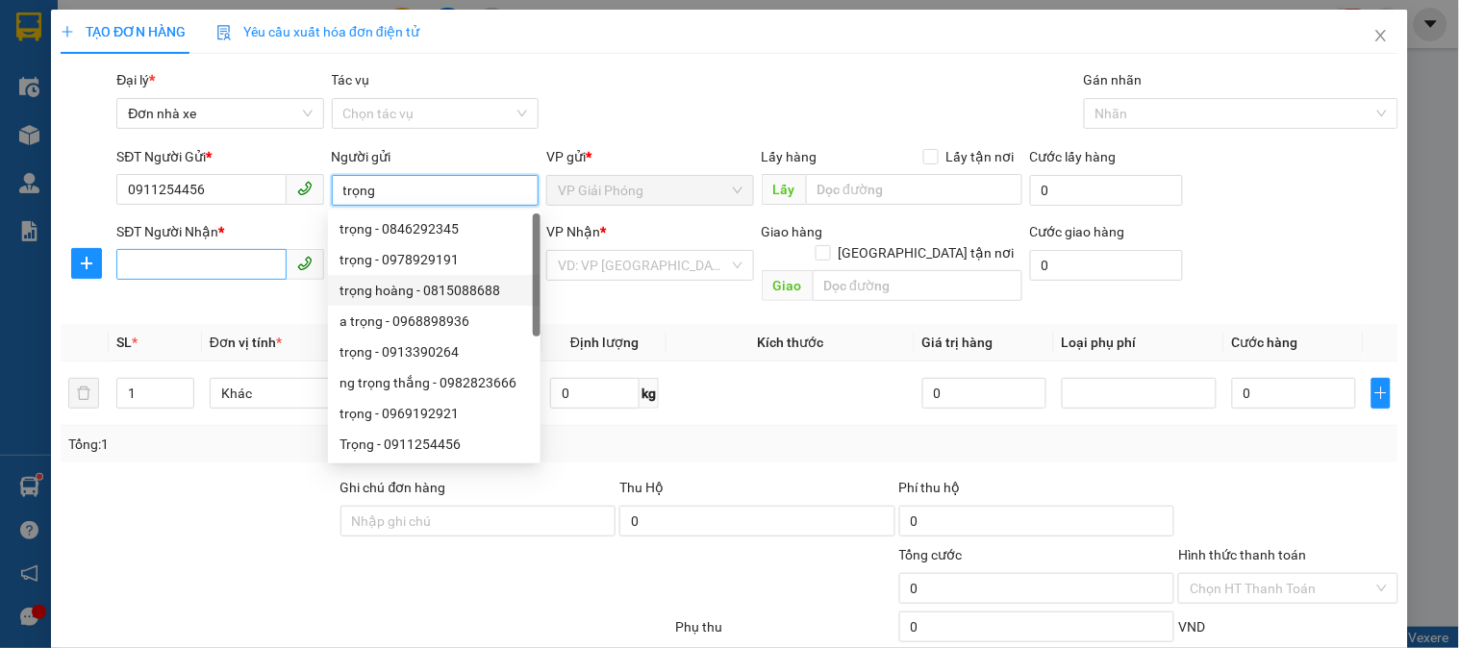
type input "trọng"
click at [169, 264] on input "SĐT Người Nhận *" at bounding box center [200, 264] width 169 height 31
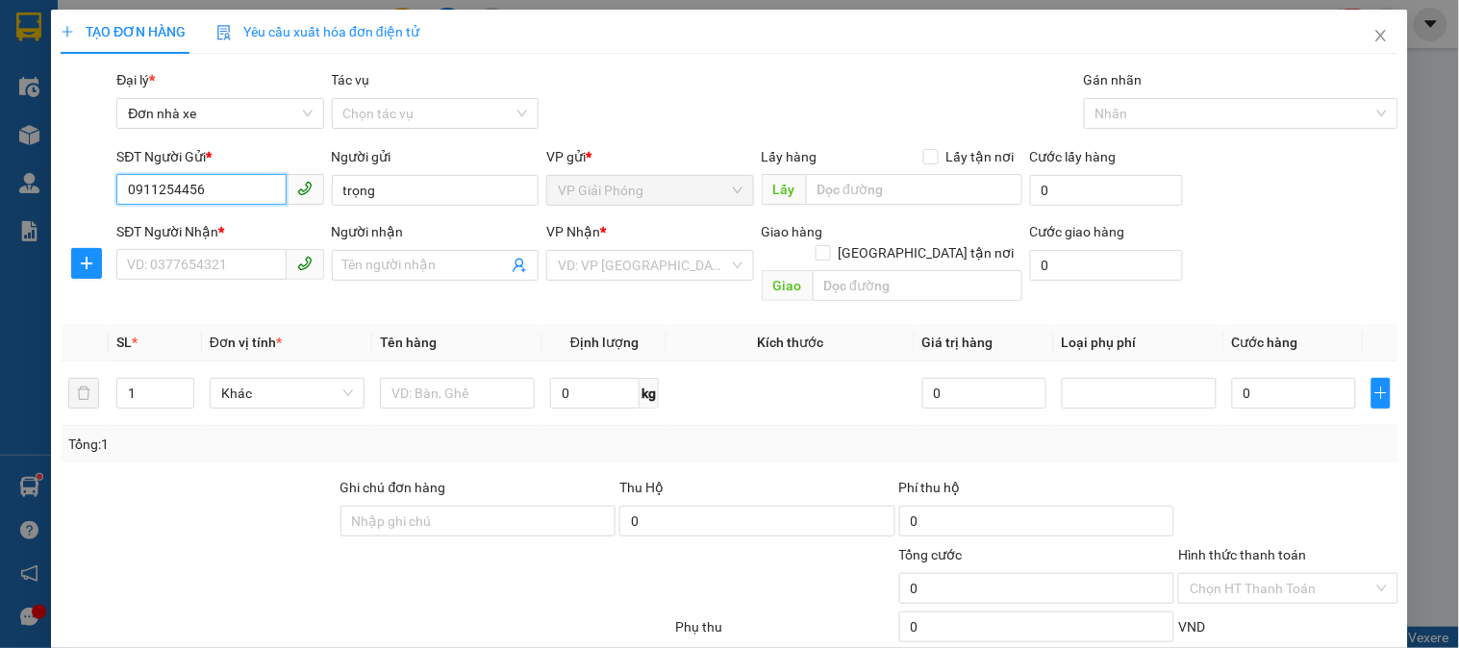
drag, startPoint x: 199, startPoint y: 189, endPoint x: 38, endPoint y: 202, distance: 161.1
click at [39, 202] on div "TẠO ĐƠN HÀNG Yêu cầu xuất hóa đơn điện tử Transit Pickup Surcharge Ids Transit …" at bounding box center [729, 324] width 1459 height 648
drag, startPoint x: 402, startPoint y: 189, endPoint x: 274, endPoint y: 199, distance: 128.4
click at [303, 197] on div "SĐT Người Gửi * 0911254456 0911254456 Người gửi trọng VP gửi * VP Giải Phóng Lấ…" at bounding box center [758, 179] width 1290 height 67
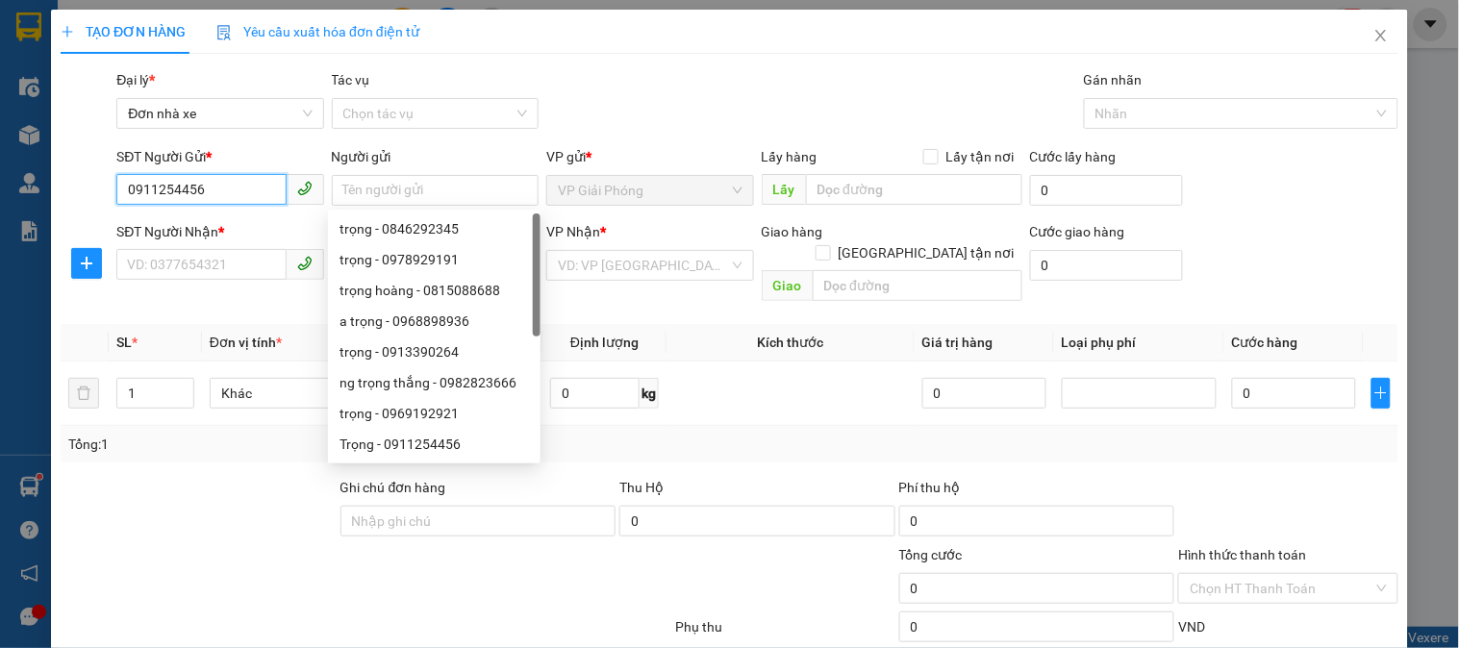
drag, startPoint x: 176, startPoint y: 196, endPoint x: 119, endPoint y: 199, distance: 56.8
click at [126, 199] on input "0911254456" at bounding box center [200, 189] width 169 height 31
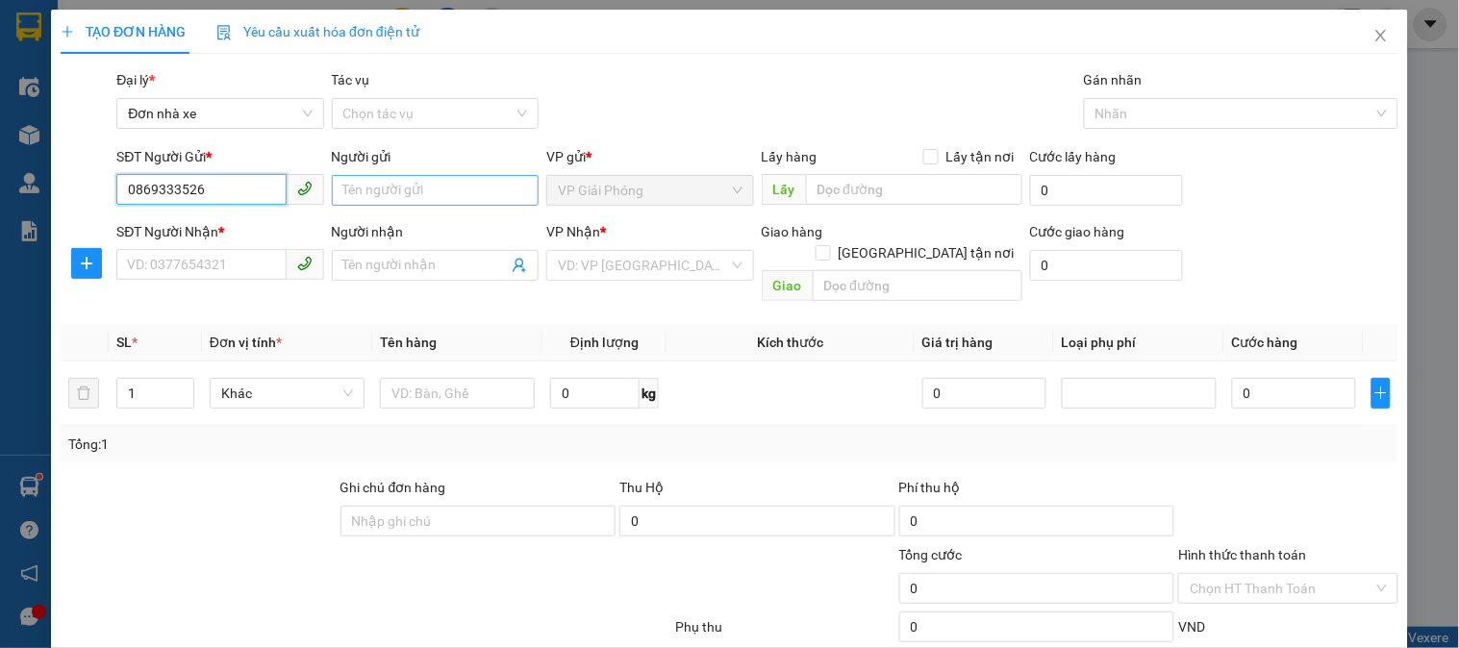
type input "0869333526"
click at [416, 190] on input "Người gửi" at bounding box center [435, 190] width 207 height 31
type input "j"
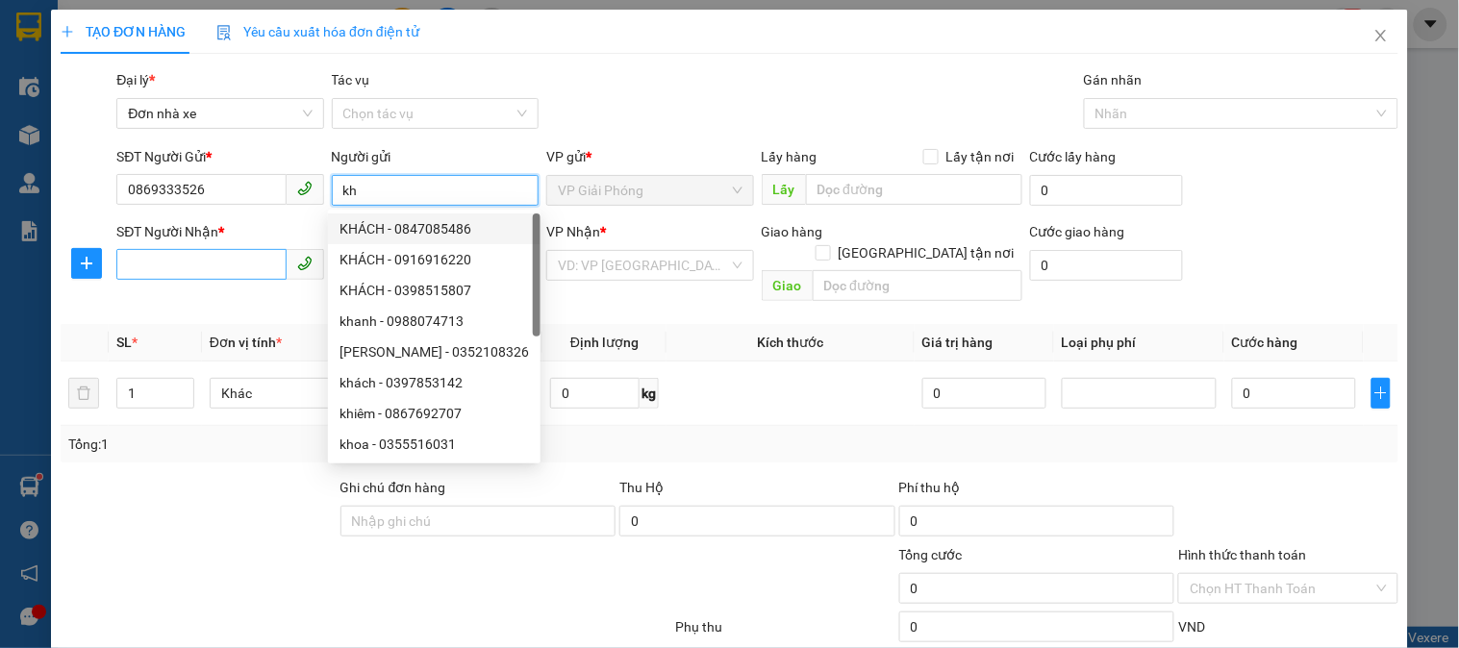
type input "kh"
click at [176, 272] on input "SĐT Người Nhận *" at bounding box center [200, 264] width 169 height 31
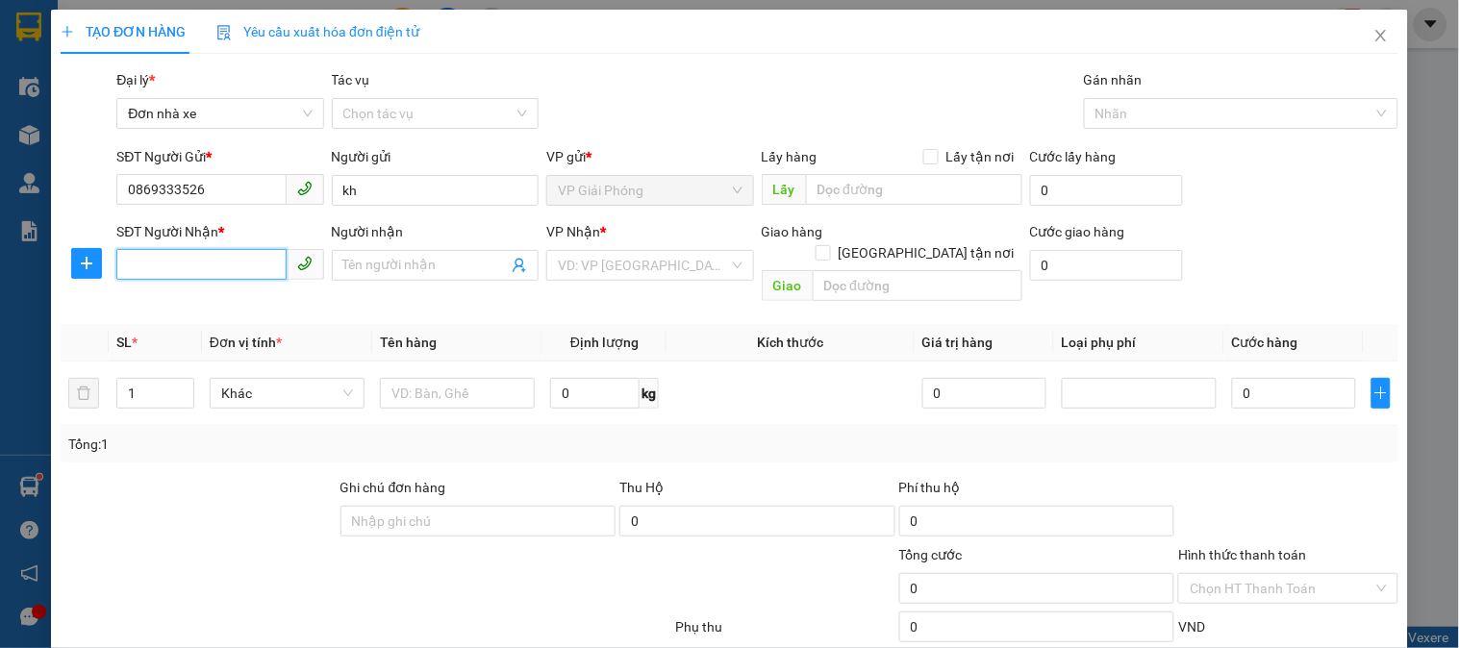
paste input "0911254456"
type input "0911254456"
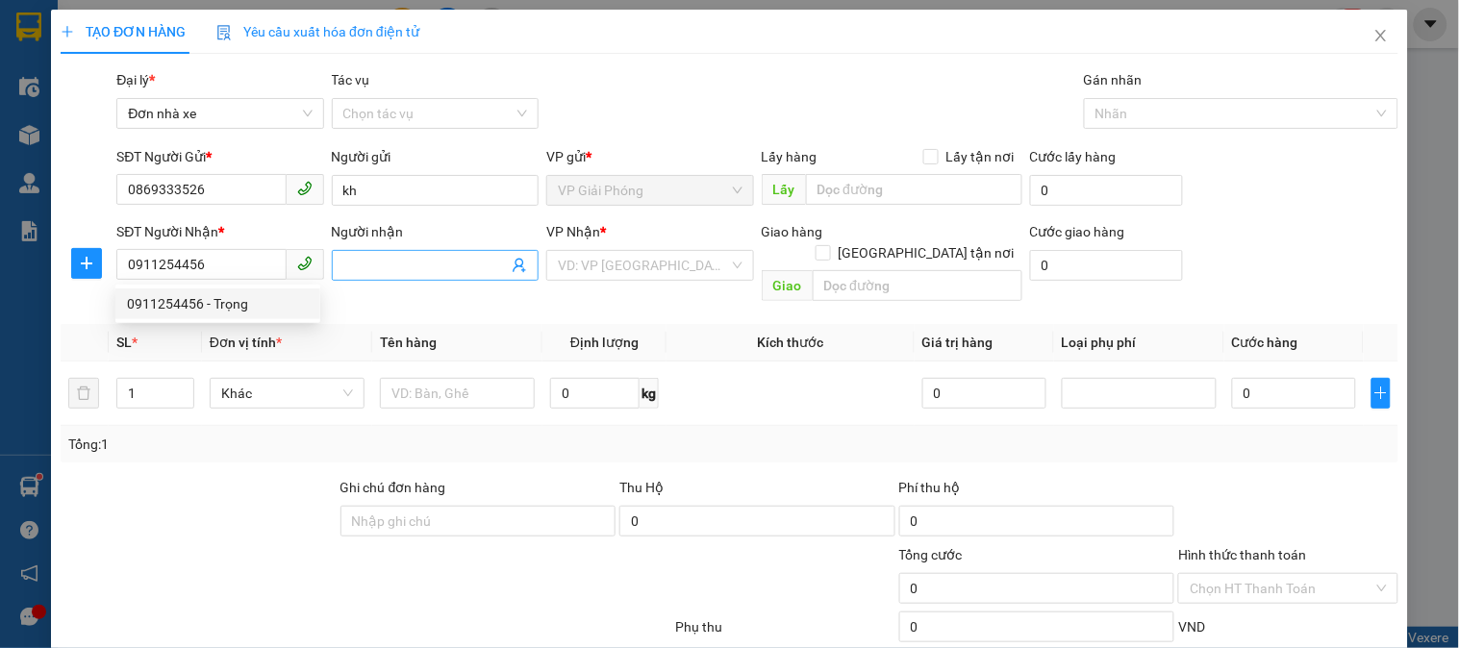
click at [414, 263] on input "Người nhận" at bounding box center [425, 265] width 164 height 21
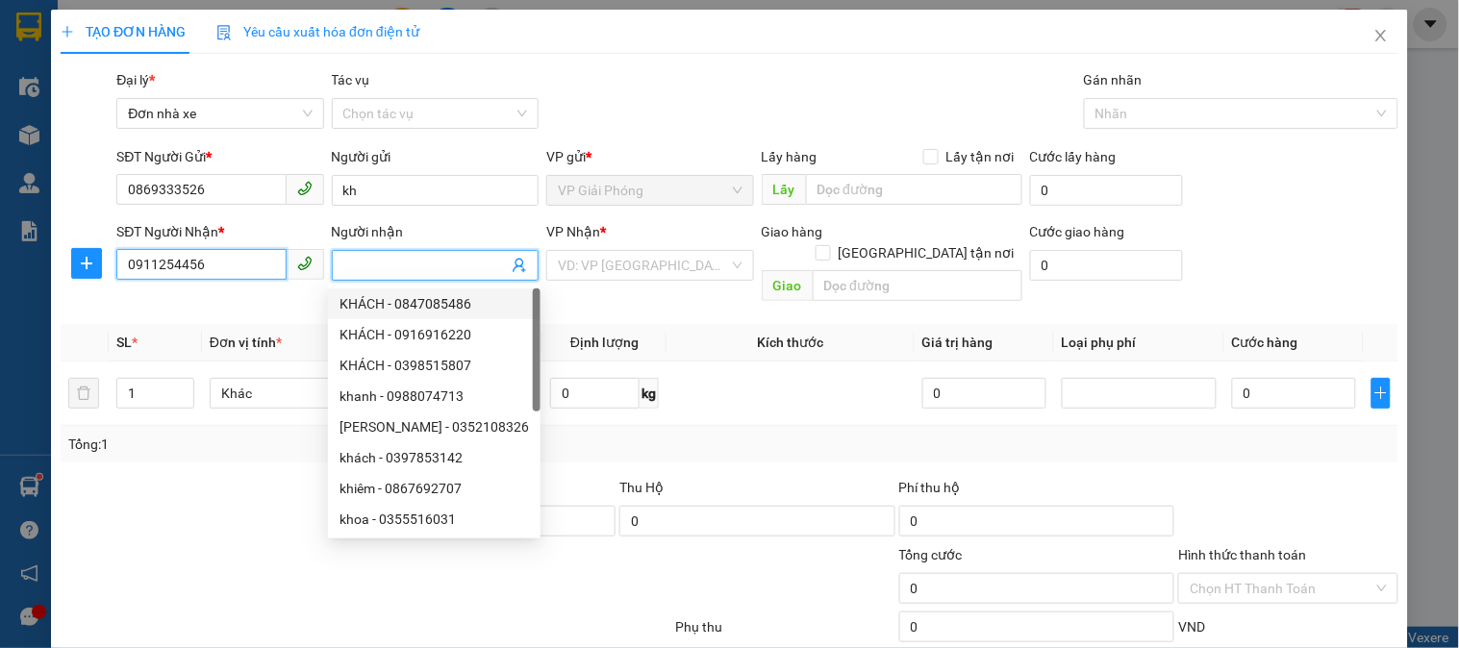
click at [196, 265] on input "0911254456" at bounding box center [200, 264] width 169 height 31
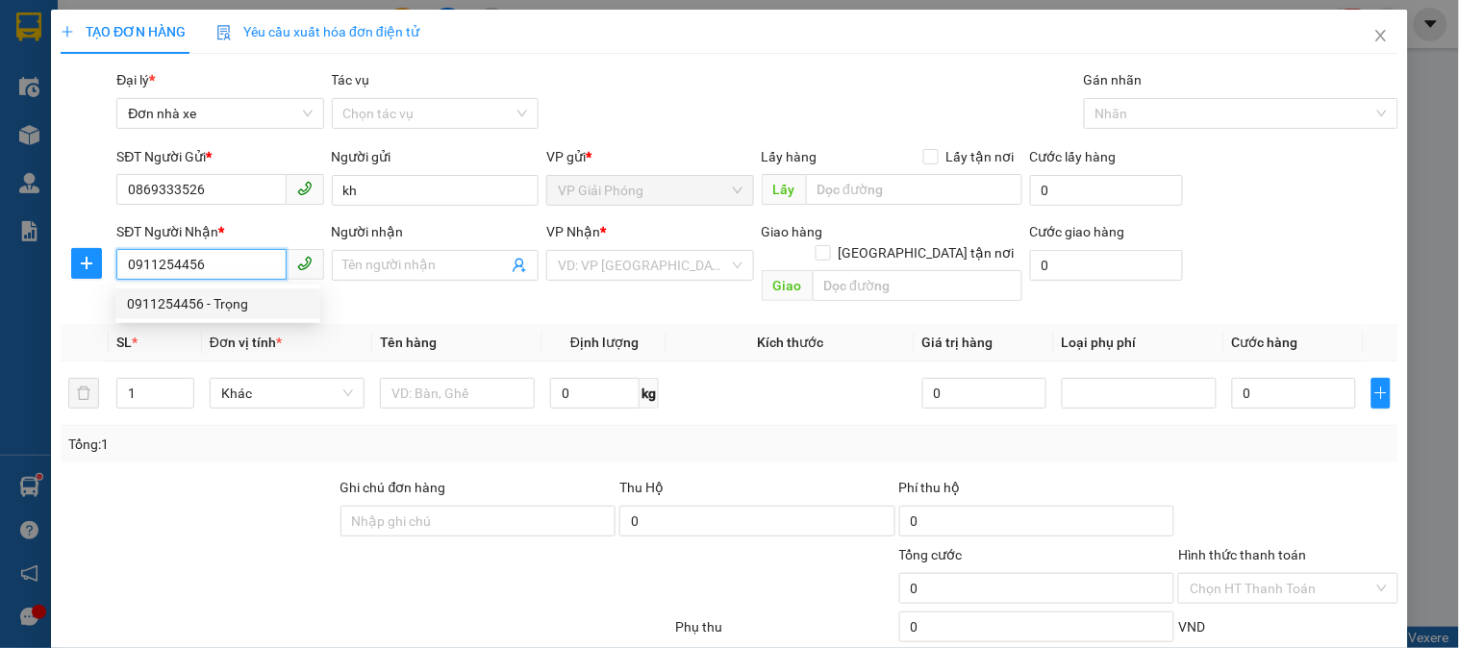
click at [187, 303] on div "0911254456 - Trọng" at bounding box center [218, 303] width 182 height 21
type input "Trọng"
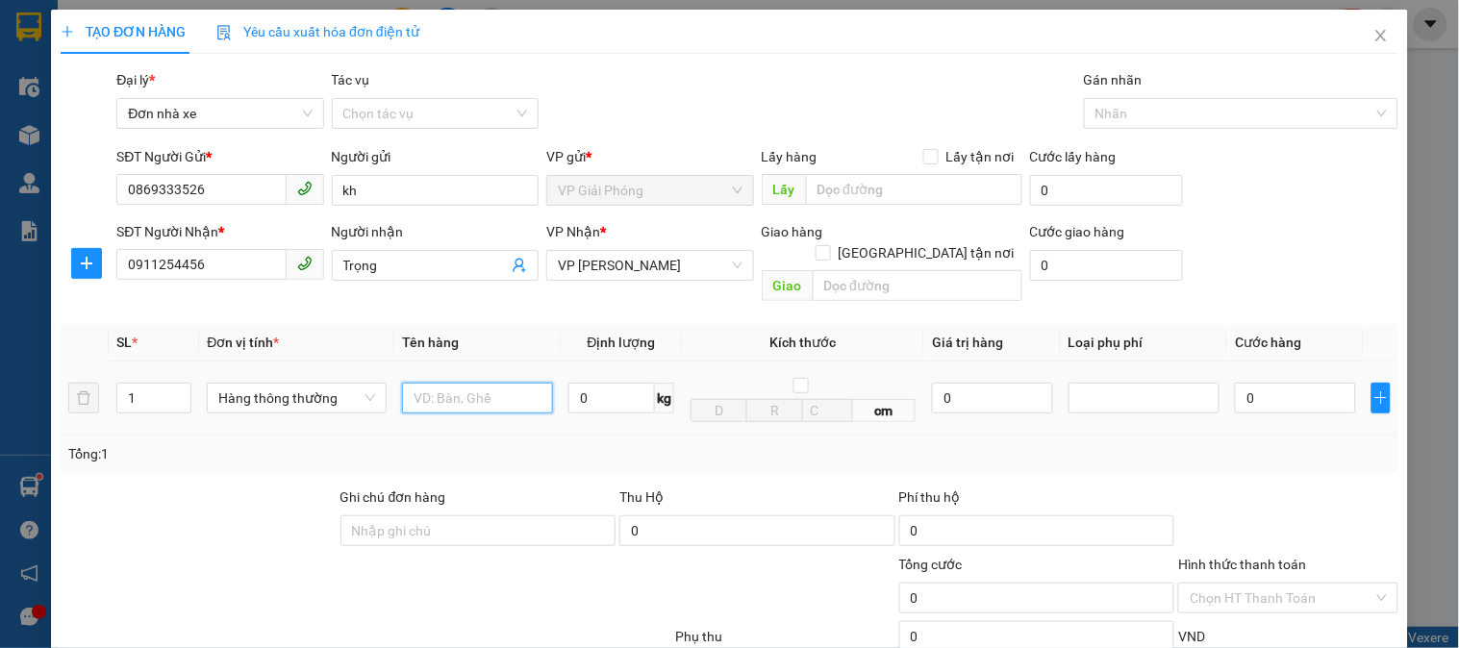
click at [475, 383] on input "text" at bounding box center [477, 398] width 151 height 31
type input "cattong bd vabgf"
click at [594, 385] on input "0" at bounding box center [611, 398] width 87 height 31
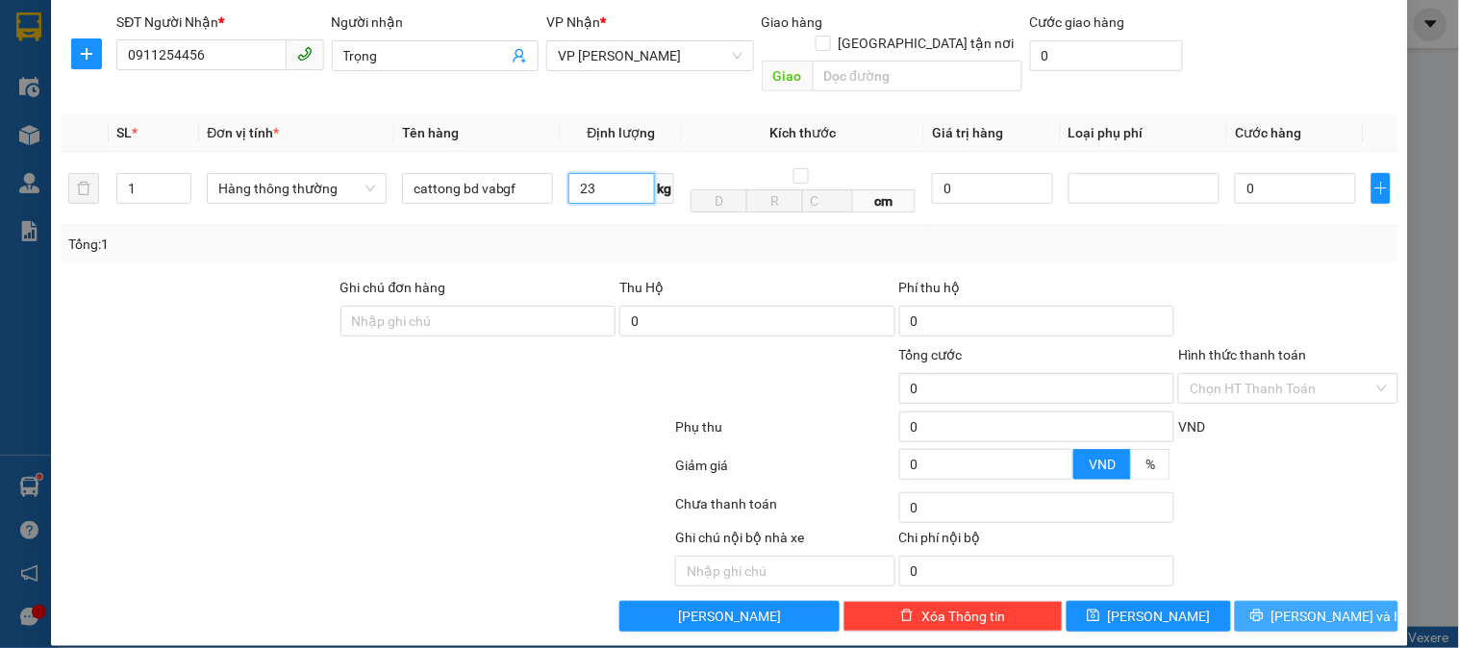
type input "23"
click at [1311, 606] on span "[PERSON_NAME] và In" at bounding box center [1339, 616] width 135 height 21
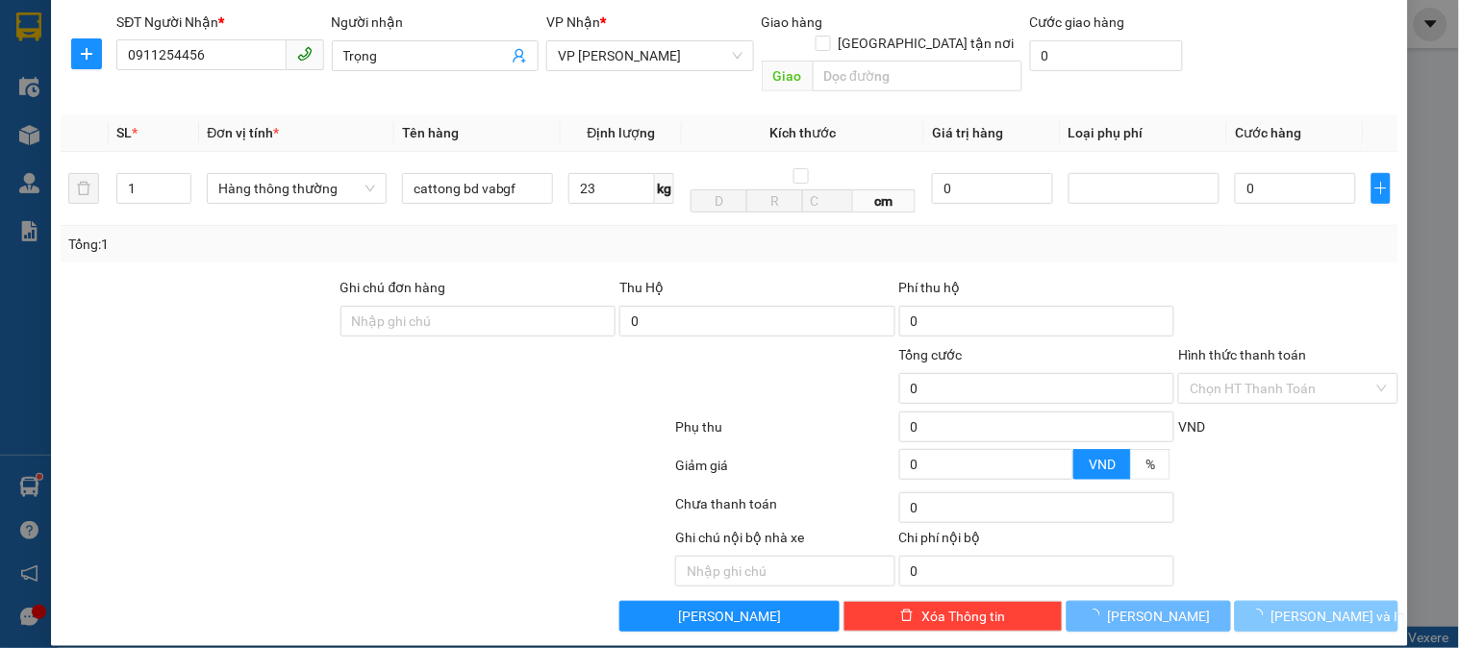
click at [1311, 606] on span "[PERSON_NAME] và In" at bounding box center [1339, 616] width 135 height 21
type input "60.000"
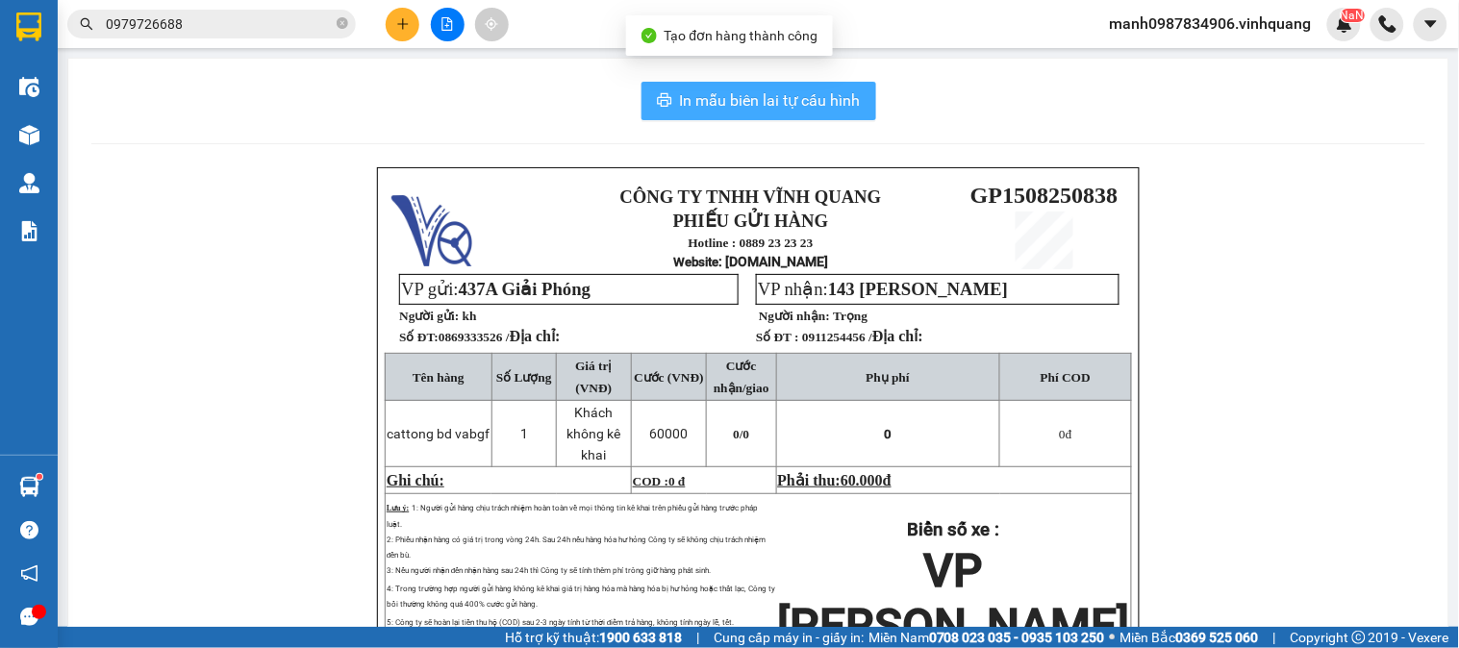
click at [776, 88] on span "In mẫu biên lai tự cấu hình" at bounding box center [770, 100] width 181 height 24
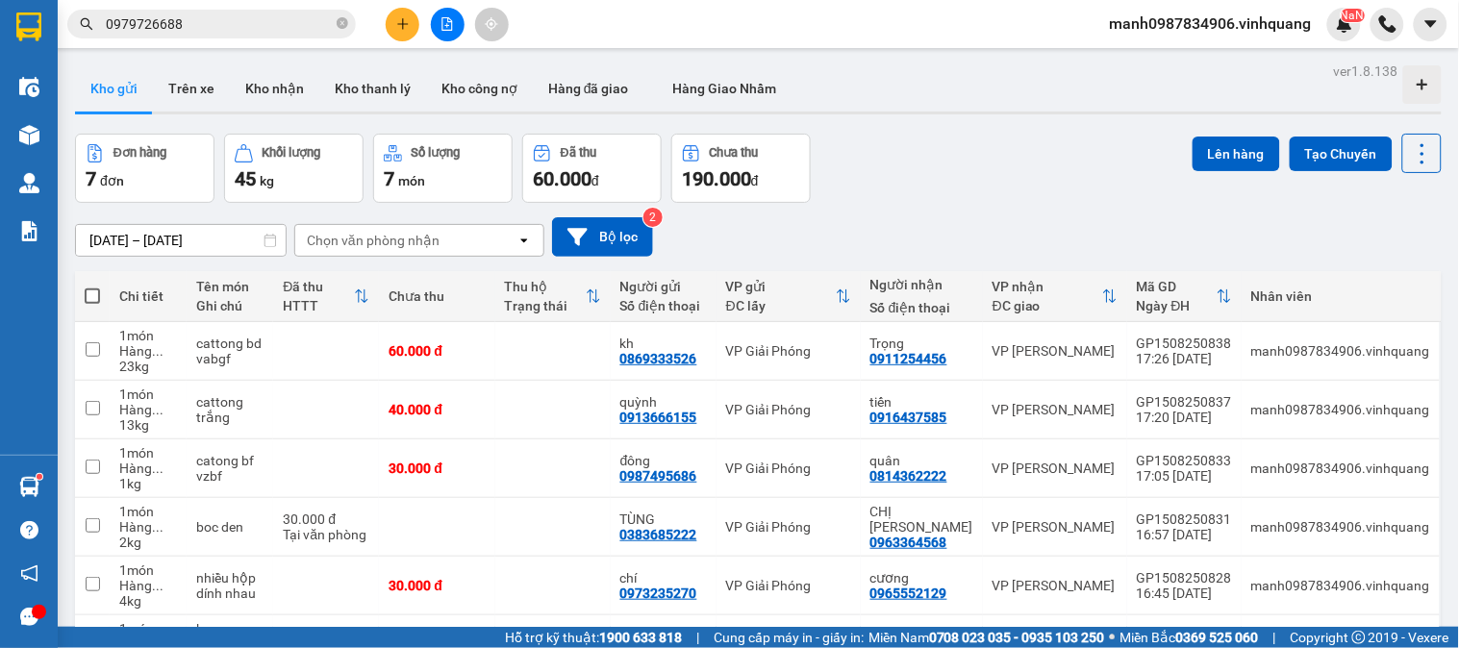
click at [400, 26] on icon "plus" at bounding box center [402, 23] width 13 height 13
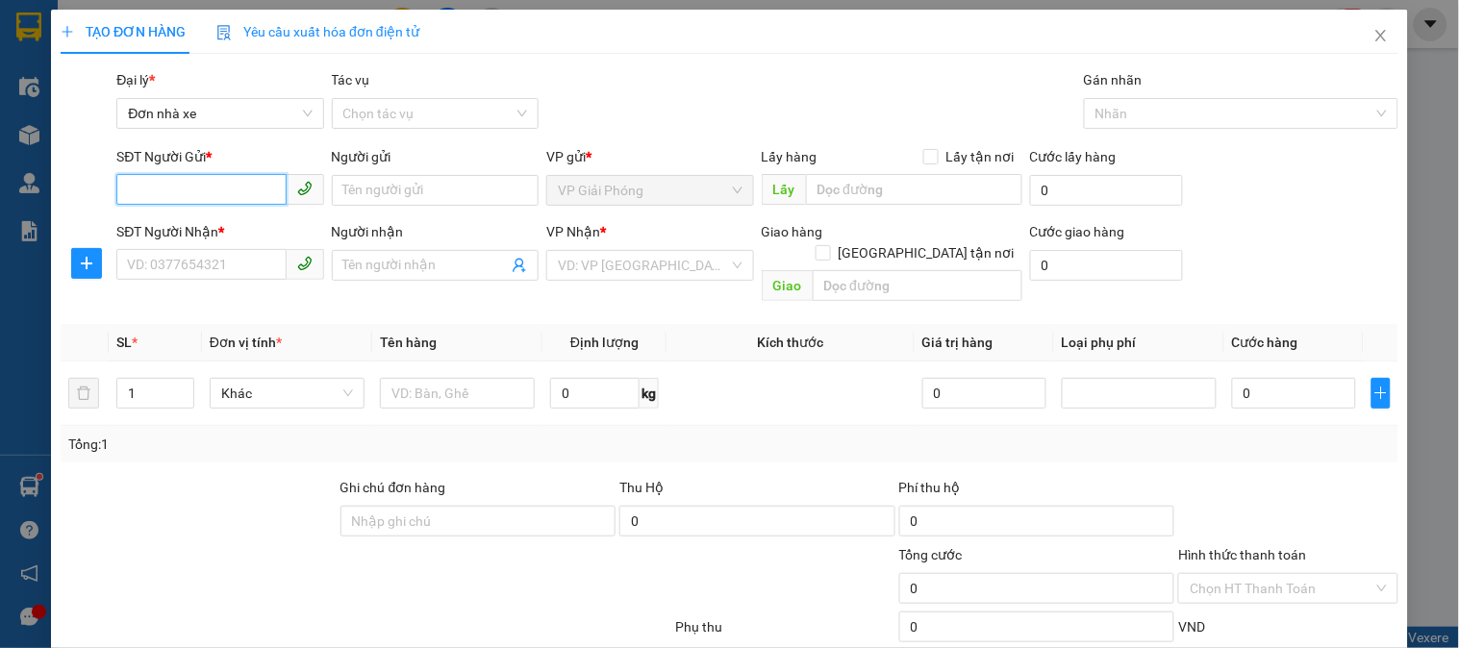
click at [155, 179] on input "SĐT Người Gửi *" at bounding box center [200, 189] width 169 height 31
click at [214, 231] on div "0989866669 - trang" at bounding box center [218, 228] width 182 height 21
type input "0989866669"
type input "trang"
type input "0974138567"
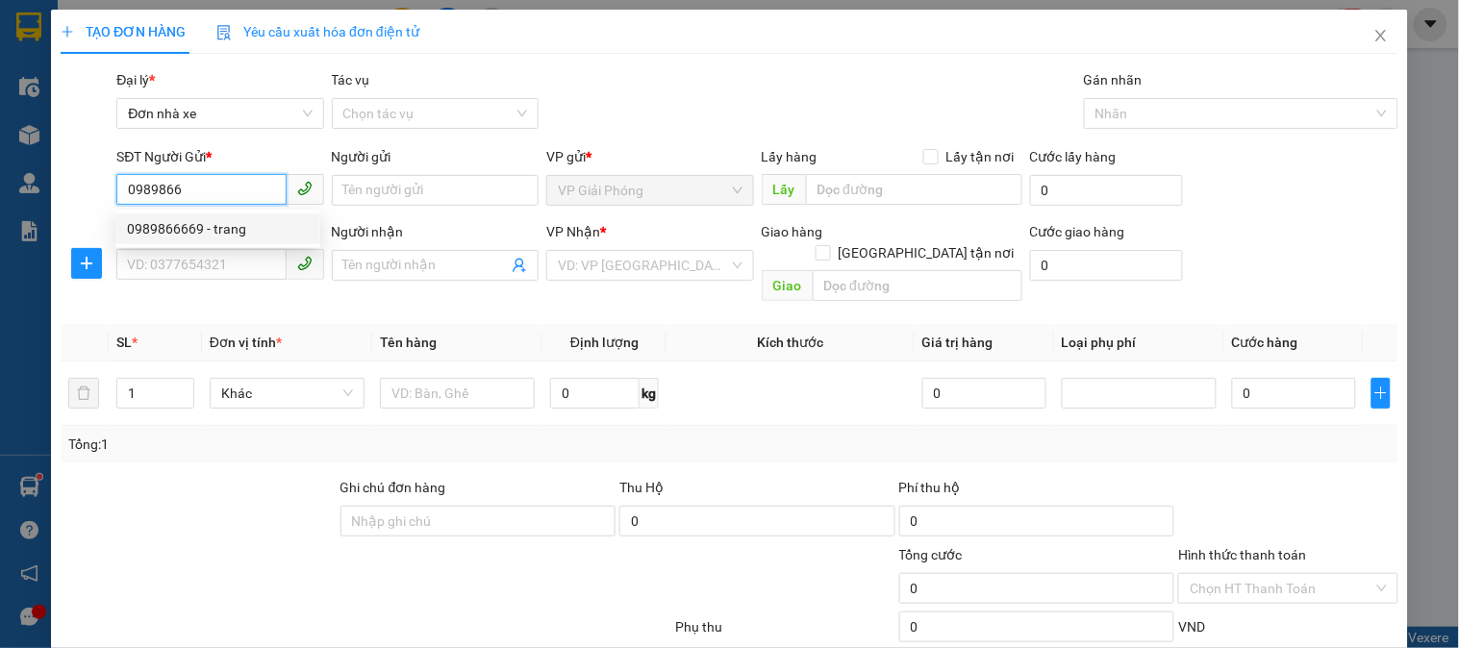
type input "loan"
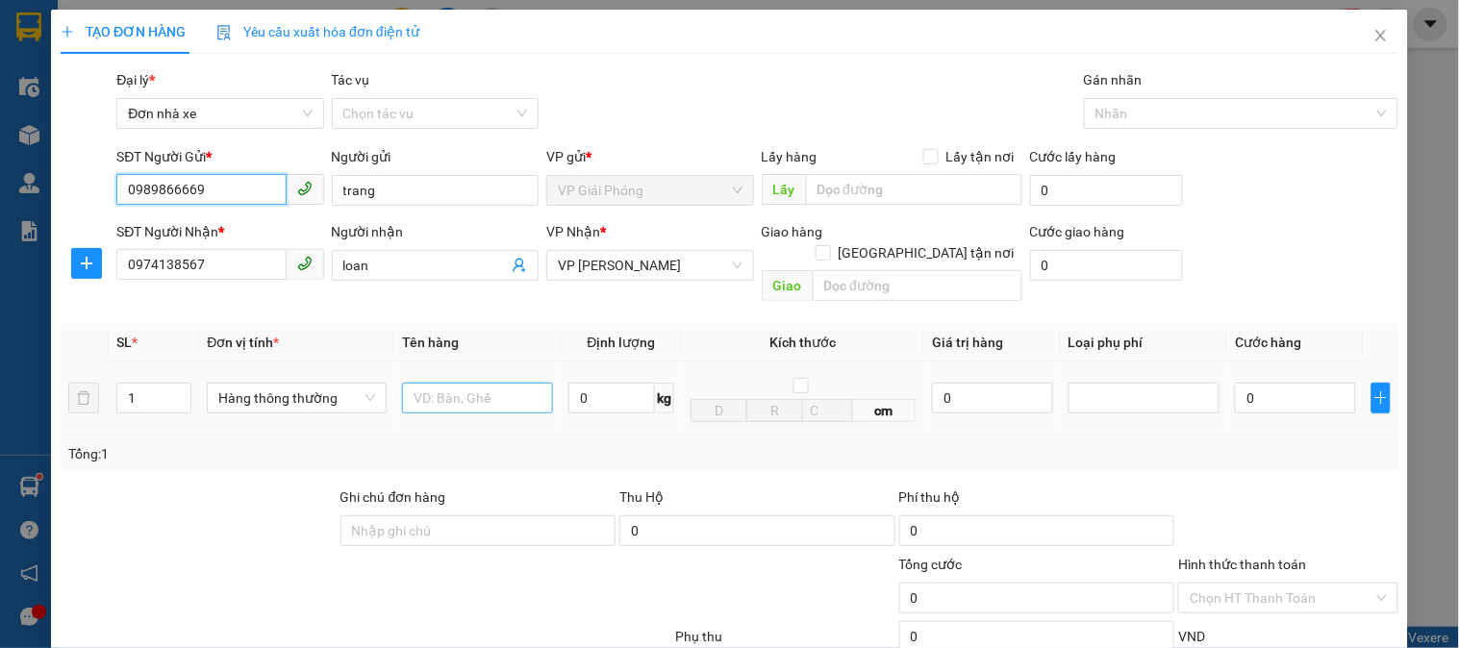
type input "0989866669"
click at [478, 383] on input "text" at bounding box center [477, 398] width 151 height 31
type input "2 hôp dính nhau"
click at [596, 383] on input "0" at bounding box center [611, 398] width 87 height 31
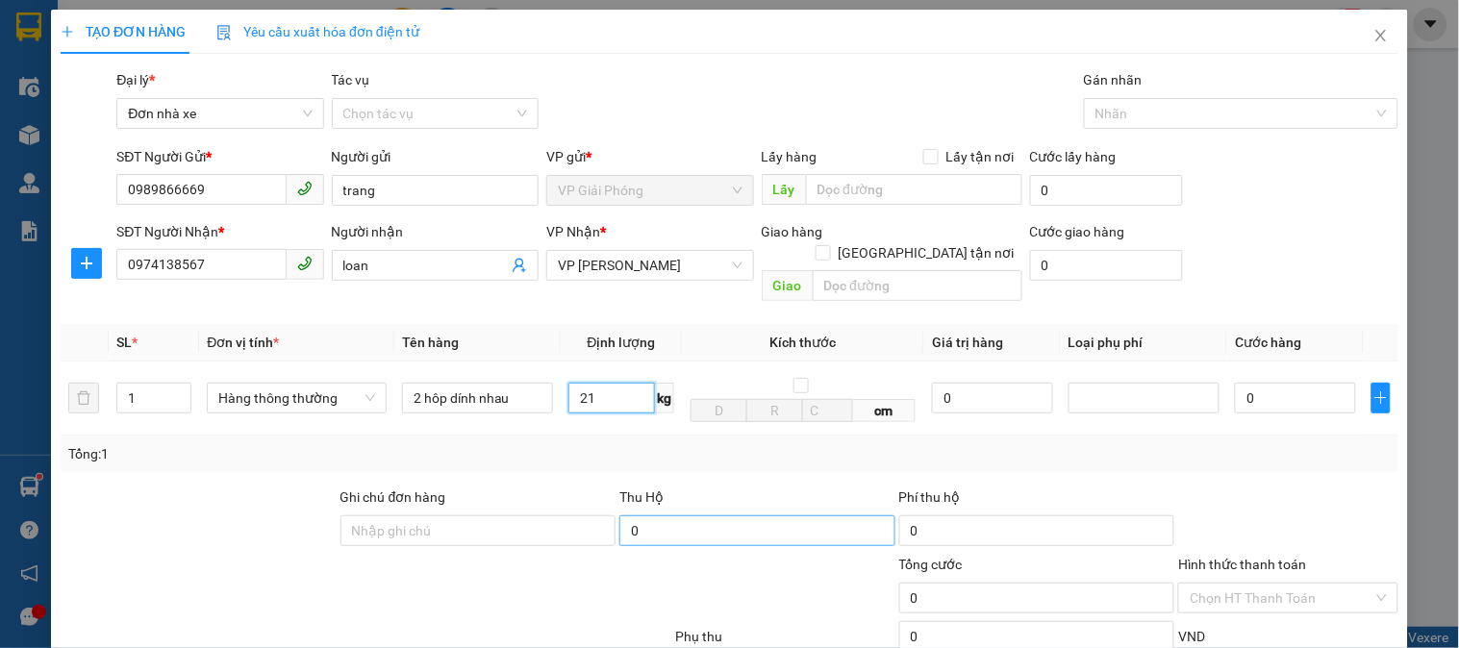
scroll to position [210, 0]
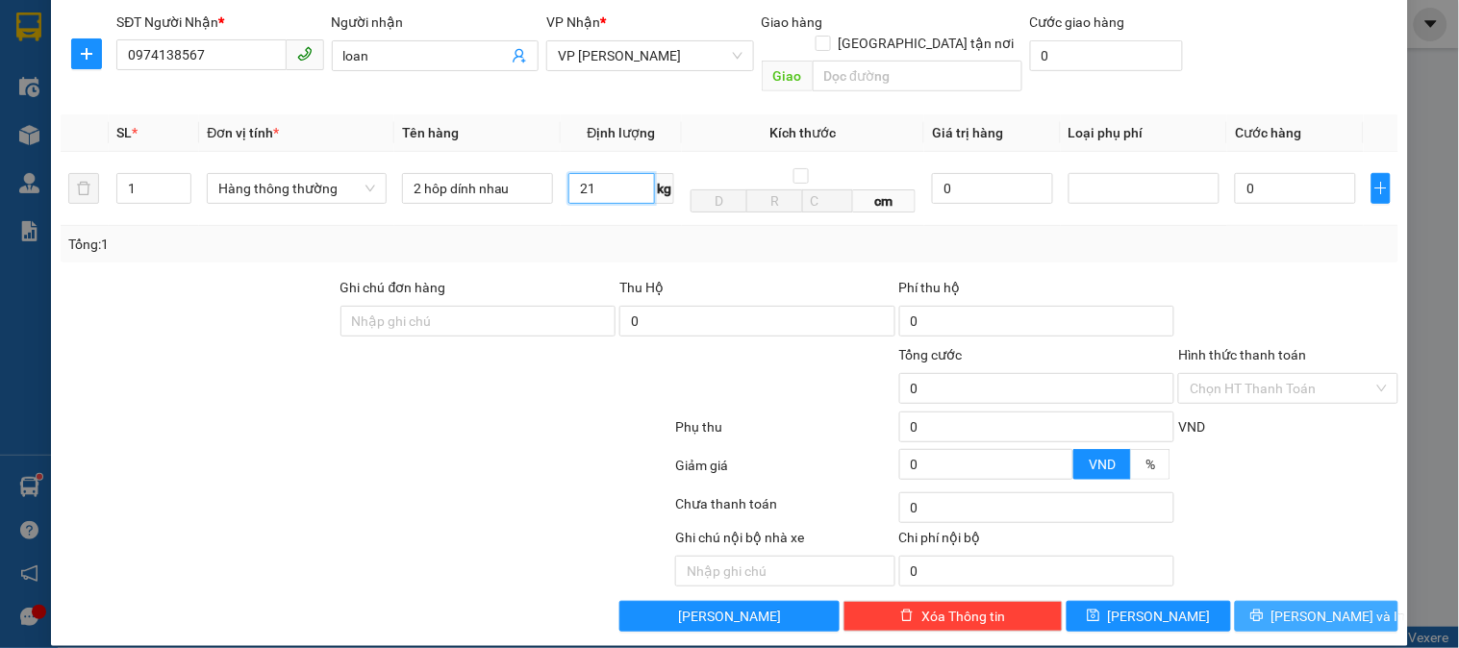
type input "21"
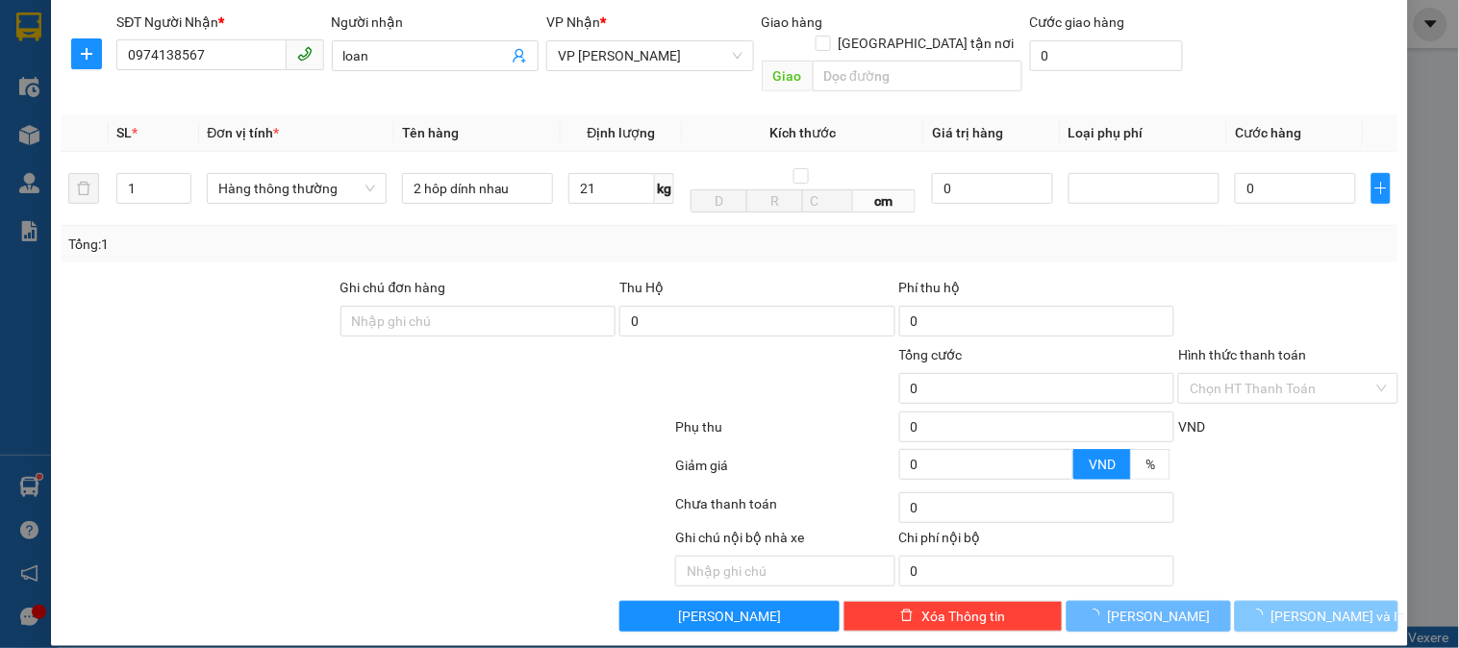
click at [1306, 606] on span "[PERSON_NAME] và In" at bounding box center [1339, 616] width 135 height 21
type input "60.000"
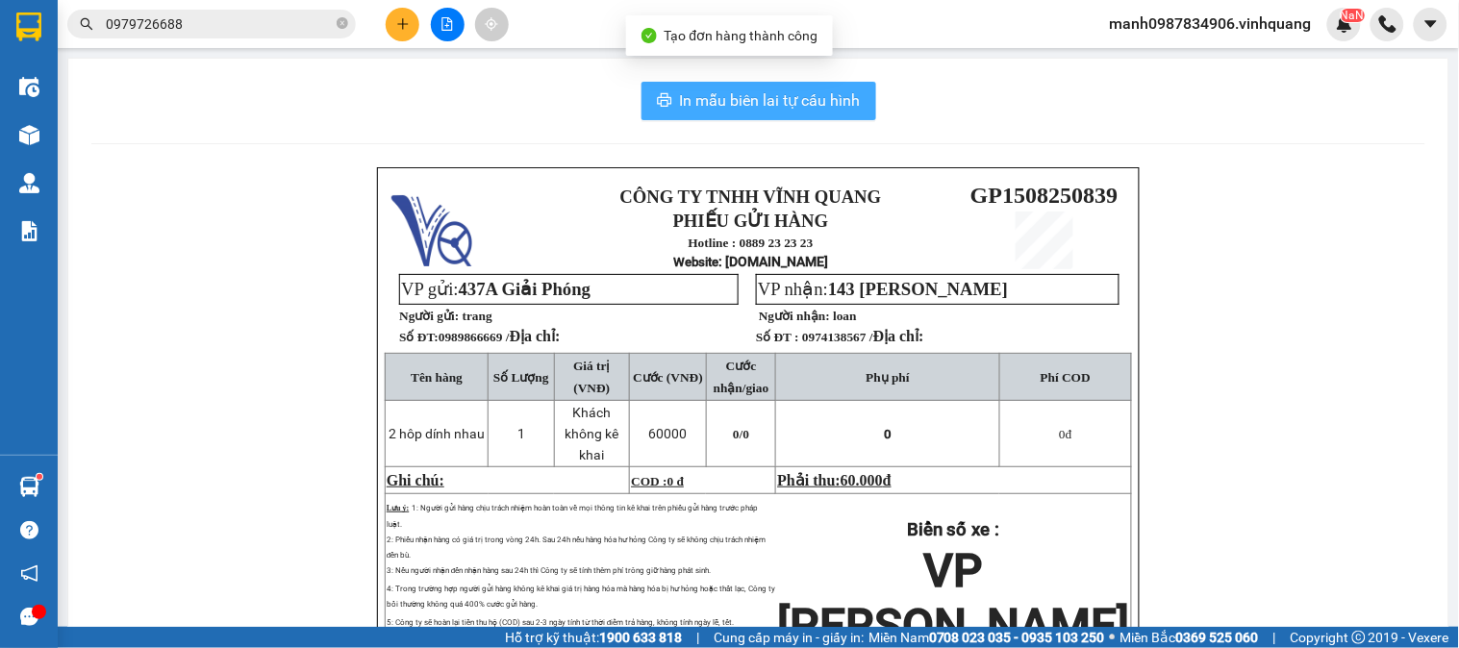
click at [746, 103] on span "In mẫu biên lai tự cấu hình" at bounding box center [770, 100] width 181 height 24
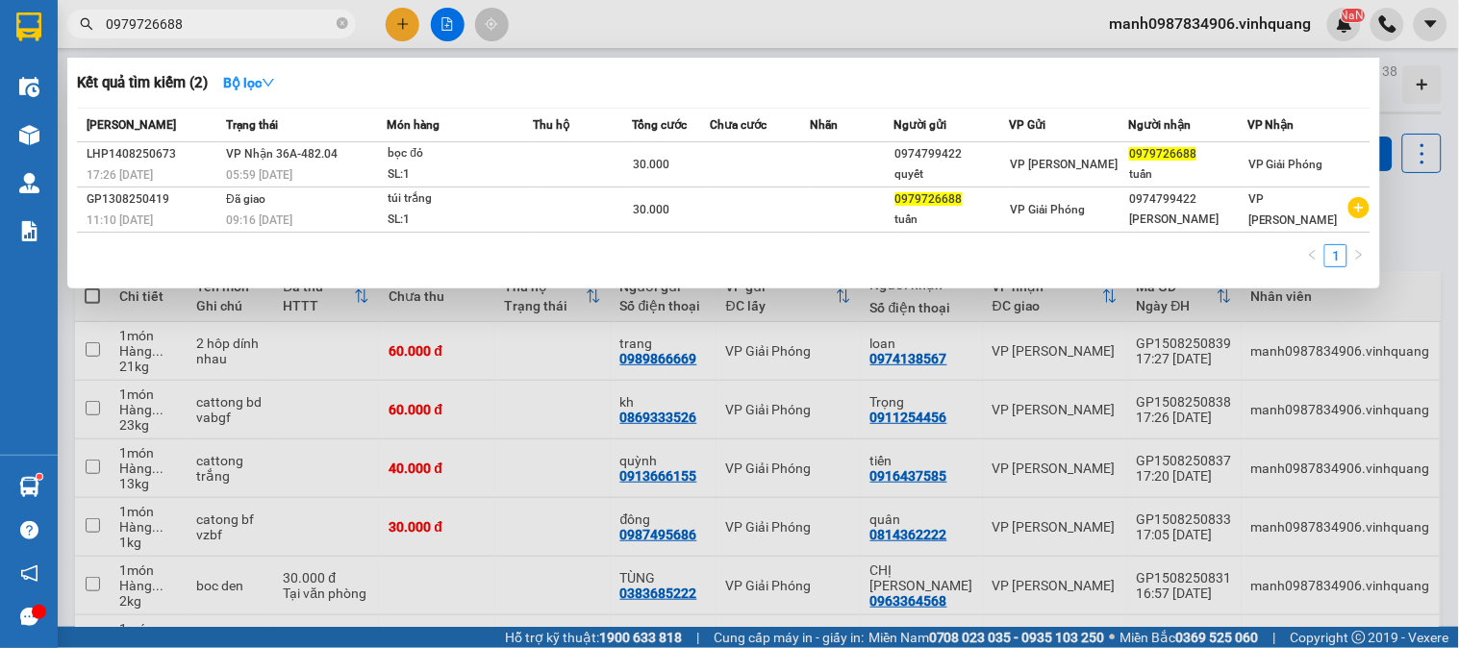
drag, startPoint x: 192, startPoint y: 25, endPoint x: 0, endPoint y: 63, distance: 196.0
click at [13, 43] on section "Kết quả tìm kiếm ( 2 ) Bộ lọc Mã ĐH Trạng thái Món hàng Thu hộ Tổng cước Chưa c…" at bounding box center [729, 324] width 1459 height 648
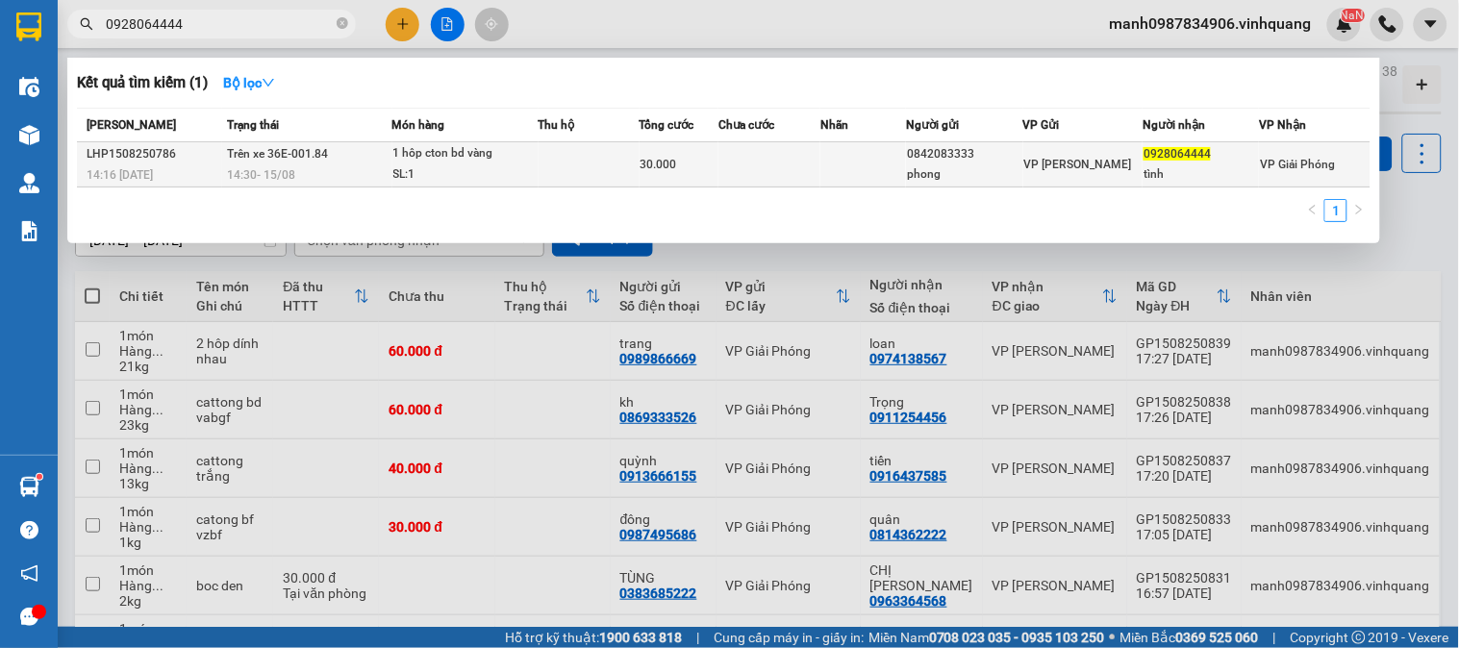
type input "0928064444"
click at [975, 155] on div "0842083333" at bounding box center [964, 154] width 114 height 20
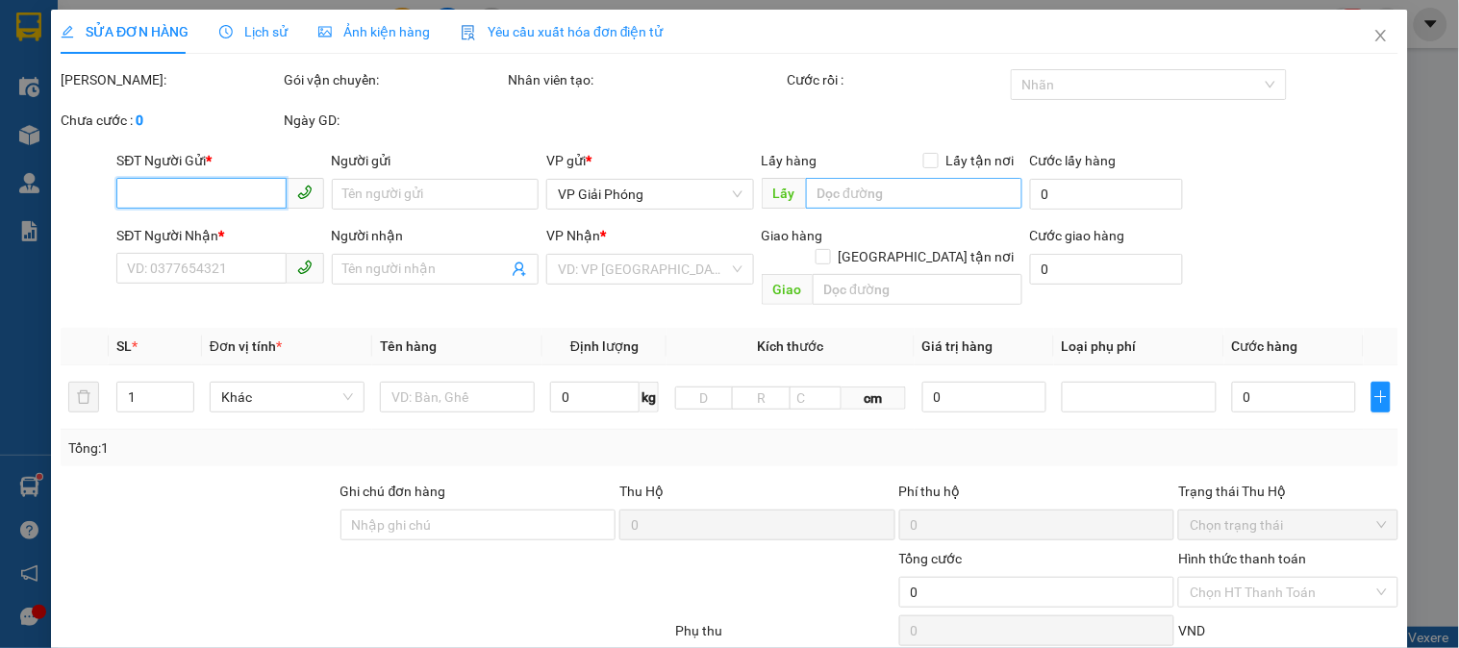
type input "0842083333"
type input "phong"
type input "0928064444"
type input "tình"
type input "30.000"
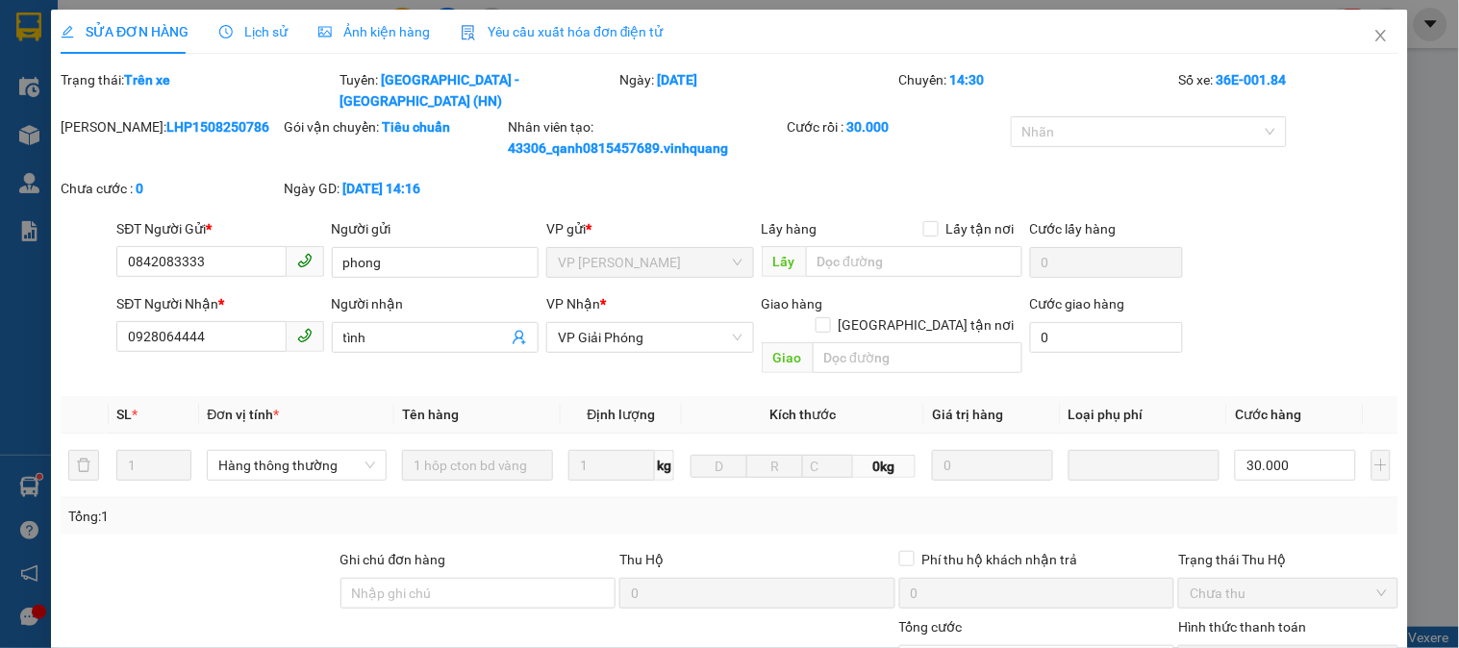
click at [264, 33] on span "Lịch sử" at bounding box center [253, 31] width 68 height 15
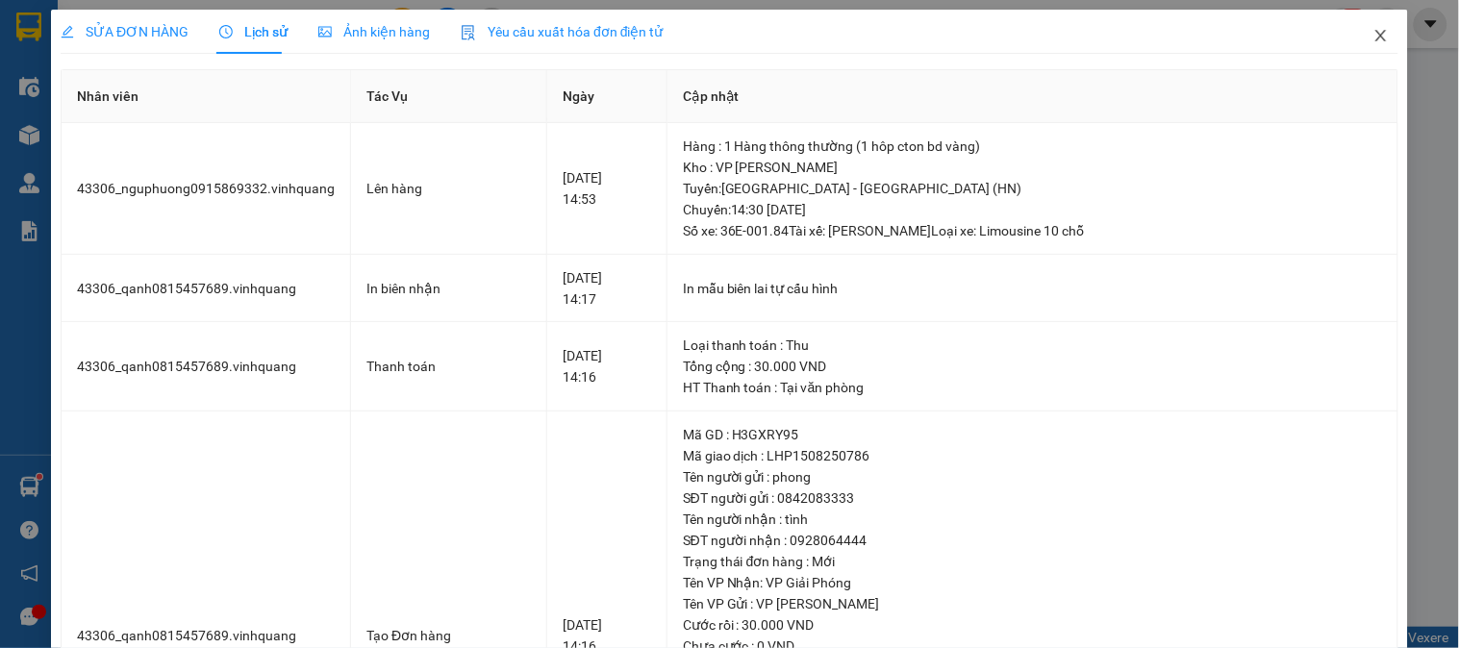
click at [1373, 36] on icon "close" at bounding box center [1380, 35] width 15 height 15
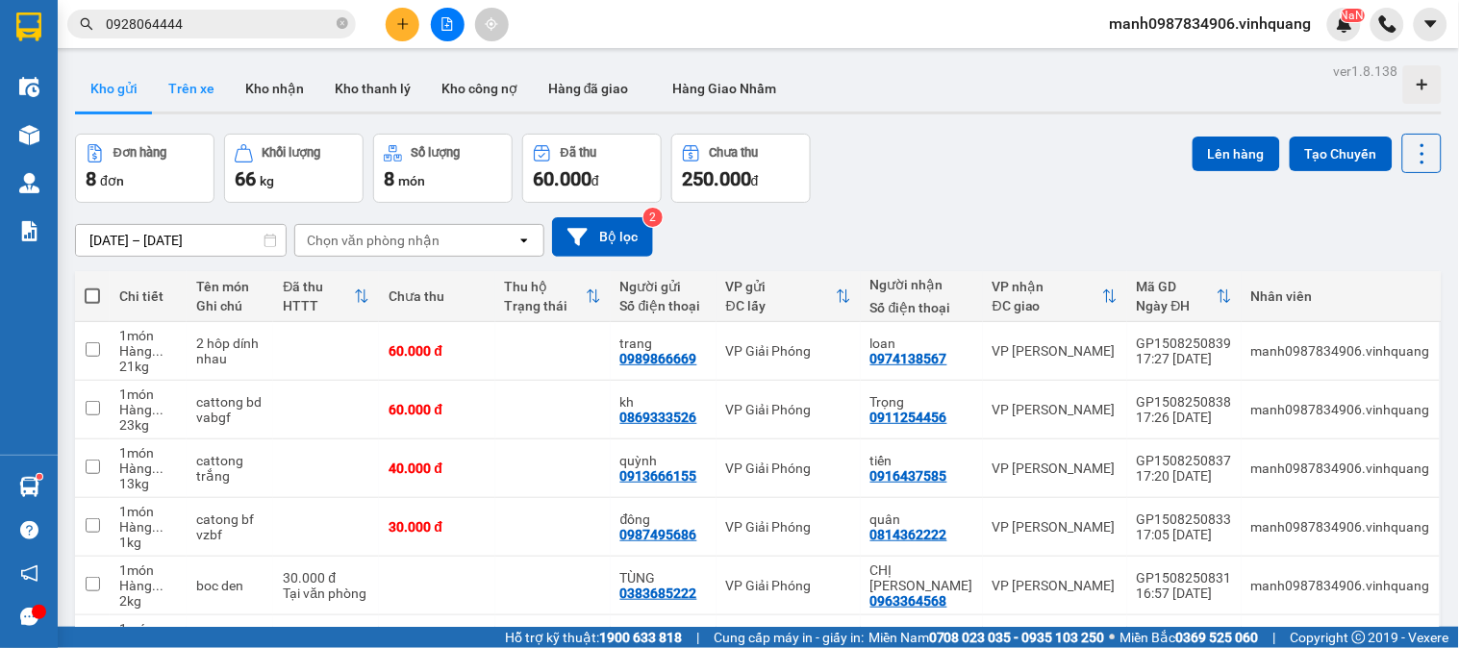
click at [192, 91] on button "Trên xe" at bounding box center [191, 88] width 77 height 46
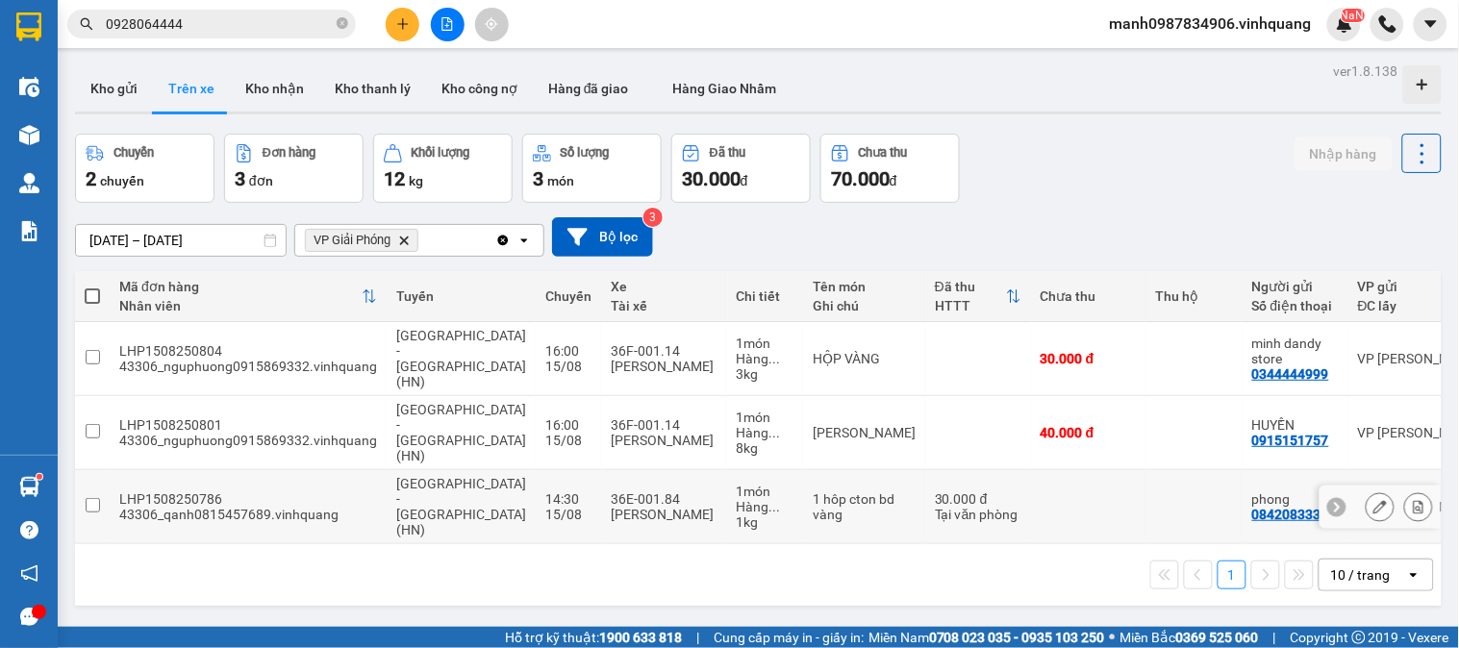
click at [89, 498] on input "checkbox" at bounding box center [93, 505] width 14 height 14
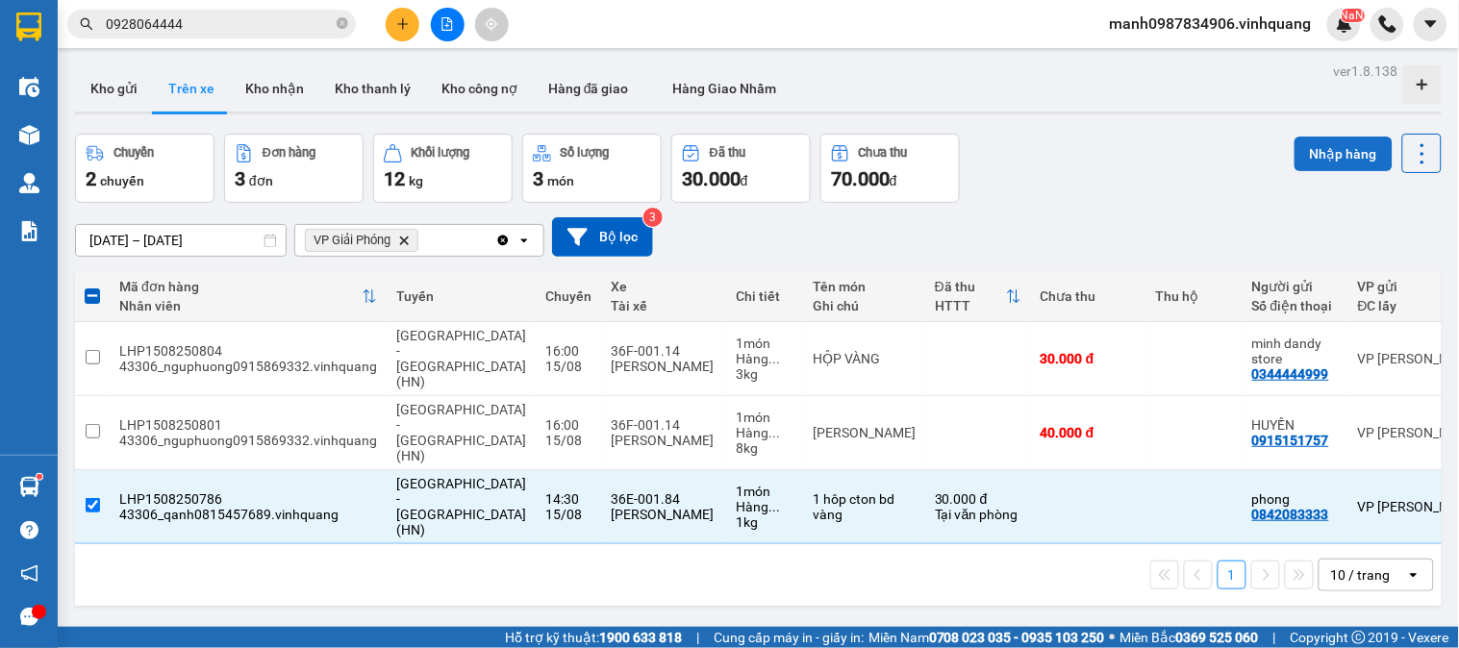
click at [1338, 151] on button "Nhập hàng" at bounding box center [1344, 154] width 98 height 35
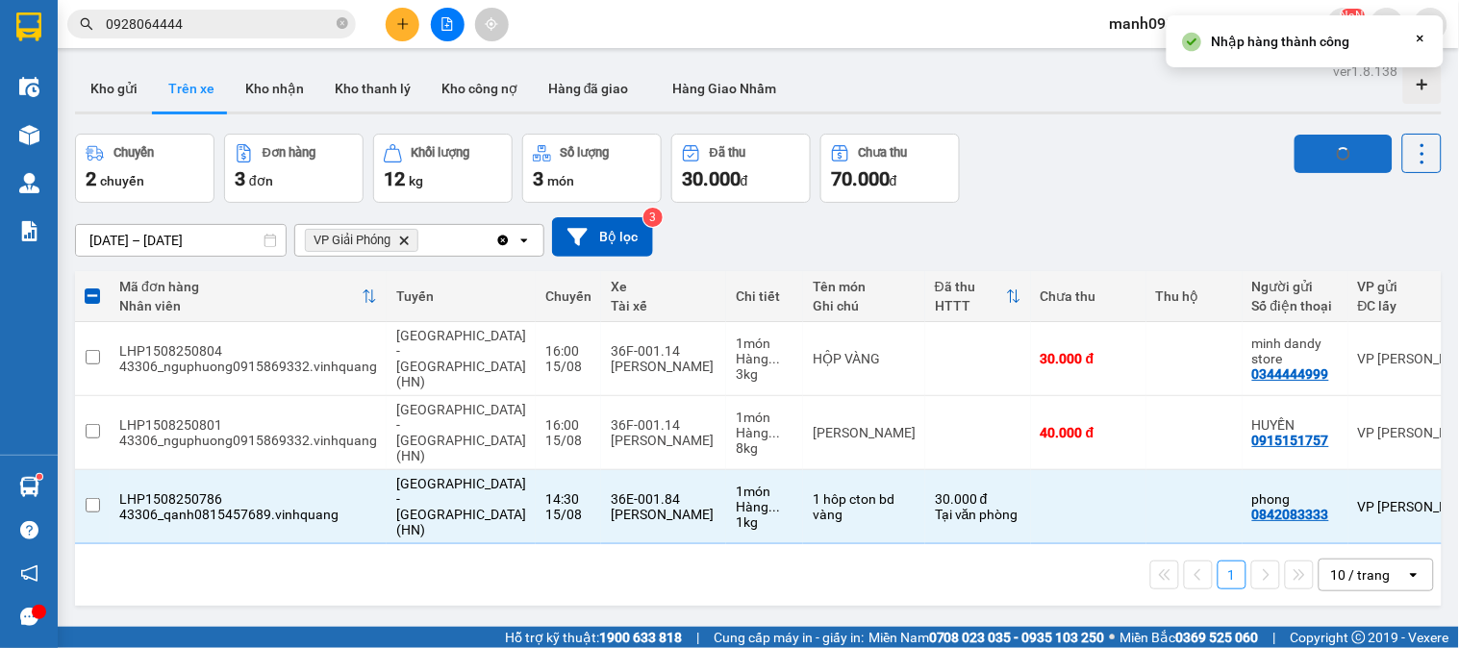
checkbox input "false"
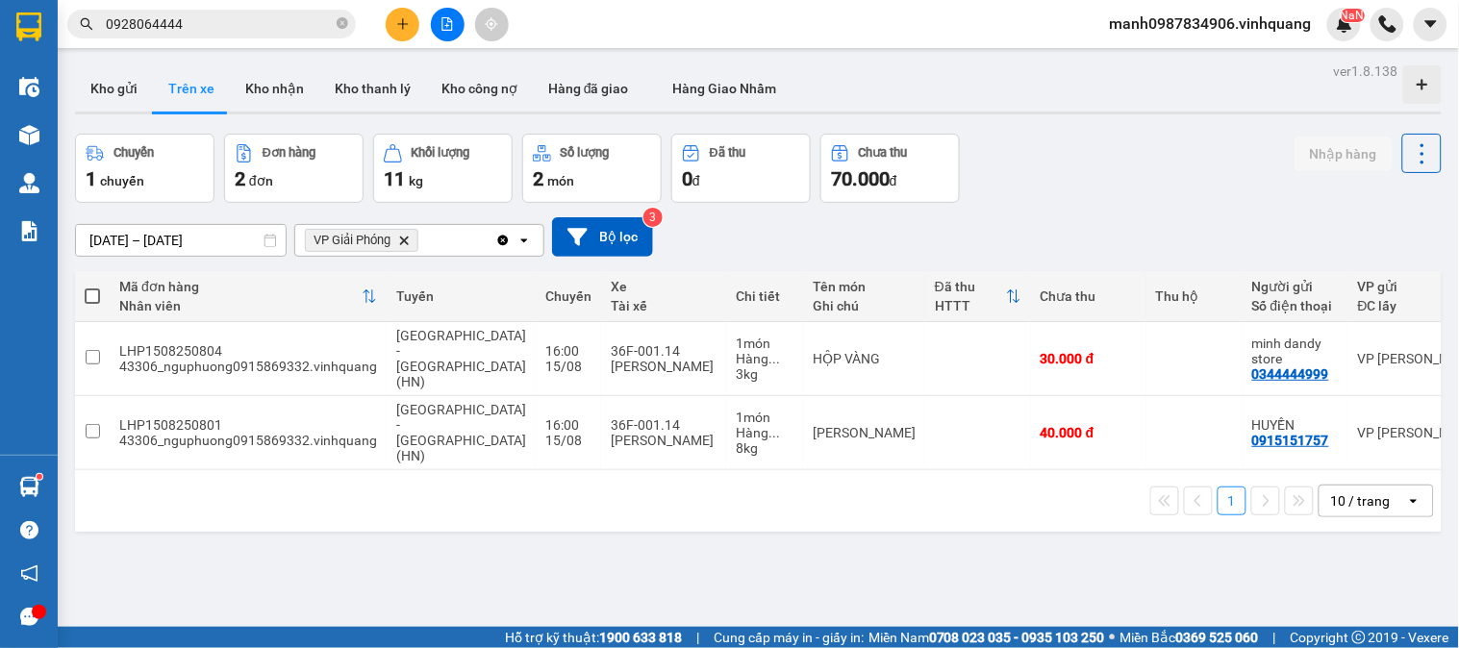
click at [398, 34] on button at bounding box center [403, 25] width 34 height 34
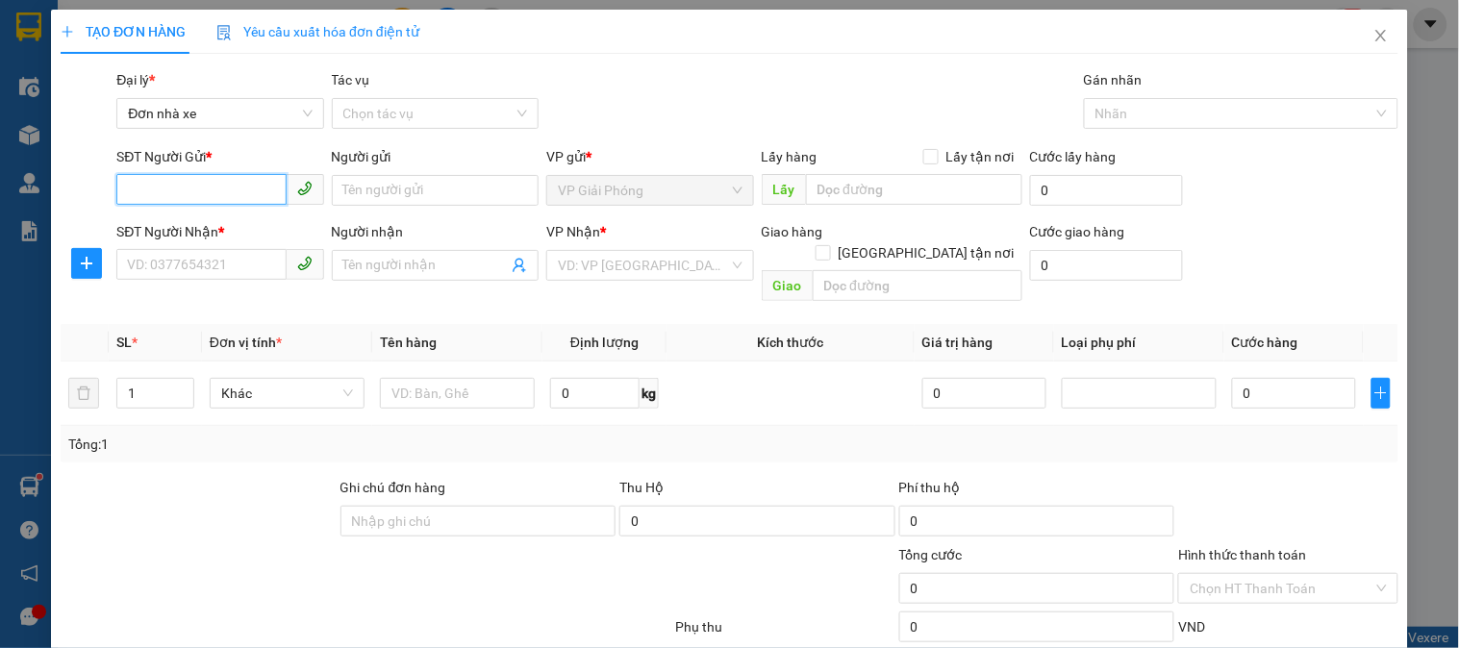
click at [160, 190] on input "SĐT Người Gửi *" at bounding box center [200, 189] width 169 height 31
type input "0842695888"
click at [238, 225] on div "0842695888 - Nhung Vtec" at bounding box center [218, 228] width 182 height 21
type input "Nhung Vtec"
type input "0987322330"
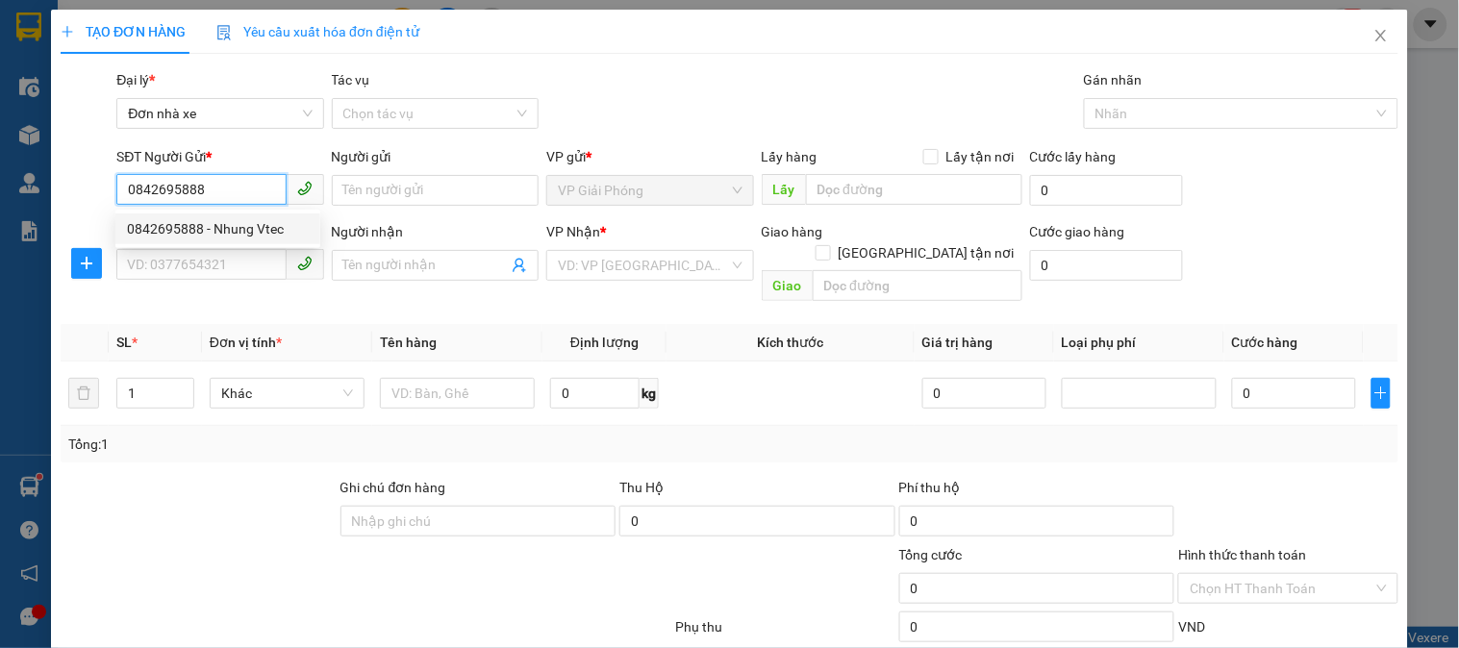
type input "đức"
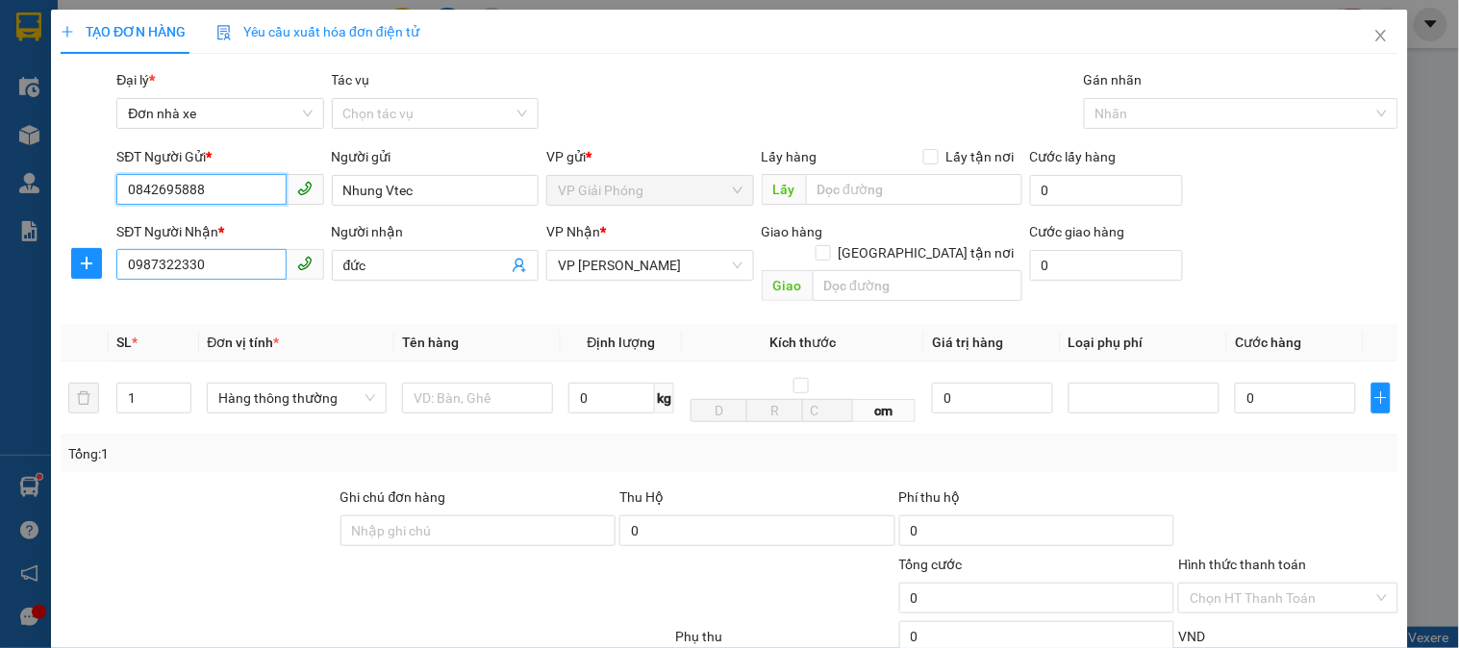
type input "0842695888"
drag, startPoint x: 212, startPoint y: 266, endPoint x: 25, endPoint y: 312, distance: 192.0
click at [31, 303] on div "TẠO ĐƠN HÀNG Yêu cầu xuất hóa đơn điện tử Transit Pickup Surcharge Ids Transit …" at bounding box center [729, 324] width 1459 height 648
type input "0944201989"
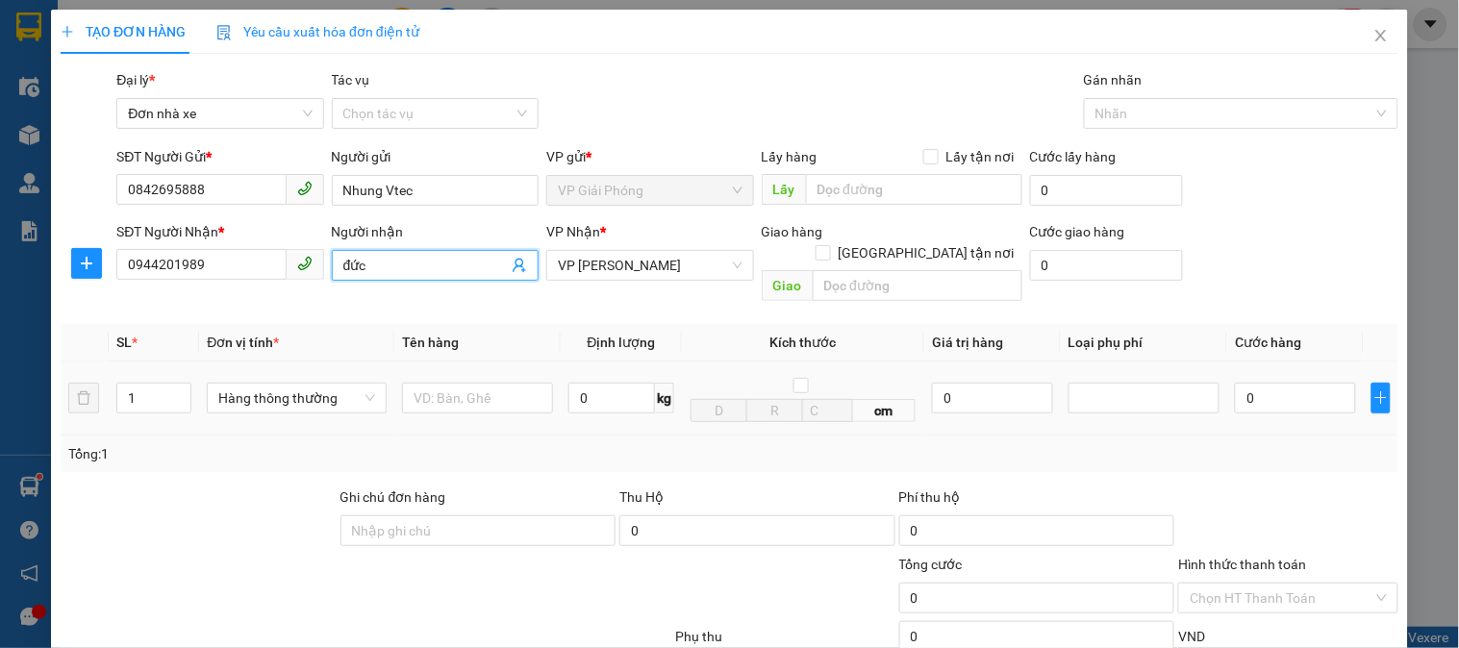
drag, startPoint x: 360, startPoint y: 266, endPoint x: 319, endPoint y: 352, distance: 94.7
click at [303, 289] on div "SĐT Người Nhận * 0944201989 Người nhận đức đức VP Nhận * VP LÊ HỒNG PHONG Giao …" at bounding box center [758, 265] width 1290 height 88
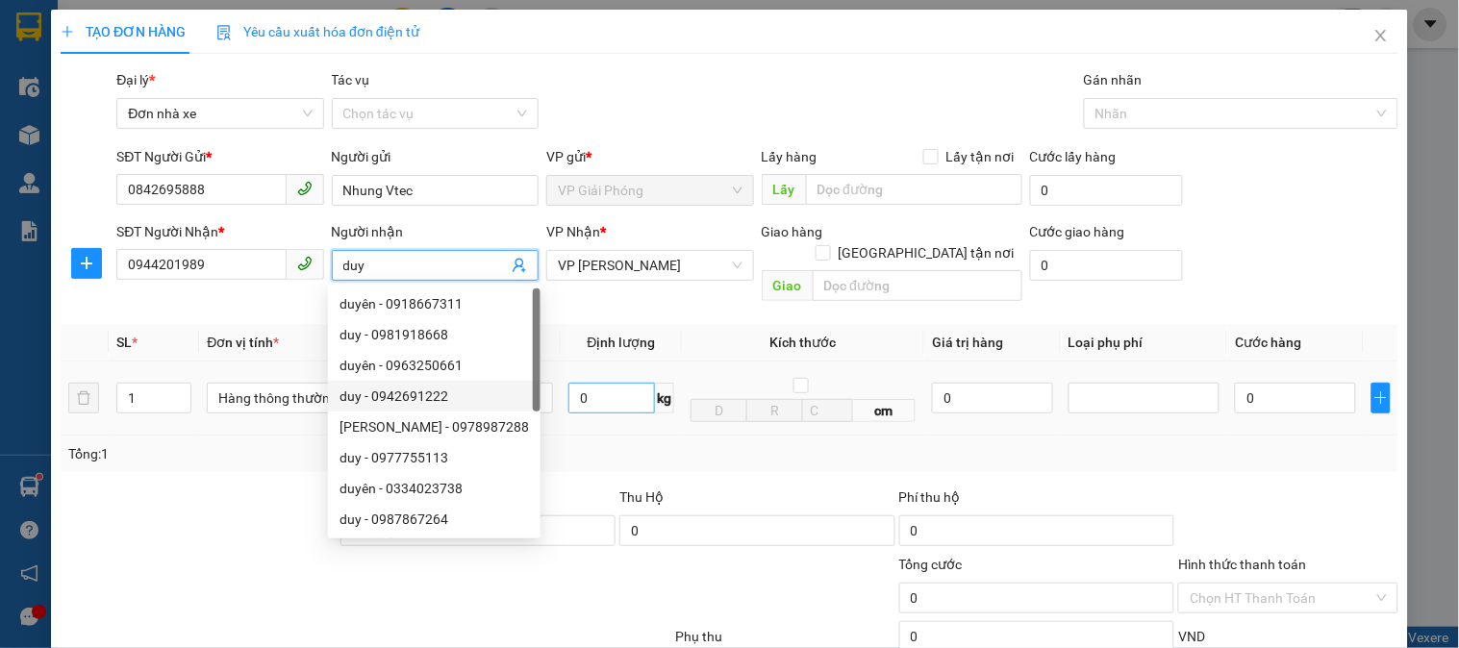
type input "duy"
click at [606, 383] on input "0" at bounding box center [611, 398] width 87 height 31
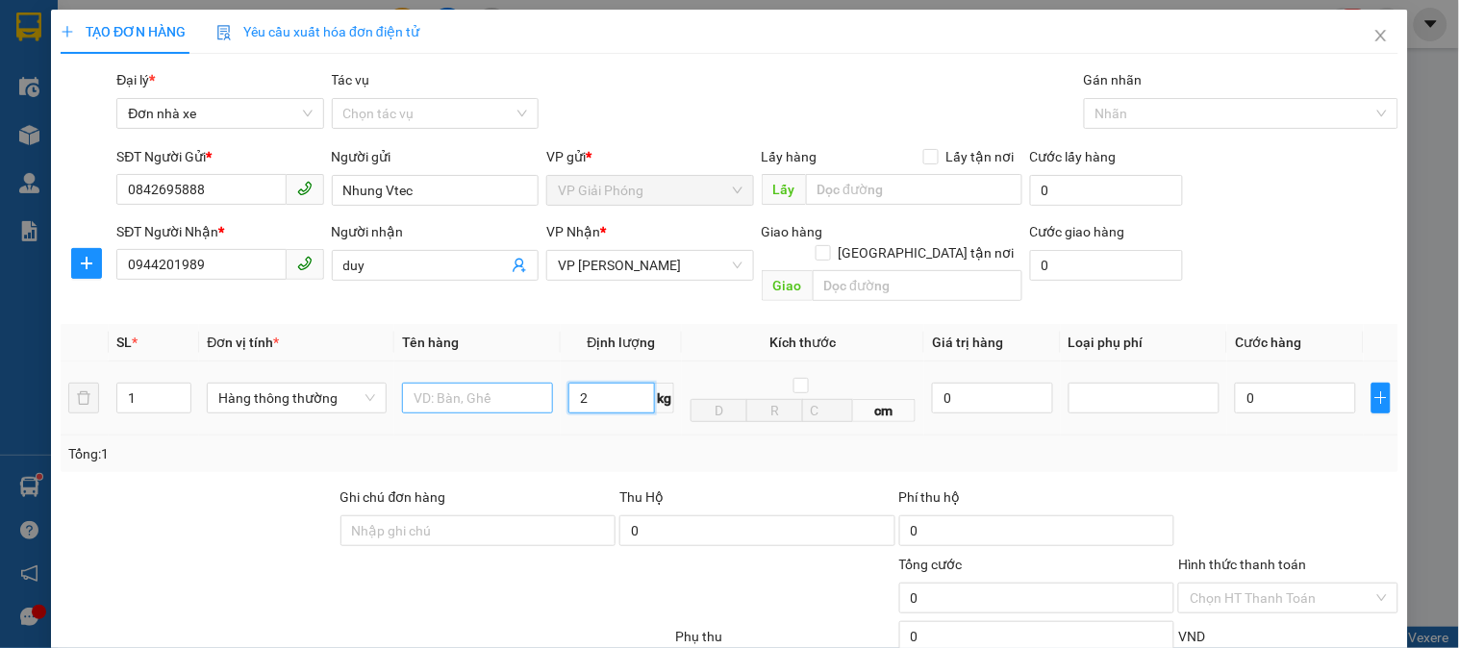
type input "2"
click at [455, 383] on input "text" at bounding box center [477, 398] width 151 height 31
type input "30.000"
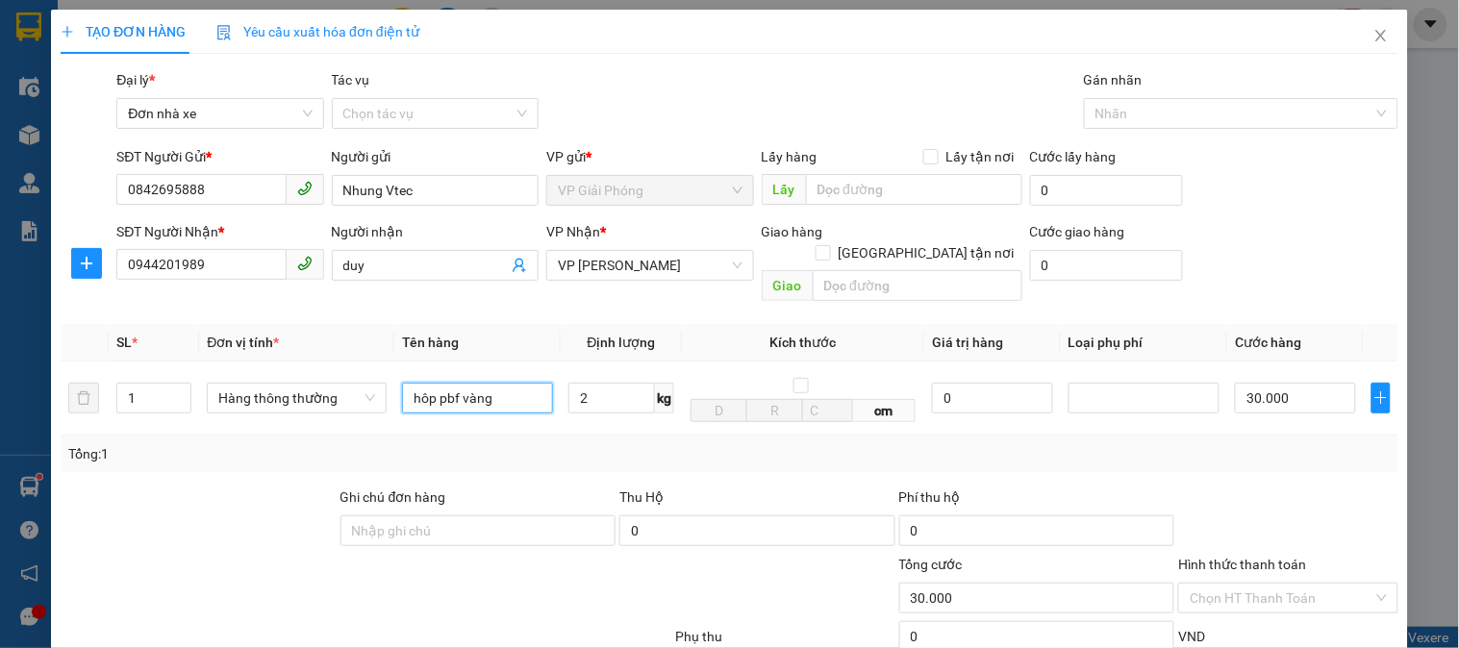
scroll to position [210, 0]
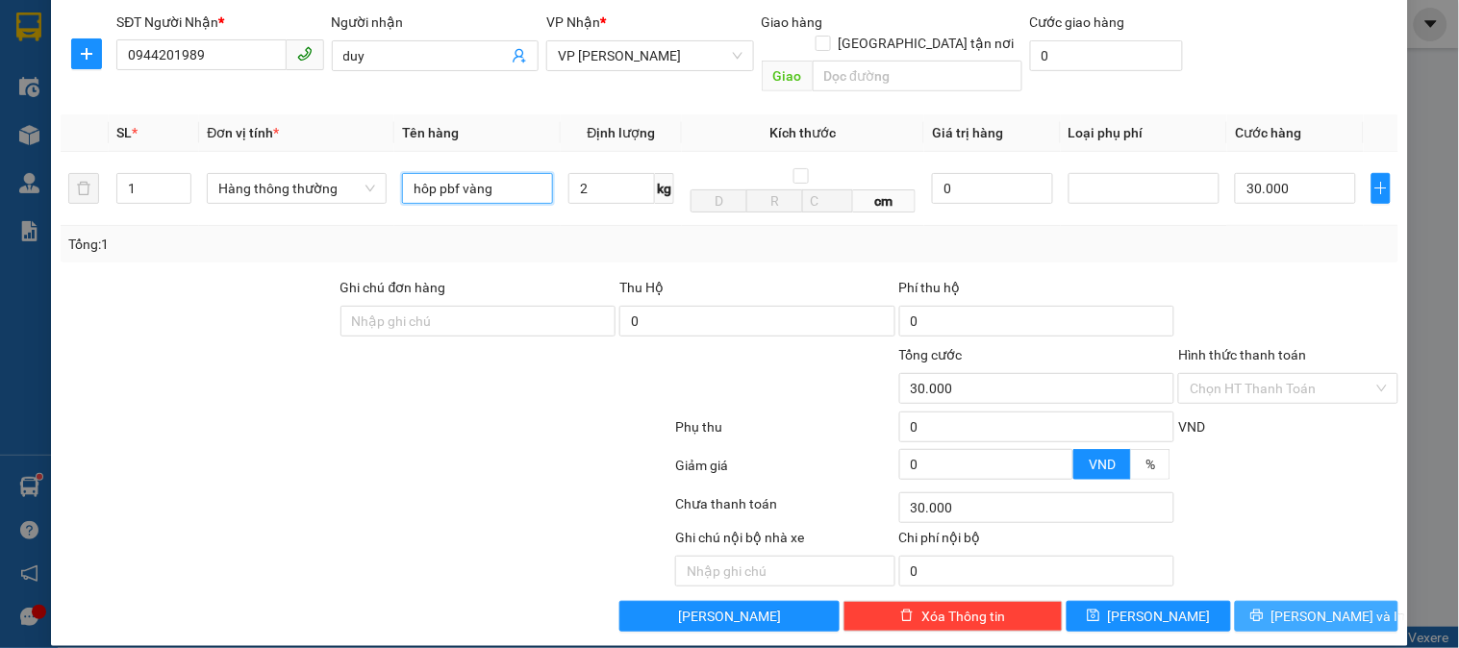
type input "hôp pbf vàng"
click at [1290, 601] on button "[PERSON_NAME] và In" at bounding box center [1317, 616] width 164 height 31
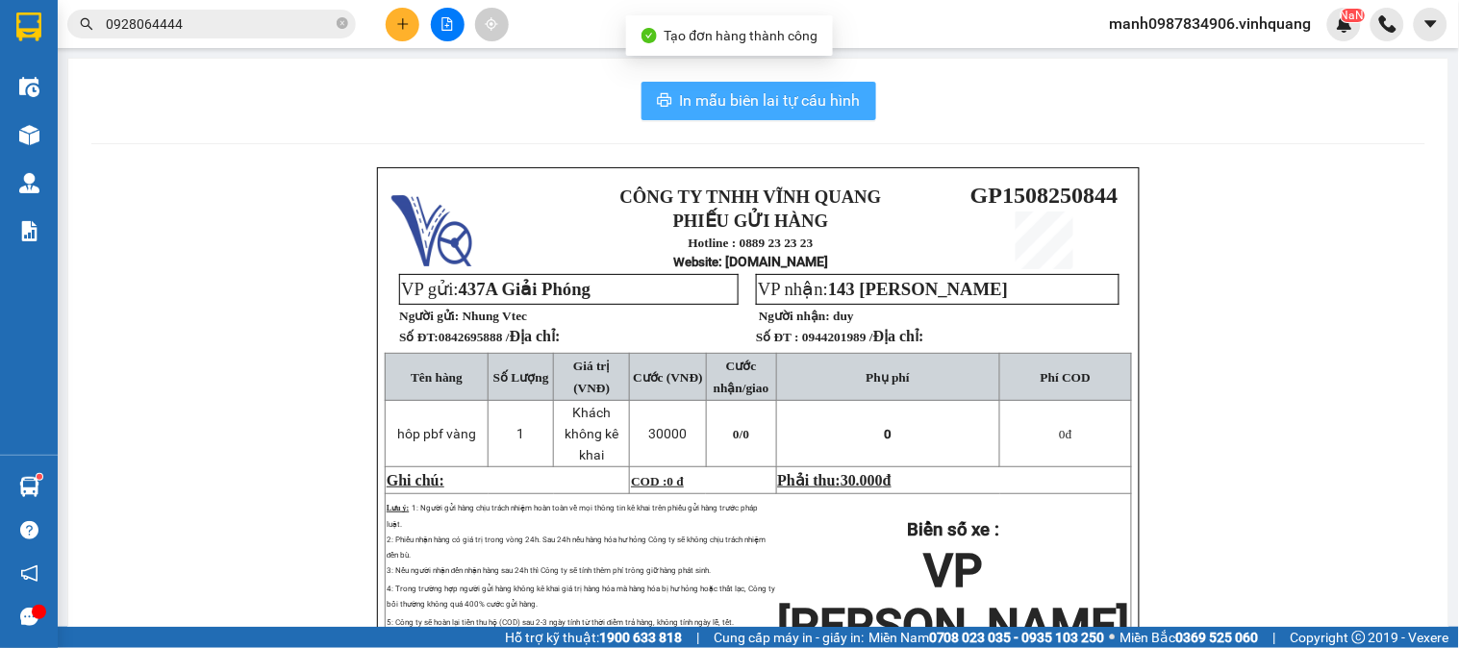
click at [718, 107] on span "In mẫu biên lai tự cấu hình" at bounding box center [770, 100] width 181 height 24
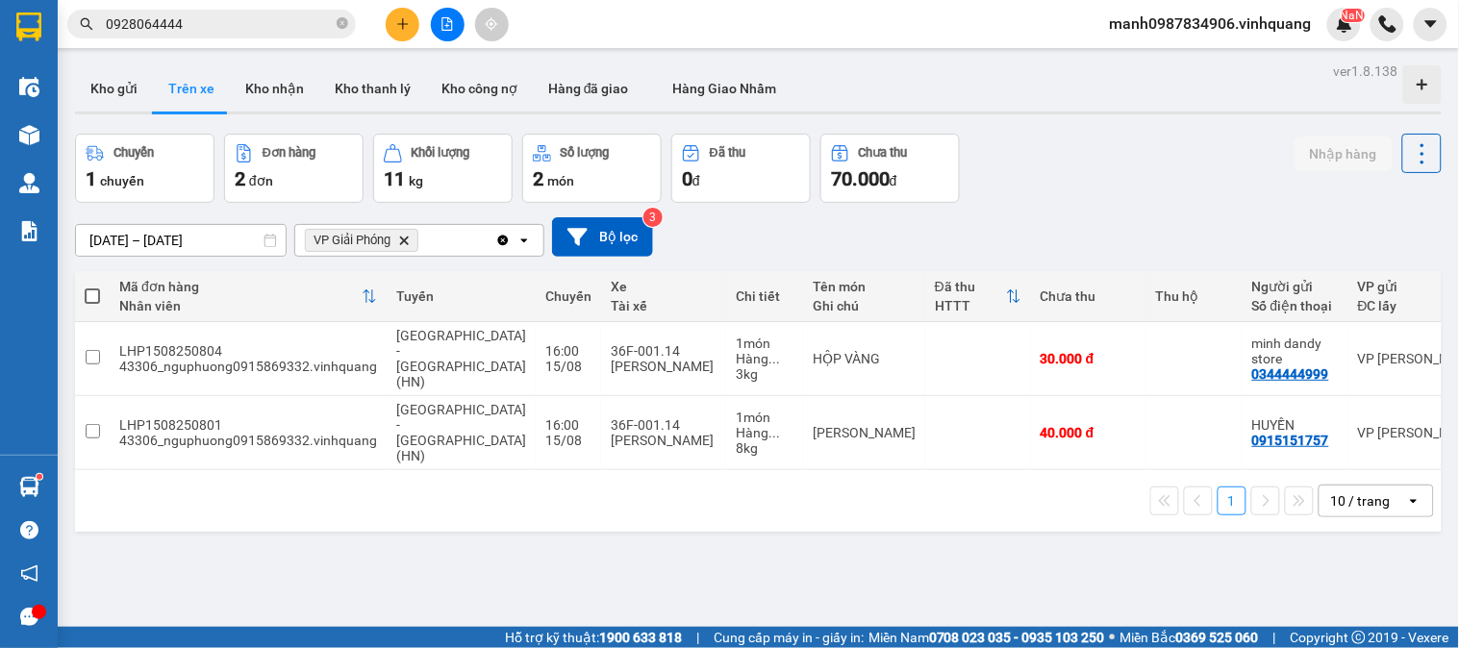
click at [215, 19] on input "0928064444" at bounding box center [219, 23] width 227 height 21
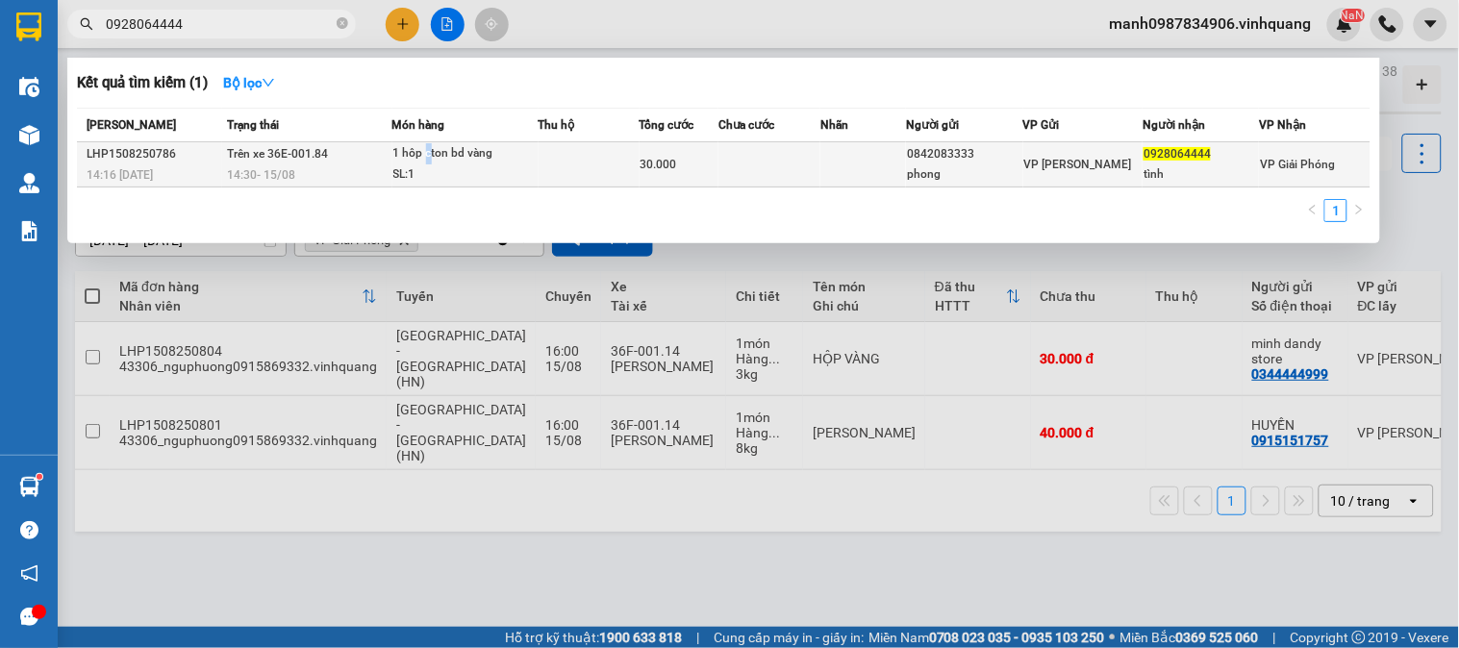
click at [431, 148] on div "1 hôp cton bd vàng" at bounding box center [465, 153] width 144 height 21
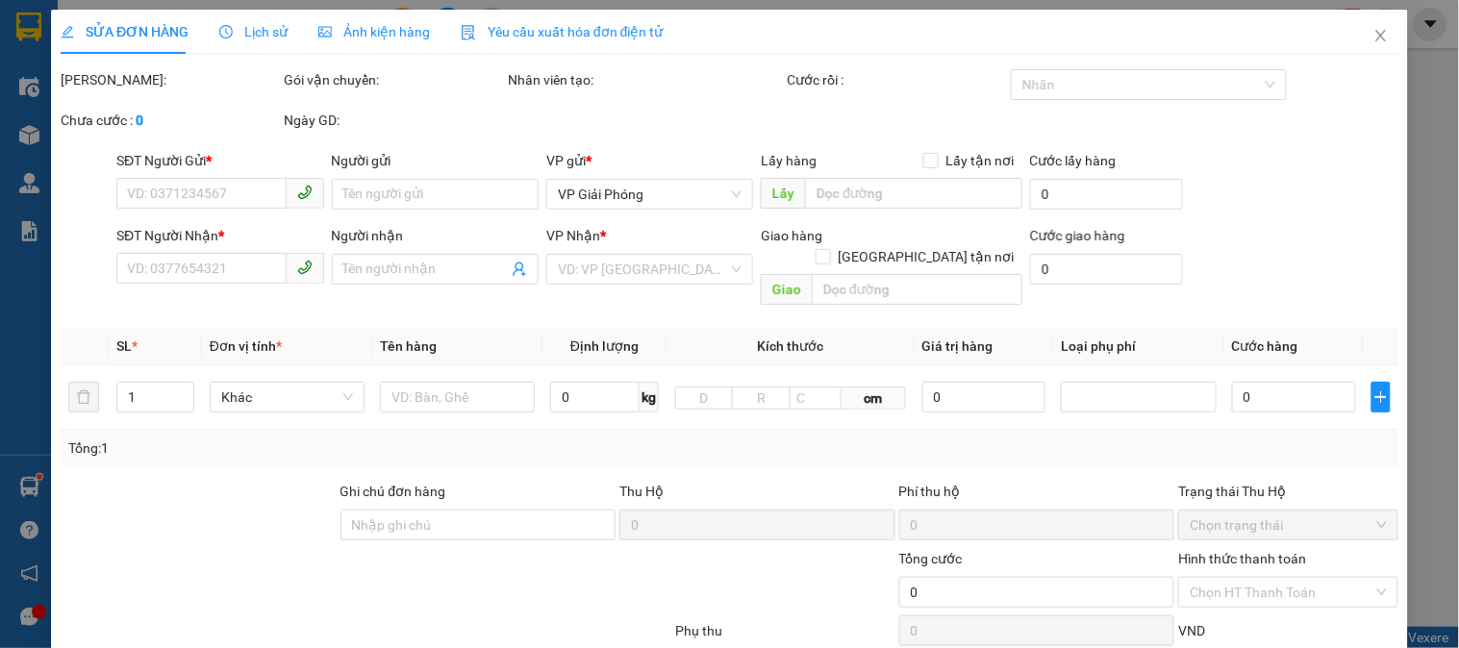
type input "0842083333"
type input "phong"
type input "0928064444"
type input "tình"
type input "30.000"
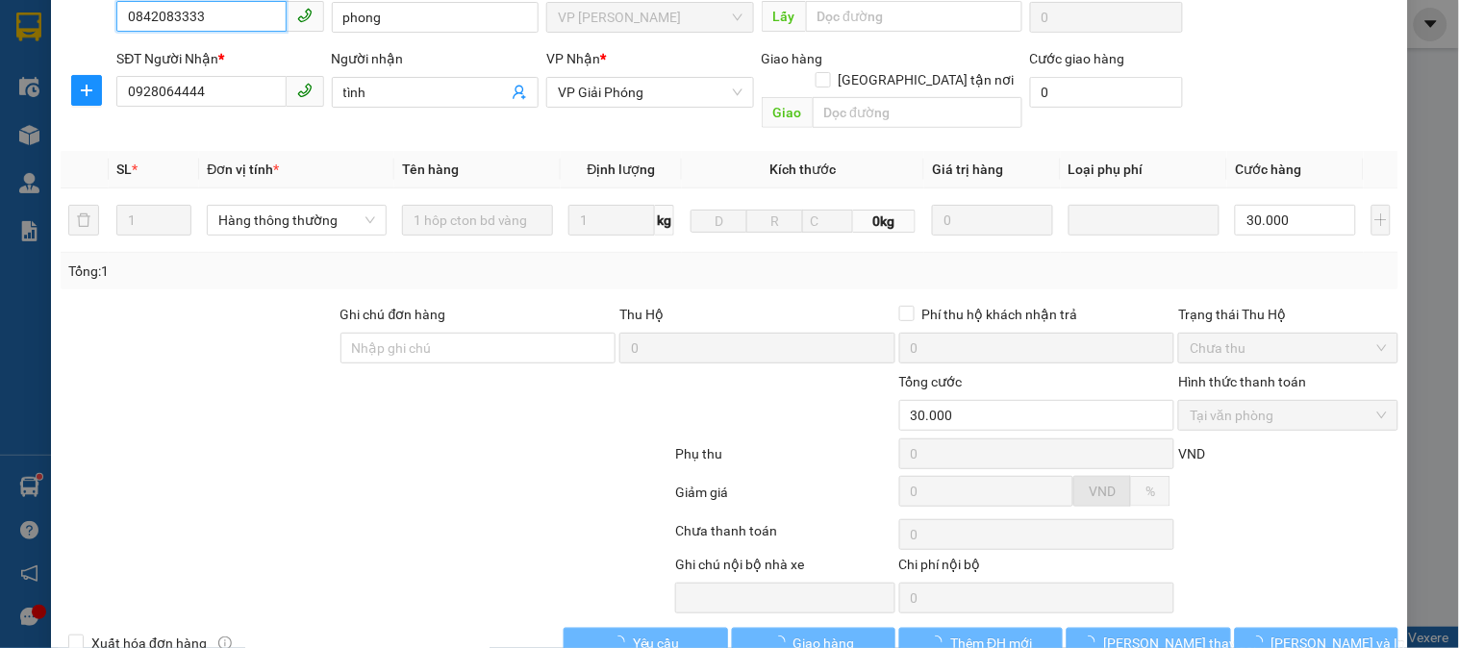
scroll to position [225, 0]
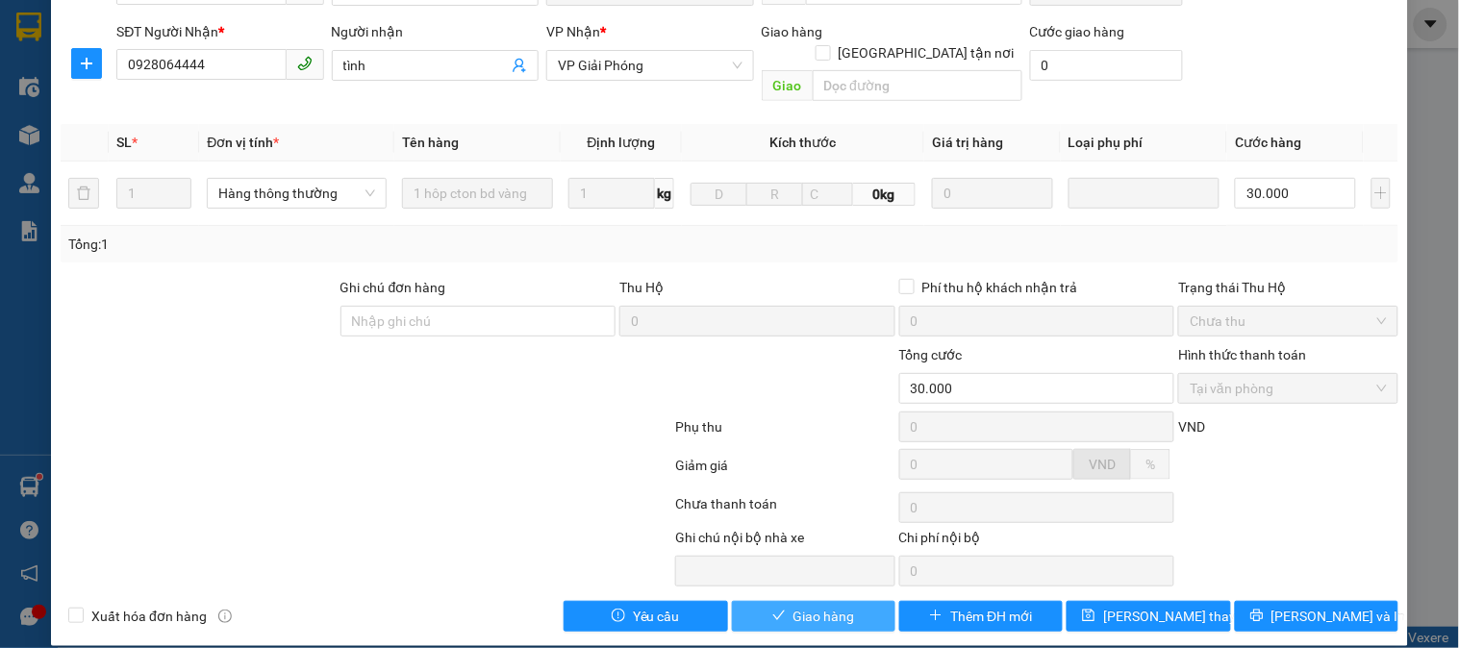
click at [809, 606] on span "Giao hàng" at bounding box center [825, 616] width 62 height 21
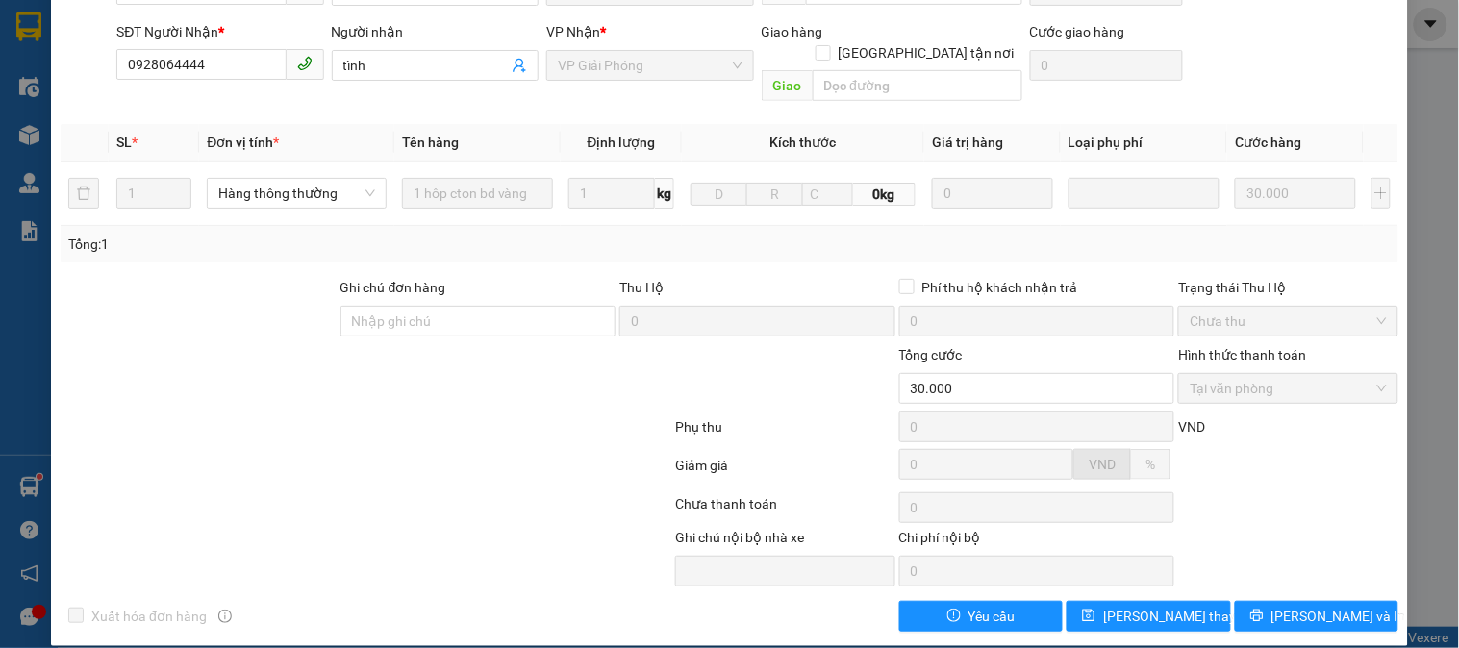
scroll to position [0, 0]
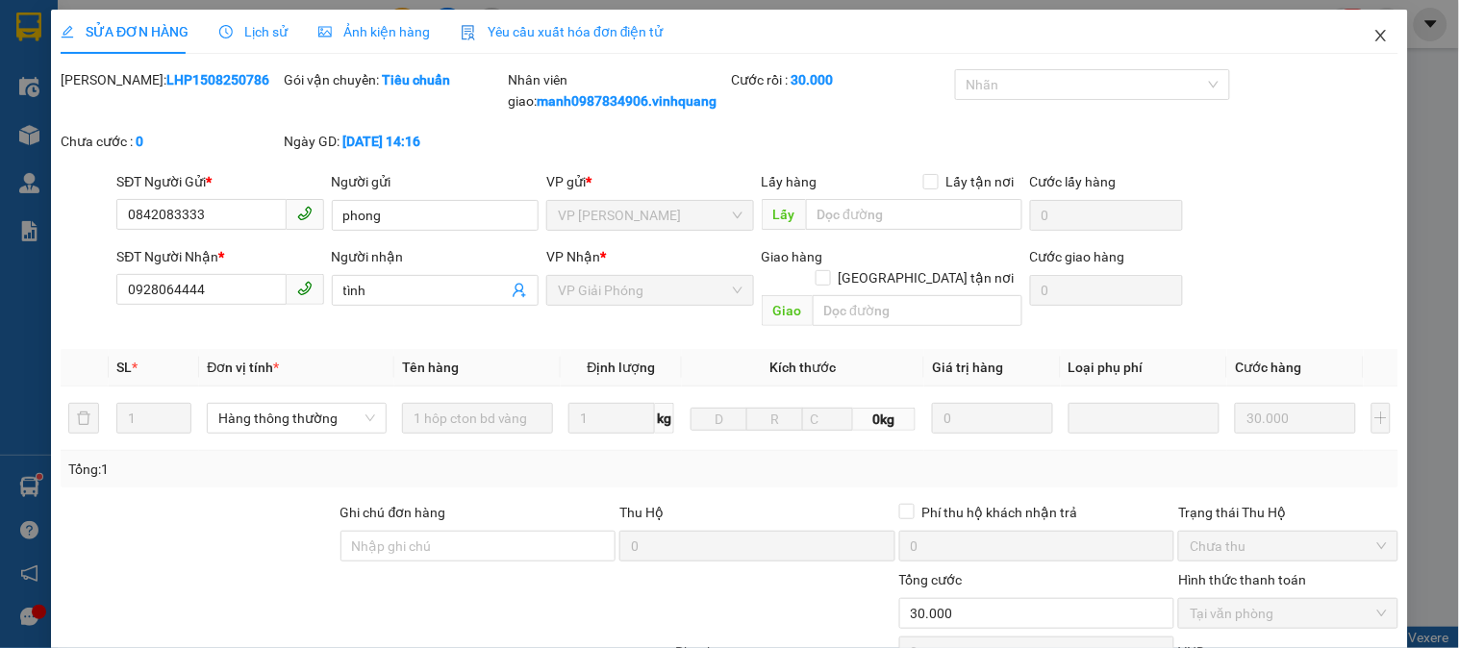
drag, startPoint x: 1370, startPoint y: 32, endPoint x: 1380, endPoint y: 39, distance: 13.1
click at [1373, 35] on icon "close" at bounding box center [1380, 35] width 15 height 15
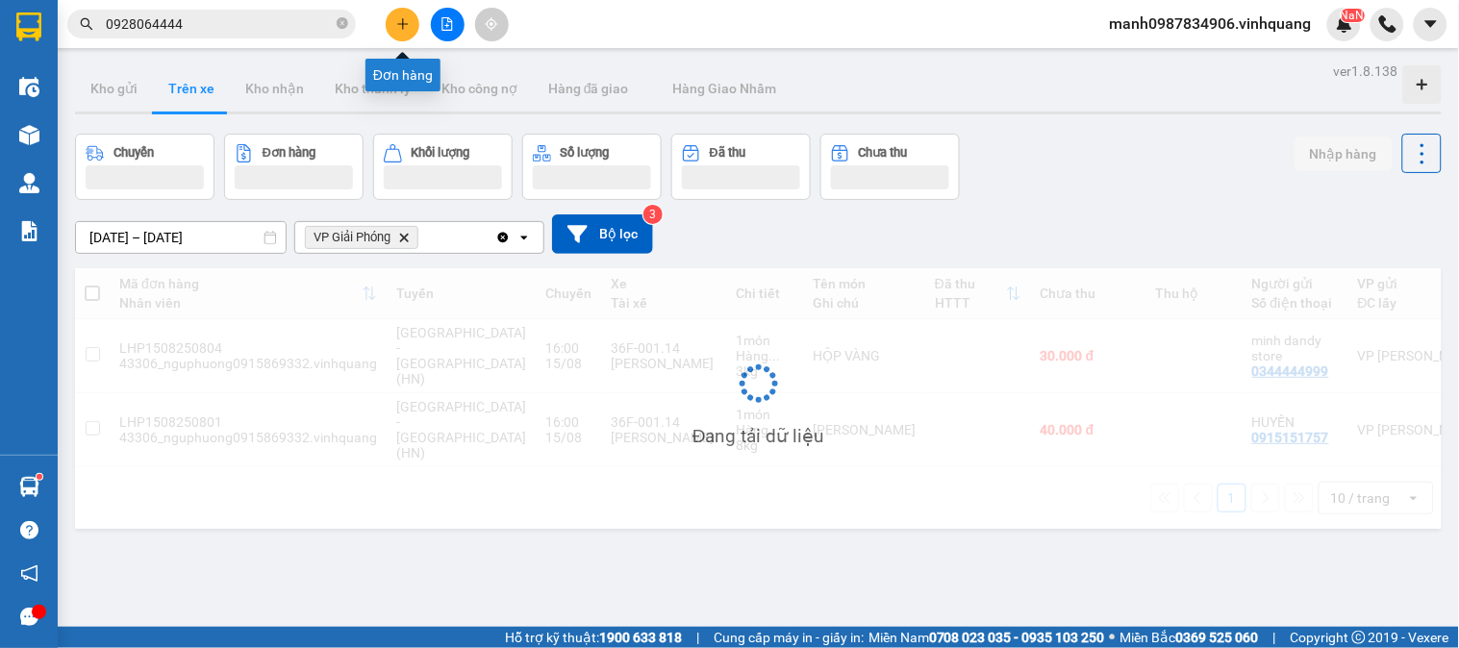
click at [396, 23] on icon "plus" at bounding box center [402, 23] width 13 height 13
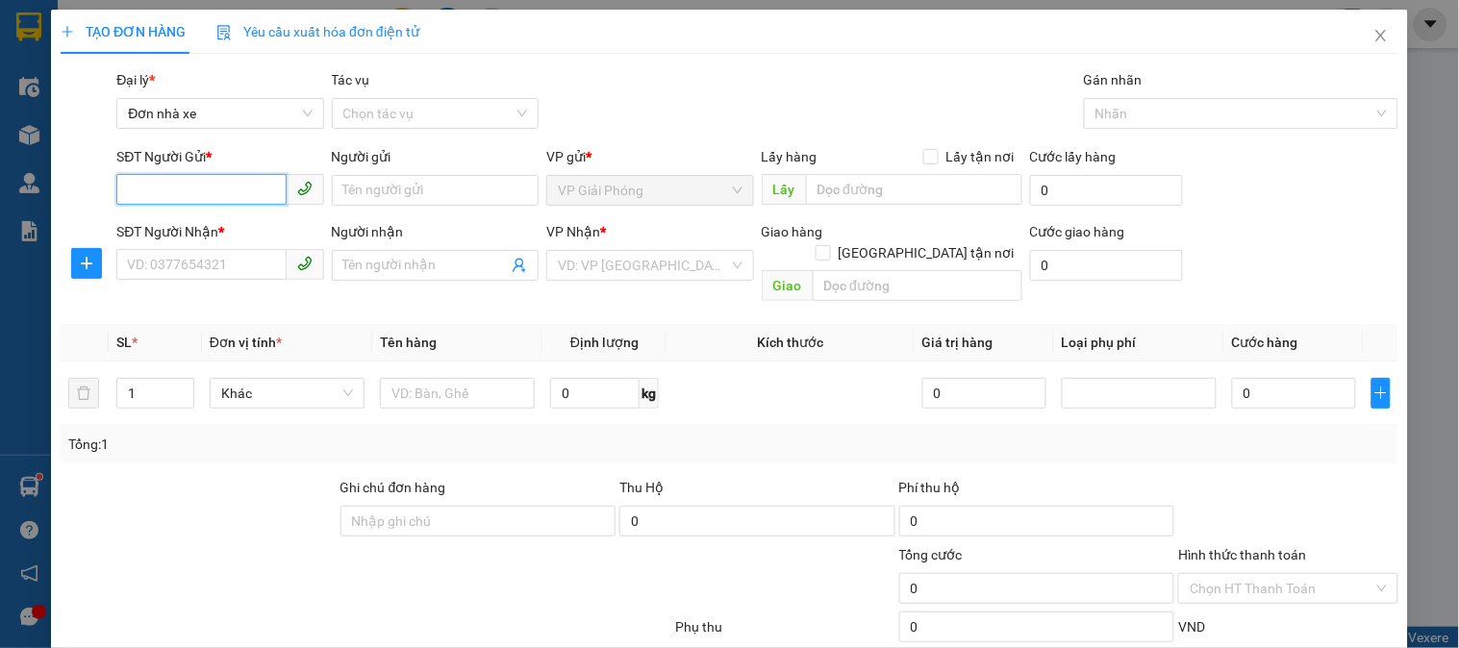
click at [141, 190] on input "SĐT Người Gửi *" at bounding box center [200, 189] width 169 height 31
type input "0902183683"
click at [224, 232] on div "0902183683 - việt vương" at bounding box center [221, 228] width 189 height 21
type input "việt vương"
type input "0816899599"
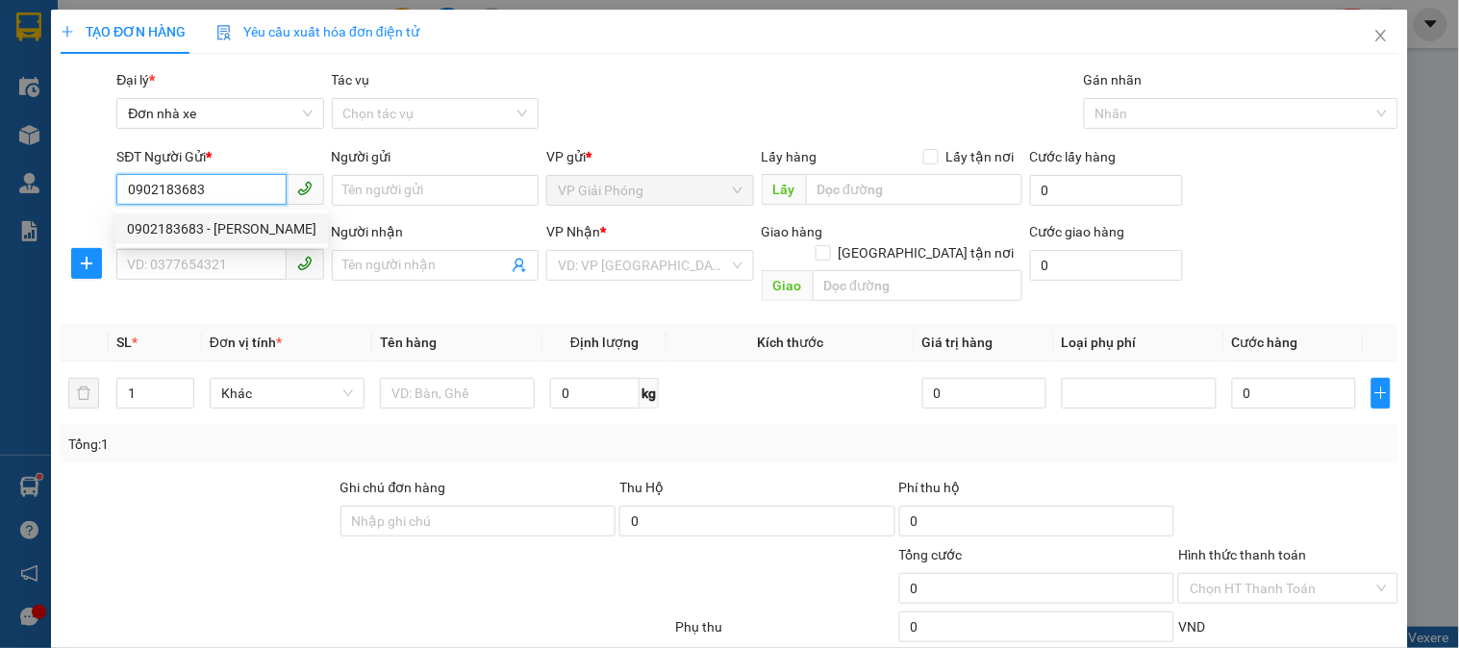
type input "nha khoa úc châu"
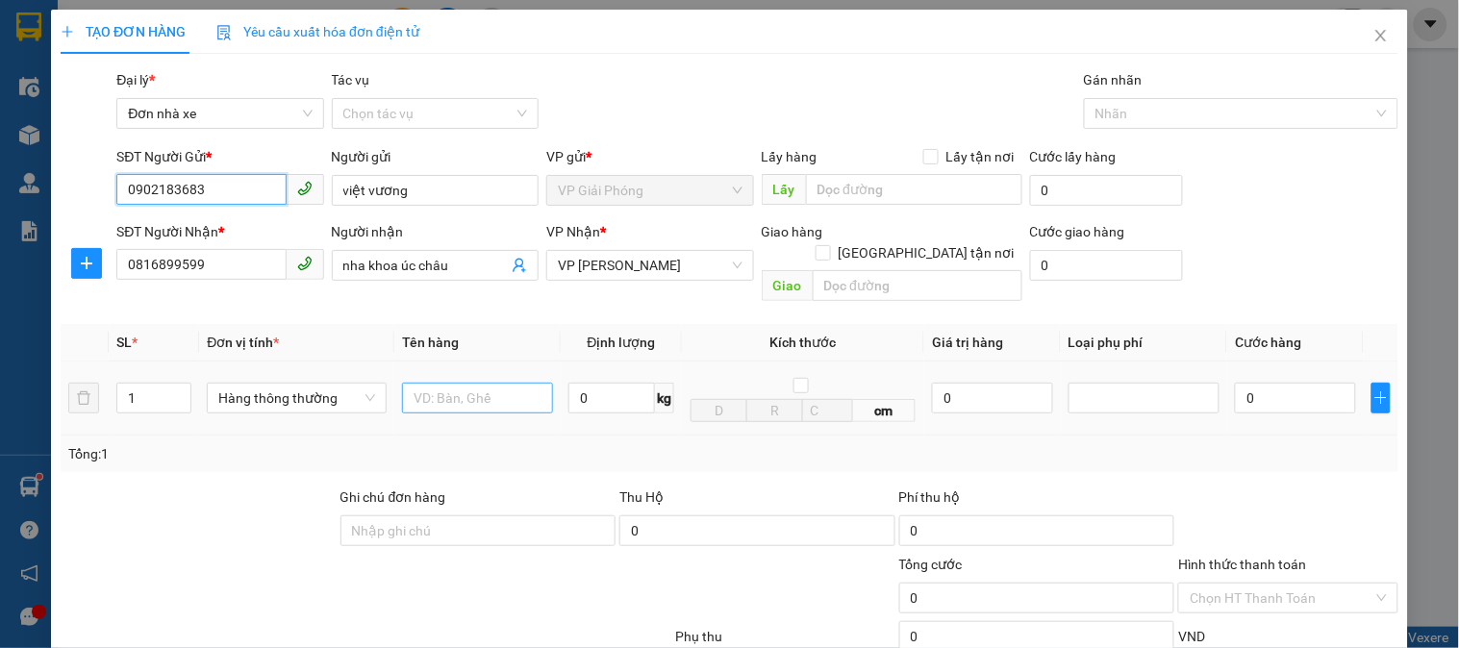
type input "0902183683"
click at [467, 383] on input "text" at bounding box center [477, 398] width 151 height 31
type input "cattogn"
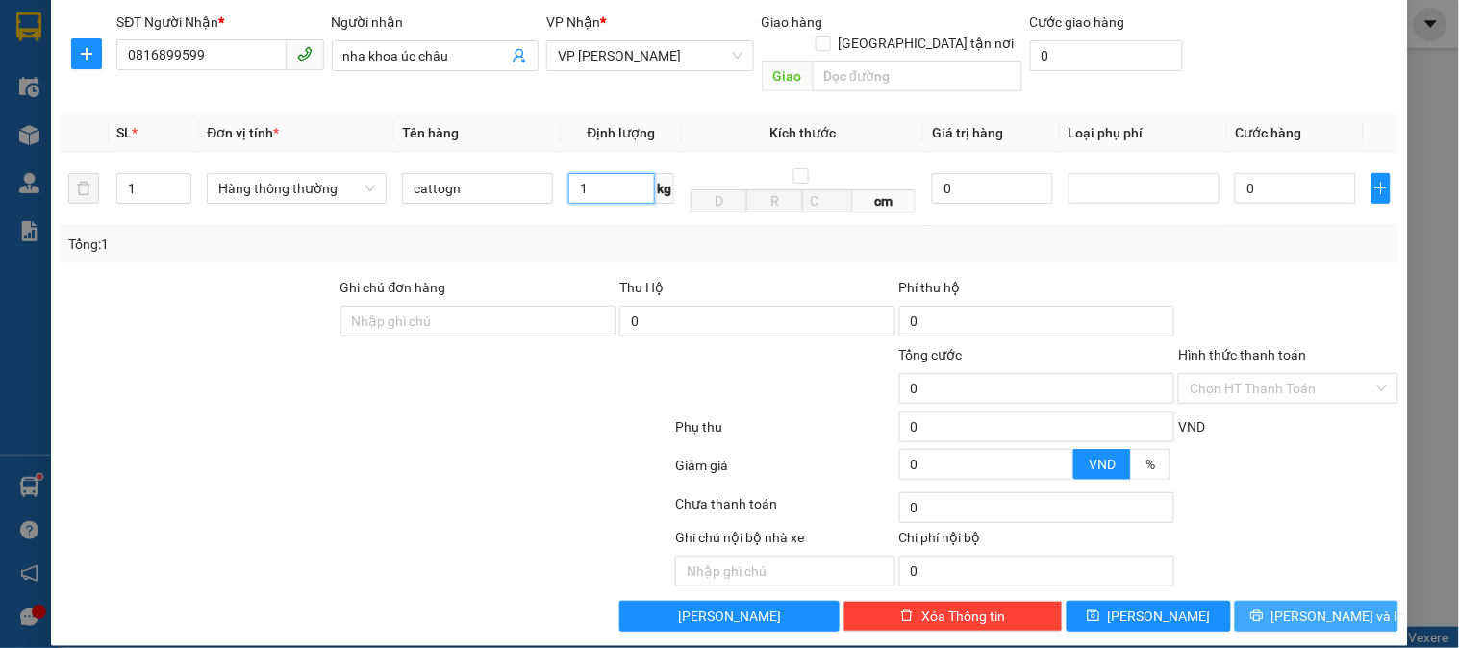
type input "1"
click at [1334, 607] on button "[PERSON_NAME] và In" at bounding box center [1317, 616] width 164 height 31
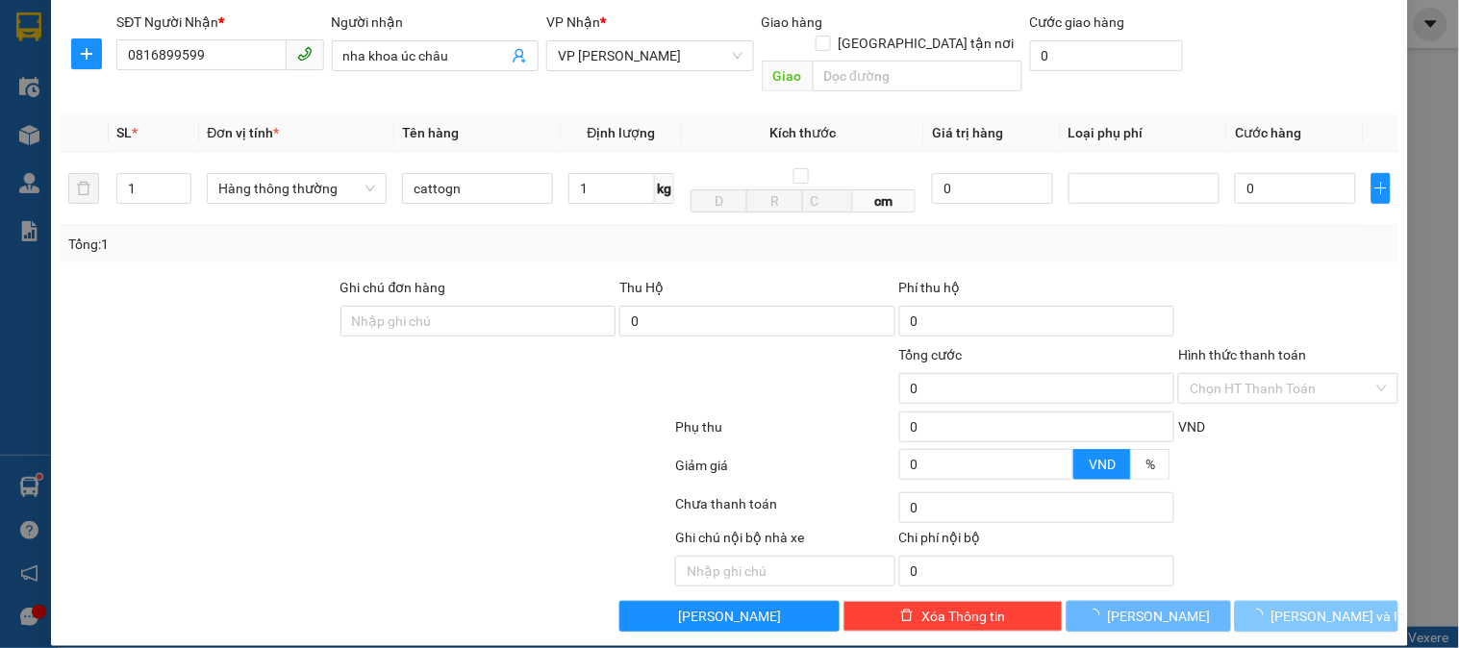
click at [1335, 606] on span "[PERSON_NAME] và In" at bounding box center [1339, 616] width 135 height 21
type input "30.000"
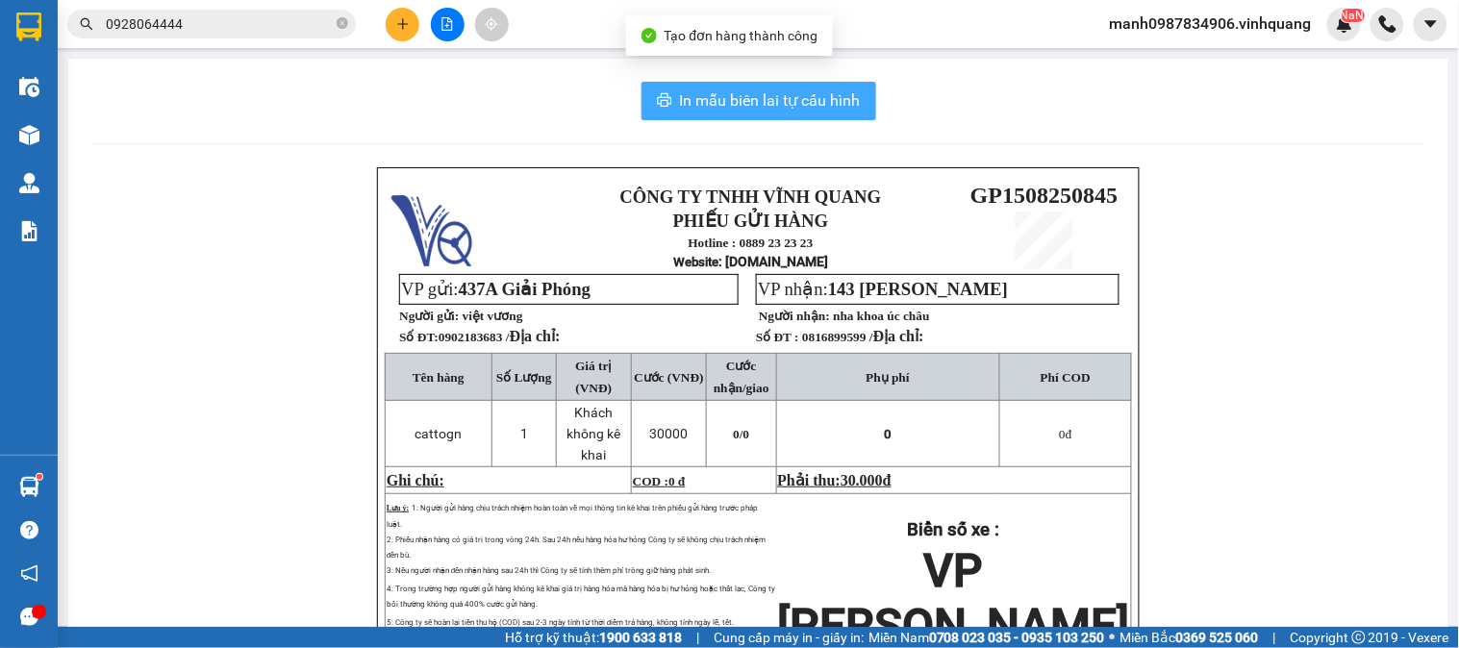
click at [739, 85] on button "In mẫu biên lai tự cấu hình" at bounding box center [759, 101] width 235 height 38
drag, startPoint x: 741, startPoint y: 85, endPoint x: 869, endPoint y: 135, distance: 137.4
click at [743, 85] on button "In mẫu biên lai tự cấu hình" at bounding box center [759, 101] width 235 height 38
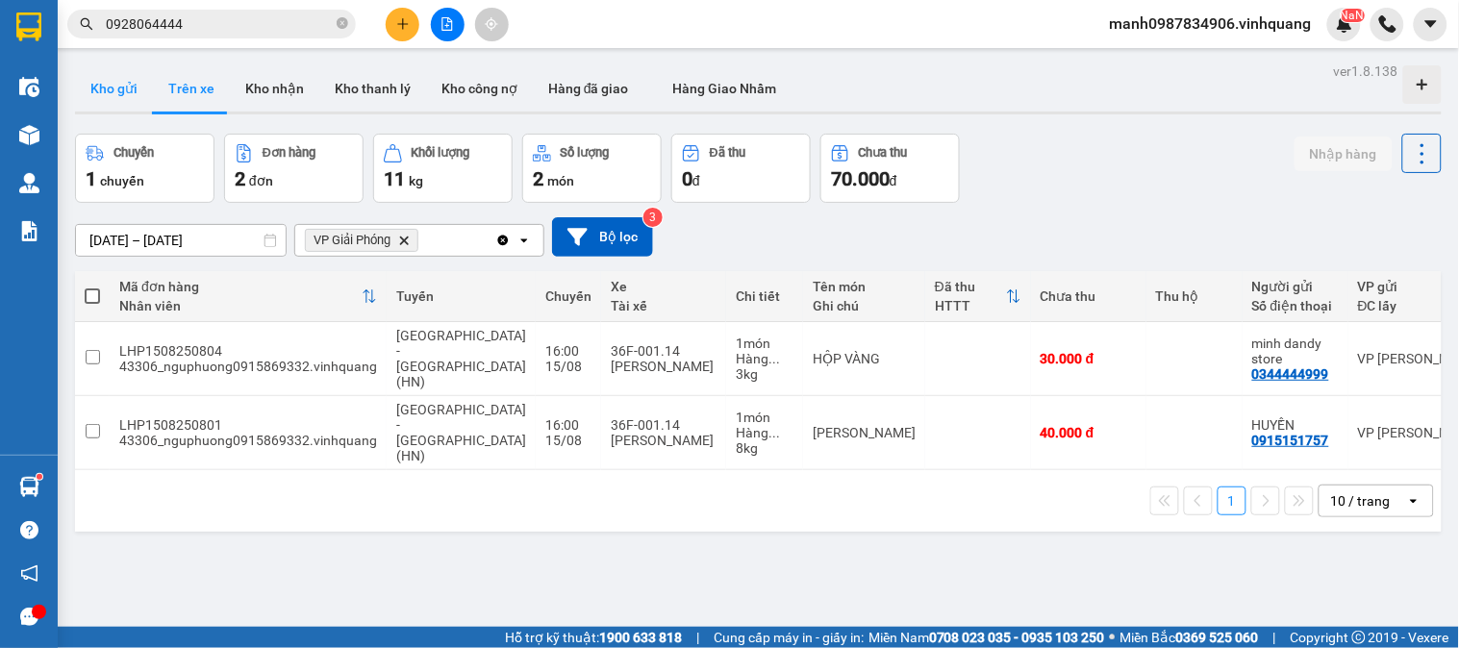
click at [100, 85] on button "Kho gửi" at bounding box center [114, 88] width 78 height 46
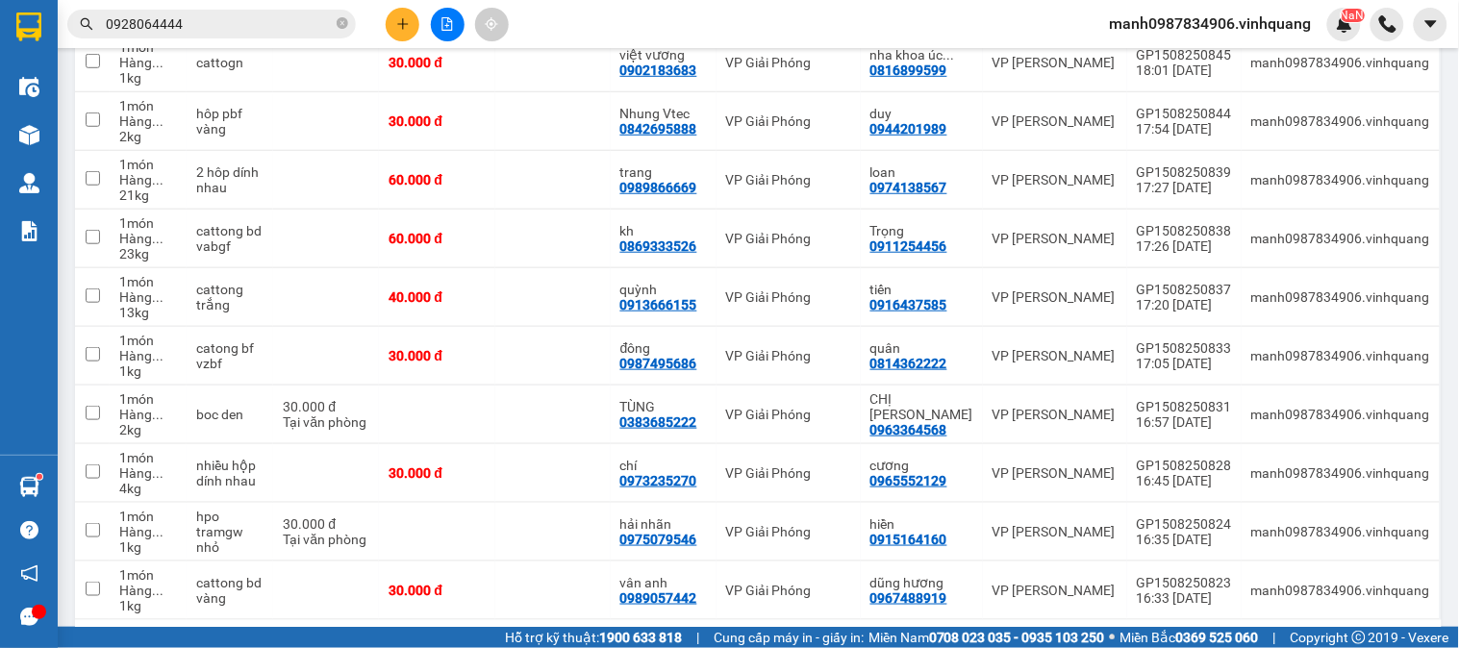
scroll to position [270, 0]
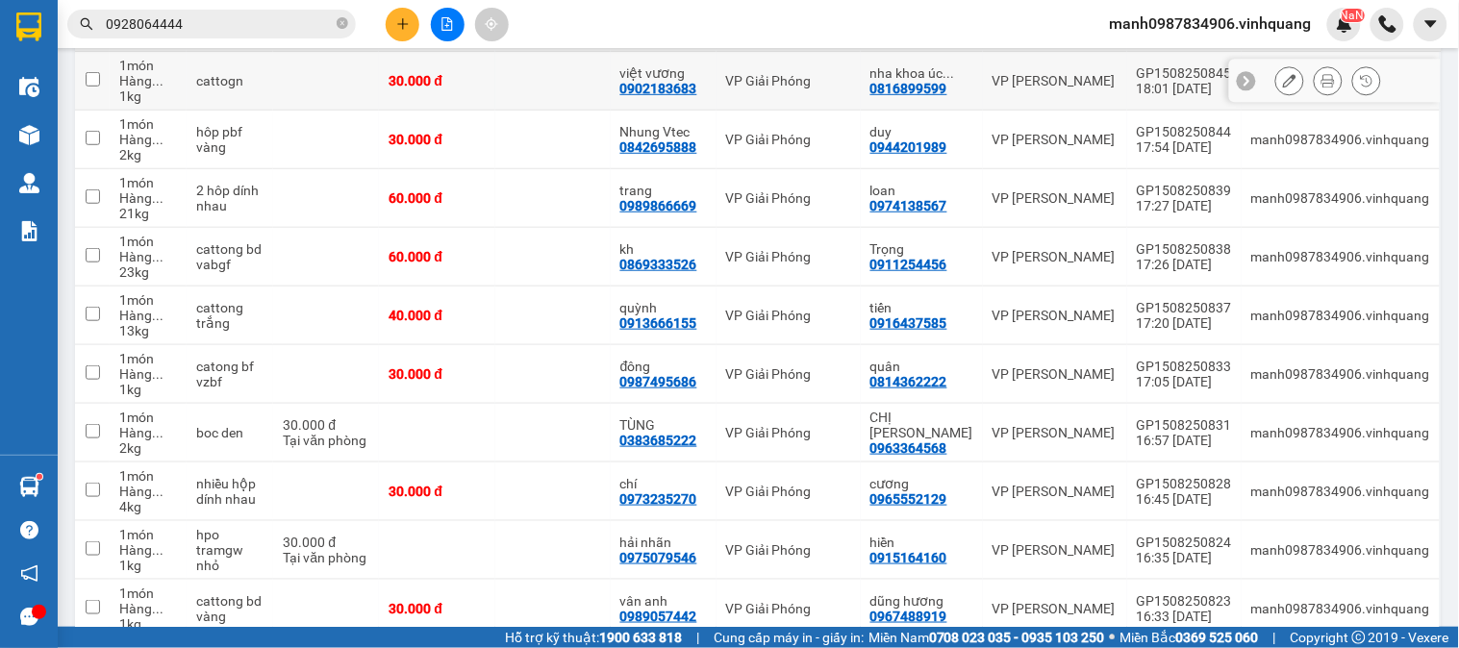
click at [88, 79] on input "checkbox" at bounding box center [93, 79] width 14 height 14
checkbox input "true"
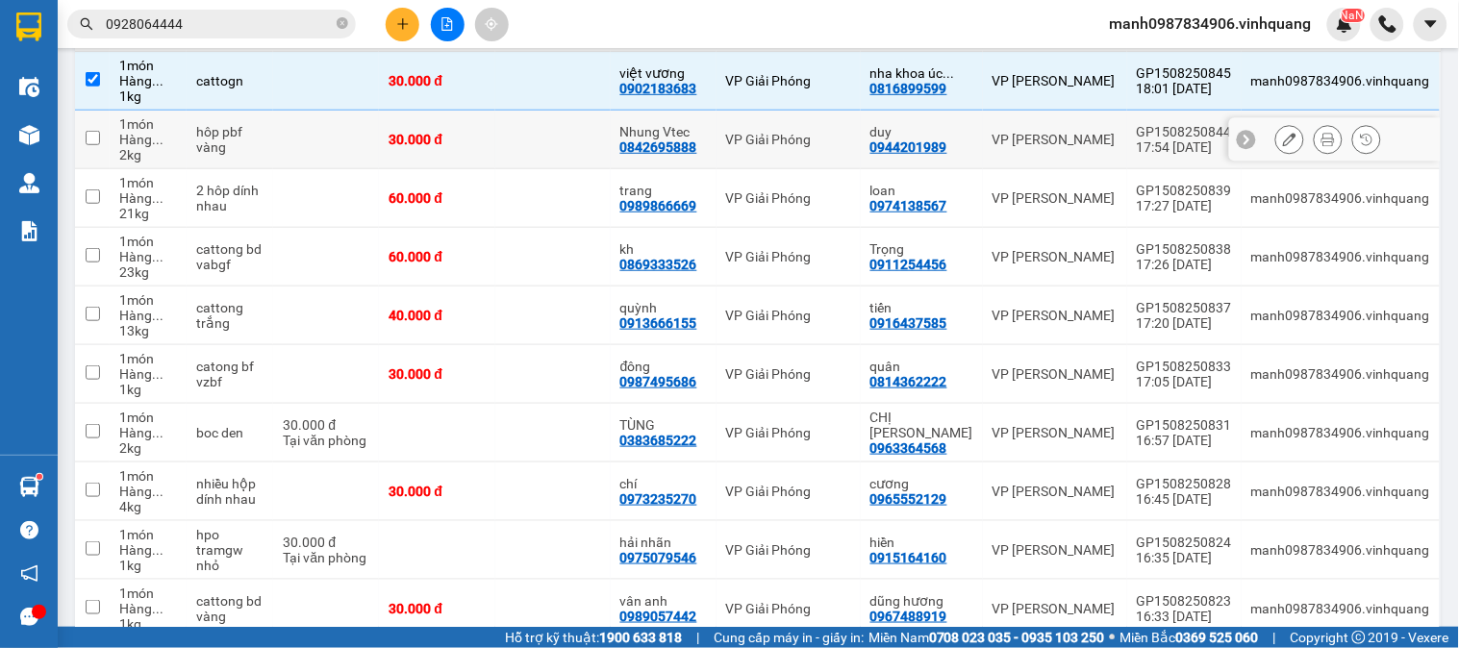
scroll to position [164, 0]
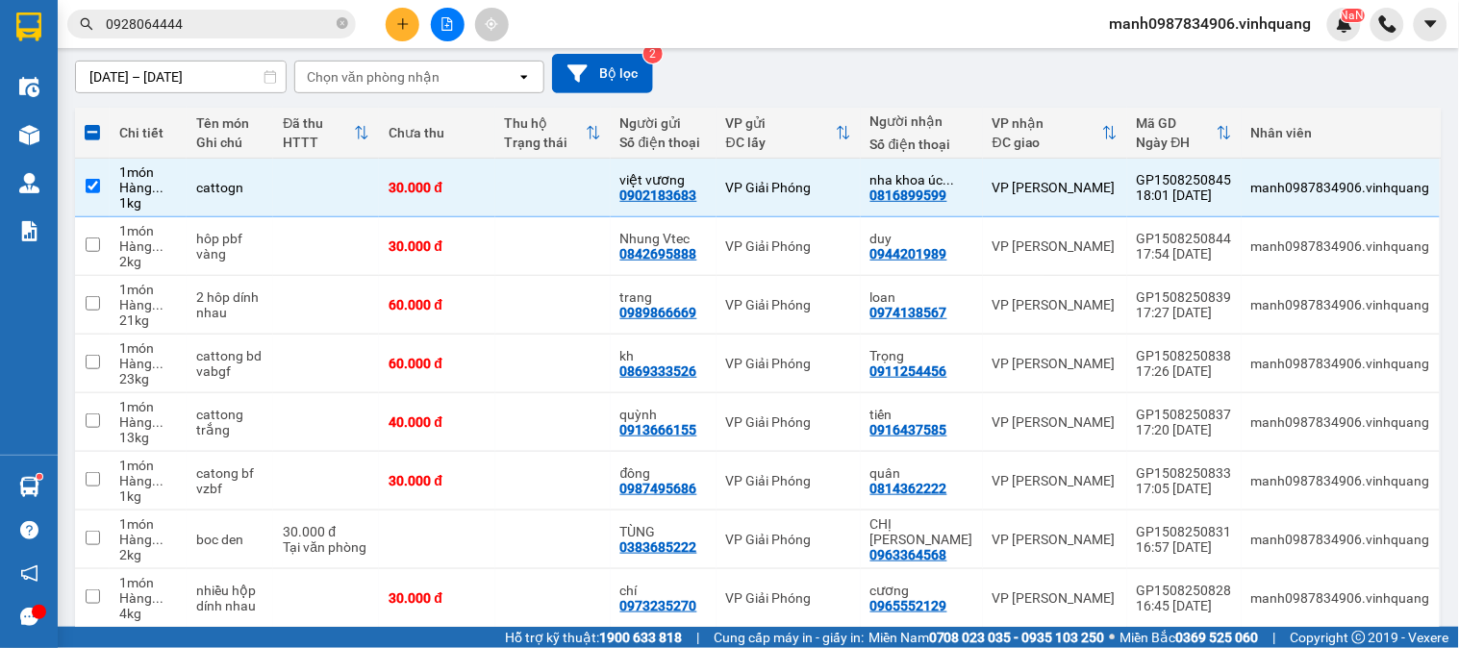
click at [88, 129] on span at bounding box center [92, 132] width 15 height 15
click at [92, 123] on input "checkbox" at bounding box center [92, 123] width 0 height 0
checkbox input "true"
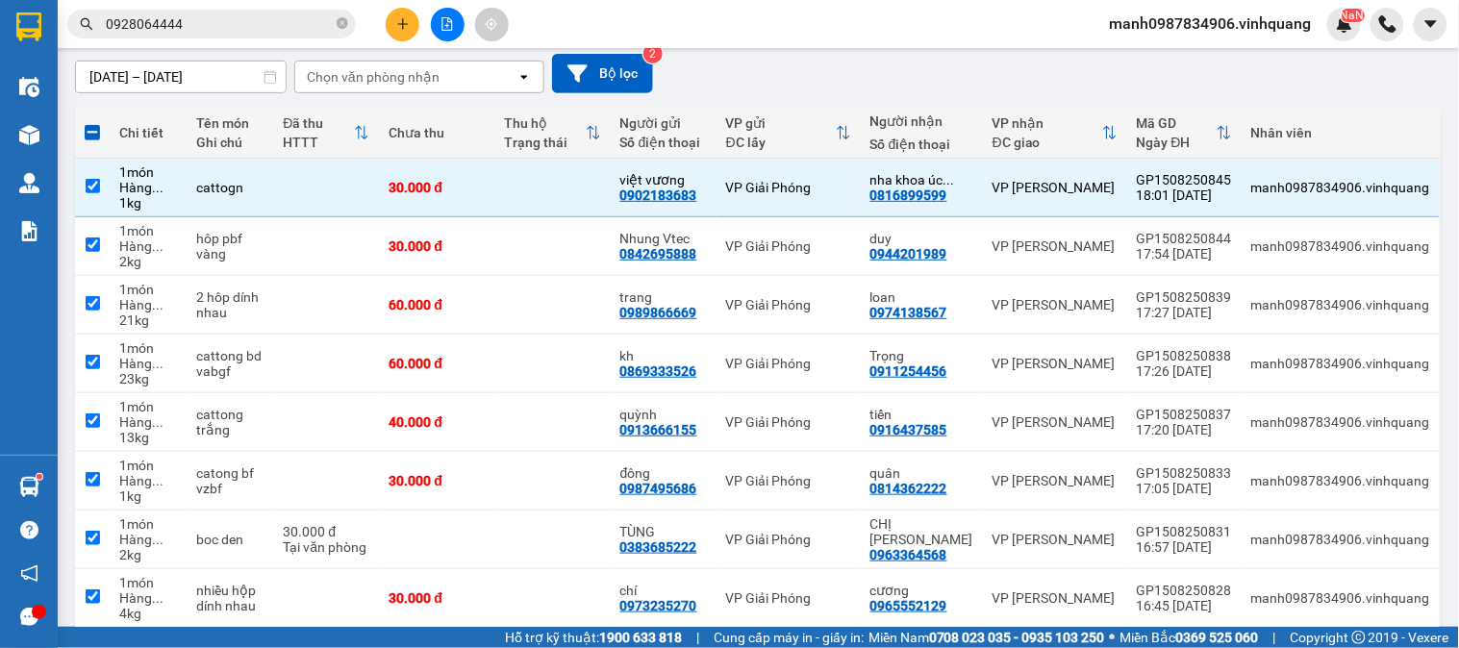
checkbox input "true"
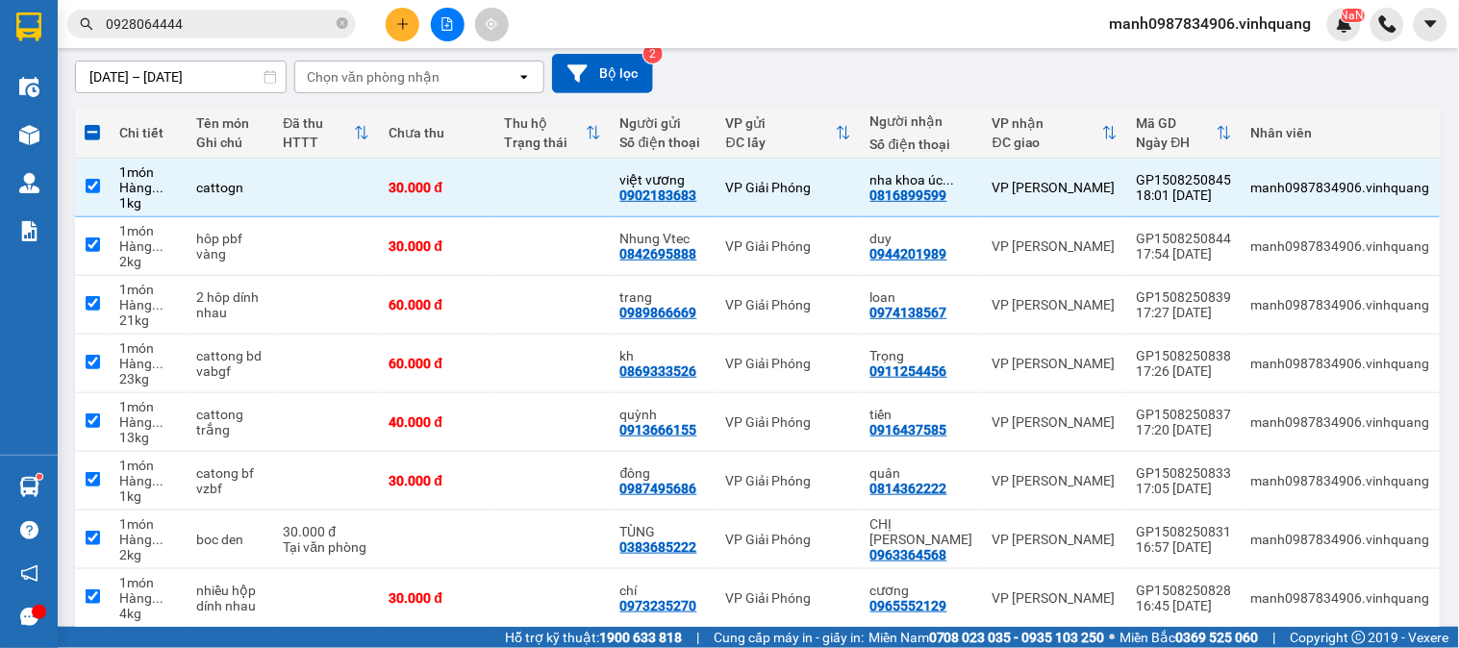
checkbox input "true"
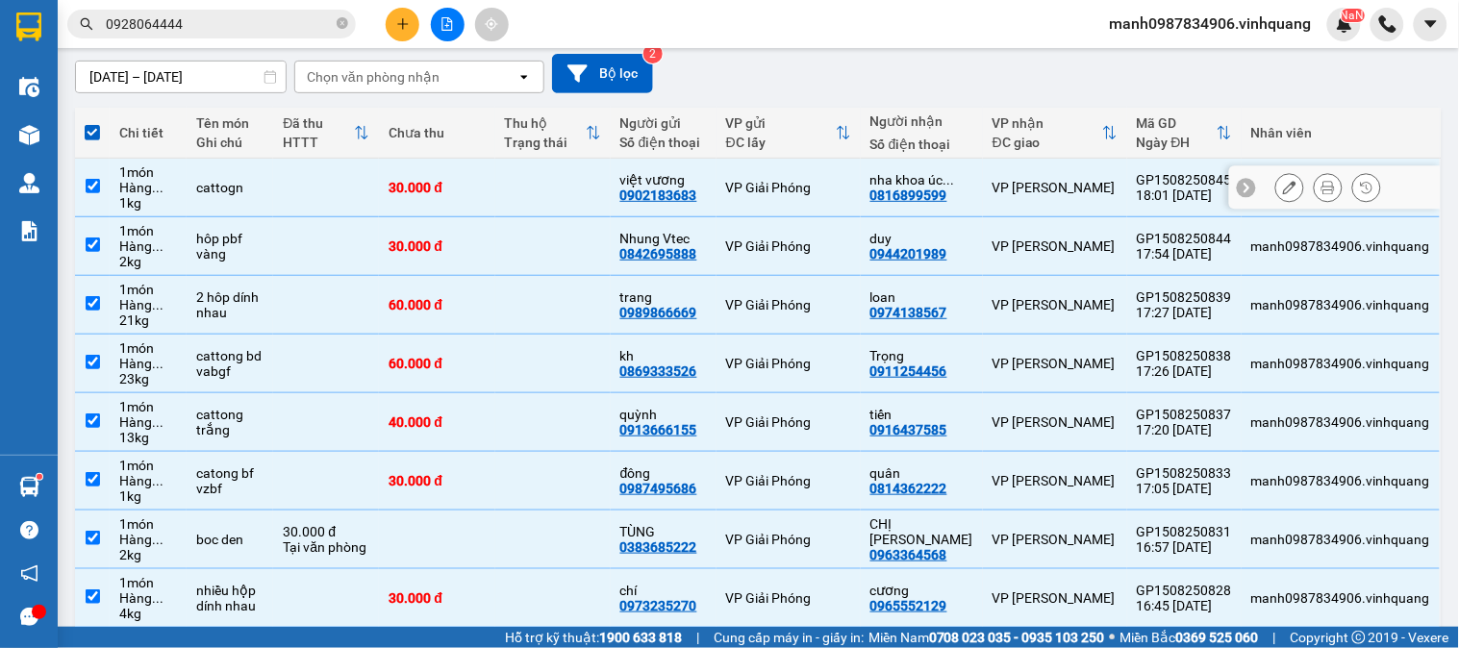
scroll to position [0, 0]
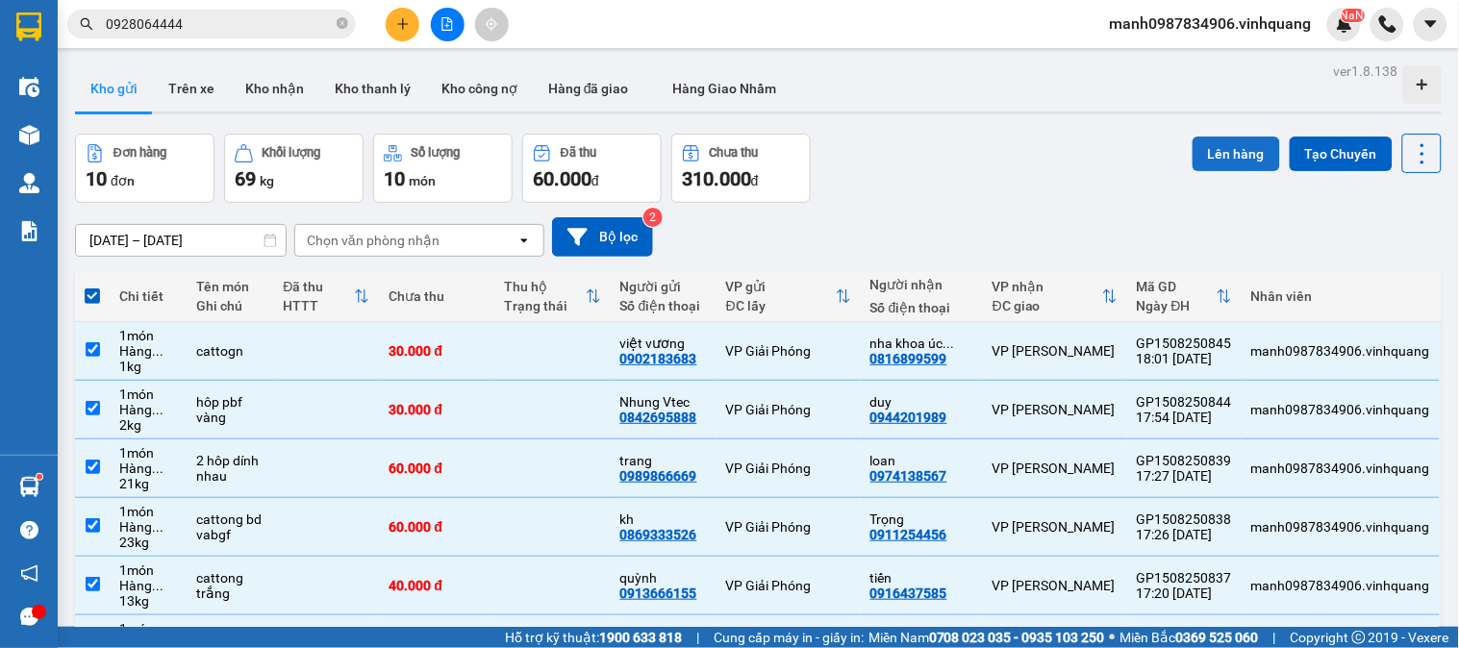
click at [1222, 145] on button "Lên hàng" at bounding box center [1237, 154] width 88 height 35
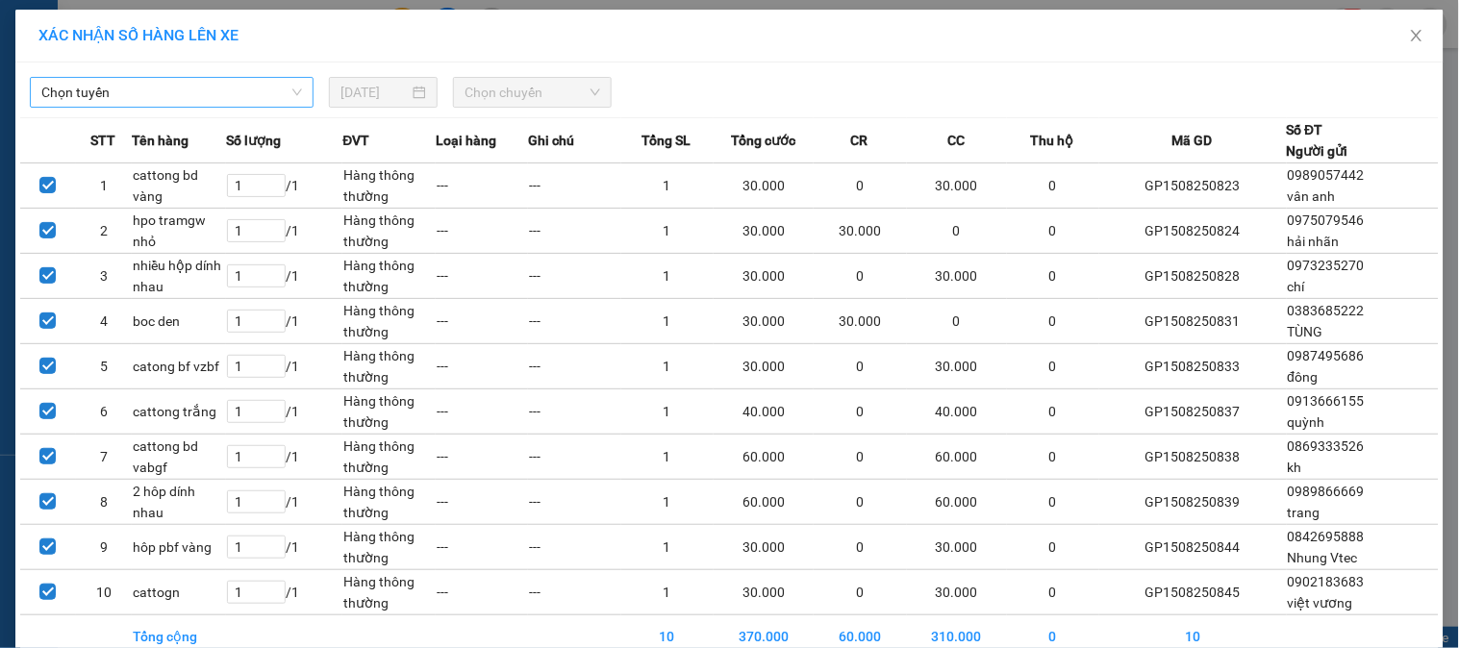
click at [160, 98] on span "Chọn tuyến" at bounding box center [171, 92] width 261 height 29
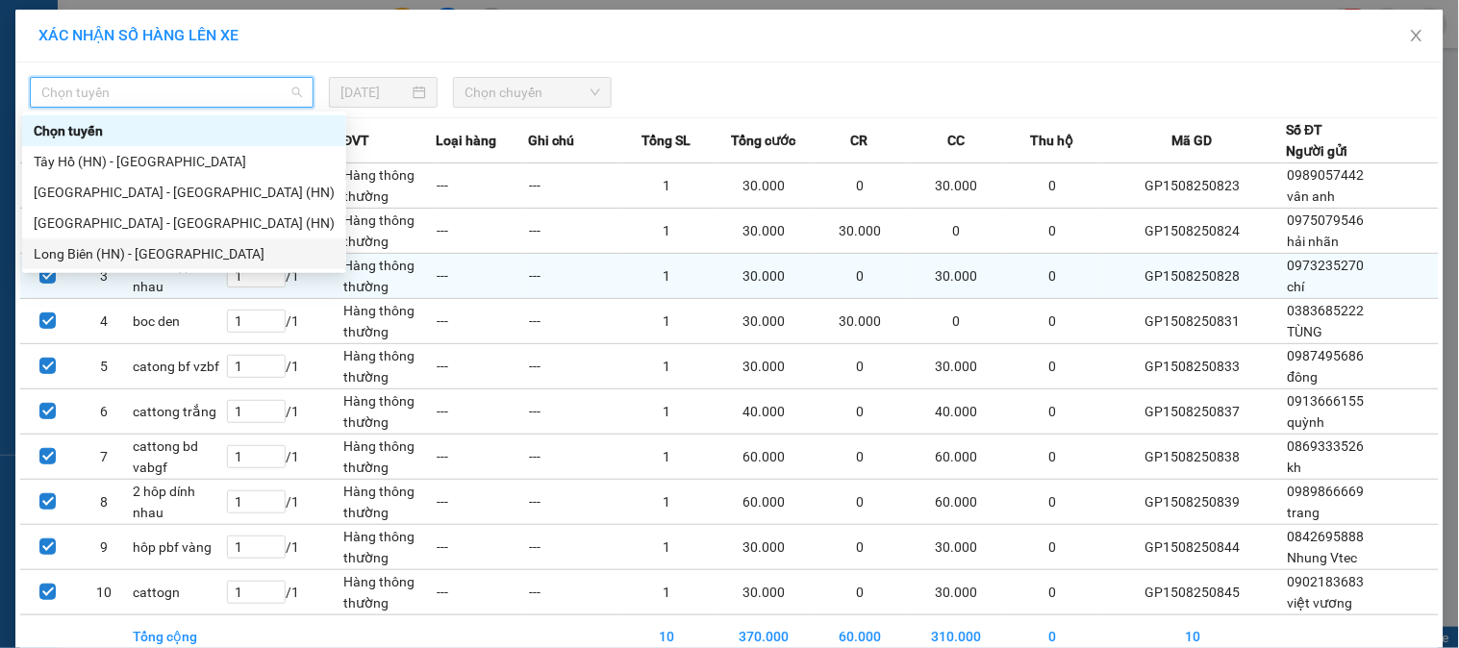
click at [80, 261] on div "Long Biên (HN) - [GEOGRAPHIC_DATA]" at bounding box center [184, 253] width 301 height 21
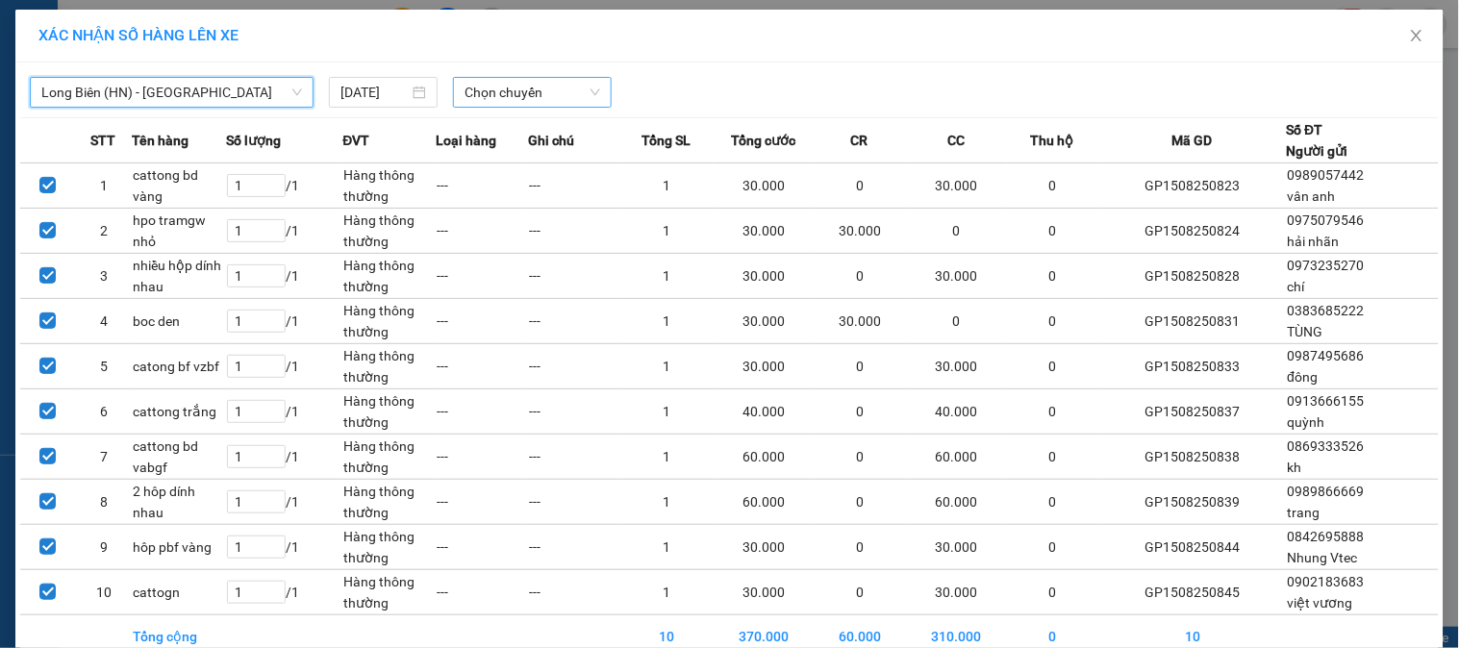
click at [537, 93] on span "Chọn chuyến" at bounding box center [533, 92] width 136 height 29
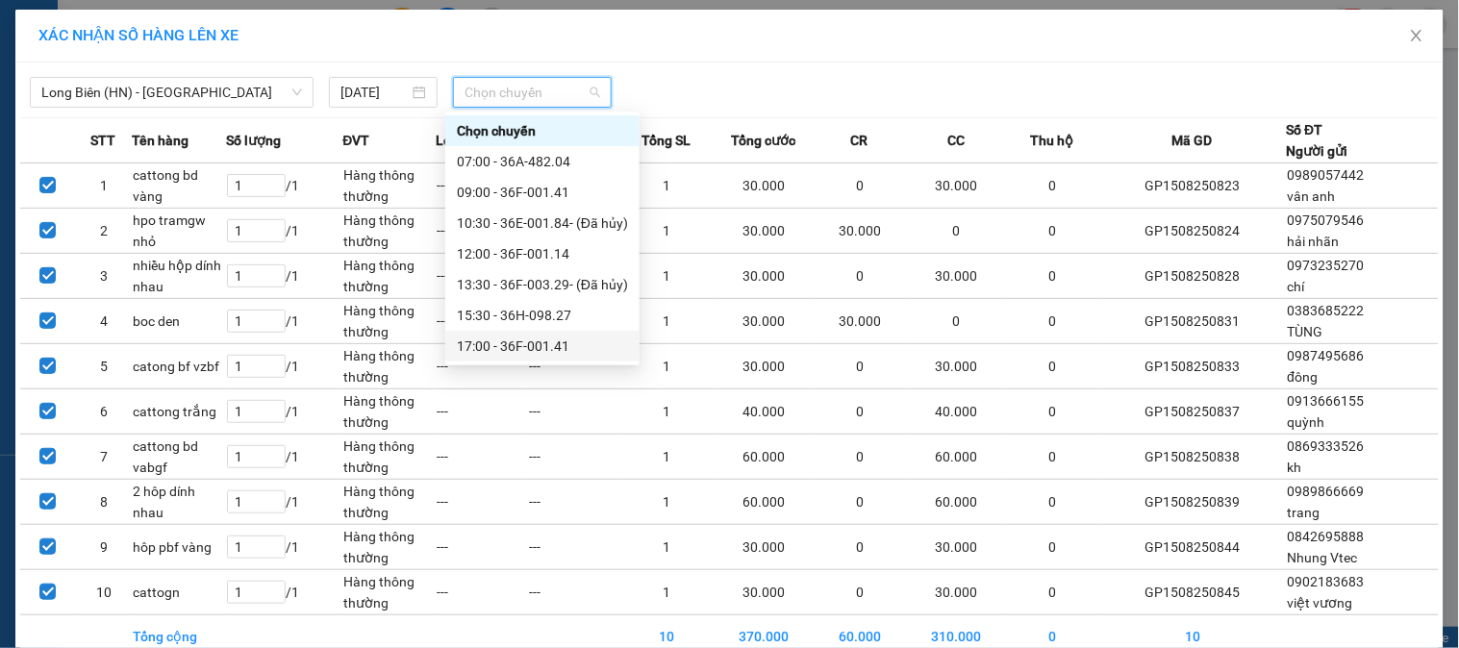
click at [493, 346] on div "17:00 - 36F-001.41" at bounding box center [542, 346] width 171 height 21
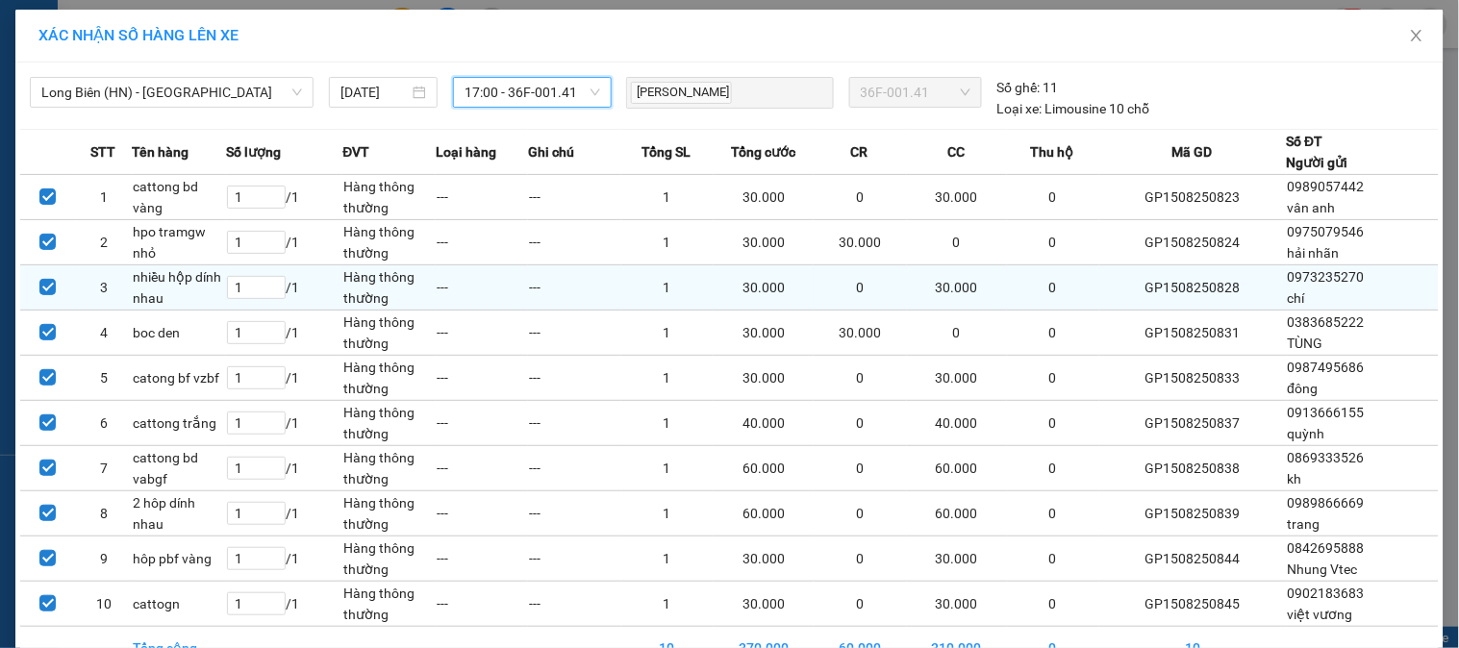
scroll to position [110, 0]
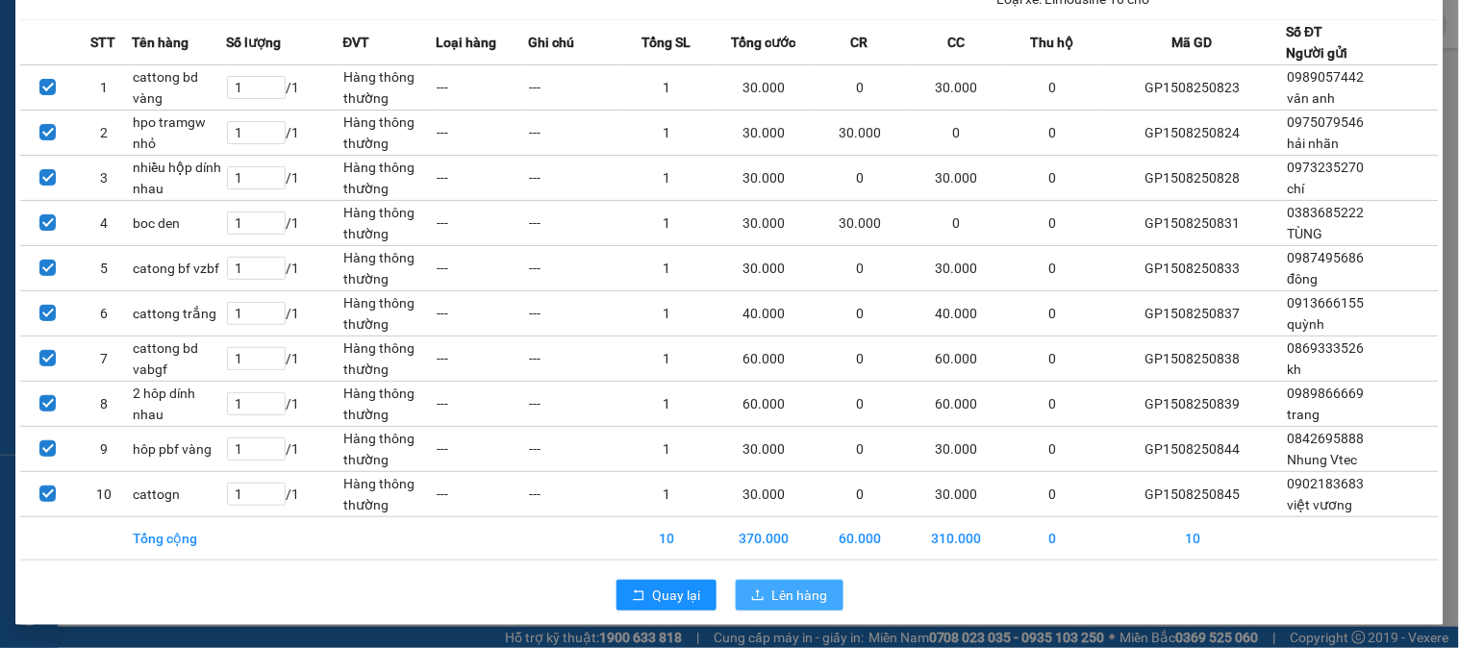
click at [794, 594] on span "Lên hàng" at bounding box center [800, 595] width 56 height 21
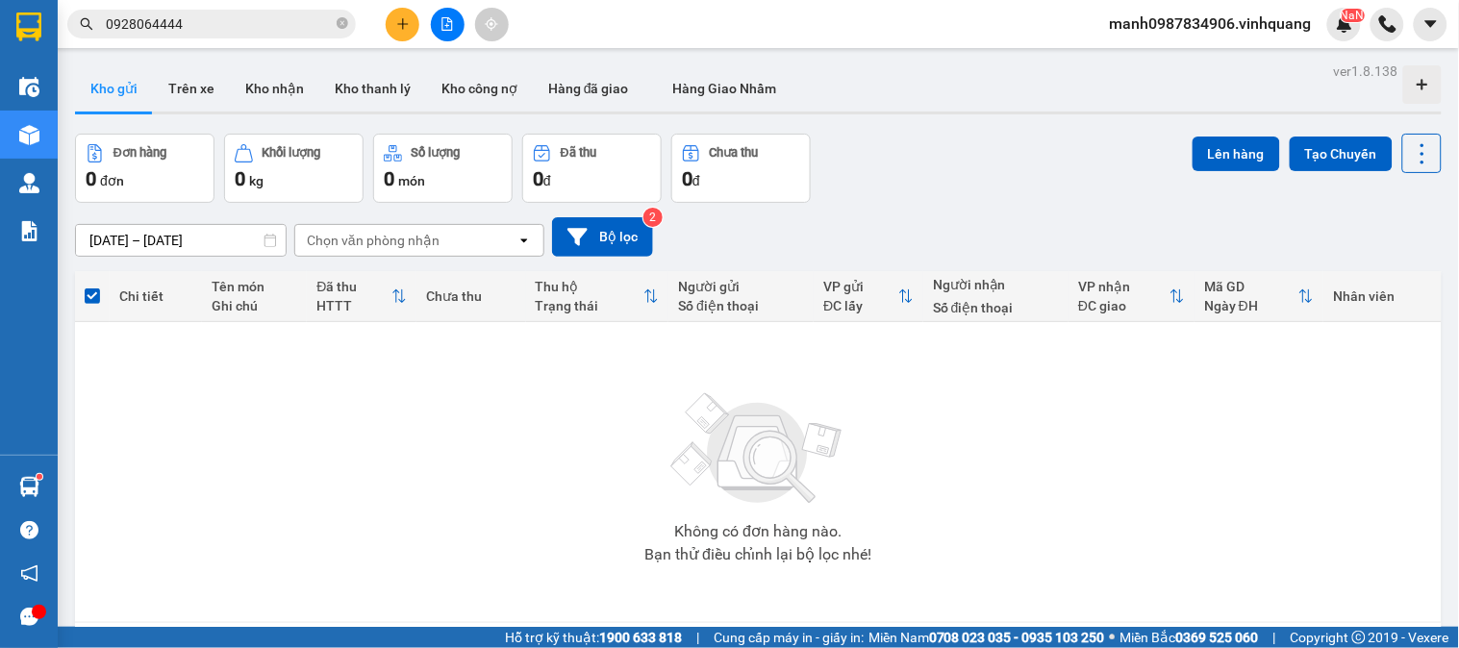
click at [408, 24] on icon "plus" at bounding box center [402, 23] width 13 height 13
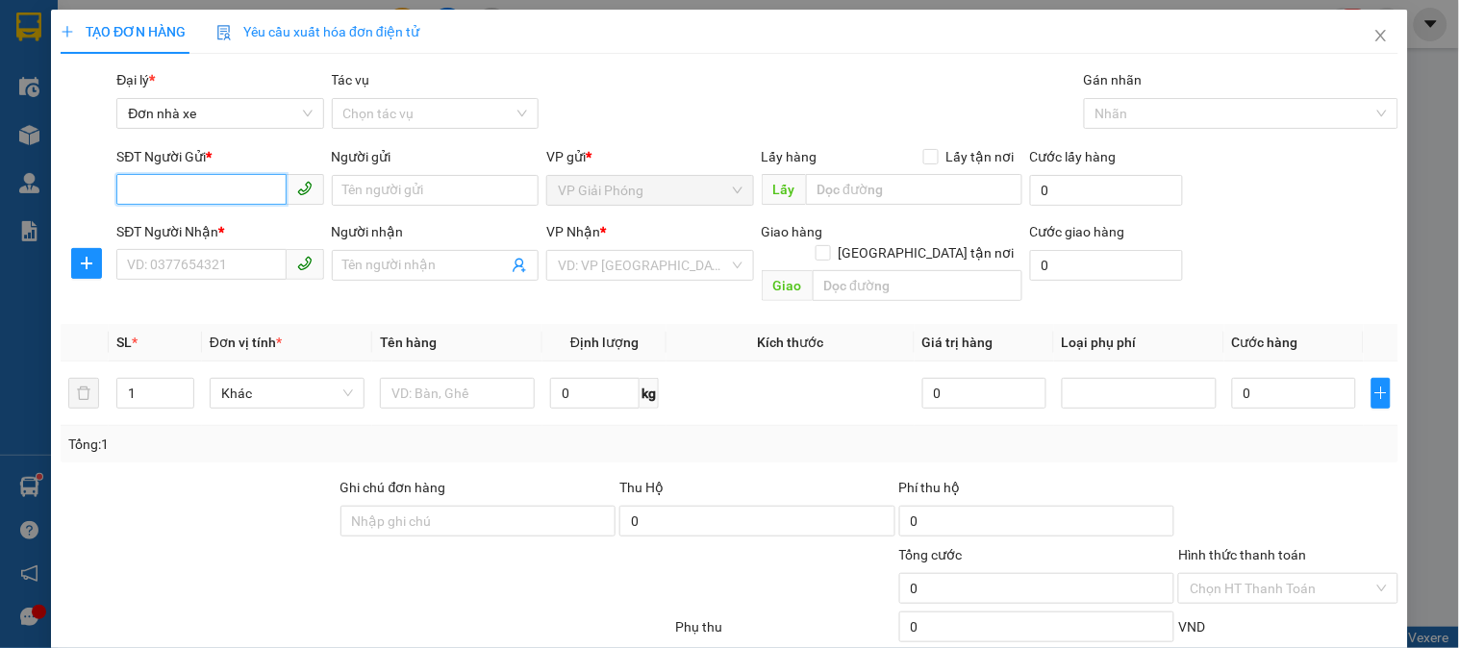
click at [147, 192] on input "SĐT Người Gửi *" at bounding box center [200, 189] width 169 height 31
type input "0936464161"
click at [245, 232] on div "0936464161 - đỗ anh quang" at bounding box center [221, 228] width 189 height 21
type input "[PERSON_NAME]"
type input "0904343402"
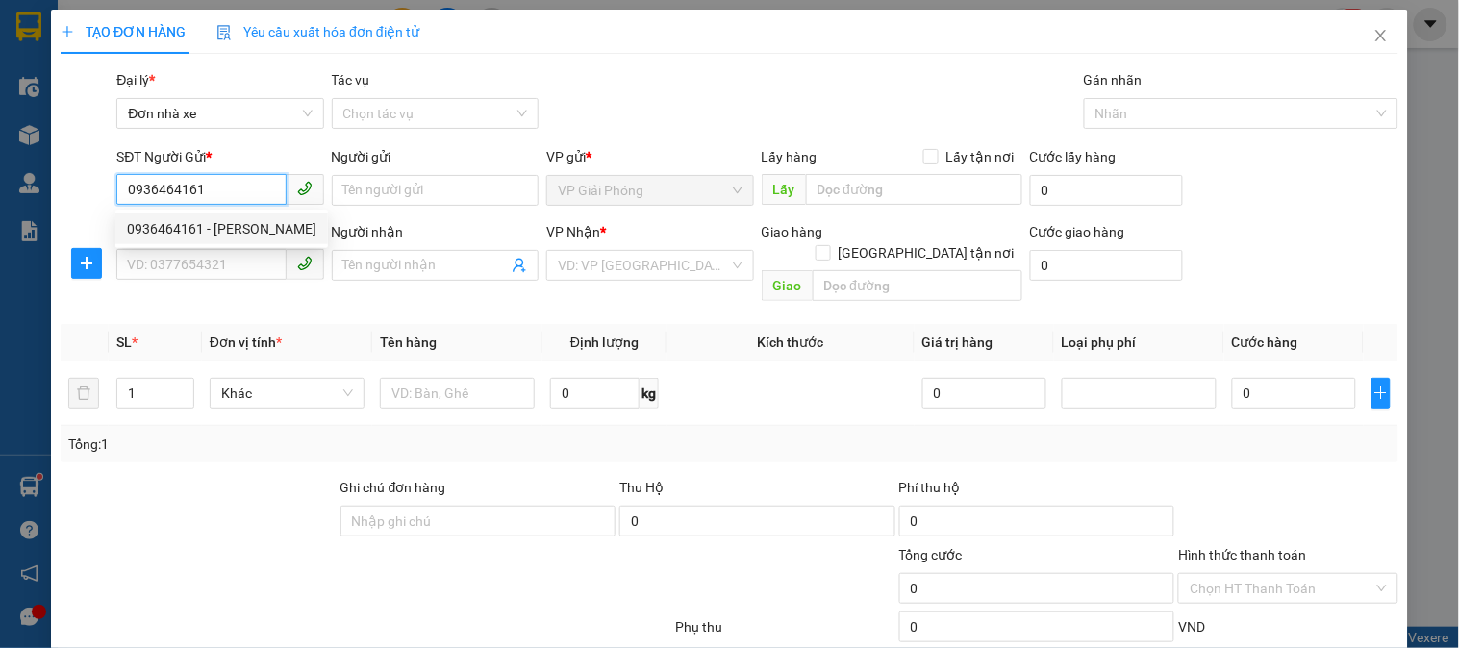
type input "hà dương"
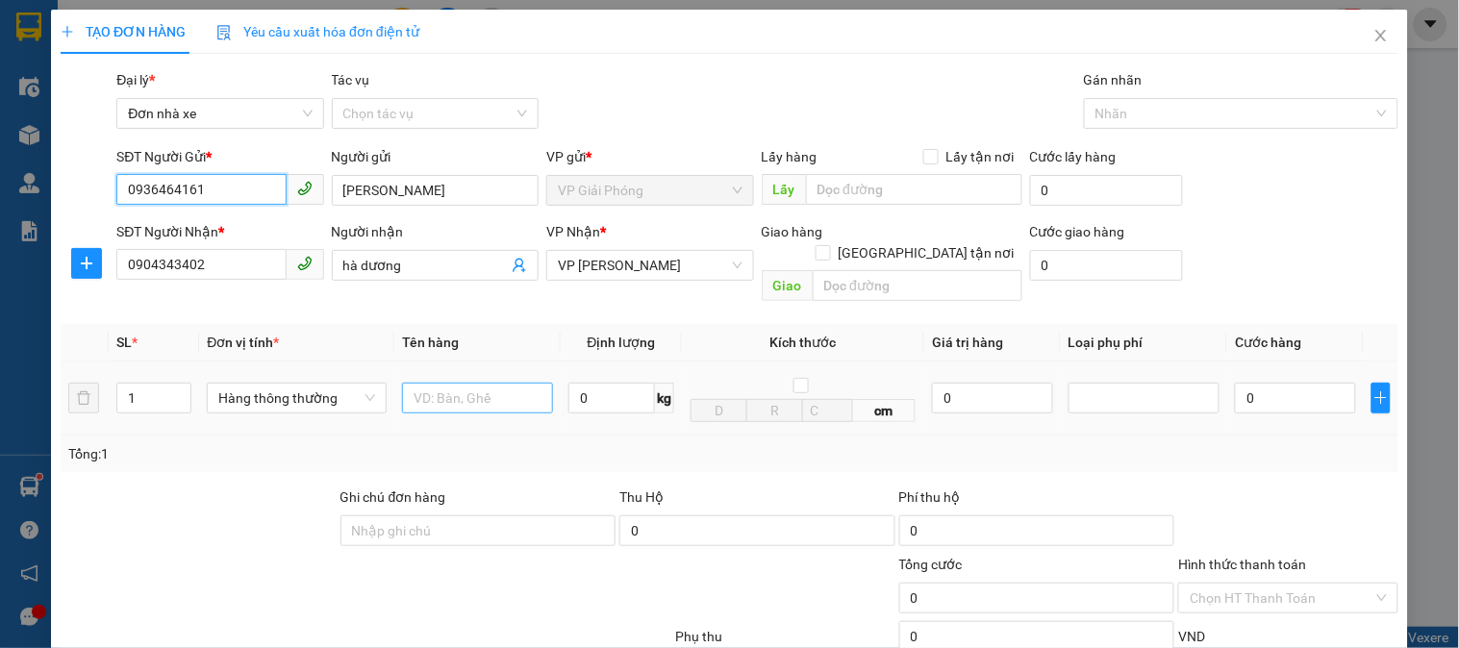
type input "0936464161"
click at [462, 383] on input "text" at bounding box center [477, 398] width 151 height 31
type input "cattong trắng"
click at [577, 383] on input "0" at bounding box center [611, 398] width 87 height 31
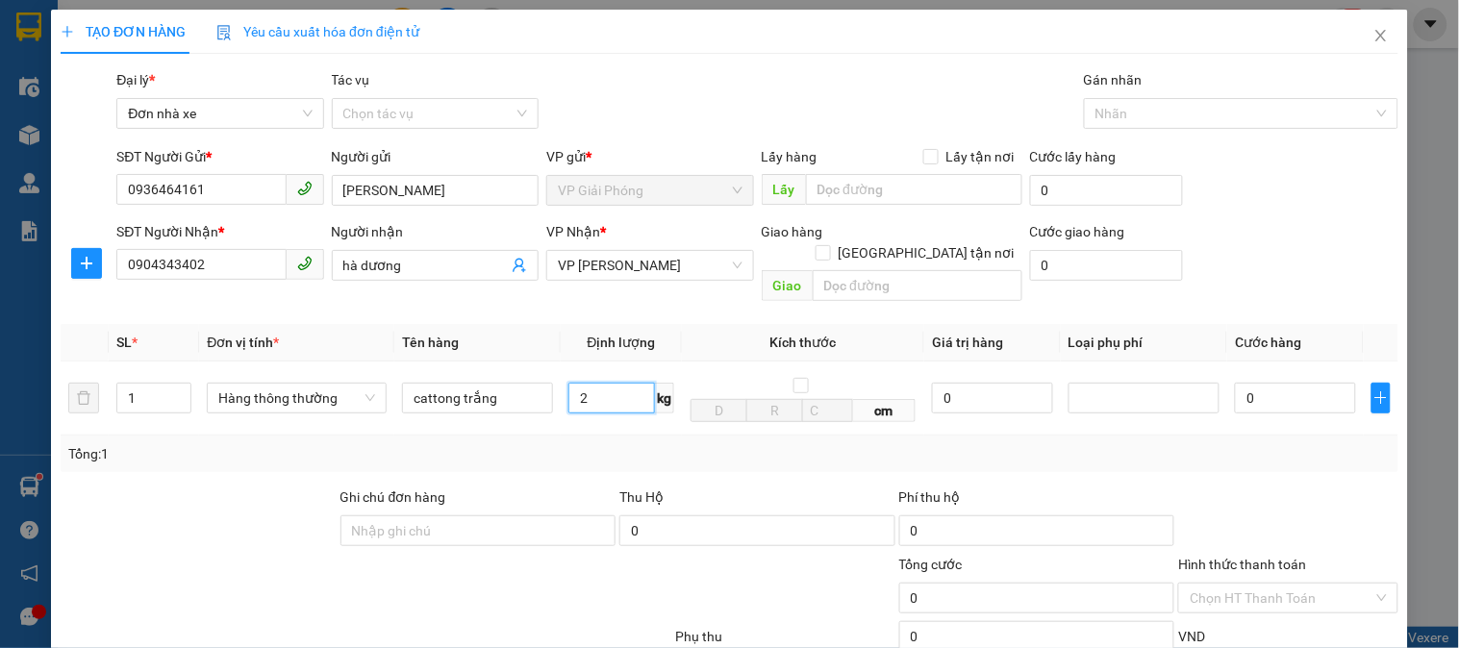
scroll to position [210, 0]
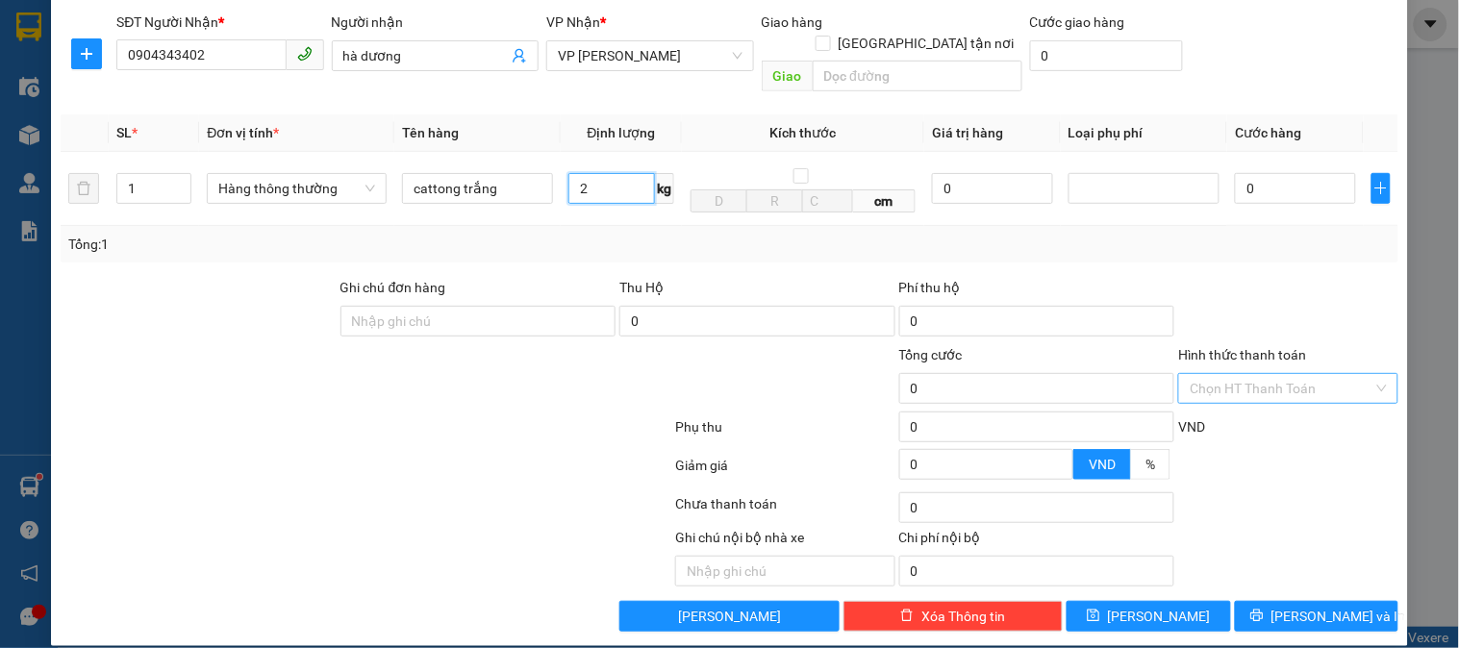
type input "2"
click at [1255, 374] on input "Hình thức thanh toán" at bounding box center [1281, 388] width 183 height 29
type input "30.000"
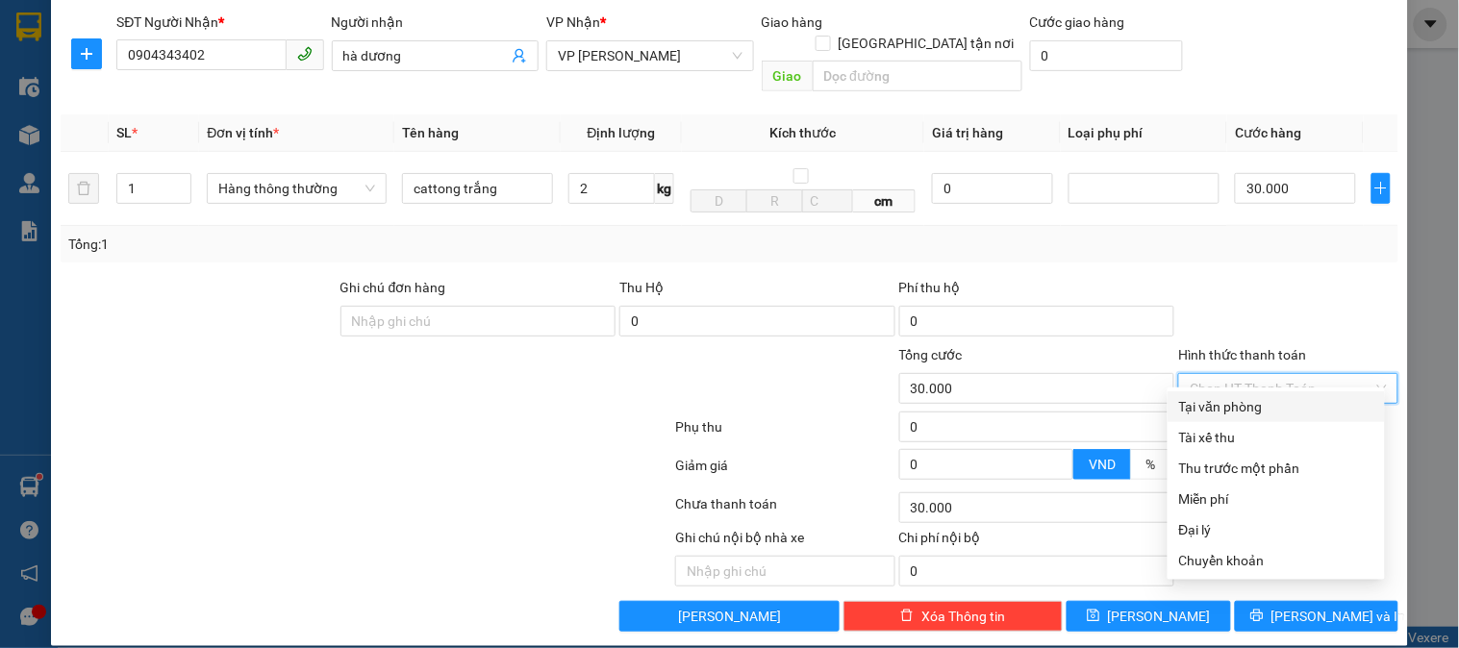
click at [1262, 409] on div "Tại văn phòng" at bounding box center [1276, 406] width 194 height 21
type input "0"
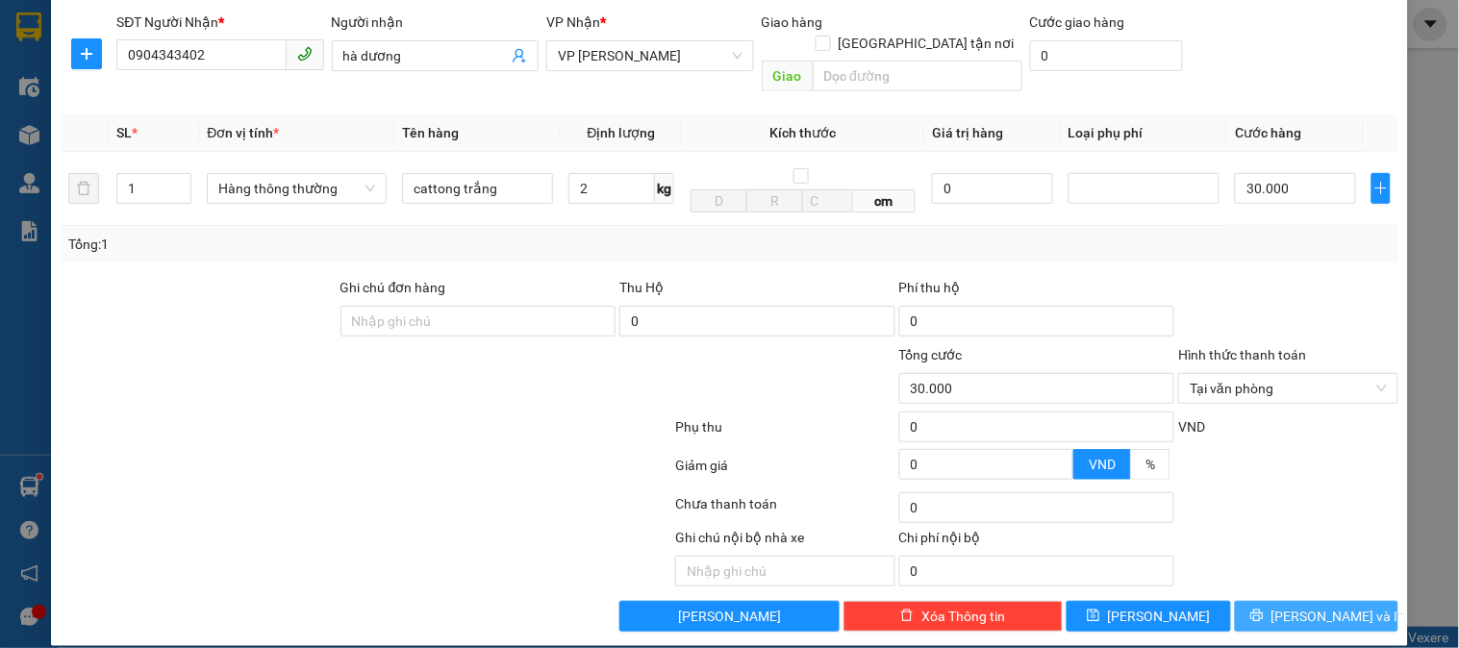
click at [1302, 606] on span "[PERSON_NAME] và In" at bounding box center [1339, 616] width 135 height 21
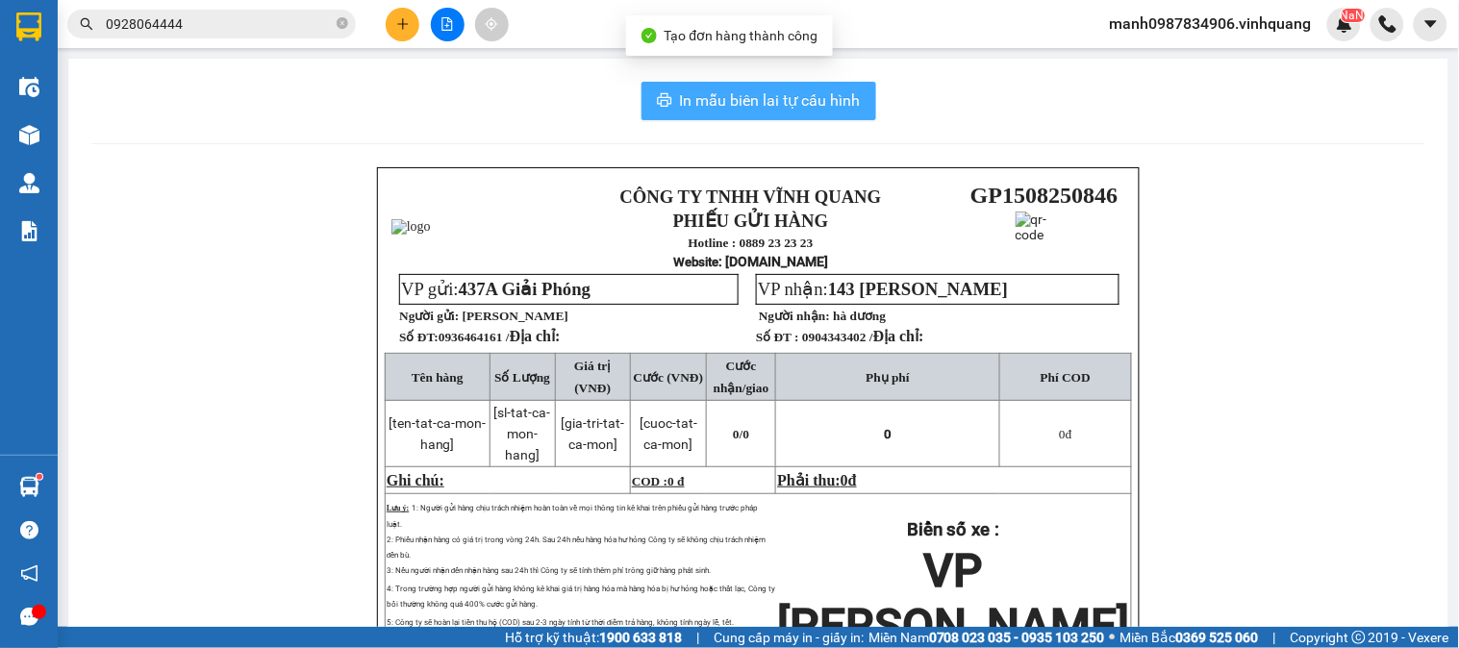
click at [750, 87] on button "In mẫu biên lai tự cấu hình" at bounding box center [759, 101] width 235 height 38
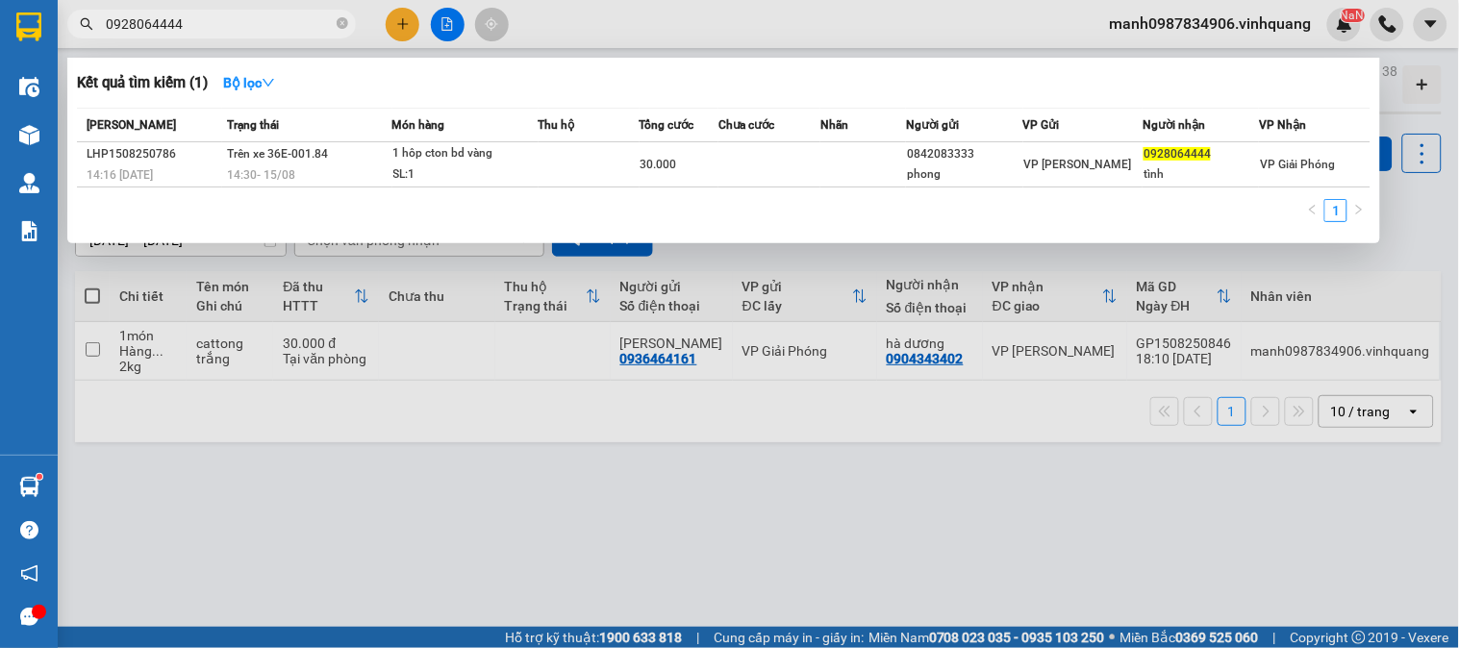
drag, startPoint x: 162, startPoint y: 19, endPoint x: 0, endPoint y: 36, distance: 162.4
click at [0, 31] on section "Kết quả tìm kiếm ( 1 ) Bộ lọc Mã ĐH Trạng thái Món hàng Thu hộ Tổng cước Chưa c…" at bounding box center [729, 324] width 1459 height 648
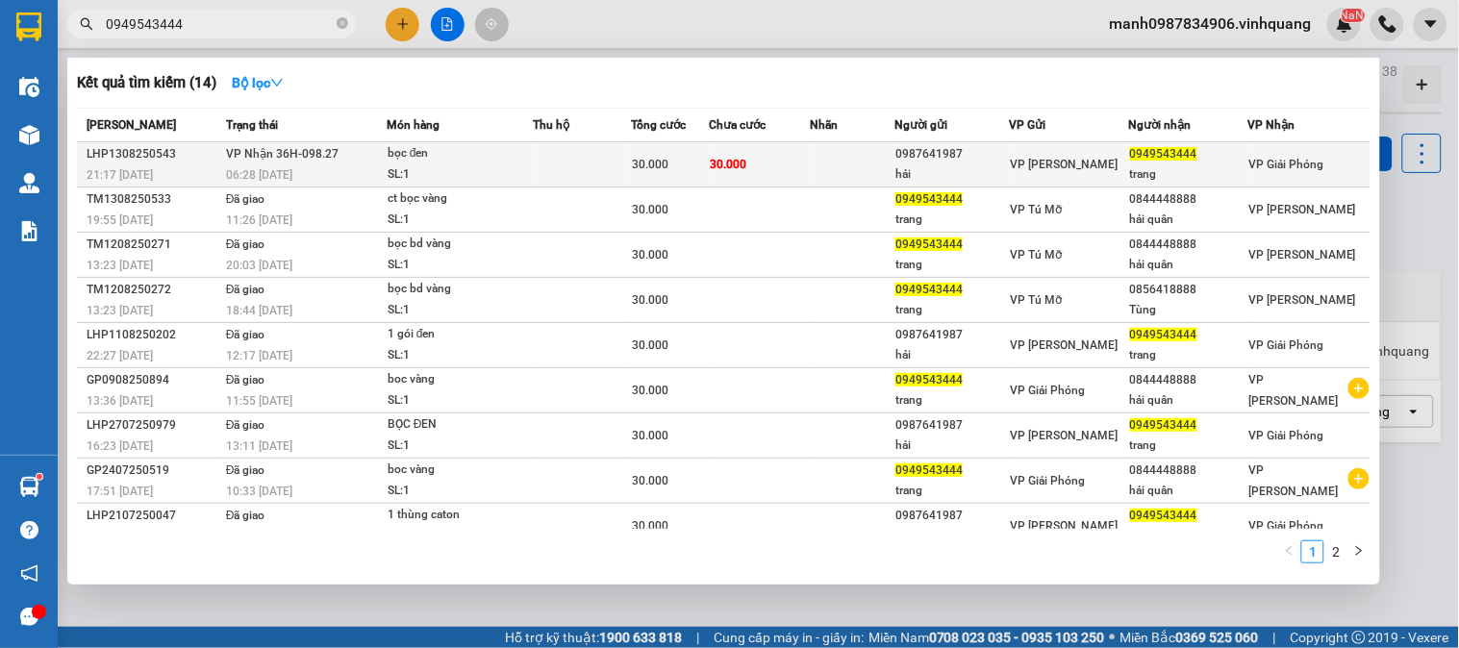
type input "0949543444"
click at [673, 162] on div "30.000" at bounding box center [670, 164] width 76 height 21
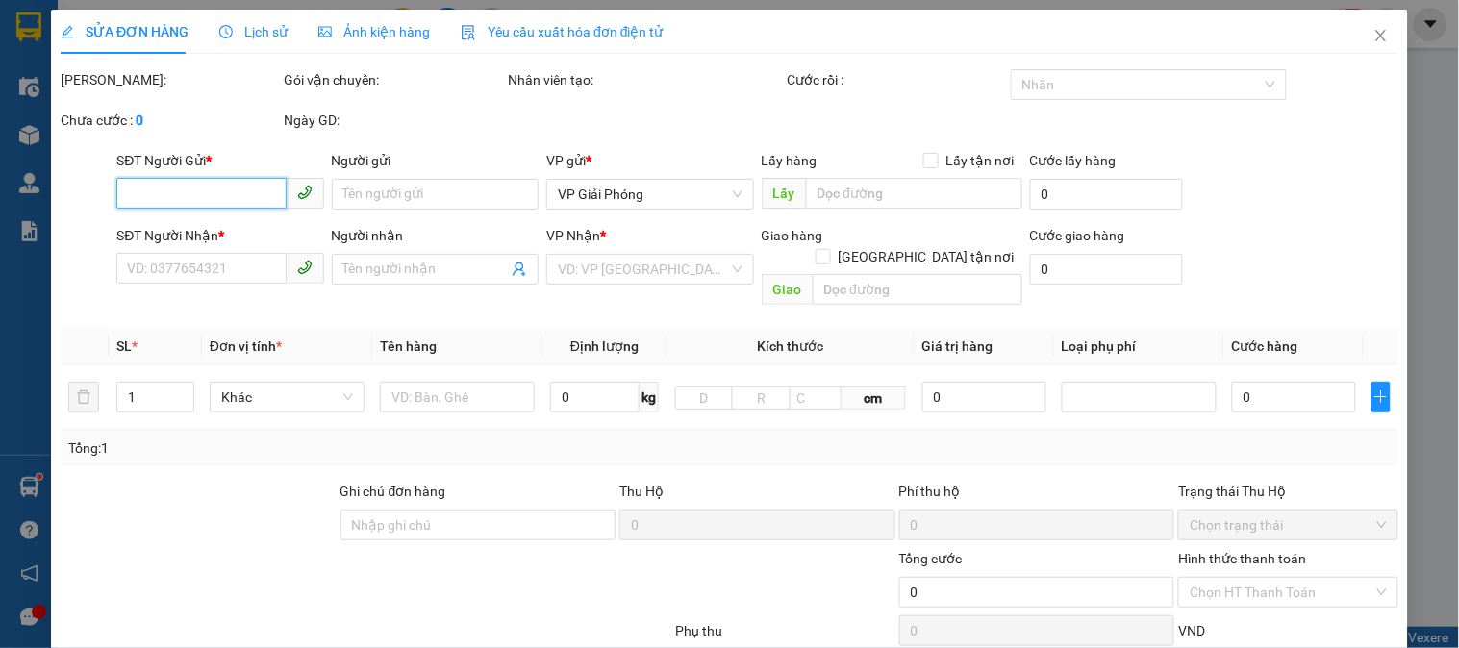
type input "0987641987"
type input "hải"
type input "0949543444"
type input "trang"
type input "30.000"
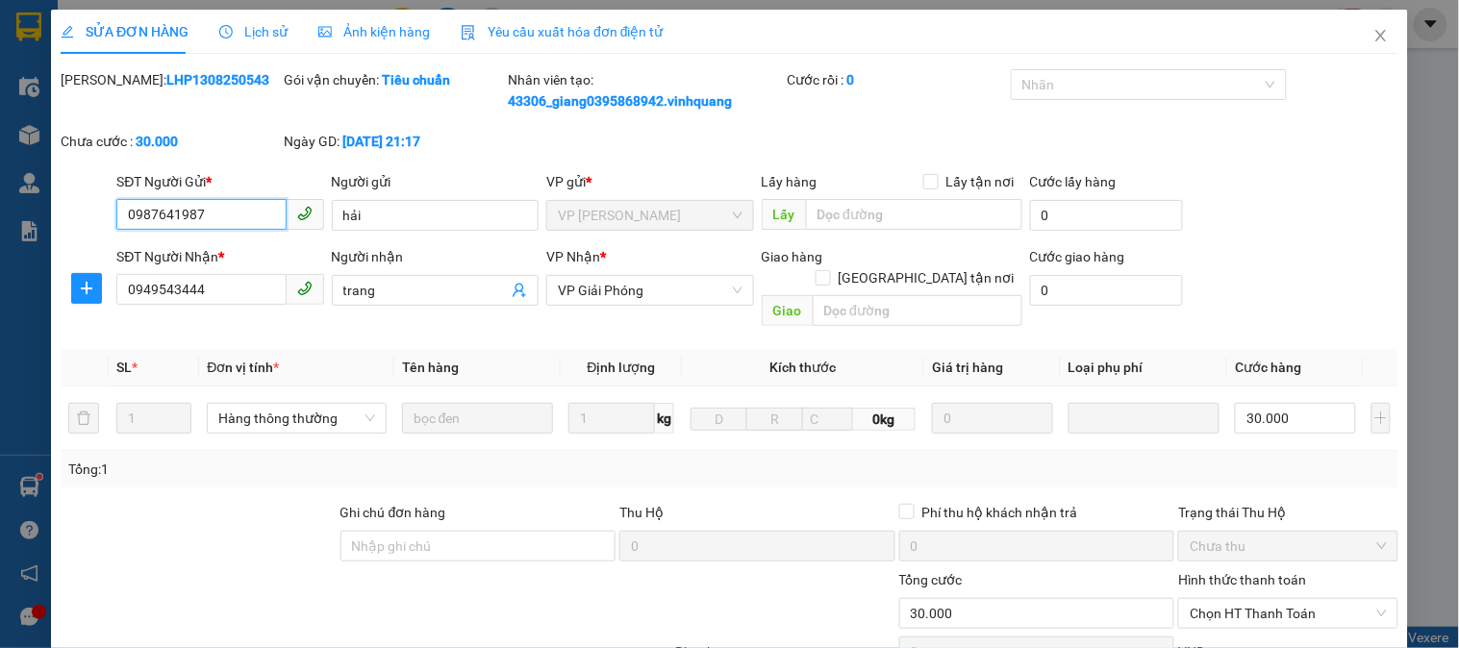
scroll to position [225, 0]
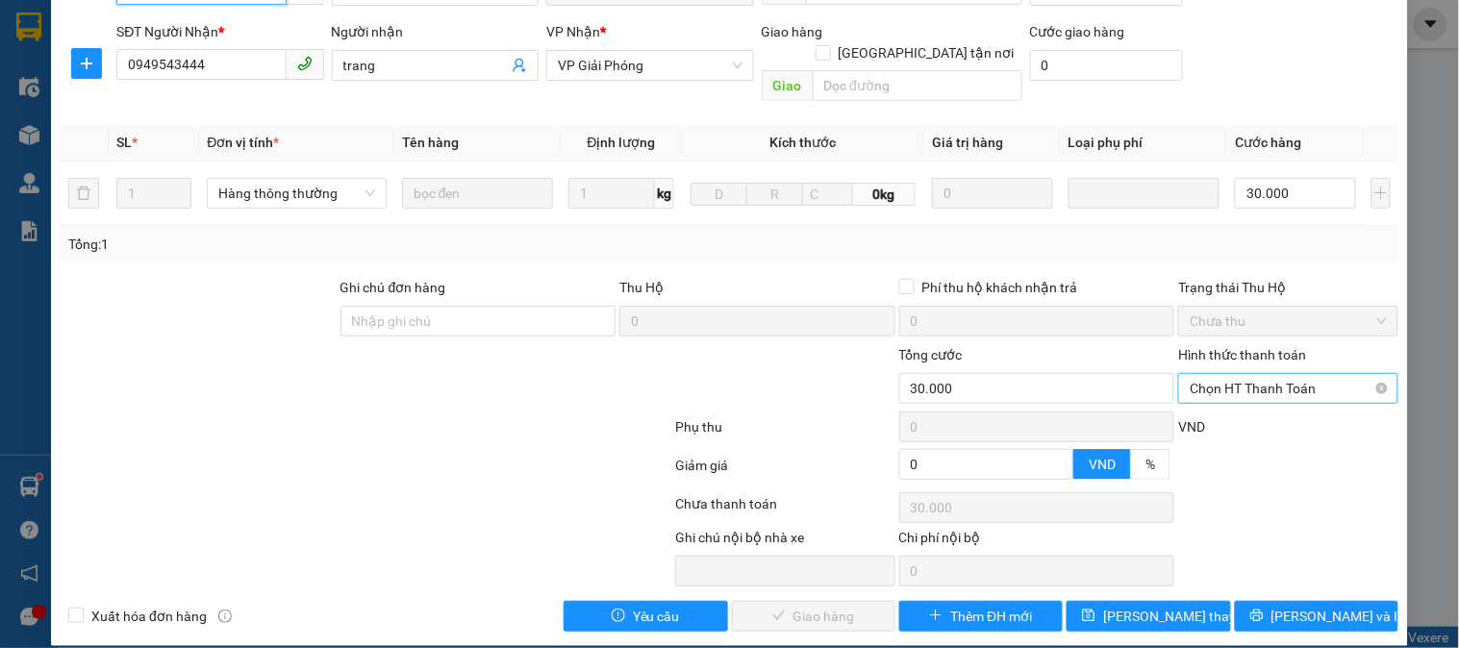
click at [1265, 374] on span "Chọn HT Thanh Toán" at bounding box center [1288, 388] width 196 height 29
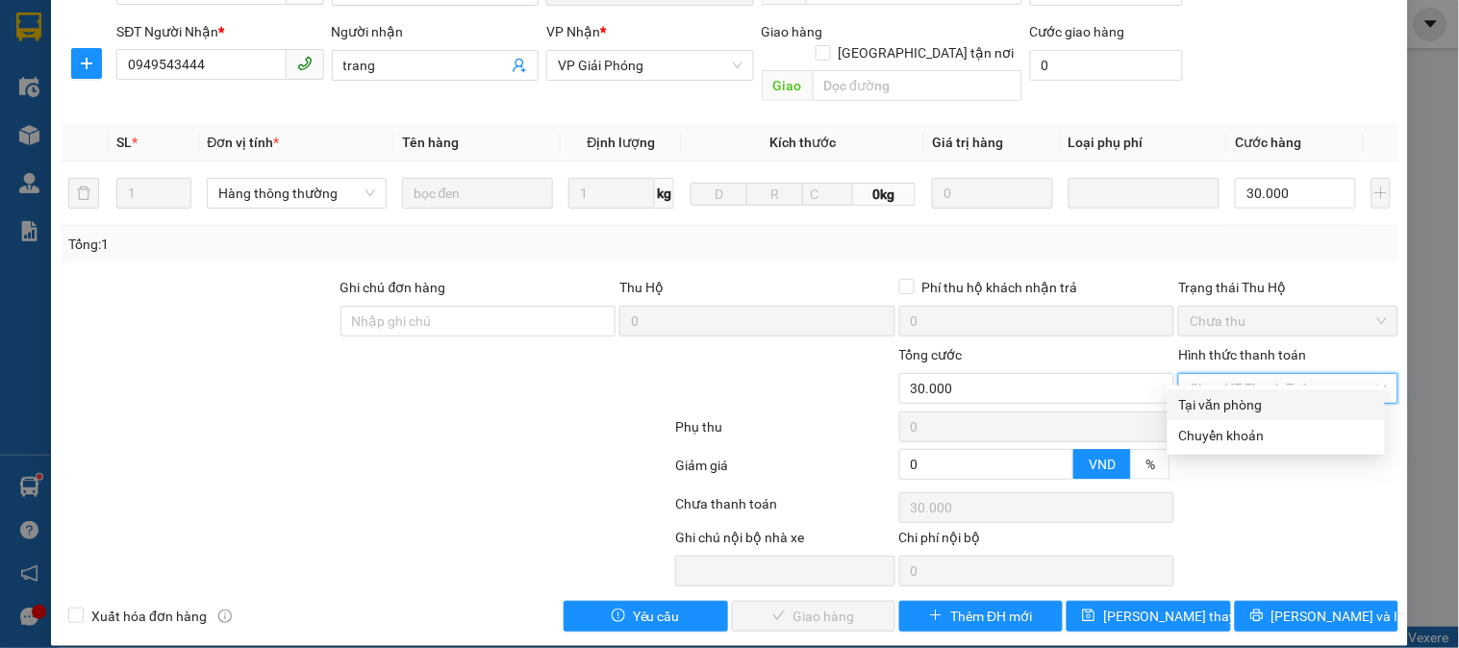
click at [1218, 398] on div "Tại văn phòng" at bounding box center [1276, 404] width 194 height 21
type input "0"
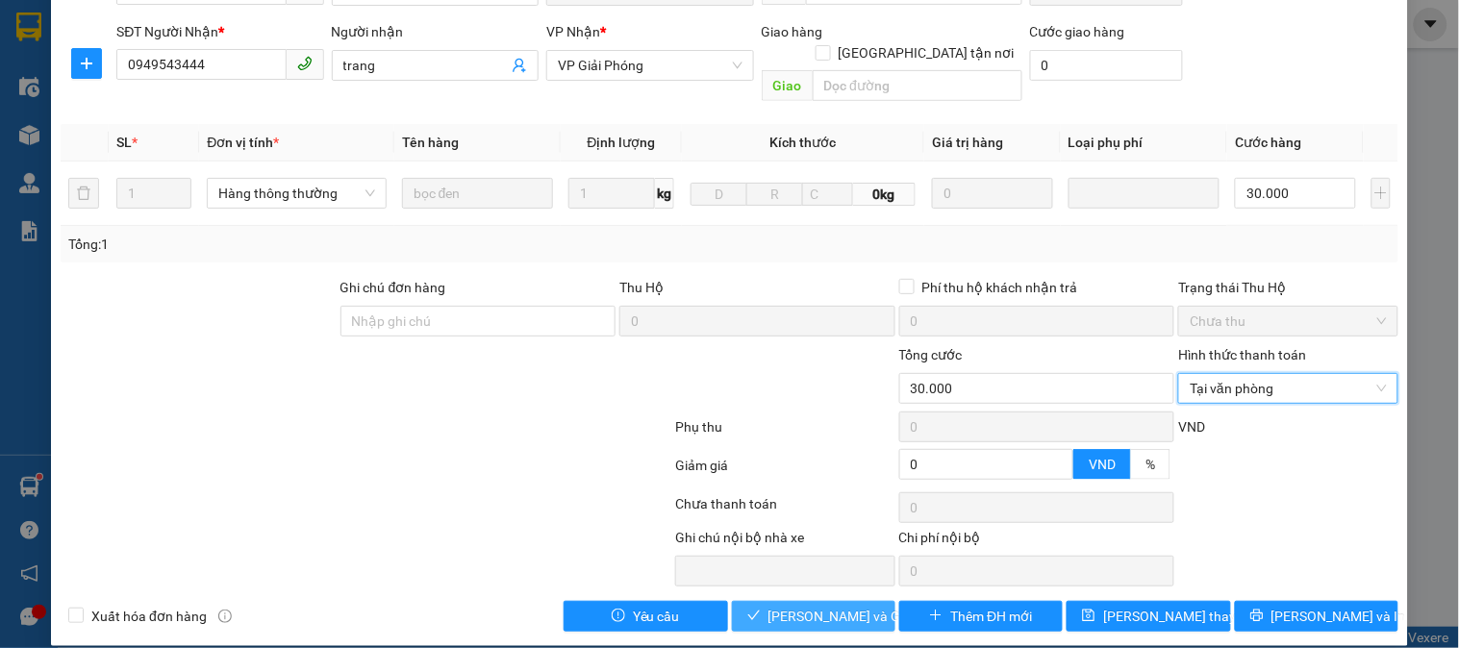
click at [815, 606] on span "[PERSON_NAME] và Giao hàng" at bounding box center [861, 616] width 185 height 21
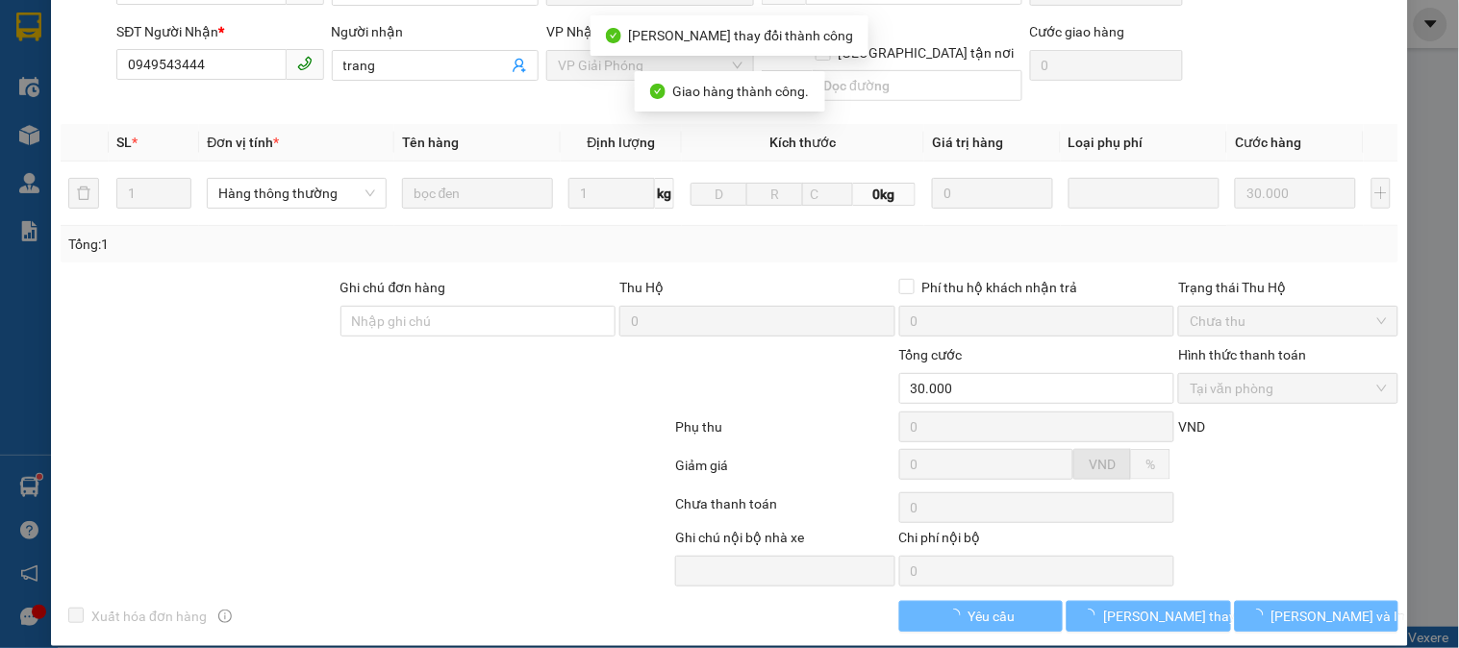
scroll to position [0, 0]
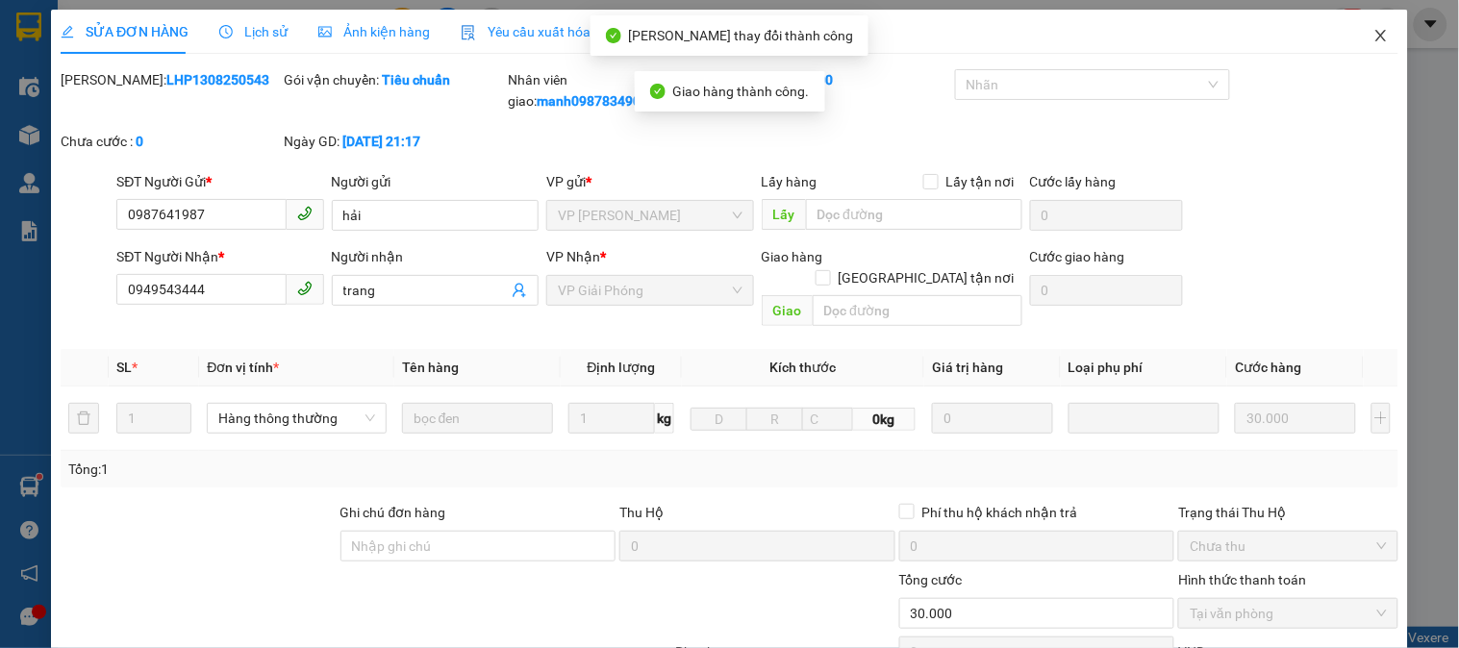
click at [1356, 39] on span "Close" at bounding box center [1381, 37] width 54 height 54
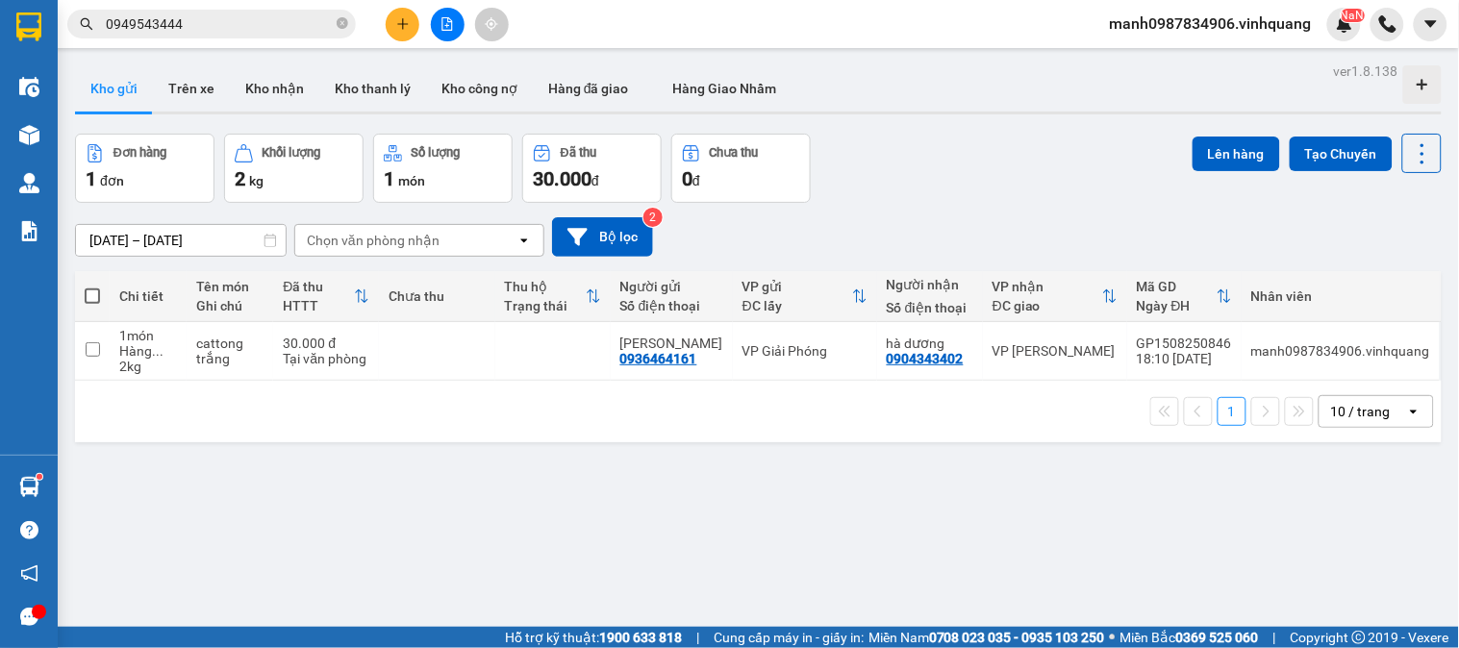
click at [410, 30] on button at bounding box center [403, 25] width 34 height 34
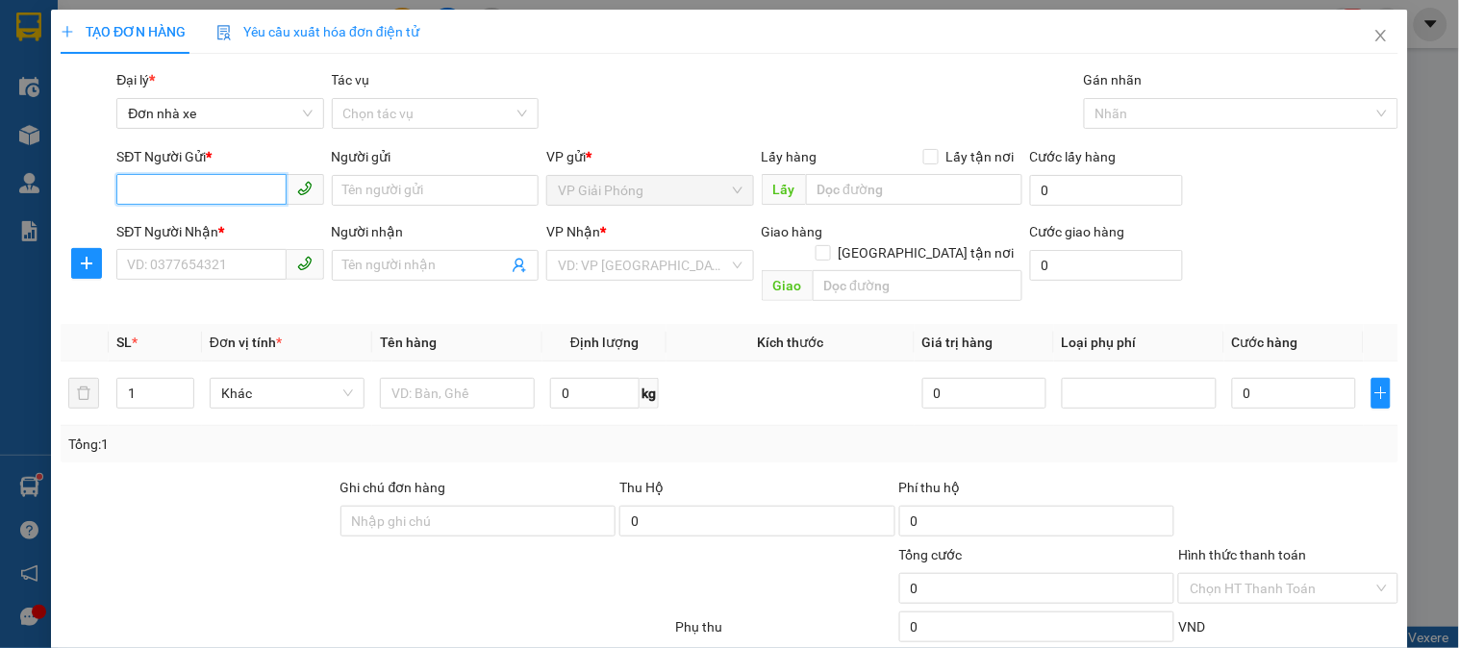
drag, startPoint x: 185, startPoint y: 189, endPoint x: 234, endPoint y: 164, distance: 54.6
click at [189, 181] on input "SĐT Người Gửi *" at bounding box center [200, 189] width 169 height 31
type input "0984061529"
click at [209, 227] on div "0984061529 - trí" at bounding box center [218, 228] width 182 height 21
type input "trí"
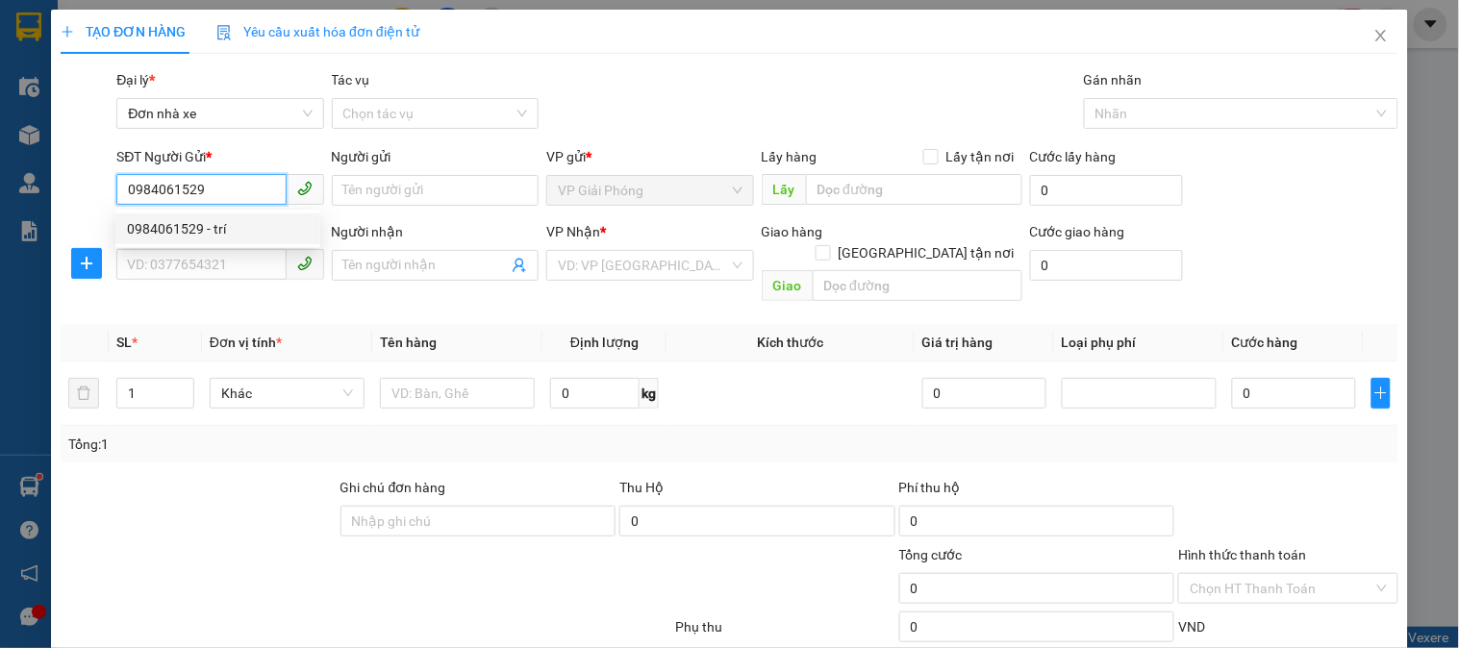
type input "0844279999"
type input "phong vỹ"
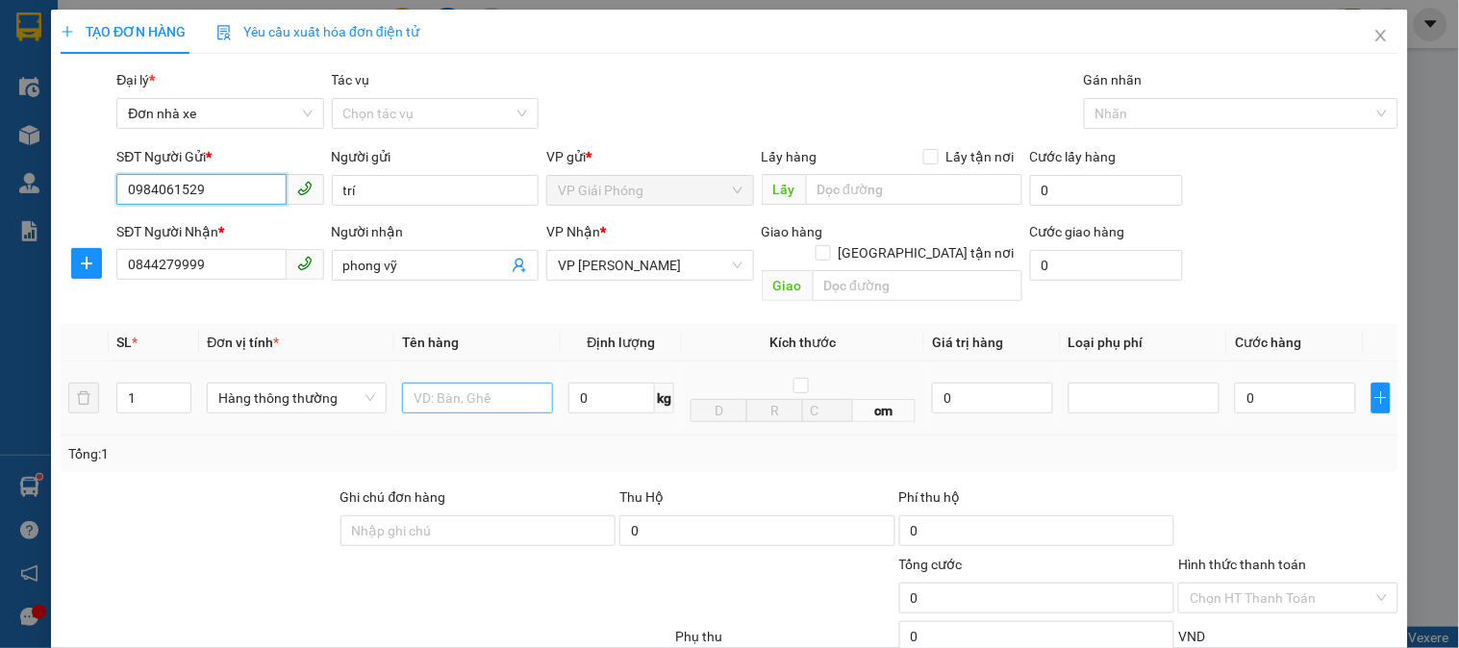
type input "0984061529"
click at [478, 385] on input "text" at bounding box center [477, 398] width 151 height 31
type input "cattong bf avngf"
click at [592, 383] on input "0" at bounding box center [611, 398] width 87 height 31
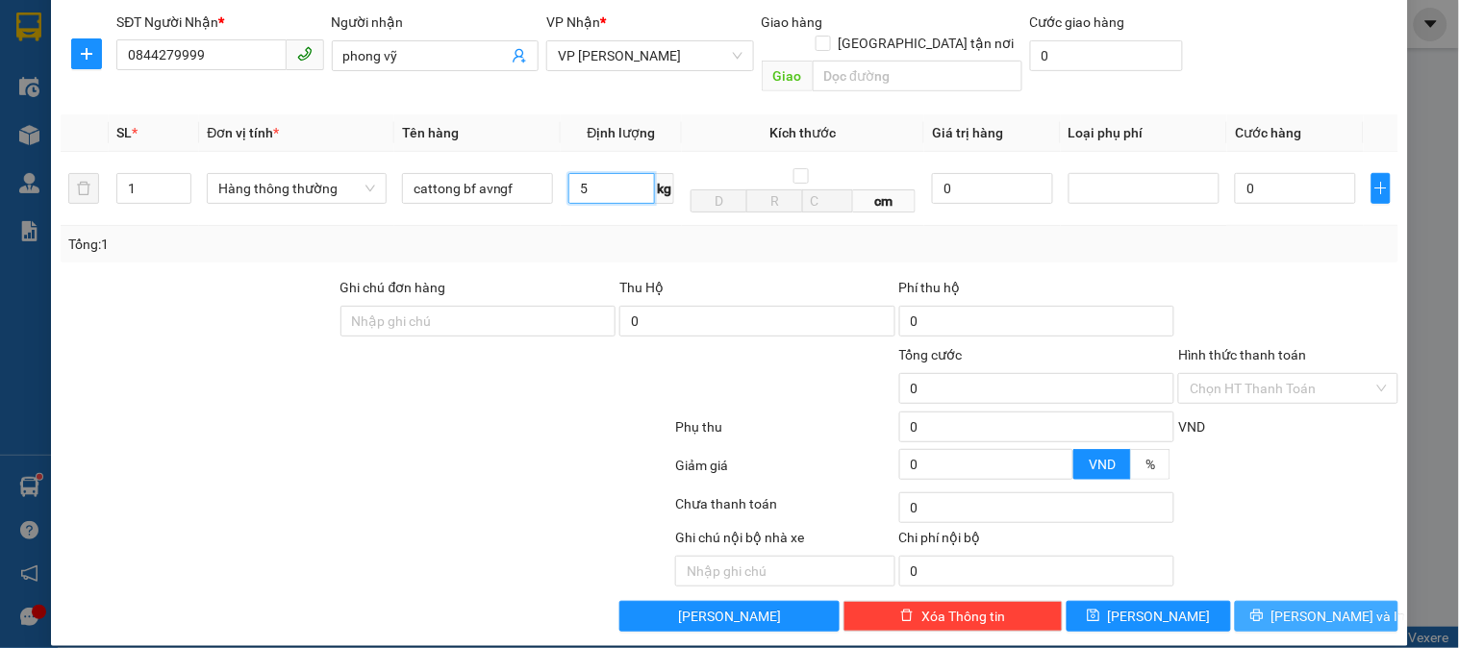
type input "5"
click at [1289, 606] on span "[PERSON_NAME] và In" at bounding box center [1339, 616] width 135 height 21
type input "30.000"
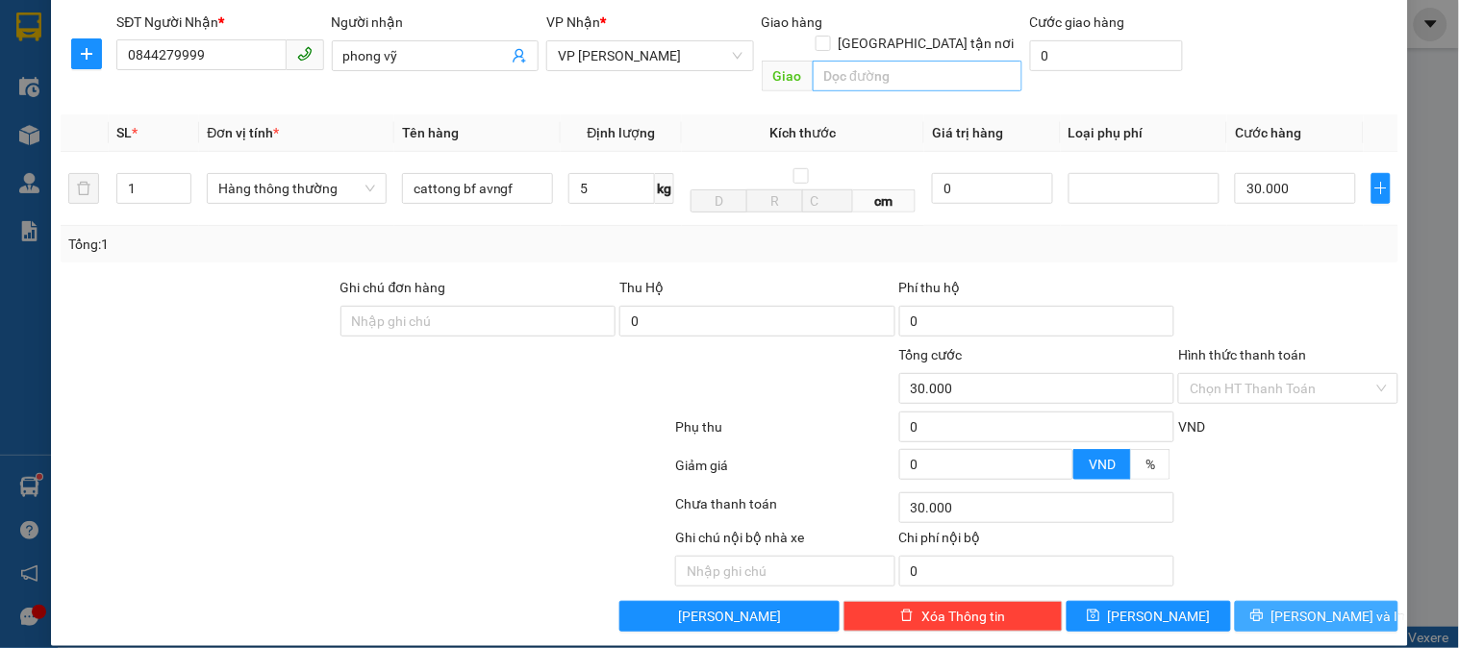
type input "30.000"
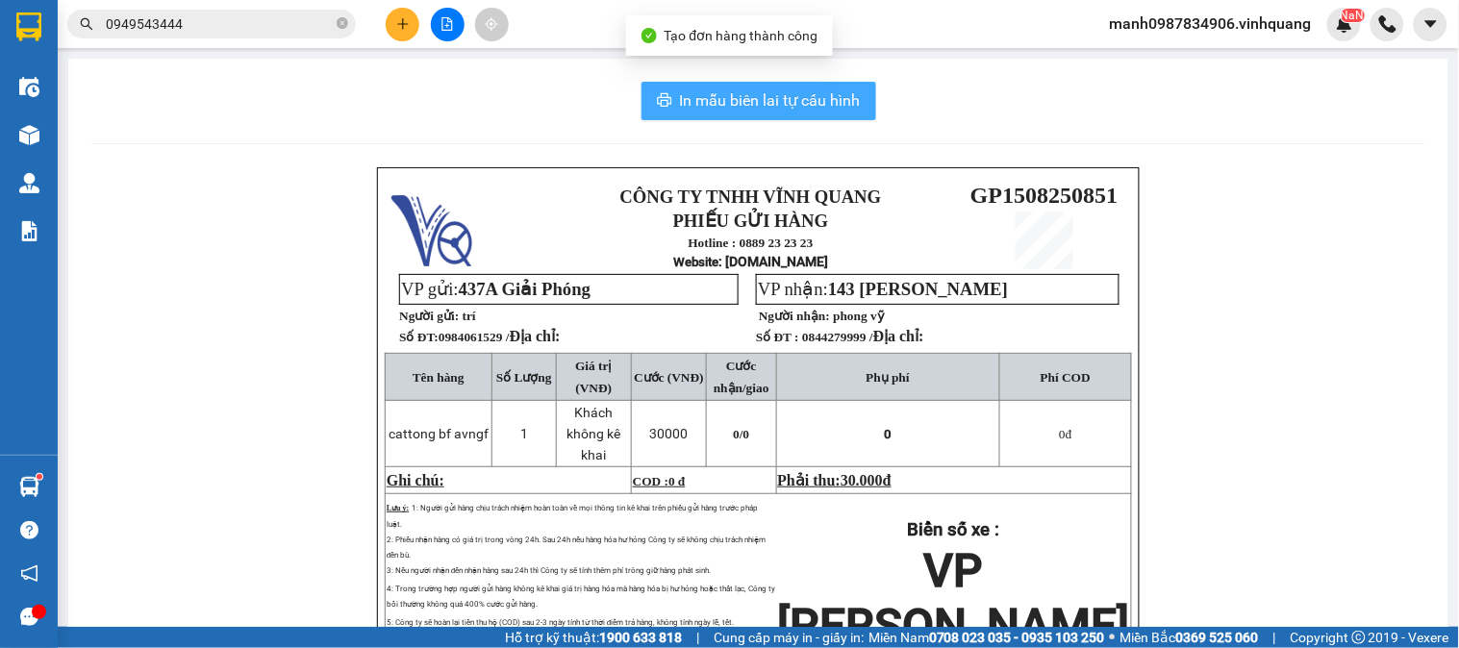
click at [719, 88] on span "In mẫu biên lai tự cấu hình" at bounding box center [770, 100] width 181 height 24
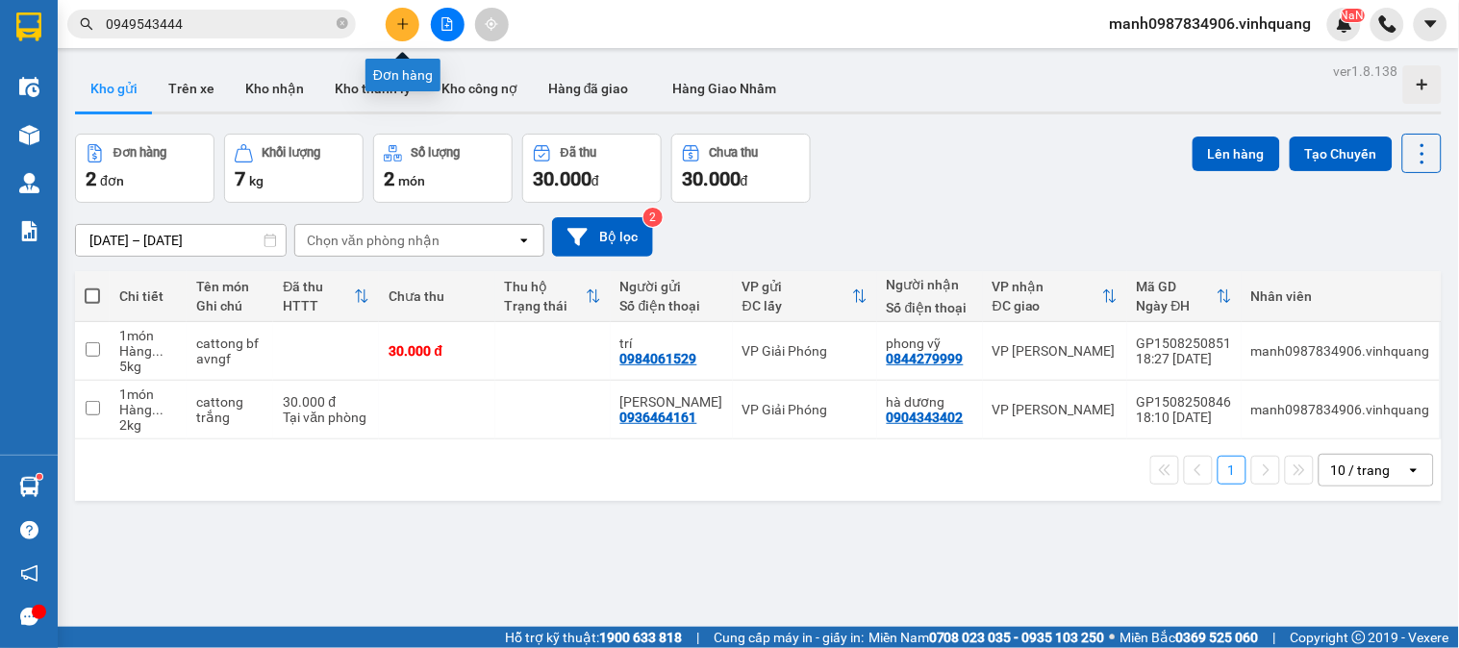
click at [414, 15] on button at bounding box center [403, 25] width 34 height 34
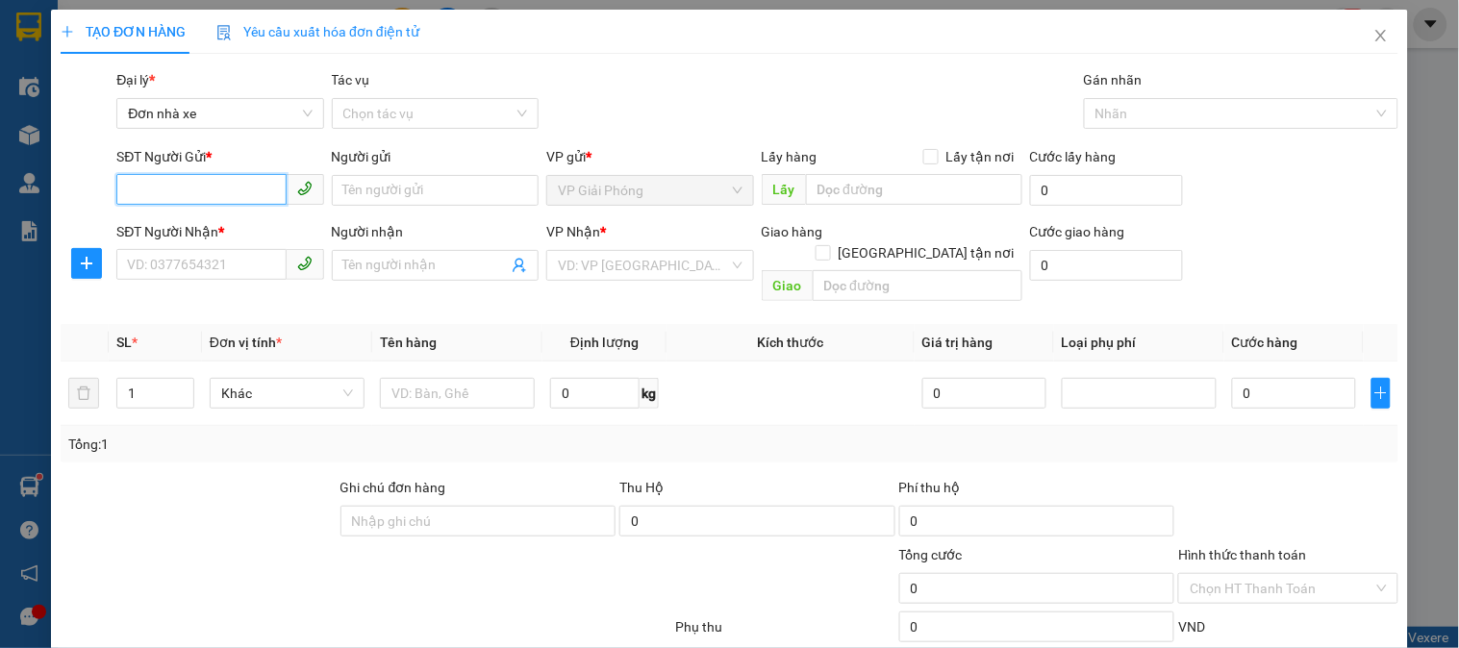
click at [144, 189] on input "SĐT Người Gửi *" at bounding box center [200, 189] width 169 height 31
type input "0989136996"
click at [166, 236] on div "0989136996 - luân" at bounding box center [218, 228] width 182 height 21
type input "luân"
type input "0971894222"
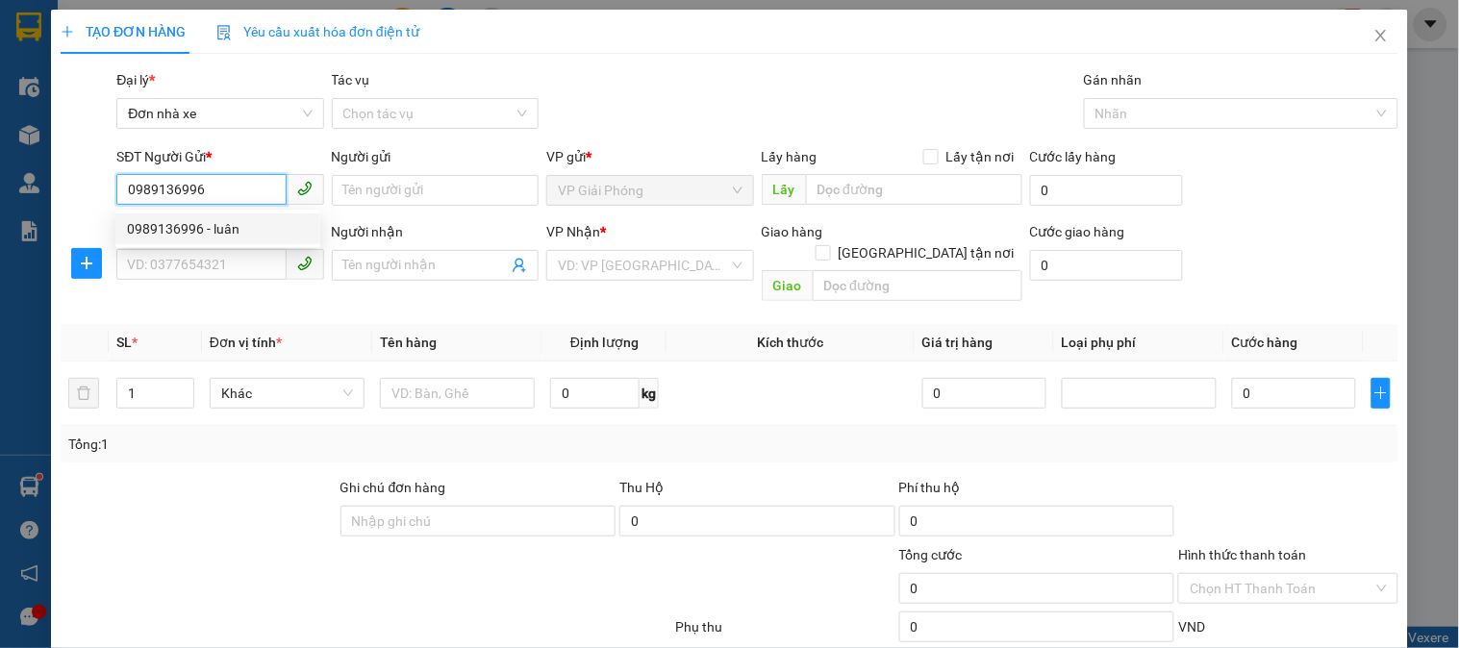
type input "[PERSON_NAME]"
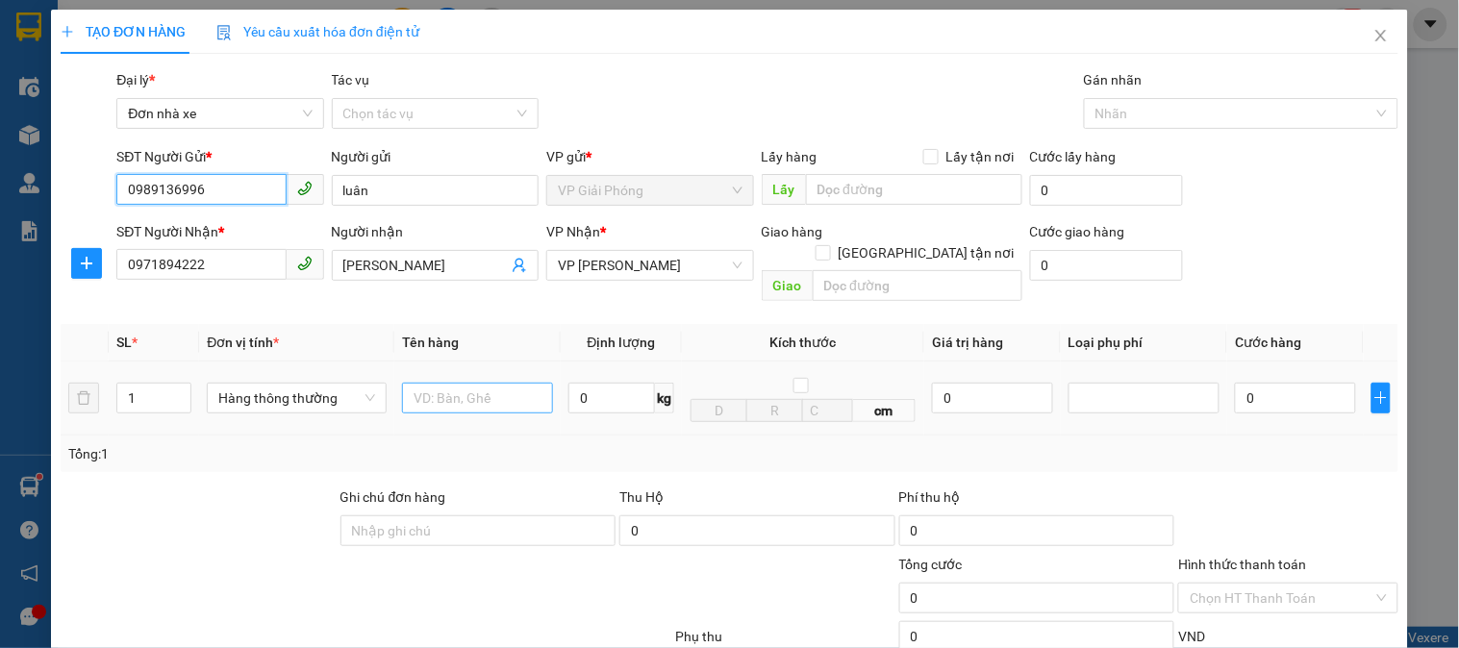
type input "0989136996"
click at [457, 383] on input "text" at bounding box center [477, 398] width 151 height 31
type input "cattong bd vàng"
click at [592, 392] on div "0 kg" at bounding box center [621, 398] width 106 height 38
click at [593, 383] on input "0" at bounding box center [611, 398] width 87 height 31
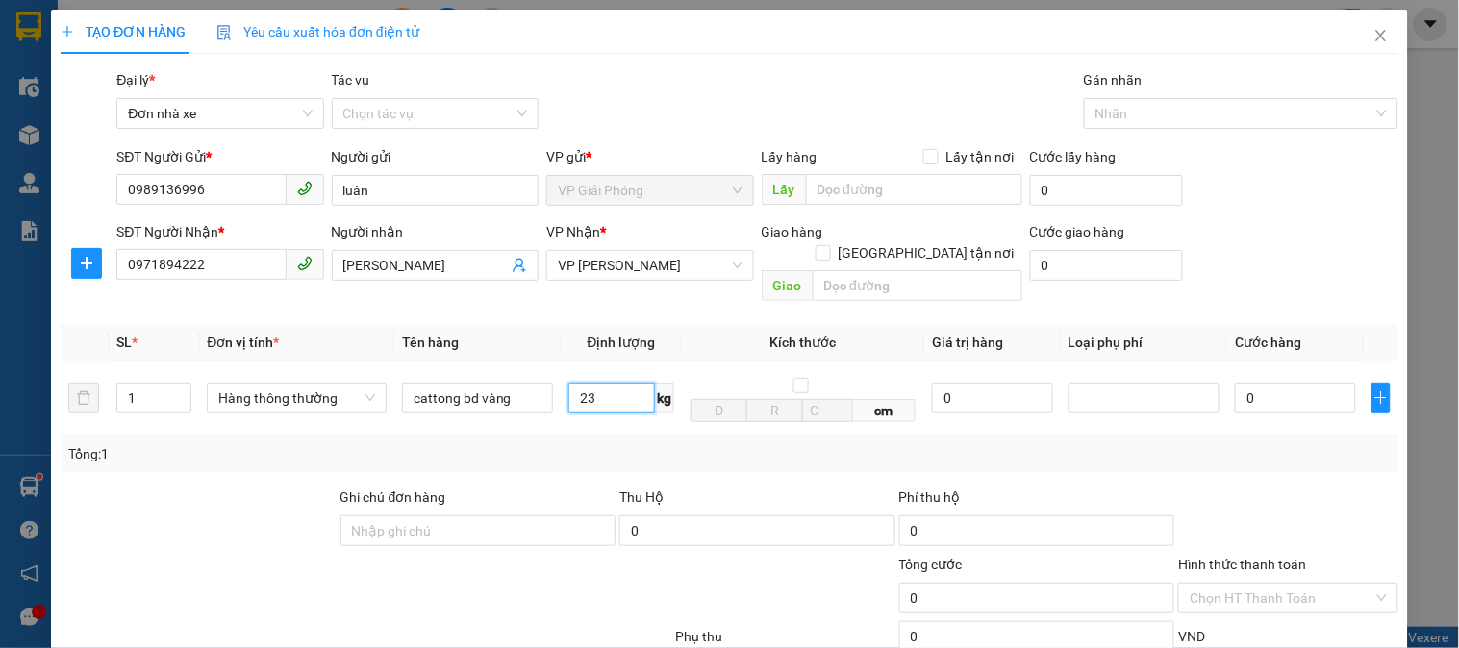
scroll to position [210, 0]
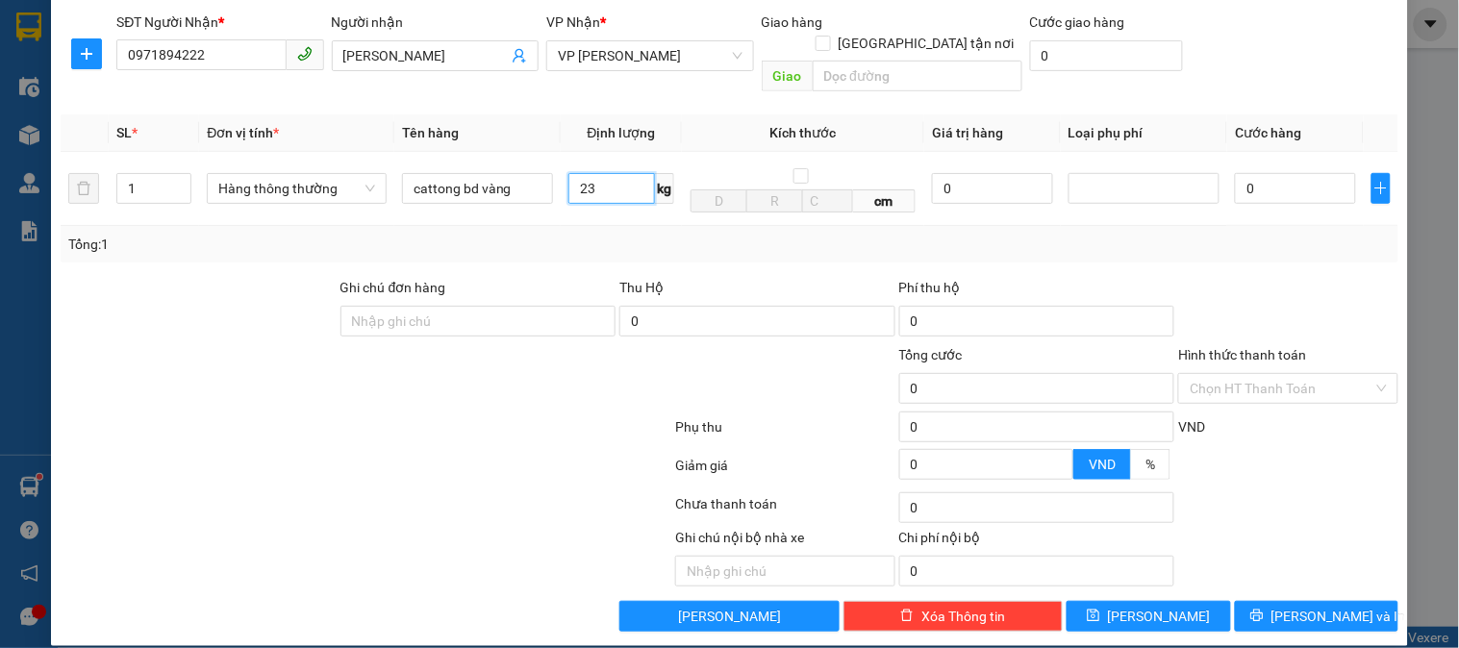
type input "23"
click at [1276, 578] on div "Transit Pickup Surcharge Ids Transit Deliver Surcharge Ids Transit Deliver Surc…" at bounding box center [730, 246] width 1338 height 772
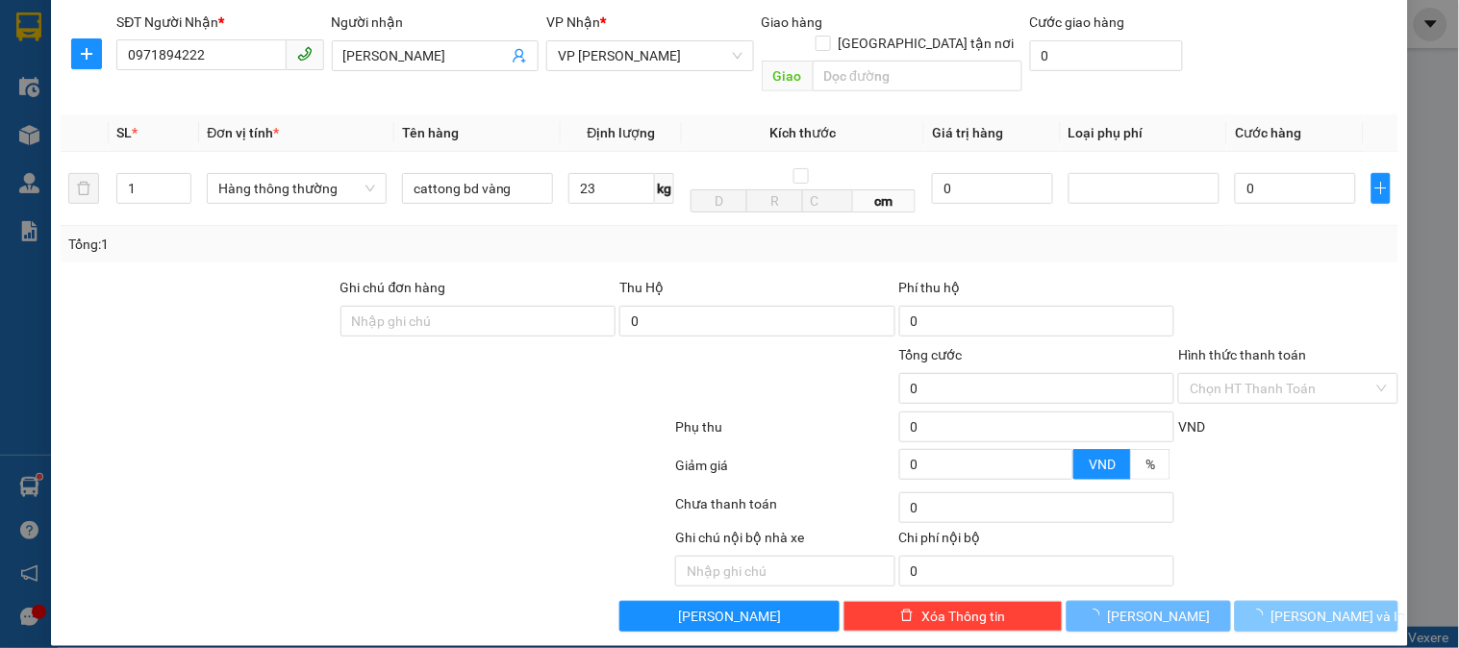
click at [1277, 601] on button "[PERSON_NAME] và In" at bounding box center [1317, 616] width 164 height 31
type input "60.000"
click at [1272, 606] on span "button" at bounding box center [1260, 616] width 21 height 21
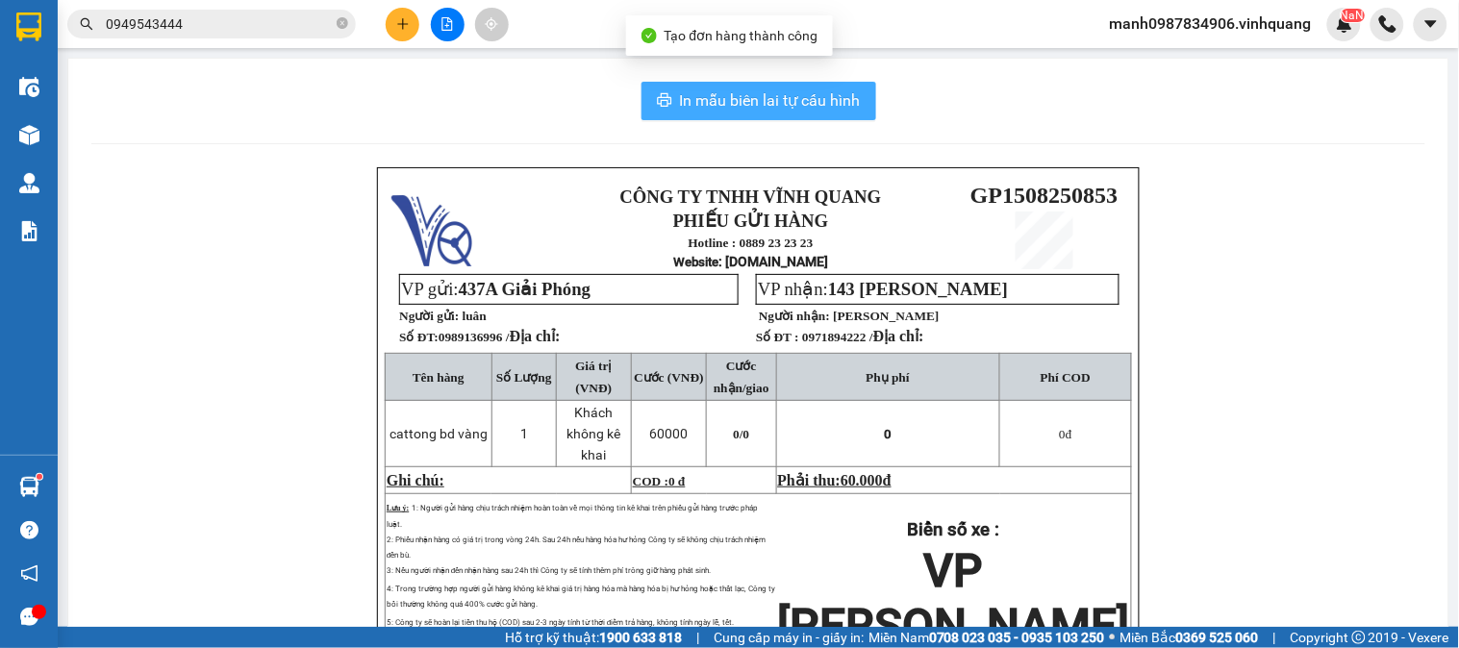
click at [771, 115] on button "In mẫu biên lai tự cấu hình" at bounding box center [759, 101] width 235 height 38
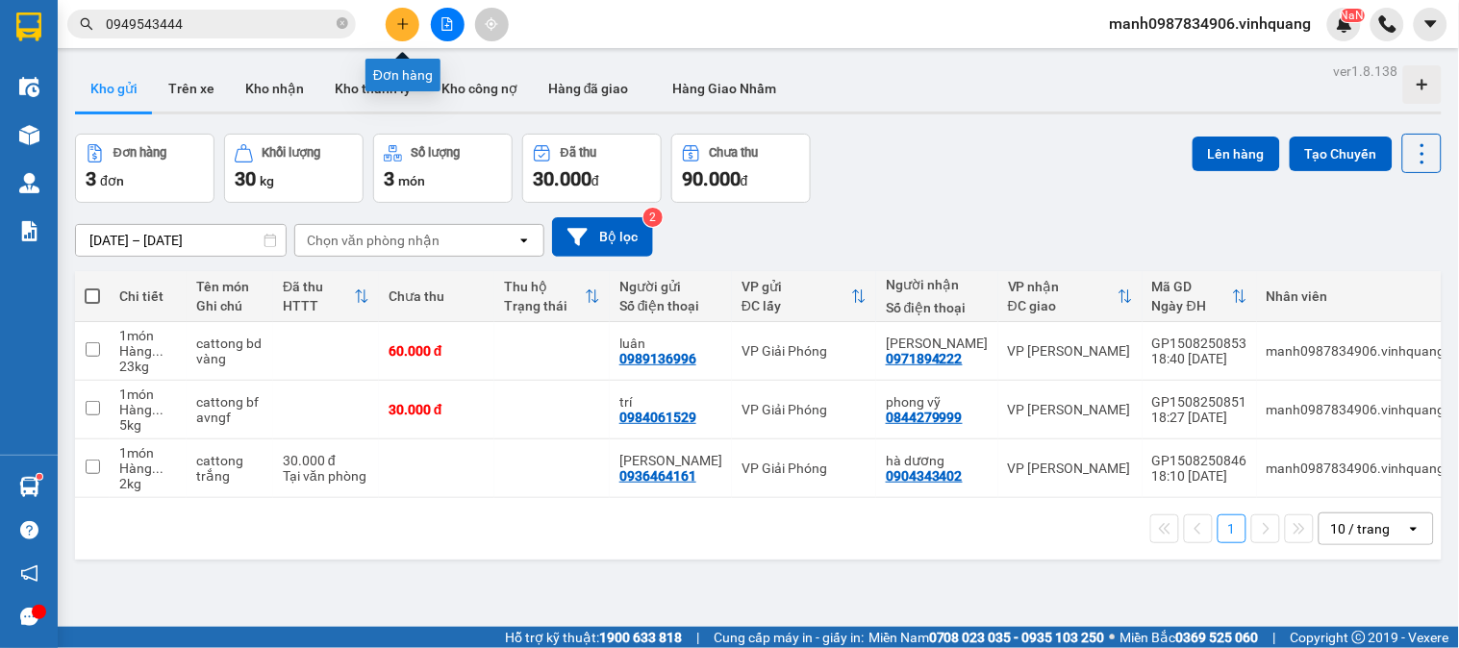
click at [400, 29] on icon "plus" at bounding box center [402, 23] width 13 height 13
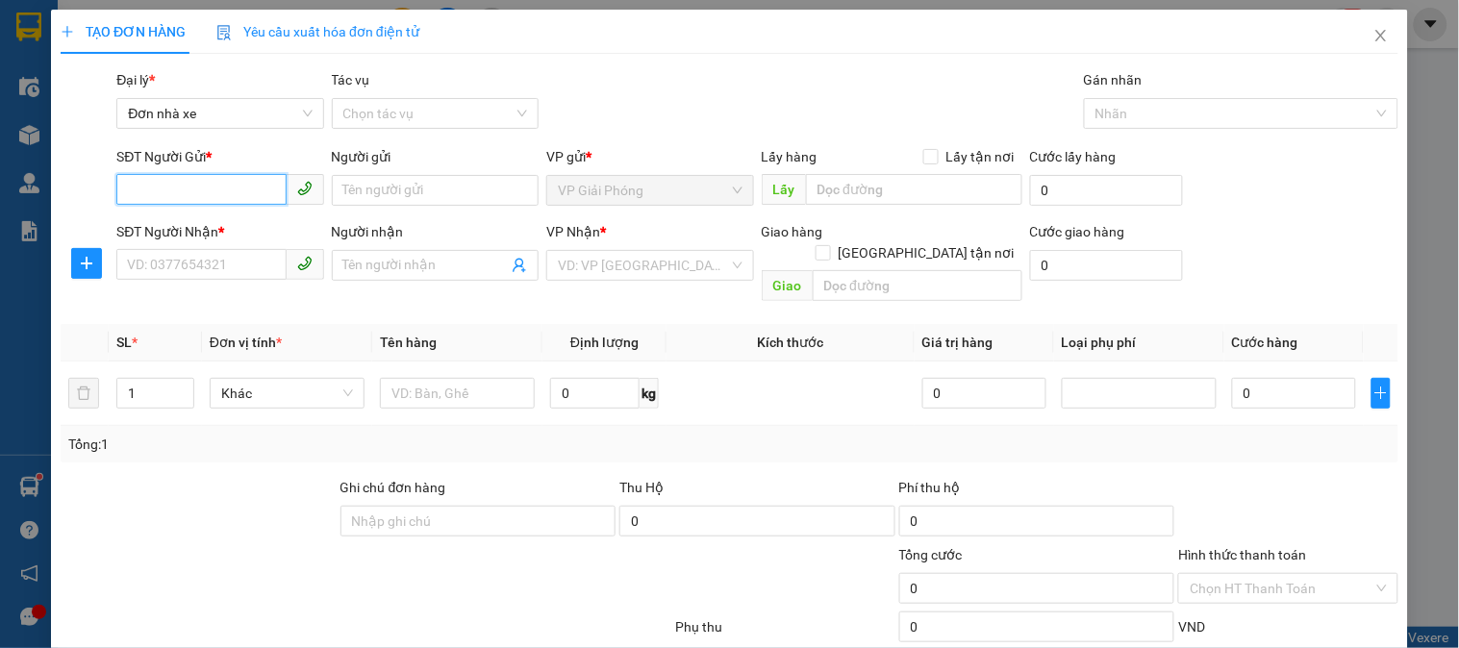
click at [158, 177] on input "SĐT Người Gửi *" at bounding box center [200, 189] width 169 height 31
type input "0912259776"
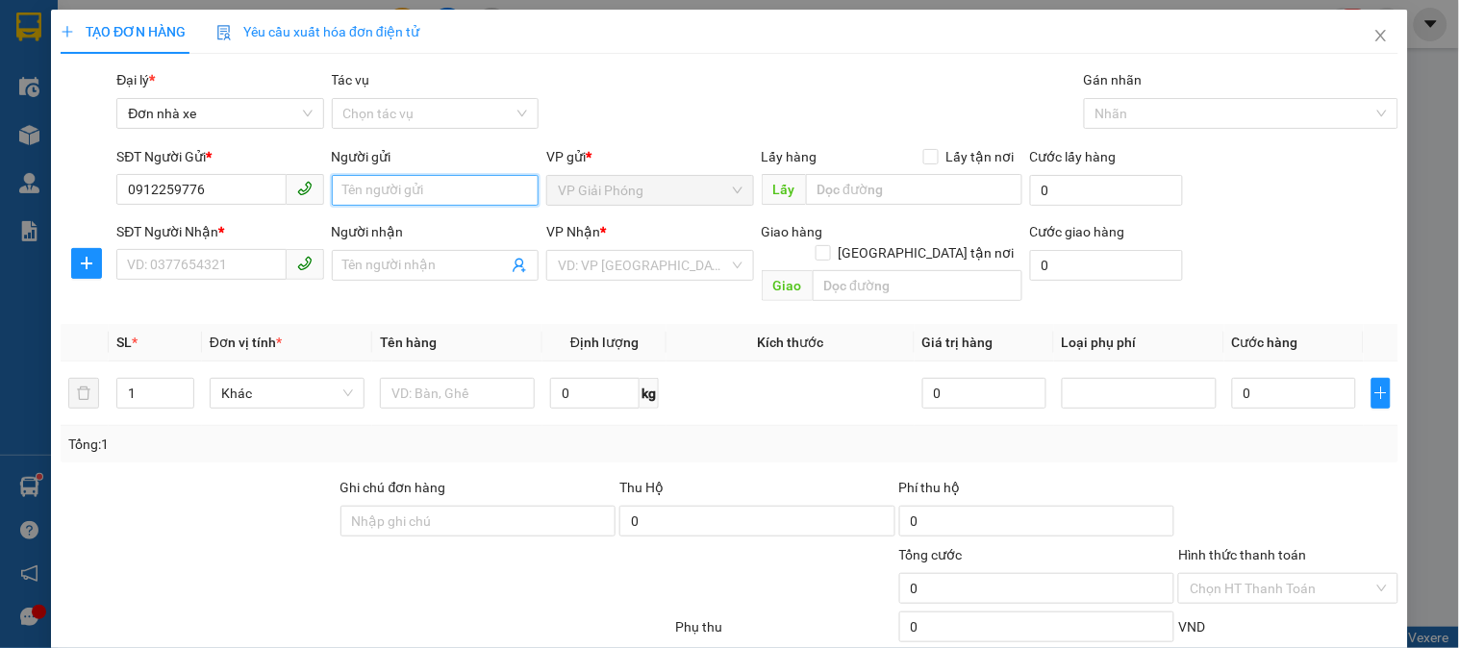
click at [391, 190] on input "Người gửi" at bounding box center [435, 190] width 207 height 31
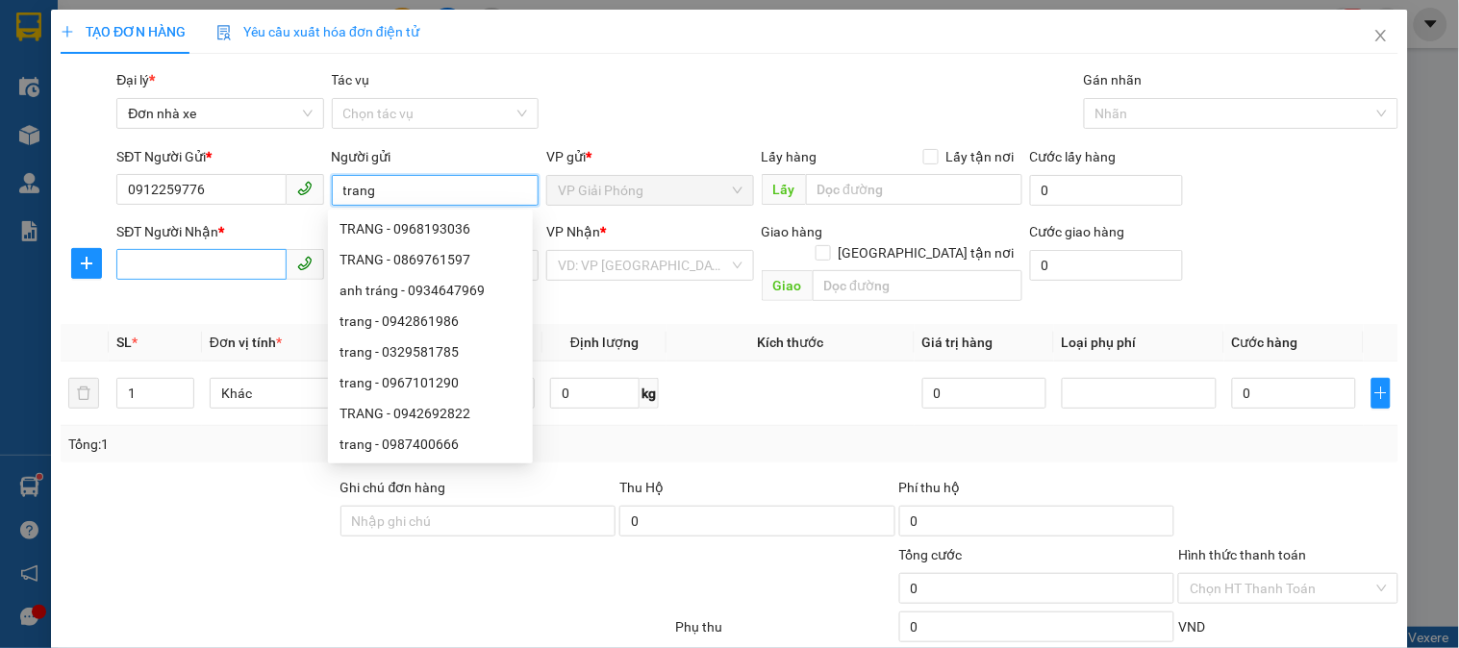
type input "trang"
click at [166, 280] on input "SĐT Người Nhận *" at bounding box center [200, 264] width 169 height 31
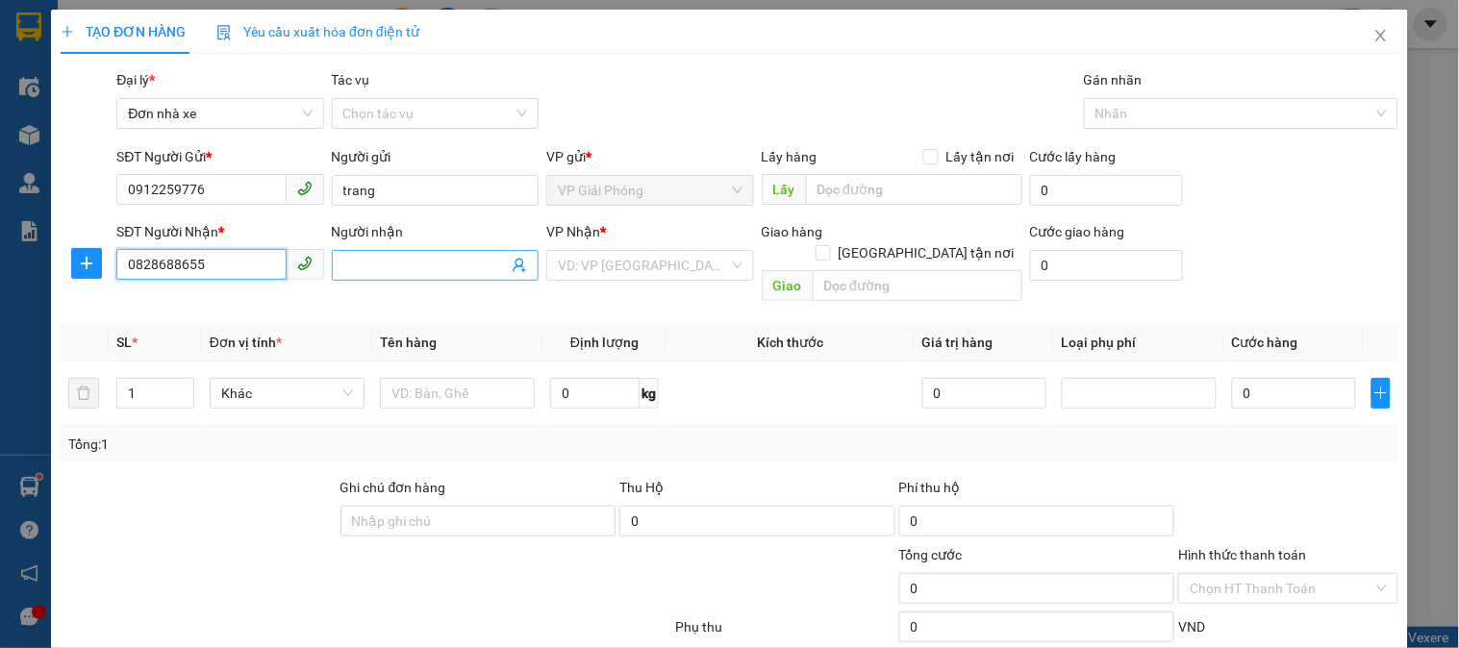
type input "0828688655"
click at [414, 255] on span at bounding box center [435, 265] width 207 height 31
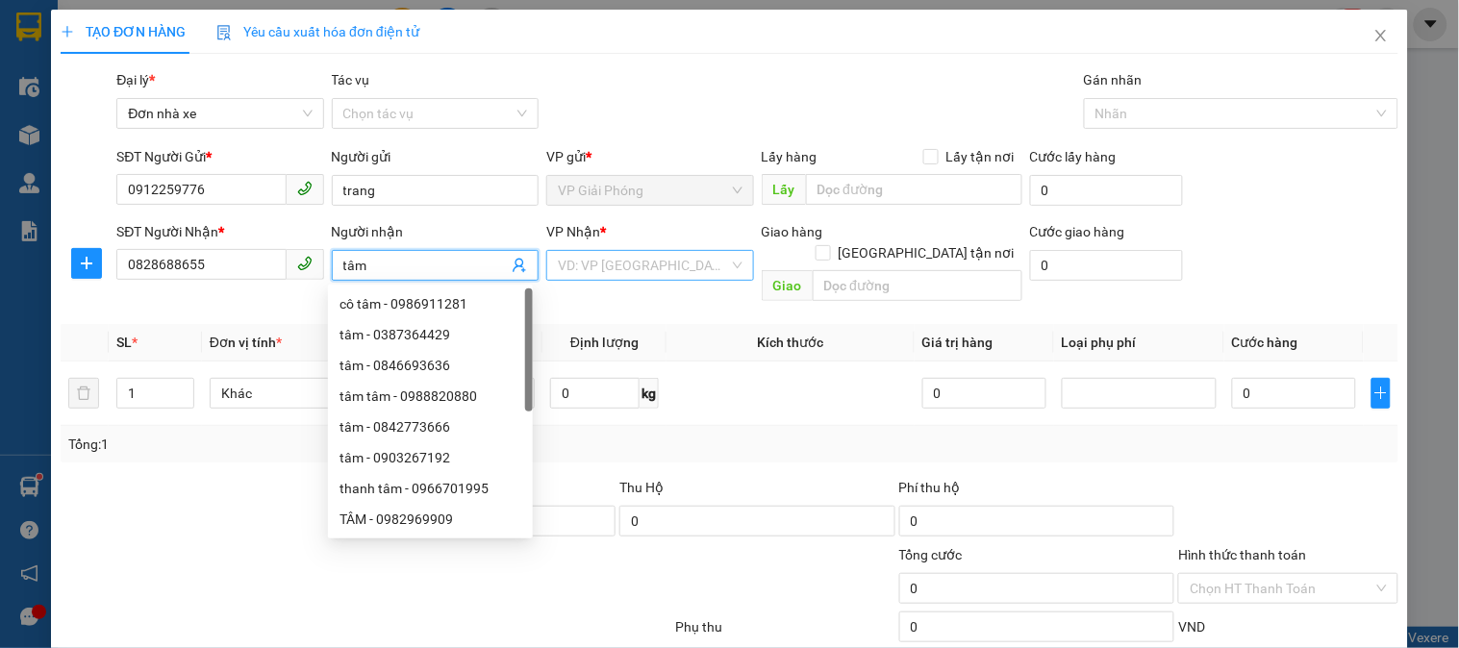
type input "tâm"
click at [629, 263] on input "search" at bounding box center [643, 265] width 170 height 29
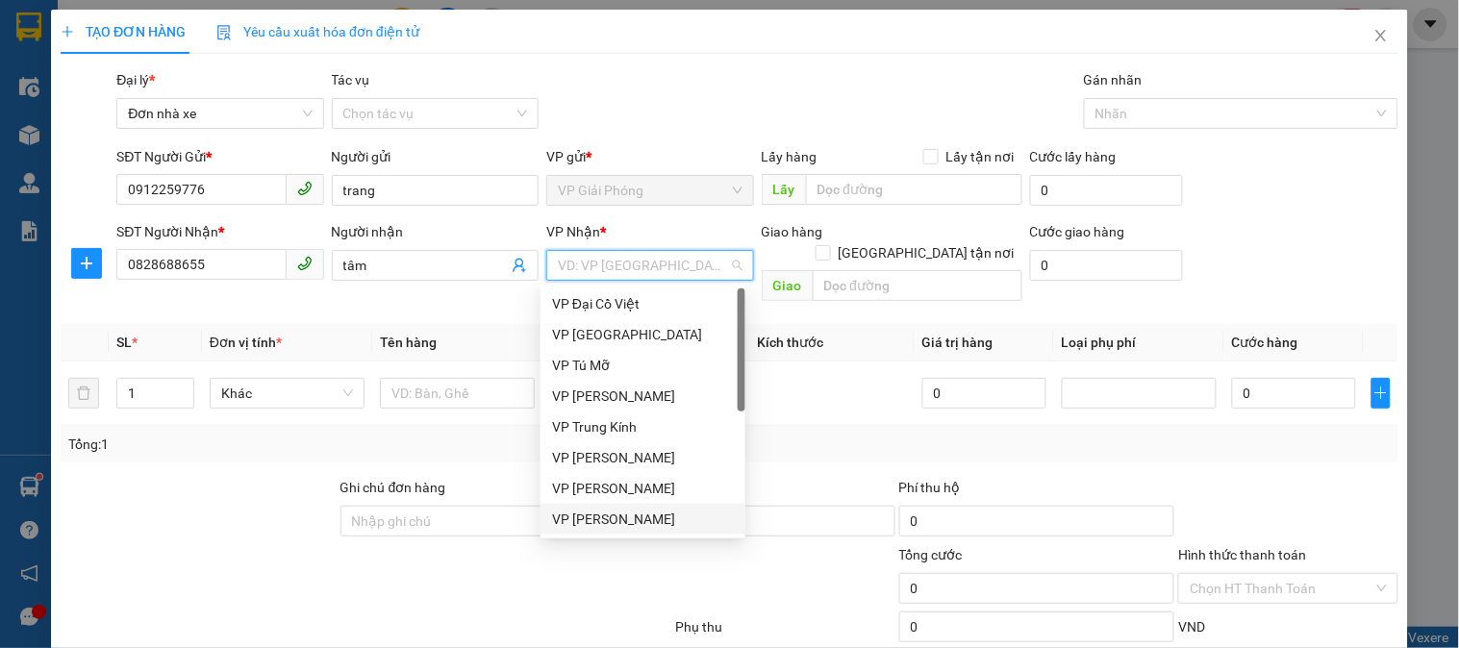
click at [607, 516] on div "VP [PERSON_NAME]" at bounding box center [643, 519] width 182 height 21
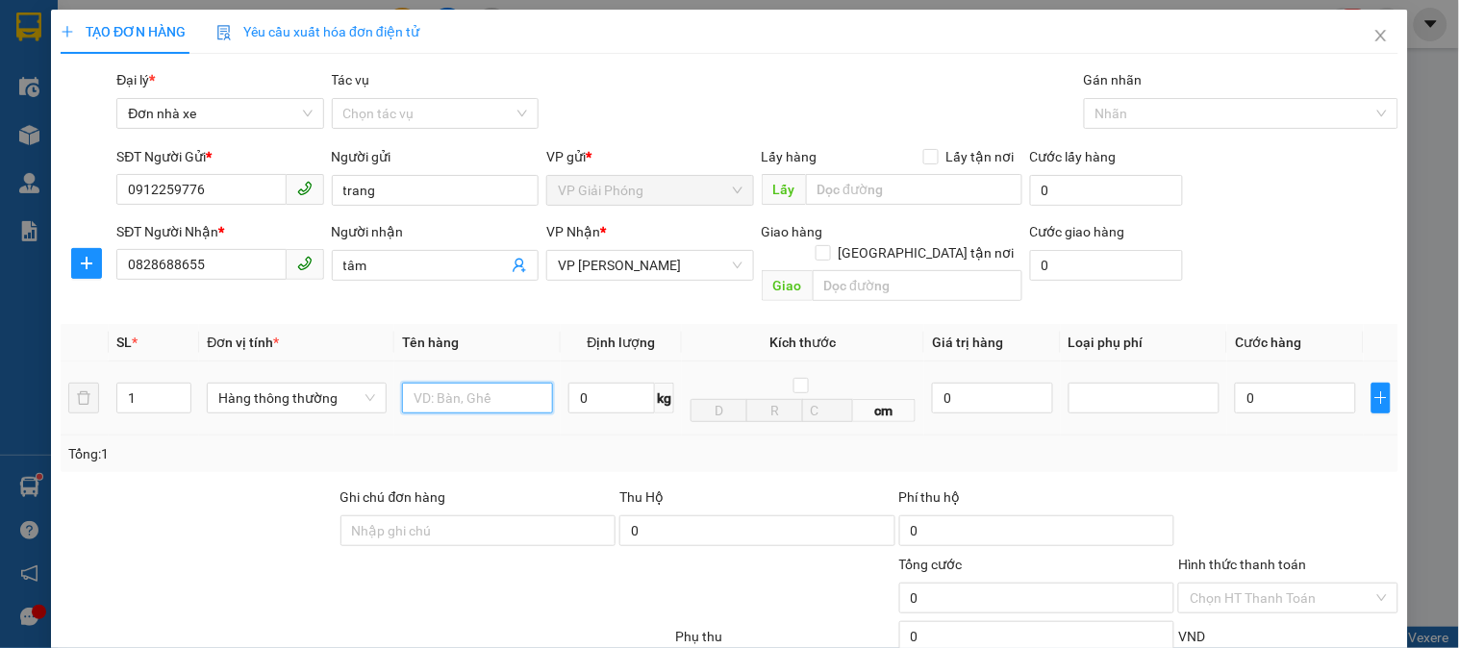
click at [472, 383] on input "text" at bounding box center [477, 398] width 151 height 31
type input "túi vàng"
click at [585, 383] on input "0" at bounding box center [611, 398] width 87 height 31
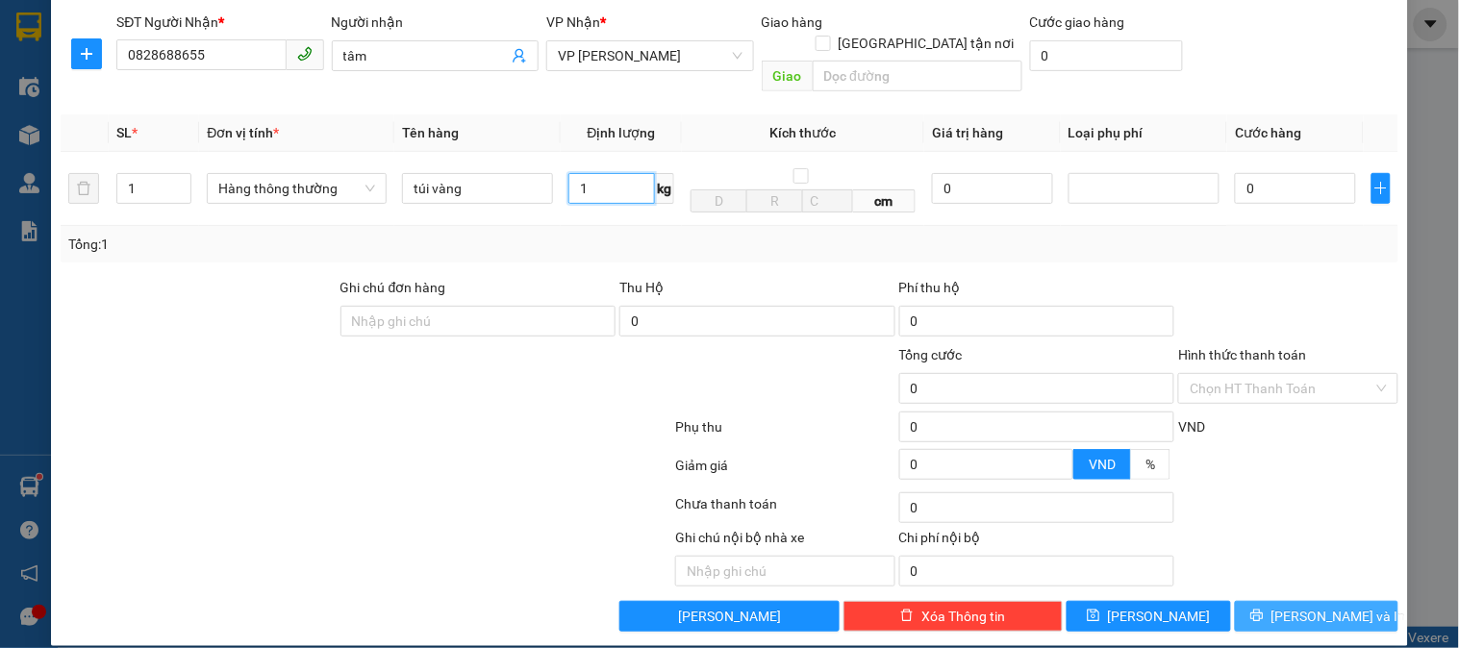
type input "1"
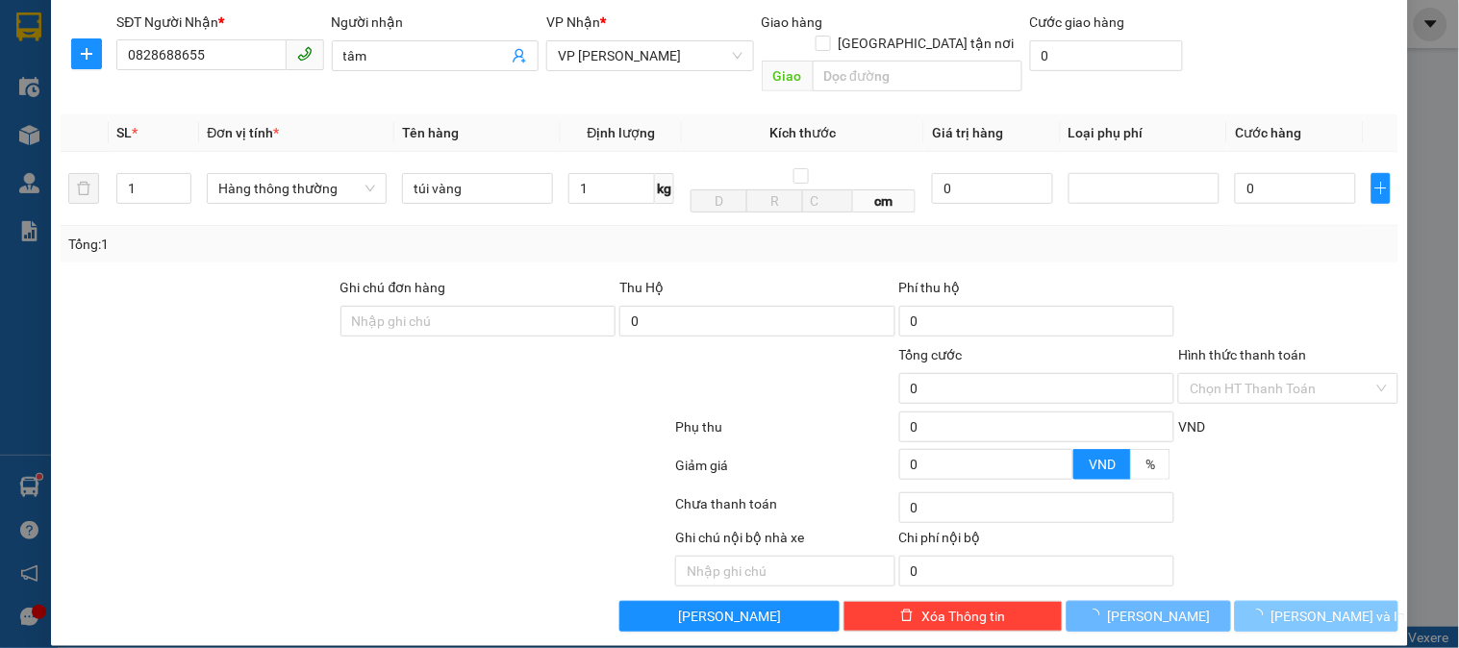
click at [1298, 606] on span "[PERSON_NAME] và In" at bounding box center [1339, 616] width 135 height 21
type input "30.000"
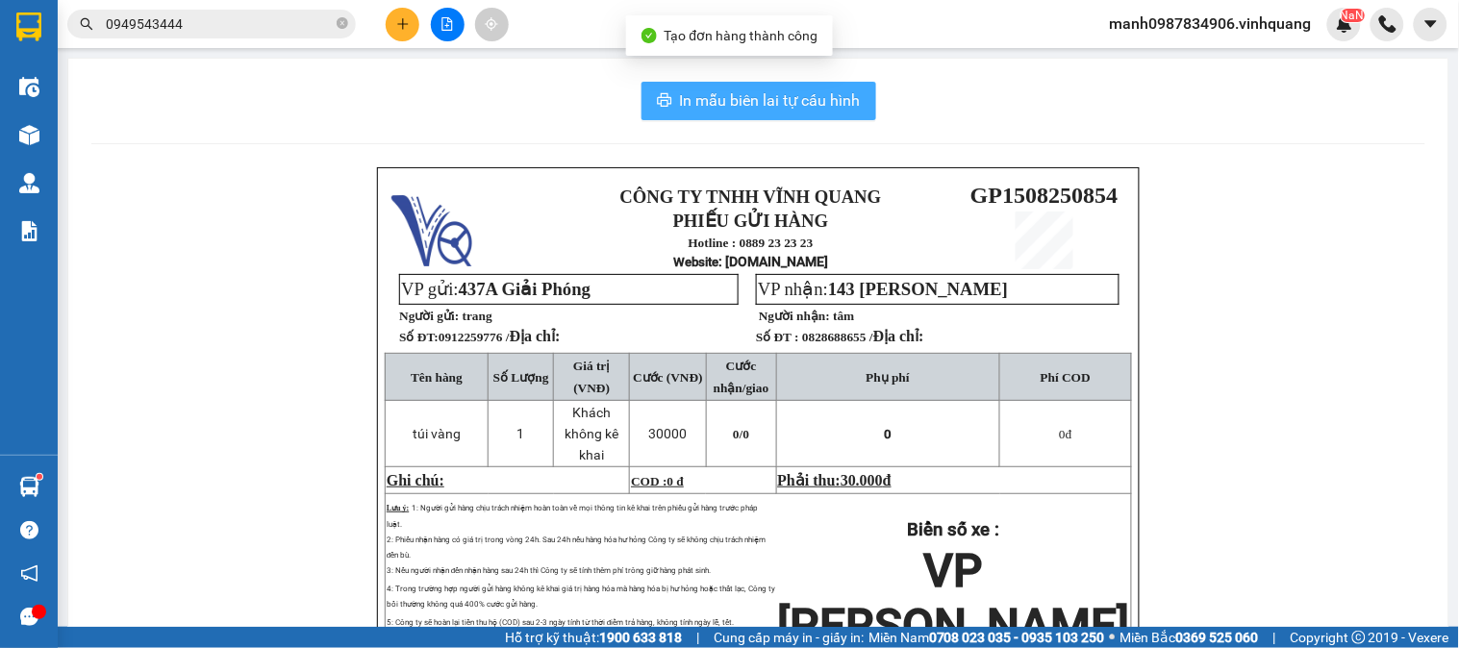
click at [760, 102] on span "In mẫu biên lai tự cấu hình" at bounding box center [770, 100] width 181 height 24
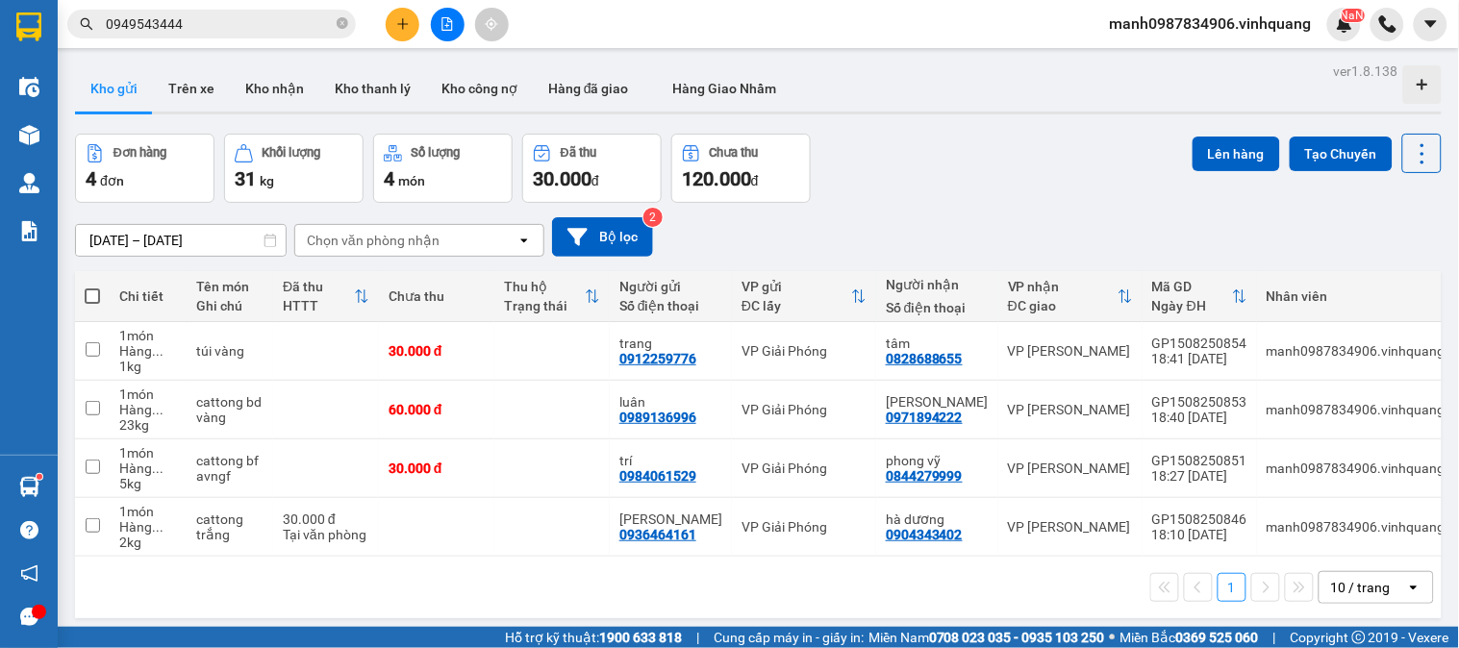
click at [389, 33] on button at bounding box center [403, 25] width 34 height 34
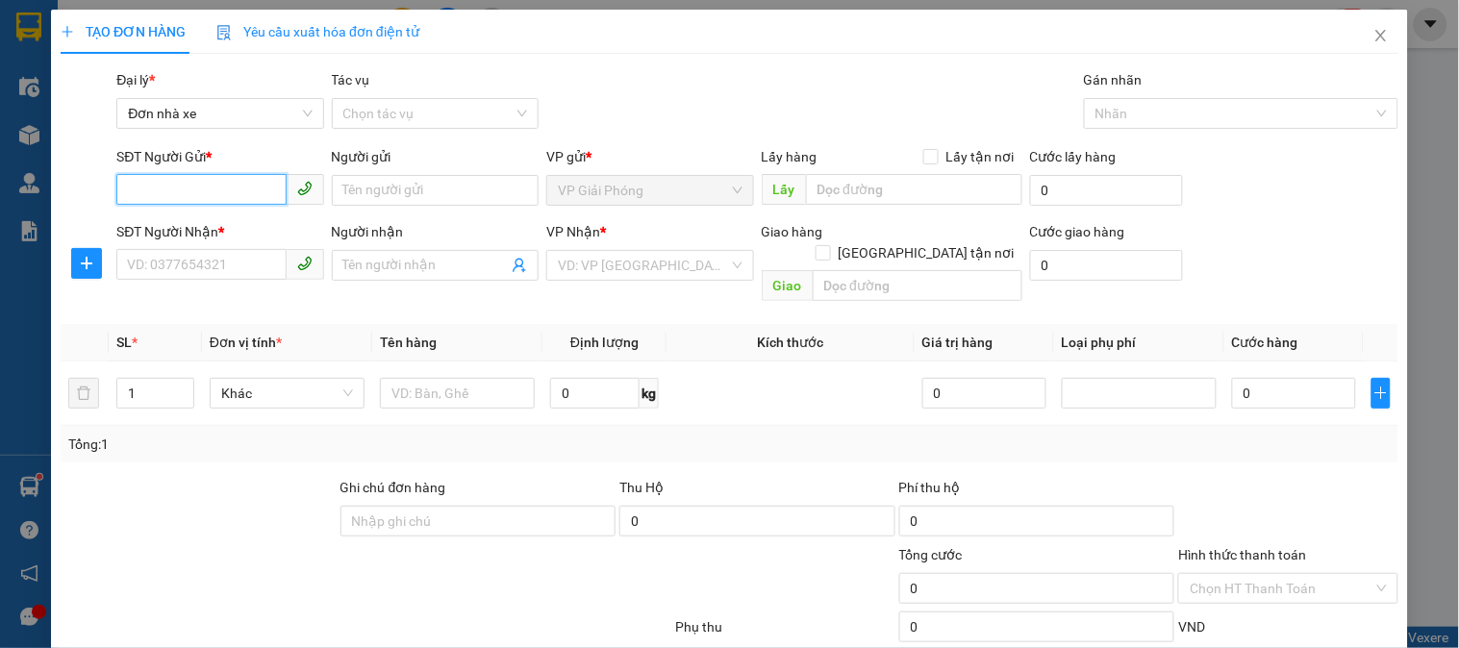
click at [186, 189] on input "SĐT Người Gửi *" at bounding box center [200, 189] width 169 height 31
click at [190, 229] on div "0908463336 - hiếu" at bounding box center [218, 228] width 182 height 21
type input "0908463336"
type input "hiếu"
type input "0915237868"
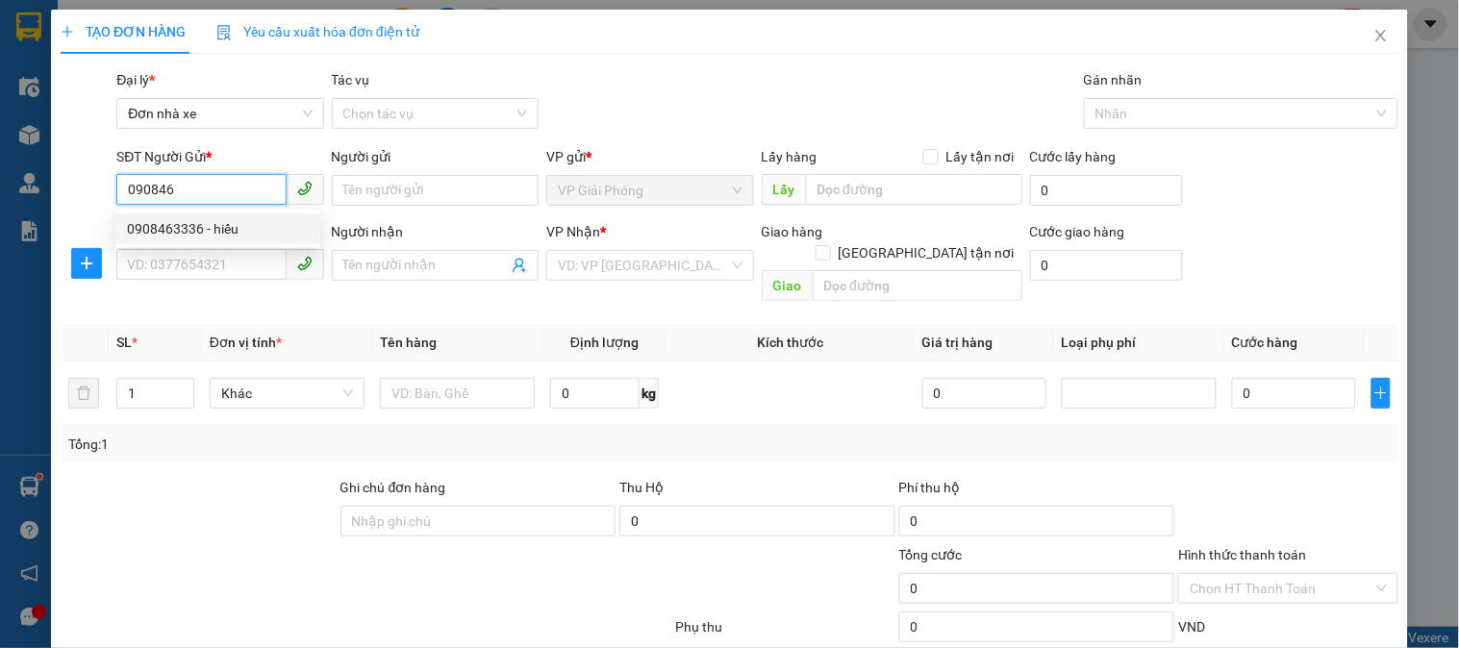
type input "[PERSON_NAME]"
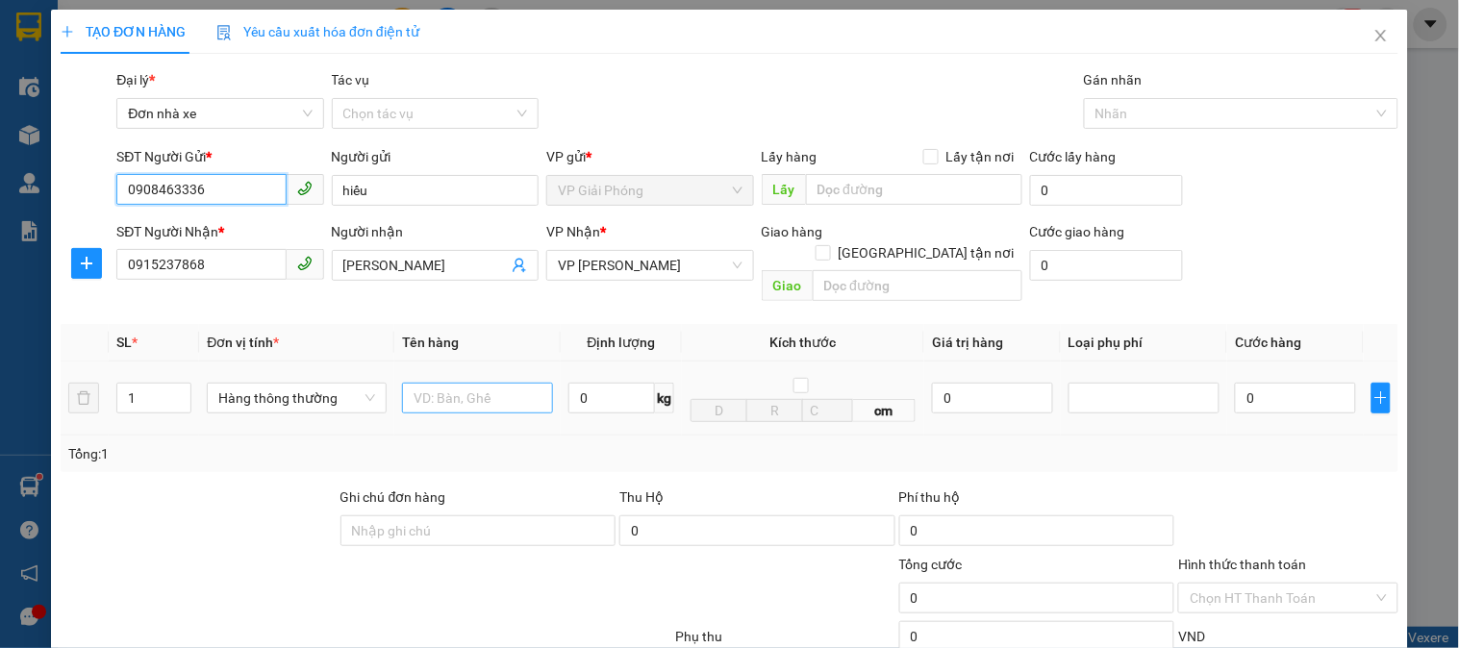
type input "0908463336"
click at [474, 383] on input "text" at bounding box center [477, 398] width 151 height 31
type input "hôp bd àng"
click at [612, 383] on input "0" at bounding box center [611, 398] width 87 height 31
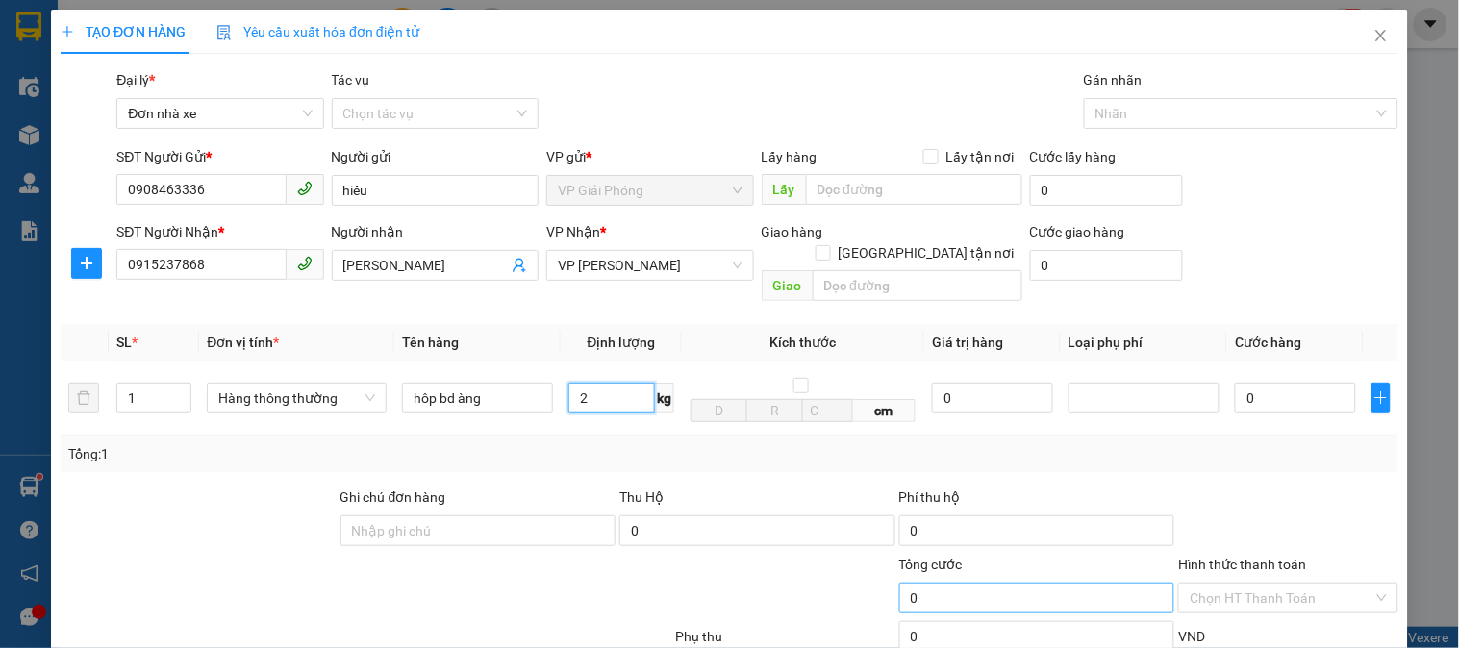
scroll to position [210, 0]
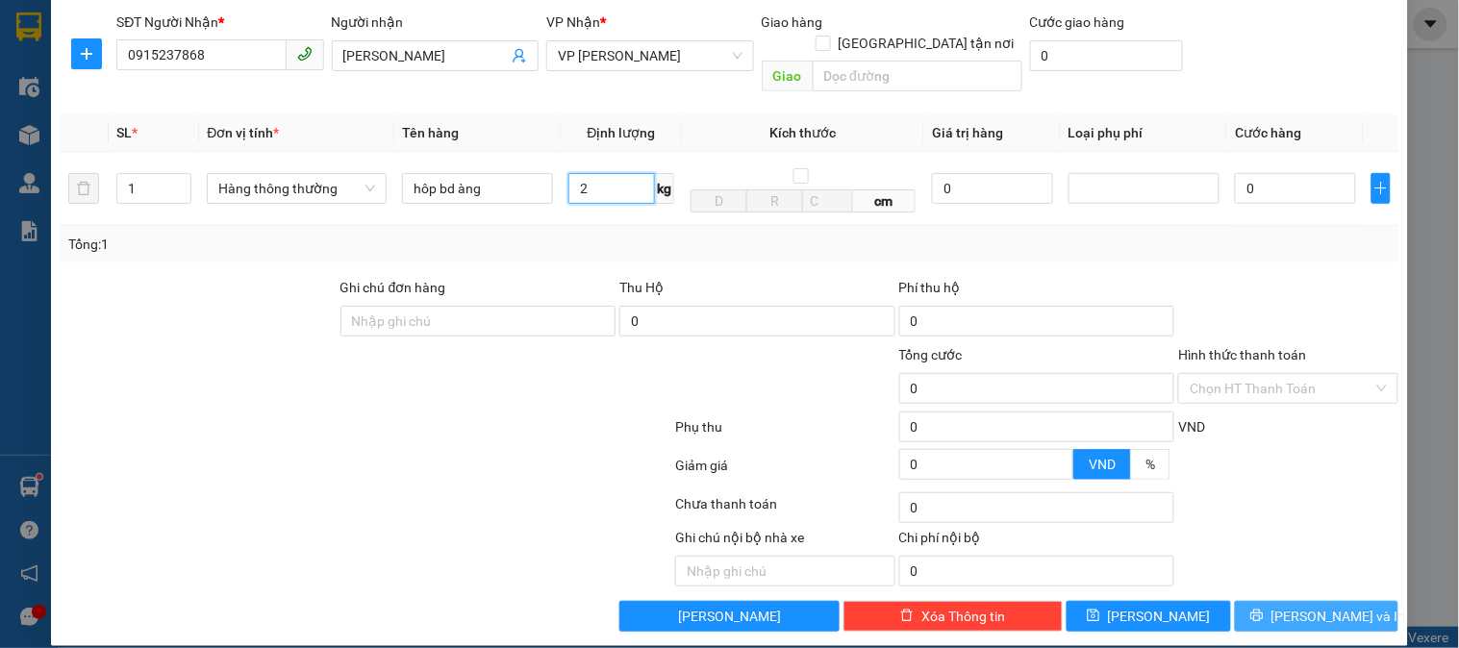
type input "2"
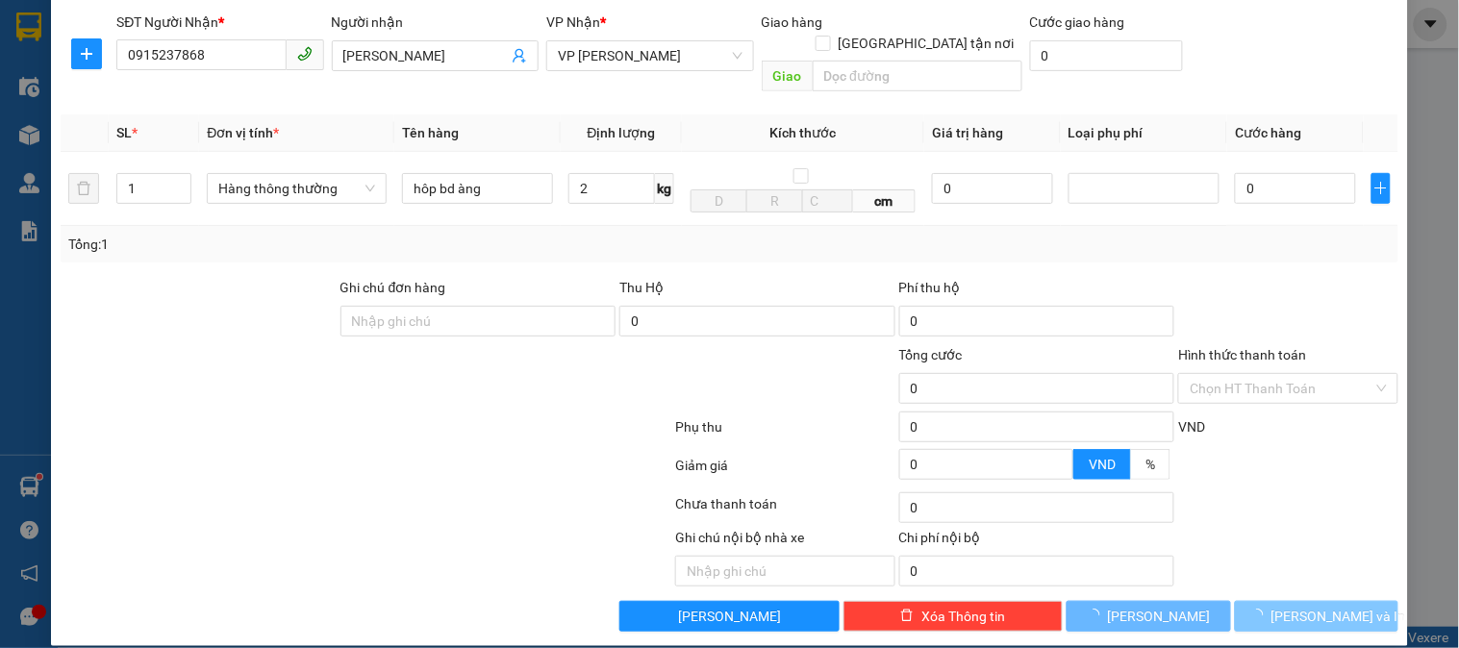
click at [1289, 606] on span "[PERSON_NAME] và In" at bounding box center [1339, 616] width 135 height 21
type input "30.000"
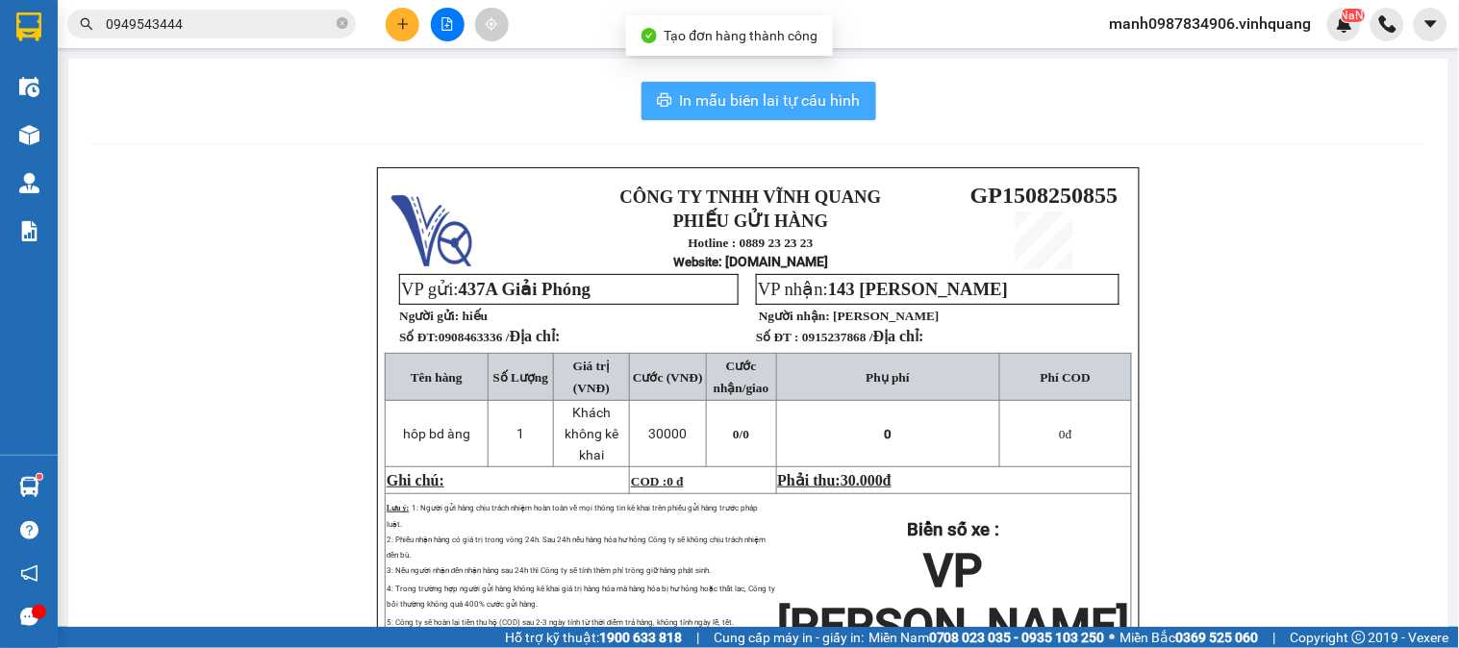
click at [752, 96] on span "In mẫu biên lai tự cấu hình" at bounding box center [770, 100] width 181 height 24
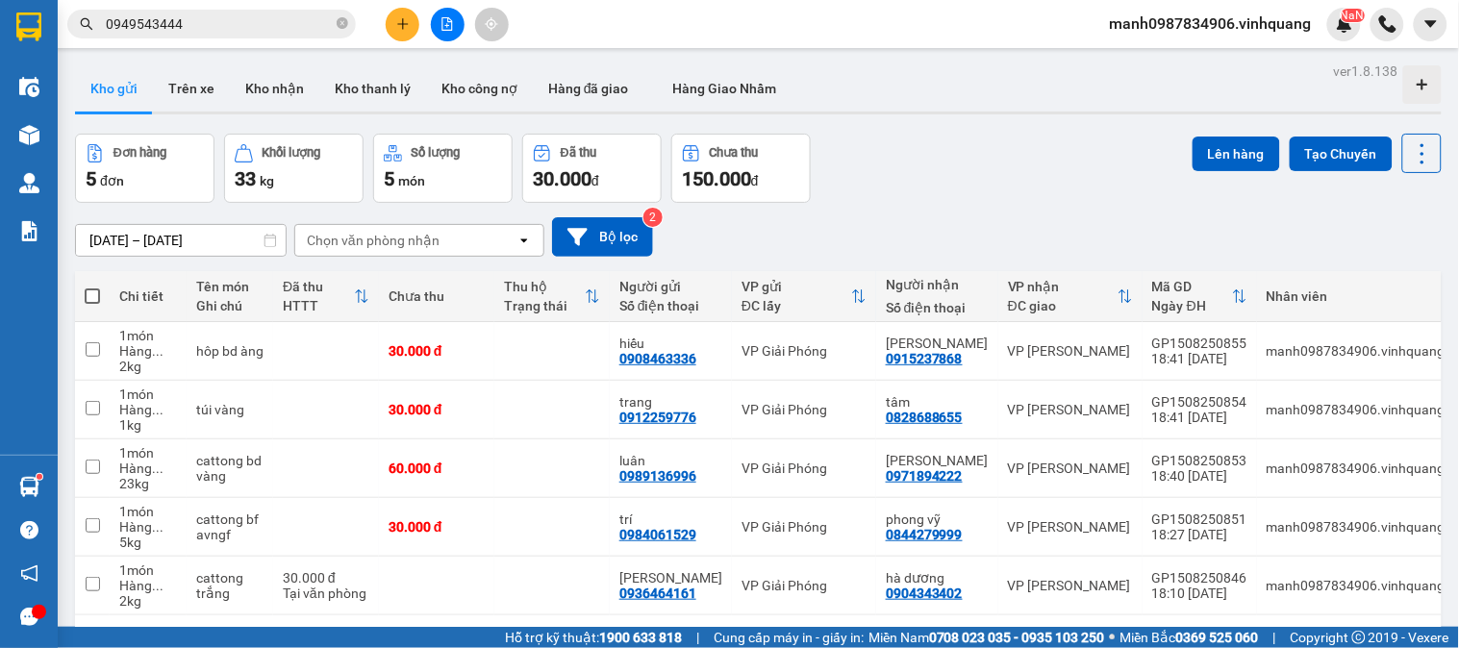
click at [340, 22] on icon "close-circle" at bounding box center [343, 23] width 12 height 12
click at [142, 24] on input "text" at bounding box center [219, 23] width 227 height 21
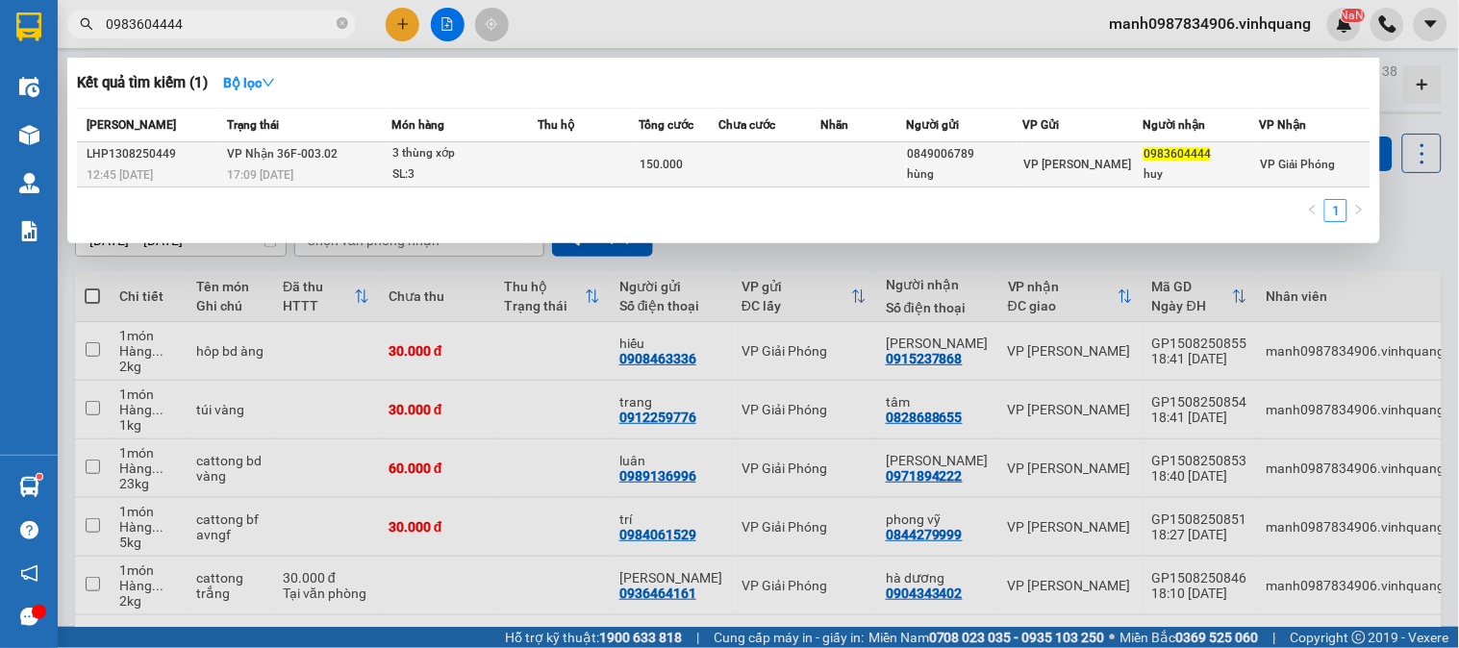
type input "0983604444"
click at [444, 158] on div "3 thùng xớp" at bounding box center [464, 153] width 144 height 21
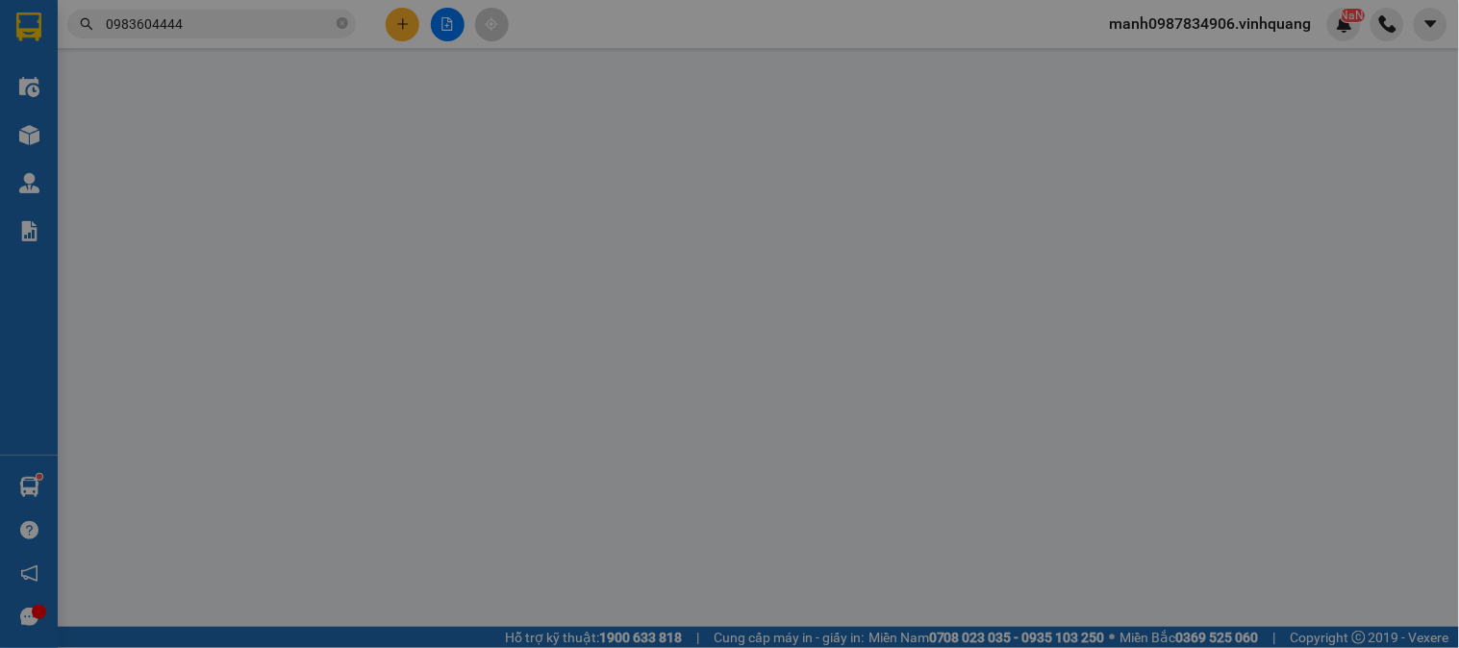
type input "0849006789"
type input "hùng"
type input "0983604444"
type input "huy"
type input "150.000"
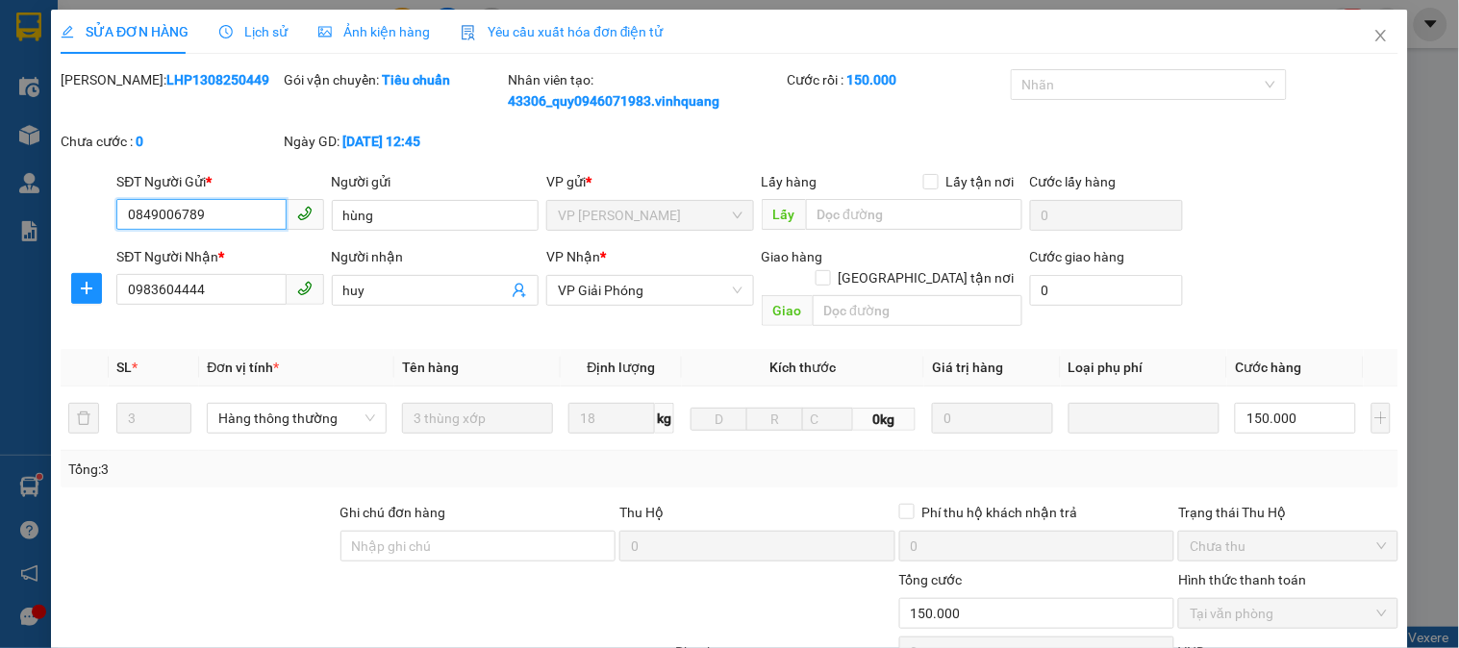
scroll to position [225, 0]
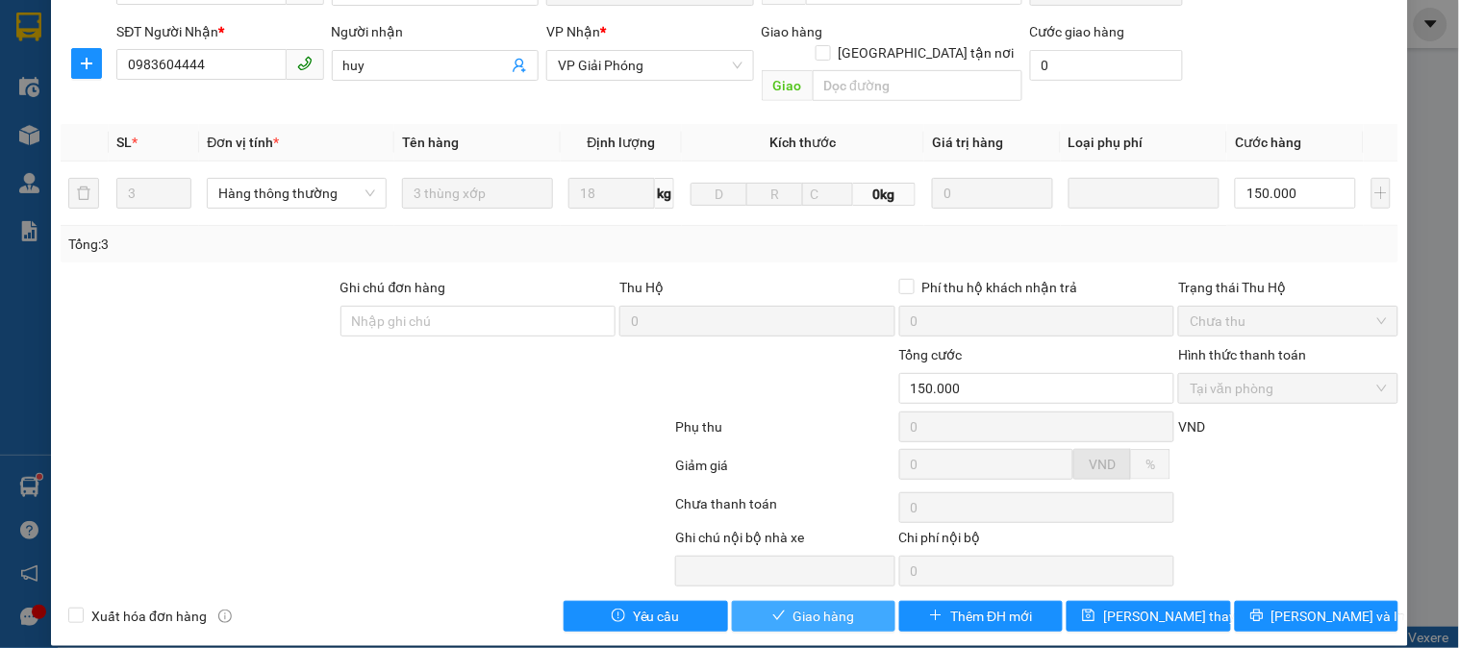
click at [819, 606] on span "Giao hàng" at bounding box center [825, 616] width 62 height 21
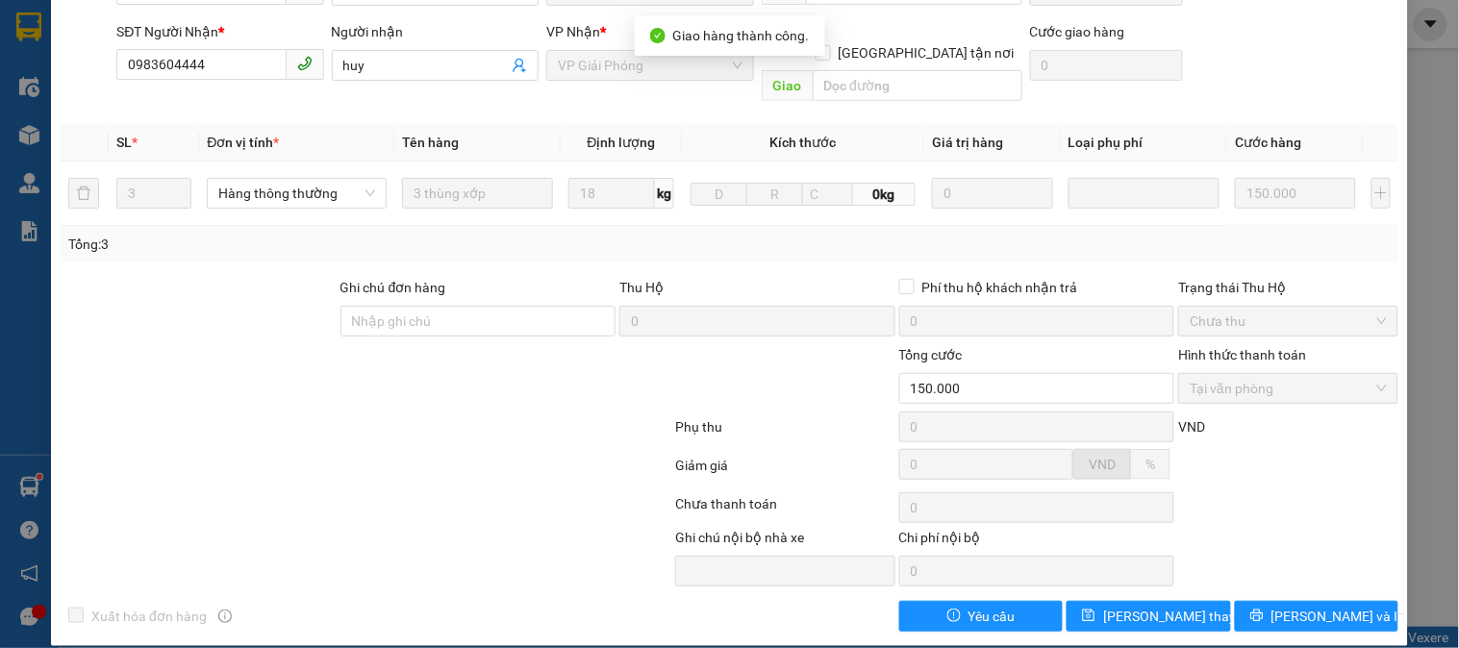
scroll to position [0, 0]
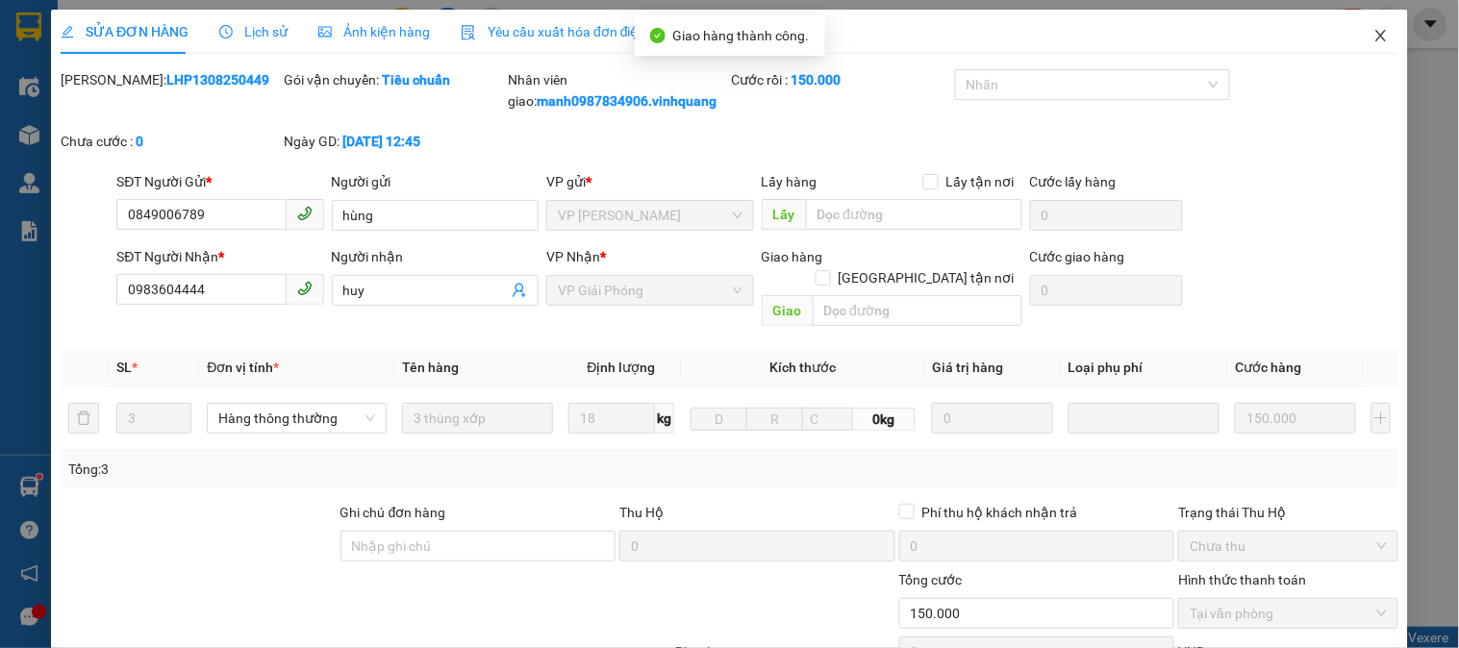
click at [1375, 38] on span "Close" at bounding box center [1381, 37] width 54 height 54
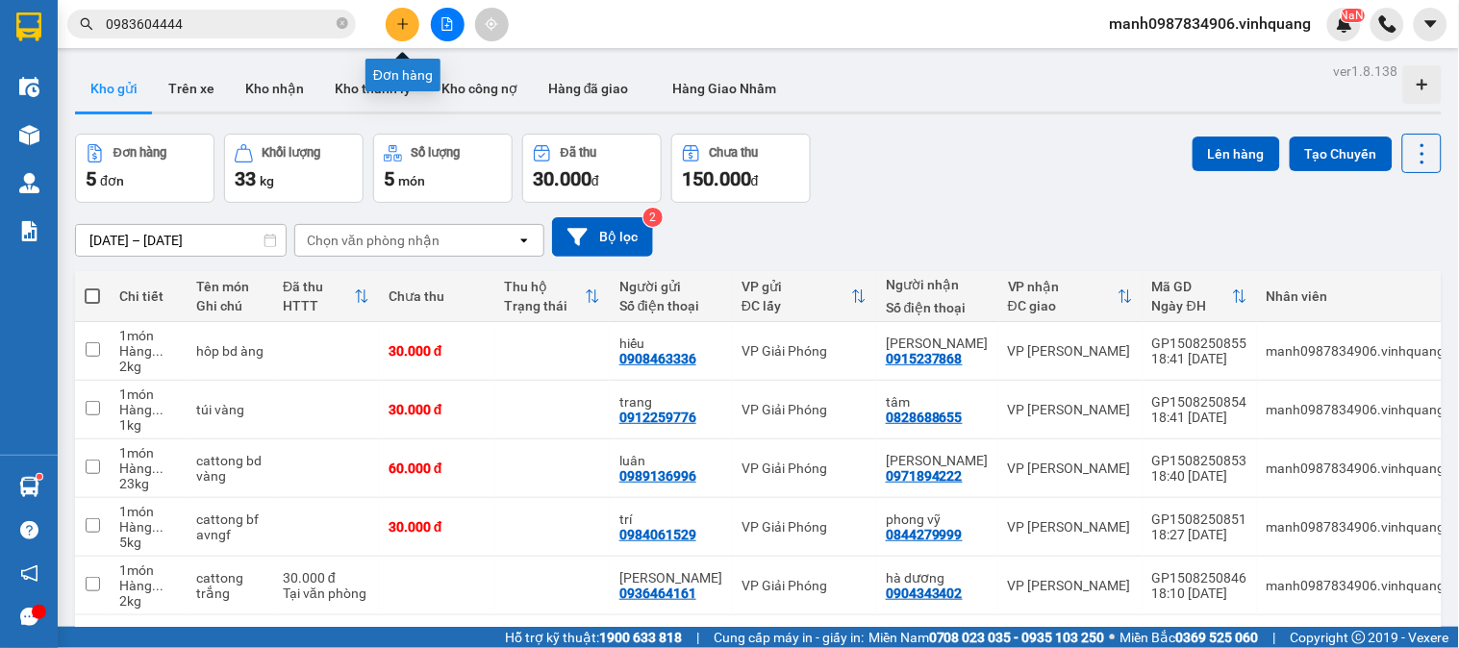
click at [404, 13] on button at bounding box center [403, 25] width 34 height 34
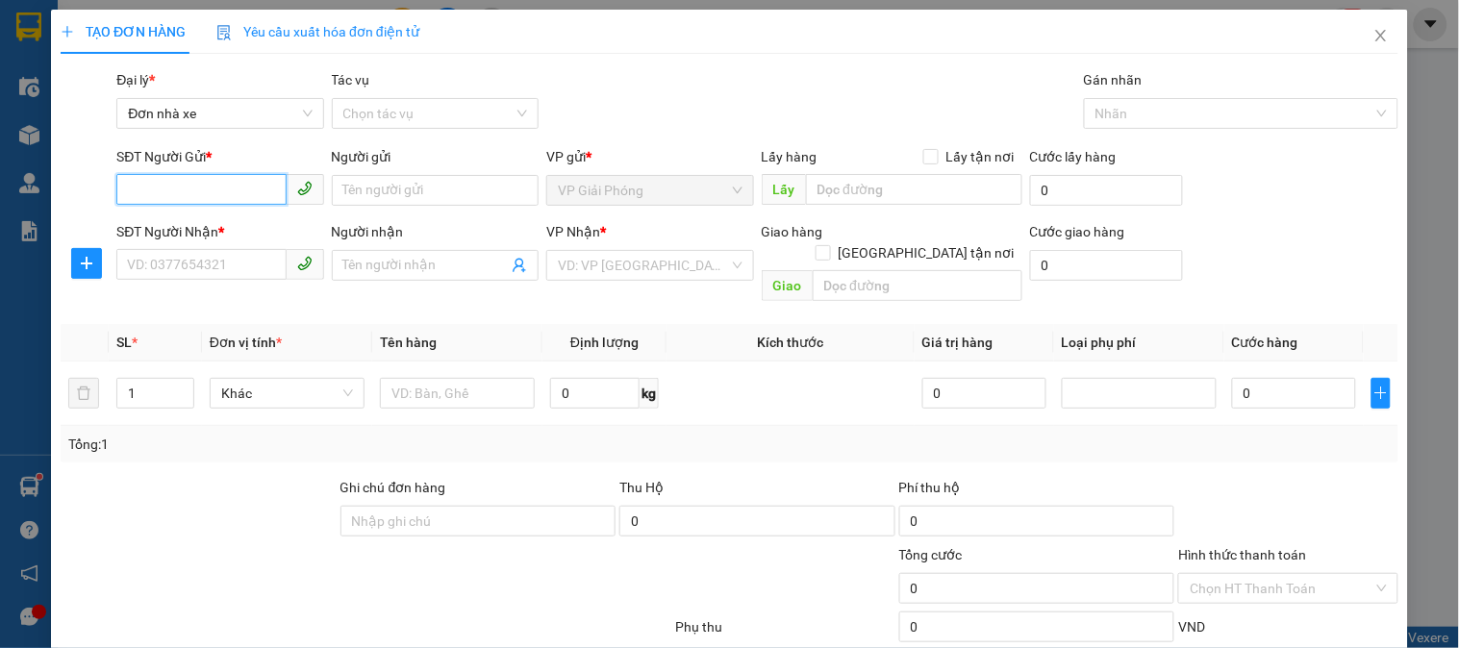
click at [171, 189] on input "SĐT Người Gửi *" at bounding box center [200, 189] width 169 height 31
type input "0985298886"
click at [187, 218] on div "0985298886 - vân" at bounding box center [218, 228] width 182 height 21
type input "vân"
type input "0971894222"
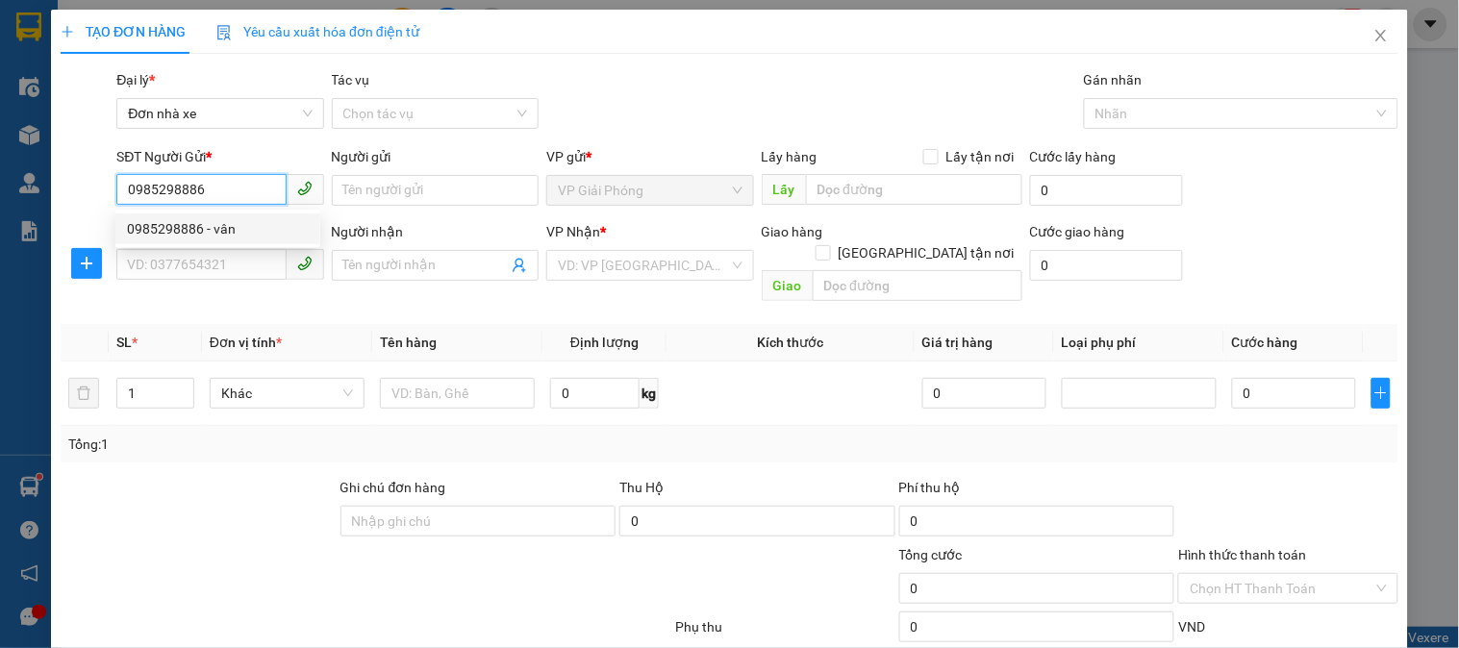
type input "[PERSON_NAME]"
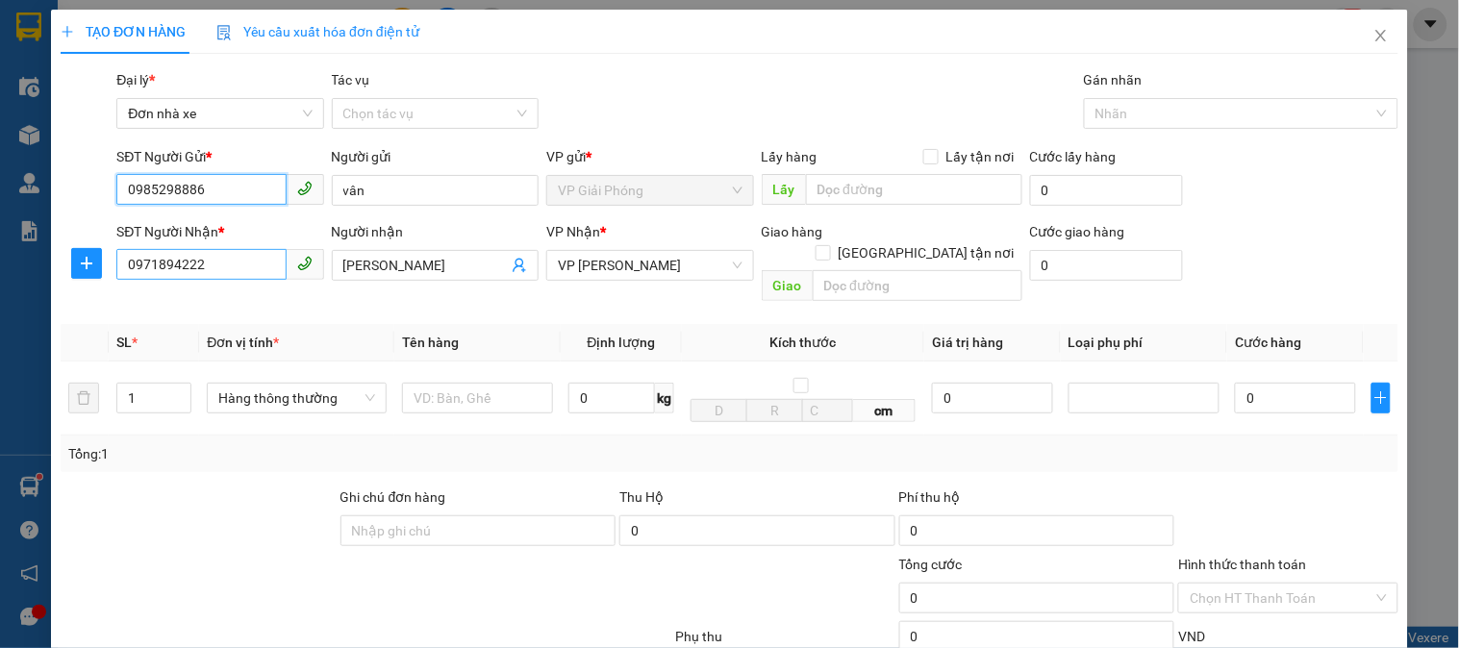
type input "0985298886"
drag, startPoint x: 223, startPoint y: 263, endPoint x: 0, endPoint y: 272, distance: 223.4
click at [0, 266] on div "TẠO ĐƠN HÀNG Yêu cầu xuất hóa đơn điện tử Transit Pickup Surcharge Ids Transit …" at bounding box center [729, 324] width 1459 height 648
type input "0776797777"
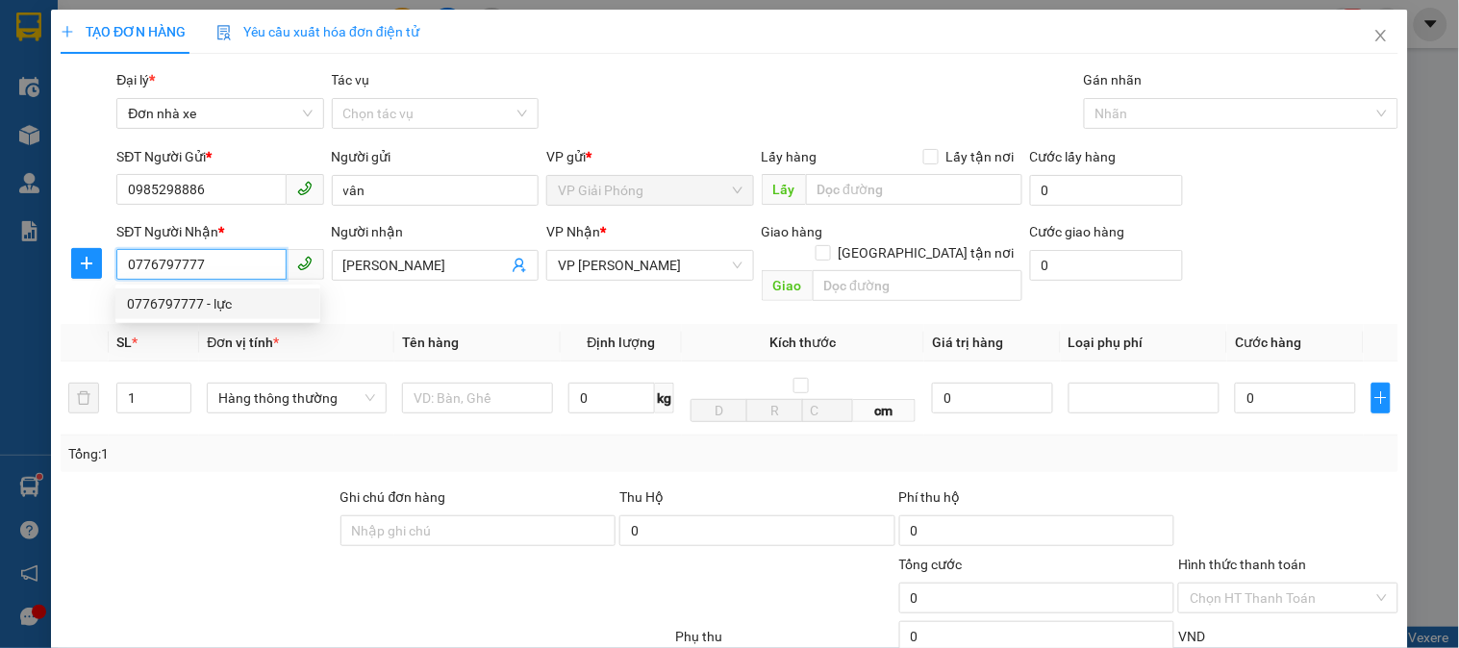
click at [164, 301] on div "0776797777 - lực" at bounding box center [218, 303] width 182 height 21
type input "lực"
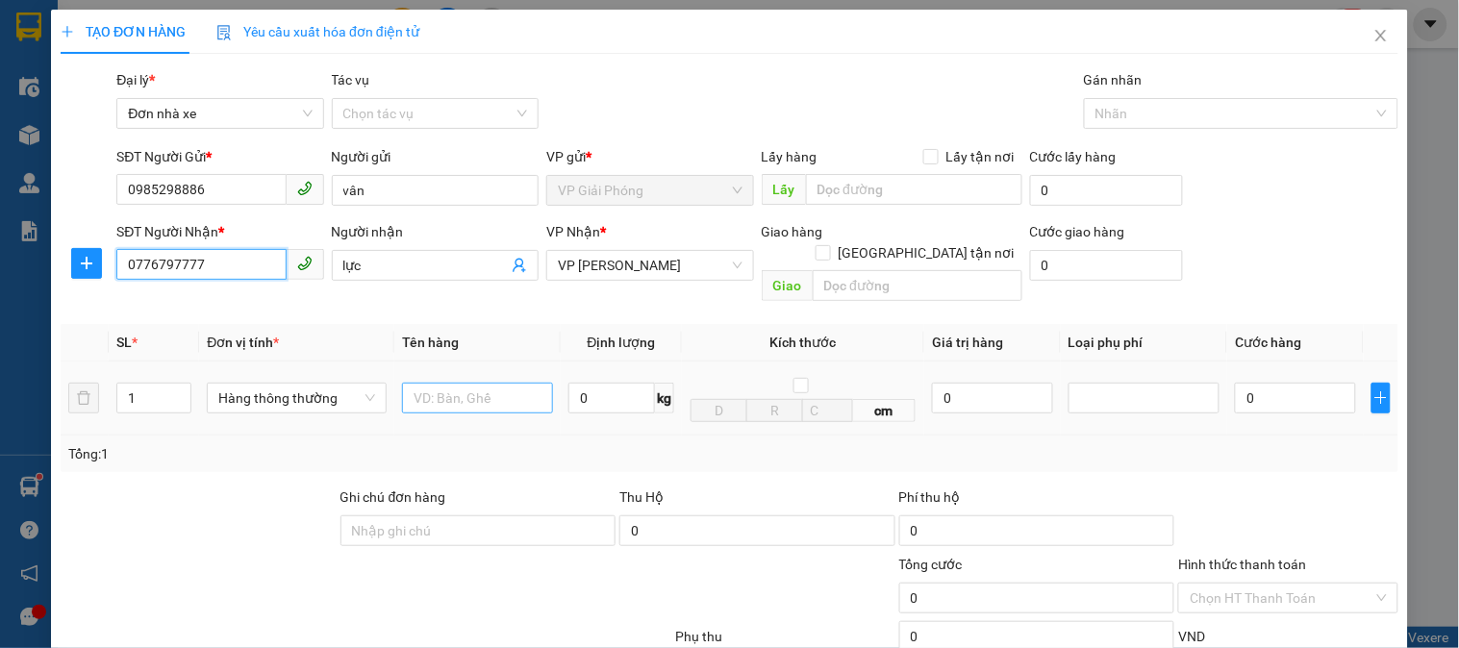
type input "0776797777"
click at [473, 383] on input "text" at bounding box center [477, 398] width 151 height 31
type input "hpo đen bd vàng"
drag, startPoint x: 584, startPoint y: 370, endPoint x: 622, endPoint y: 376, distance: 38.9
click at [588, 383] on input "0" at bounding box center [611, 398] width 87 height 31
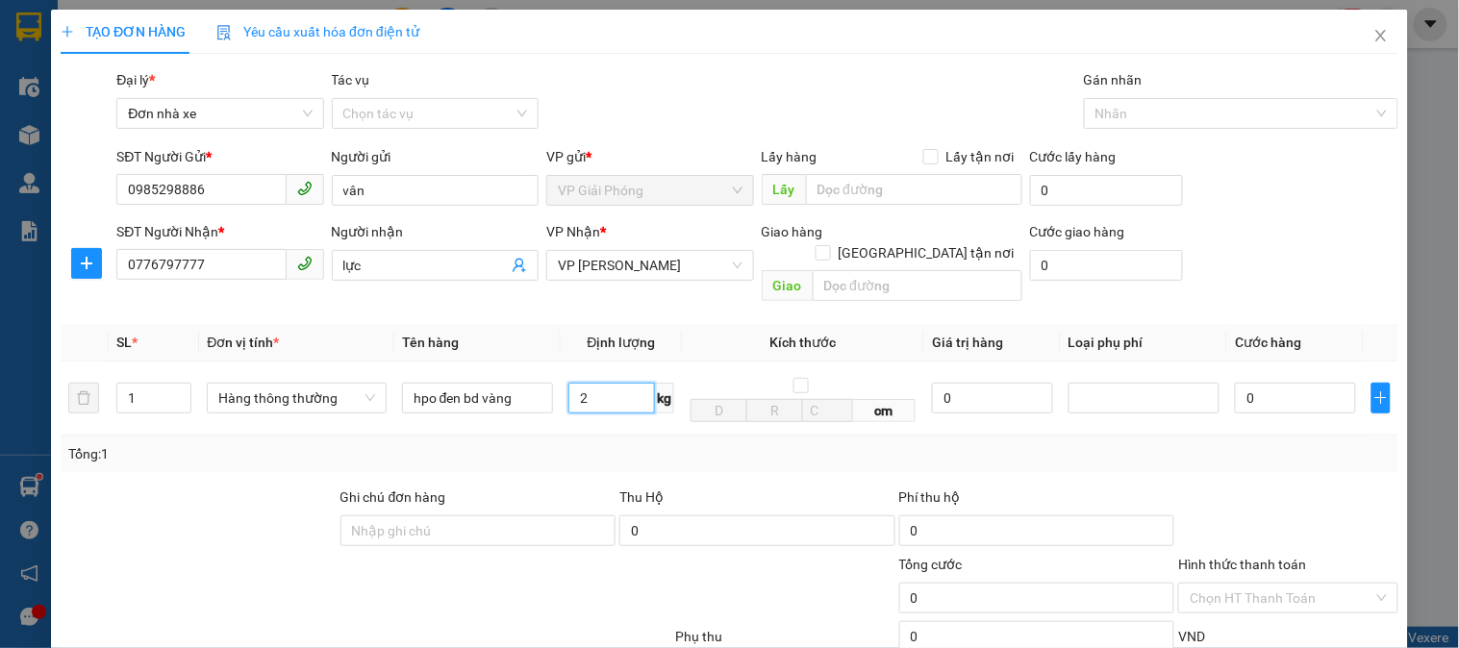
scroll to position [210, 0]
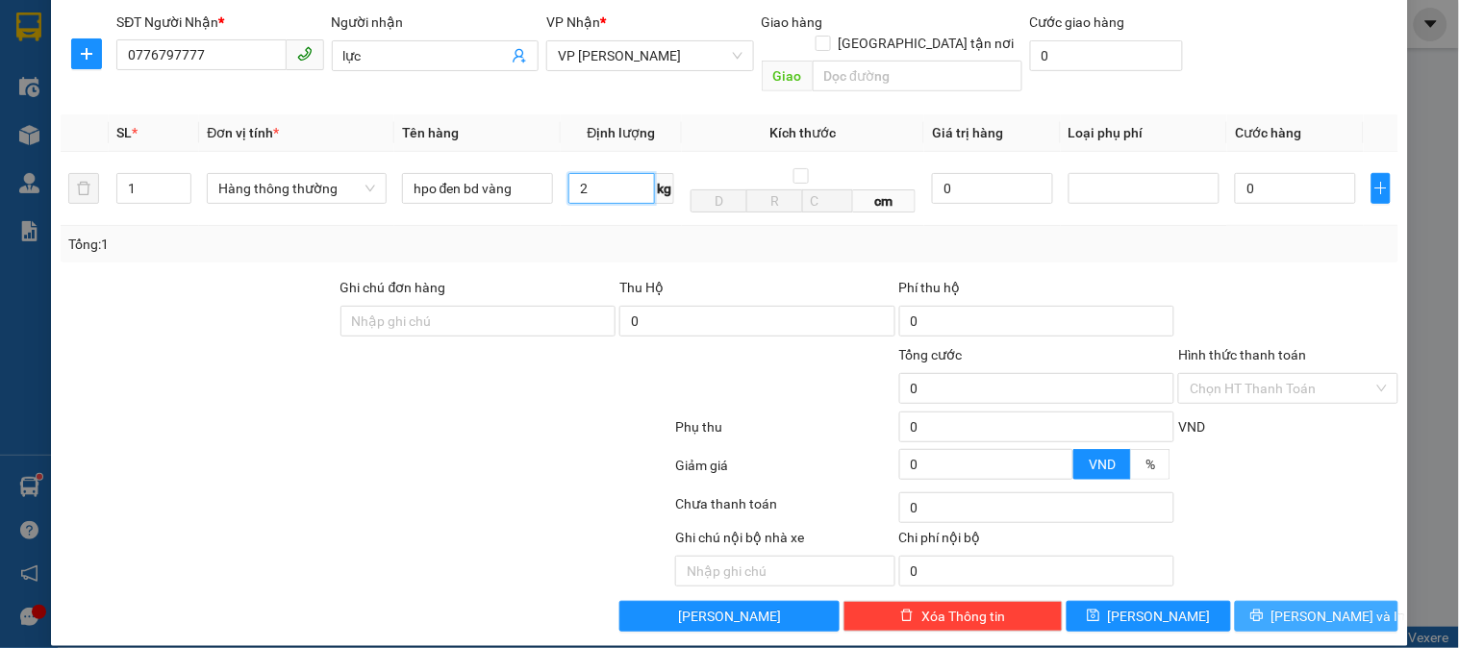
type input "2"
click at [1306, 606] on span "[PERSON_NAME] và In" at bounding box center [1339, 616] width 135 height 21
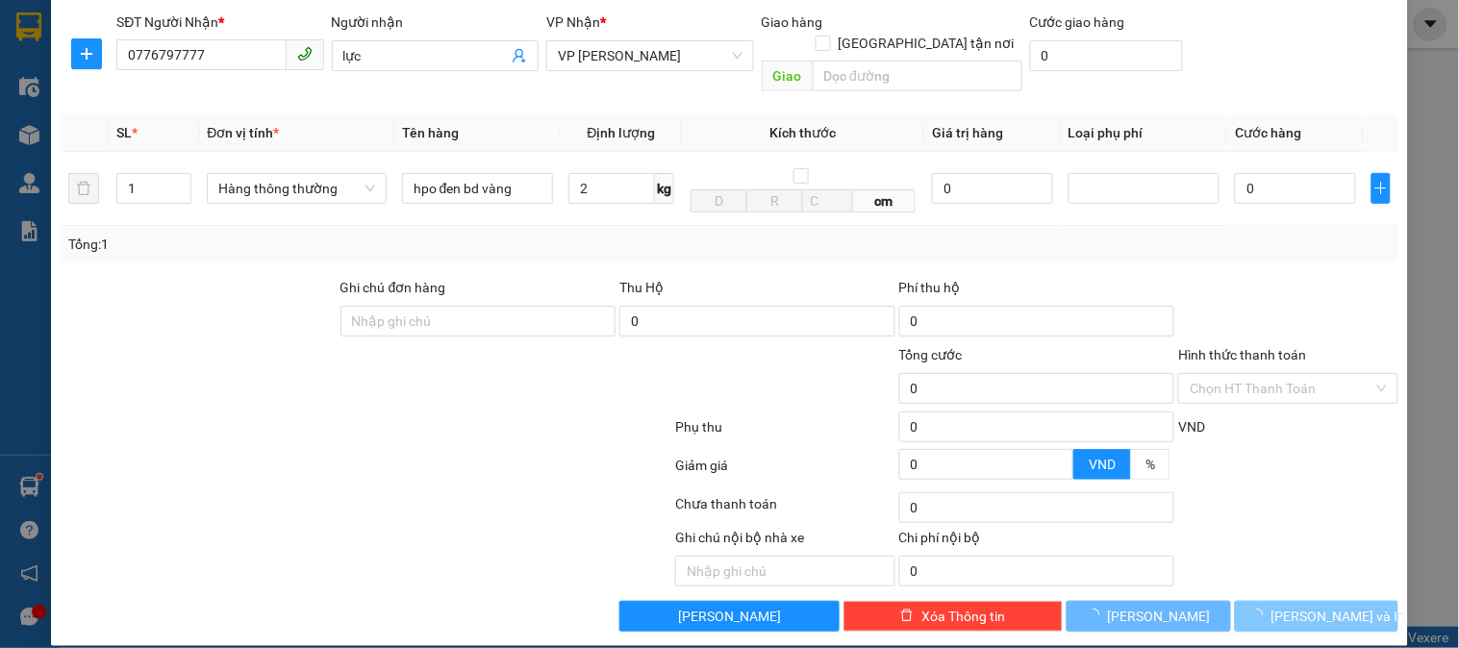
click at [1306, 606] on span "[PERSON_NAME] và In" at bounding box center [1339, 616] width 135 height 21
type input "30.000"
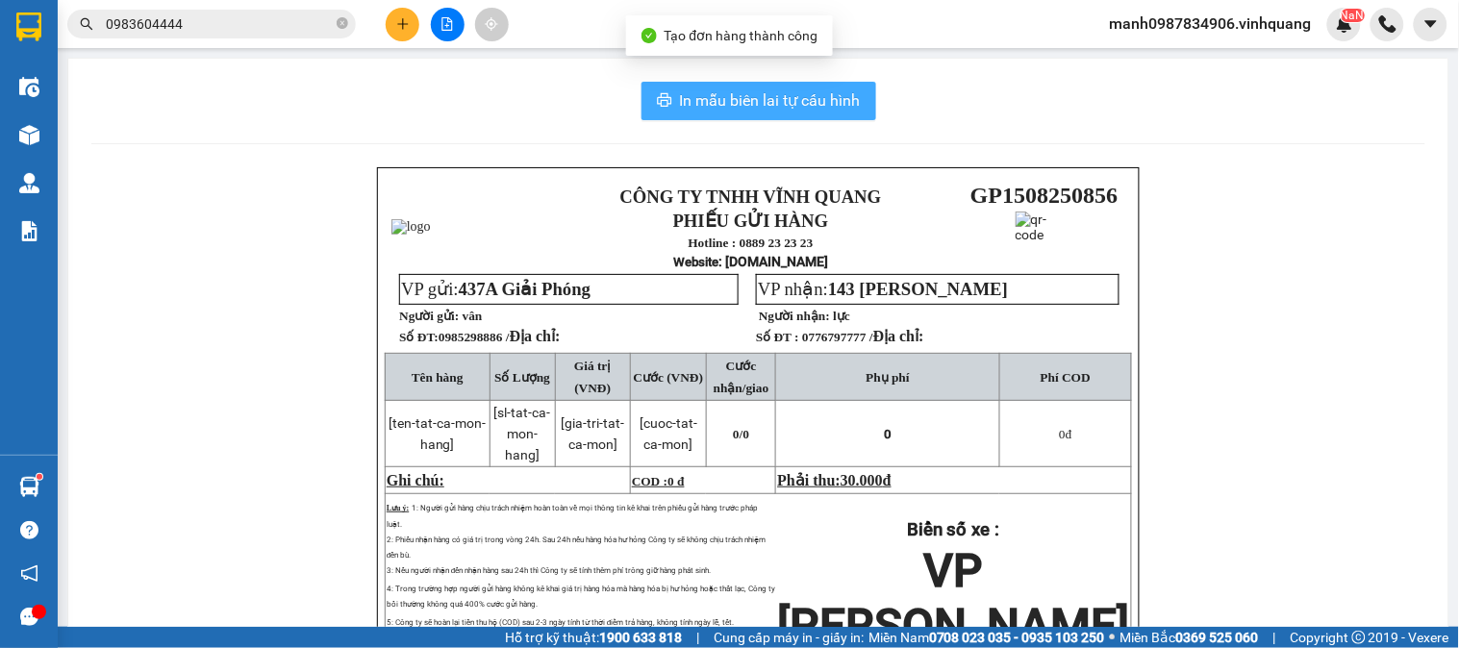
click at [769, 107] on span "In mẫu biên lai tự cấu hình" at bounding box center [770, 100] width 181 height 24
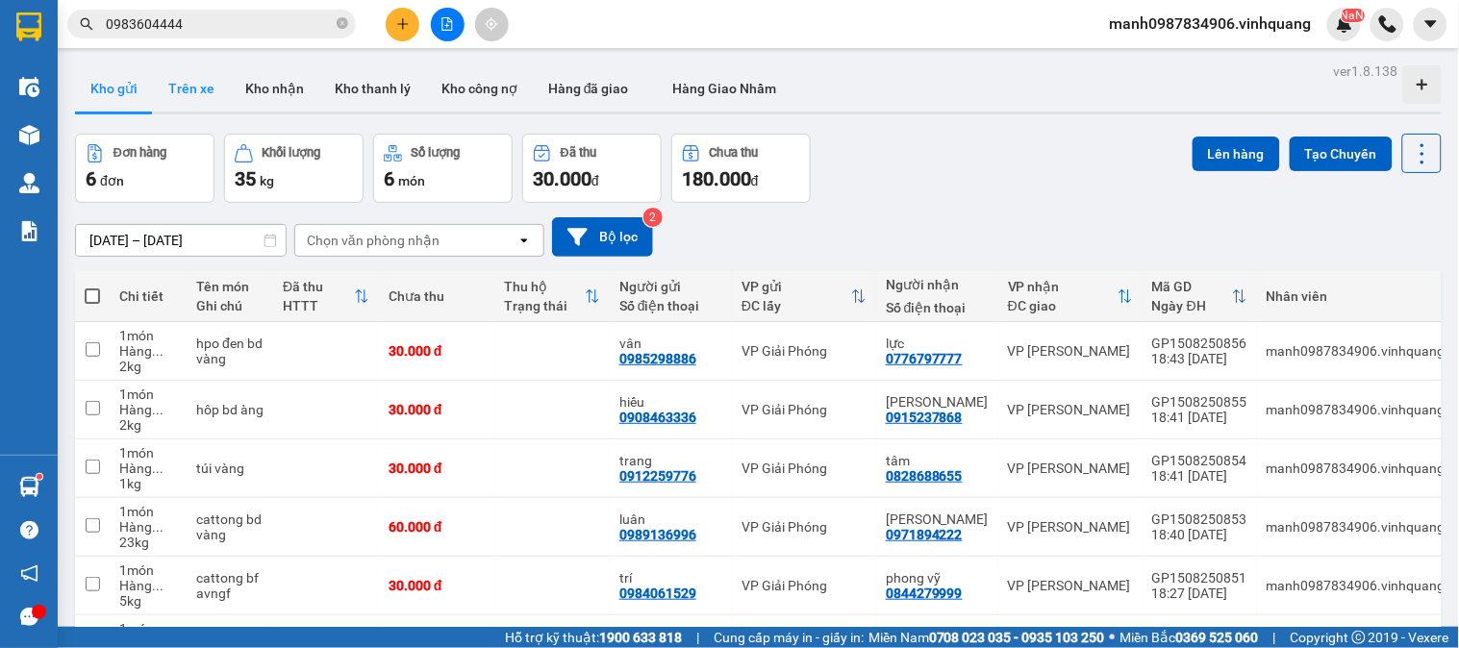
click at [209, 89] on button "Trên xe" at bounding box center [191, 88] width 77 height 46
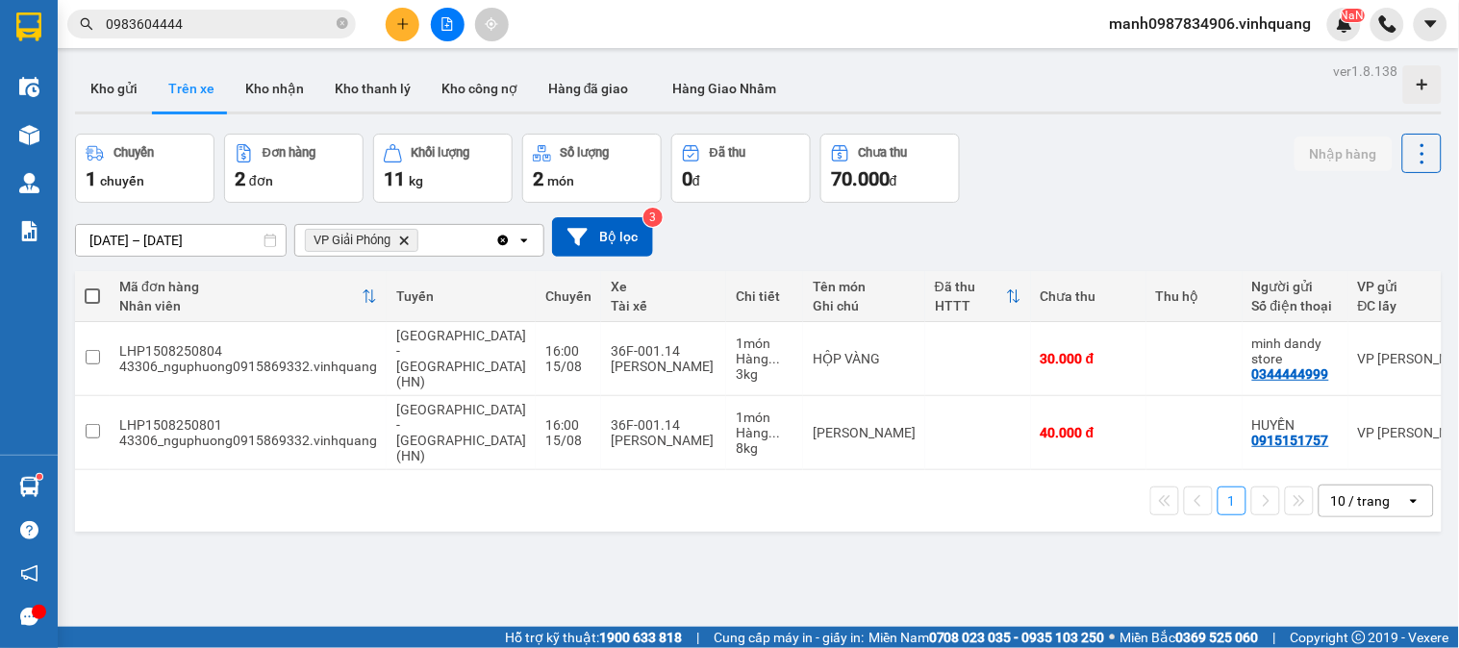
click at [92, 298] on span at bounding box center [92, 296] width 15 height 15
click at [92, 287] on input "checkbox" at bounding box center [92, 287] width 0 height 0
checkbox input "true"
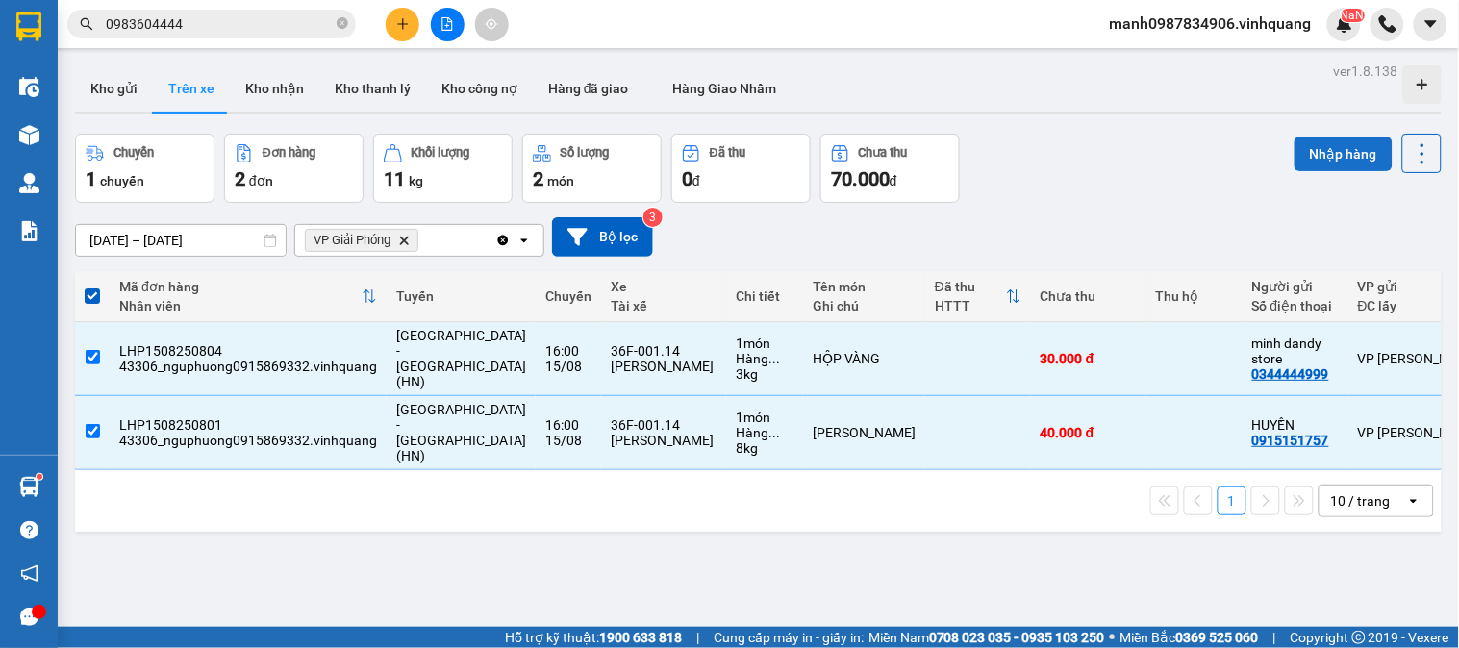
click at [1318, 149] on button "Nhập hàng" at bounding box center [1344, 154] width 98 height 35
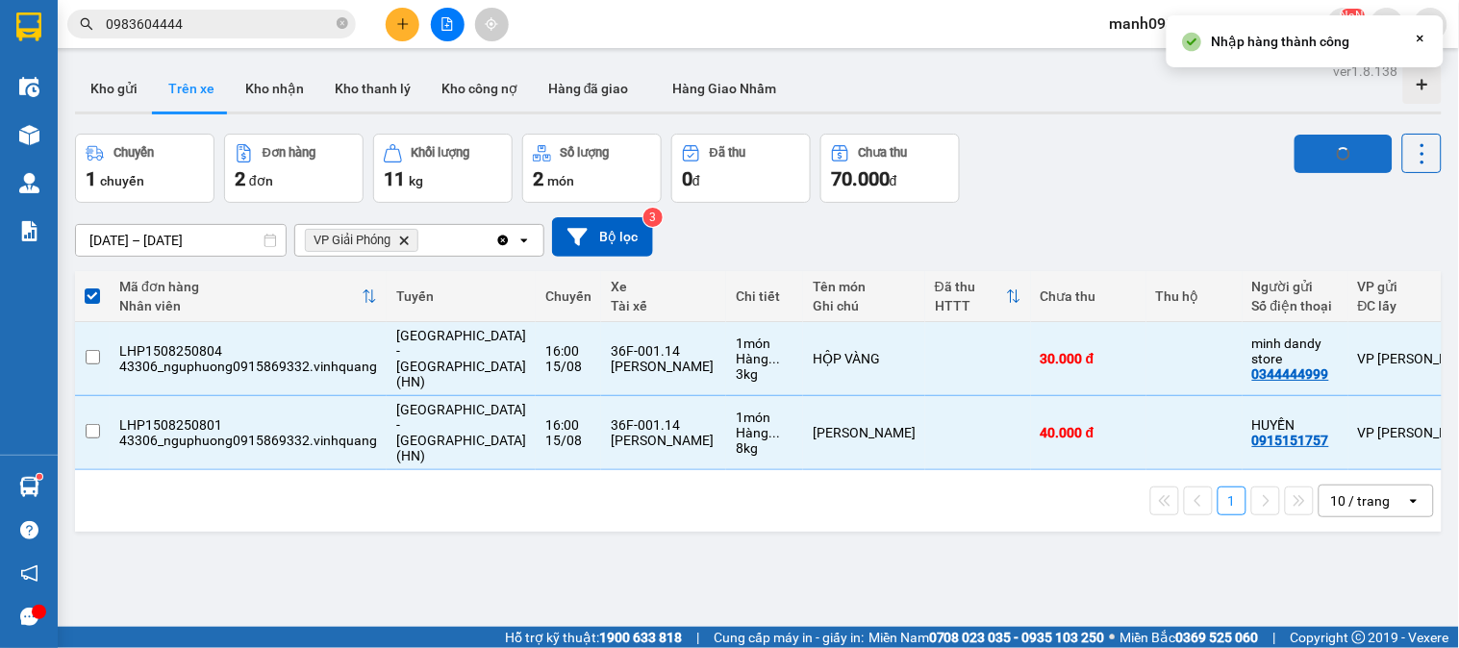
checkbox input "false"
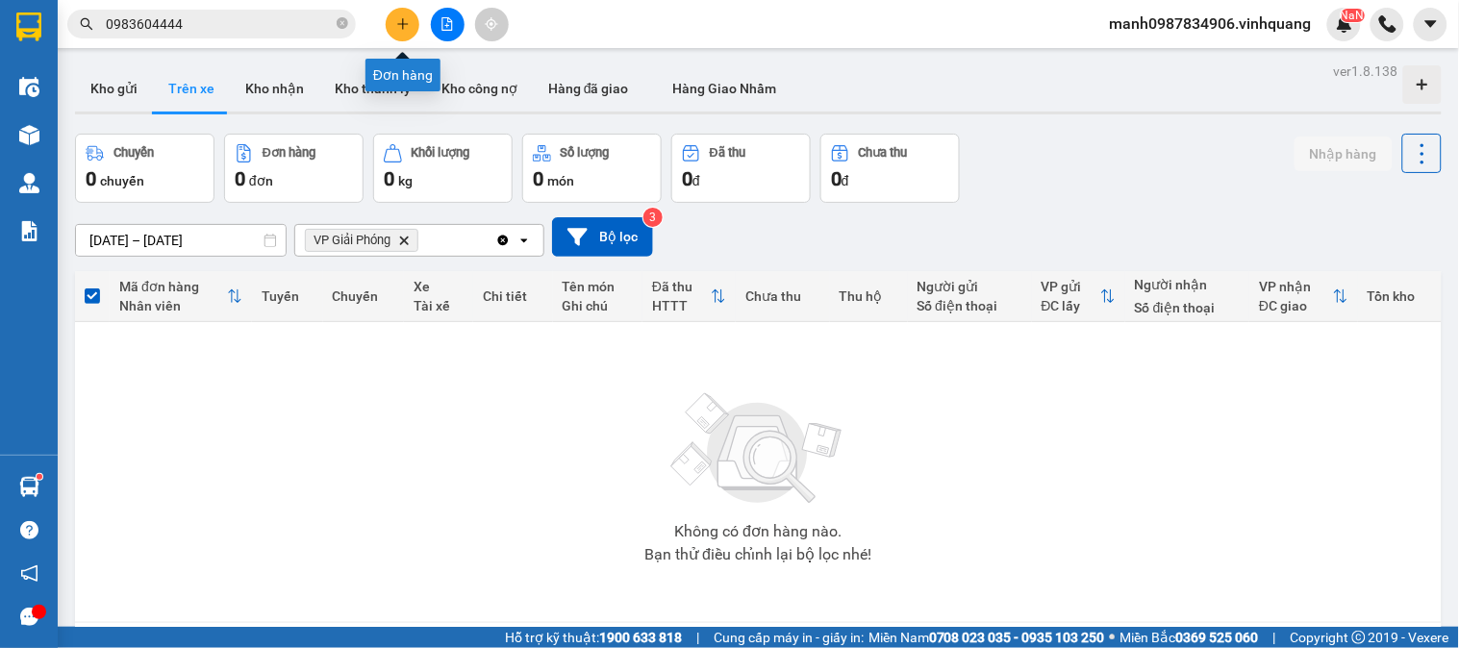
click at [401, 24] on icon "plus" at bounding box center [402, 23] width 11 height 1
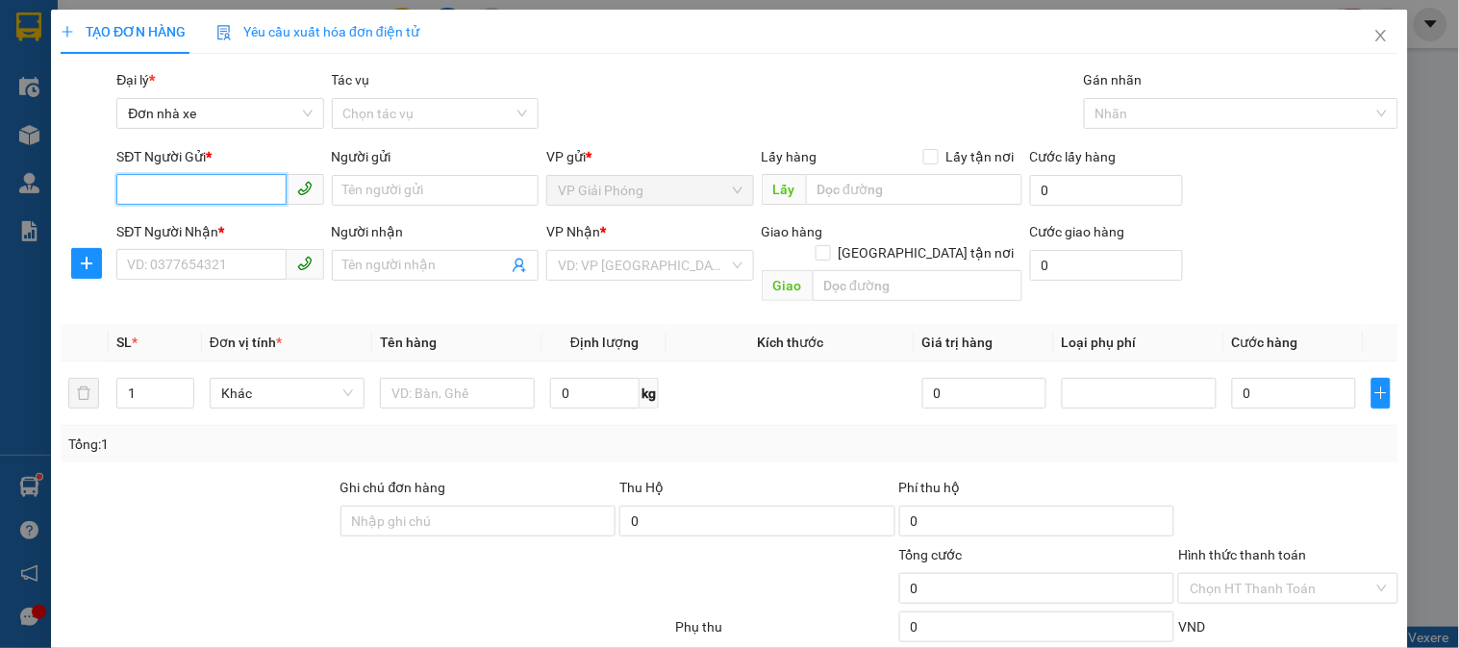
drag, startPoint x: 158, startPoint y: 189, endPoint x: 867, endPoint y: 168, distance: 709.2
click at [185, 189] on input "SĐT Người Gửi *" at bounding box center [200, 189] width 169 height 31
type input "0353284126"
click at [199, 229] on div "0353284126 - Lợi" at bounding box center [218, 228] width 182 height 21
type input "Lợi"
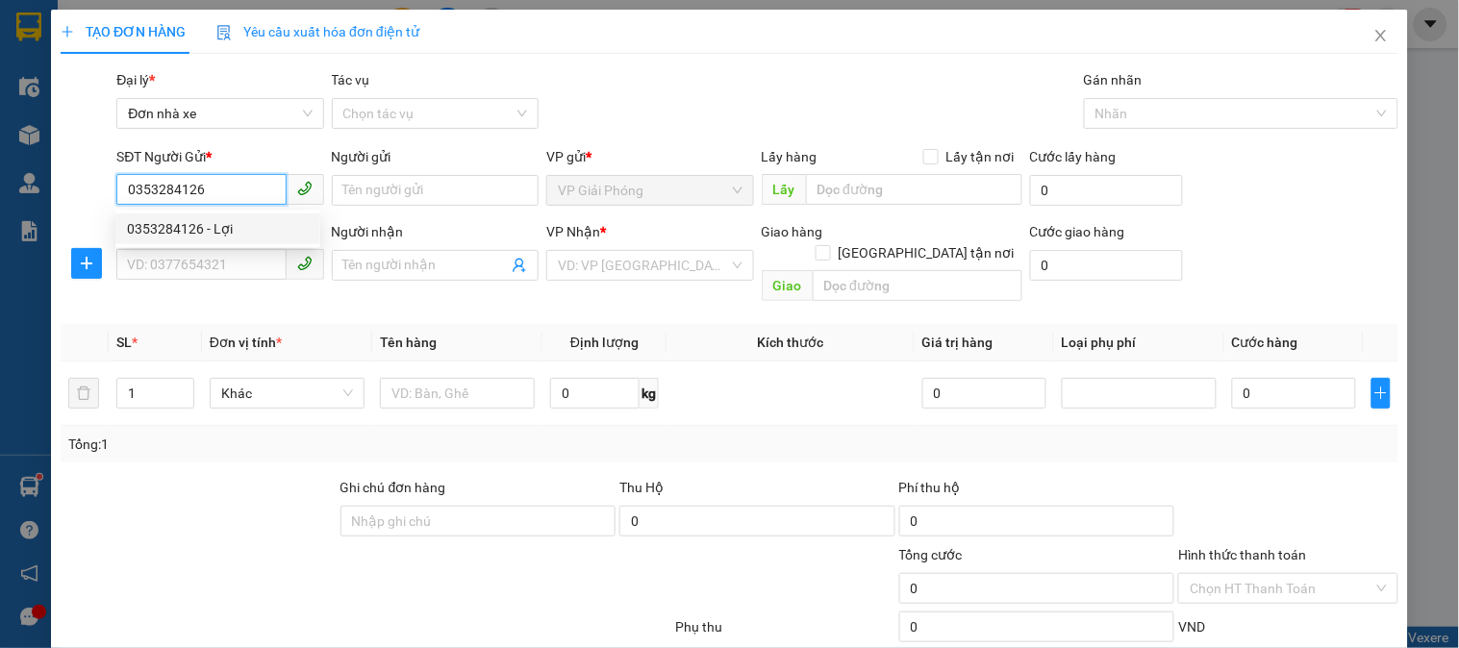
type input "0975668910"
type input "chỉnh"
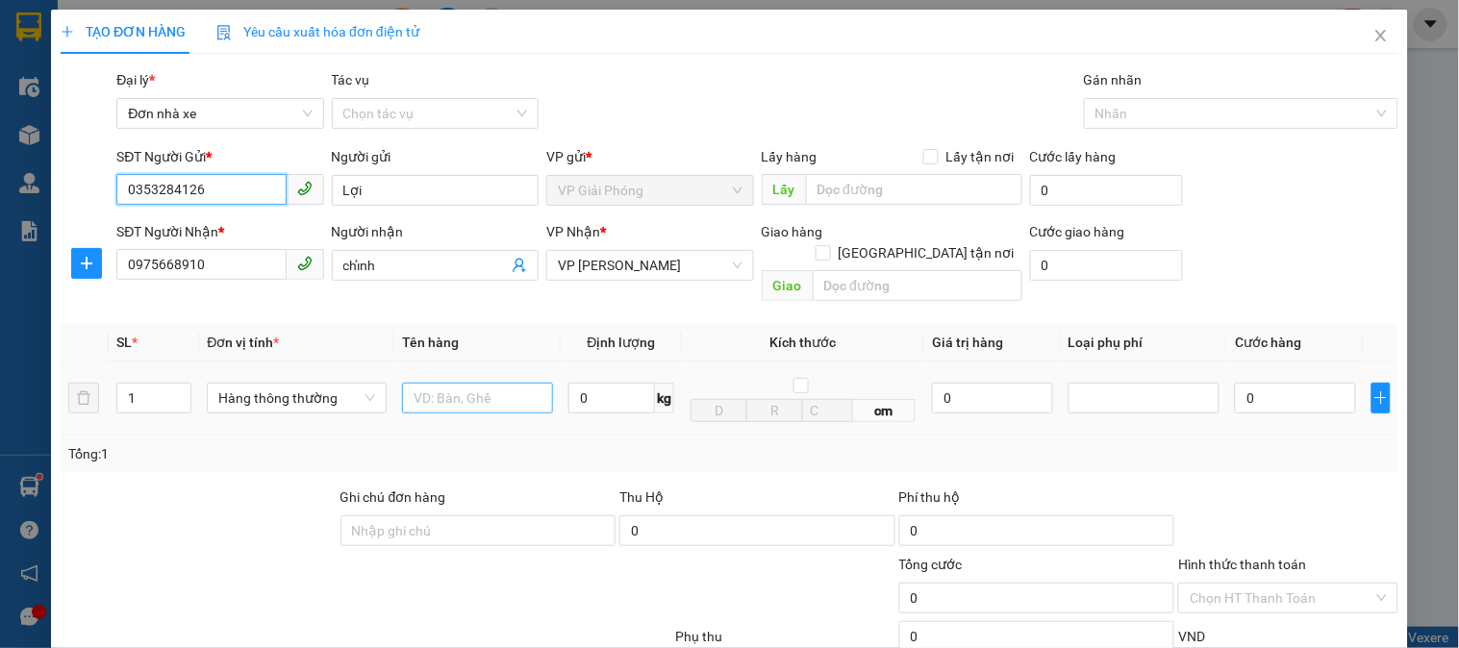
type input "0353284126"
click at [474, 383] on input "text" at bounding box center [477, 398] width 151 height 31
type input "tải xanh"
click at [596, 383] on input "0" at bounding box center [611, 398] width 87 height 31
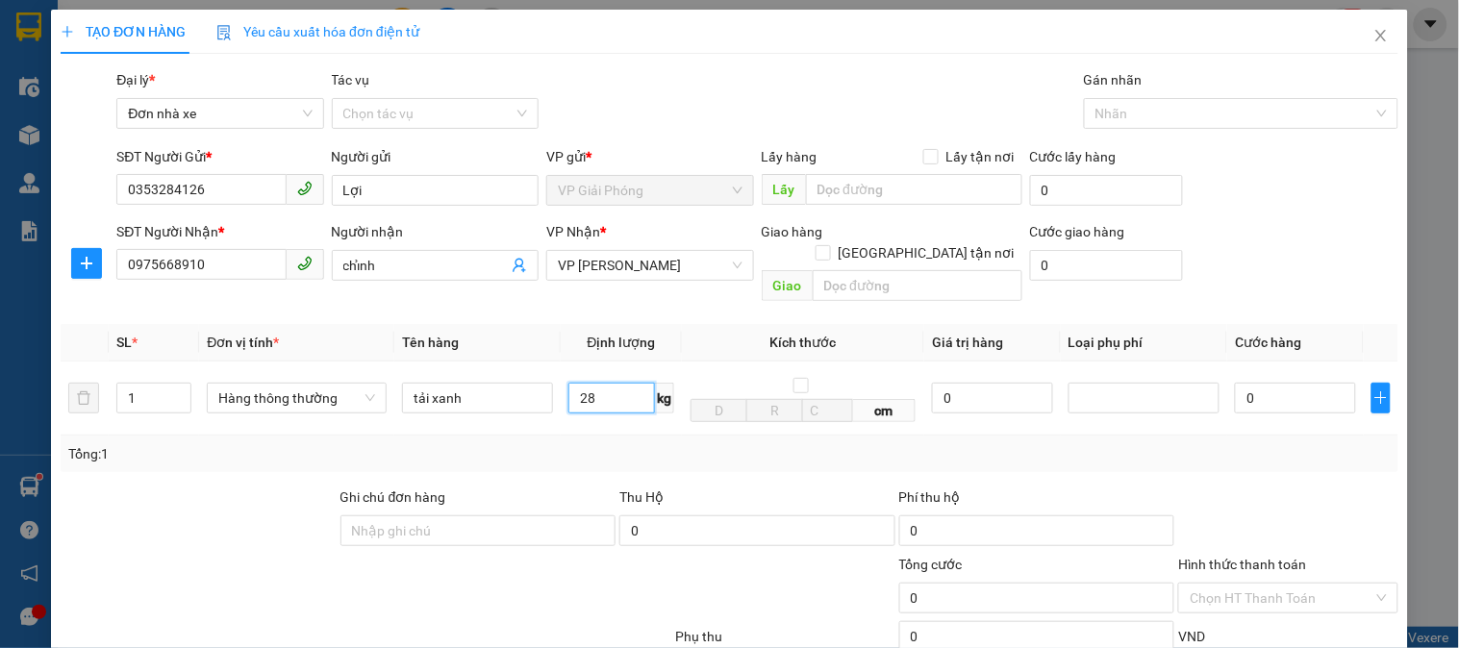
scroll to position [210, 0]
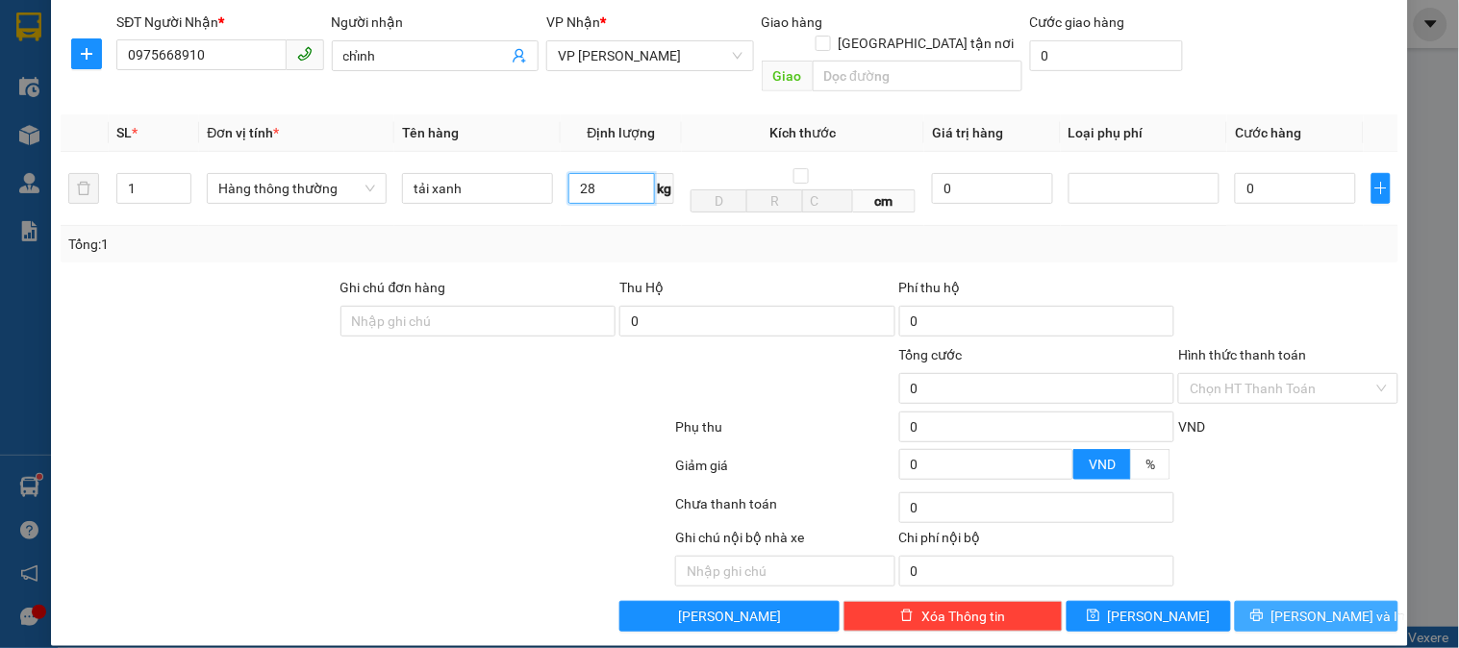
type input "28"
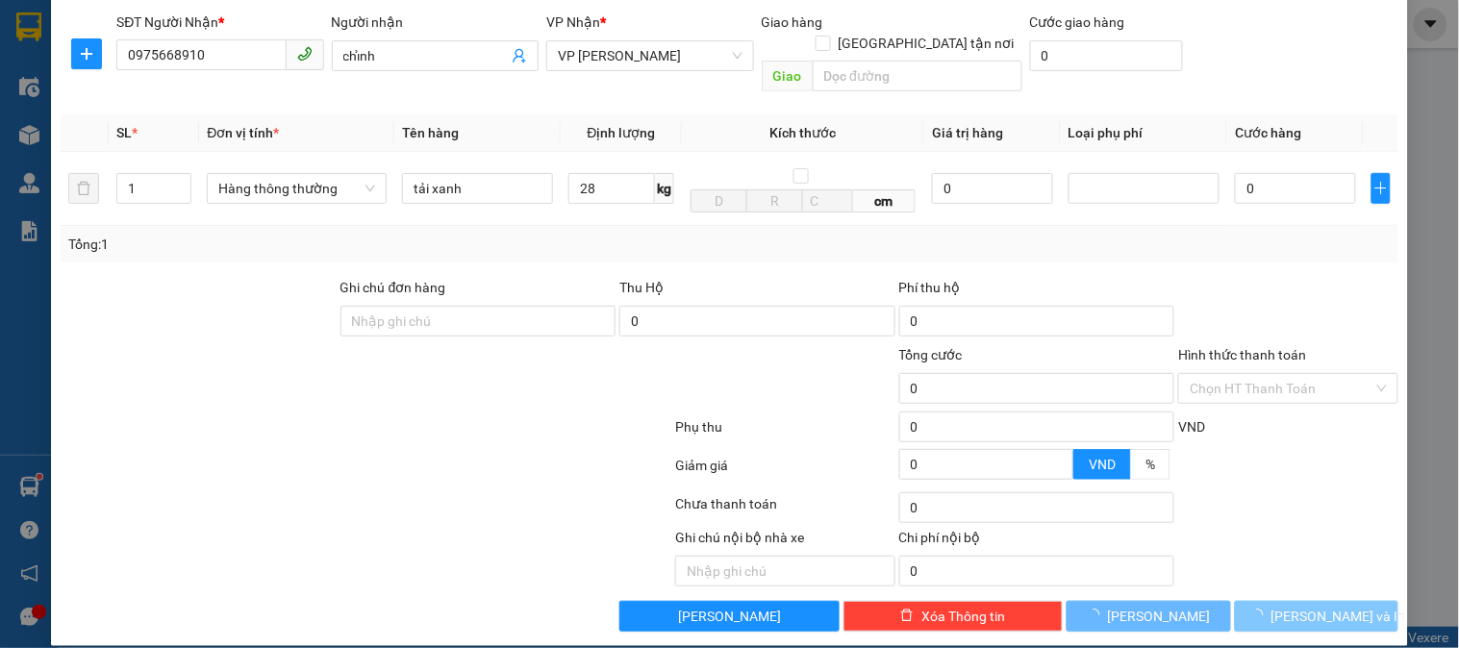
click at [1321, 606] on span "[PERSON_NAME] và In" at bounding box center [1339, 616] width 135 height 21
type input "60.000"
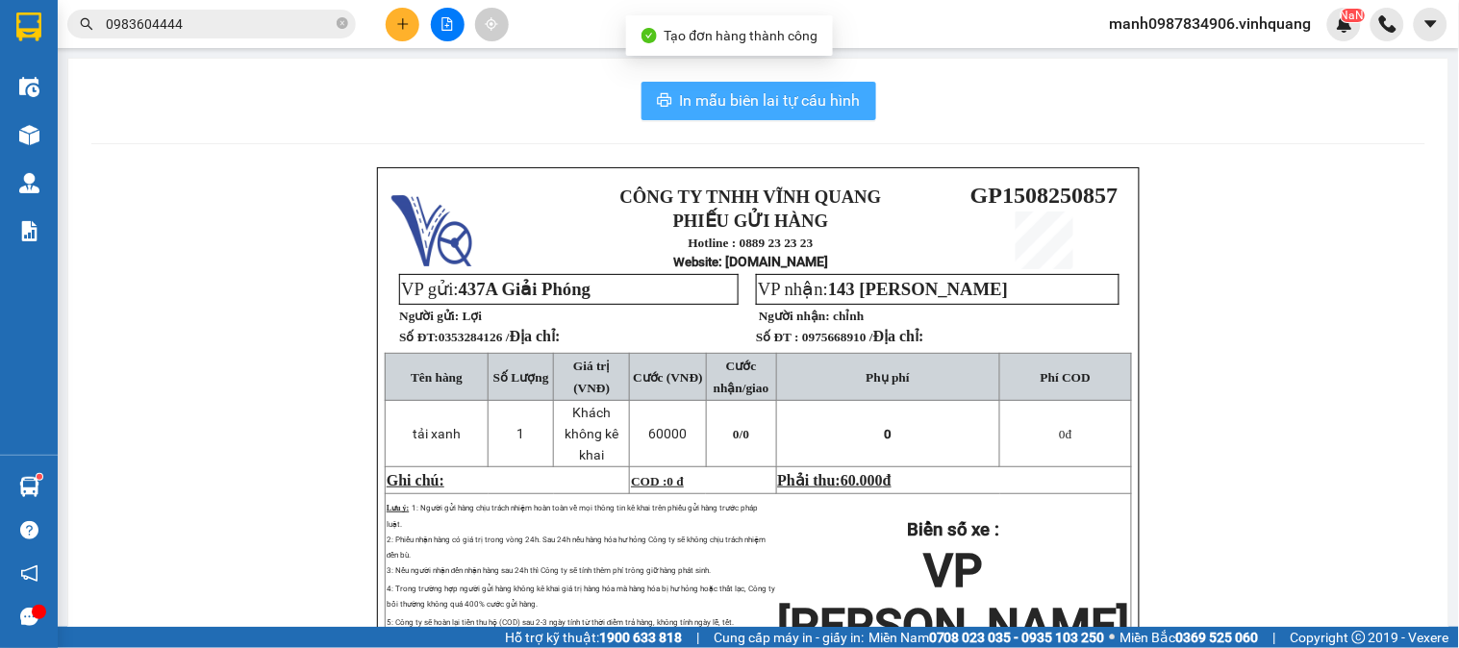
click at [774, 98] on span "In mẫu biên lai tự cấu hình" at bounding box center [770, 100] width 181 height 24
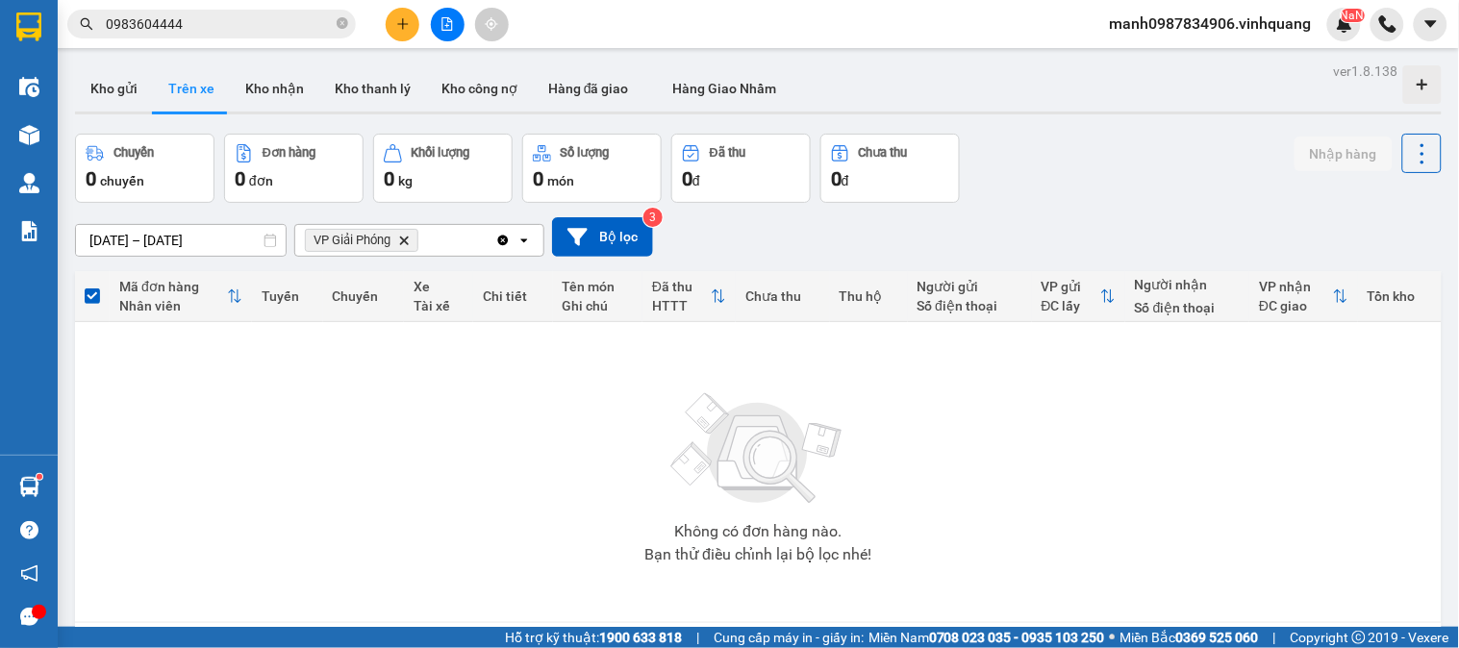
click at [396, 24] on button at bounding box center [403, 25] width 34 height 34
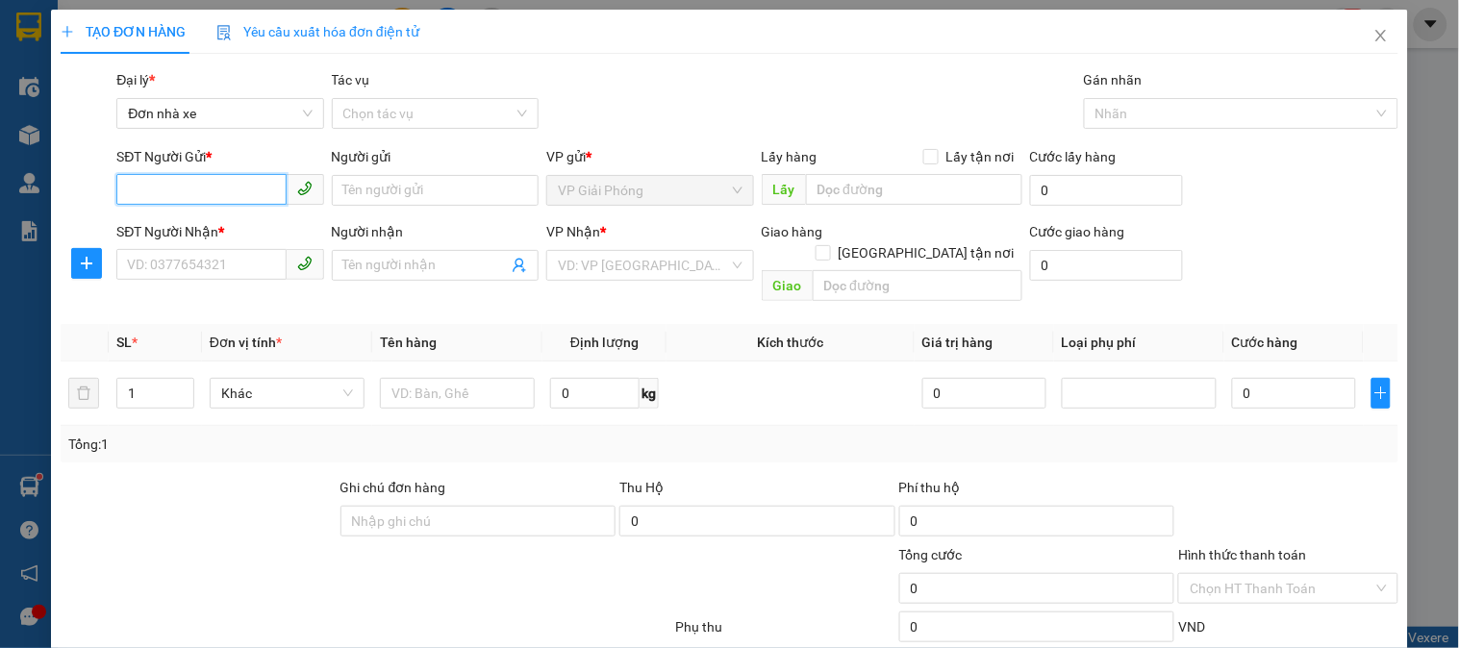
click at [177, 174] on input "SĐT Người Gửi *" at bounding box center [200, 189] width 169 height 31
click at [185, 227] on div "0948183050 - lê văn hùng" at bounding box center [221, 228] width 189 height 21
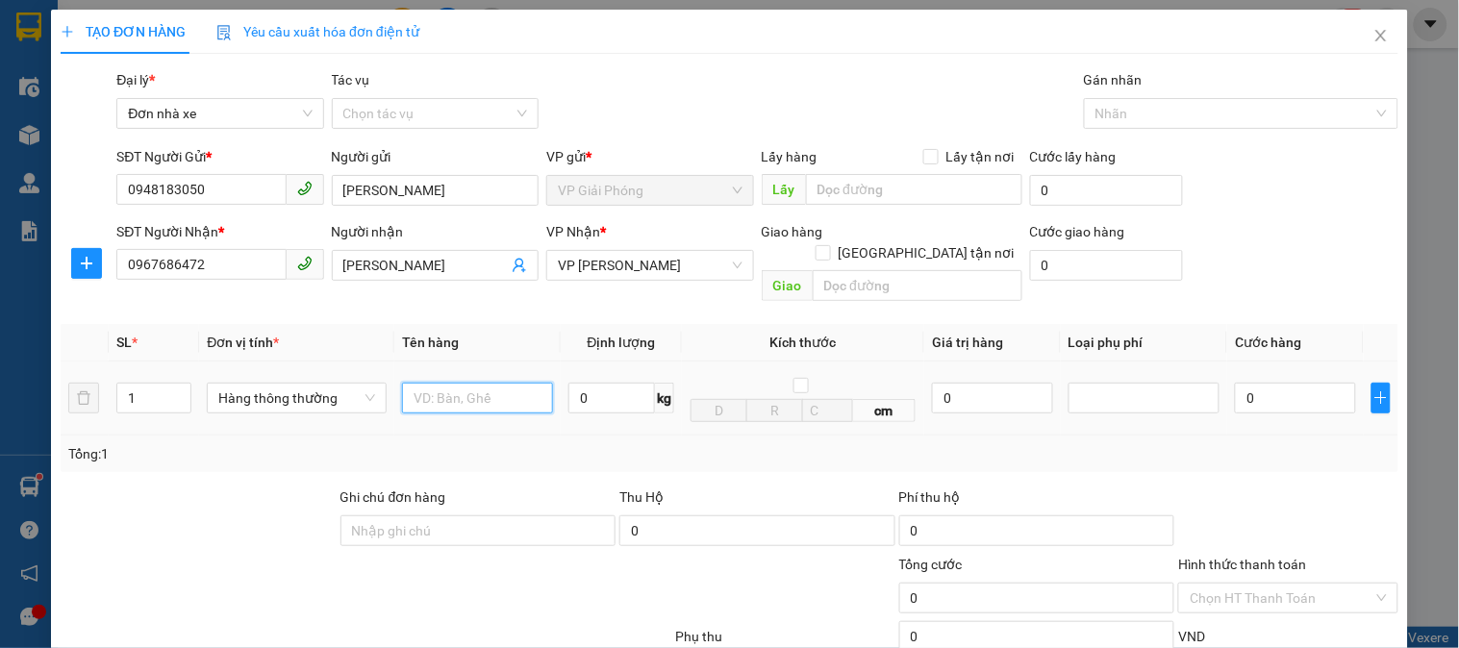
click at [455, 388] on input "text" at bounding box center [477, 398] width 151 height 31
click at [623, 383] on input "0" at bounding box center [611, 398] width 87 height 31
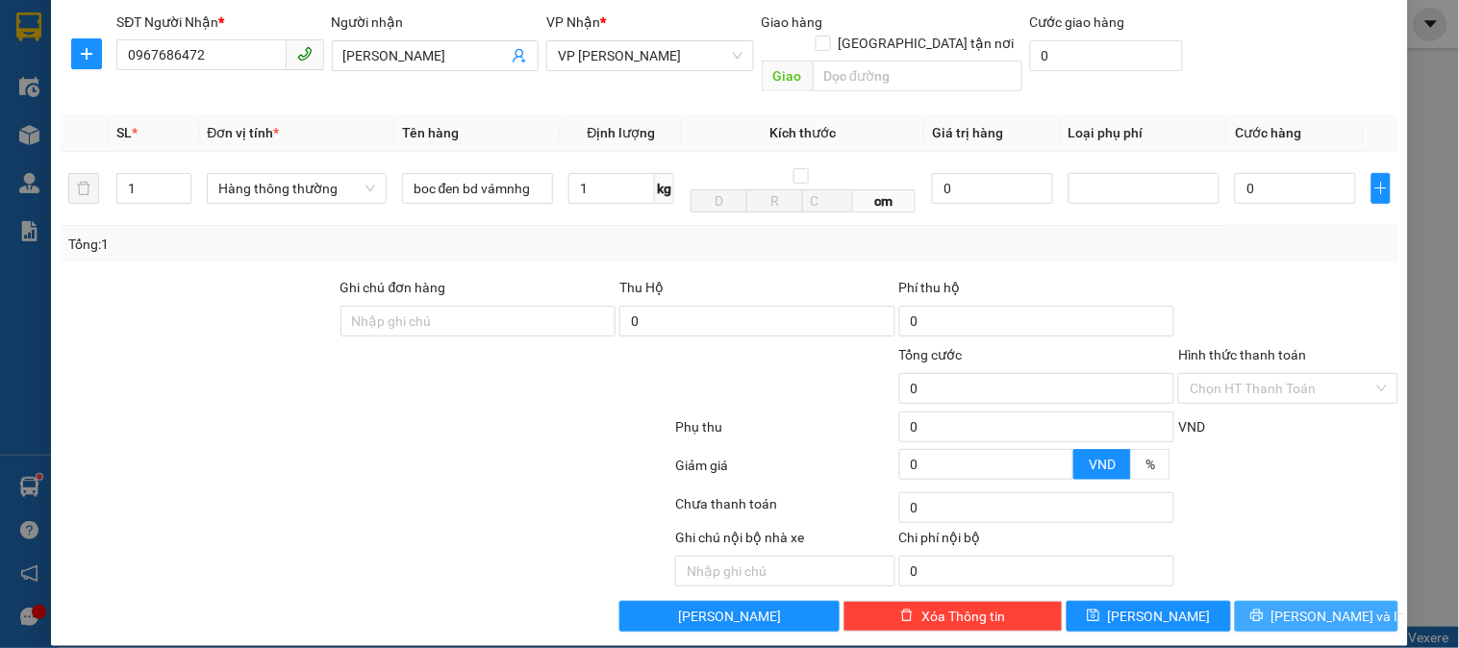
click at [1332, 606] on span "[PERSON_NAME] và In" at bounding box center [1339, 616] width 135 height 21
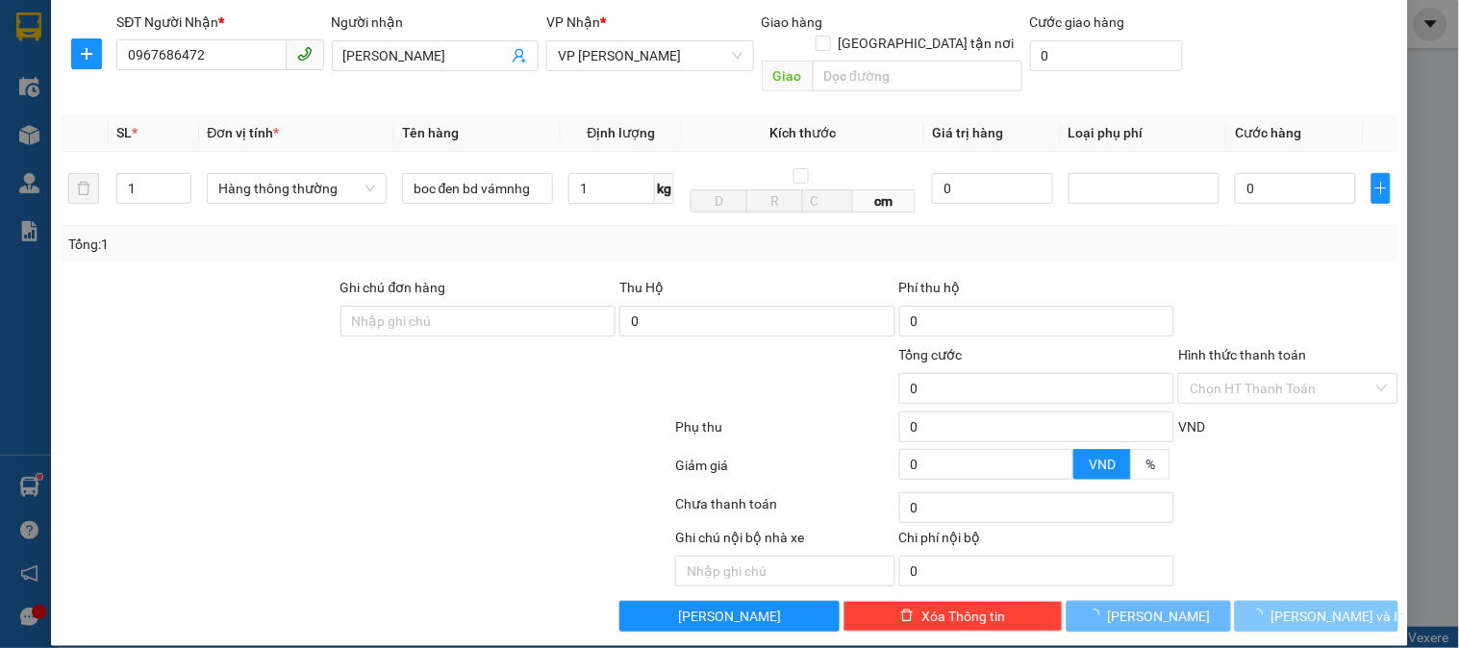
click at [1332, 606] on span "[PERSON_NAME] và In" at bounding box center [1339, 616] width 135 height 21
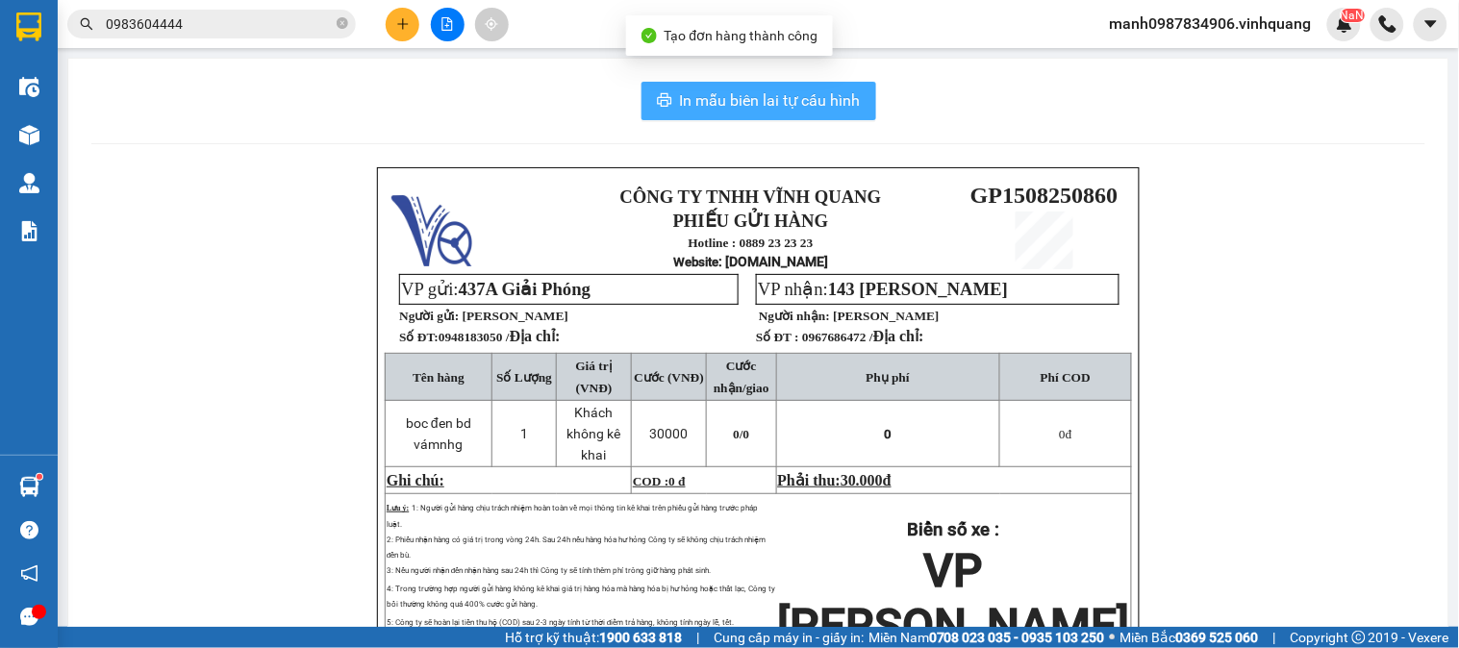
drag, startPoint x: 755, startPoint y: 111, endPoint x: 764, endPoint y: 129, distance: 20.2
click at [755, 110] on span "In mẫu biên lai tự cấu hình" at bounding box center [770, 100] width 181 height 24
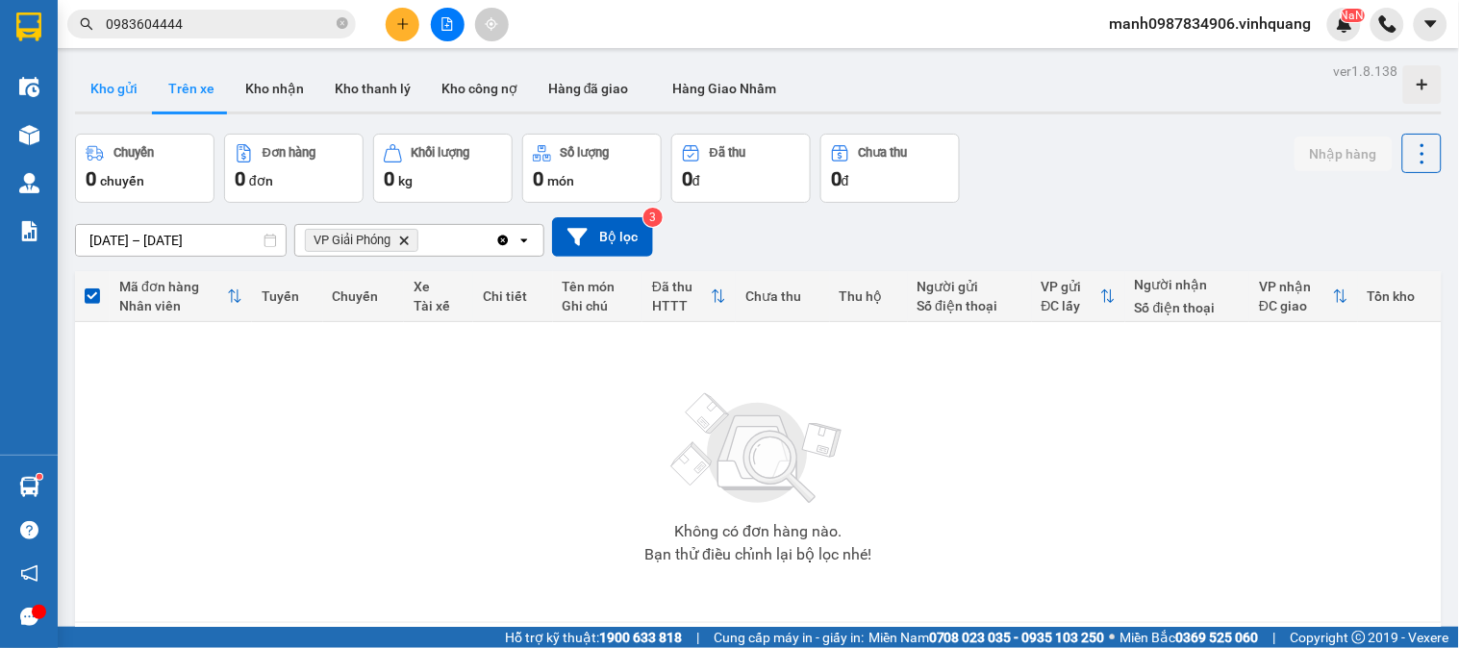
click at [120, 96] on button "Kho gửi" at bounding box center [114, 88] width 78 height 46
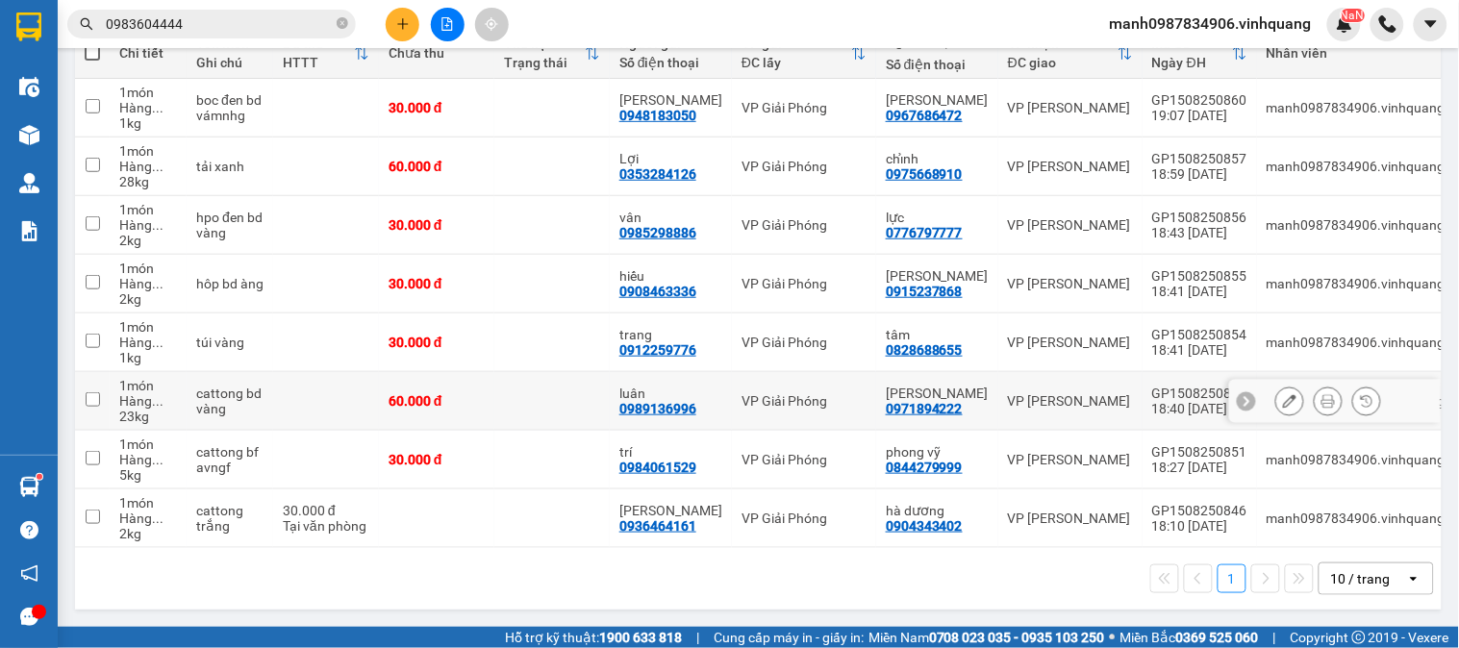
scroll to position [138, 0]
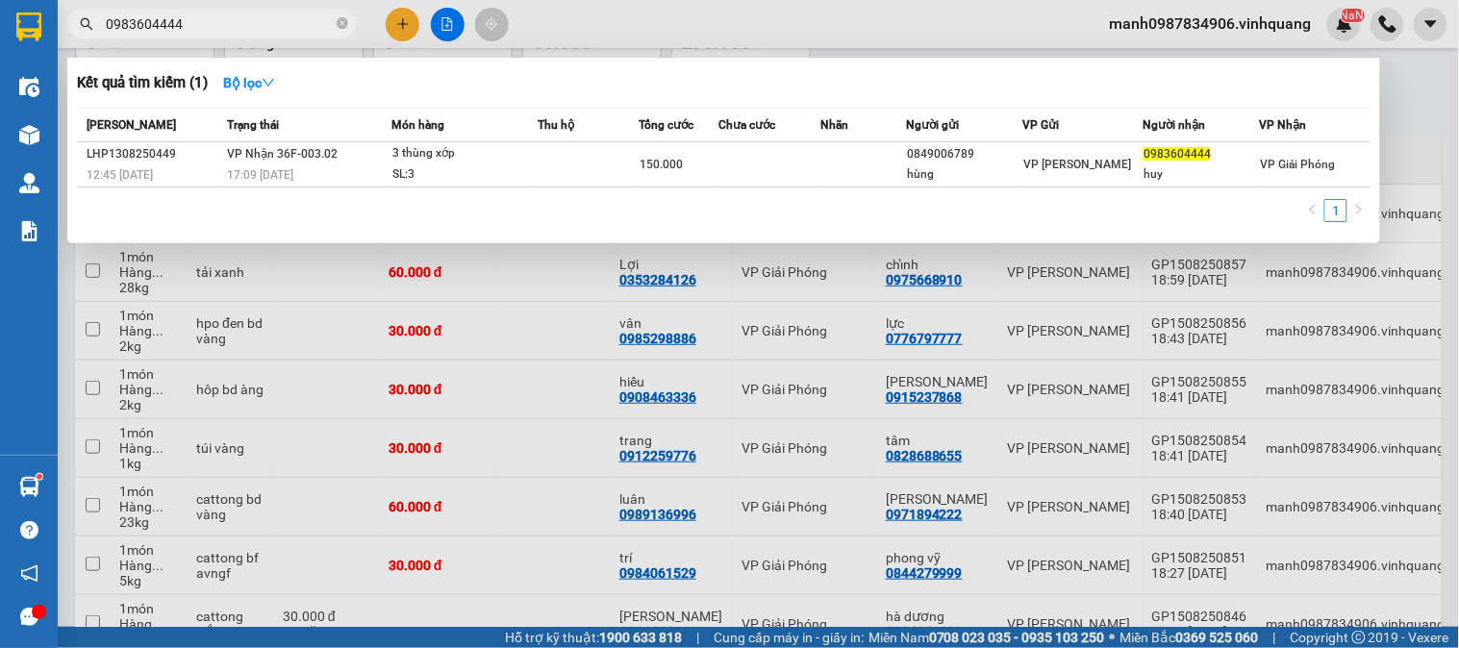
drag, startPoint x: 180, startPoint y: 26, endPoint x: 11, endPoint y: 49, distance: 170.8
click at [52, 43] on section "Kết quả tìm kiếm ( 1 ) Bộ lọc Mã ĐH Trạng thái Món hàng Thu hộ Tổng cước Chưa c…" at bounding box center [729, 324] width 1459 height 648
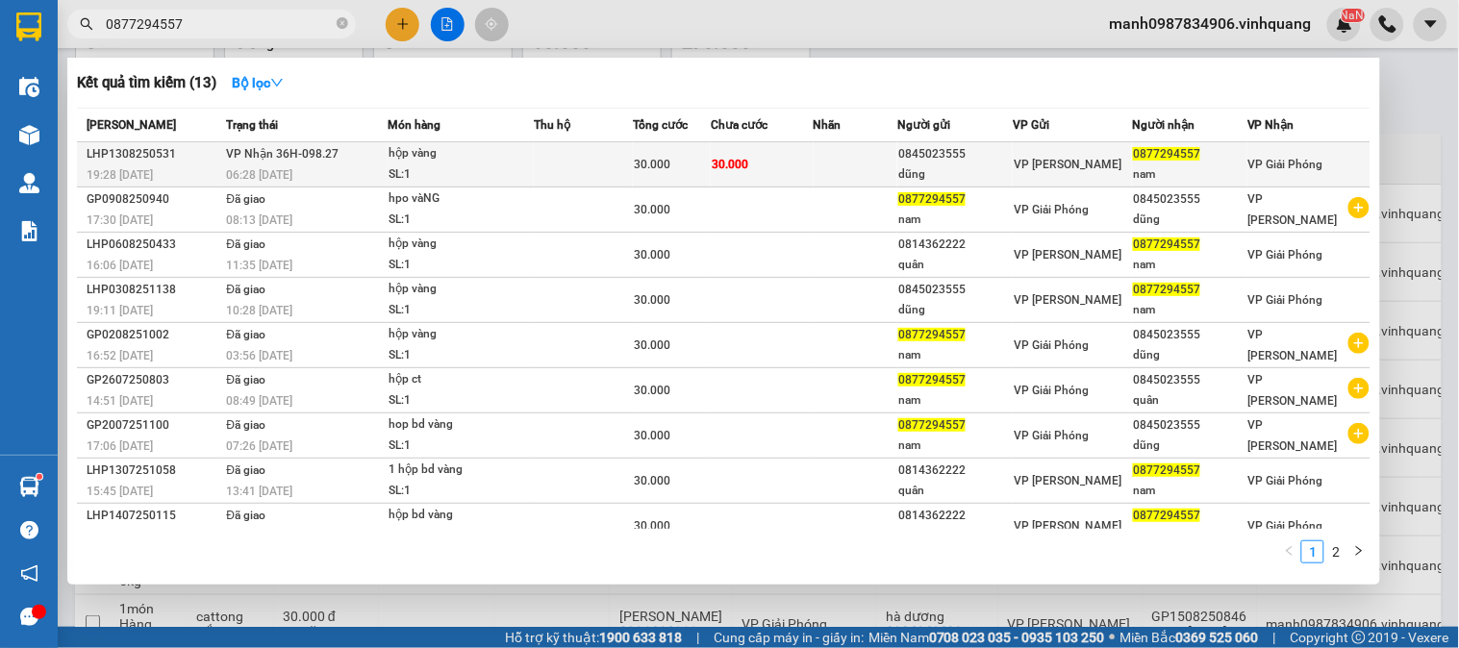
type input "0877294557"
click at [270, 156] on span "VP Nhận 36H-098.27" at bounding box center [282, 153] width 113 height 13
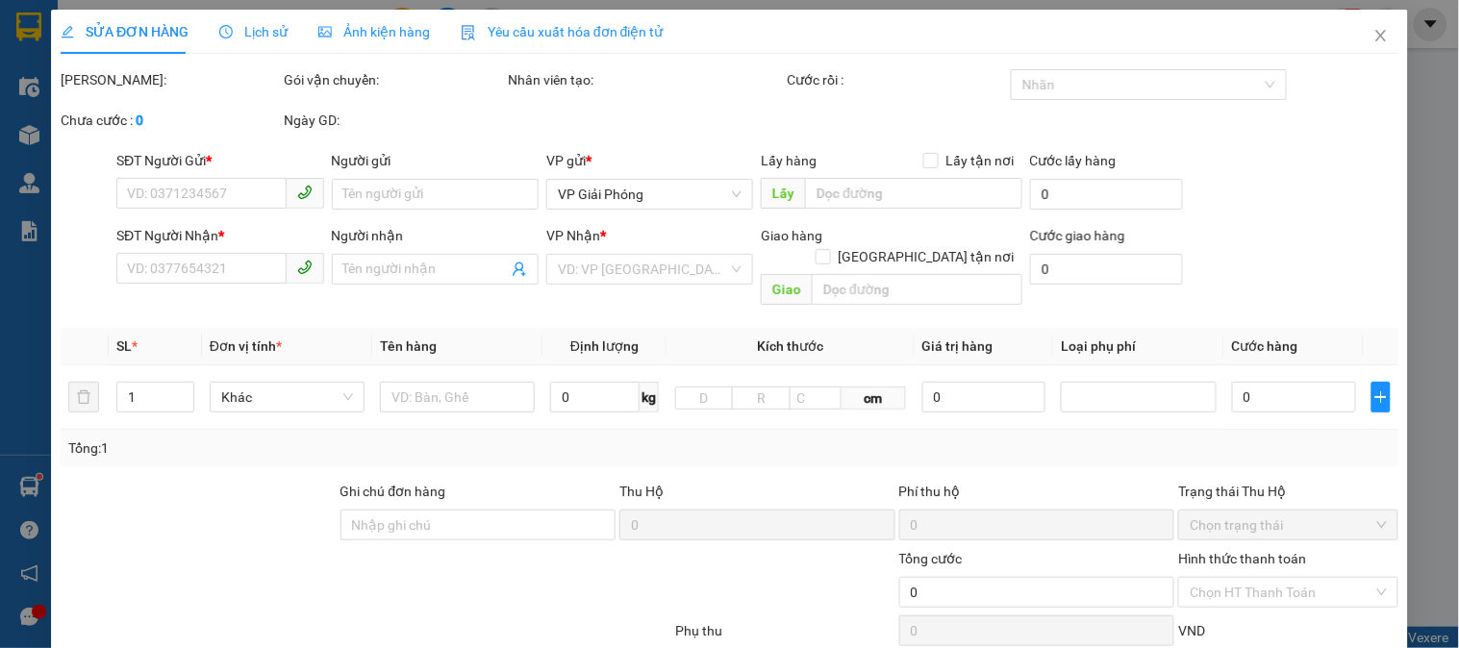
type input "0845023555"
type input "dũng"
type input "0877294557"
type input "nam"
type input "30.000"
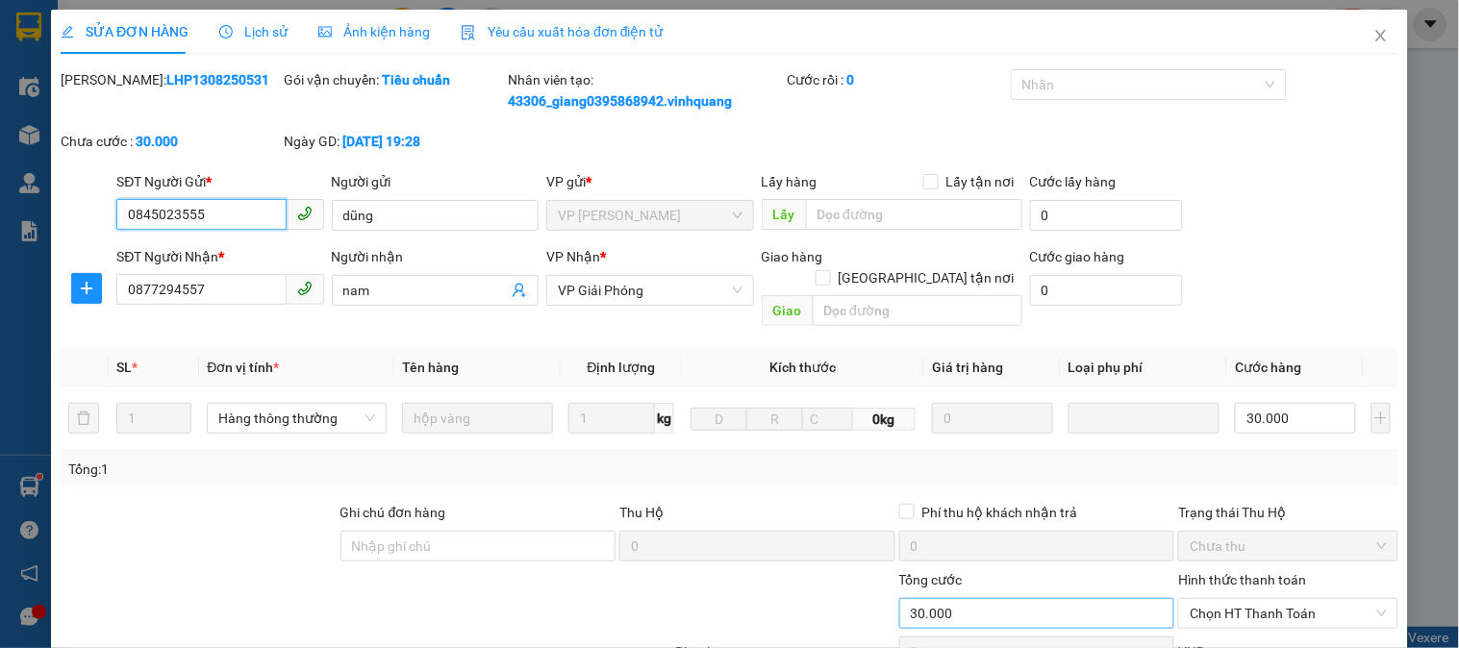
scroll to position [225, 0]
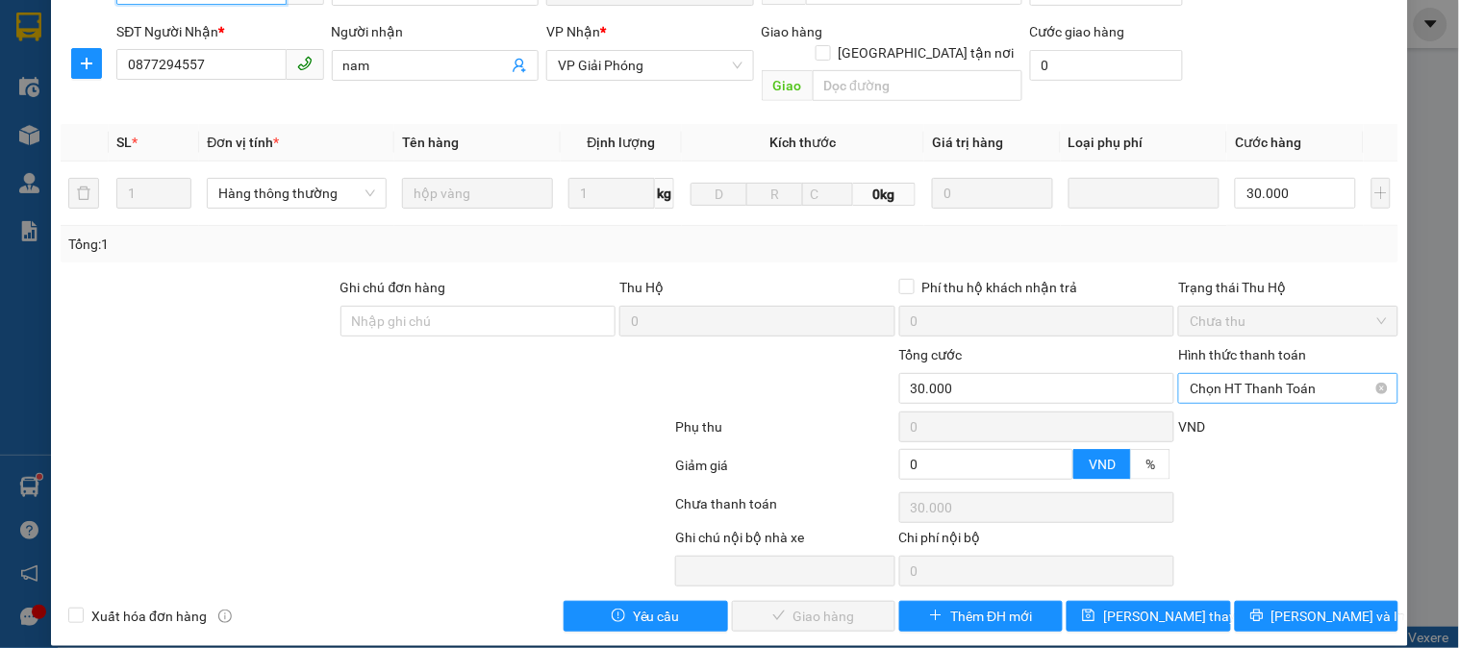
click at [1279, 376] on span "Chọn HT Thanh Toán" at bounding box center [1288, 388] width 196 height 29
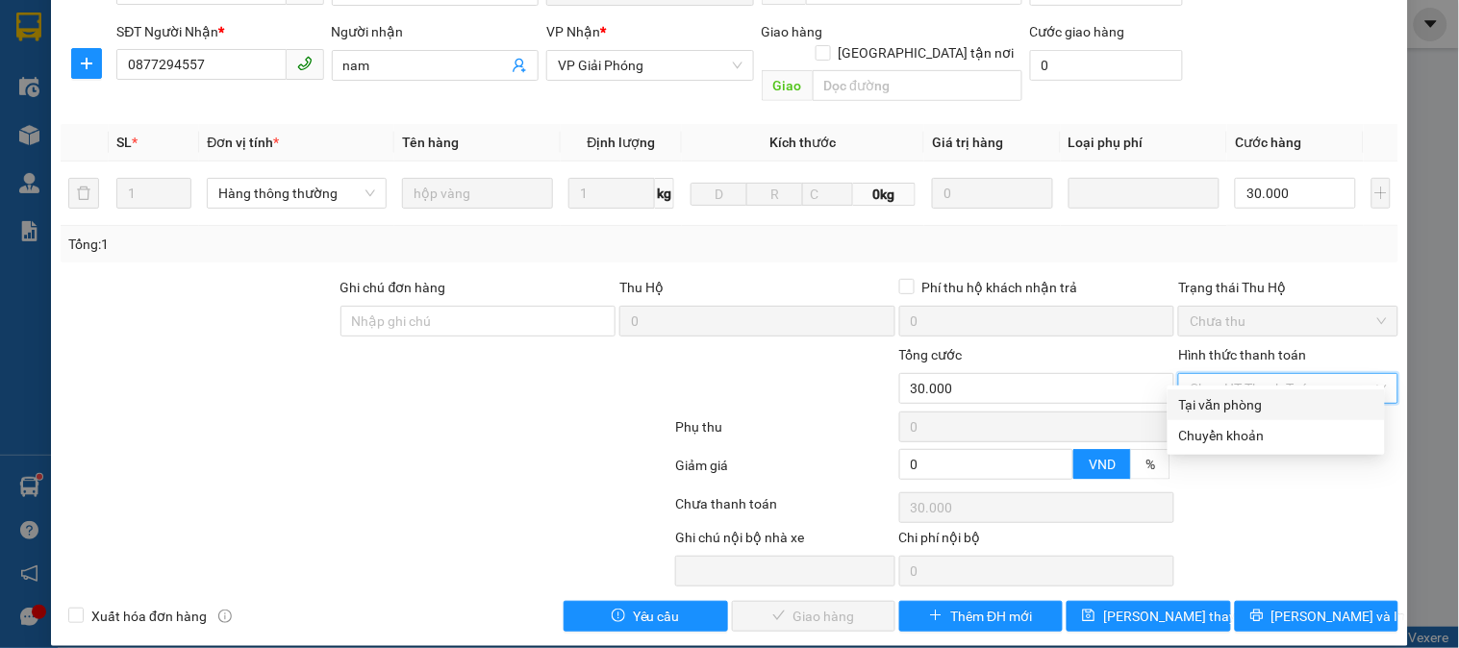
drag, startPoint x: 1233, startPoint y: 401, endPoint x: 1180, endPoint y: 423, distance: 57.3
click at [1232, 401] on div "Tại văn phòng" at bounding box center [1276, 404] width 194 height 21
type input "0"
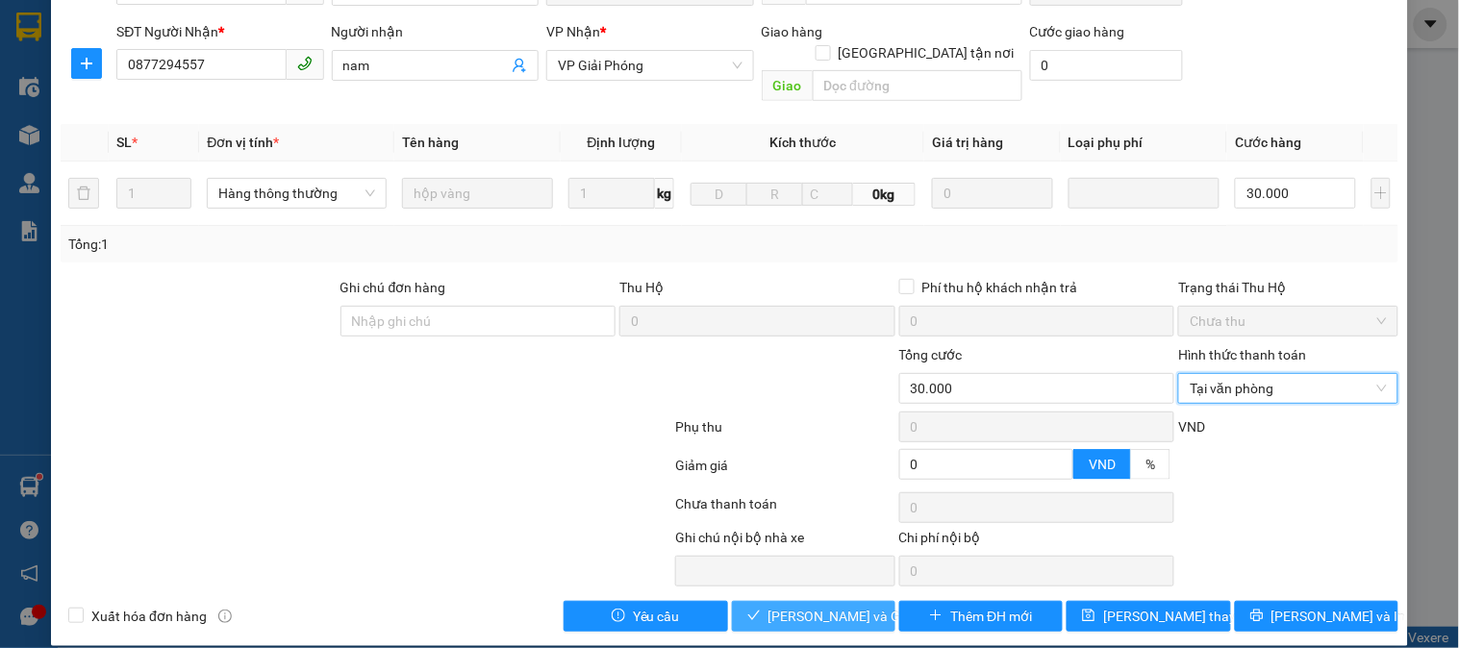
click at [782, 606] on span "[PERSON_NAME] và Giao hàng" at bounding box center [861, 616] width 185 height 21
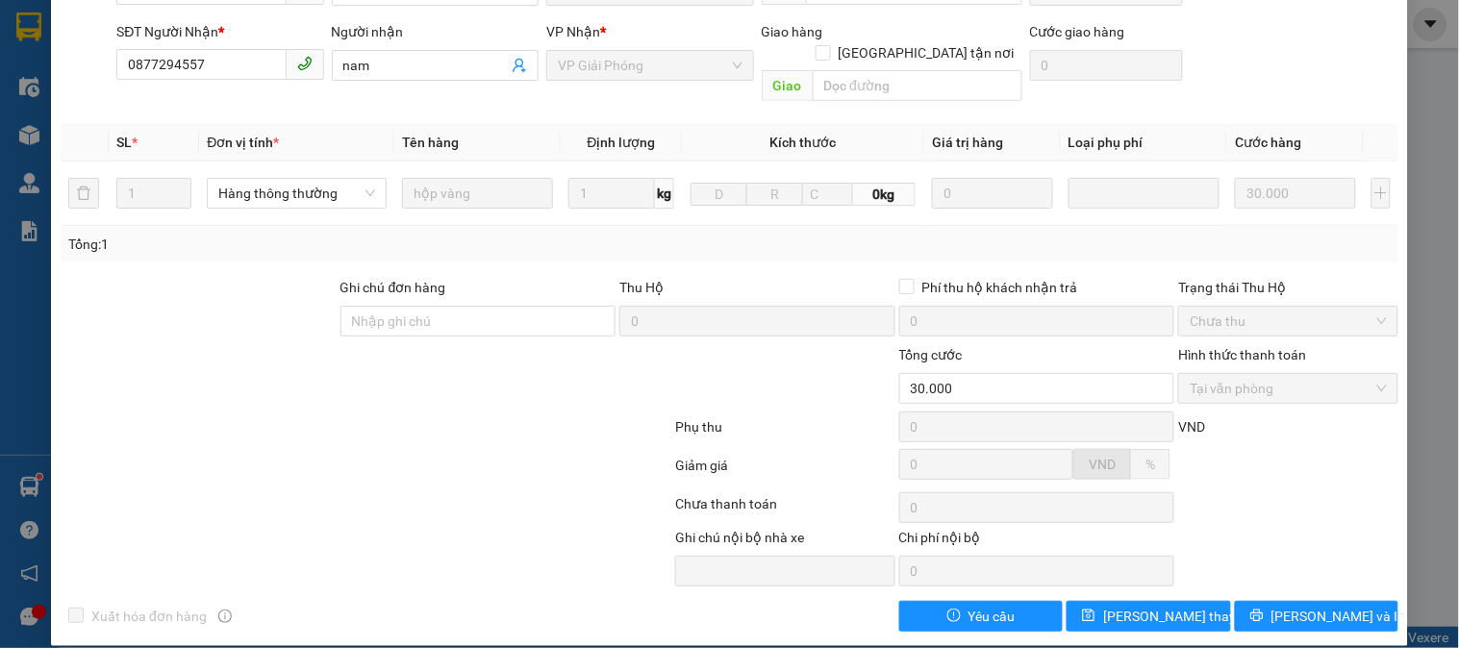
scroll to position [0, 0]
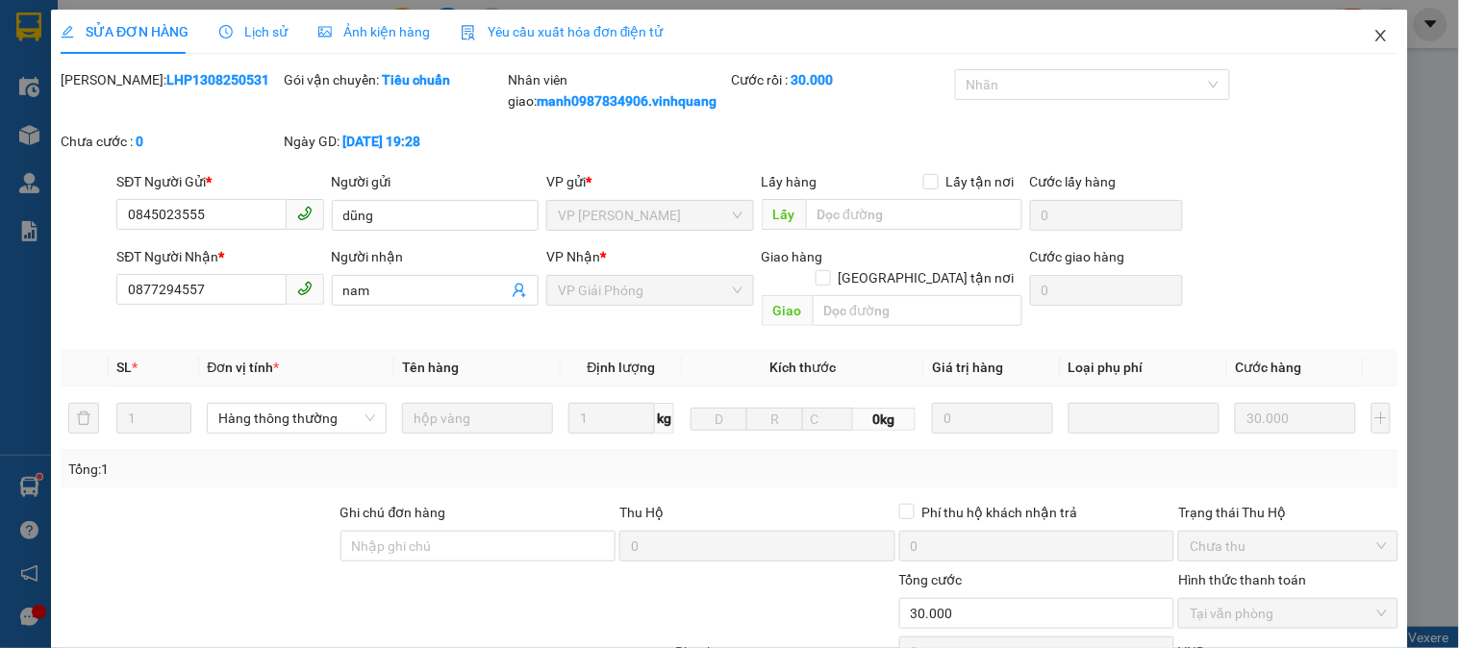
click at [1373, 34] on icon "close" at bounding box center [1380, 35] width 15 height 15
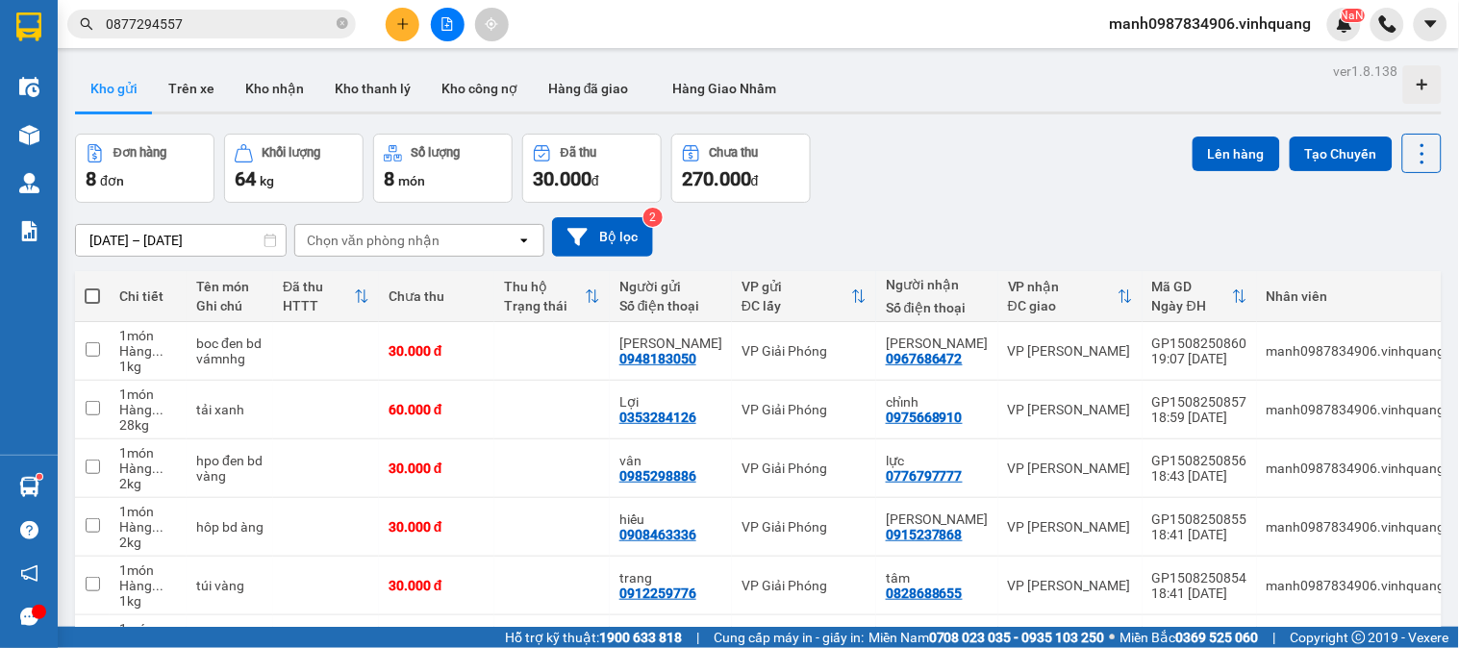
drag, startPoint x: 343, startPoint y: 22, endPoint x: 478, endPoint y: 140, distance: 179.2
click at [341, 24] on icon "close-circle" at bounding box center [343, 23] width 12 height 12
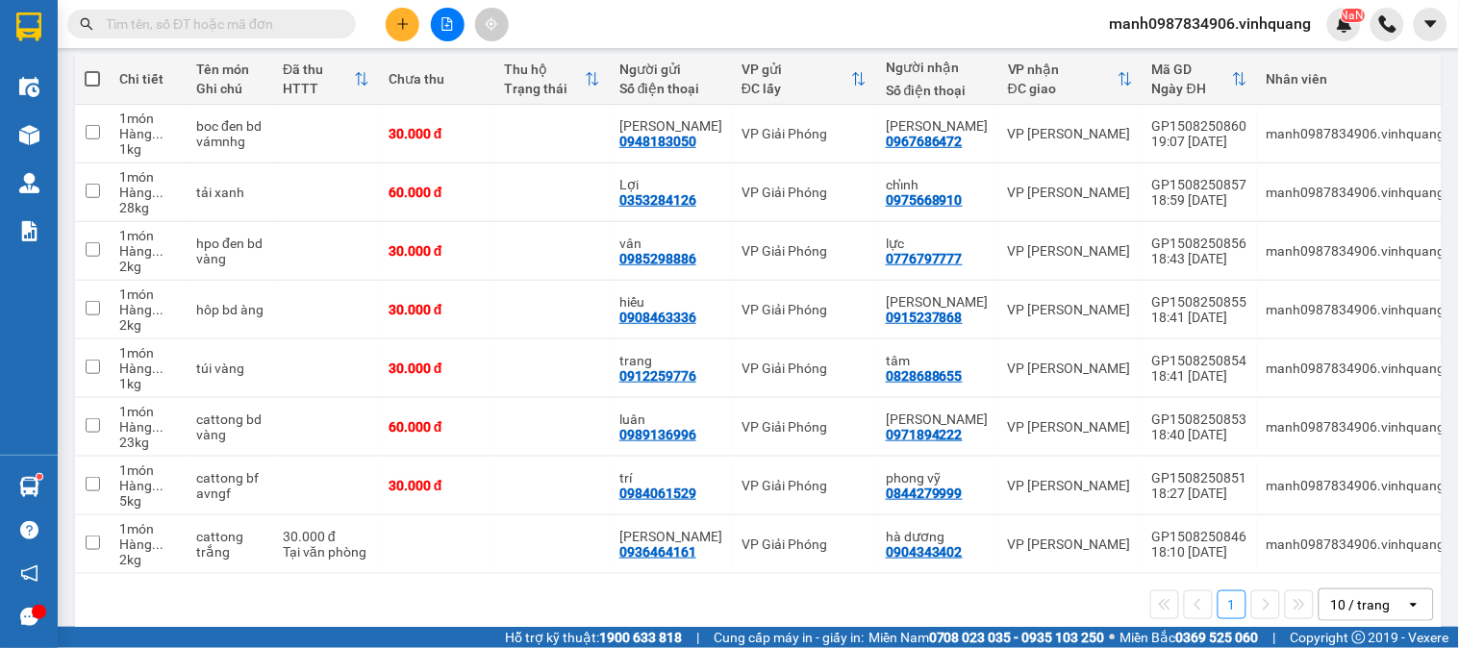
scroll to position [215, 0]
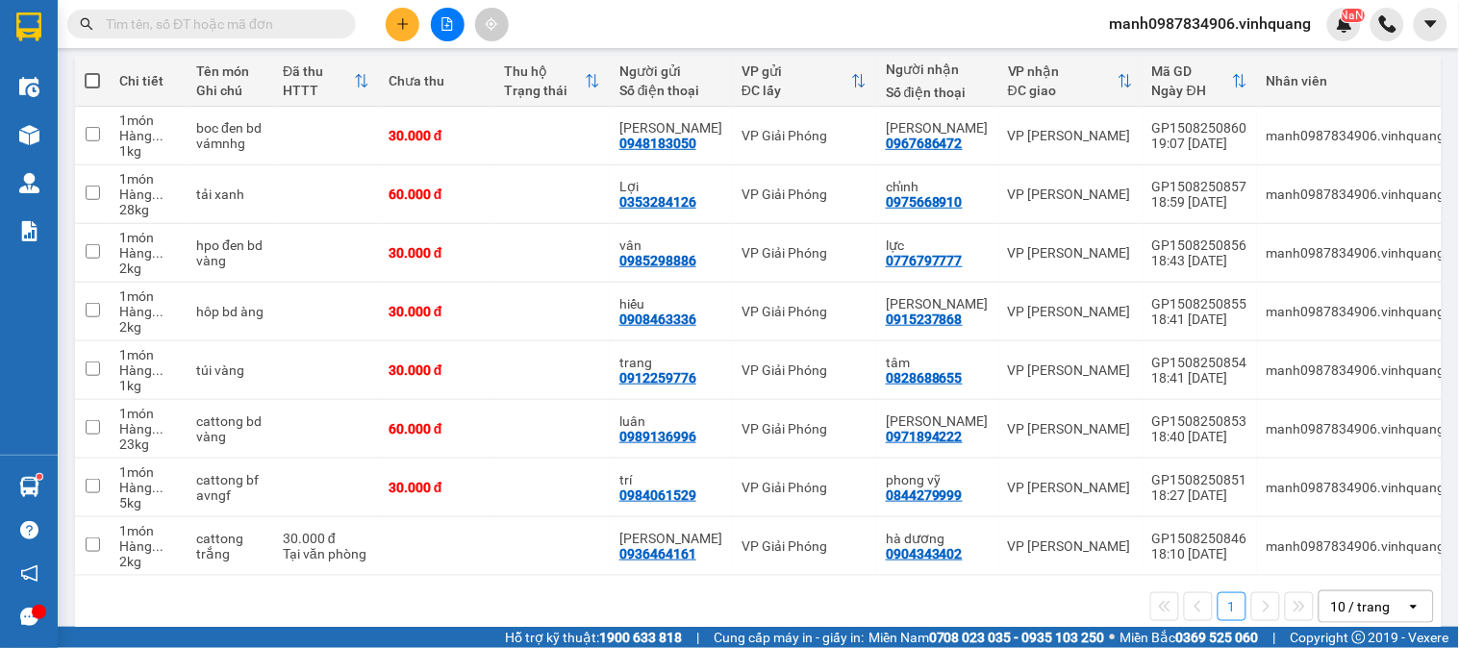
click at [100, 79] on th at bounding box center [92, 81] width 35 height 51
click at [91, 80] on span at bounding box center [92, 80] width 15 height 15
click at [92, 71] on input "checkbox" at bounding box center [92, 71] width 0 height 0
checkbox input "true"
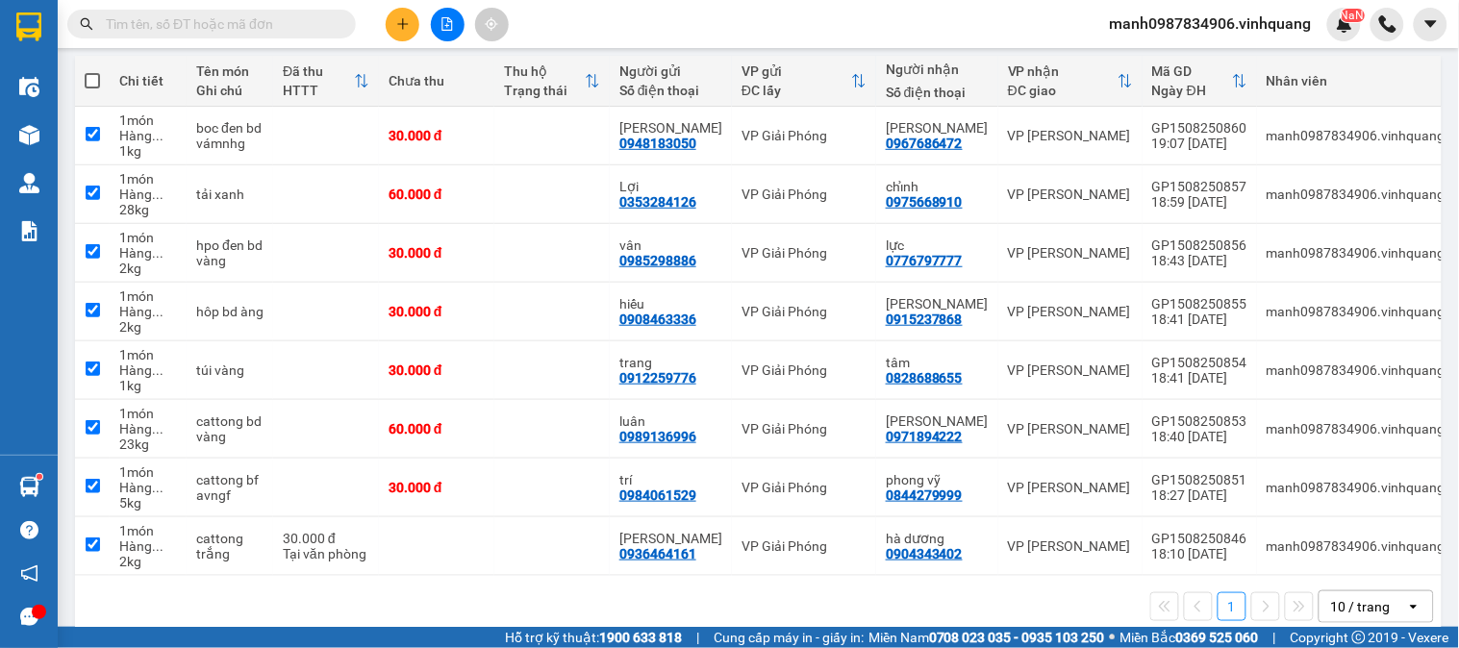
checkbox input "true"
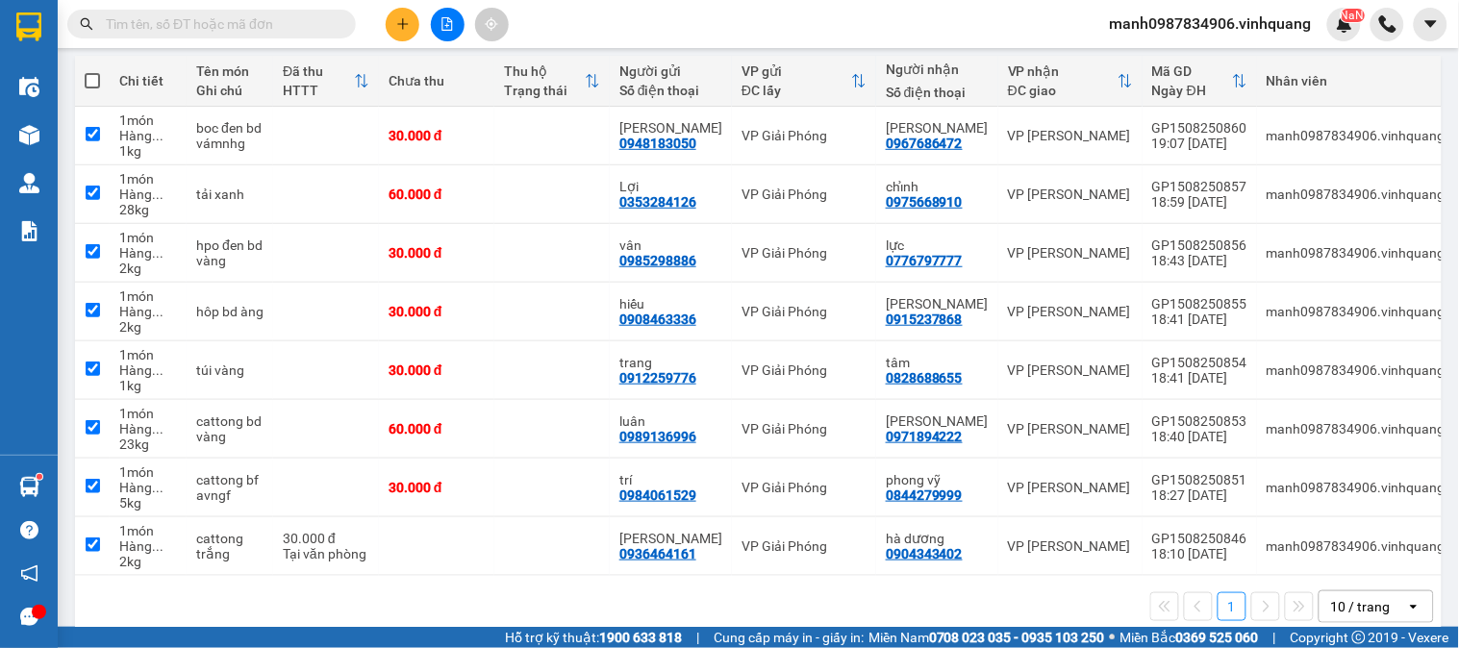
checkbox input "true"
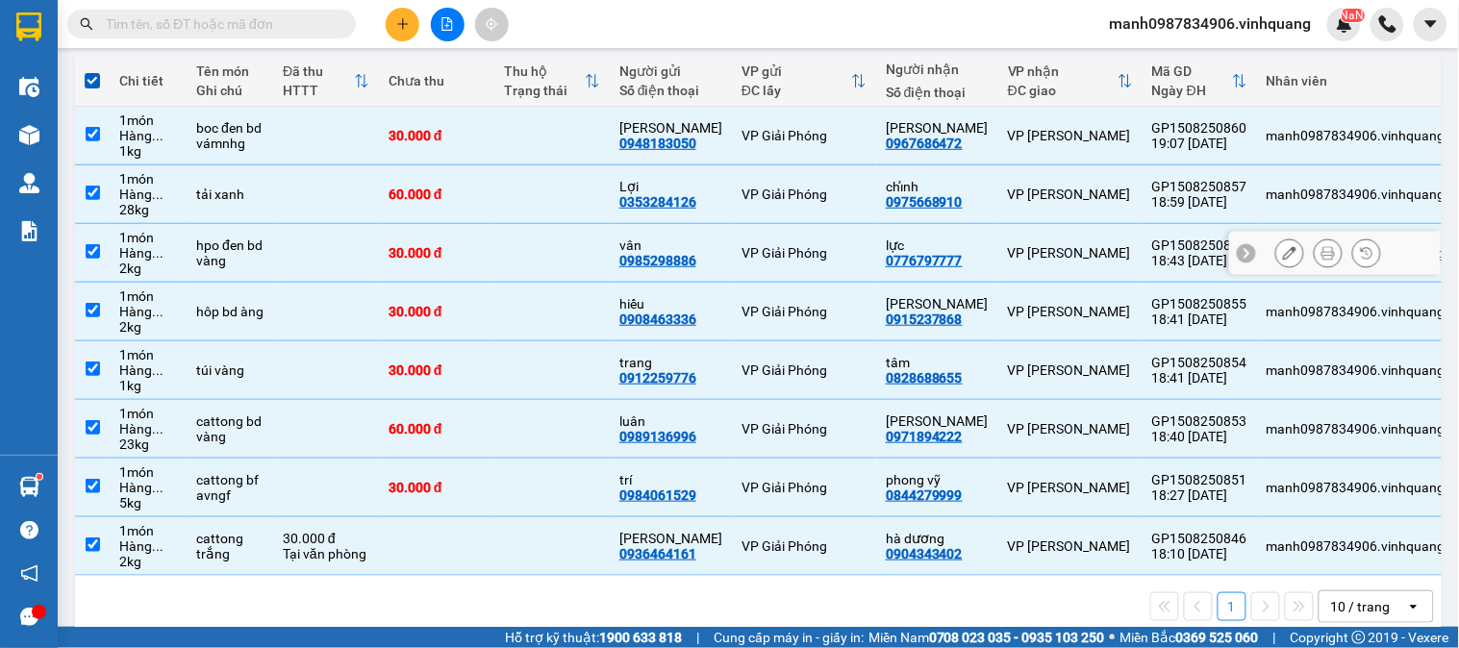
scroll to position [0, 0]
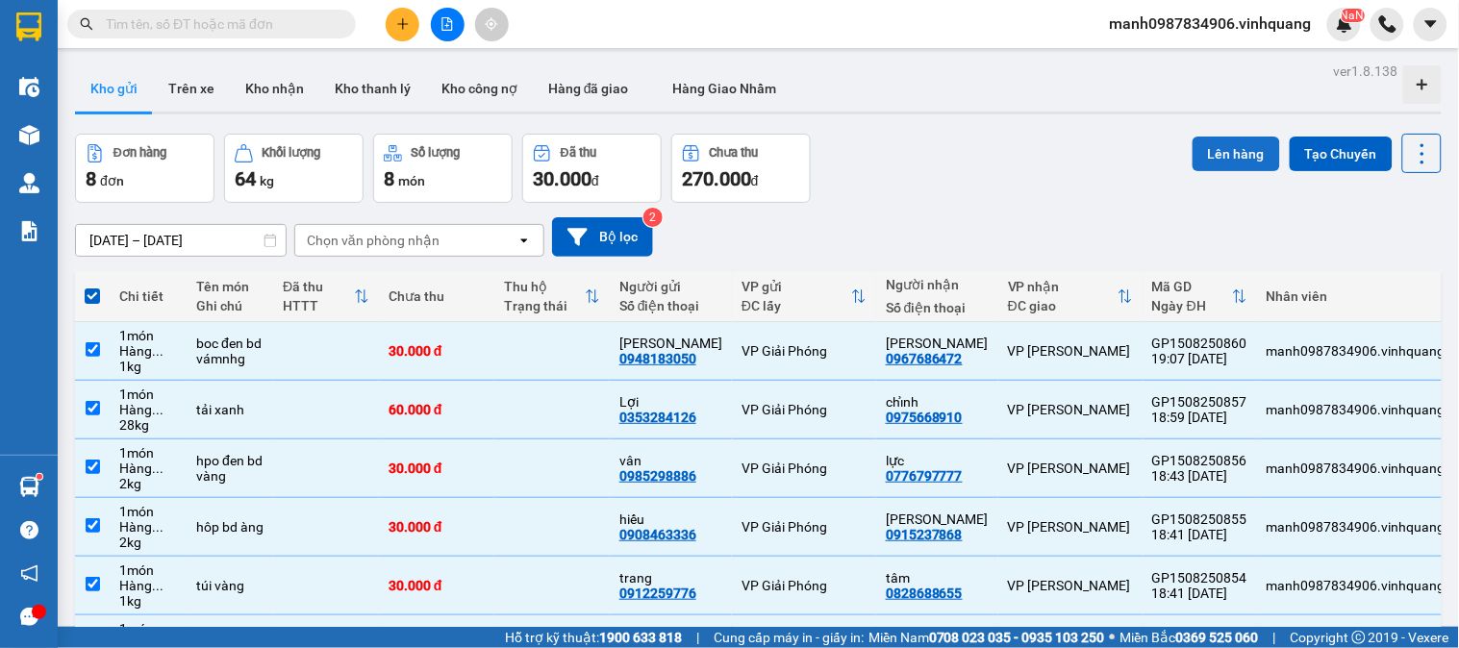
click at [1227, 151] on button "Lên hàng" at bounding box center [1237, 154] width 88 height 35
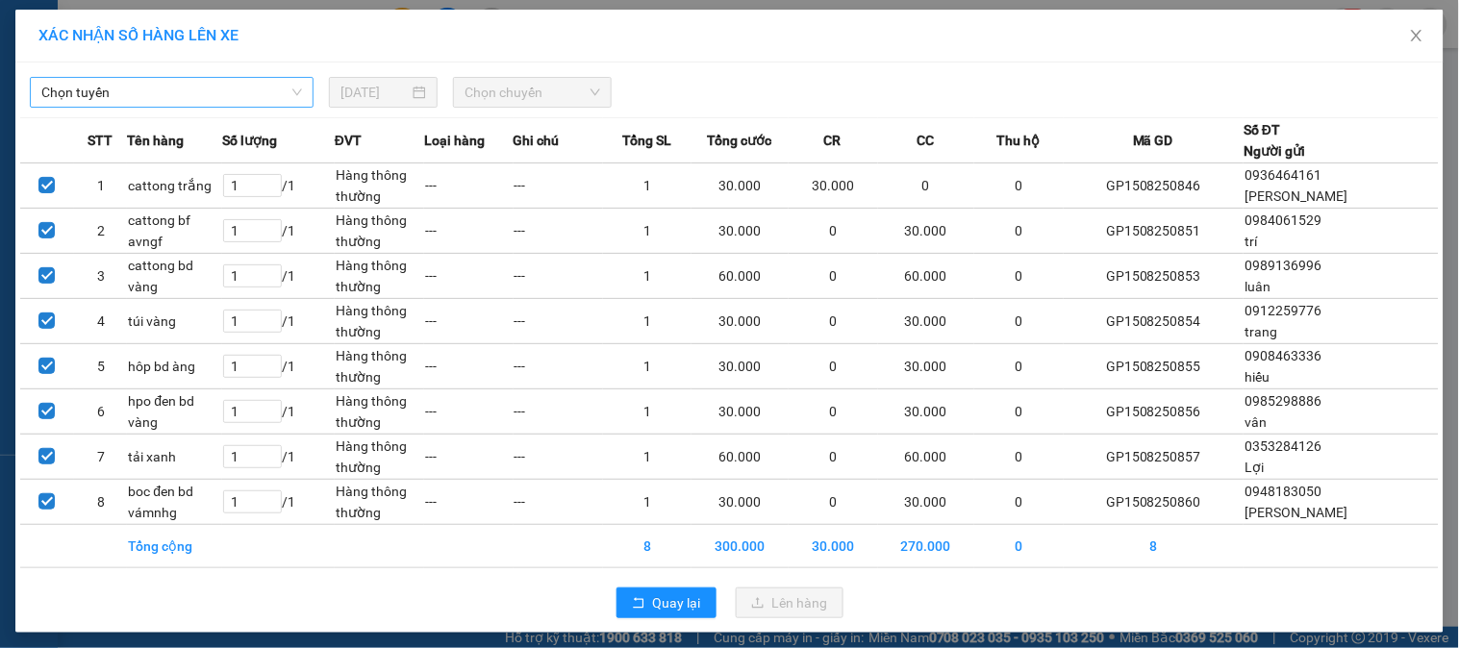
click at [180, 88] on span "Chọn tuyến" at bounding box center [171, 92] width 261 height 29
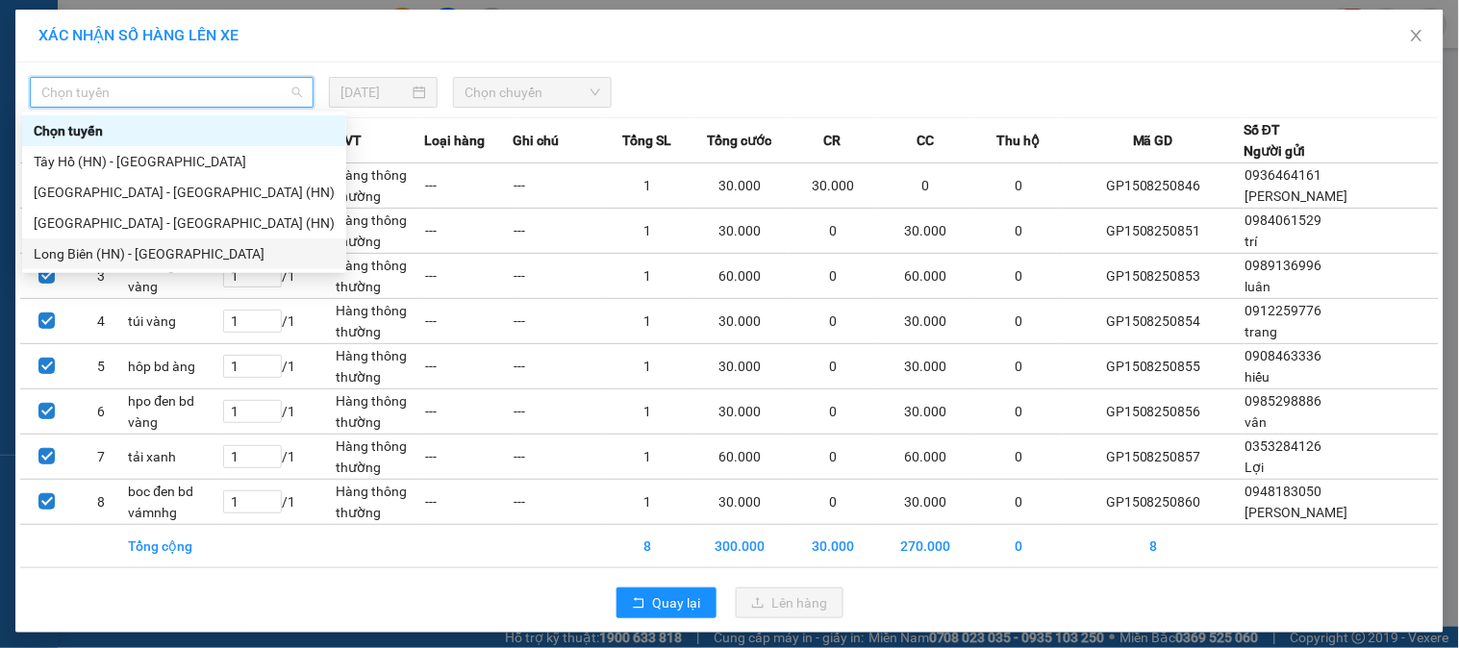
click at [72, 248] on div "Long Biên (HN) - [GEOGRAPHIC_DATA]" at bounding box center [184, 253] width 301 height 21
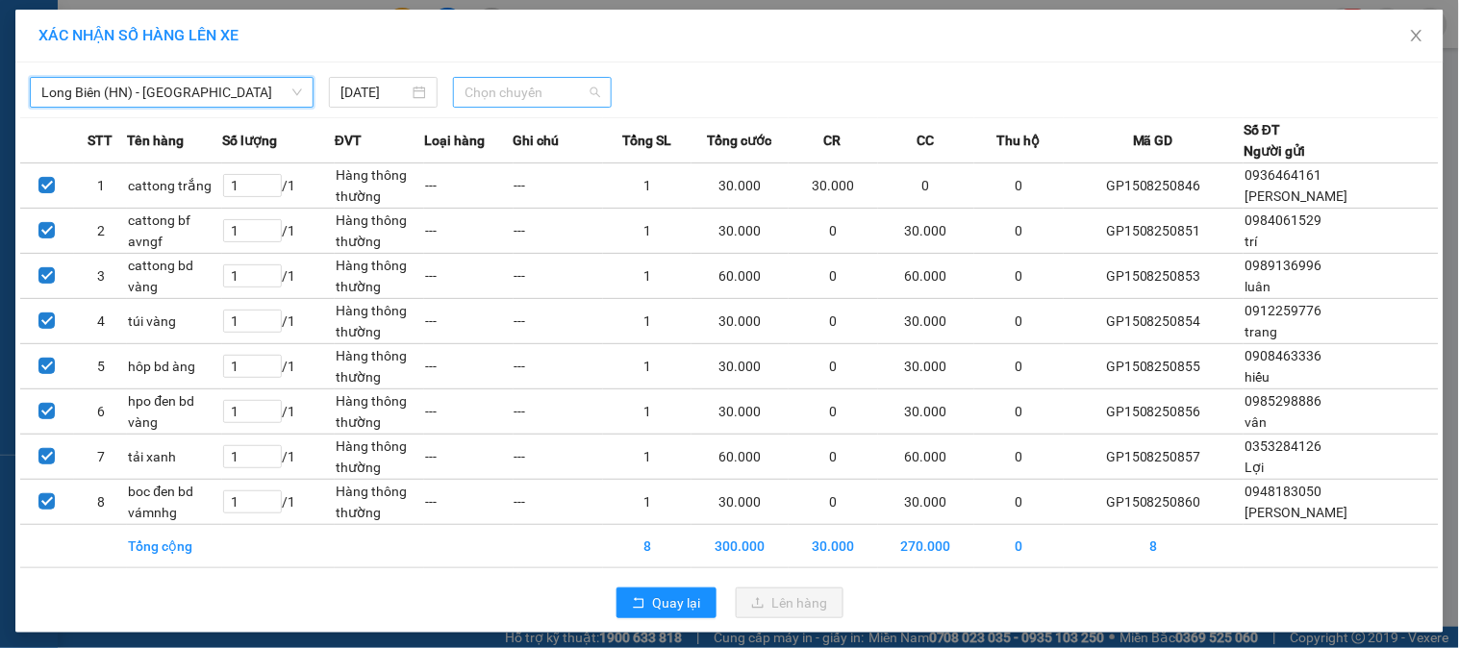
click at [507, 88] on span "Chọn chuyến" at bounding box center [533, 92] width 136 height 29
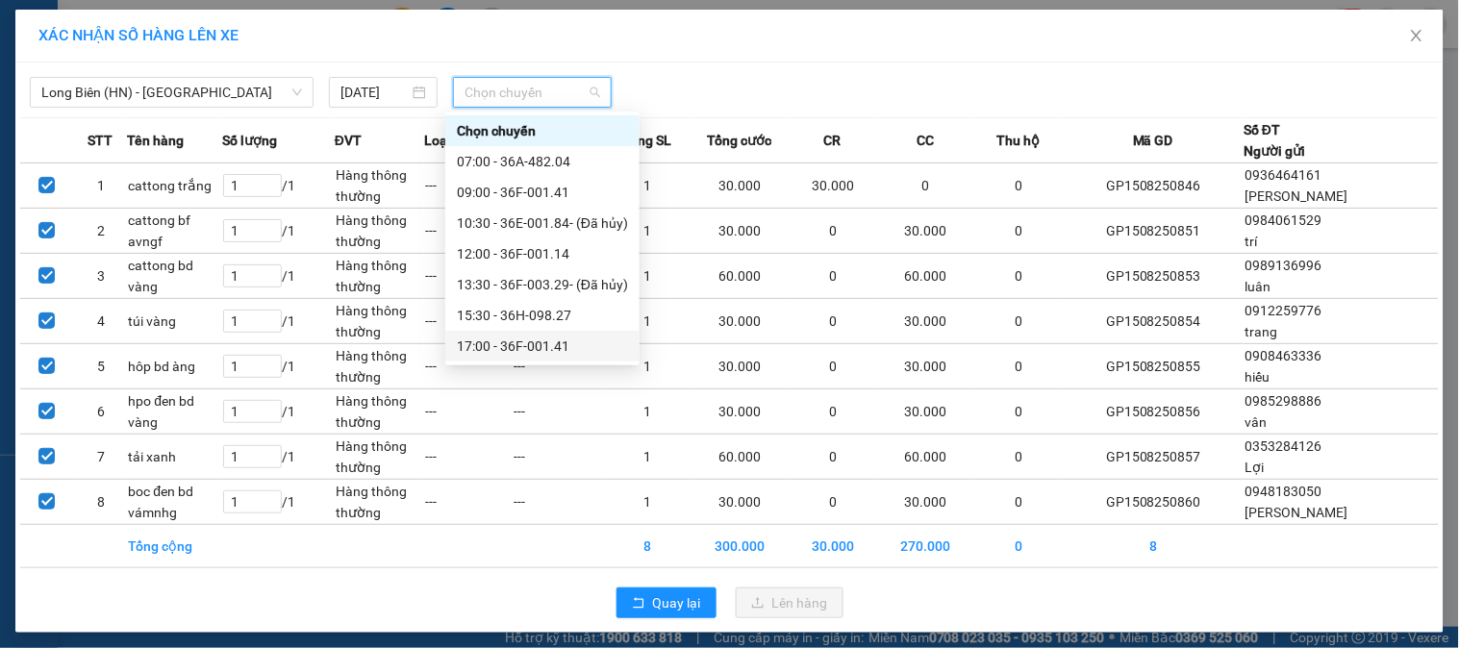
scroll to position [62, 0]
click at [517, 315] on div "18:30 - 36E-001.84" at bounding box center [542, 315] width 171 height 21
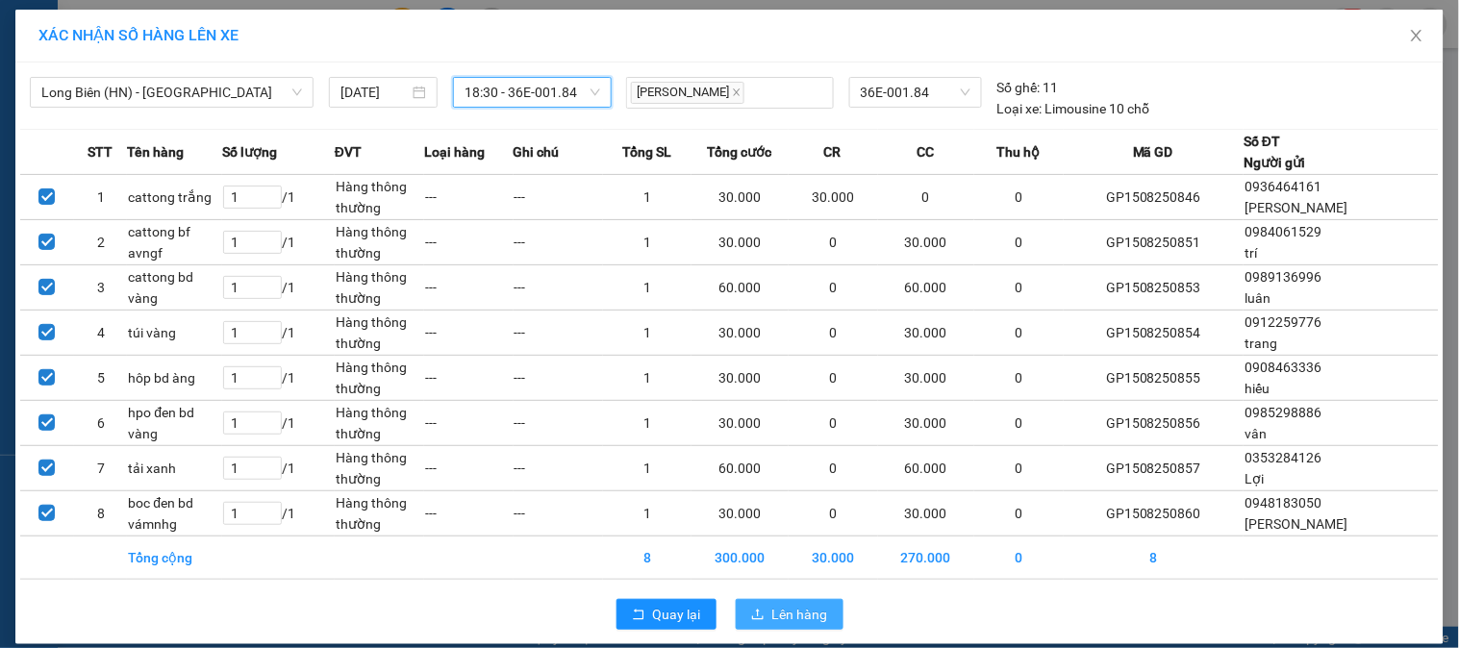
click at [789, 620] on span "Lên hàng" at bounding box center [800, 614] width 56 height 21
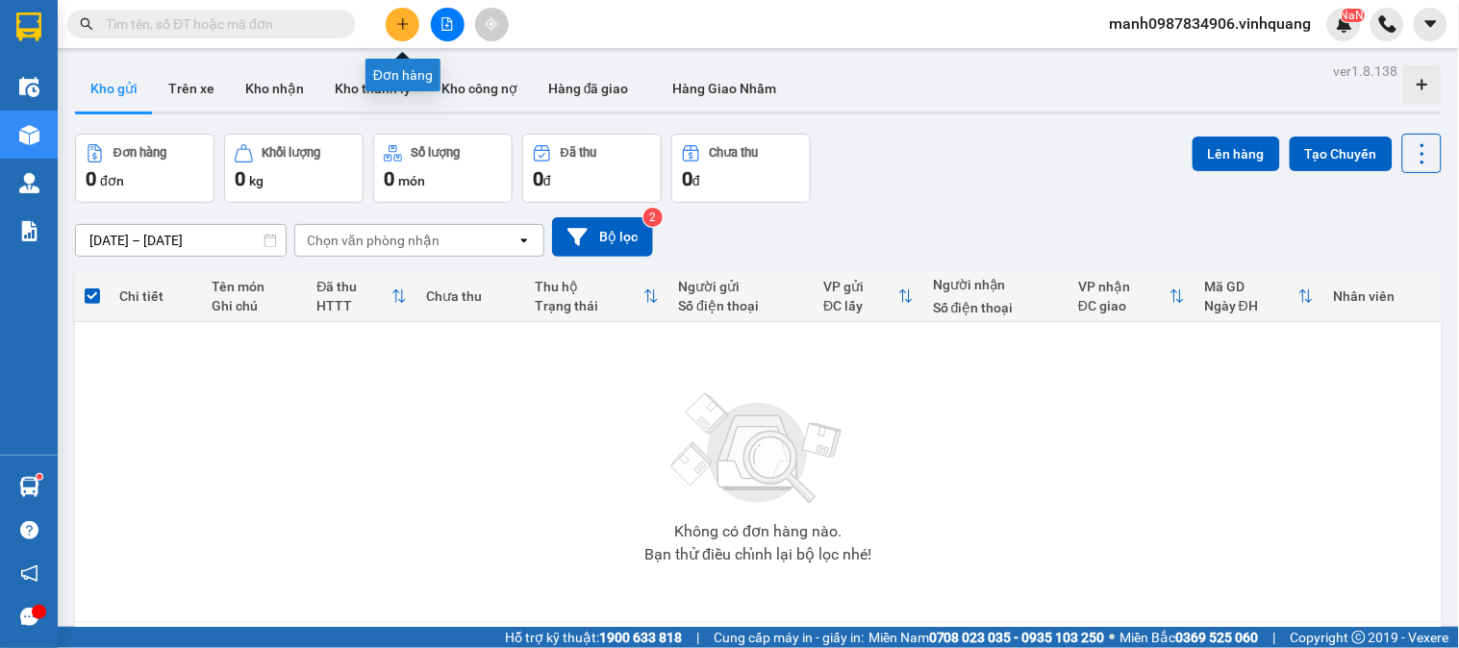
click at [400, 21] on icon "plus" at bounding box center [402, 23] width 13 height 13
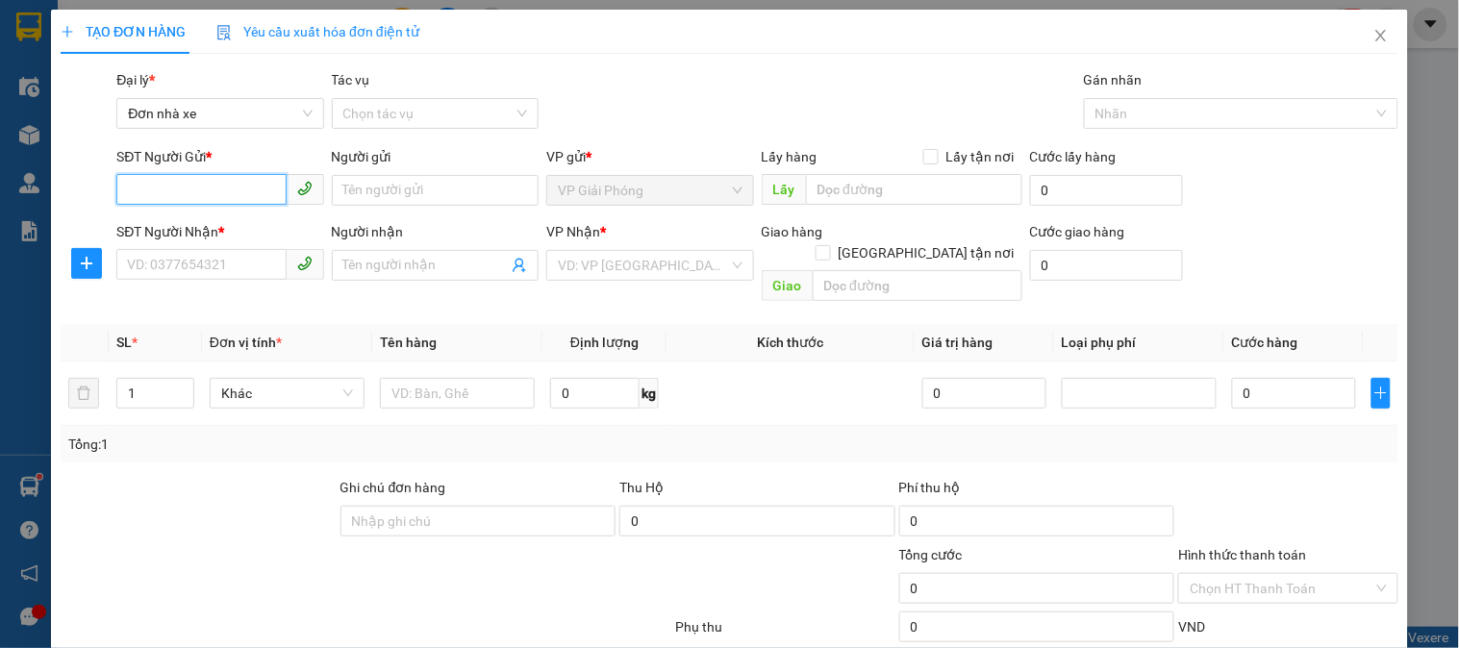
drag, startPoint x: 165, startPoint y: 189, endPoint x: 190, endPoint y: 180, distance: 26.5
click at [164, 189] on input "SĐT Người Gửi *" at bounding box center [200, 189] width 169 height 31
type input "0828161192"
click at [196, 227] on div "0828161192 - hùng" at bounding box center [218, 228] width 182 height 21
type input "hùng"
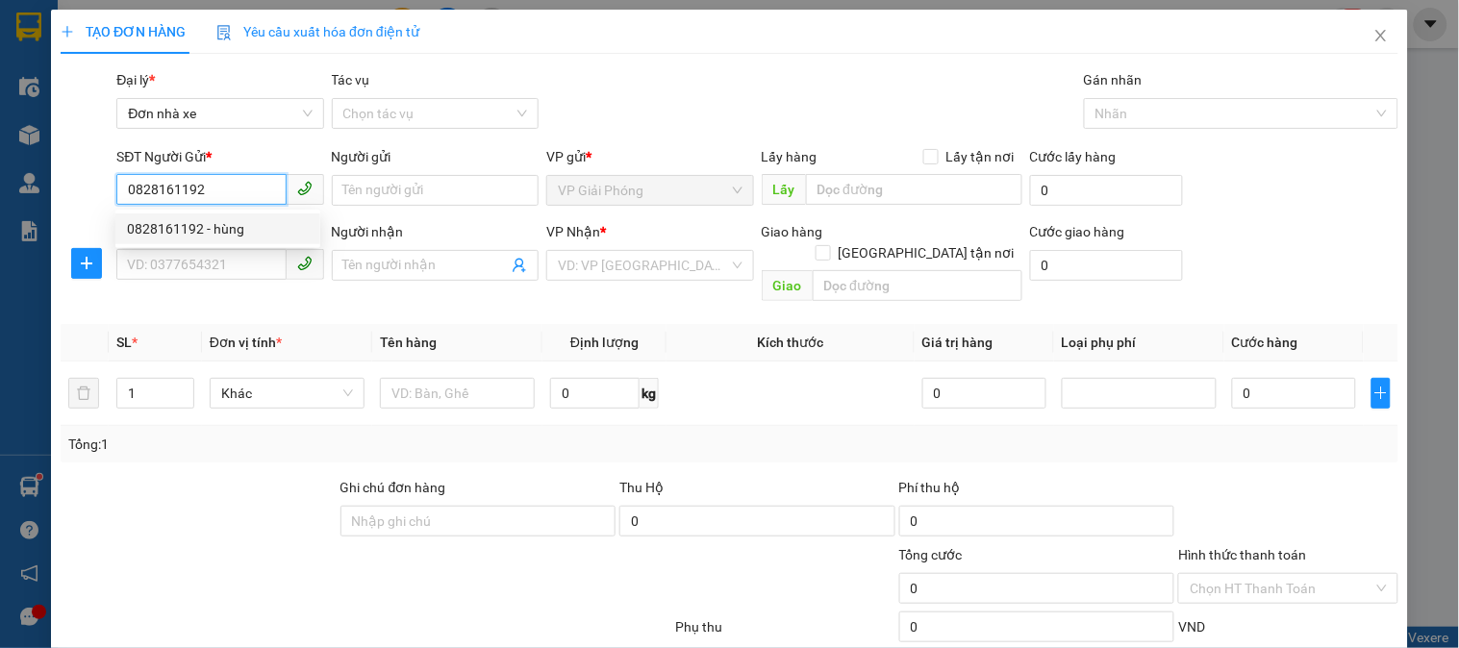
type input "0812389999"
type input "thiện"
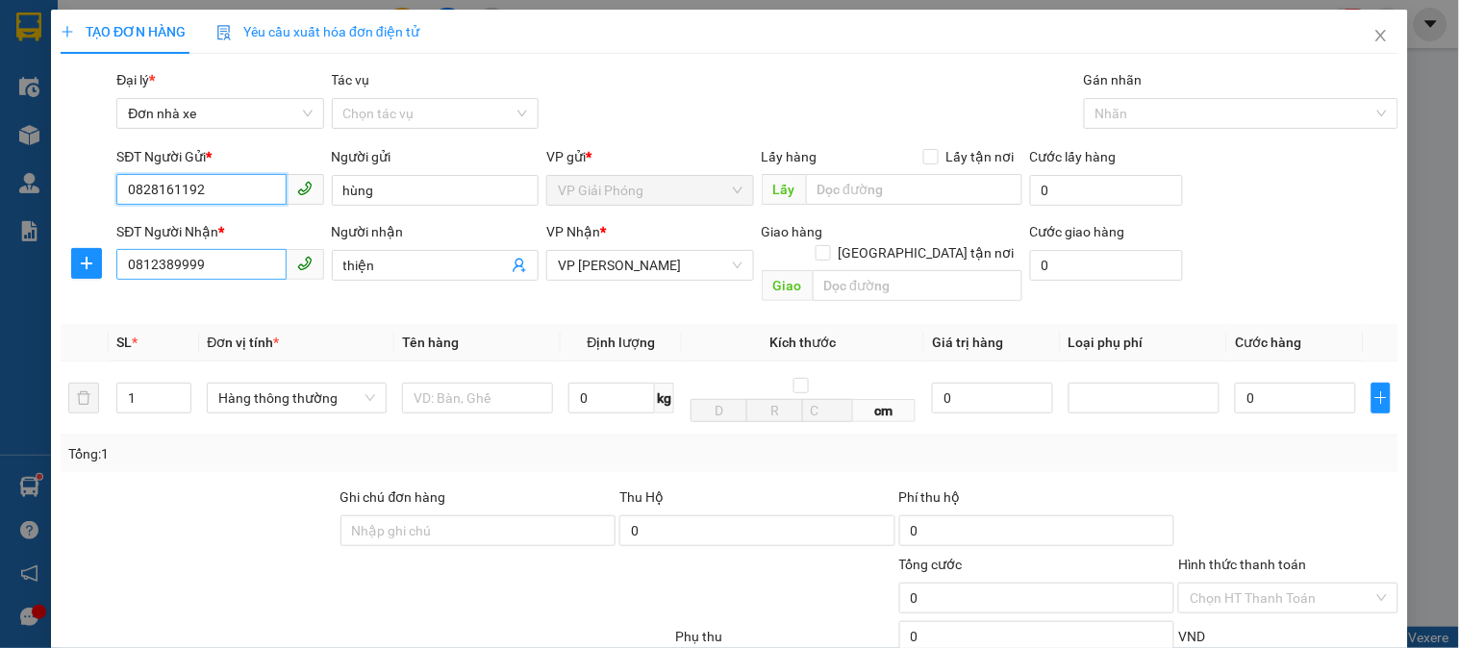
type input "0828161192"
drag, startPoint x: 240, startPoint y: 276, endPoint x: 10, endPoint y: 335, distance: 238.2
click at [15, 319] on div "TẠO ĐƠN HÀNG Yêu cầu xuất hóa đơn điện tử Transit Pickup Surcharge Ids Transit …" at bounding box center [729, 324] width 1459 height 648
type input "0856308888"
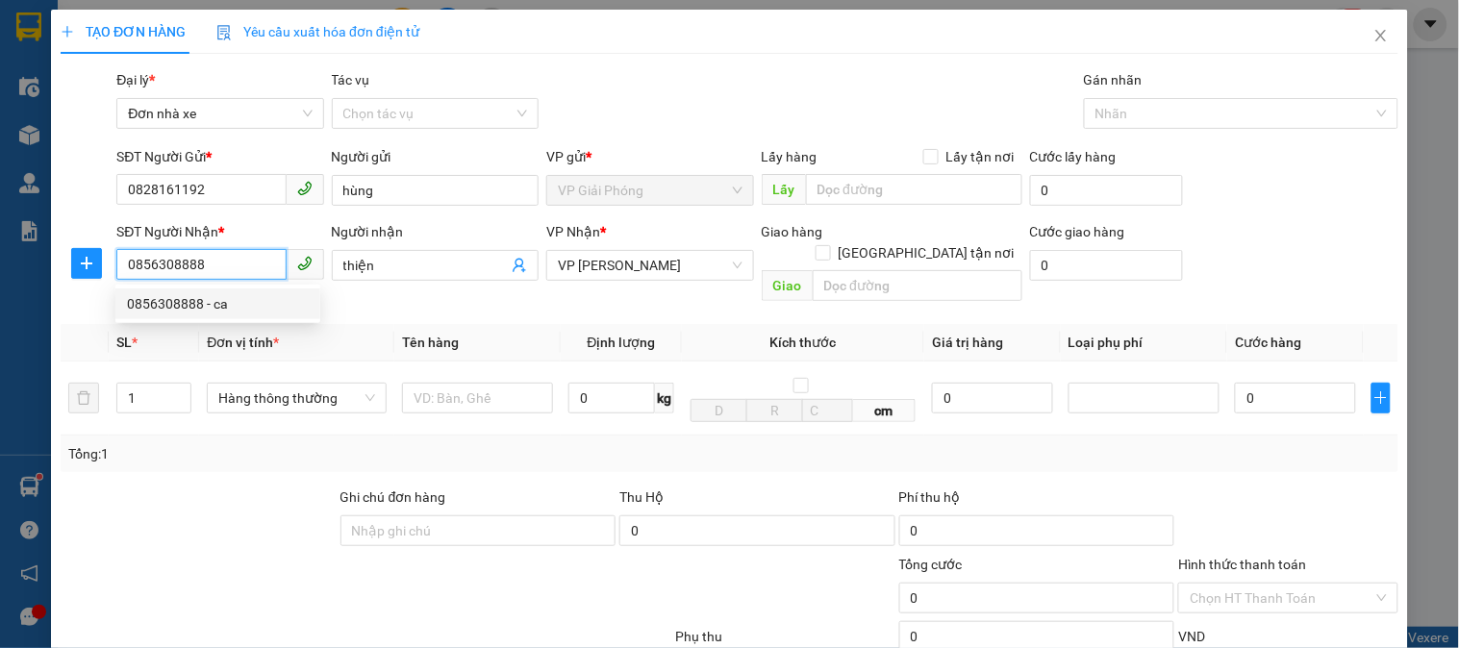
click at [183, 301] on div "0856308888 - ca" at bounding box center [218, 303] width 182 height 21
type input "ca"
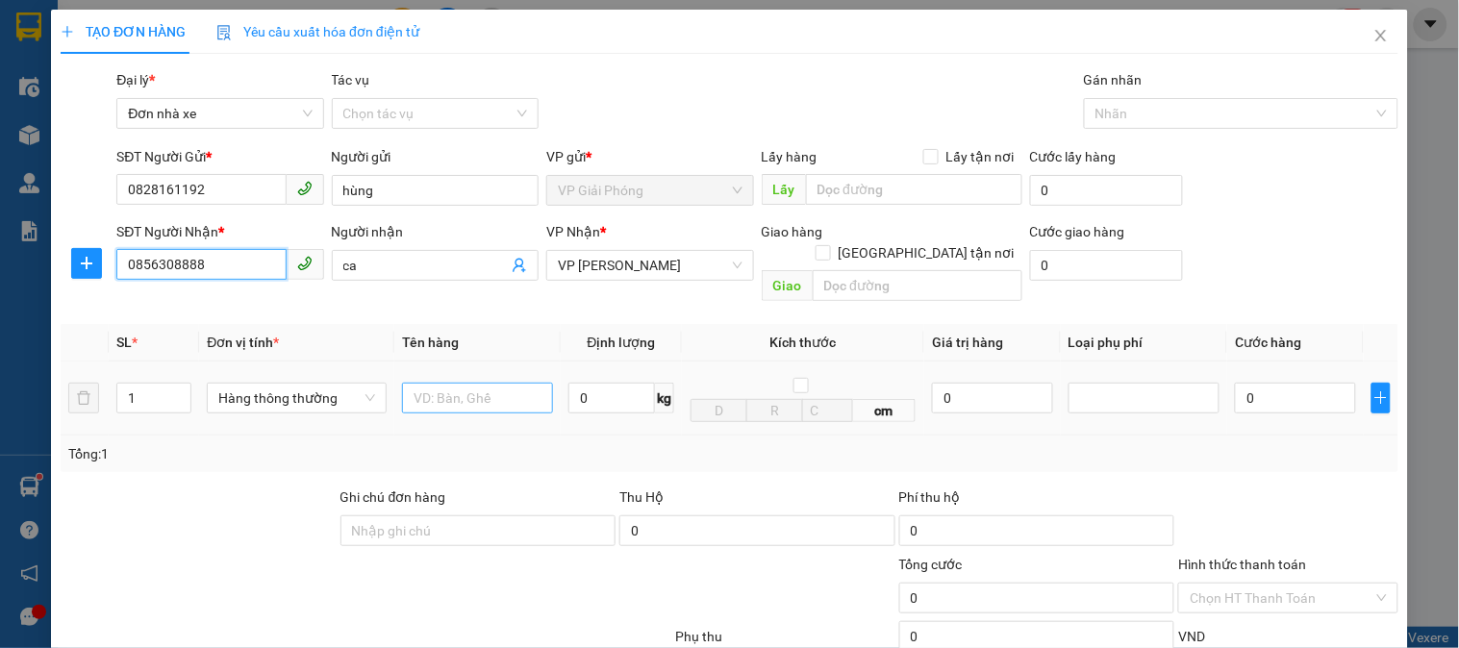
type input "0856308888"
click at [466, 383] on input "text" at bounding box center [477, 398] width 151 height 31
type input "ho bd abnfd"
click at [625, 383] on input "0" at bounding box center [611, 398] width 87 height 31
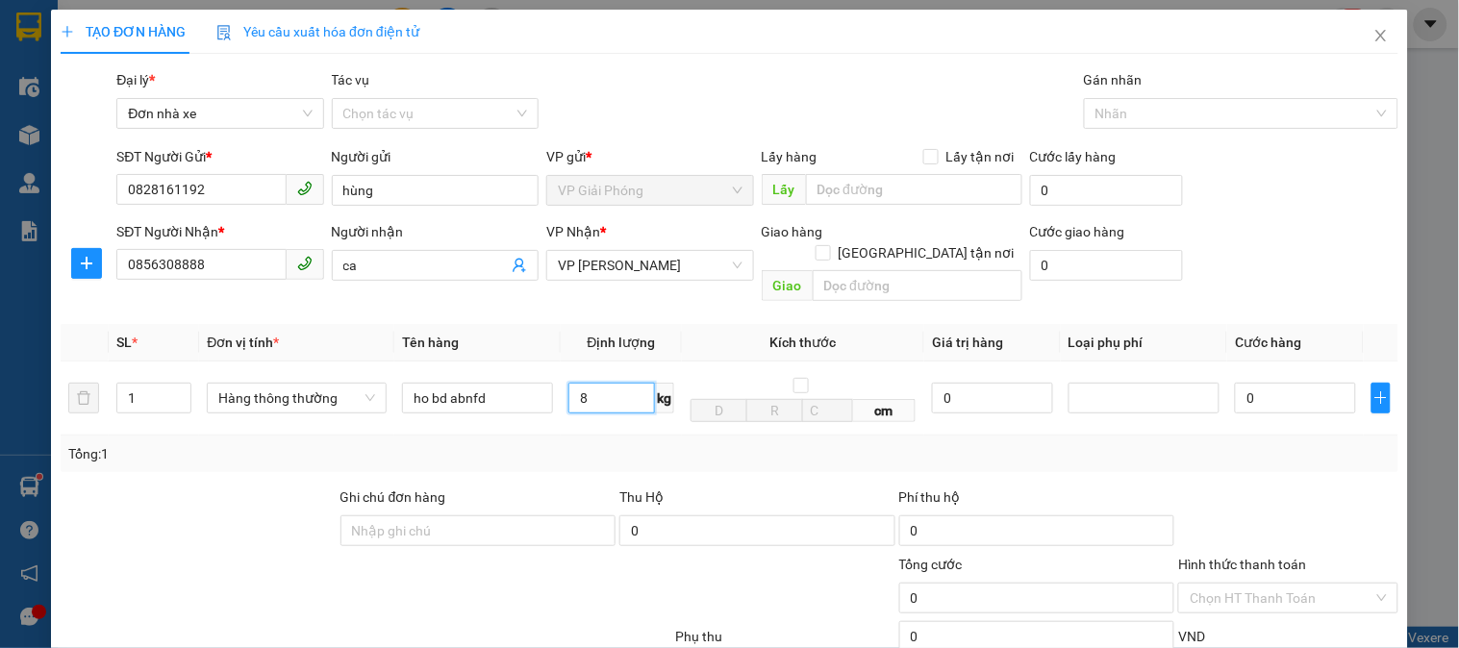
scroll to position [210, 0]
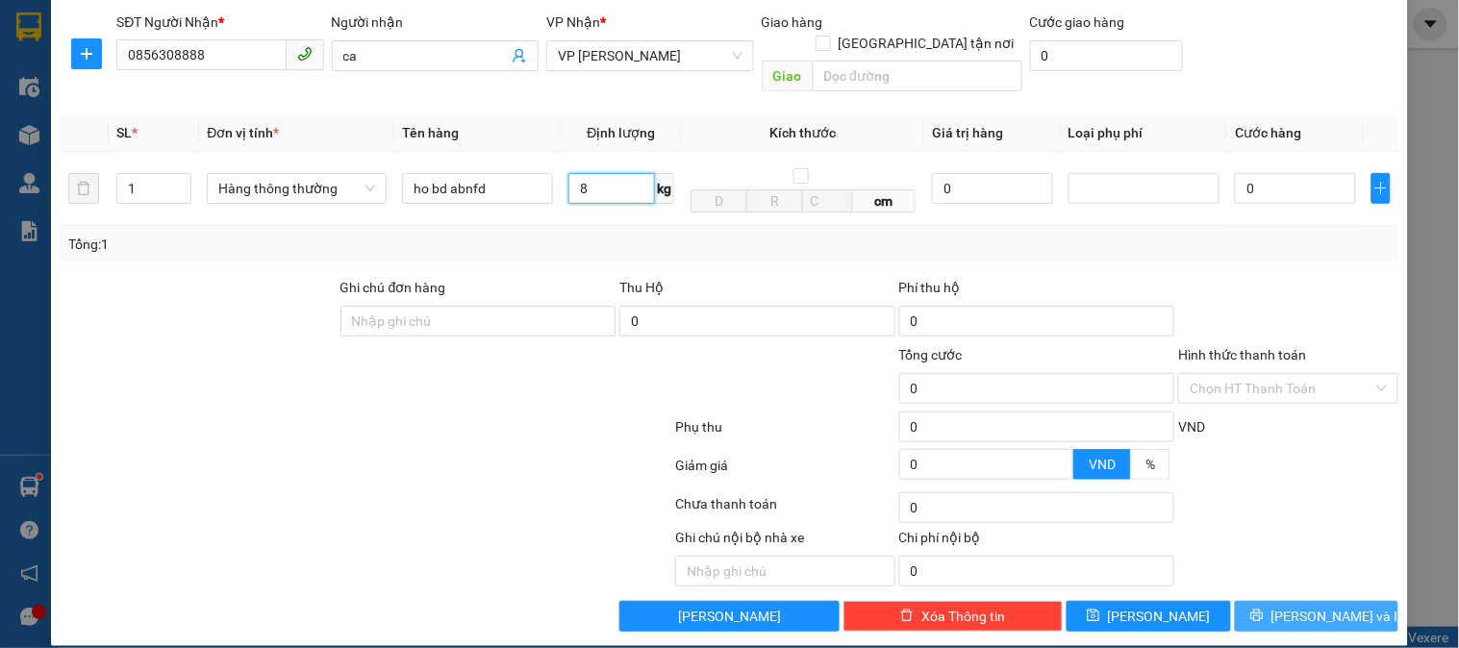
type input "8"
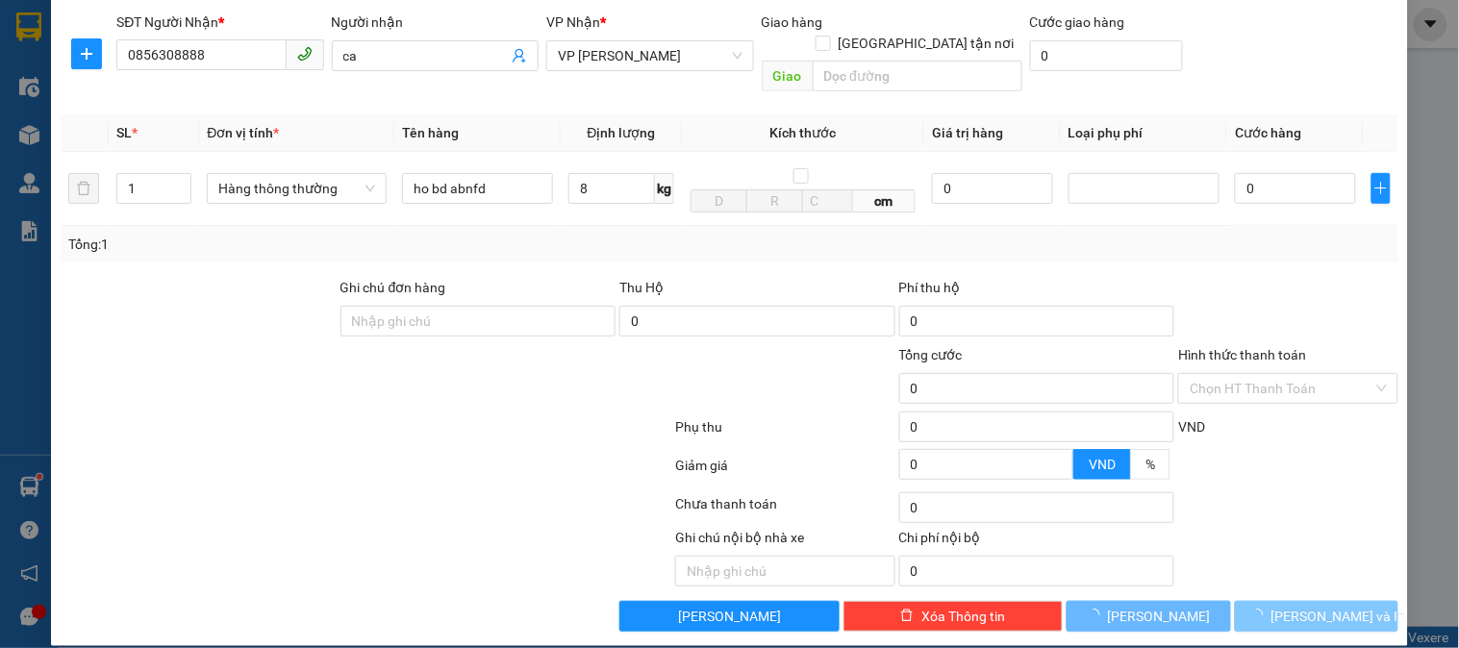
drag, startPoint x: 1293, startPoint y: 600, endPoint x: 879, endPoint y: 479, distance: 431.0
click at [1294, 606] on span "[PERSON_NAME] và In" at bounding box center [1339, 616] width 135 height 21
type input "40.000"
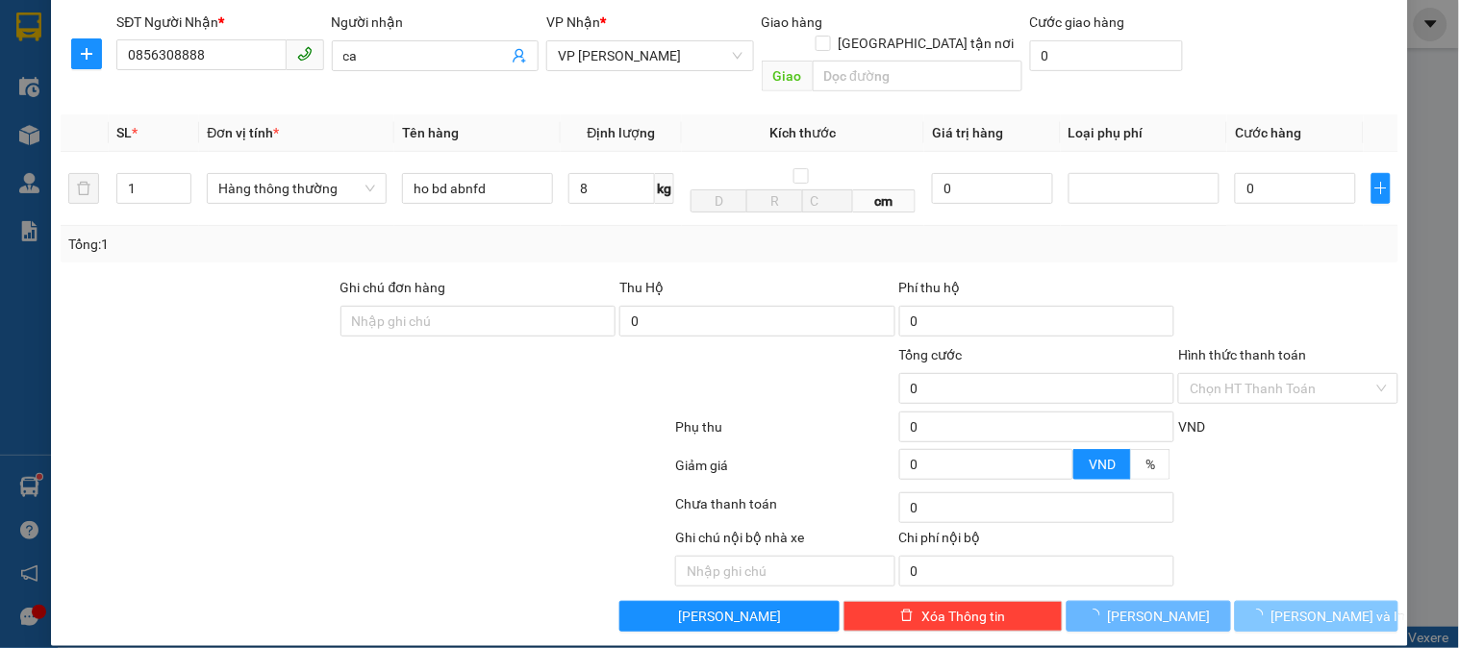
type input "40.000"
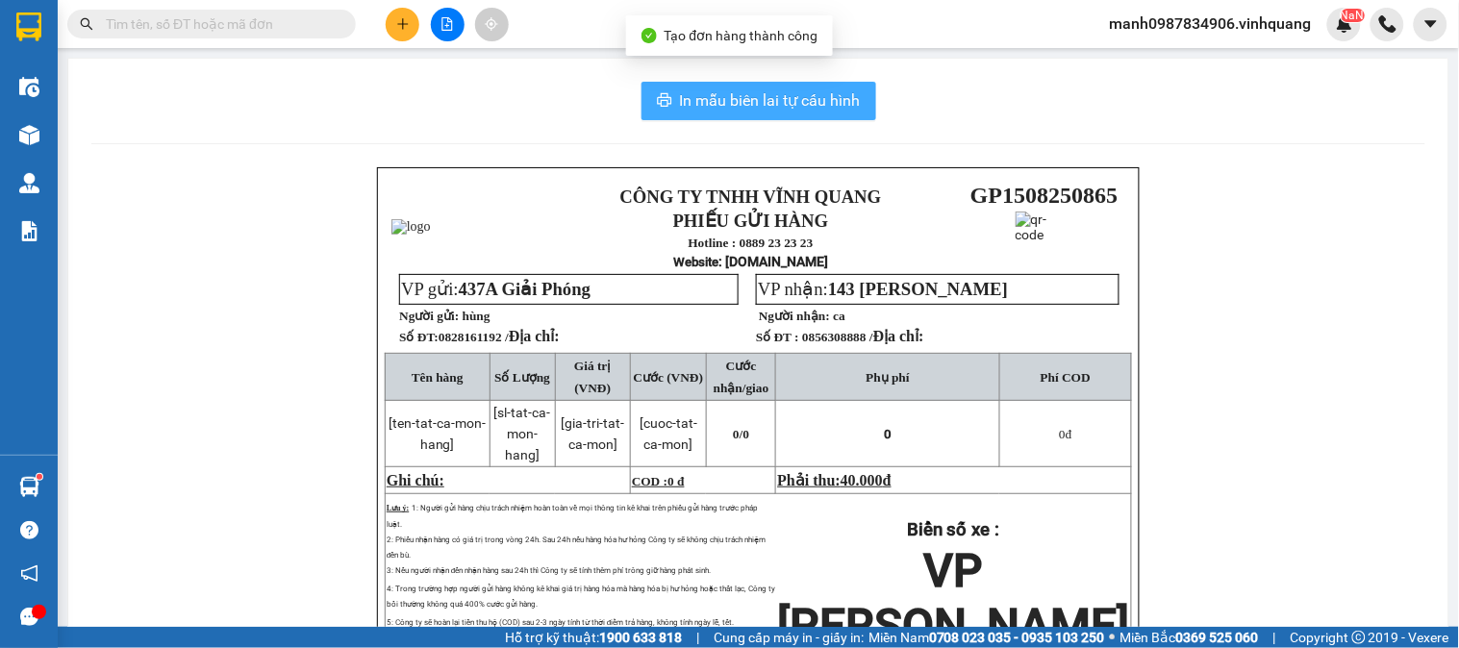
click at [767, 113] on button "In mẫu biên lai tự cấu hình" at bounding box center [759, 101] width 235 height 38
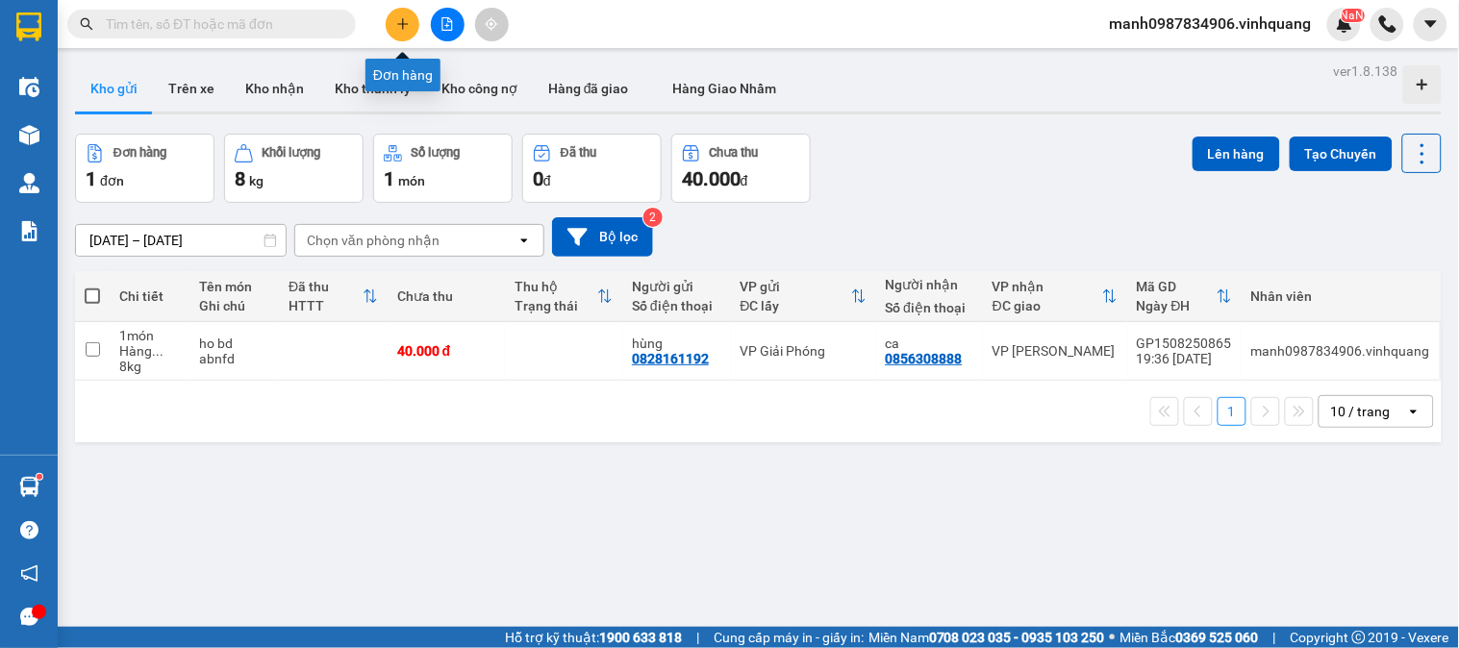
click at [405, 22] on icon "plus" at bounding box center [402, 23] width 13 height 13
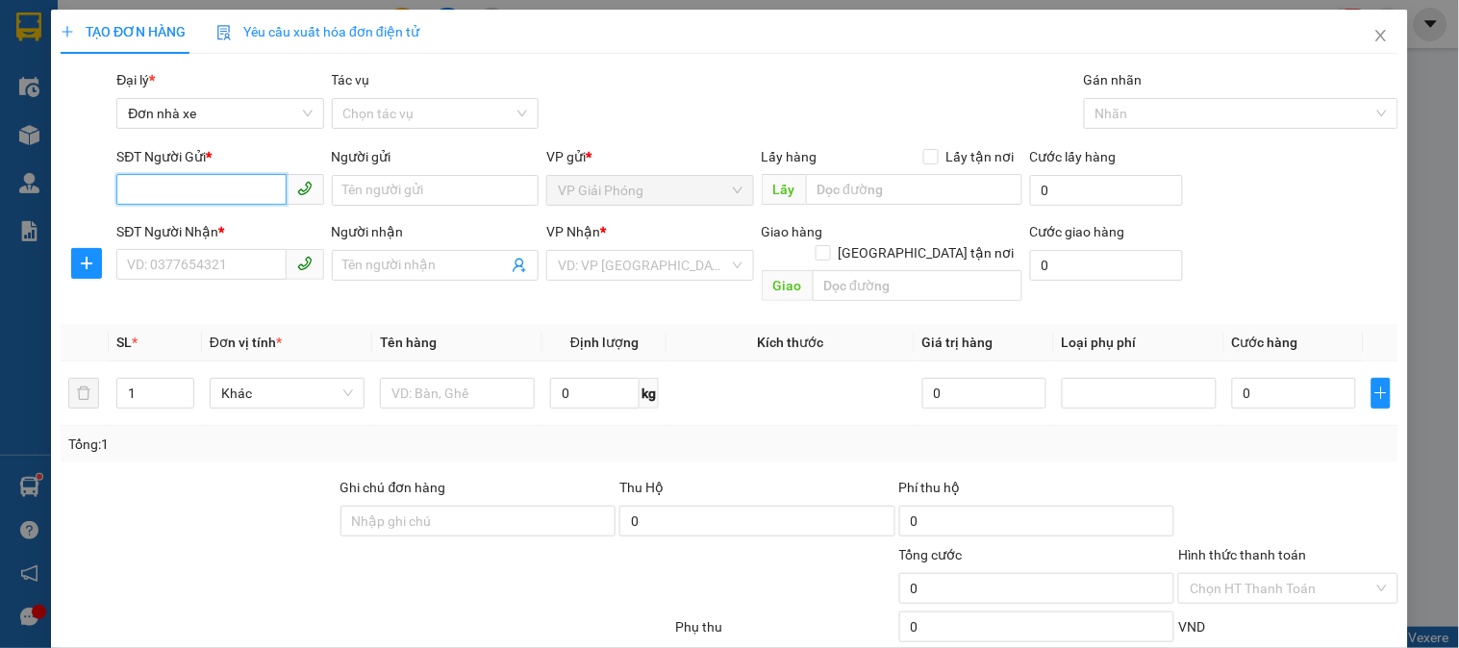
click at [168, 189] on input "SĐT Người Gửi *" at bounding box center [200, 189] width 169 height 31
type input "0839838888"
click at [183, 228] on div "0839838888 - tiến quan" at bounding box center [218, 228] width 182 height 21
type input "tiến quan"
type input "0903280573"
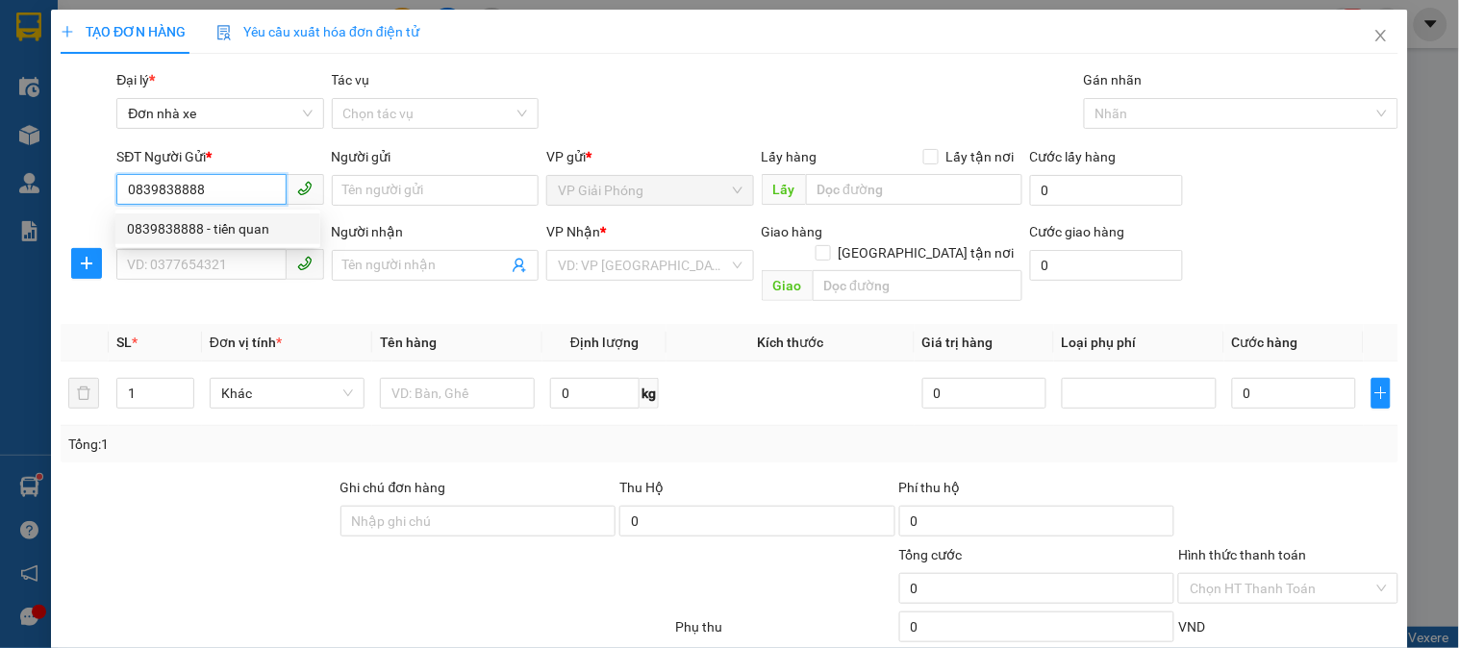
type input "huy"
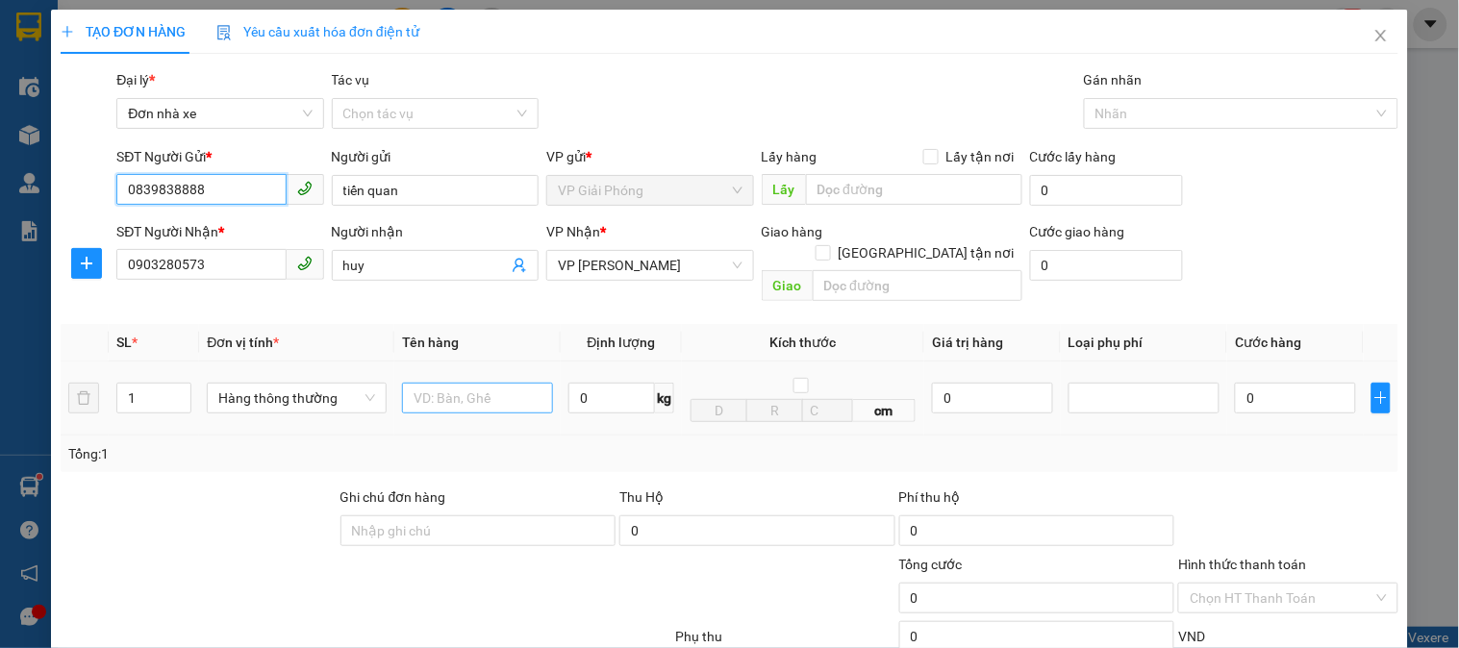
type input "0839838888"
click at [457, 383] on input "text" at bounding box center [477, 398] width 151 height 31
type input "cattong bd vàngd ãnh"
click at [610, 383] on input "0" at bounding box center [611, 398] width 87 height 31
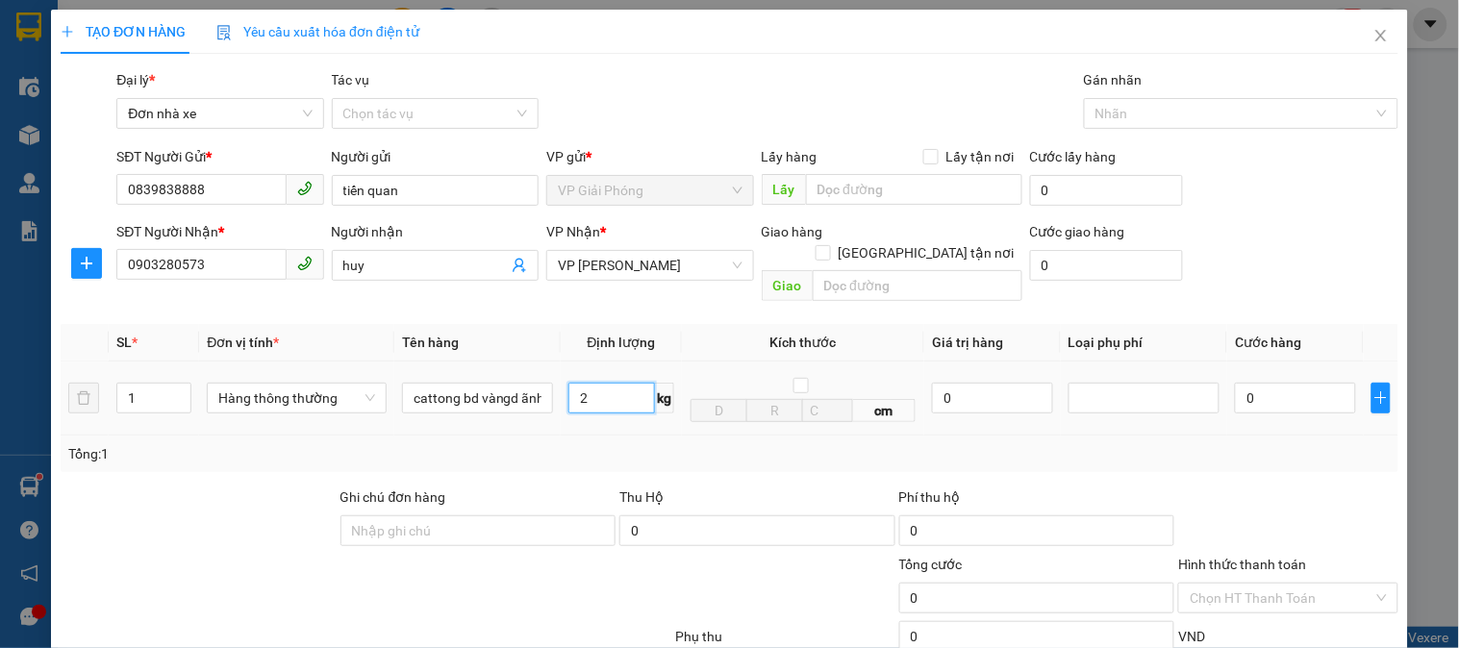
scroll to position [210, 0]
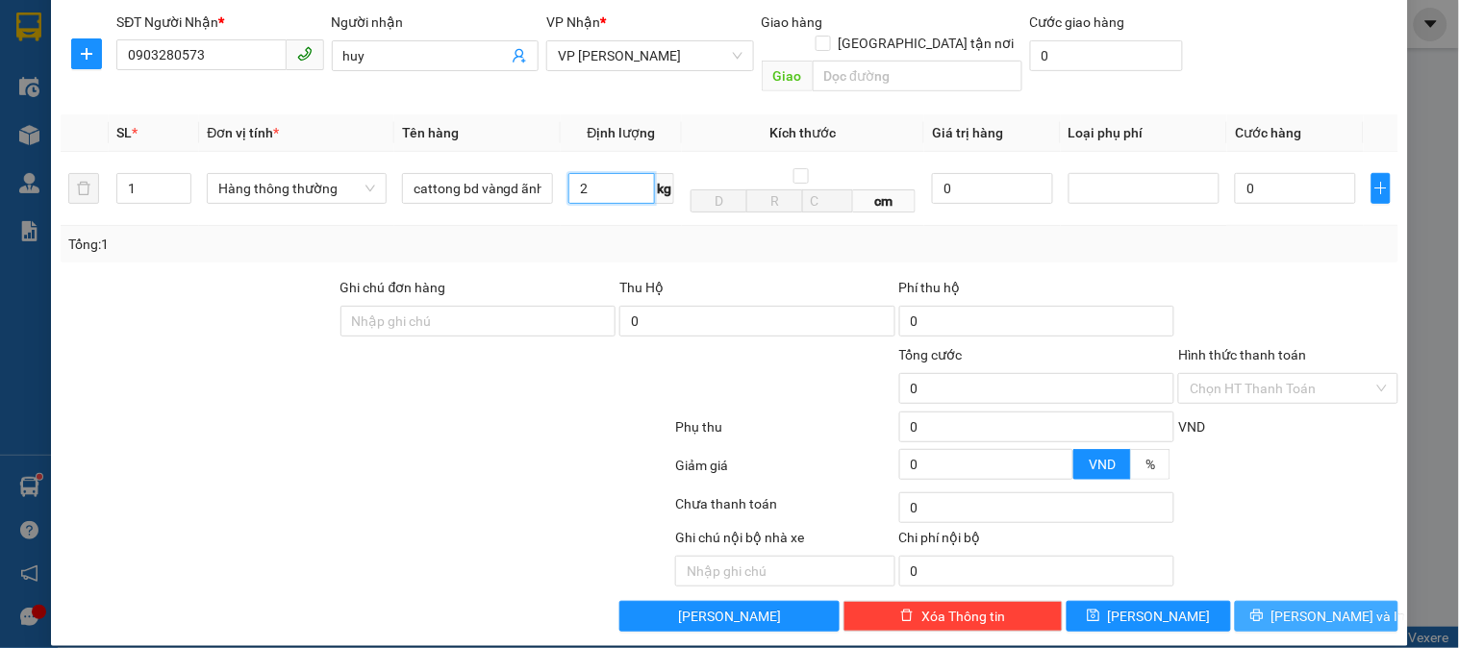
type input "2"
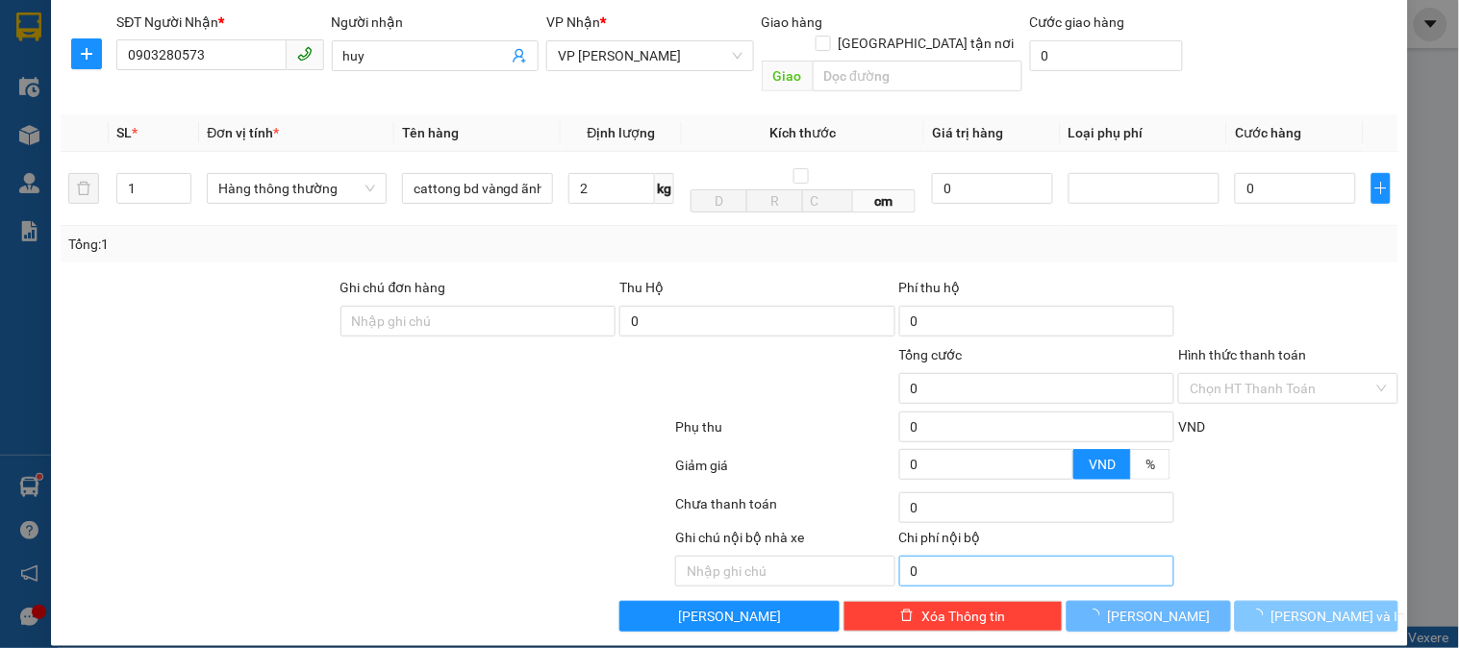
type input "30.000"
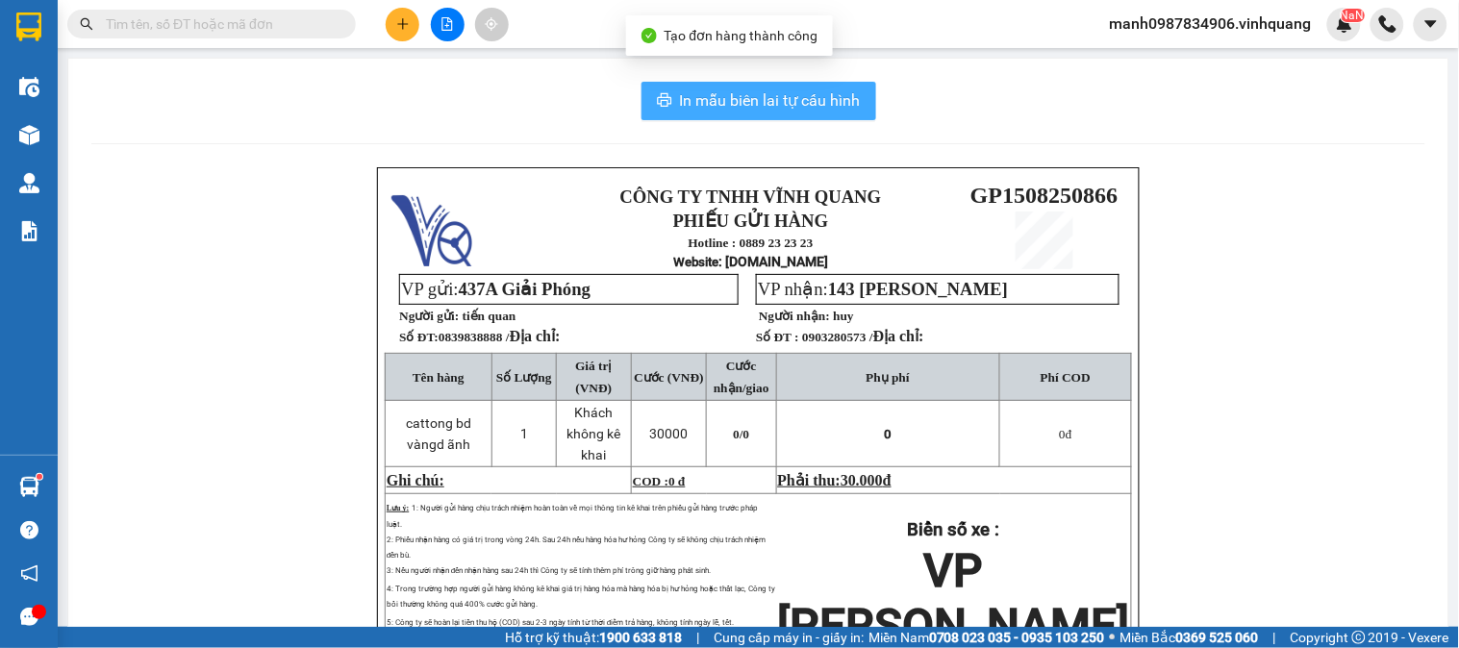
click at [772, 99] on span "In mẫu biên lai tự cấu hình" at bounding box center [770, 100] width 181 height 24
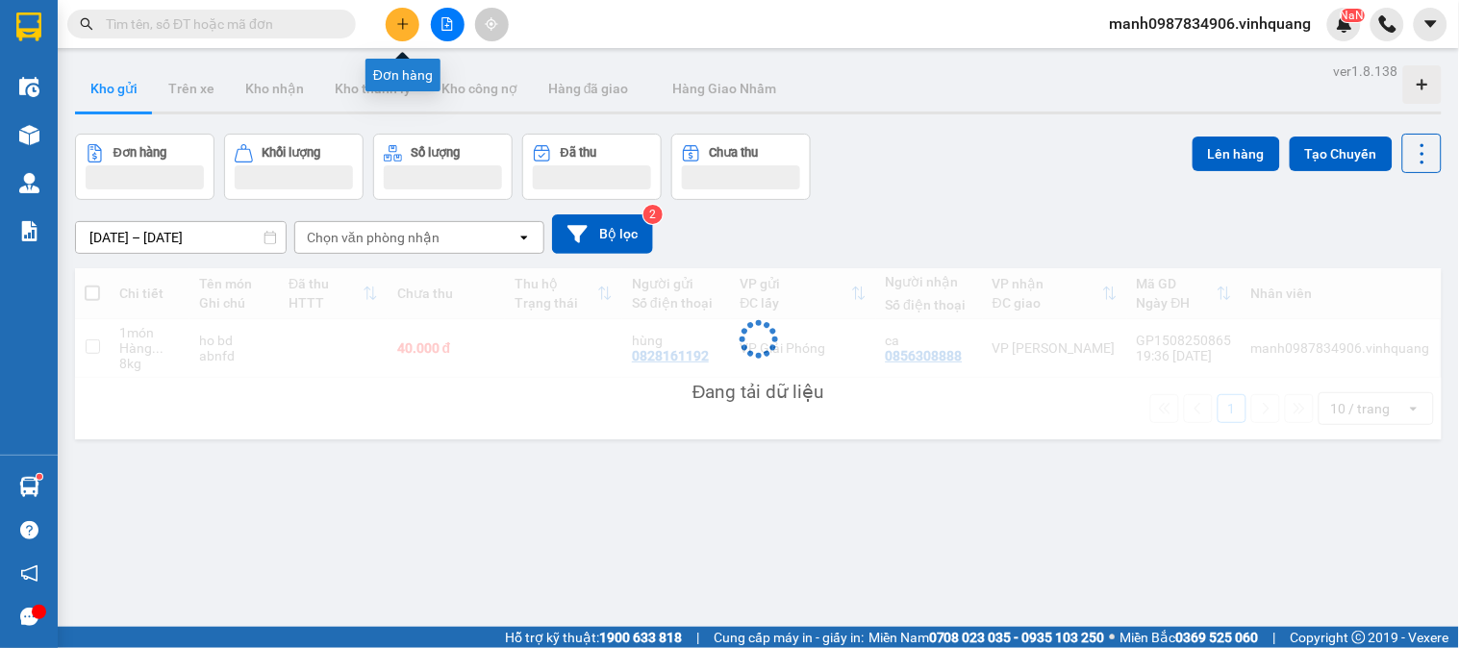
click at [407, 26] on icon "plus" at bounding box center [402, 23] width 13 height 13
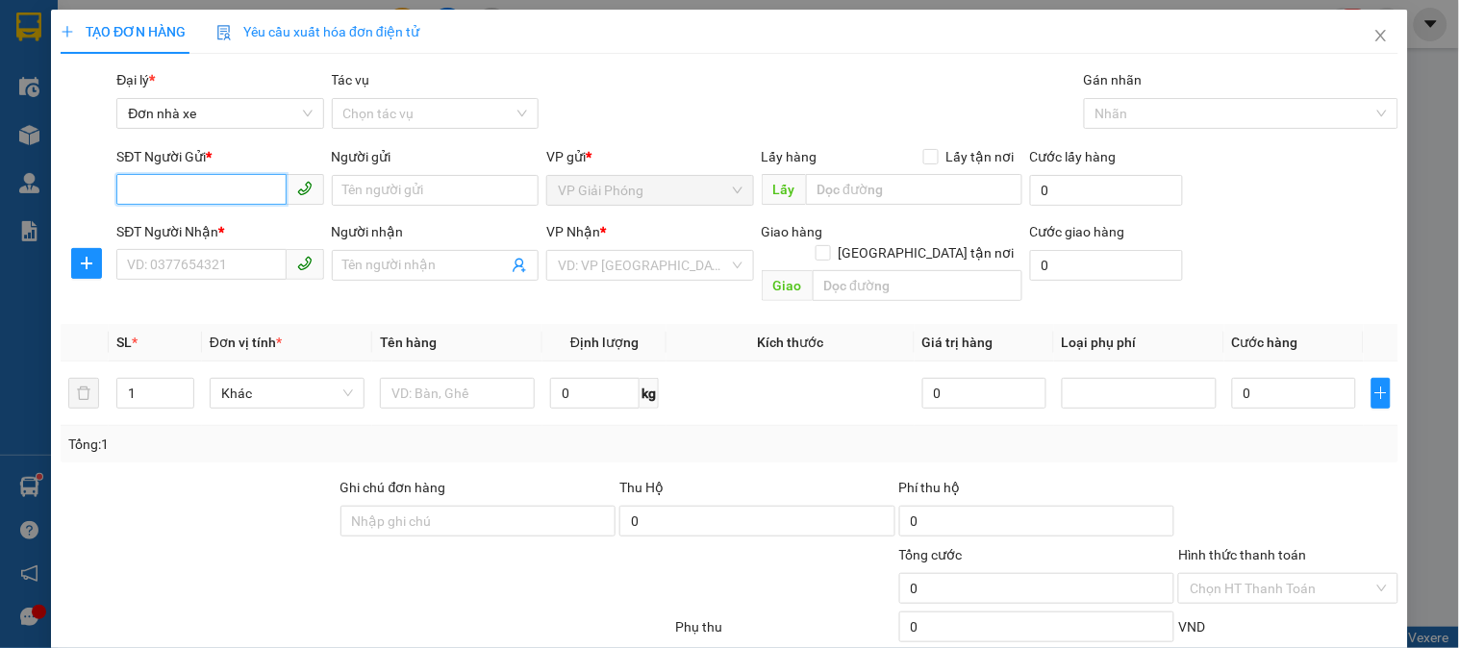
click at [157, 189] on input "SĐT Người Gửi *" at bounding box center [200, 189] width 169 height 31
type input "0988923985"
click at [401, 200] on input "Người gửi" at bounding box center [435, 190] width 207 height 31
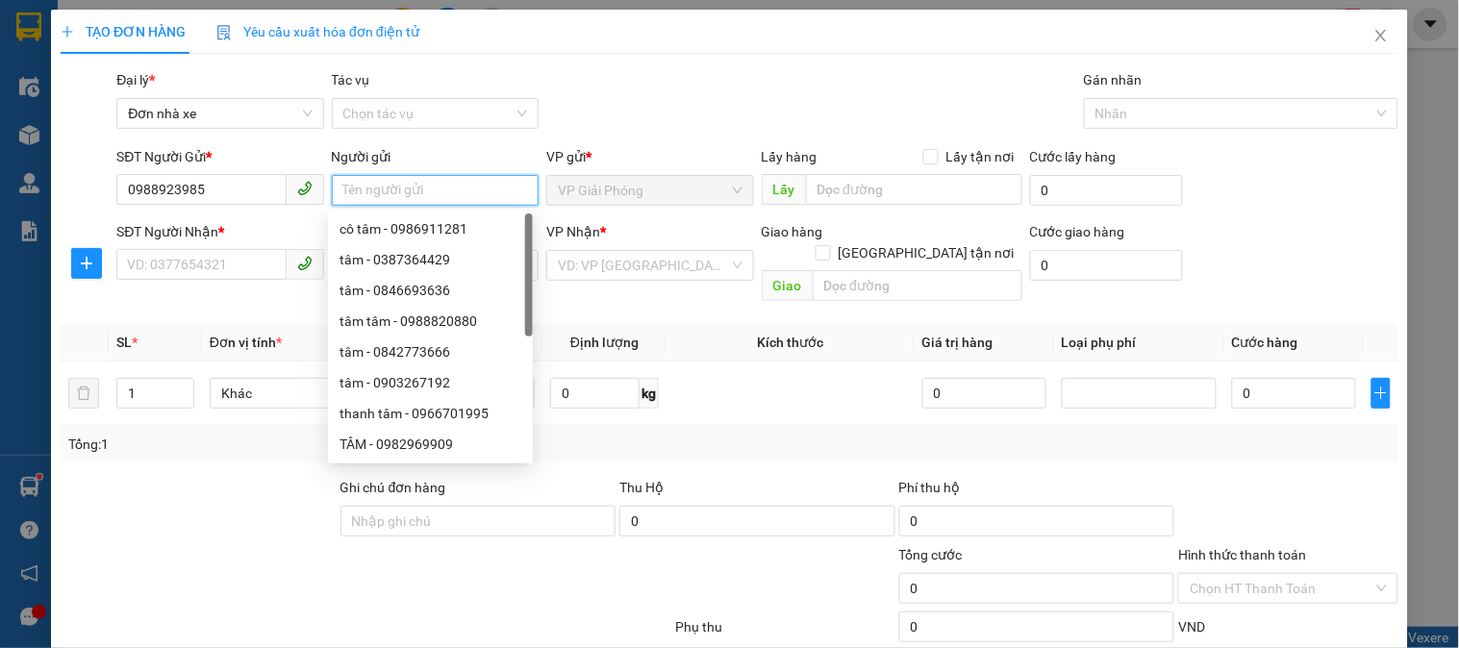
click at [387, 186] on input "Người gửi" at bounding box center [435, 190] width 207 height 31
type input "trang"
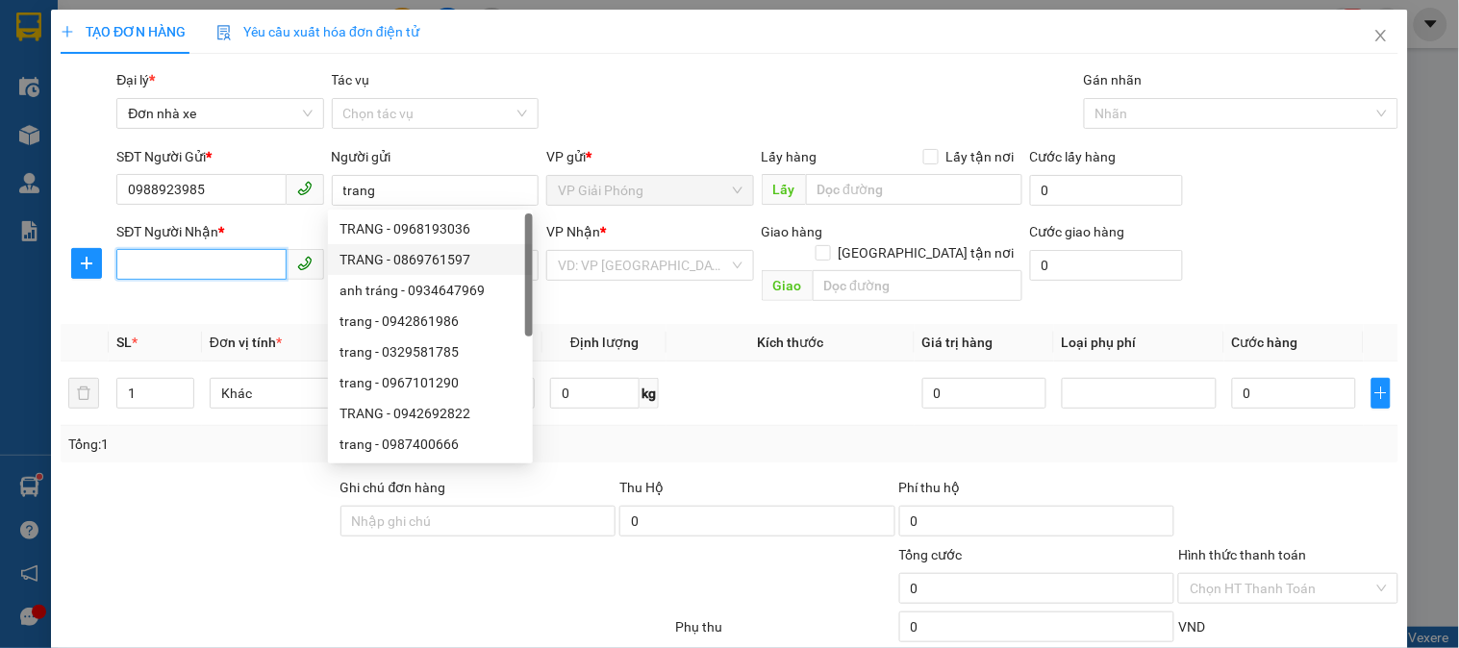
click at [169, 267] on input "SĐT Người Nhận *" at bounding box center [200, 264] width 169 height 31
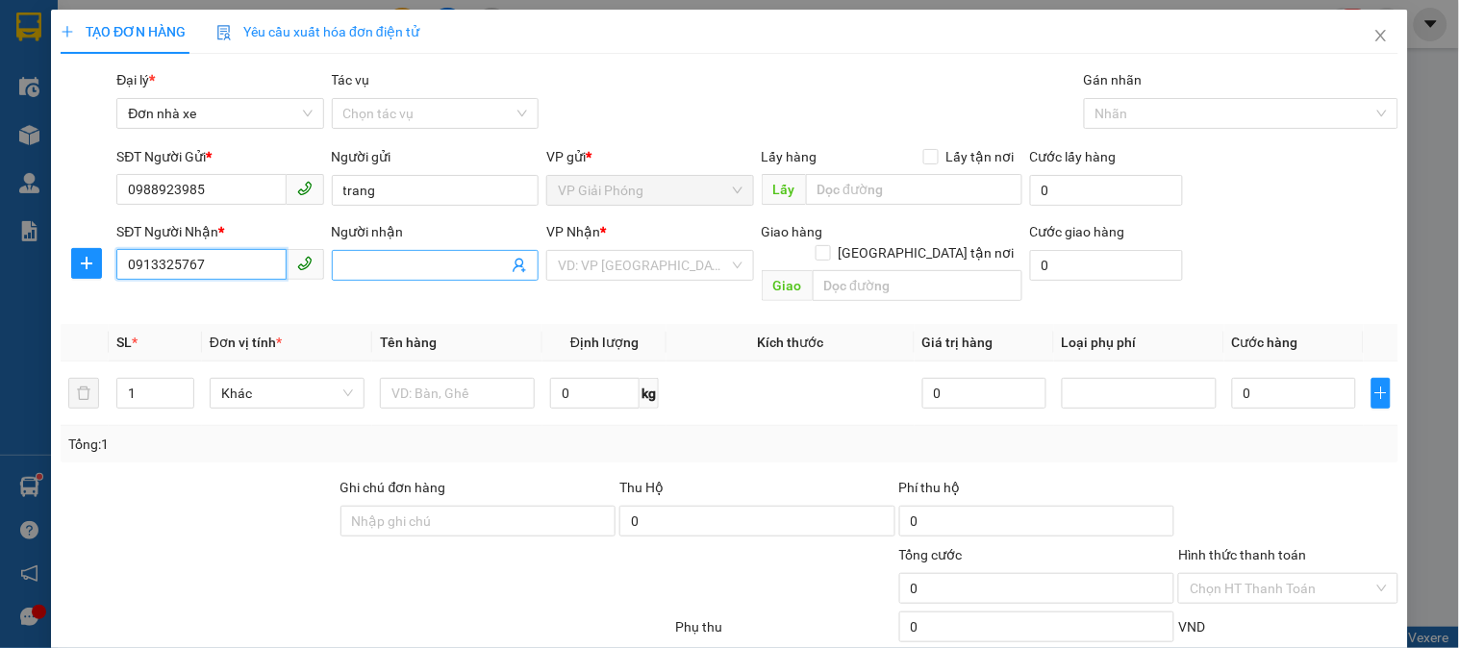
type input "0913325767"
click at [420, 264] on input "Người nhận" at bounding box center [425, 265] width 164 height 21
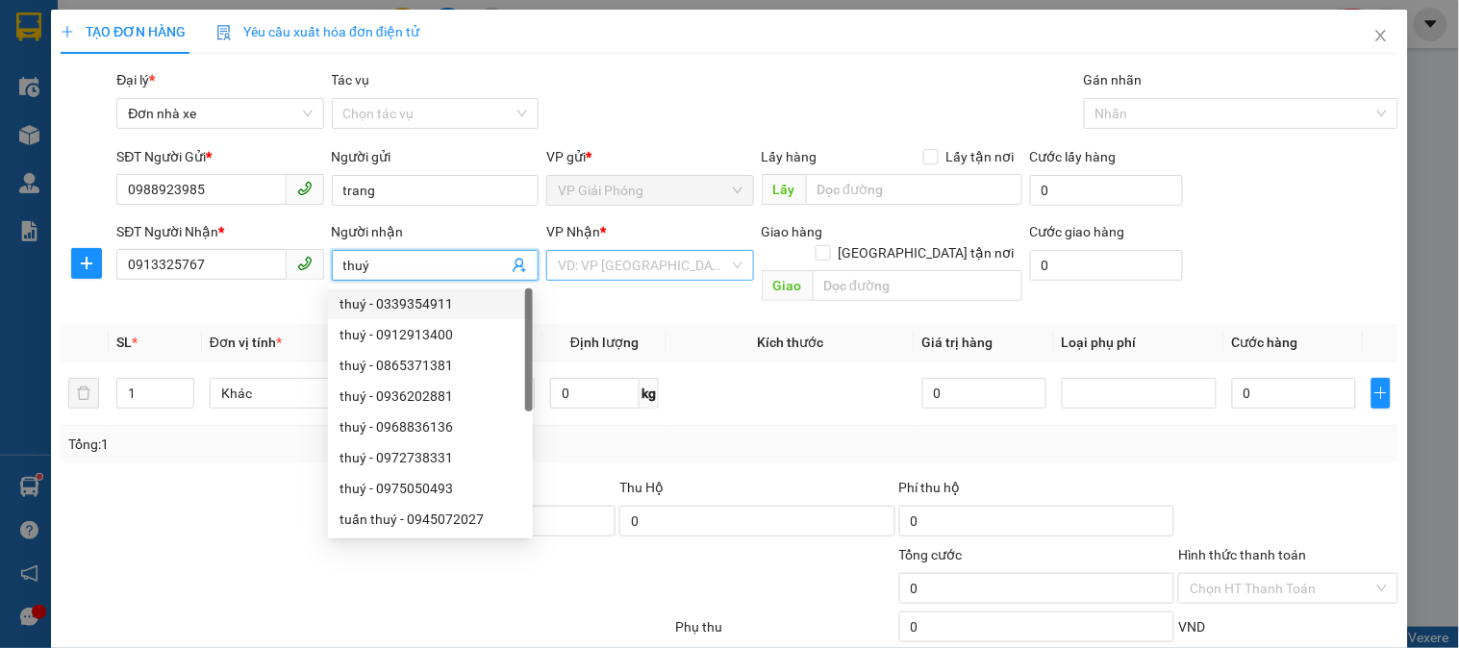
type input "thuý"
click at [620, 265] on input "search" at bounding box center [643, 265] width 170 height 29
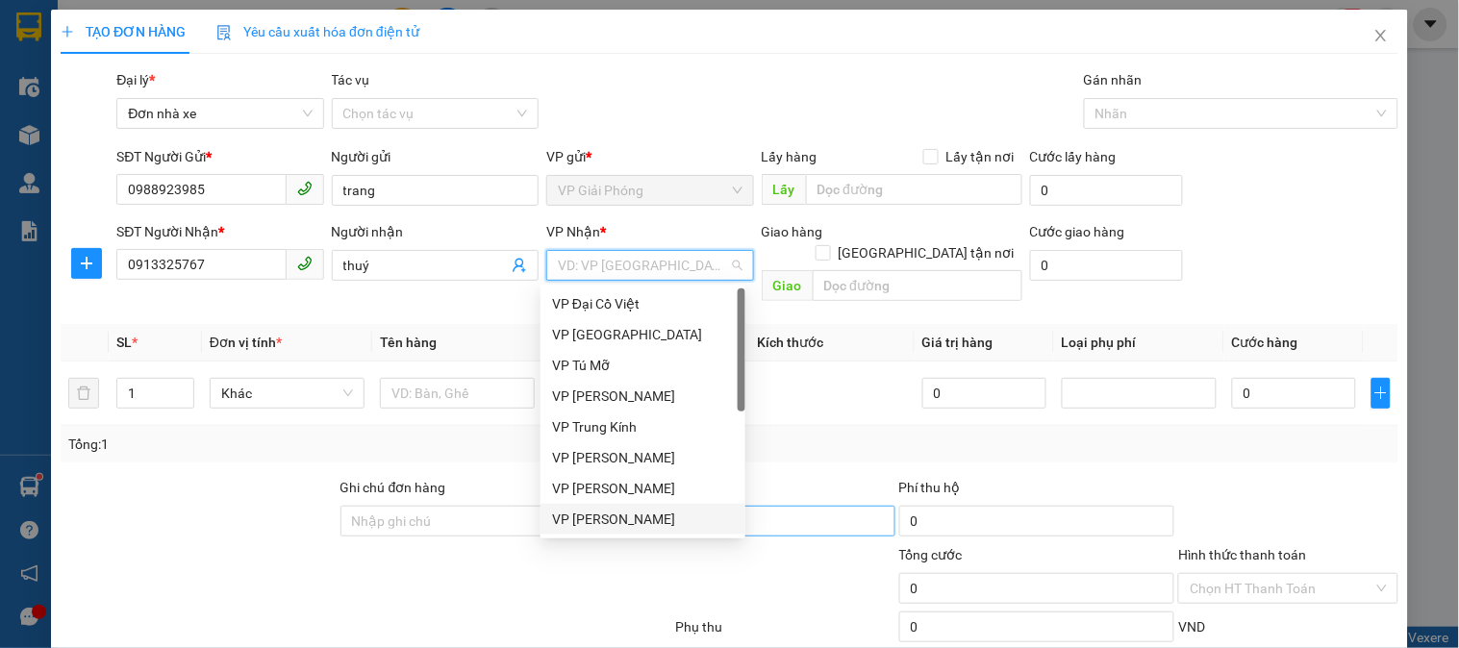
click at [616, 511] on div "VP [PERSON_NAME]" at bounding box center [643, 519] width 182 height 21
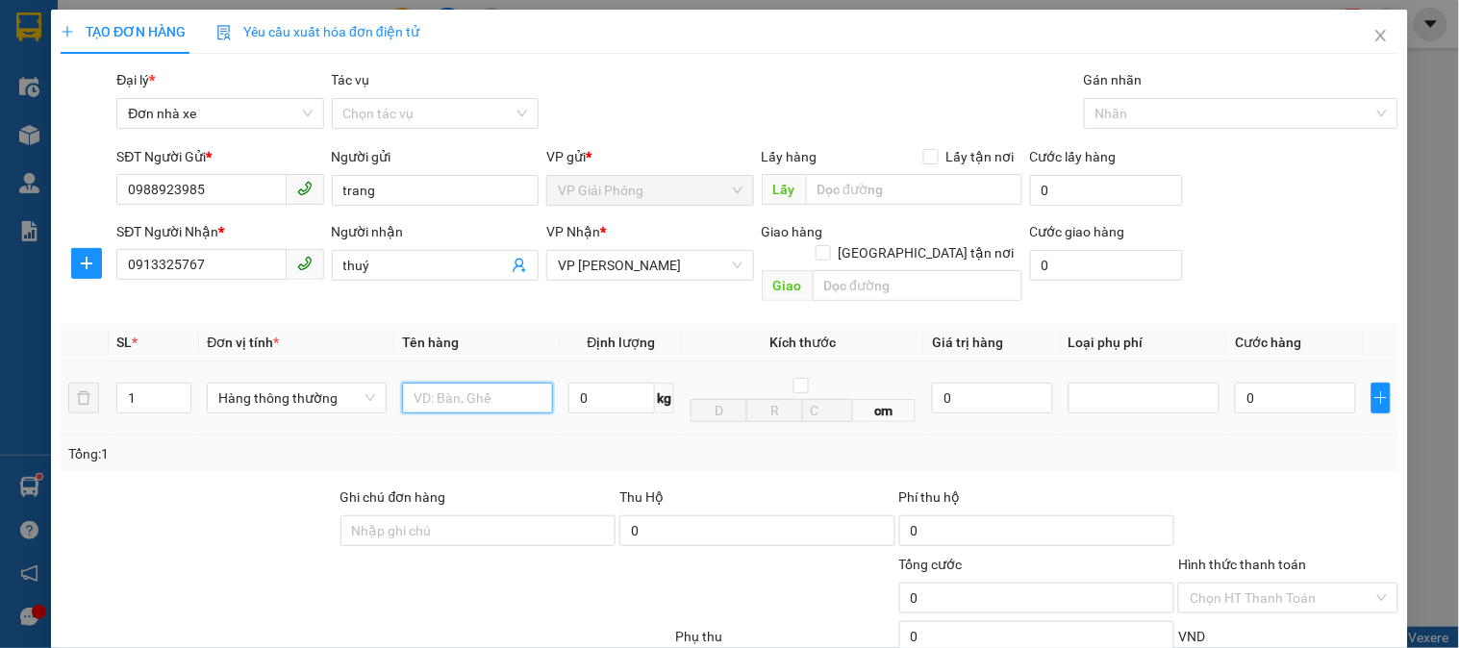
click at [474, 383] on input "text" at bounding box center [477, 398] width 151 height 31
type input "xpos"
click at [655, 383] on span "kg" at bounding box center [664, 398] width 19 height 31
click at [635, 383] on input "0" at bounding box center [611, 398] width 87 height 31
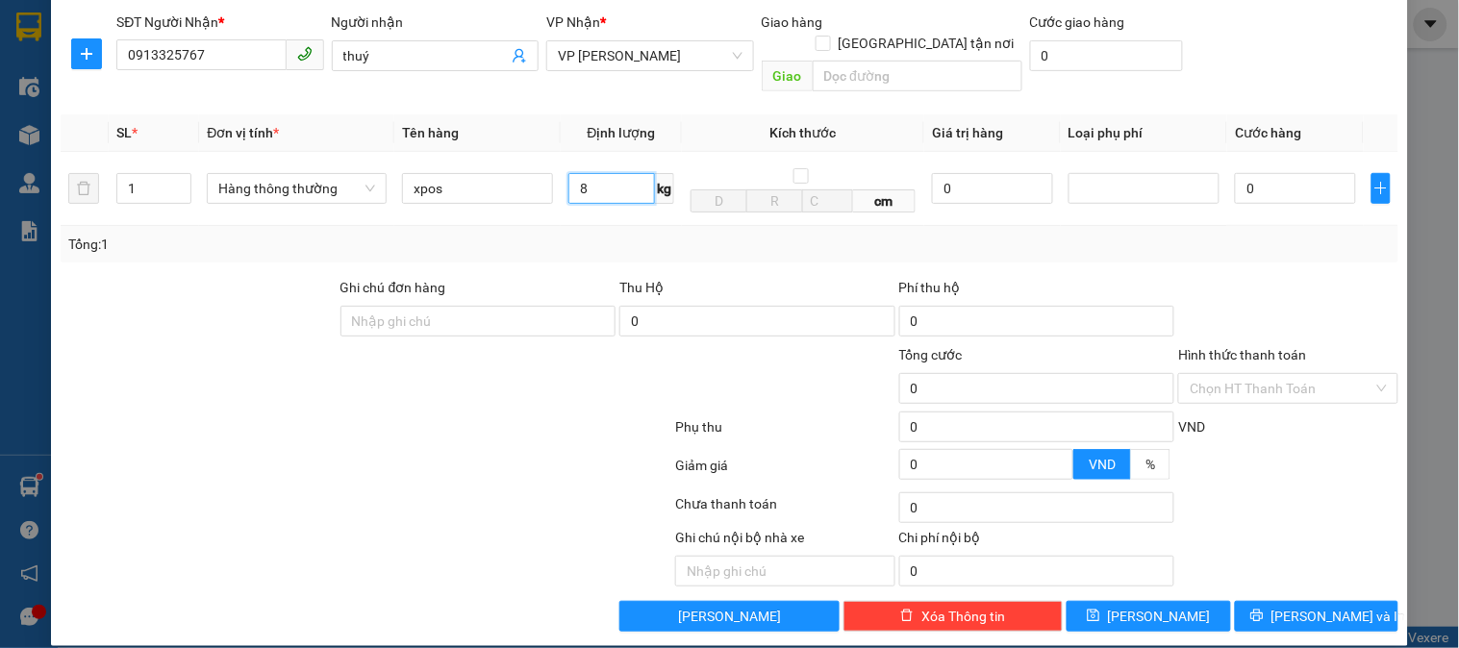
type input "8"
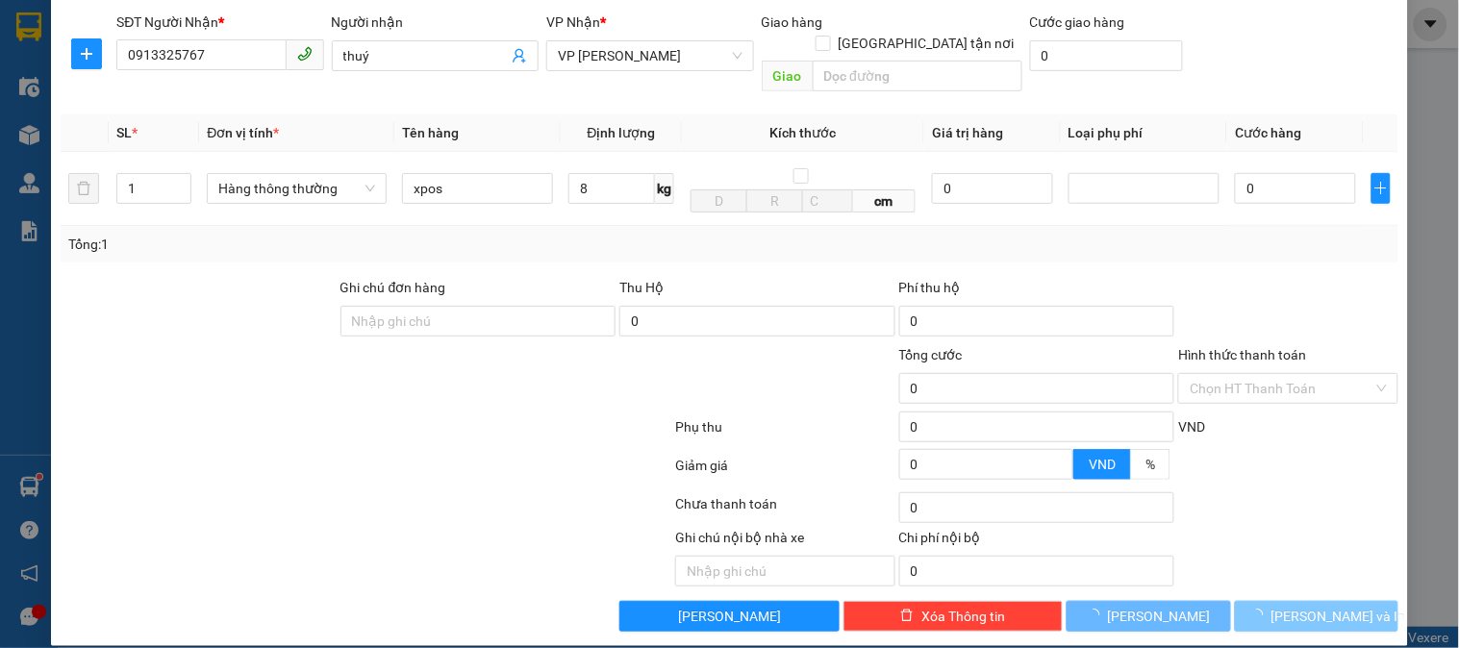
drag, startPoint x: 1324, startPoint y: 611, endPoint x: 1321, endPoint y: 601, distance: 10.4
click at [1324, 610] on div "TẠO ĐƠN HÀNG Yêu cầu xuất hóa đơn điện tử Transit Pickup Surcharge Ids Transit …" at bounding box center [729, 223] width 1357 height 846
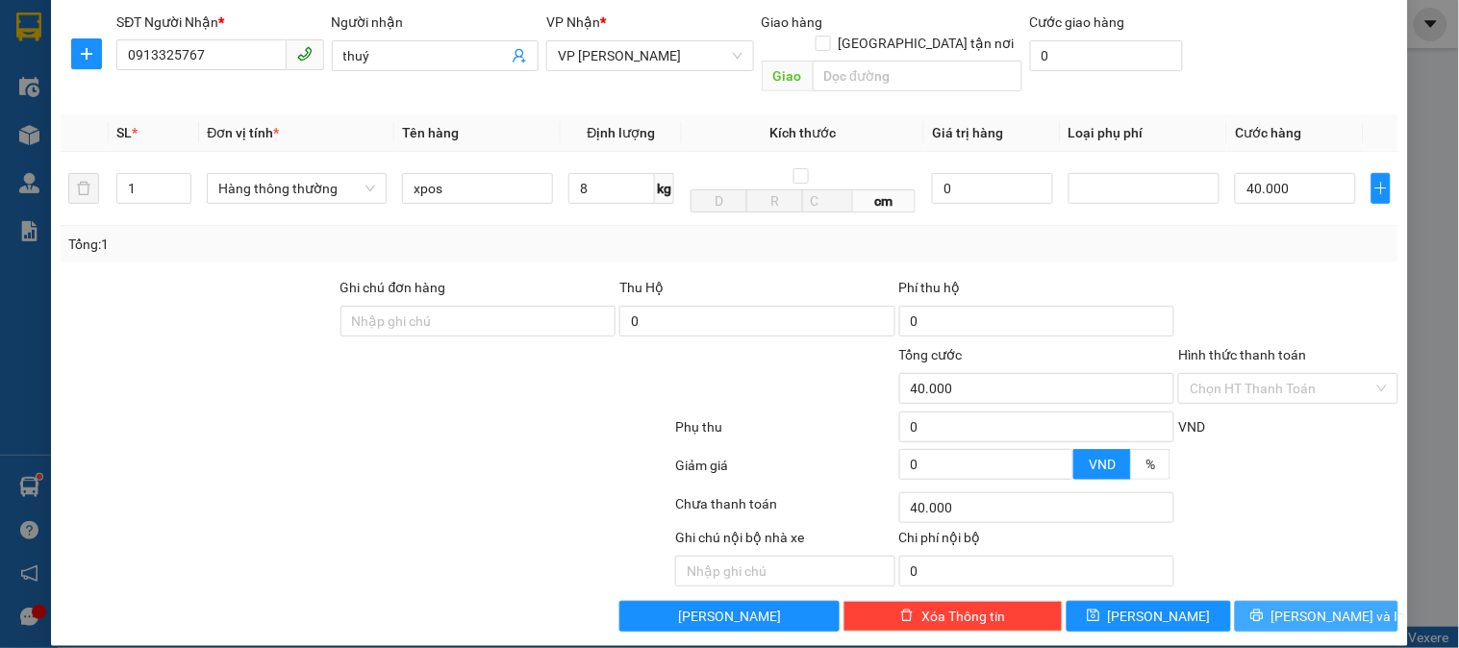
type input "40.000"
click at [1321, 606] on span "[PERSON_NAME] và In" at bounding box center [1339, 616] width 135 height 21
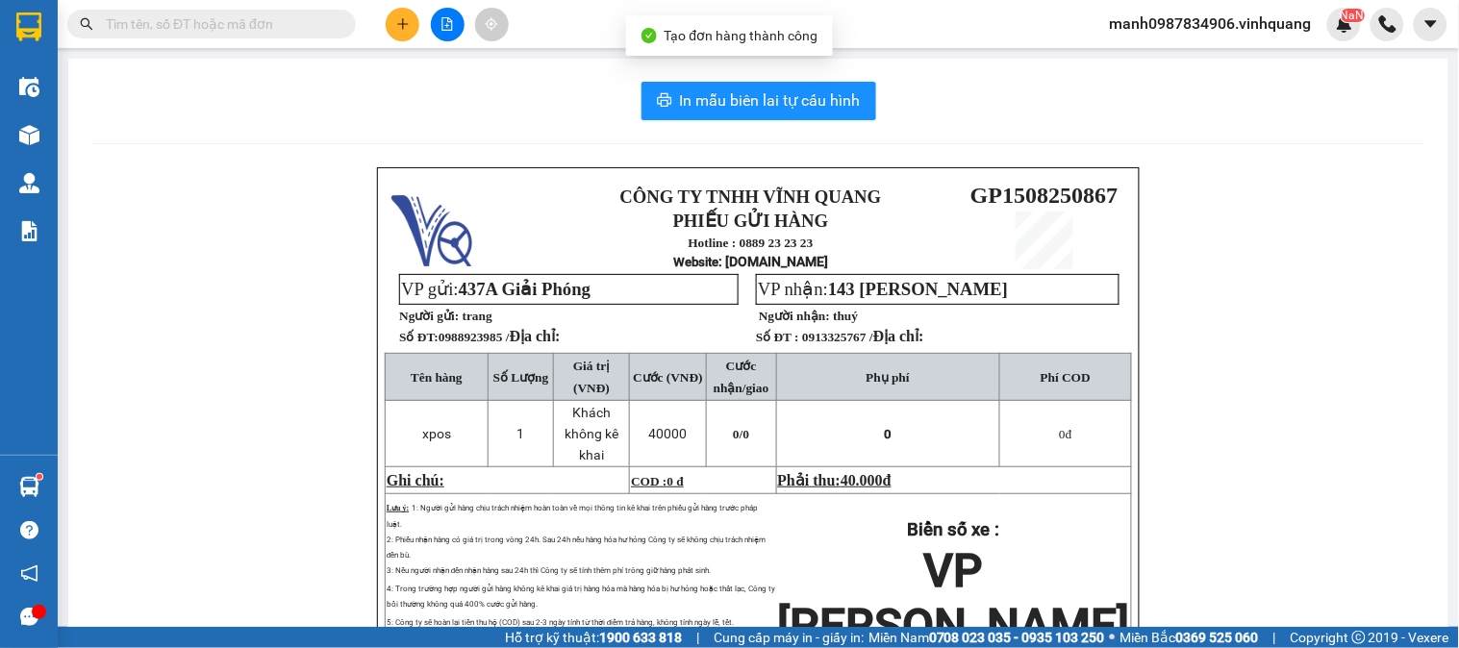
click at [724, 80] on div "In mẫu biên lai tự cấu hình CÔNG TY TNHH VĨNH QUANG PHIẾU GỬI HÀNG Hotline : 08…" at bounding box center [758, 437] width 1380 height 756
click at [732, 100] on span "In mẫu biên lai tự cấu hình" at bounding box center [770, 100] width 181 height 24
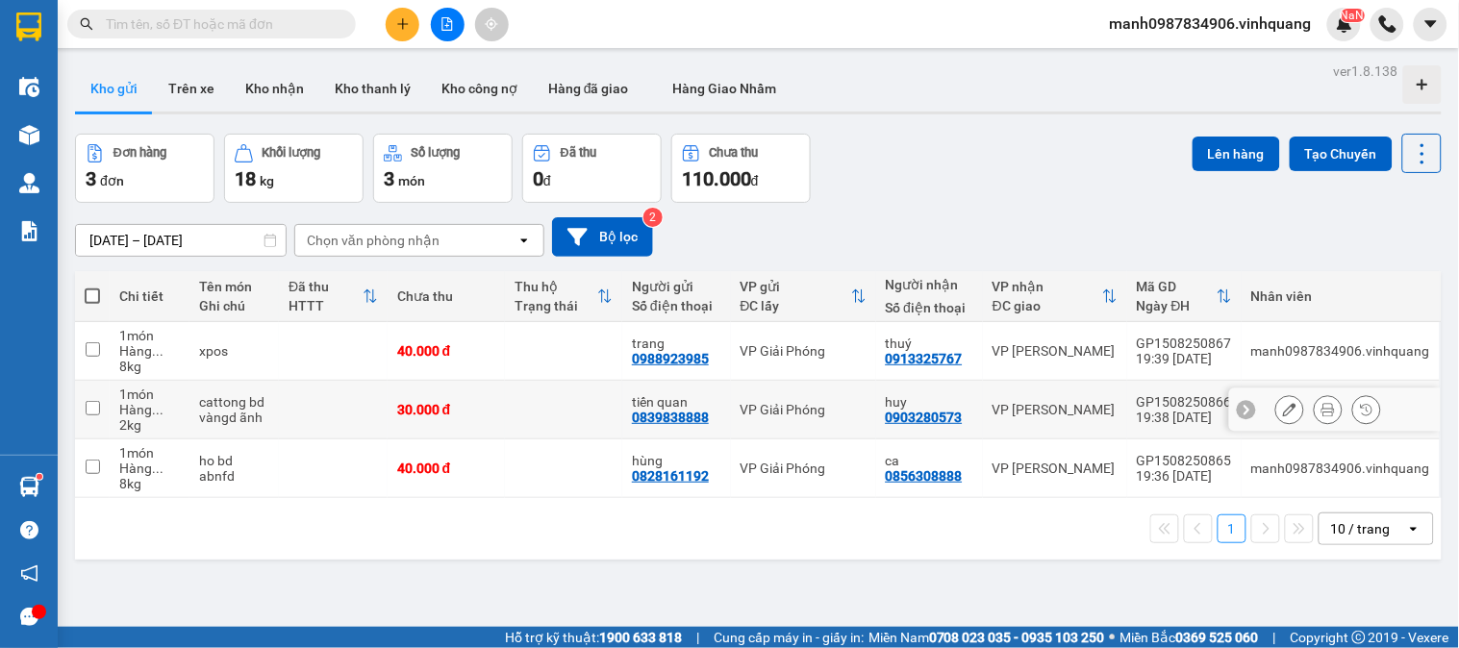
click at [1322, 410] on icon at bounding box center [1328, 409] width 13 height 13
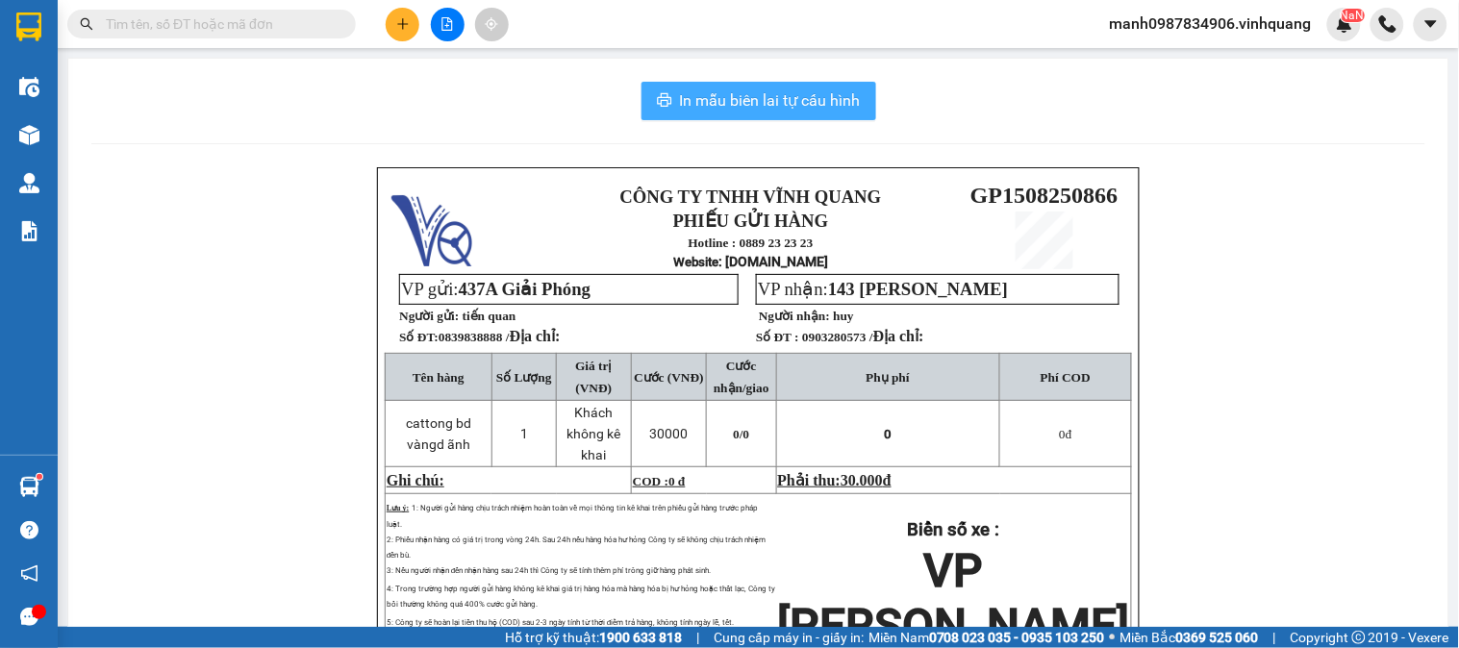
click at [748, 99] on span "In mẫu biên lai tự cấu hình" at bounding box center [770, 100] width 181 height 24
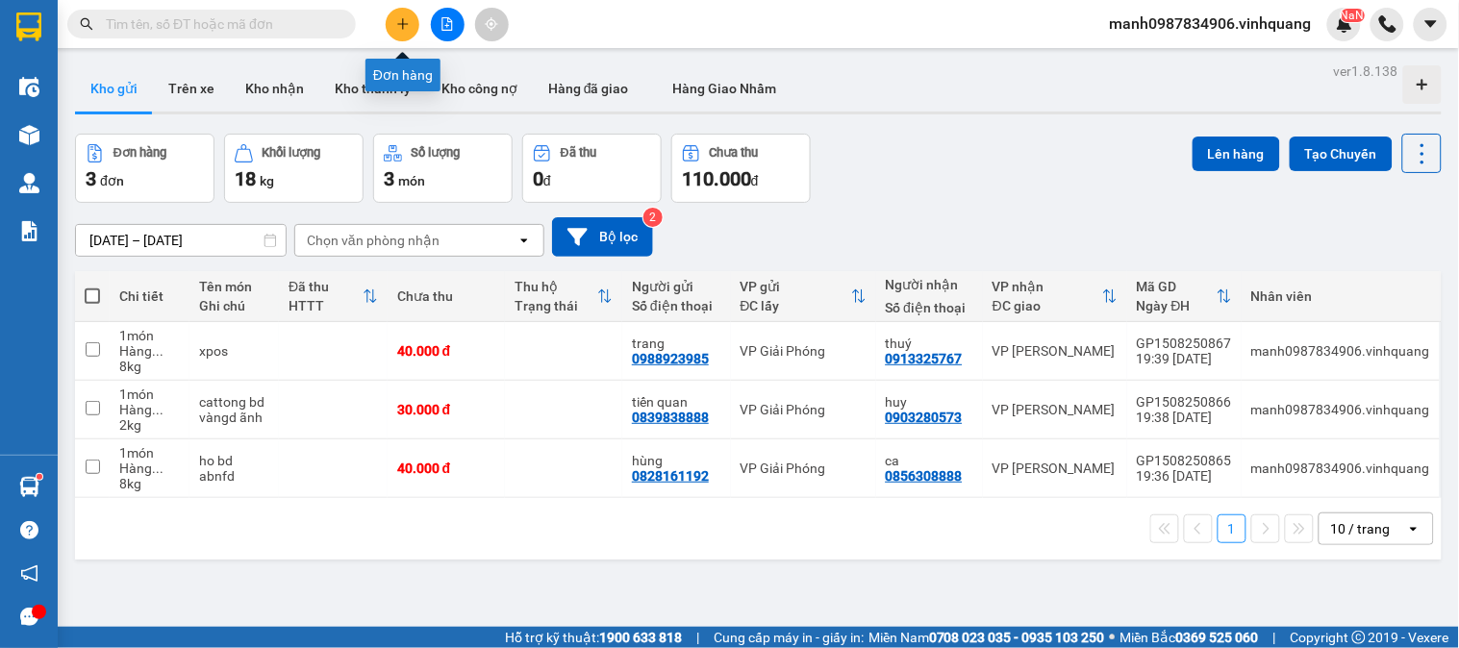
click at [416, 20] on button at bounding box center [403, 25] width 34 height 34
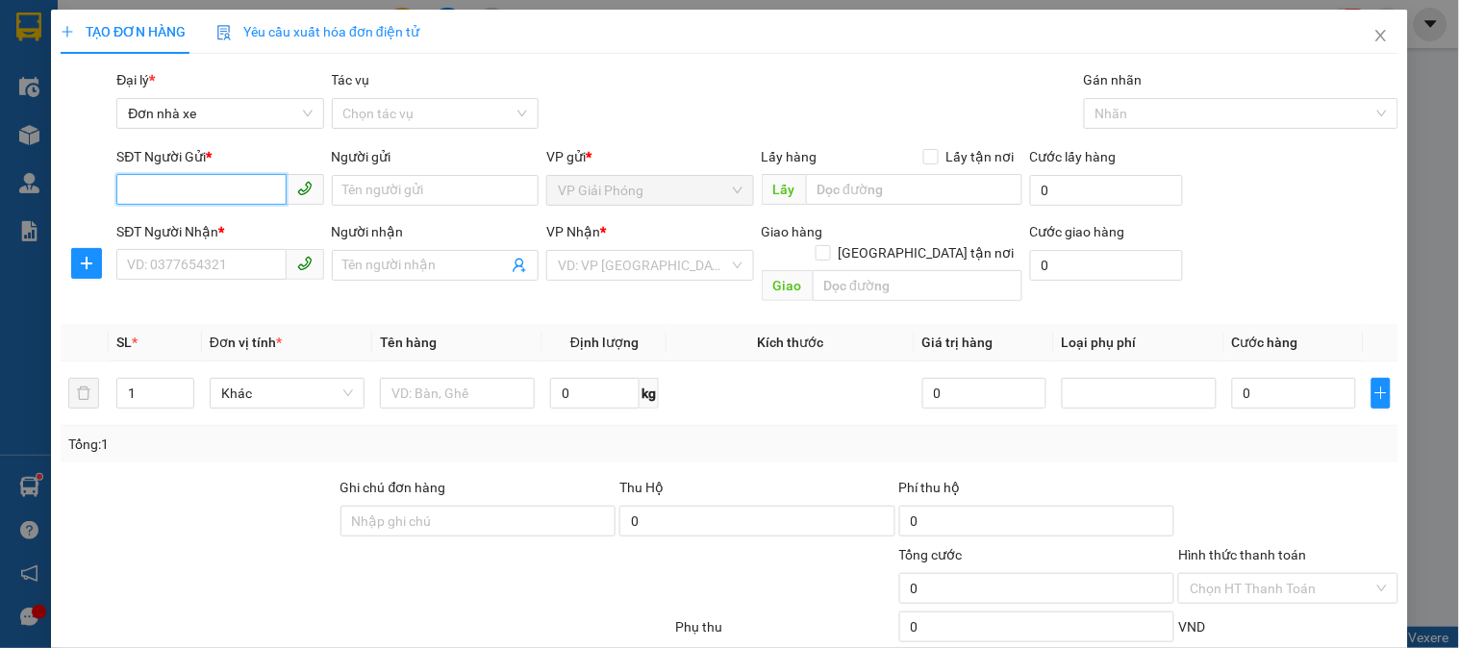
drag, startPoint x: 159, startPoint y: 205, endPoint x: 171, endPoint y: 194, distance: 16.4
click at [168, 205] on span at bounding box center [219, 190] width 207 height 31
click at [147, 188] on input "037739320" at bounding box center [200, 189] width 169 height 31
type input "0378739320"
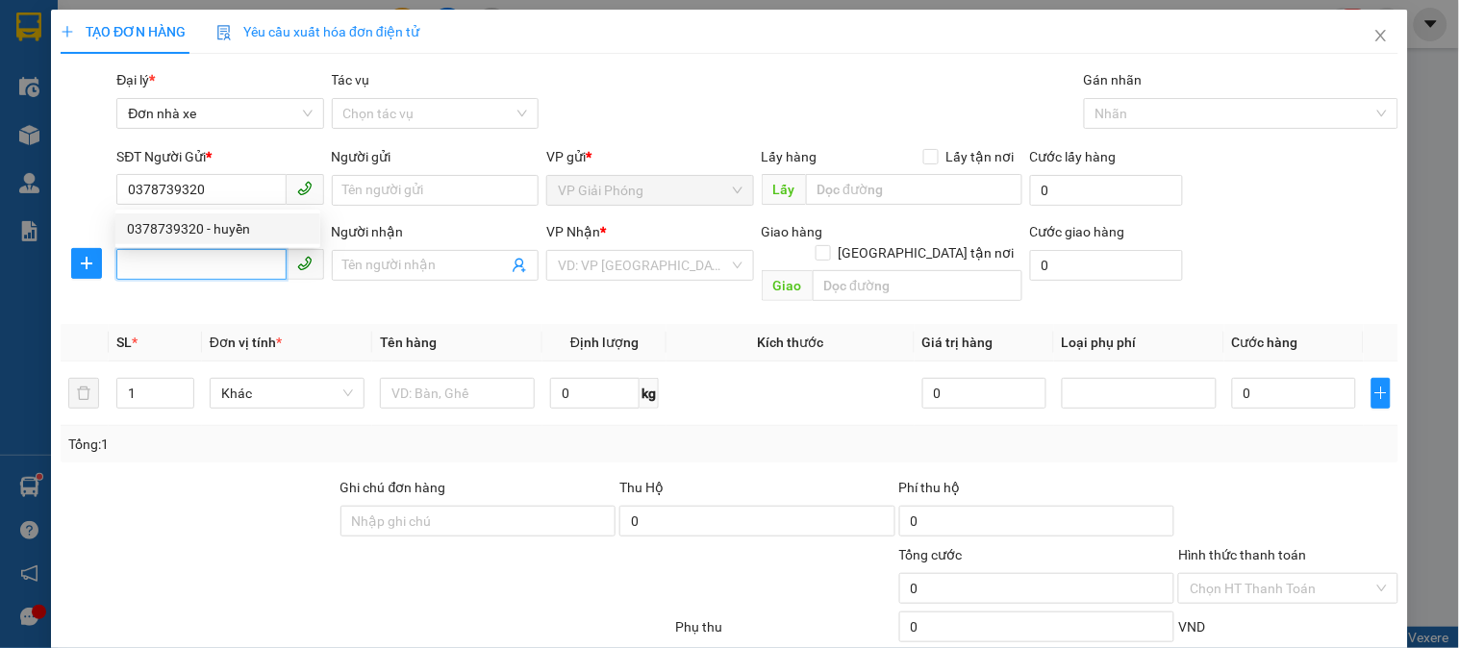
click at [171, 263] on input "SĐT Người Nhận *" at bounding box center [200, 264] width 169 height 31
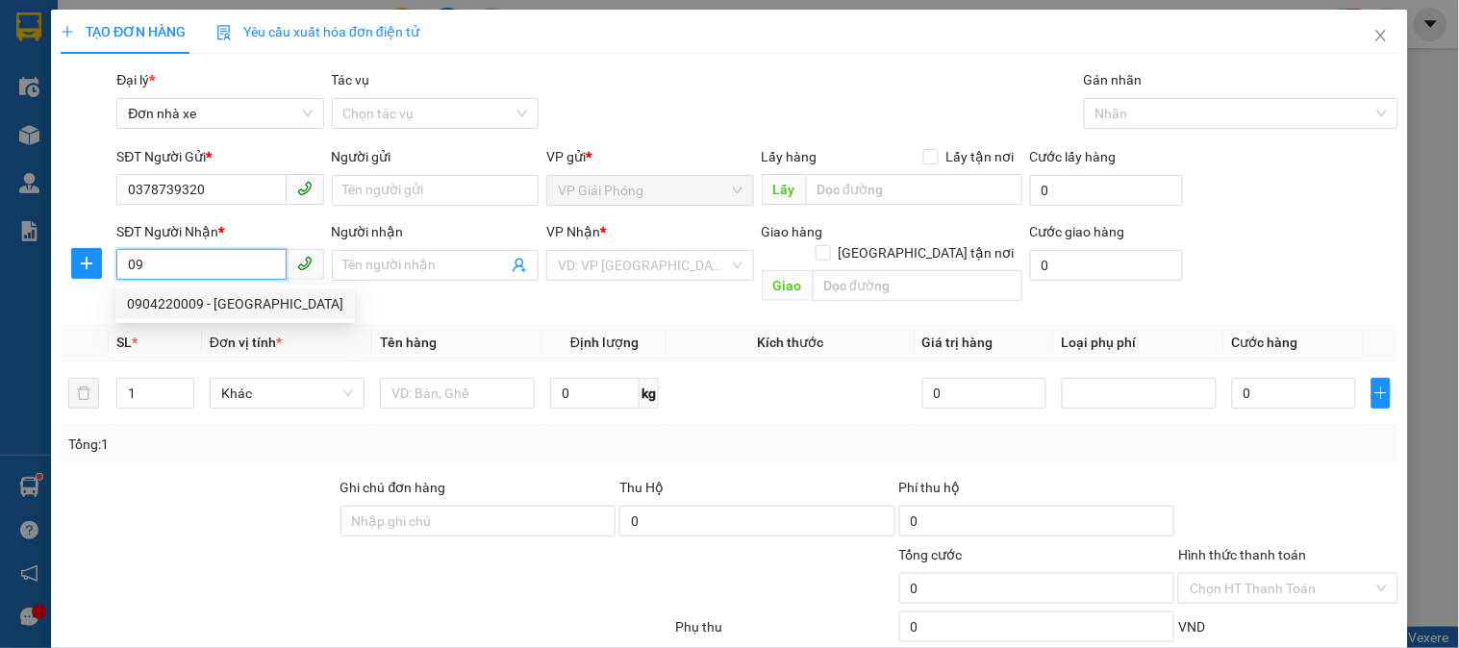
click at [177, 310] on div "0904220009 - [GEOGRAPHIC_DATA]" at bounding box center [235, 303] width 216 height 21
type input "0904220009"
type input "TOÀN GIANG"
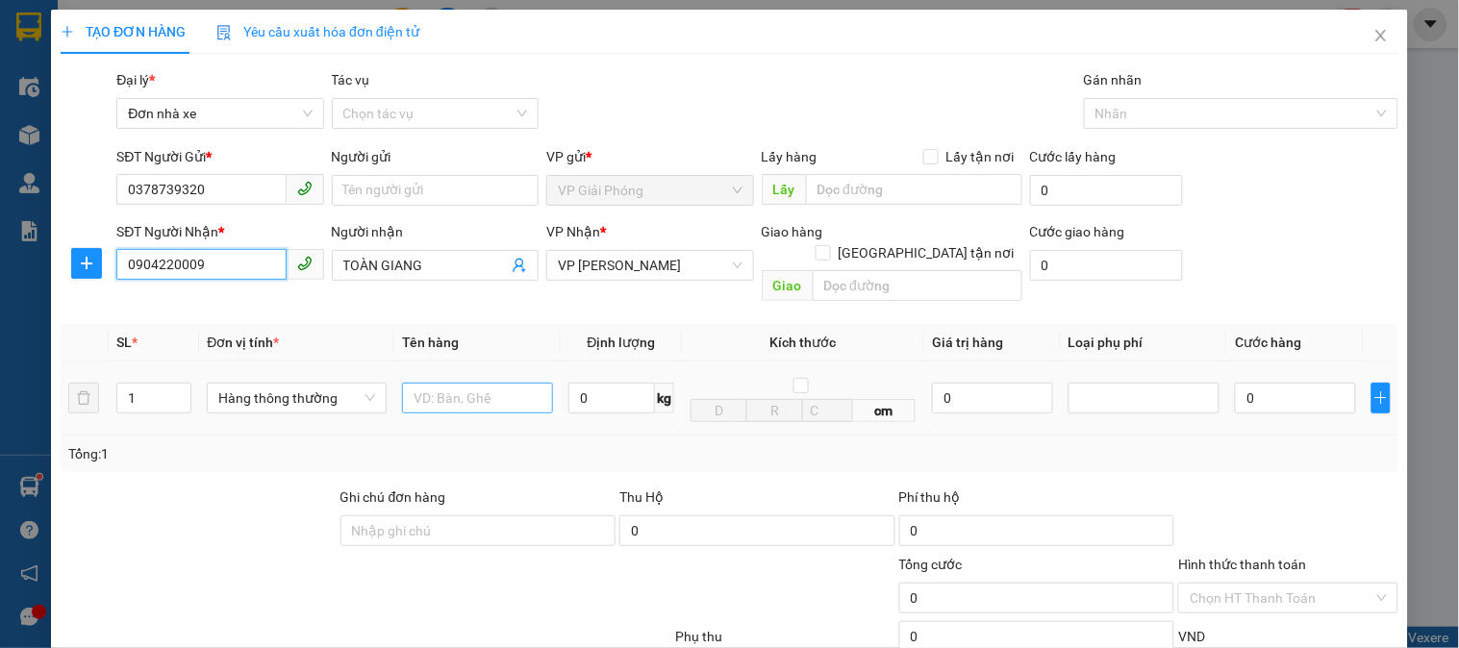
type input "0904220009"
click at [496, 383] on input "text" at bounding box center [477, 398] width 151 height 31
type input "cattong"
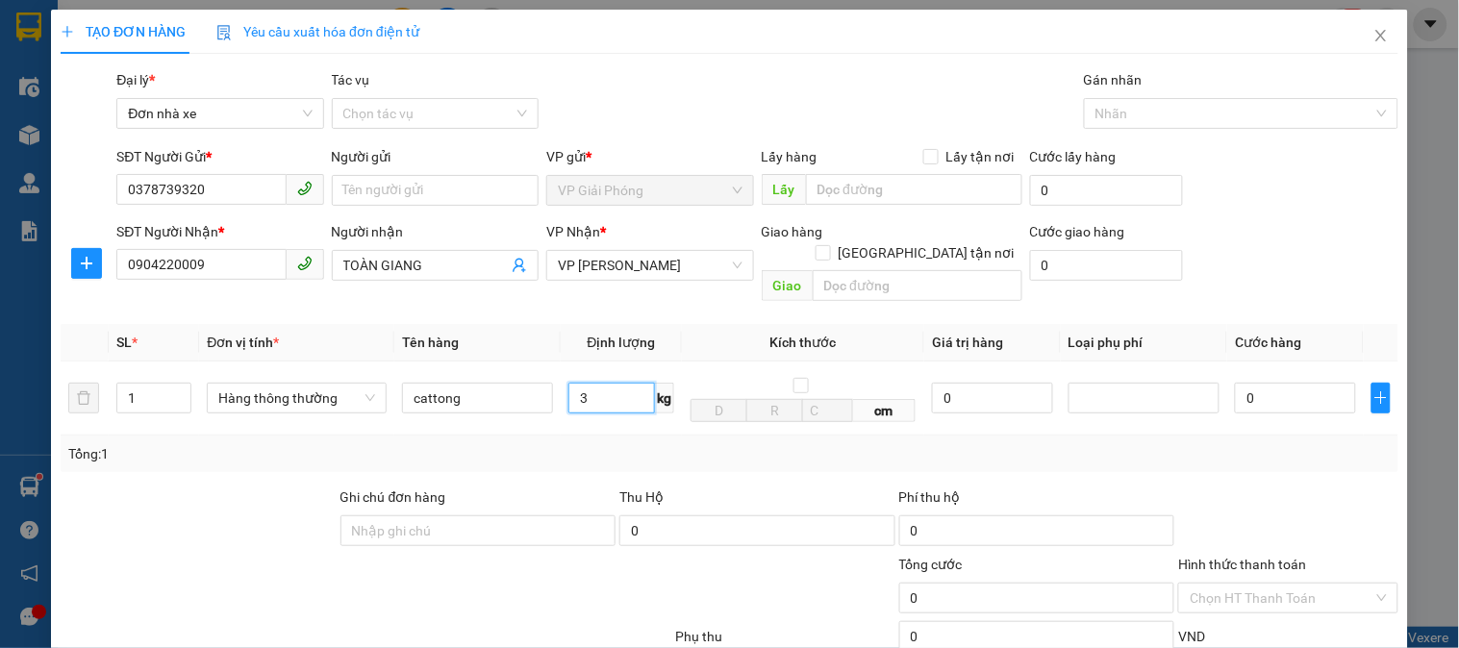
scroll to position [210, 0]
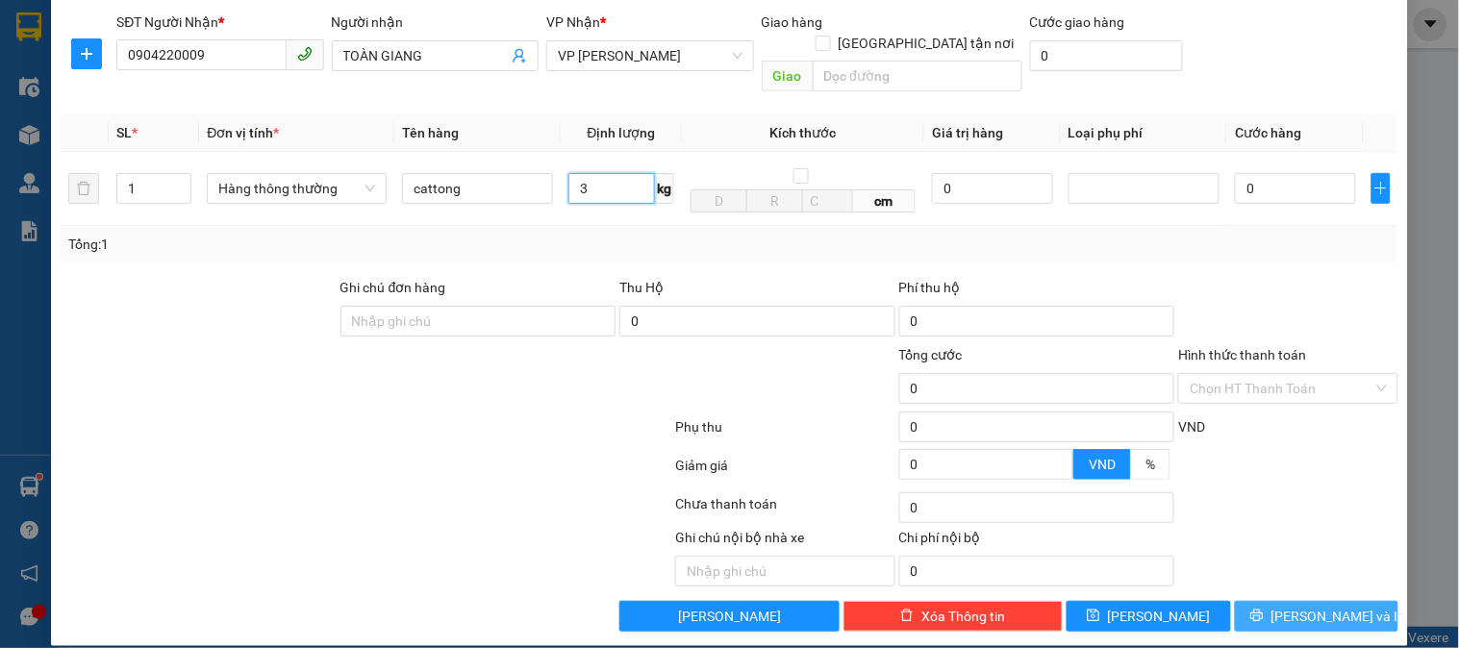
type input "3"
click at [1291, 606] on span "[PERSON_NAME] và In" at bounding box center [1339, 616] width 135 height 21
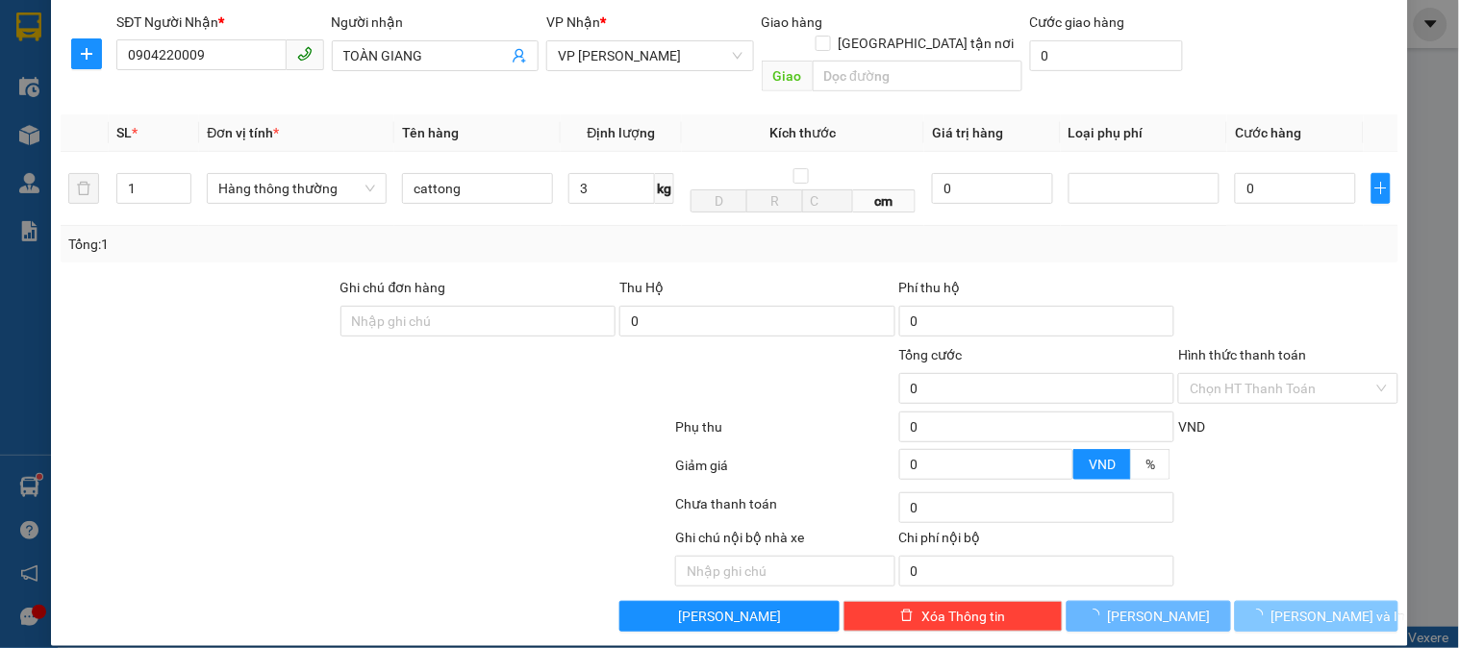
drag, startPoint x: 1291, startPoint y: 592, endPoint x: 1242, endPoint y: 587, distance: 49.3
click at [1291, 606] on span "[PERSON_NAME] và In" at bounding box center [1339, 616] width 135 height 21
type input "30.000"
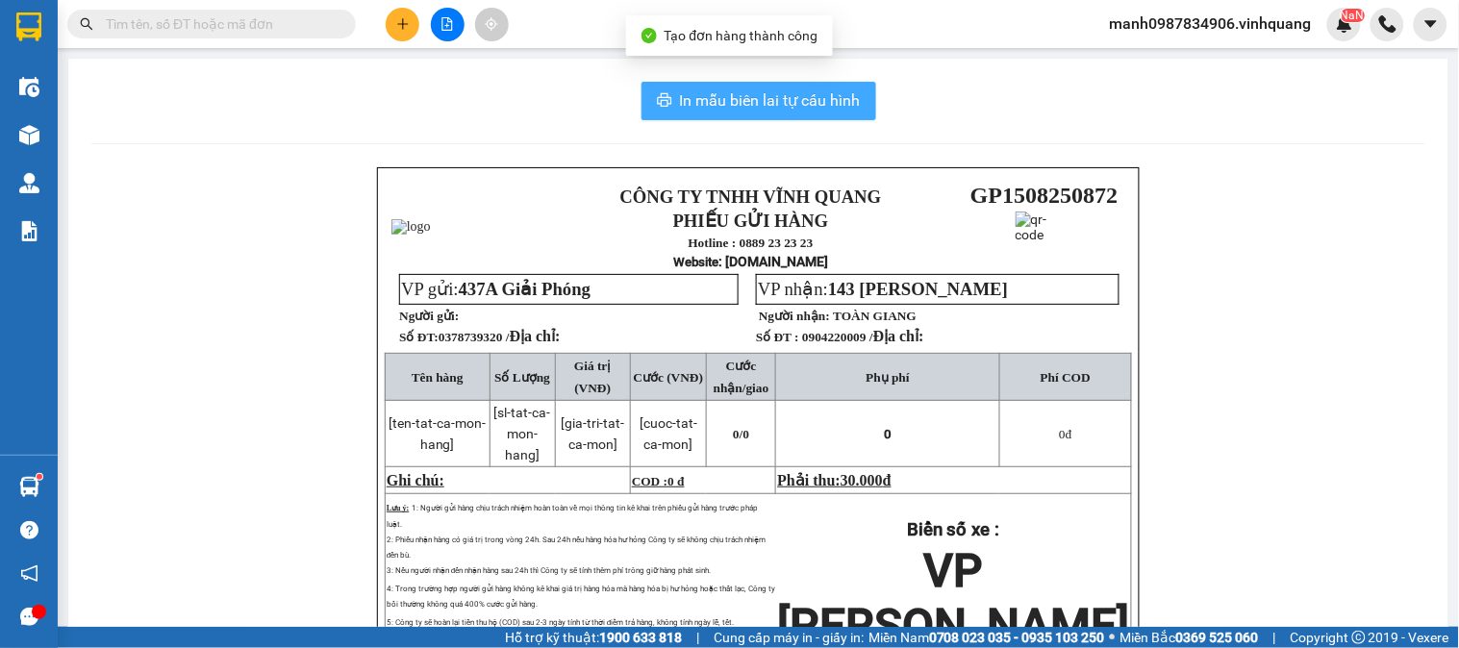
click at [760, 108] on span "In mẫu biên lai tự cấu hình" at bounding box center [770, 100] width 181 height 24
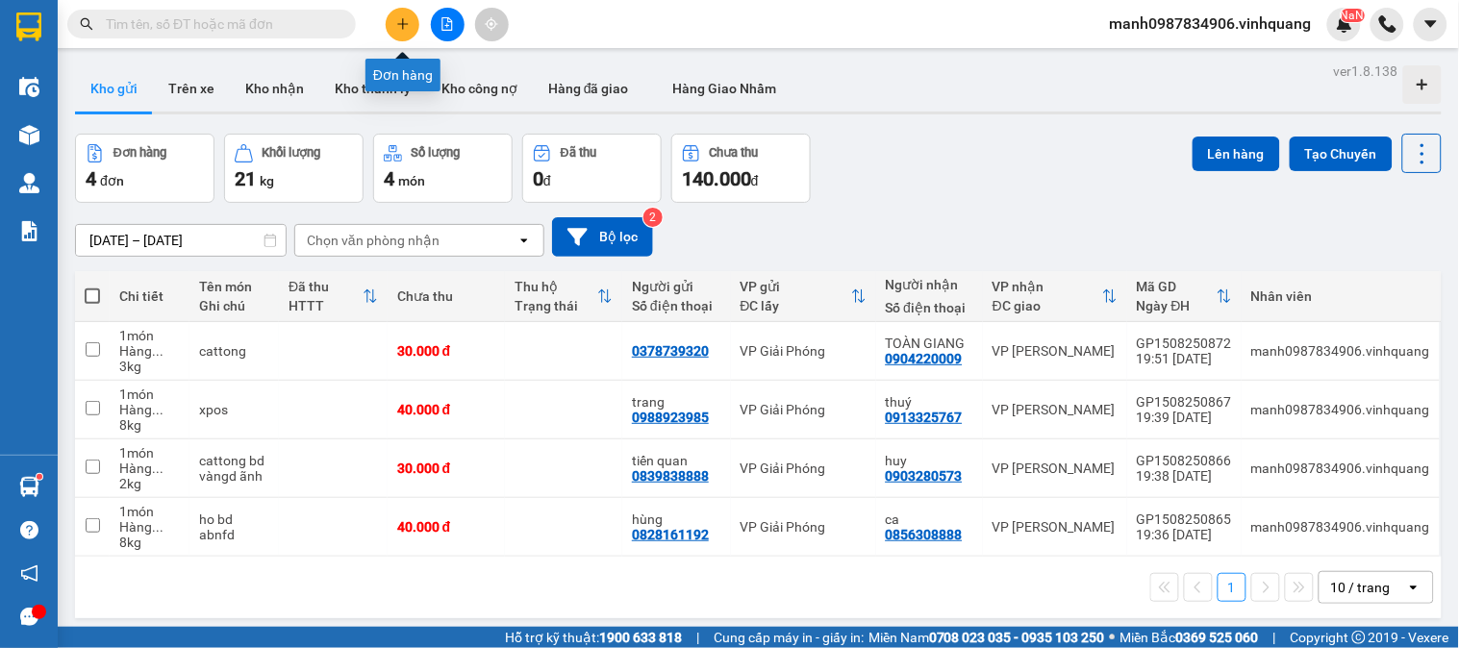
click at [400, 24] on icon "plus" at bounding box center [402, 23] width 11 height 1
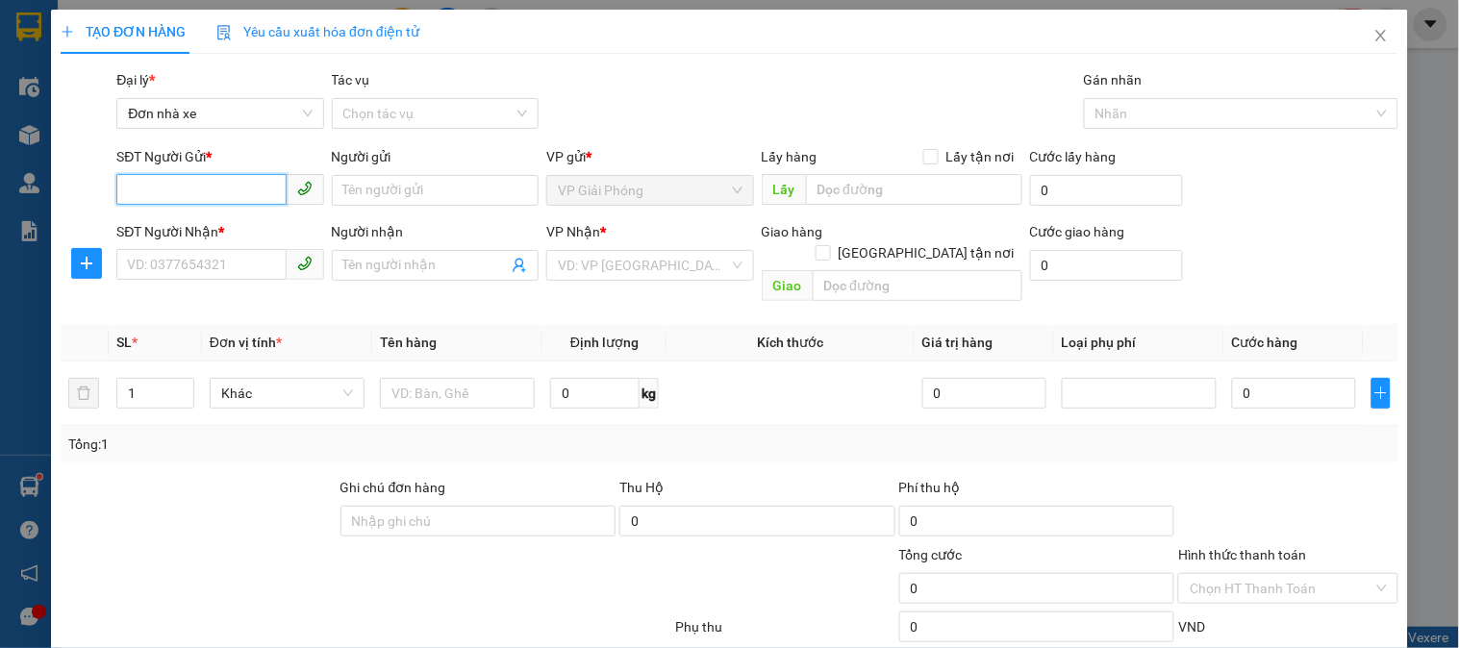
click at [157, 190] on input "SĐT Người Gửi *" at bounding box center [200, 189] width 169 height 31
type input "0389233113"
click at [189, 232] on div "0389233113 - HUYỀN" at bounding box center [218, 228] width 182 height 21
type input "HUYỀN"
type input "0776797777"
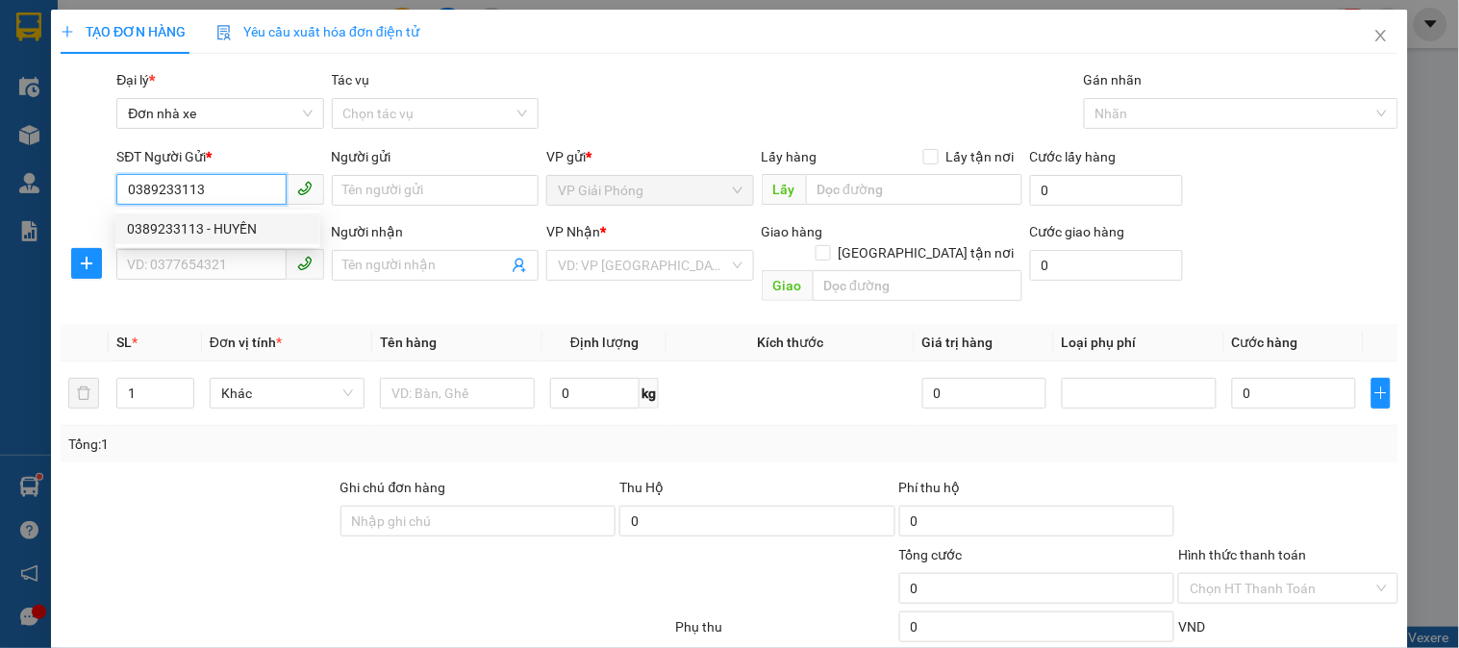
type input "lực"
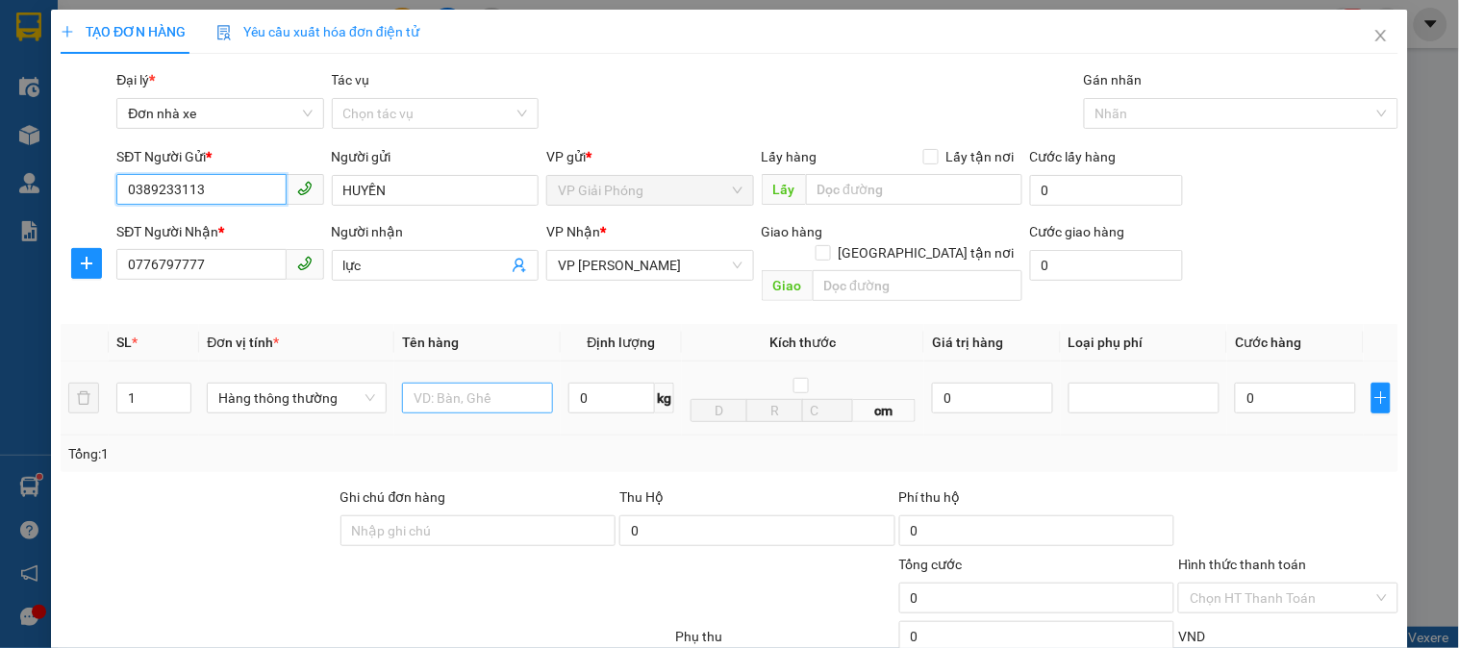
type input "0389233113"
click at [450, 383] on input "text" at bounding box center [477, 398] width 151 height 31
type input "cattong"
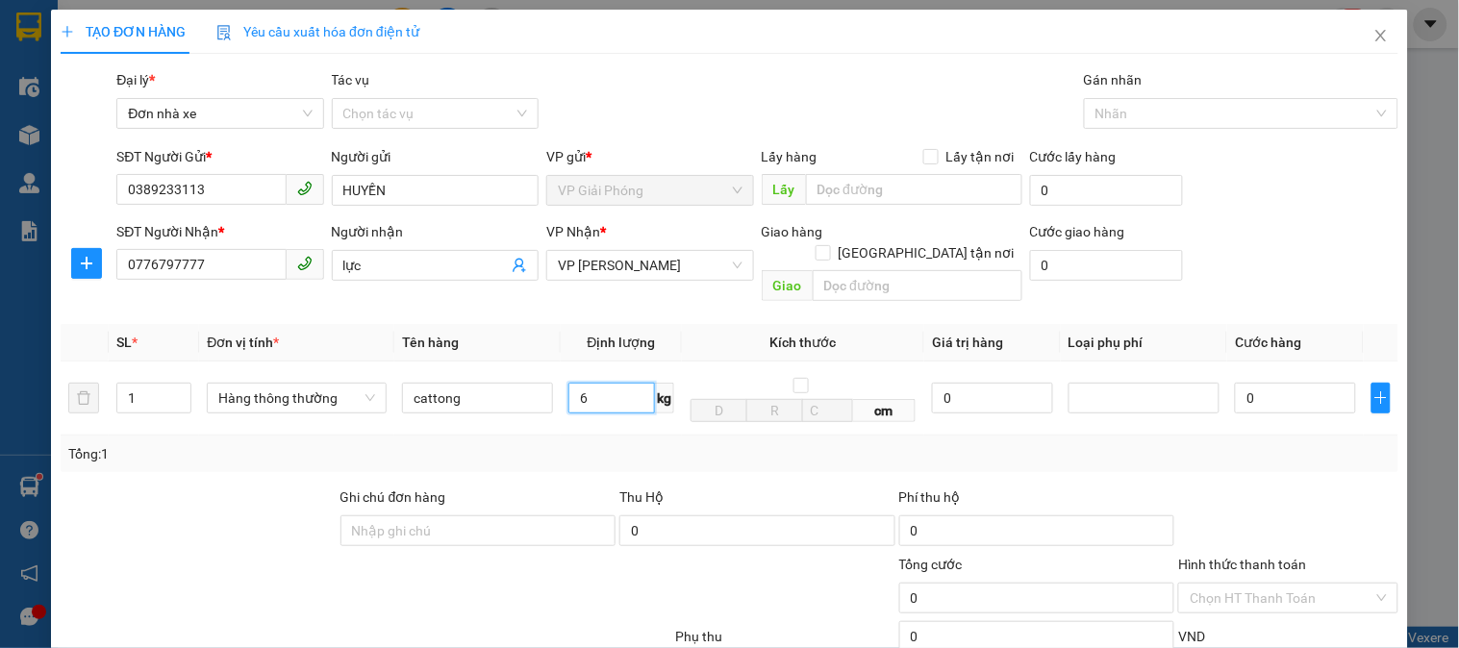
scroll to position [210, 0]
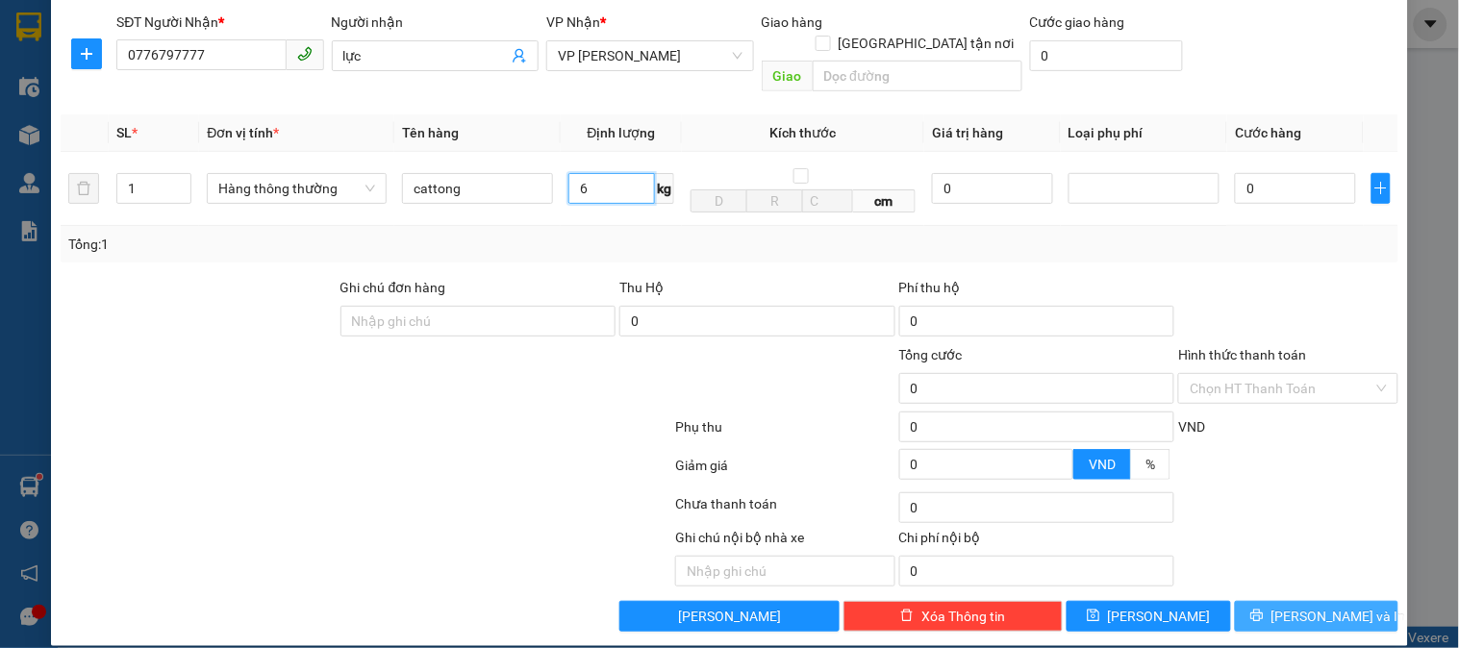
type input "6"
drag, startPoint x: 1286, startPoint y: 600, endPoint x: 1248, endPoint y: 575, distance: 45.1
click at [1287, 606] on span "[PERSON_NAME] và In" at bounding box center [1339, 616] width 135 height 21
type input "40.000"
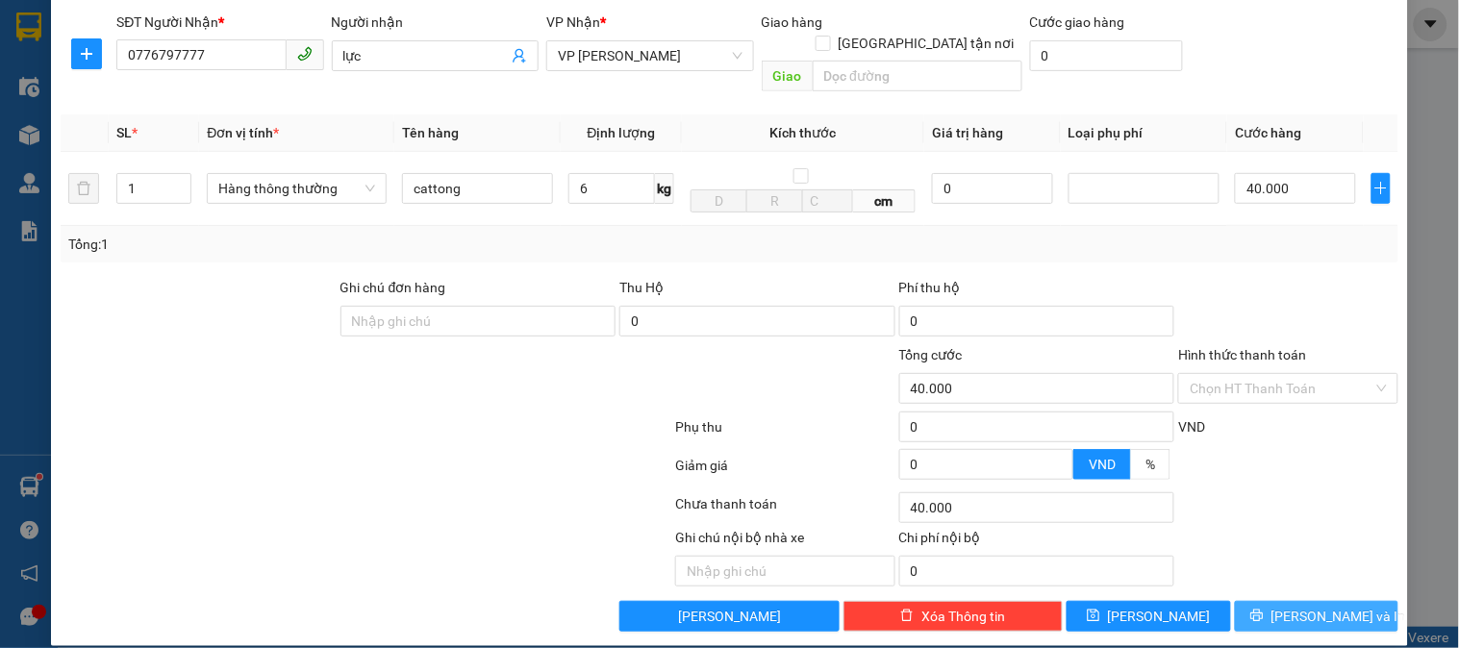
type input "40.000"
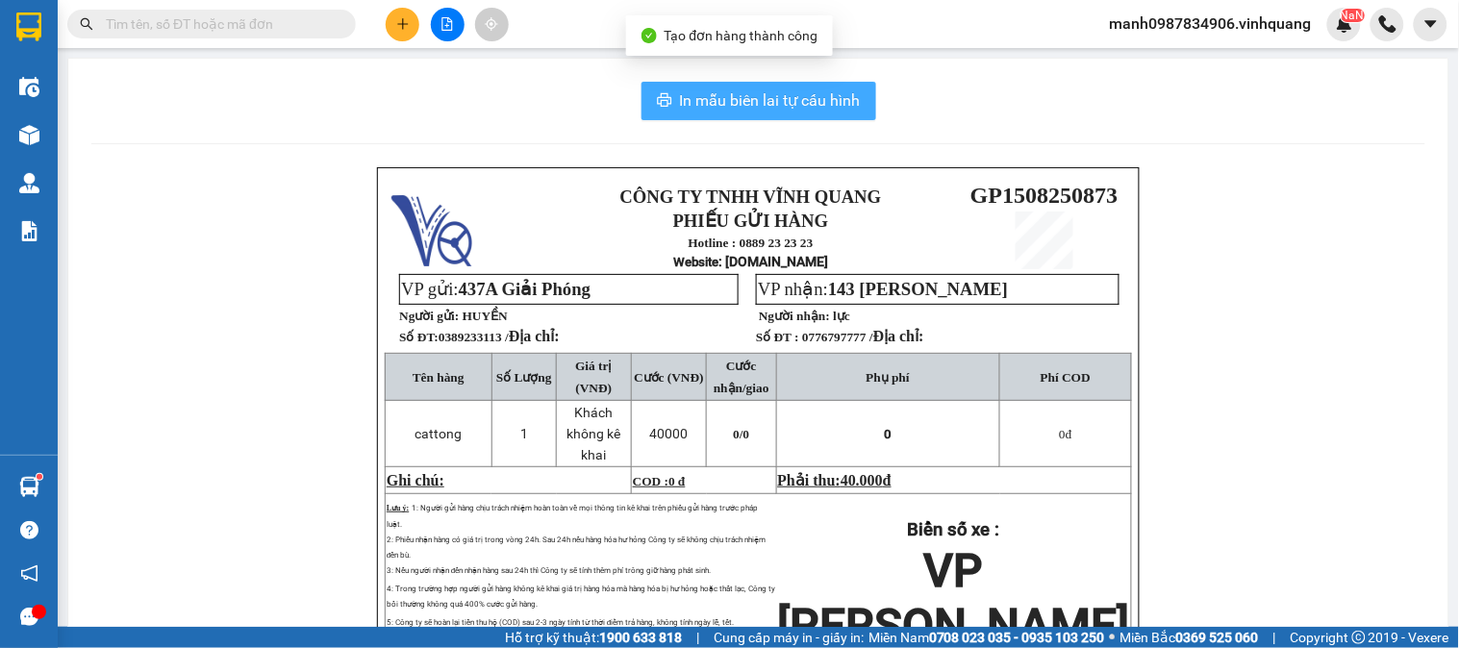
click at [747, 104] on span "In mẫu biên lai tự cấu hình" at bounding box center [770, 100] width 181 height 24
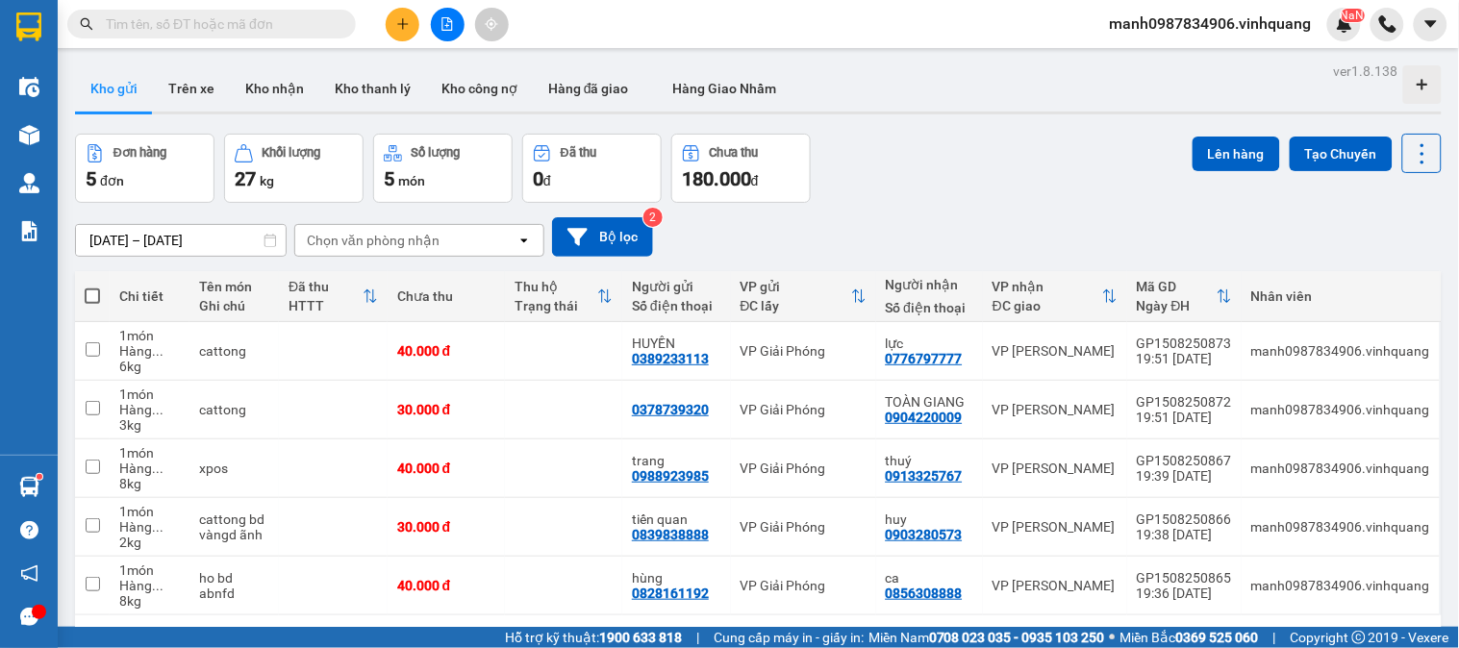
click at [188, 21] on input "text" at bounding box center [219, 23] width 227 height 21
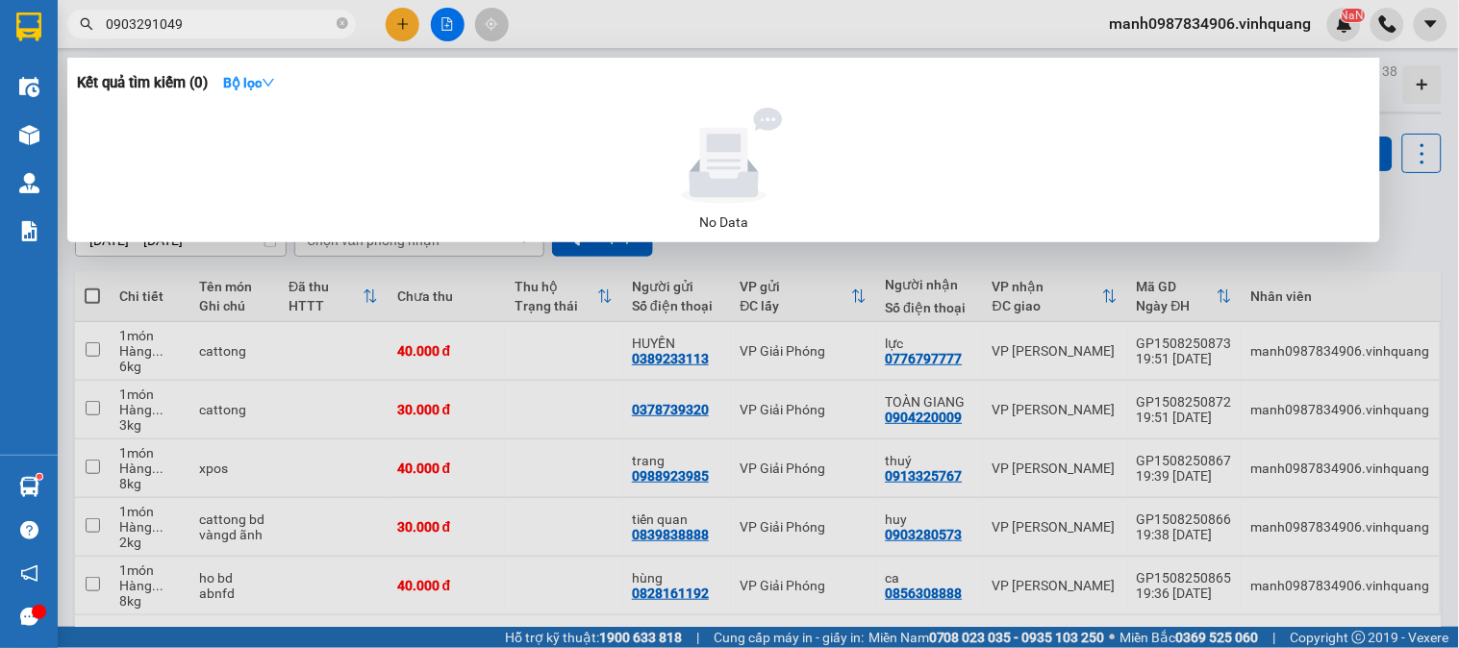
type input "0903291049"
drag, startPoint x: 340, startPoint y: 20, endPoint x: 358, endPoint y: 27, distance: 19.5
click at [342, 20] on icon "close-circle" at bounding box center [343, 23] width 12 height 12
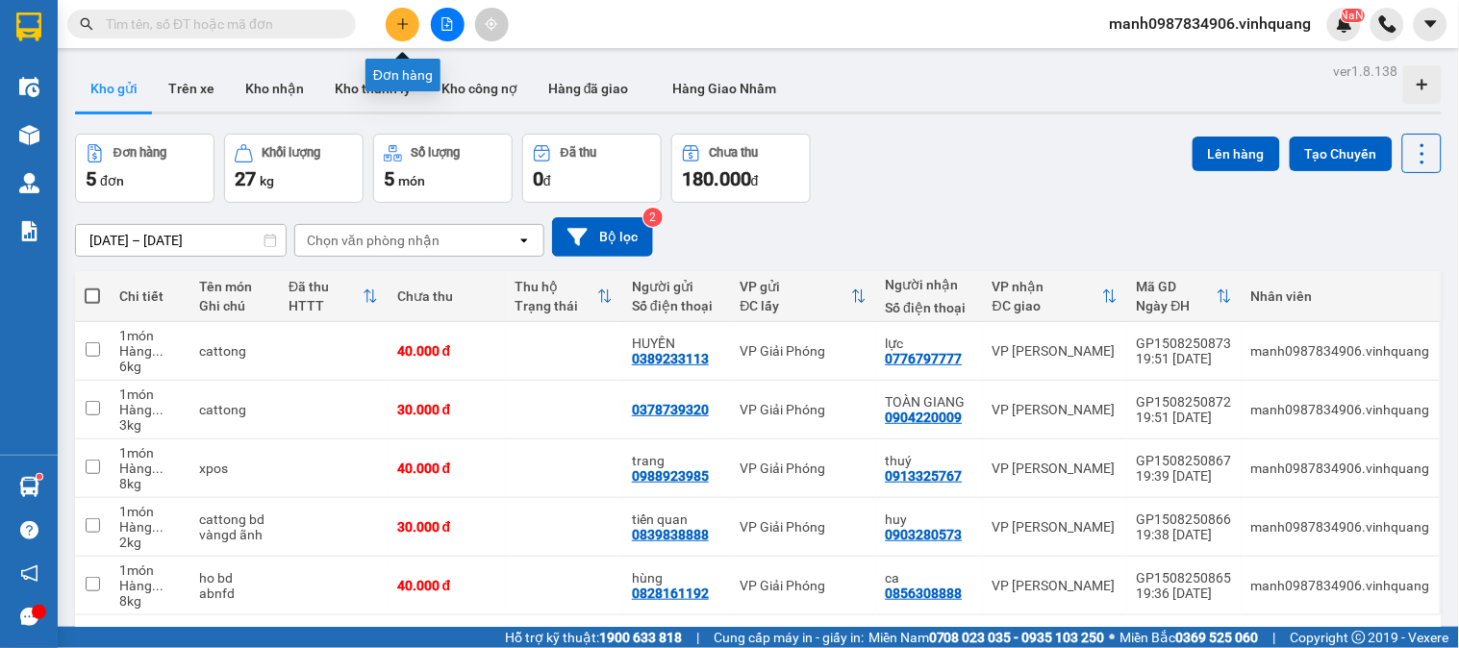
click at [399, 23] on icon "plus" at bounding box center [402, 23] width 11 height 1
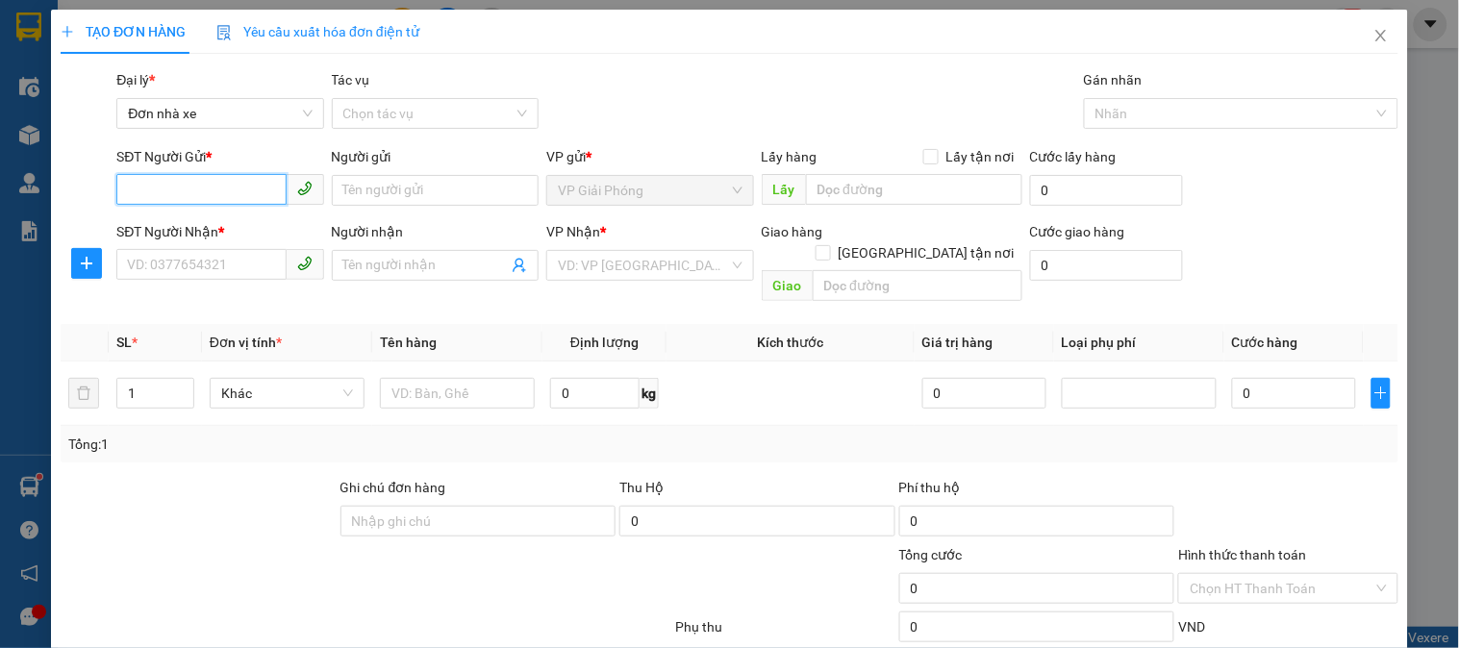
click at [148, 189] on input "SĐT Người Gửi *" at bounding box center [200, 189] width 169 height 31
type input "0987834906"
click at [170, 225] on div "0987834906 - TĐ Mạnh" at bounding box center [218, 228] width 182 height 21
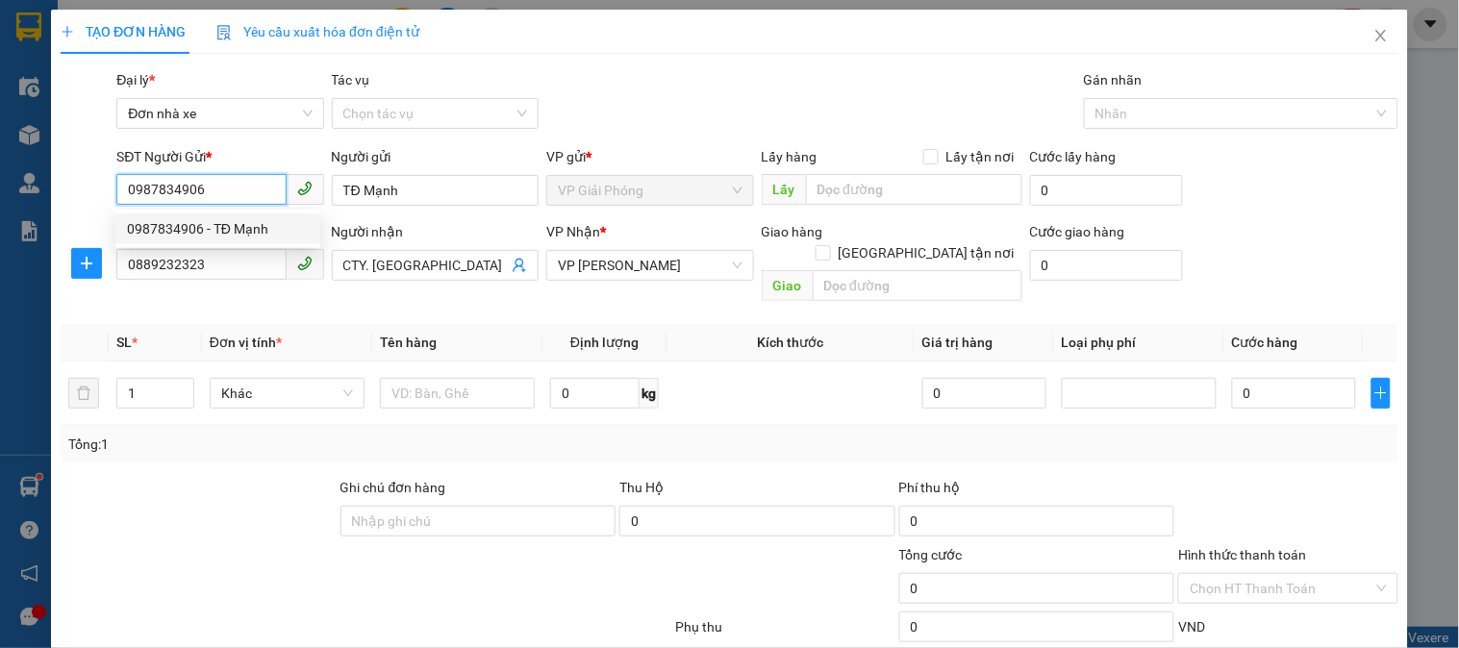
type input "TĐ Mạnh"
type input "0889232323"
type input "CTY. [GEOGRAPHIC_DATA]"
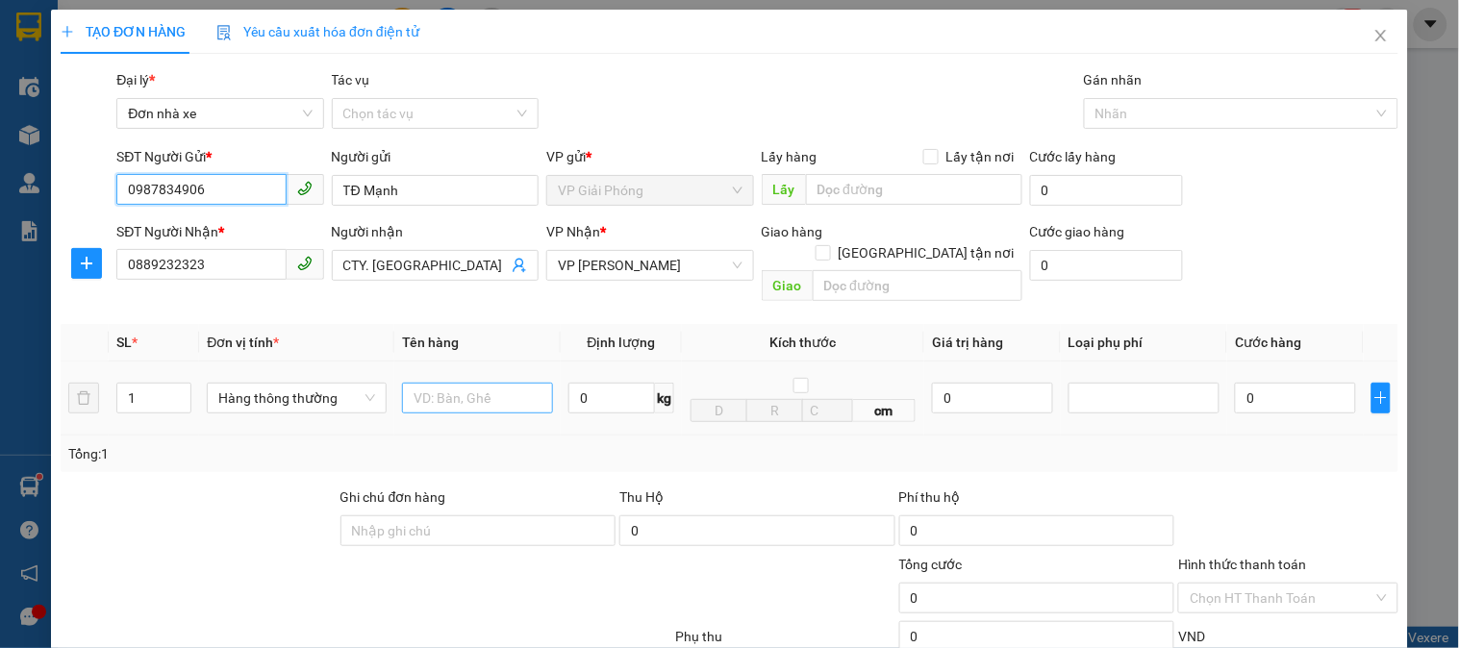
type input "0987834906"
click at [446, 383] on input "text" at bounding box center [477, 398] width 151 height 31
type input "bc vpgp 15\08"
click at [606, 383] on input "0" at bounding box center [611, 398] width 87 height 31
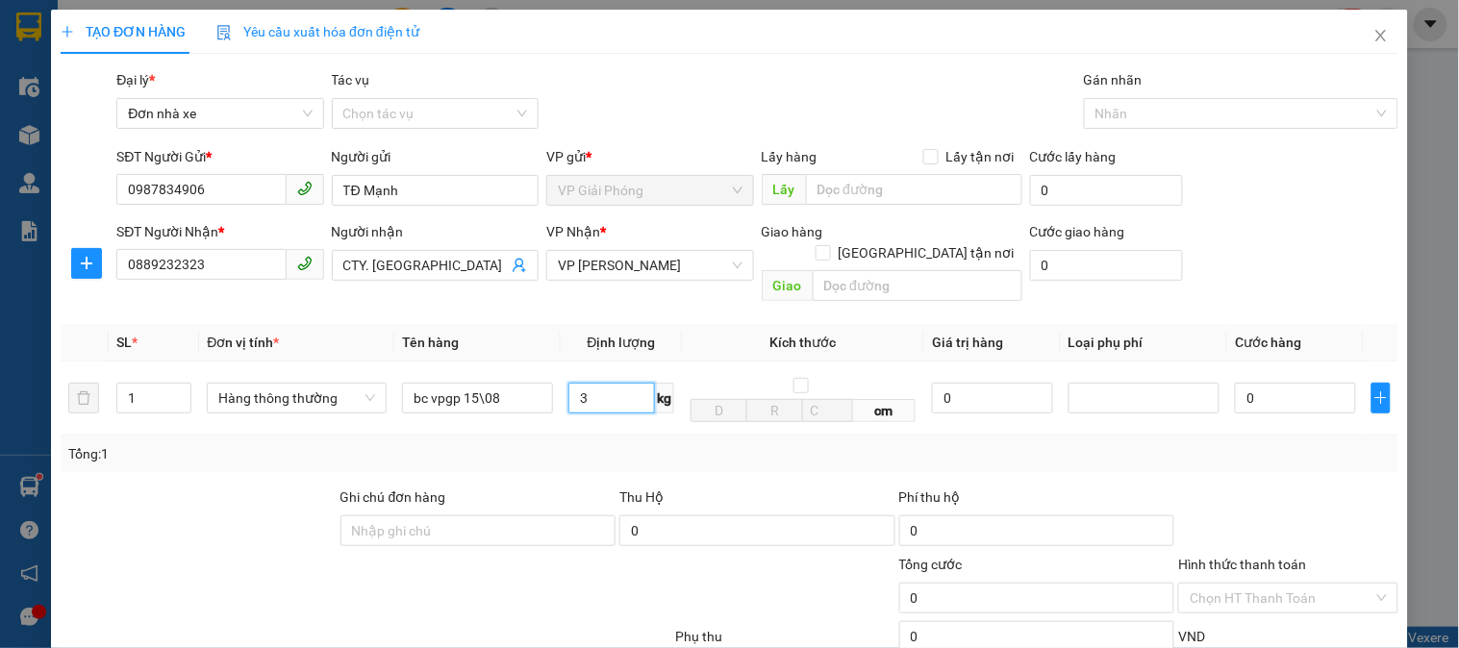
scroll to position [210, 0]
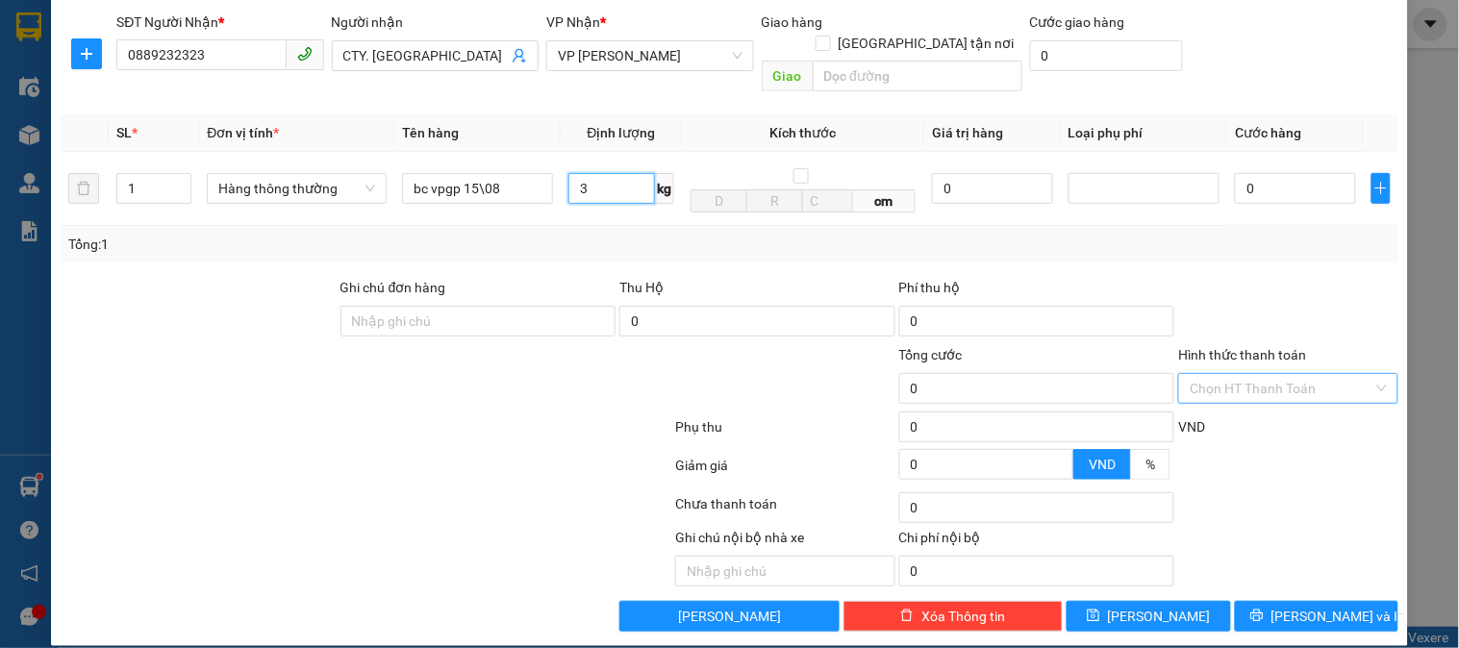
type input "3"
click at [1247, 374] on input "Hình thức thanh toán" at bounding box center [1281, 388] width 183 height 29
type input "30.000"
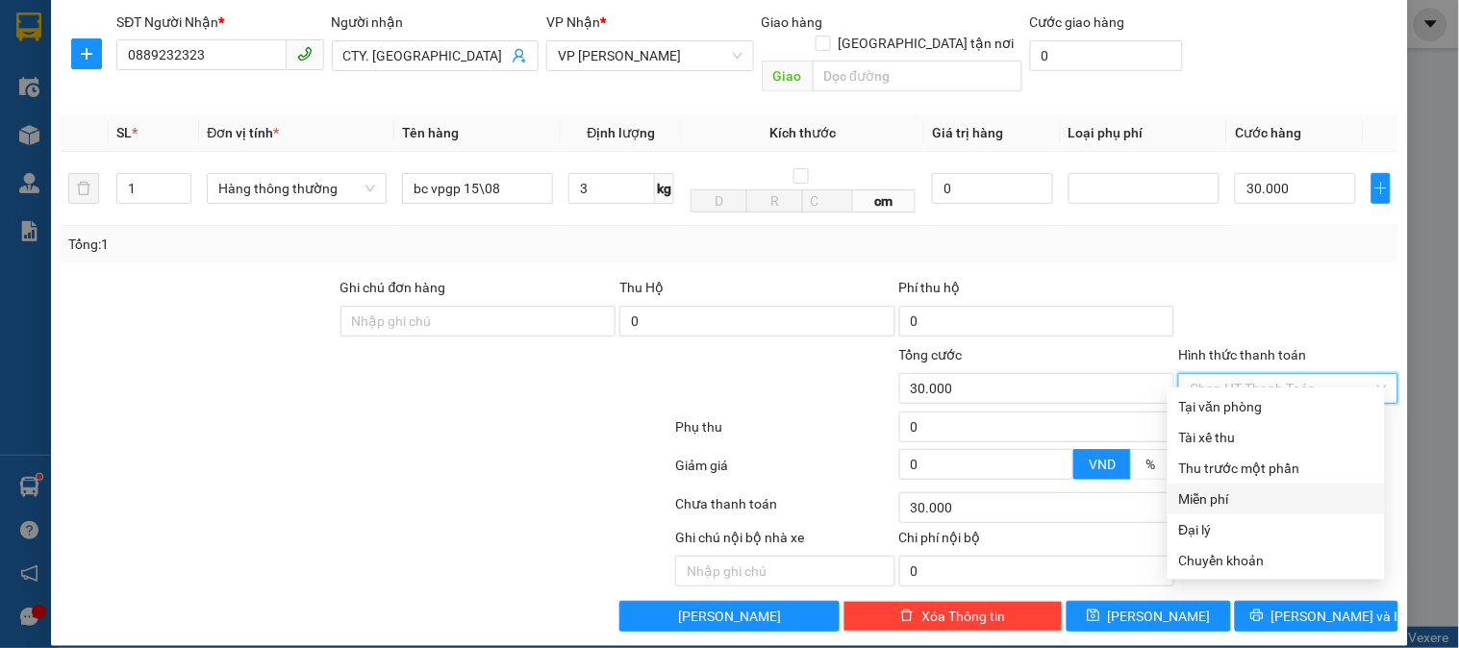
click at [1213, 498] on div "Miễn phí" at bounding box center [1276, 499] width 194 height 21
type input "0"
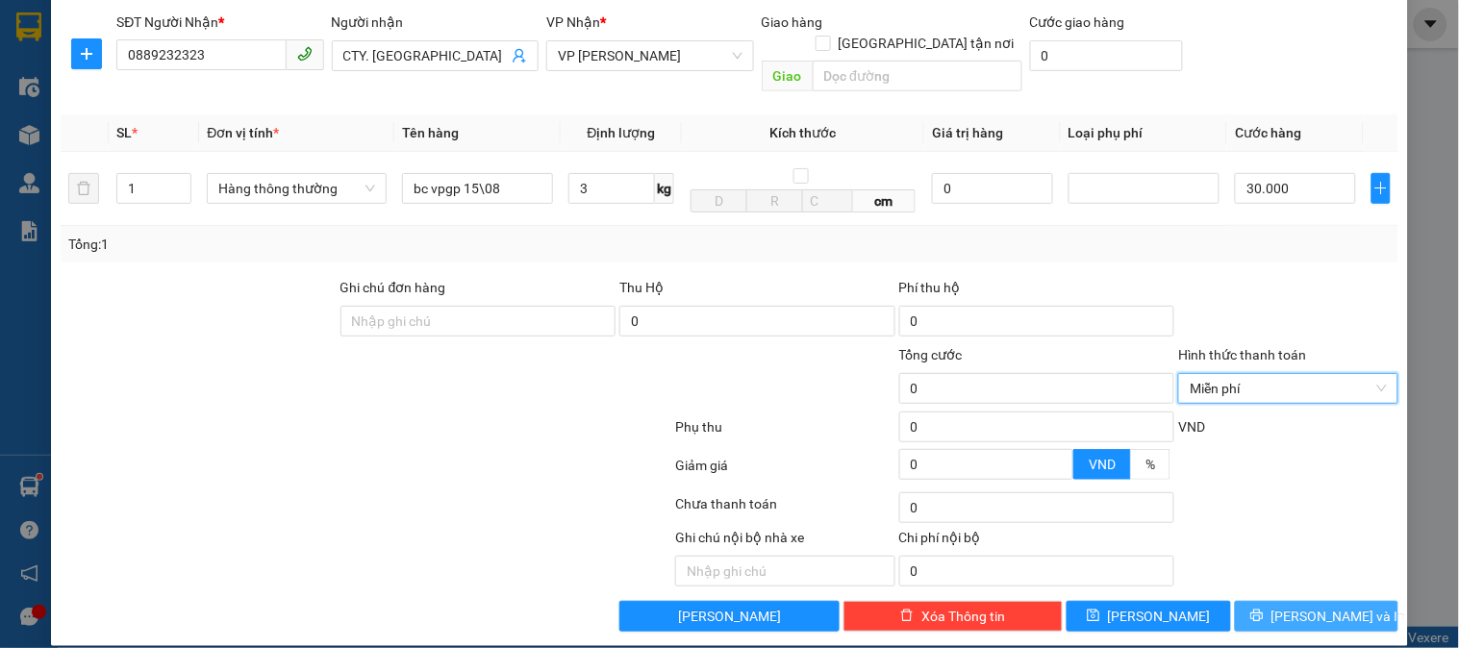
click at [1319, 606] on span "[PERSON_NAME] và In" at bounding box center [1339, 616] width 135 height 21
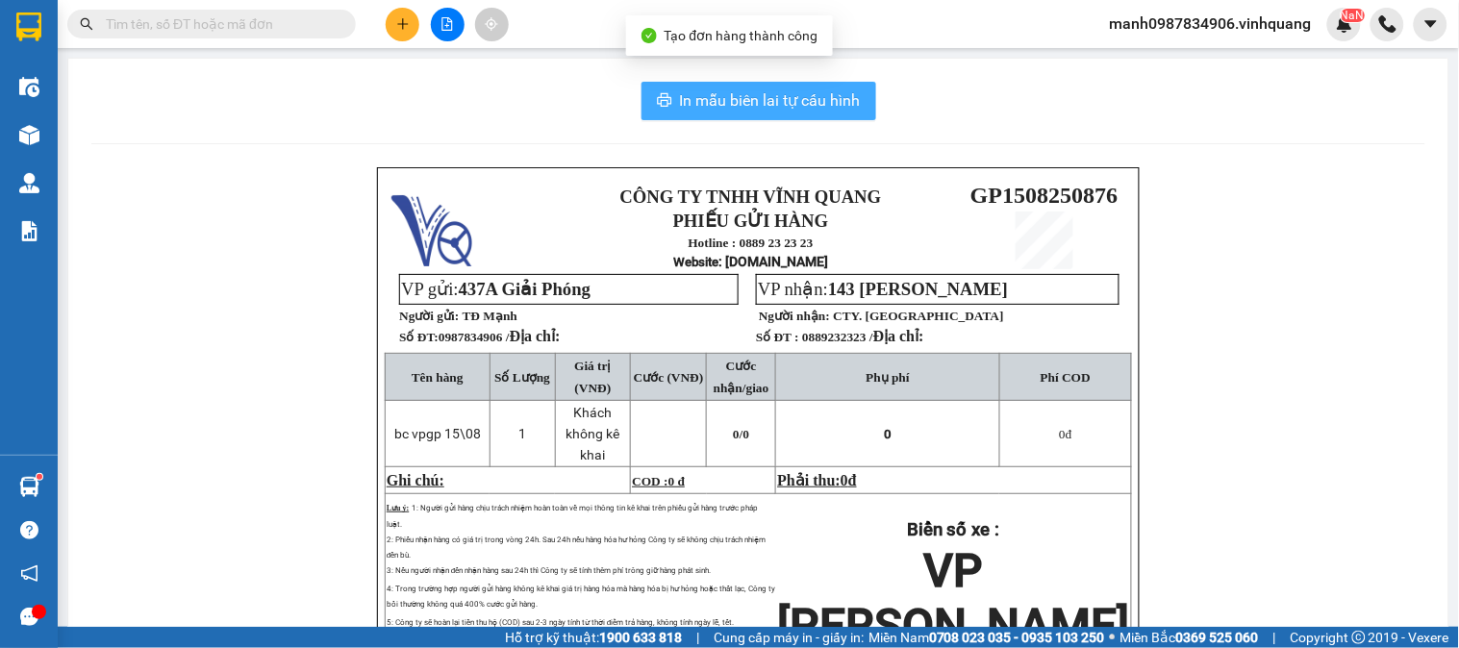
click at [791, 110] on span "In mẫu biên lai tự cấu hình" at bounding box center [770, 100] width 181 height 24
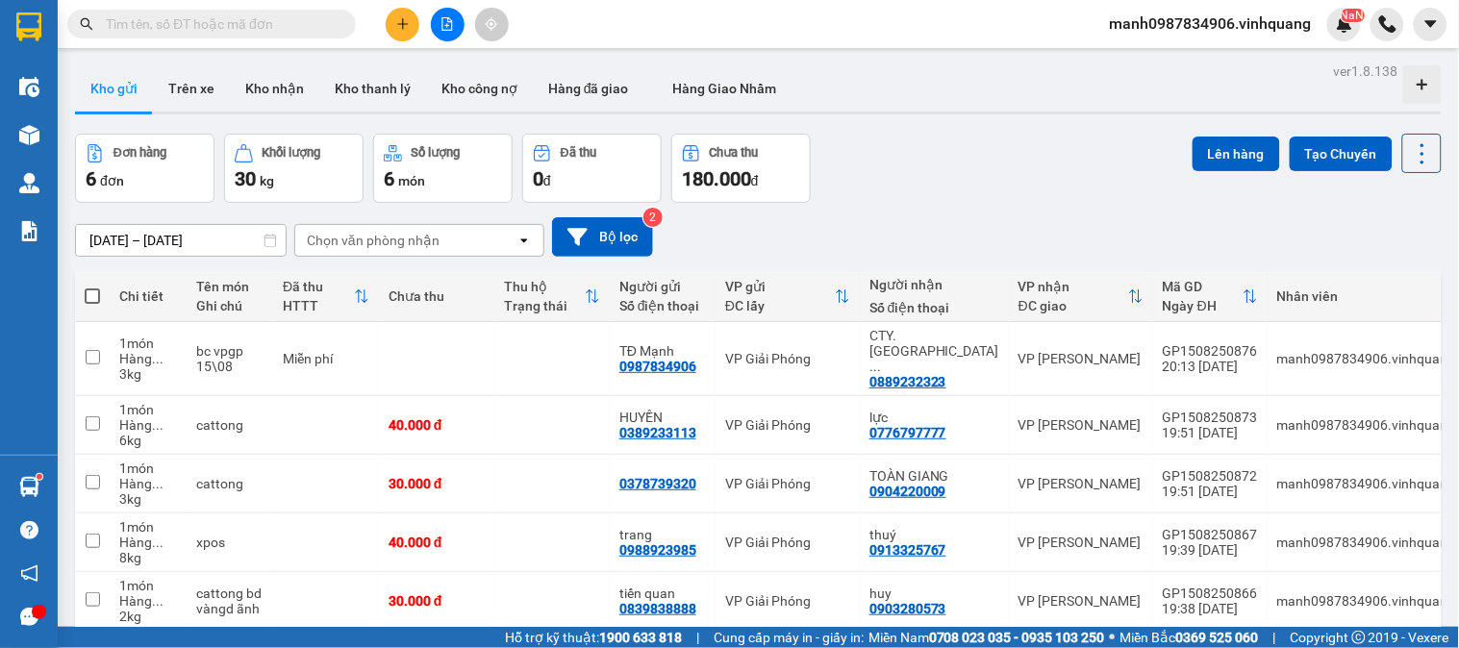
scroll to position [127, 0]
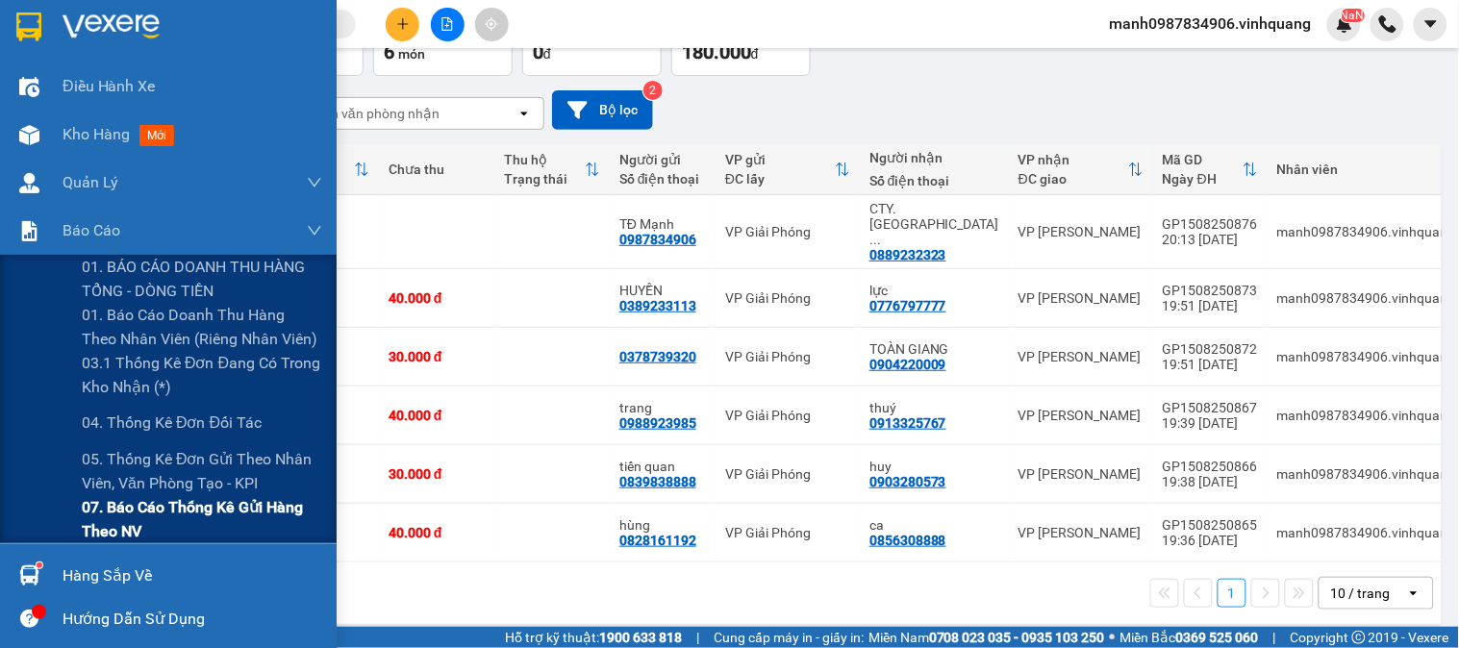
click at [121, 506] on span "07. Báo cáo thống kê gửi hàng theo NV" at bounding box center [202, 519] width 240 height 48
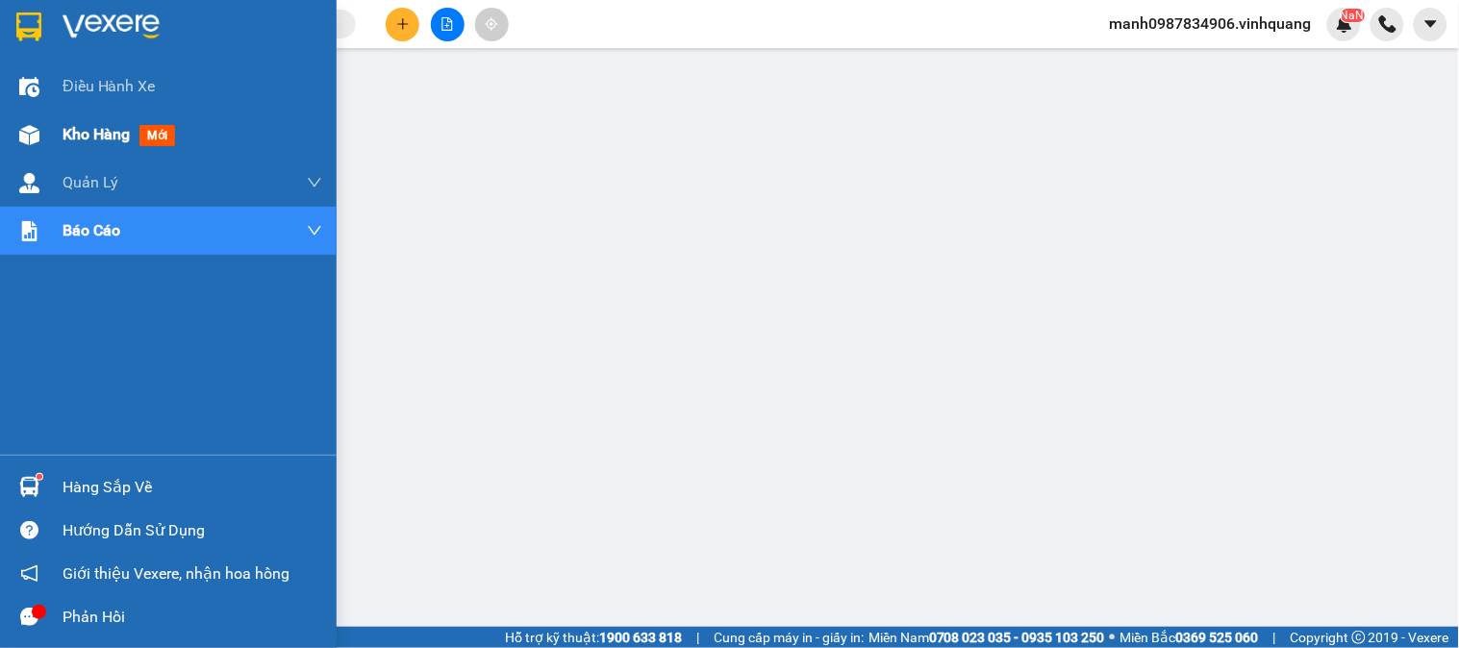
click at [70, 136] on span "Kho hàng" at bounding box center [96, 134] width 67 height 18
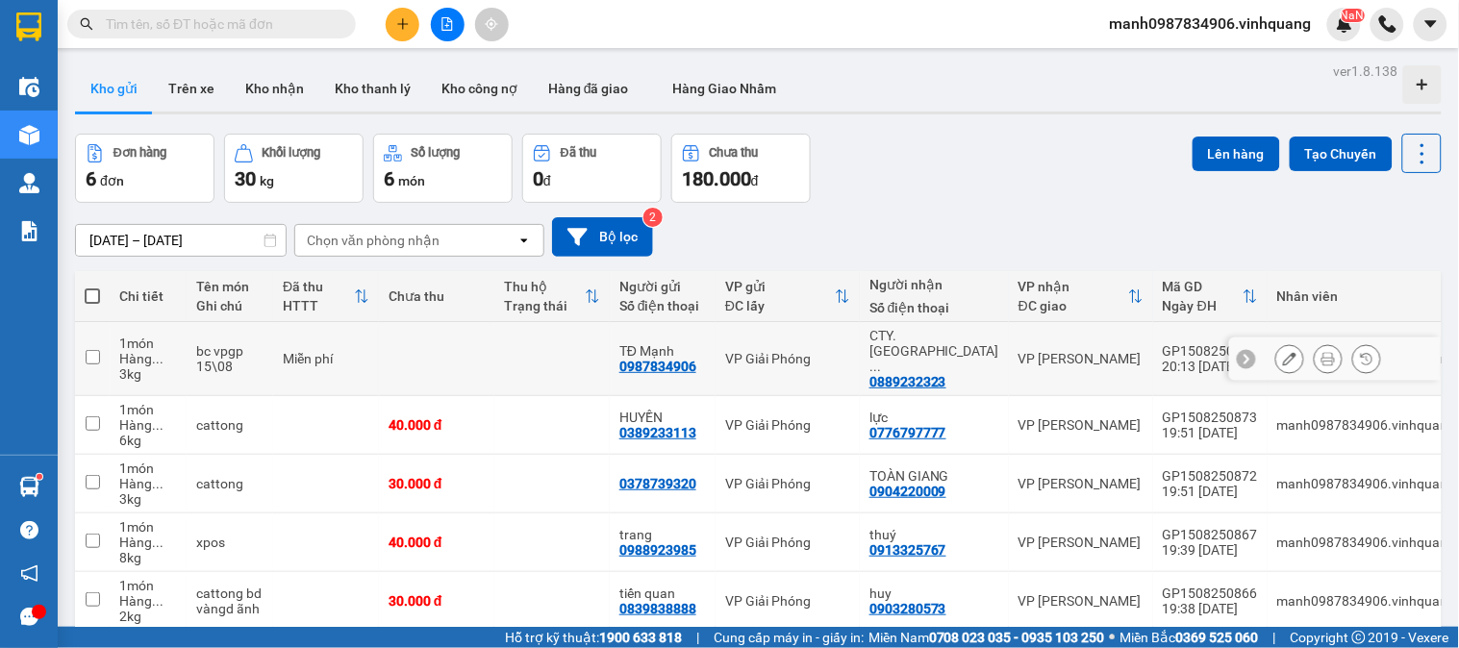
scroll to position [127, 0]
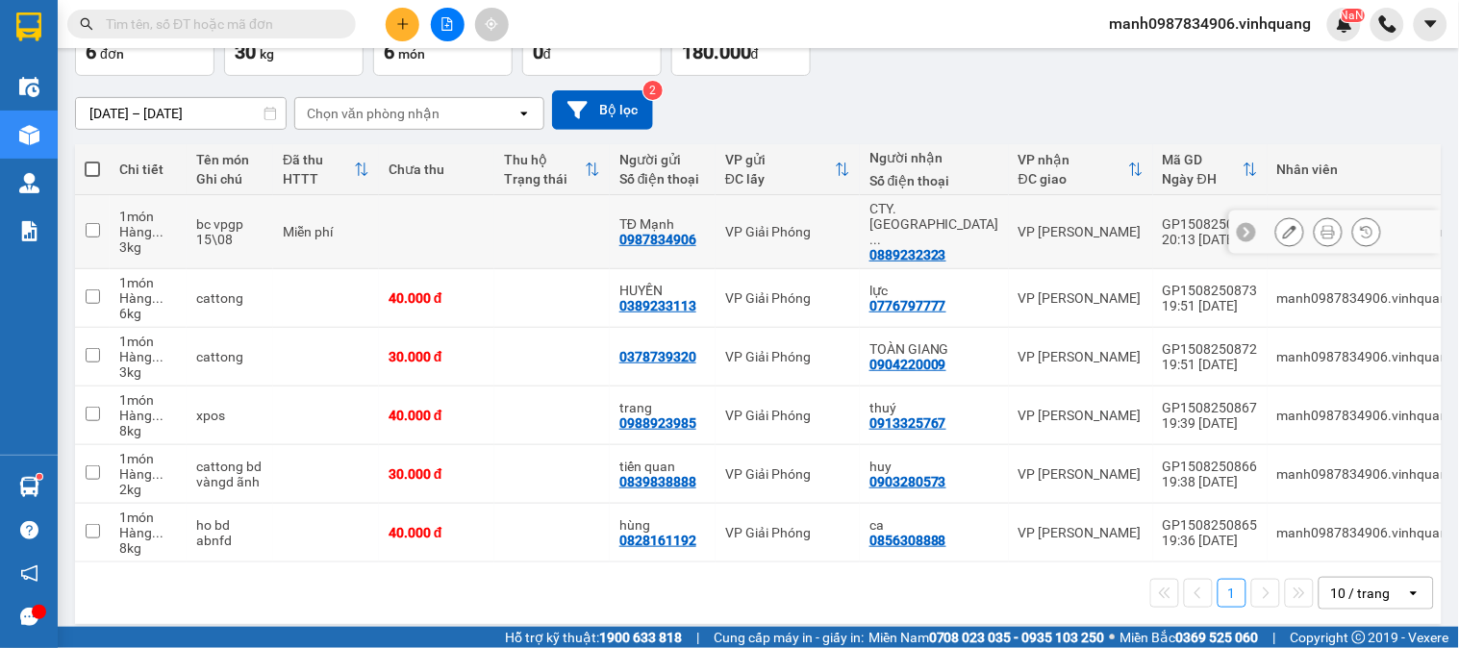
click at [92, 224] on input "checkbox" at bounding box center [93, 230] width 14 height 14
checkbox input "true"
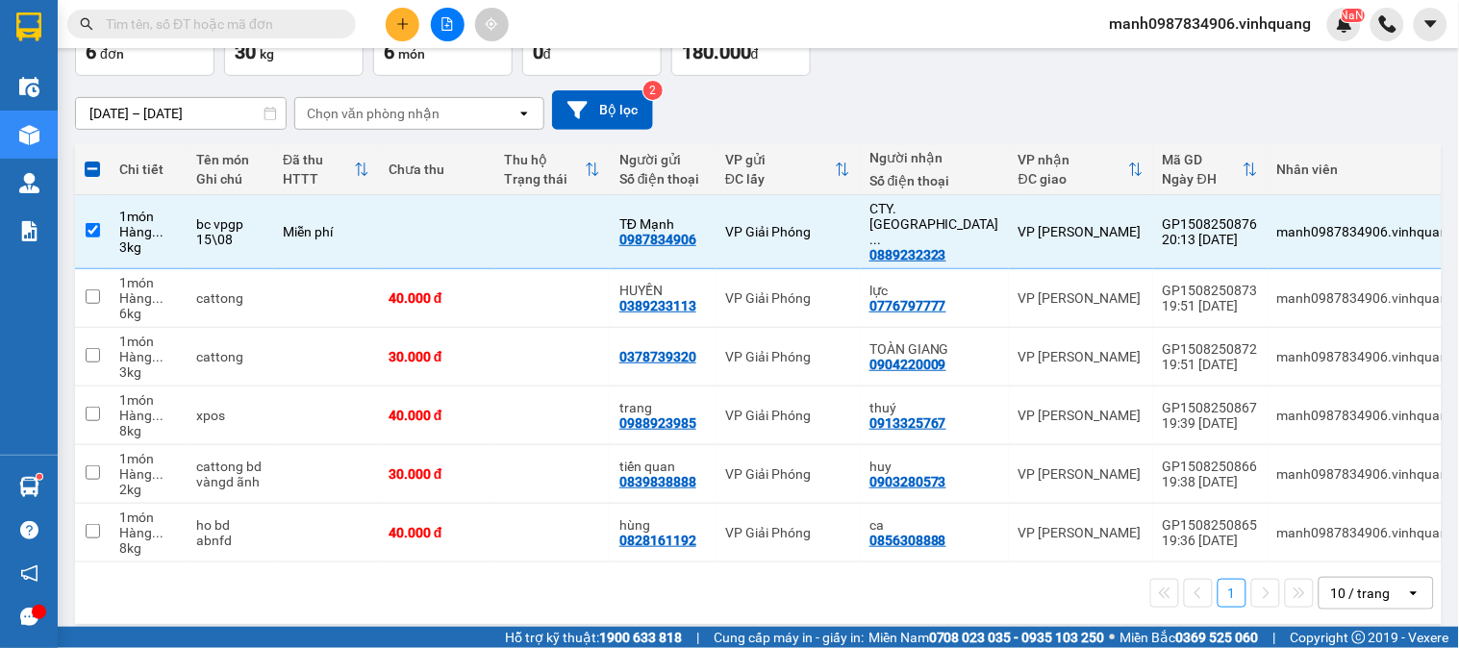
click at [88, 160] on label at bounding box center [92, 169] width 15 height 19
click at [92, 160] on input "checkbox" at bounding box center [92, 160] width 0 height 0
checkbox input "true"
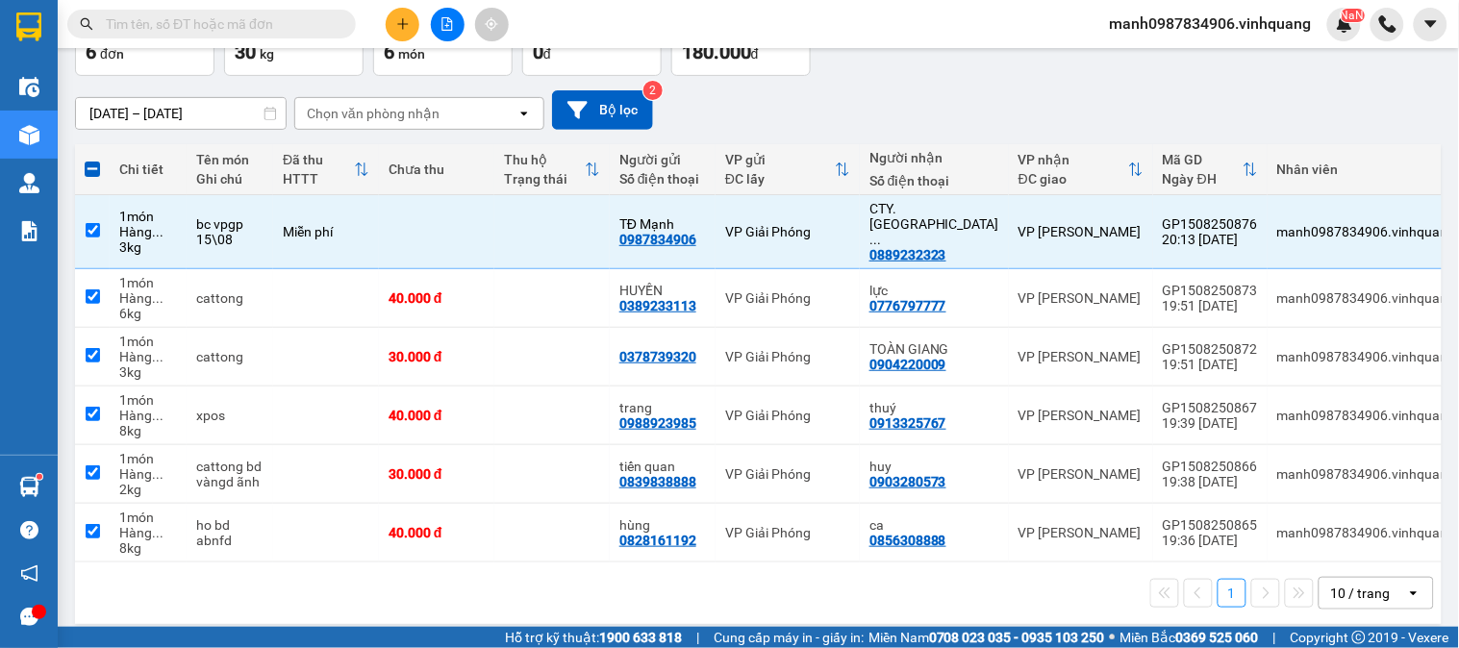
checkbox input "true"
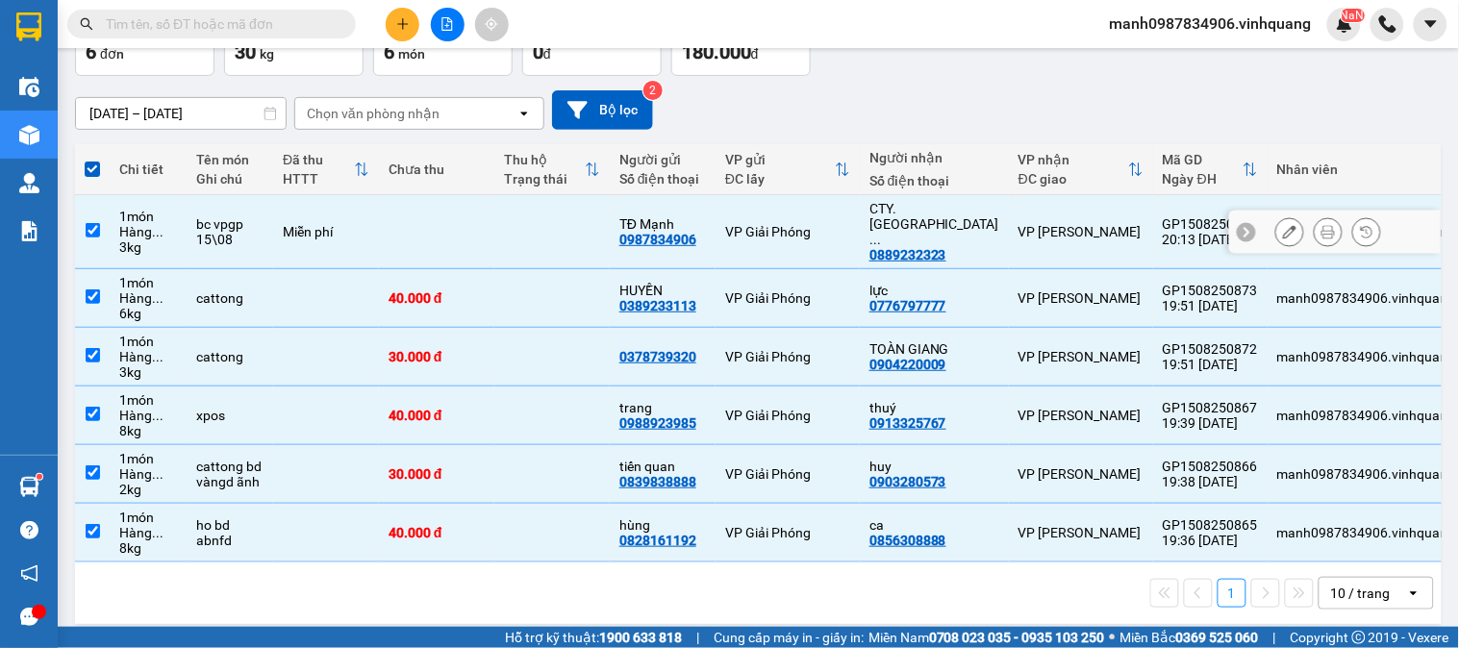
click at [93, 223] on input "checkbox" at bounding box center [93, 230] width 14 height 14
checkbox input "false"
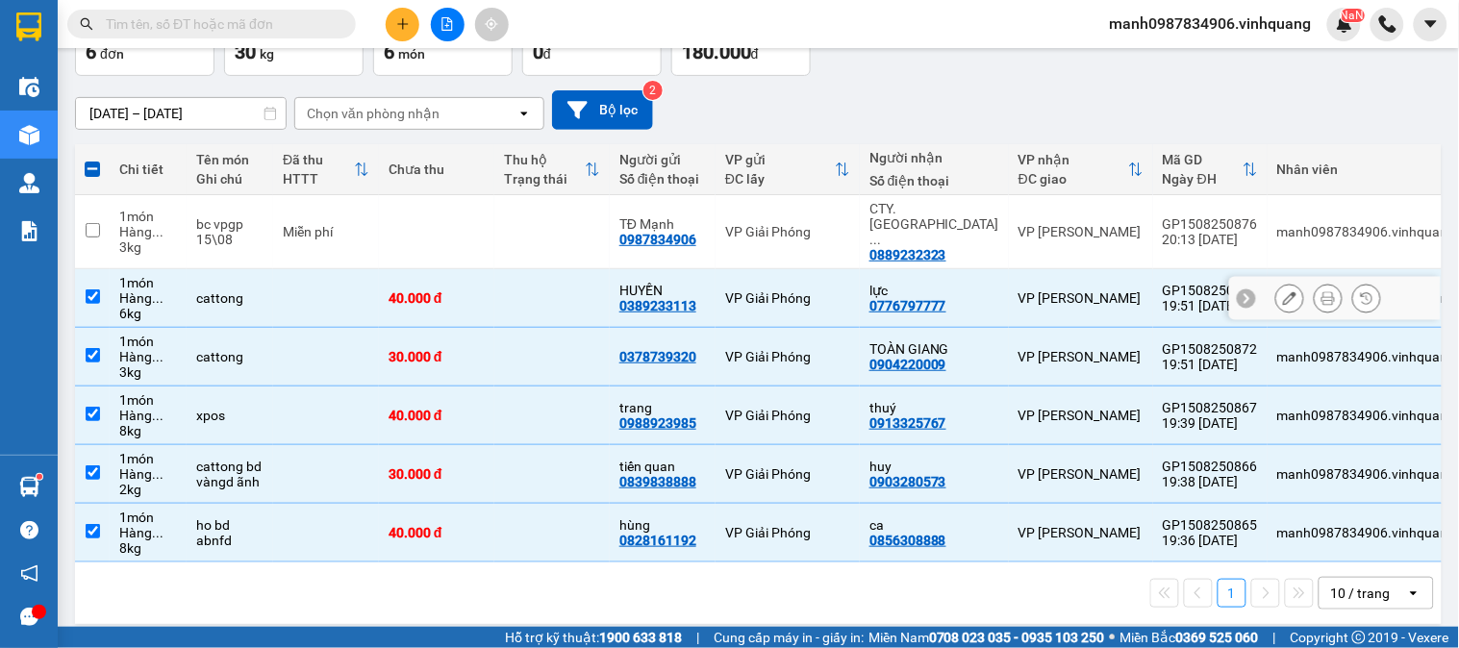
scroll to position [0, 0]
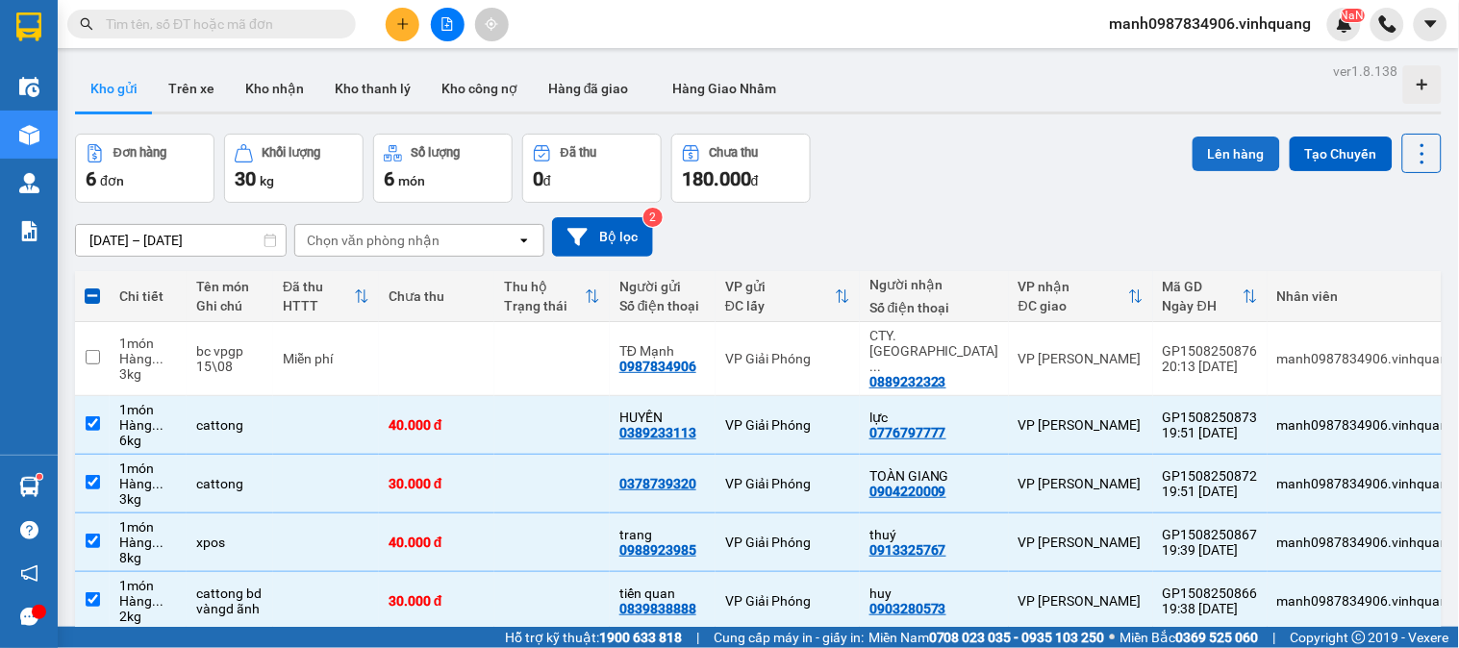
click at [1225, 147] on button "Lên hàng" at bounding box center [1237, 154] width 88 height 35
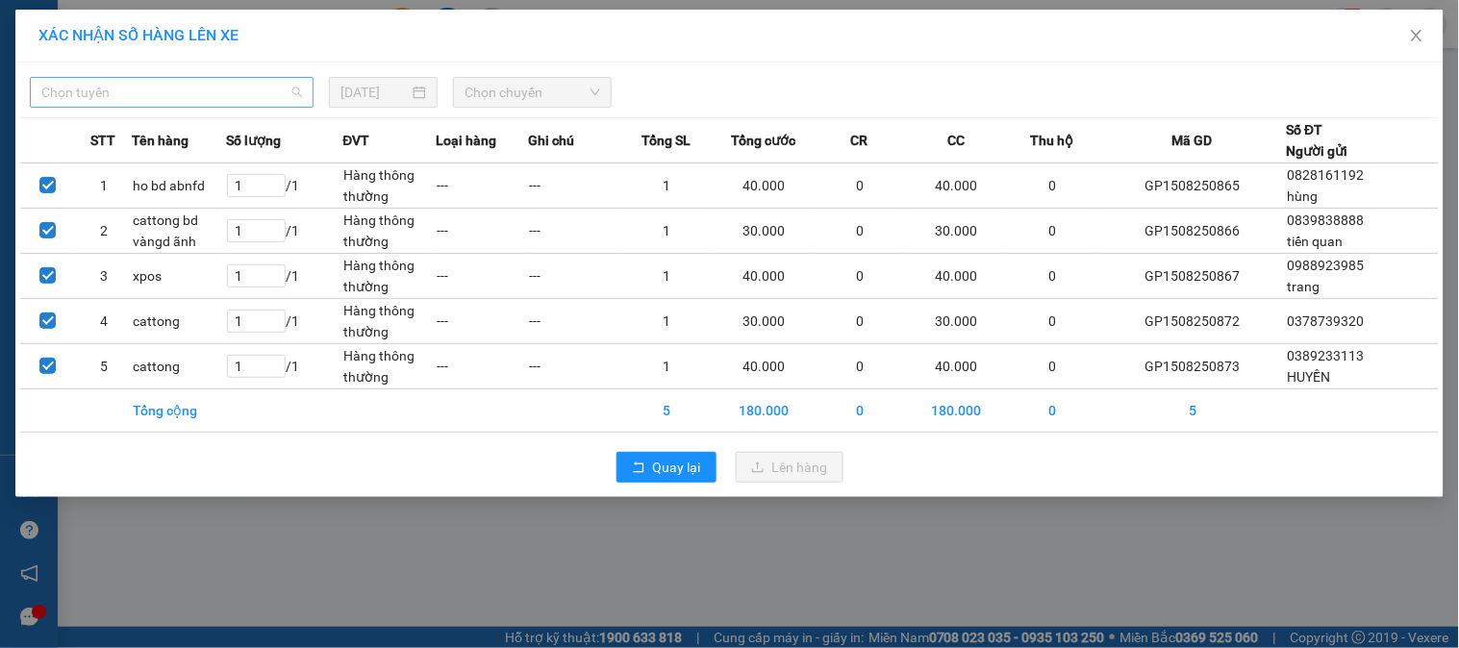
click at [126, 87] on span "Chọn tuyến" at bounding box center [171, 92] width 261 height 29
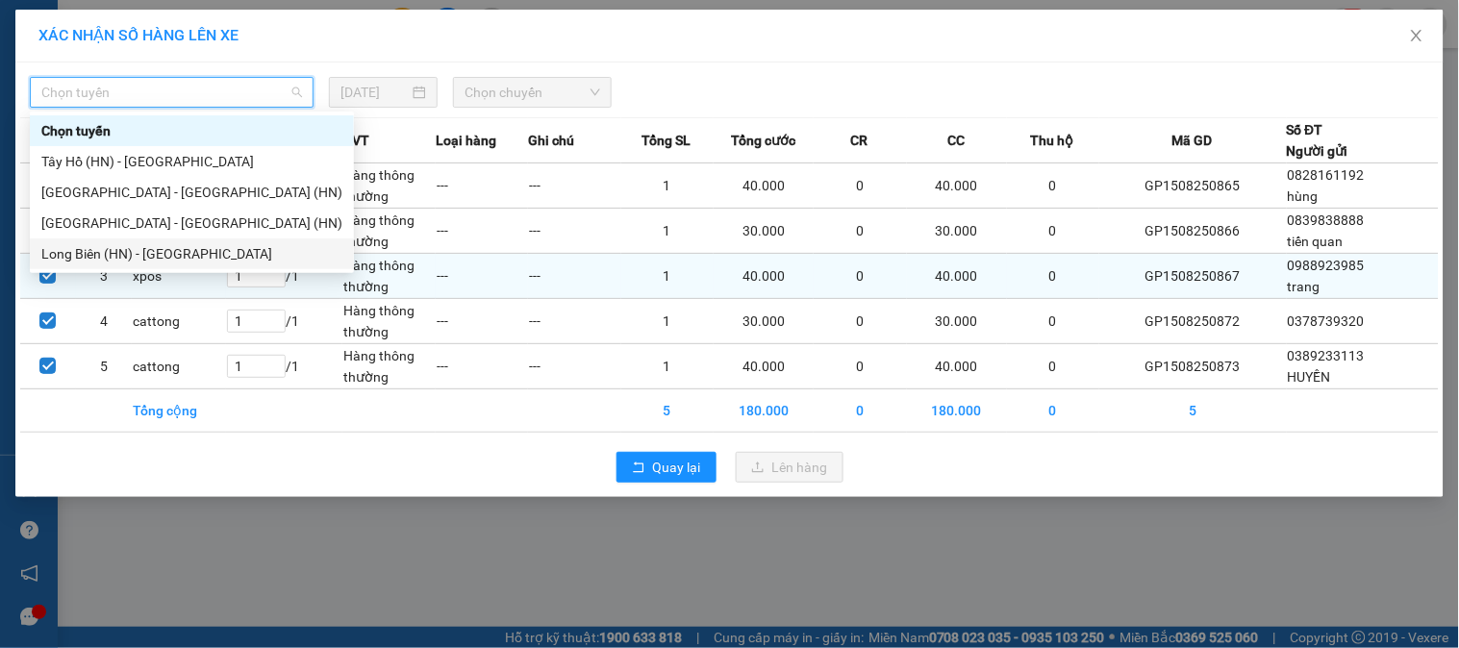
click at [84, 257] on div "Long Biên (HN) - [GEOGRAPHIC_DATA]" at bounding box center [191, 253] width 301 height 21
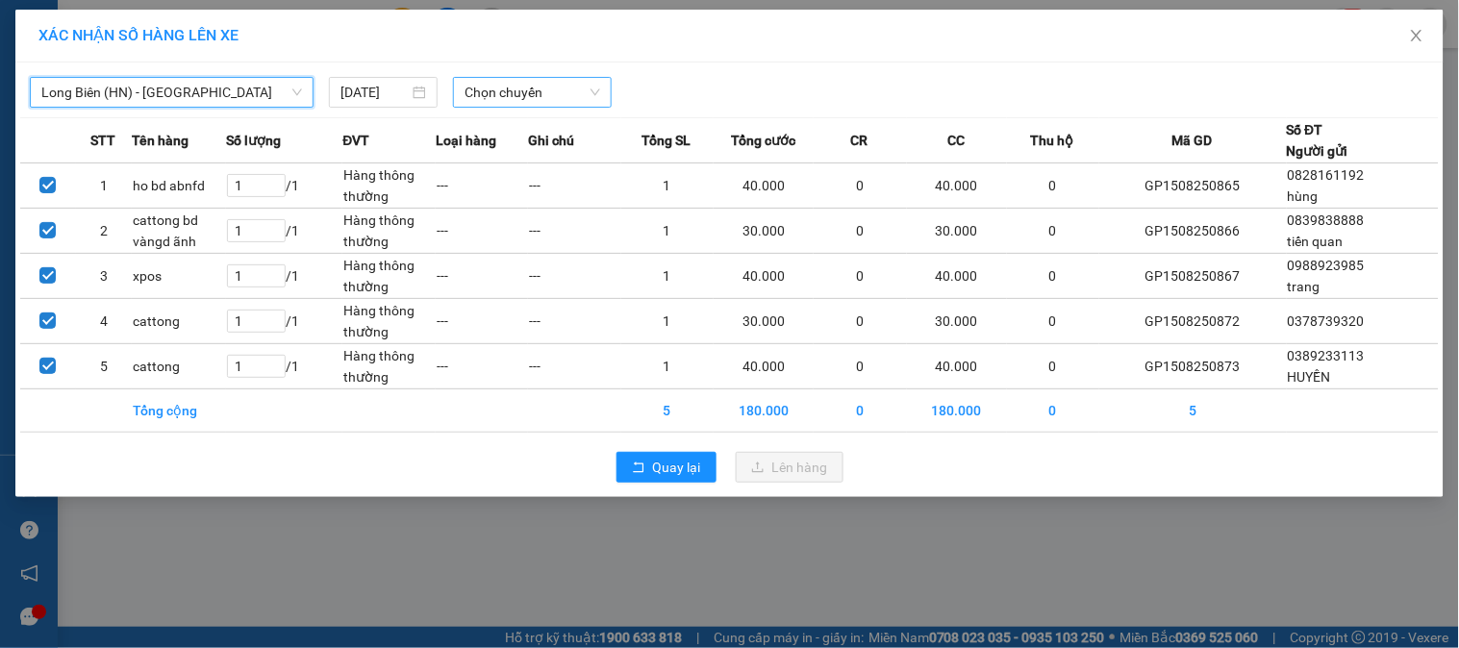
click at [533, 85] on span "Chọn chuyến" at bounding box center [533, 92] width 136 height 29
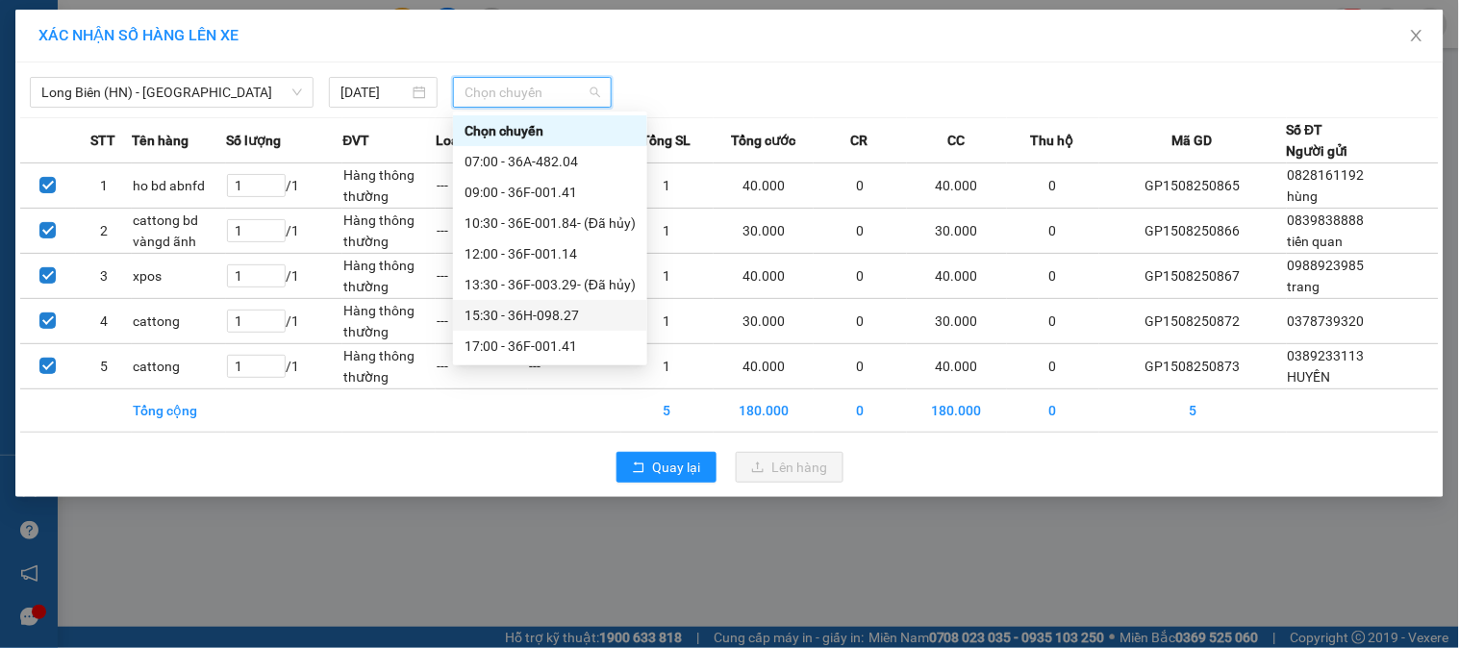
scroll to position [62, 0]
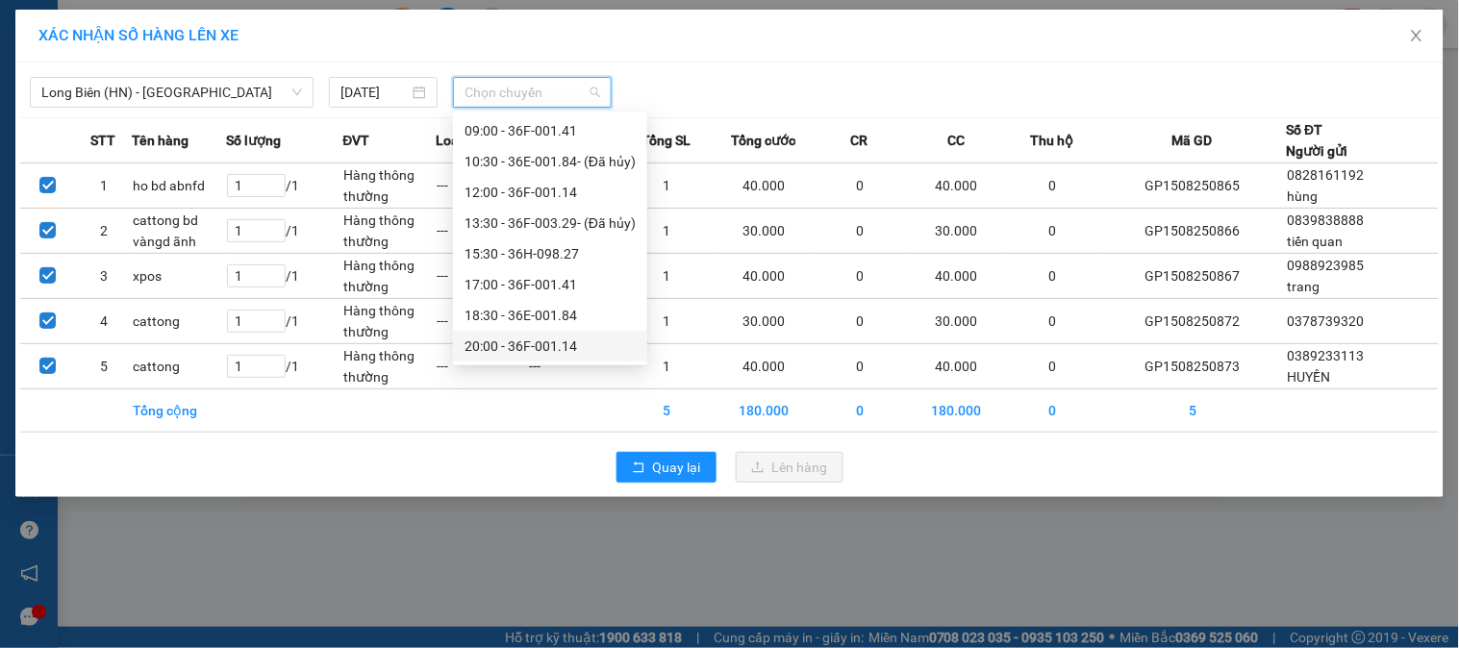
click at [483, 347] on div "20:00 - 36F-001.14" at bounding box center [550, 346] width 171 height 21
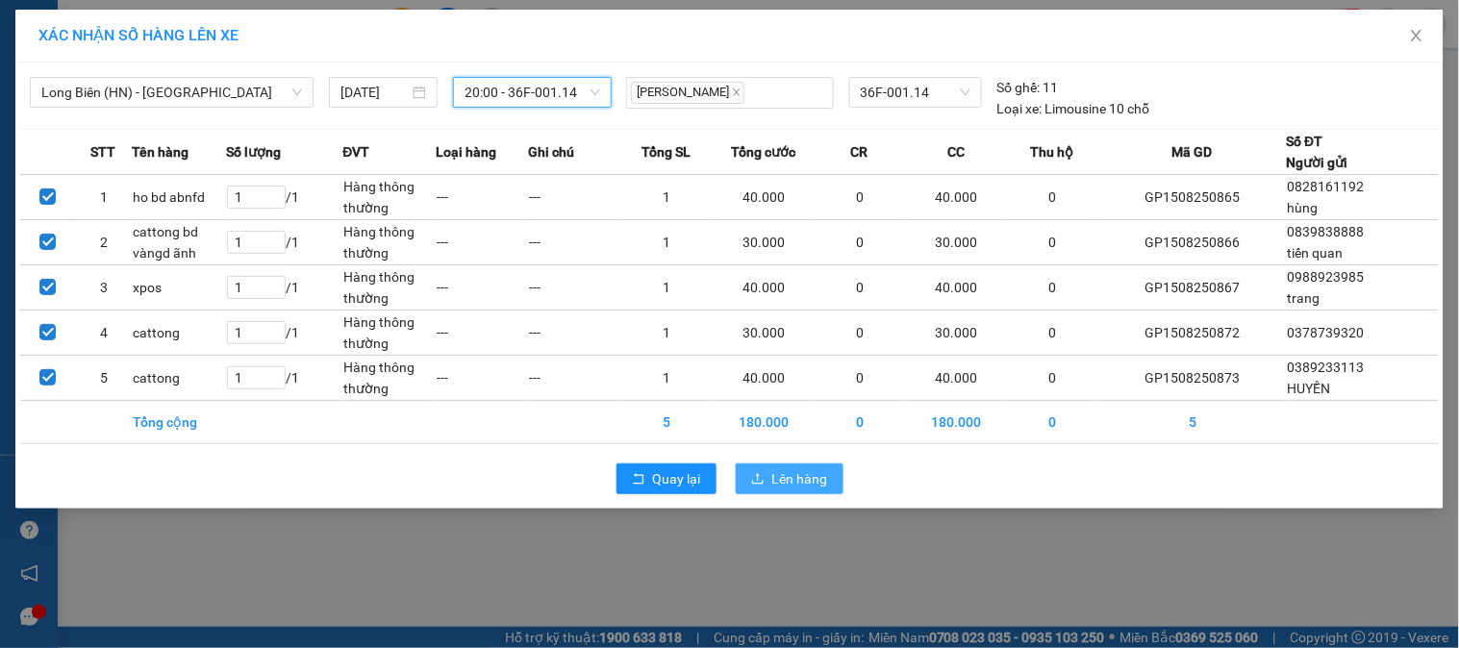
click at [816, 476] on span "Lên hàng" at bounding box center [800, 478] width 56 height 21
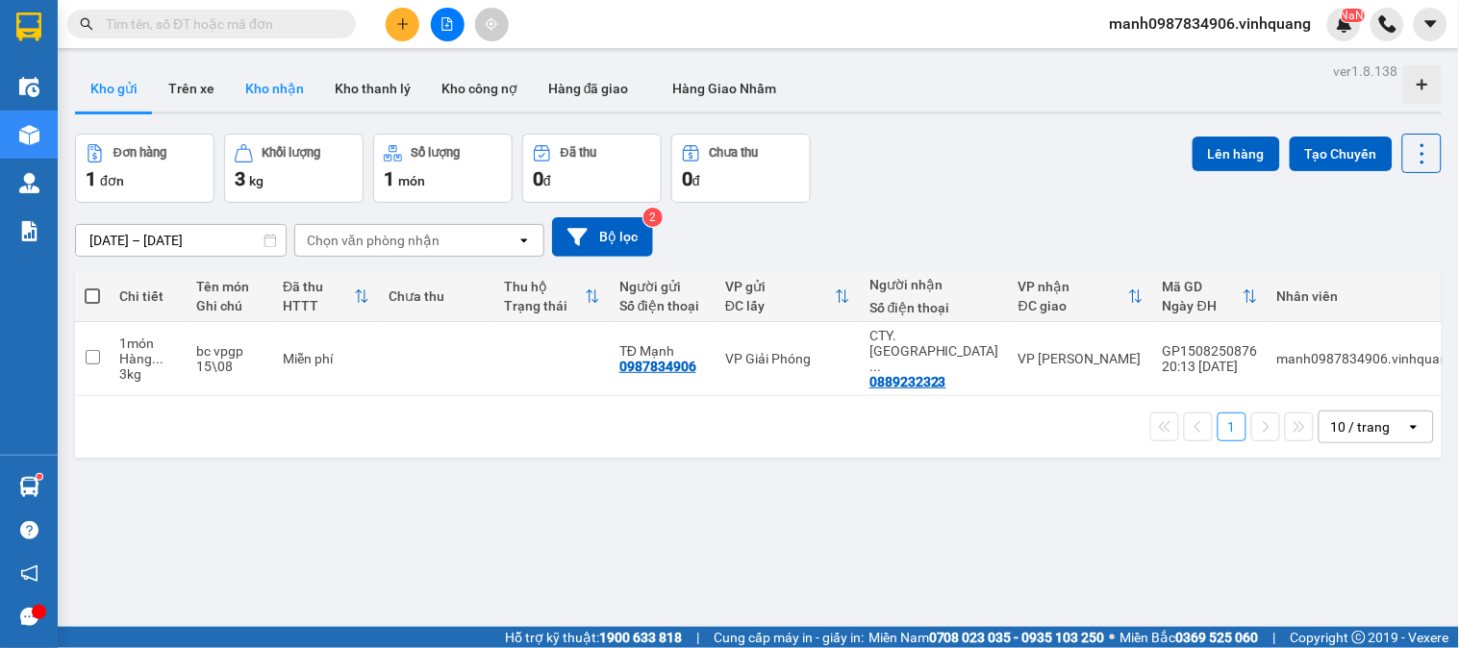
click at [300, 91] on button "Kho nhận" at bounding box center [274, 88] width 89 height 46
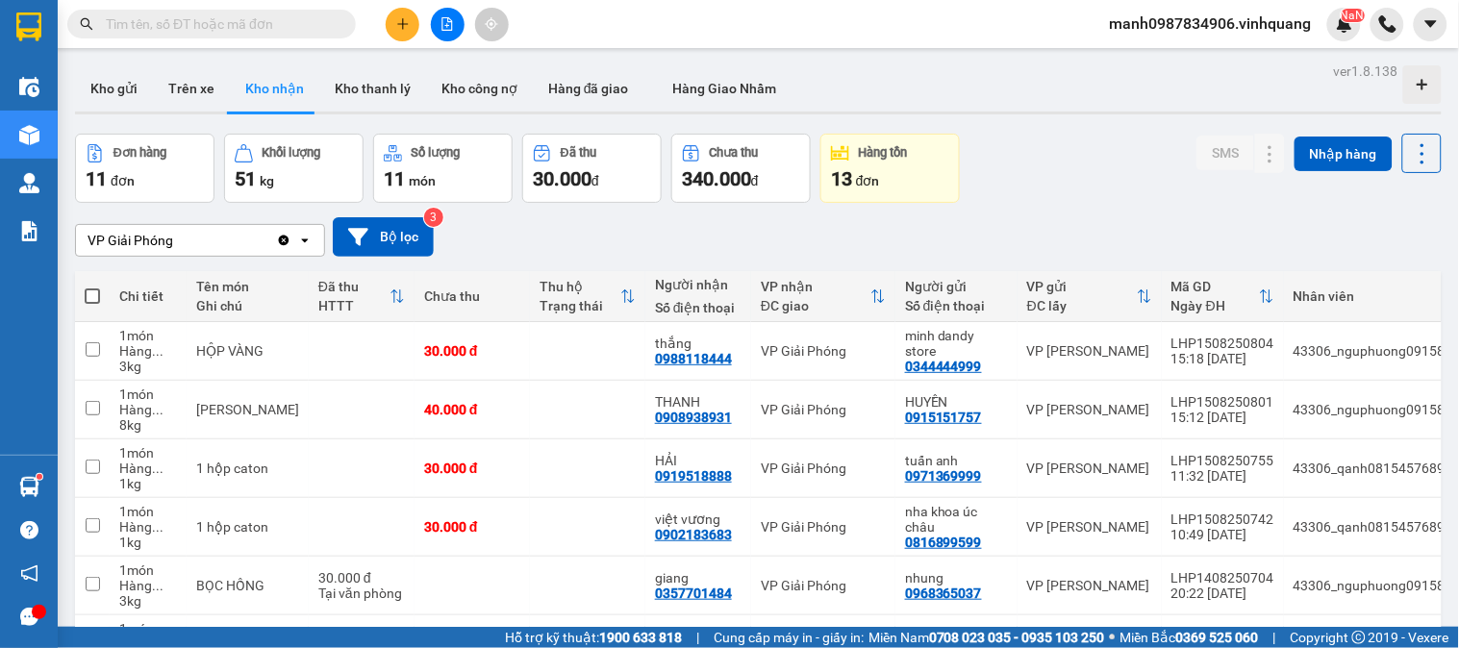
click at [882, 194] on button "Hàng tồn 13 đơn" at bounding box center [889, 168] width 139 height 69
click at [167, 26] on input "text" at bounding box center [219, 23] width 227 height 21
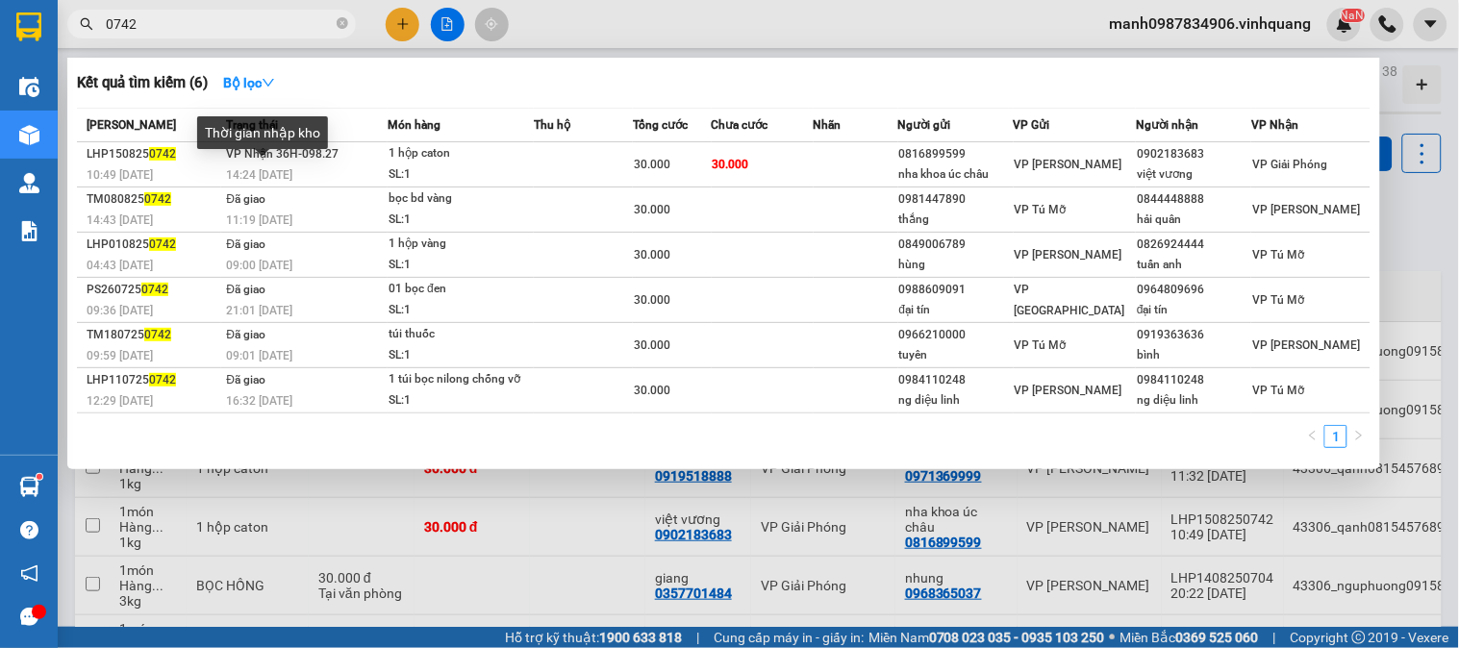
type input "0742"
click at [312, 151] on div "Thời gian nhập kho" at bounding box center [262, 139] width 131 height 46
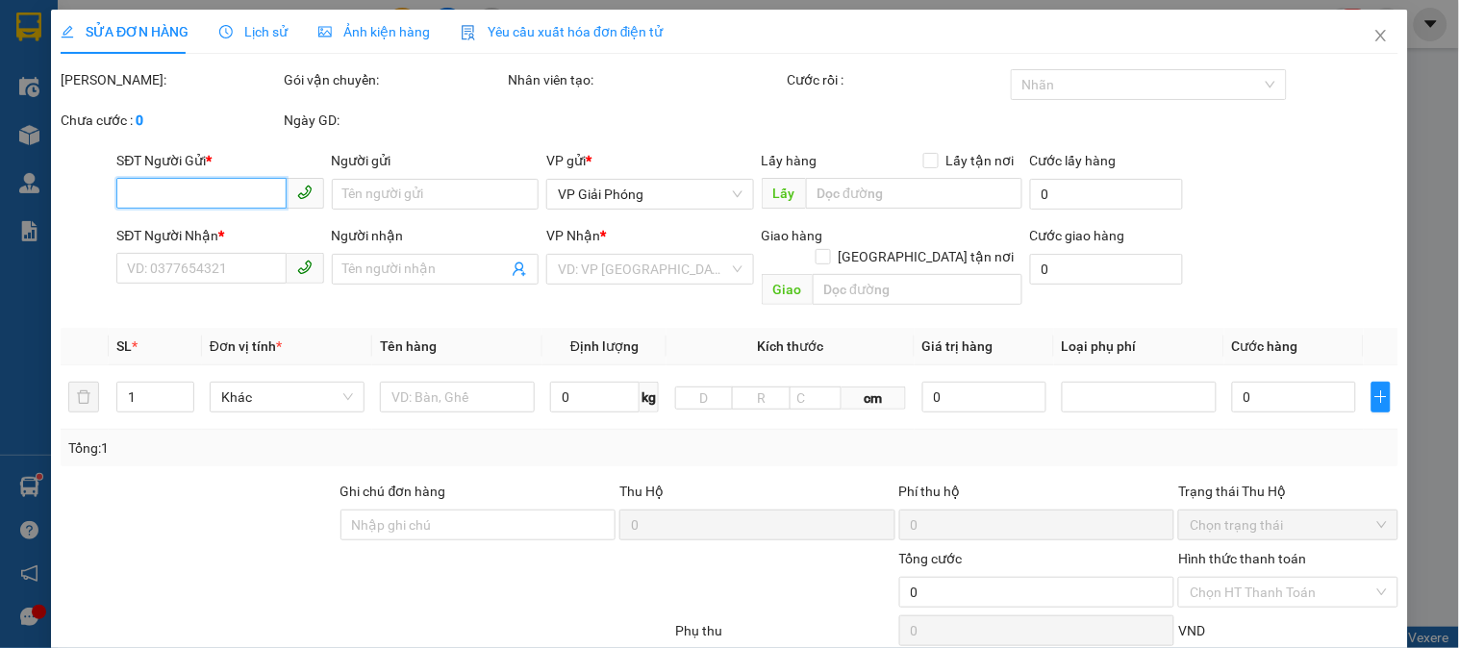
type input "0816899599"
type input "nha khoa úc châu"
type input "0902183683"
type input "việt vương"
type input "30.000"
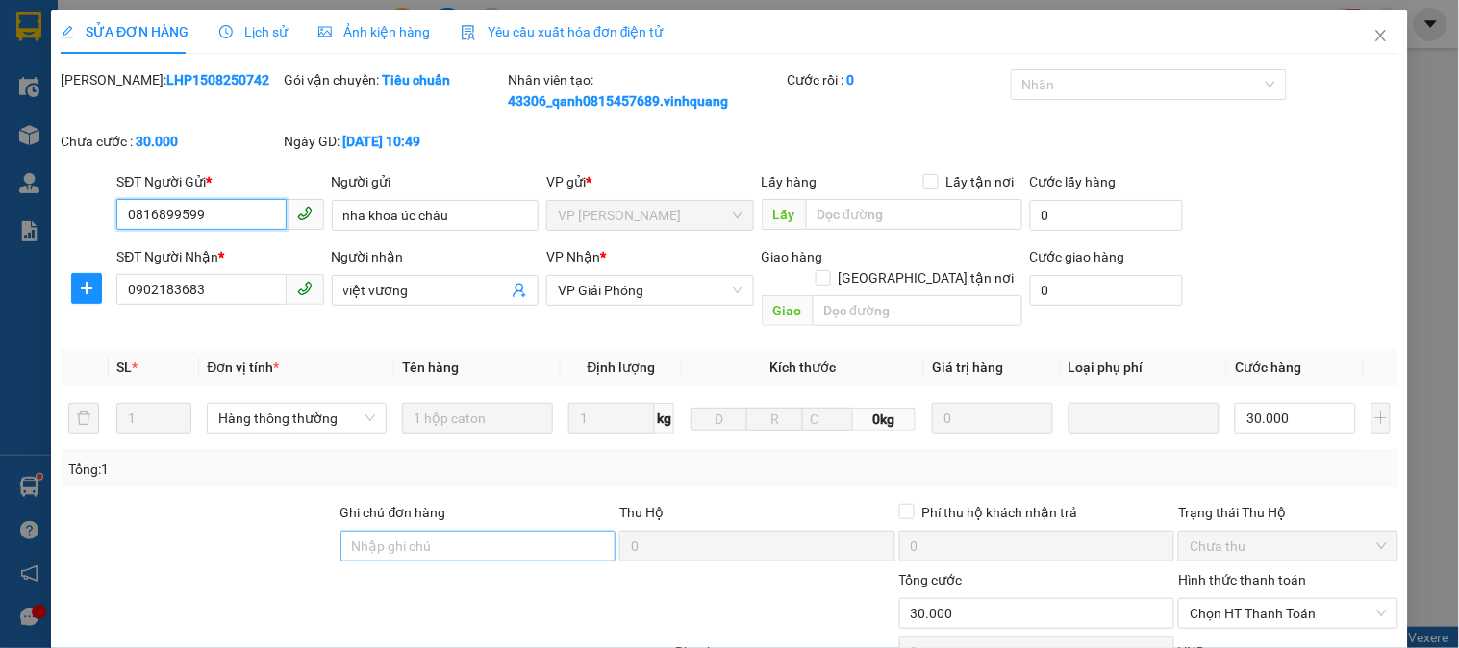
scroll to position [225, 0]
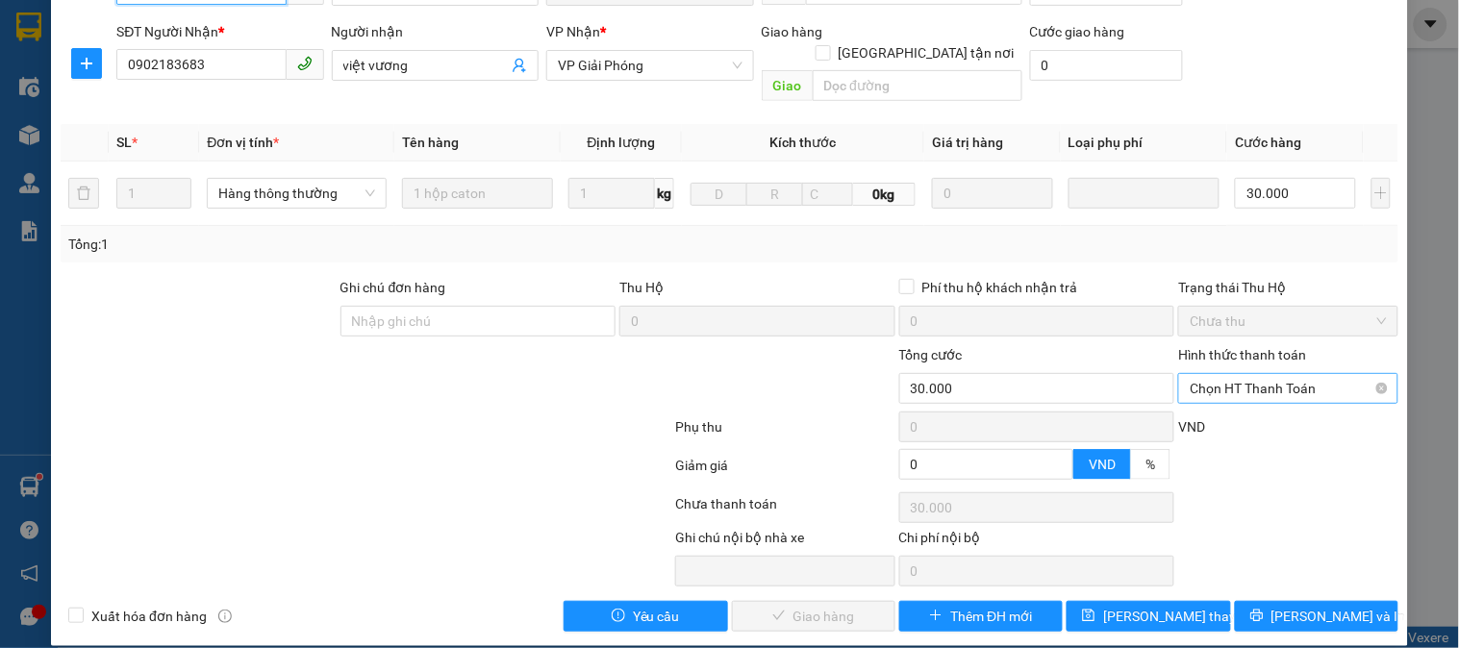
click at [1257, 374] on span "Chọn HT Thanh Toán" at bounding box center [1288, 388] width 196 height 29
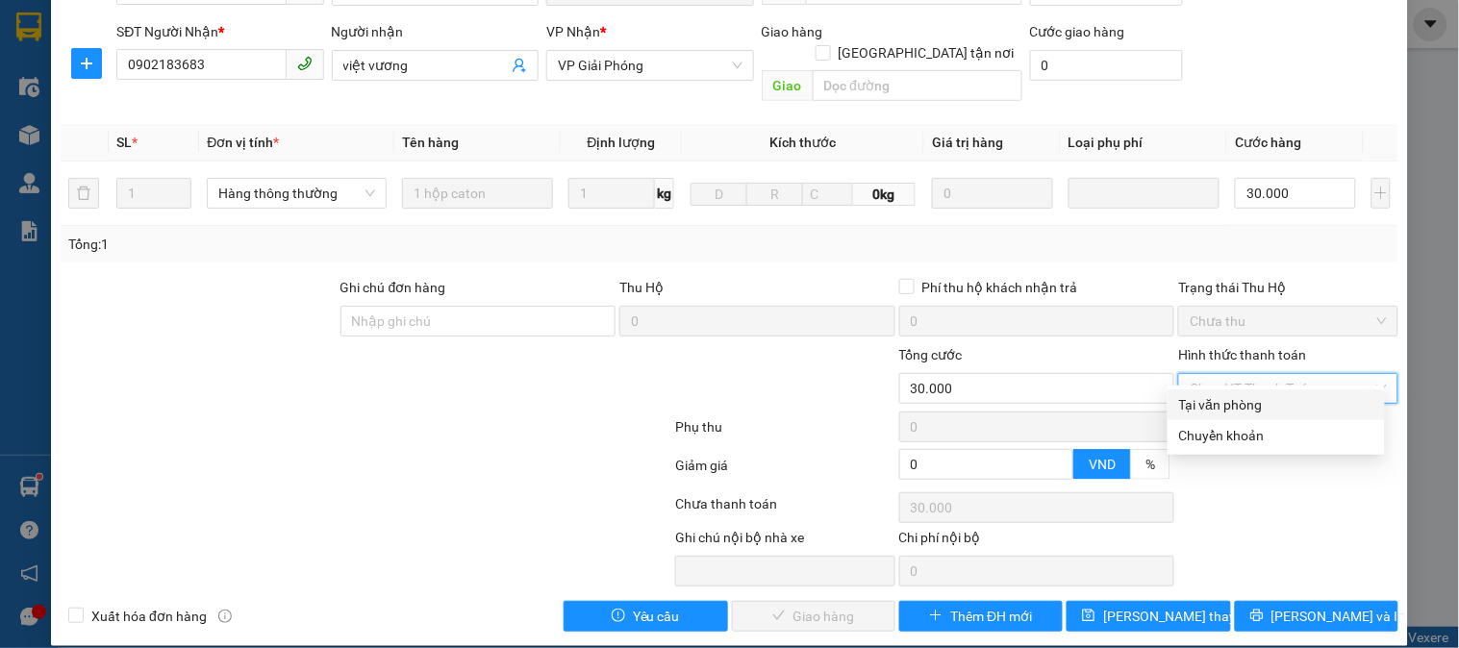
click at [1235, 408] on div "Tại văn phòng" at bounding box center [1276, 404] width 194 height 21
type input "0"
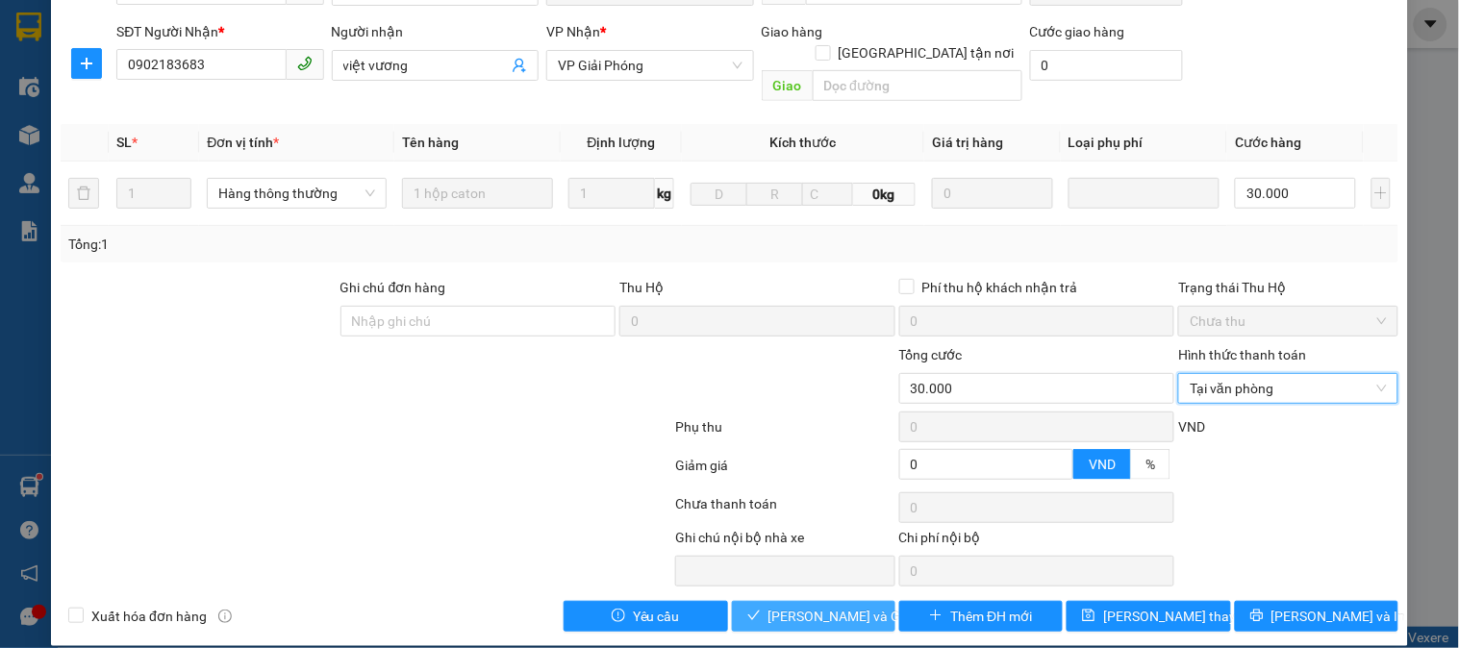
click at [787, 606] on span "[PERSON_NAME] và Giao hàng" at bounding box center [861, 616] width 185 height 21
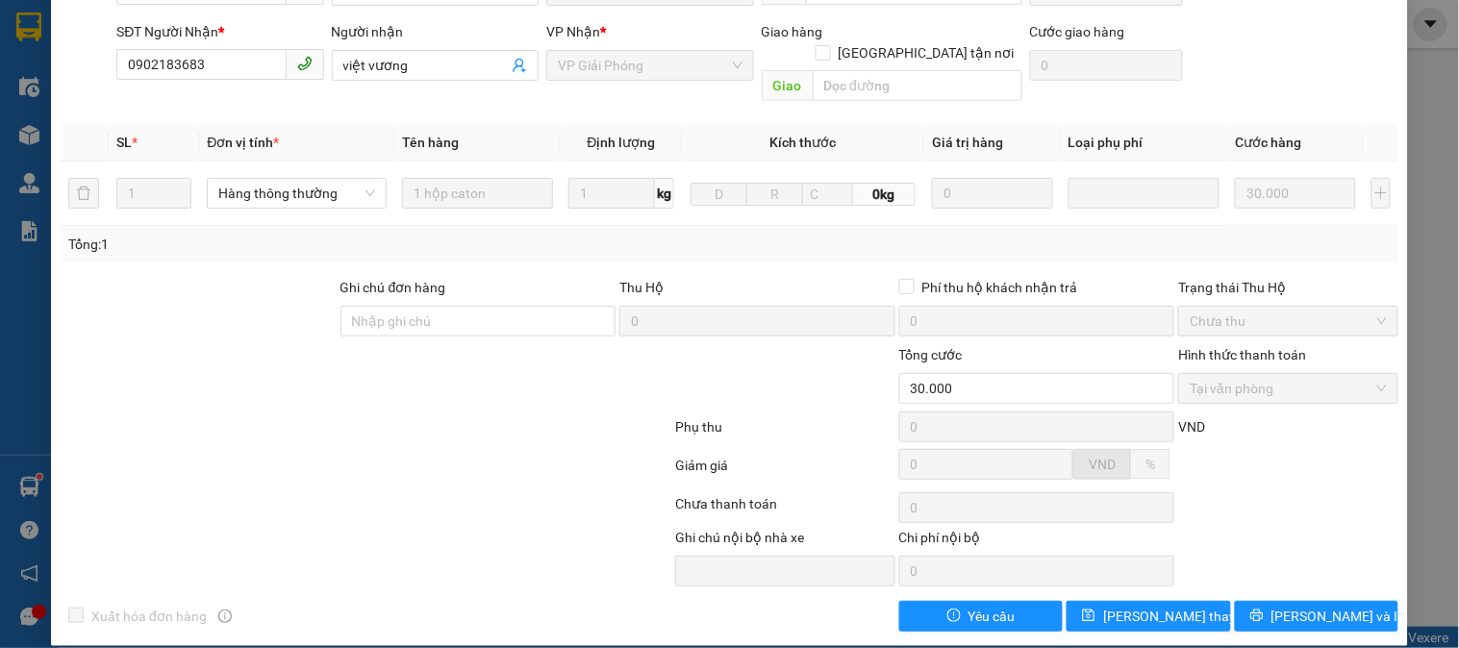
scroll to position [0, 0]
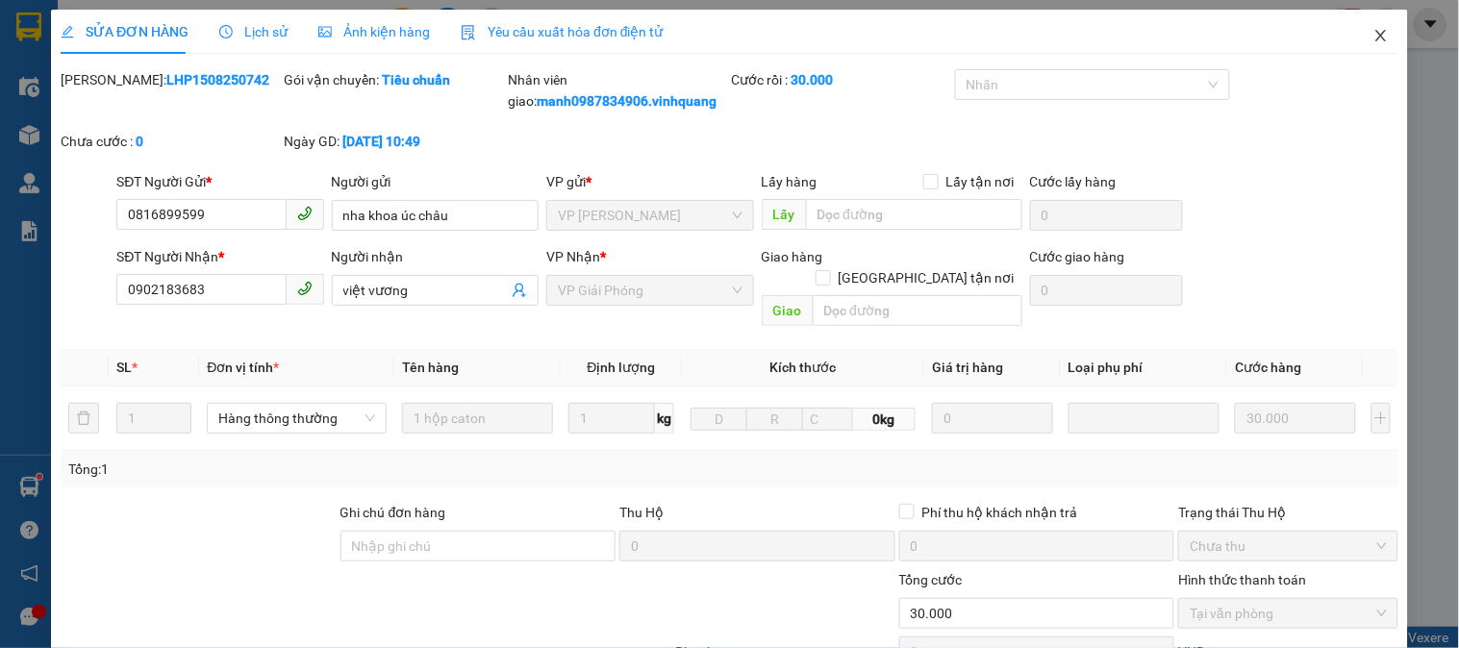
click at [1366, 27] on span "Close" at bounding box center [1381, 37] width 54 height 54
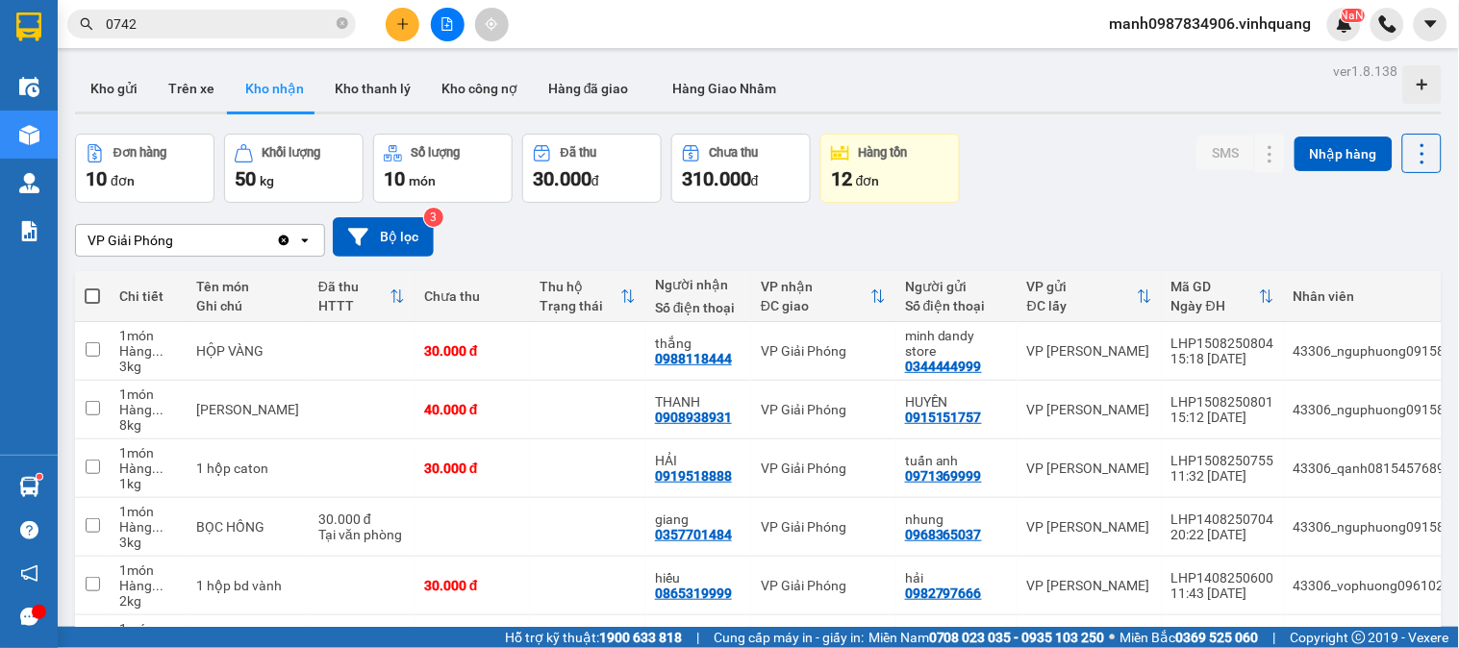
click at [1212, 31] on span "manh0987834906.vinhquang" at bounding box center [1211, 24] width 233 height 24
click at [1178, 59] on span "Đăng xuất" at bounding box center [1220, 59] width 191 height 21
